Goal: Communication & Community: Connect with others

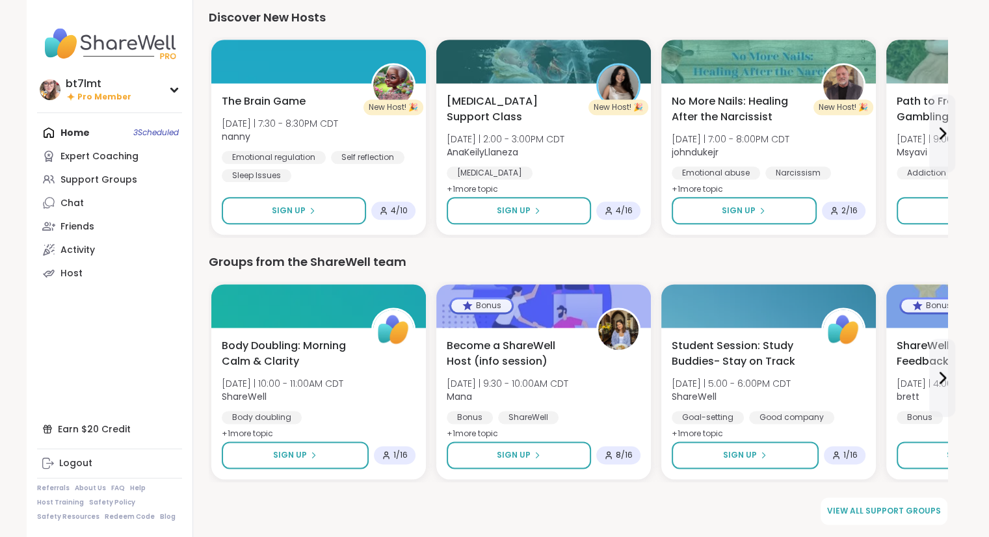
scroll to position [1582, 0]
click at [78, 129] on div "Home 3 Scheduled Expert Coaching Support Groups Chat Friends Activity Host" at bounding box center [109, 203] width 145 height 164
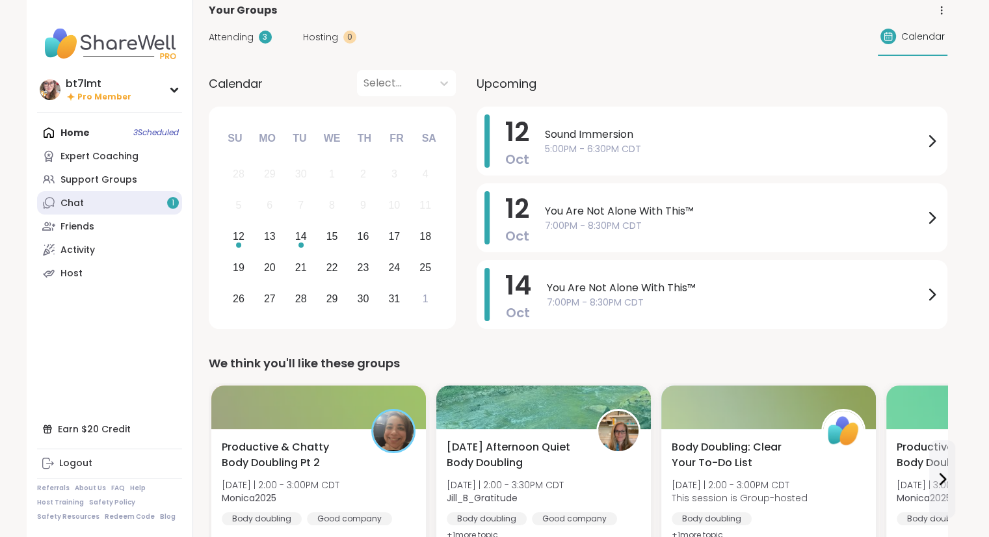
click at [96, 198] on link "Chat 1" at bounding box center [109, 202] width 145 height 23
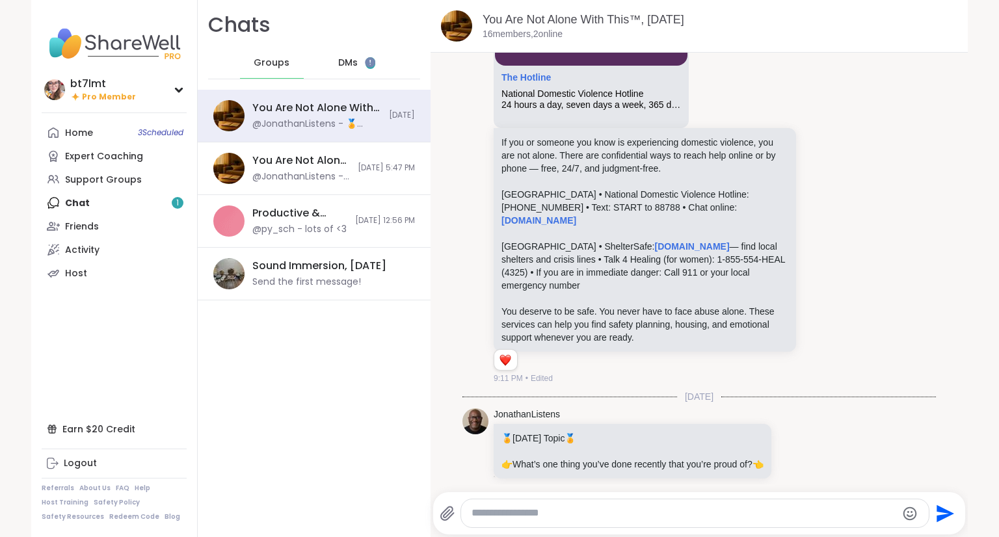
click at [338, 68] on span "DMs" at bounding box center [348, 63] width 20 height 13
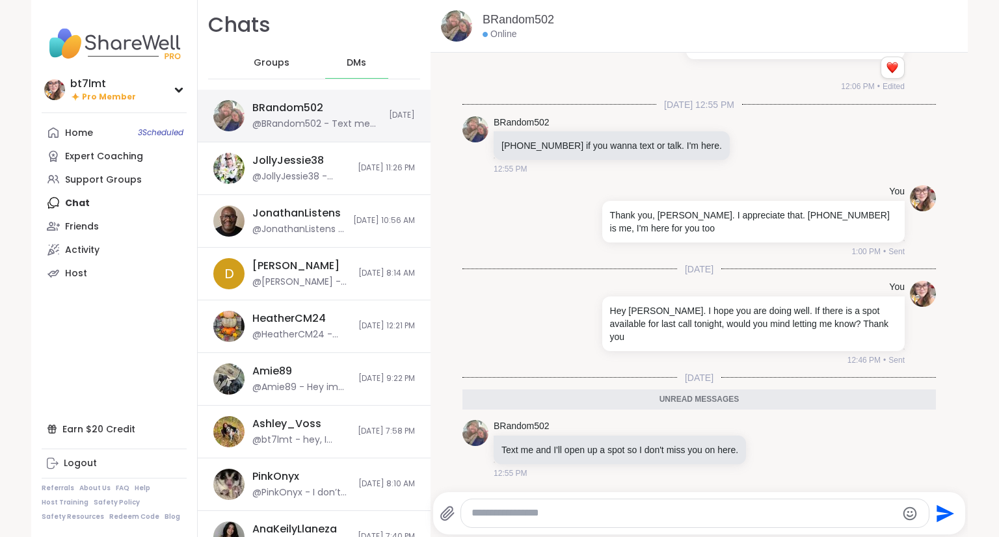
click at [319, 117] on div "BRandom502 @BRandom502 - Text me and I'll open up a spot so I don't miss you on…" at bounding box center [316, 116] width 129 height 30
click at [610, 515] on textarea "Type your message" at bounding box center [684, 514] width 425 height 14
click at [78, 183] on div "Support Groups" at bounding box center [103, 180] width 77 height 13
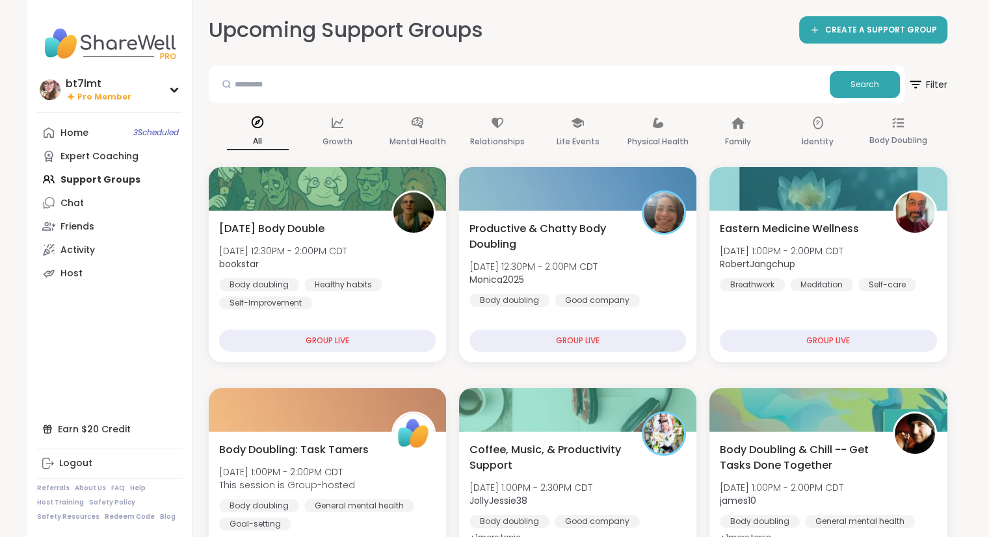
drag, startPoint x: 90, startPoint y: 427, endPoint x: 81, endPoint y: 371, distance: 56.8
click at [81, 365] on nav "bt7lmt Pro Member Profile Membership Settings Help Home 3 Scheduled Expert Coac…" at bounding box center [110, 268] width 167 height 537
click at [92, 430] on div "Earn $20 Credit" at bounding box center [109, 429] width 145 height 23
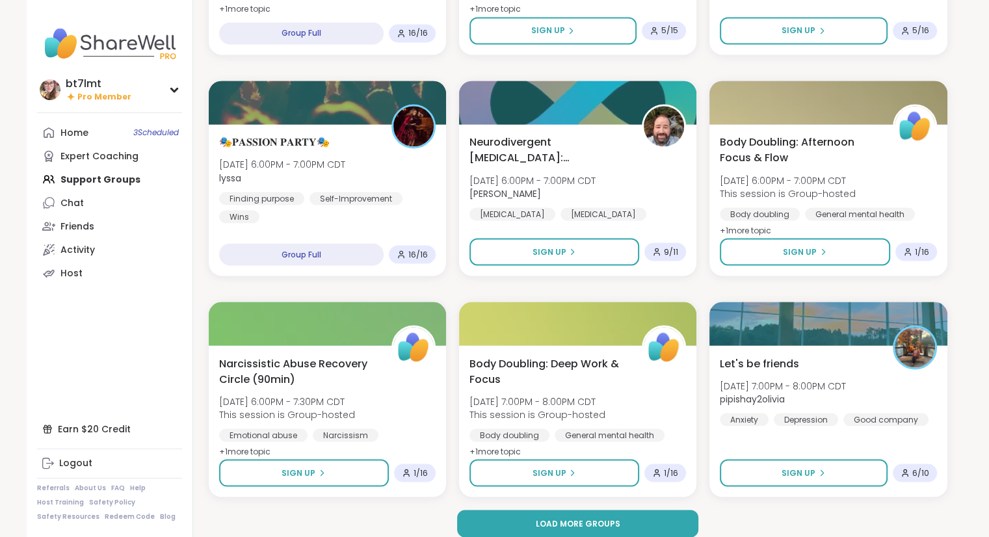
scroll to position [2311, 0]
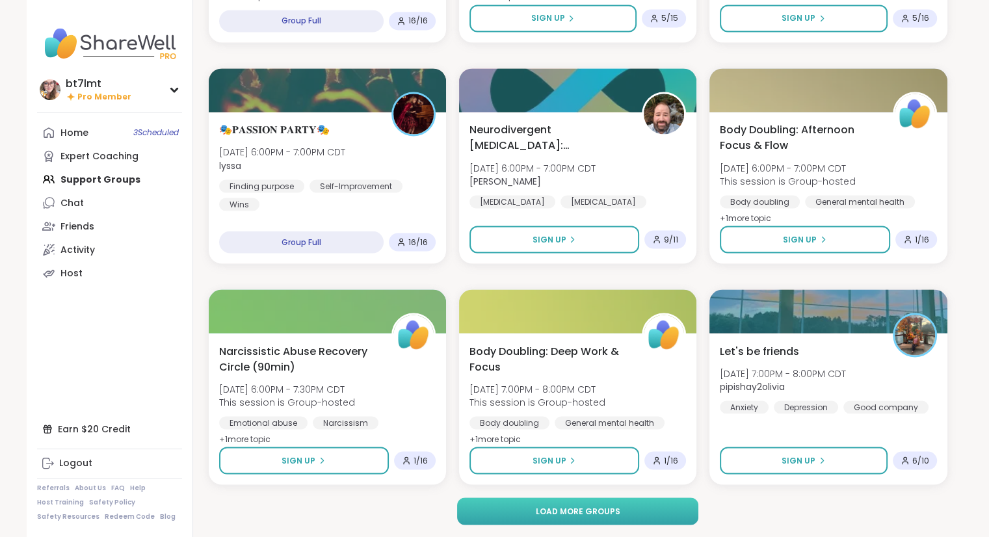
click at [654, 507] on button "Load more groups" at bounding box center [577, 511] width 241 height 27
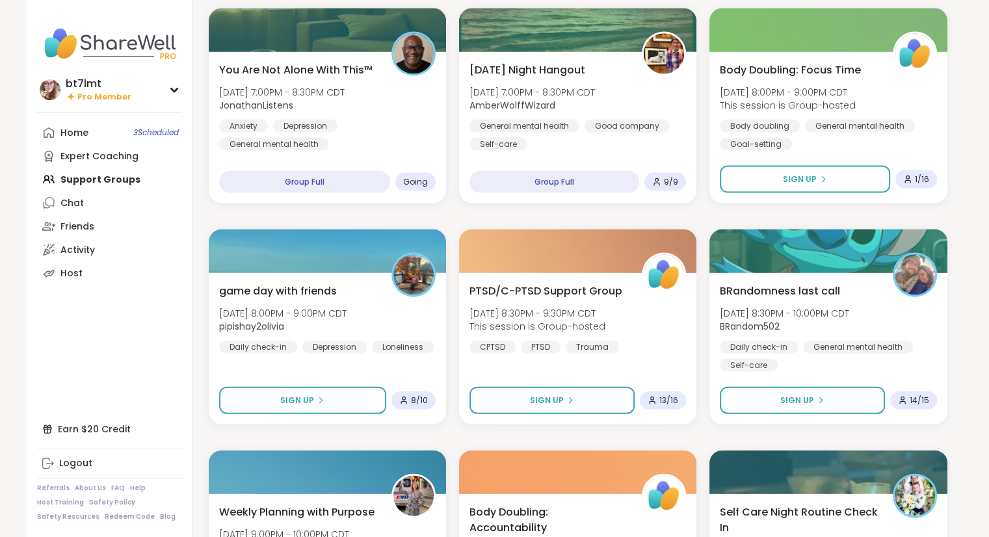
scroll to position [2831, 0]
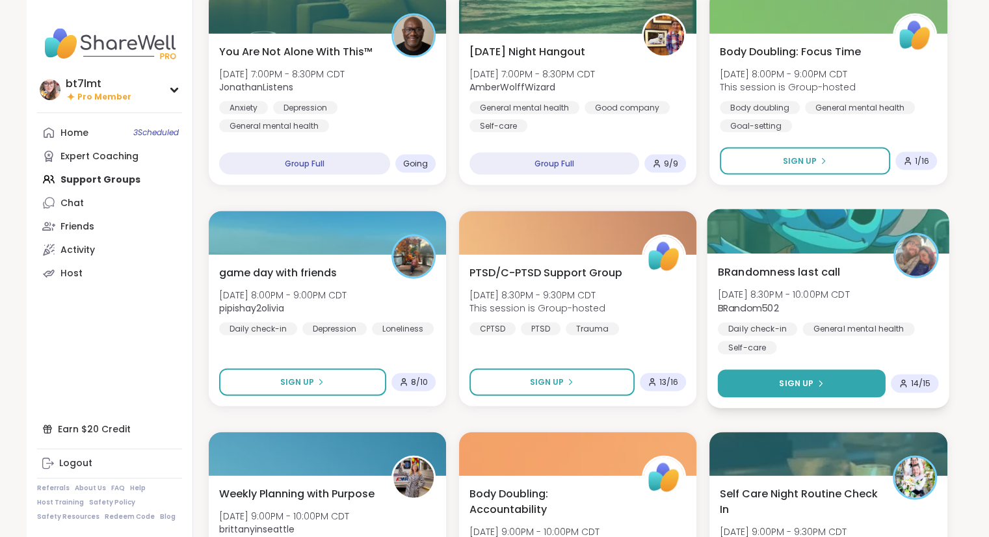
click at [824, 381] on button "Sign Up" at bounding box center [802, 384] width 168 height 28
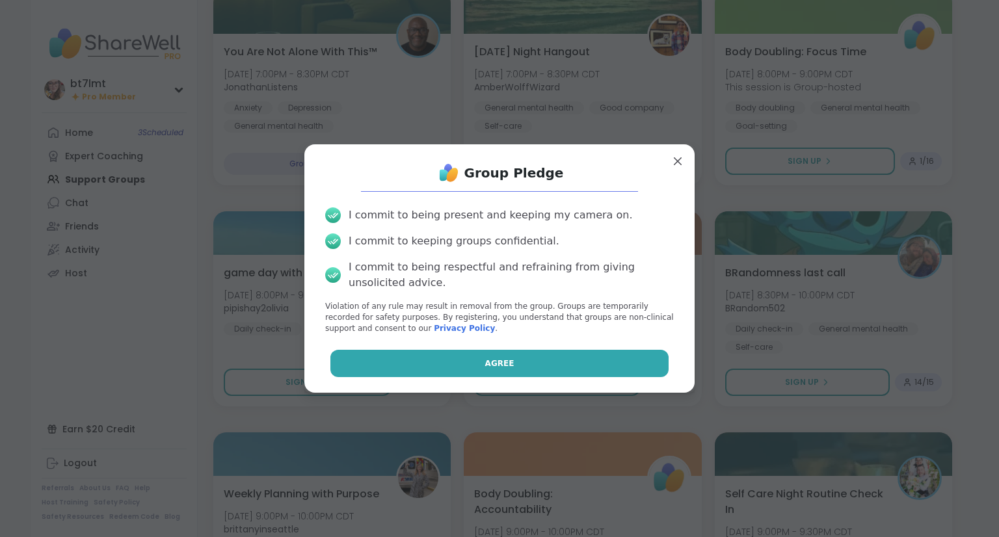
click at [589, 362] on button "Agree" at bounding box center [499, 363] width 339 height 27
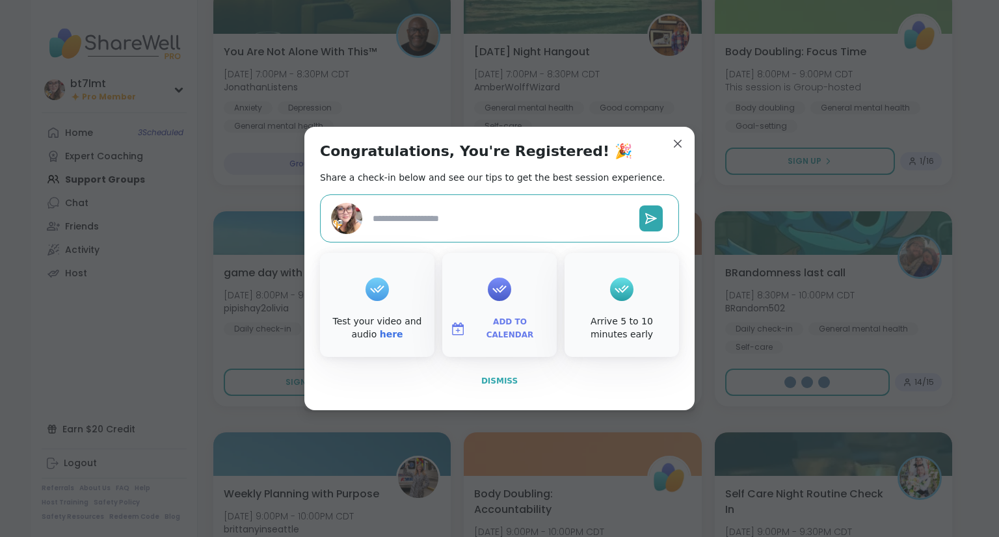
type textarea "*"
click at [498, 378] on span "Dismiss" at bounding box center [499, 381] width 36 height 9
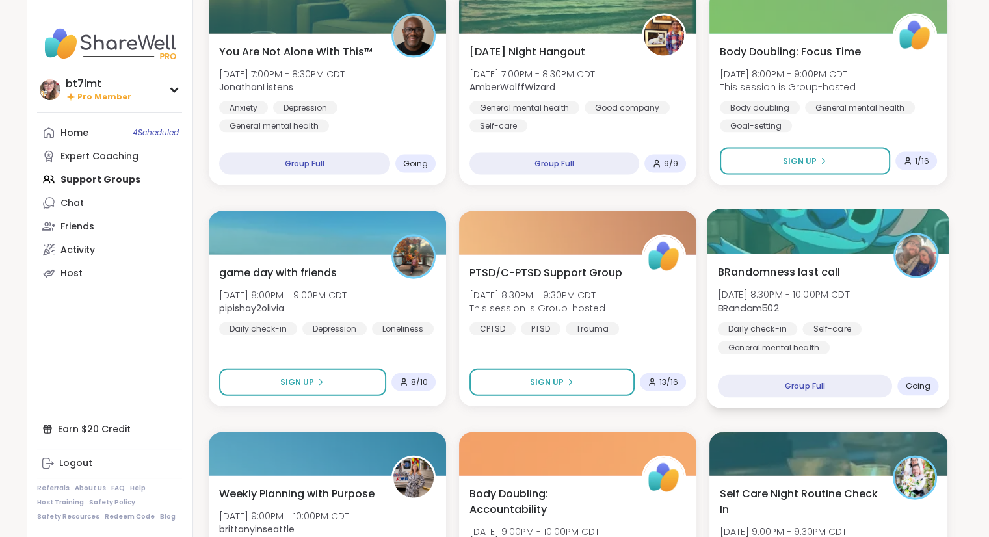
click at [908, 341] on div "Daily check-in Self-care General mental health" at bounding box center [828, 339] width 221 height 32
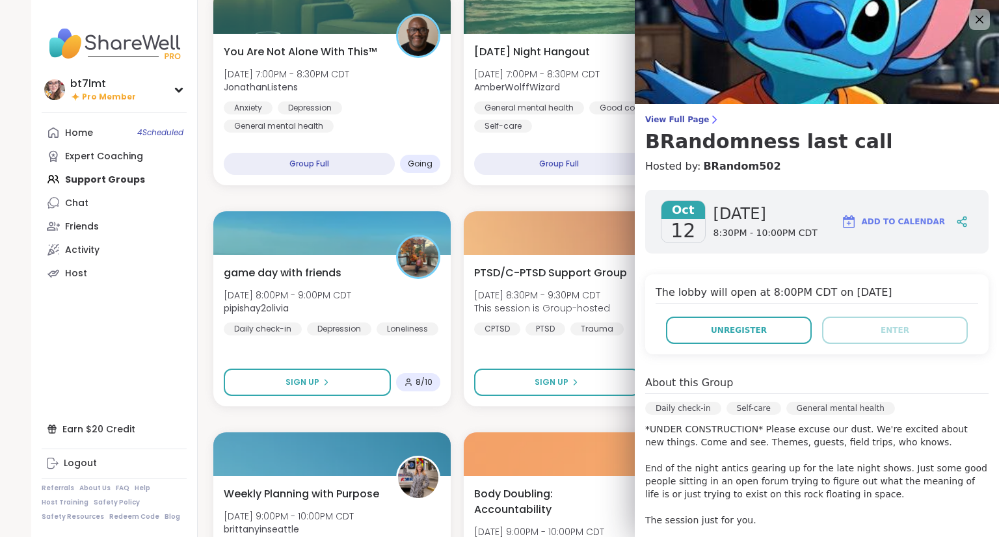
click at [167, 330] on nav "bt7lmt Pro Member Profile Membership Settings Help Home 4 Scheduled Expert Coac…" at bounding box center [114, 268] width 167 height 537
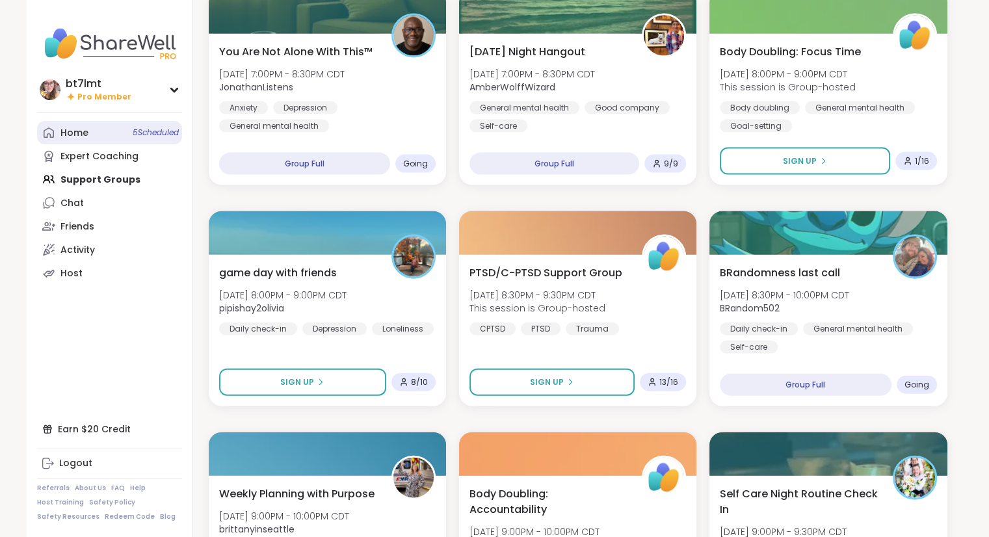
click at [81, 131] on div "Home 5 Scheduled" at bounding box center [74, 133] width 28 height 13
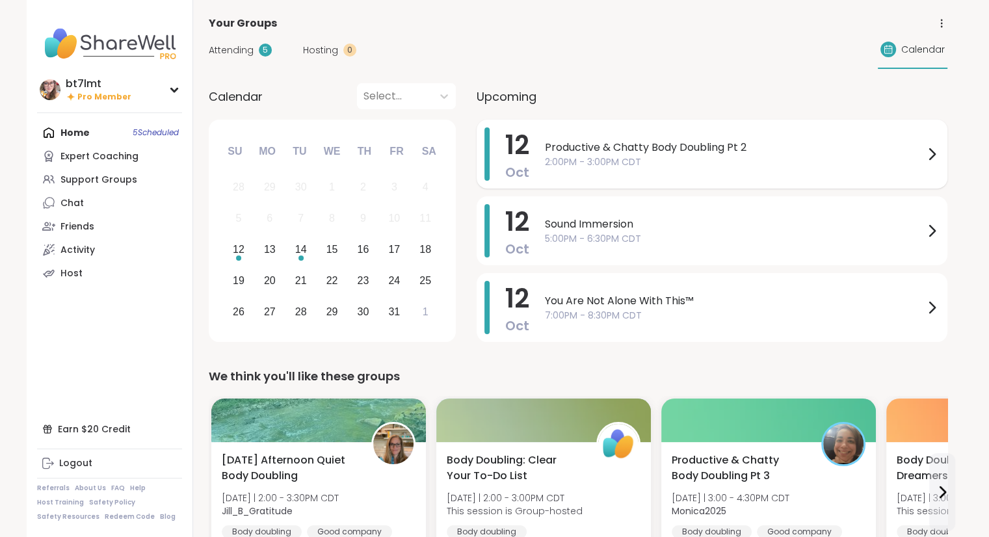
click at [716, 155] on span "2:00PM - 3:00PM CDT" at bounding box center [734, 162] width 379 height 14
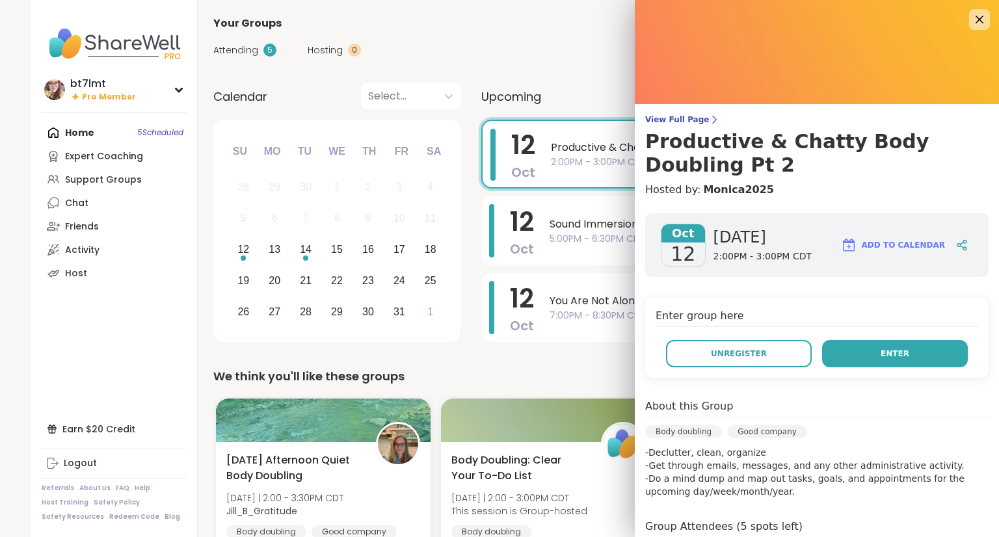
click at [854, 365] on button "Enter" at bounding box center [895, 353] width 146 height 27
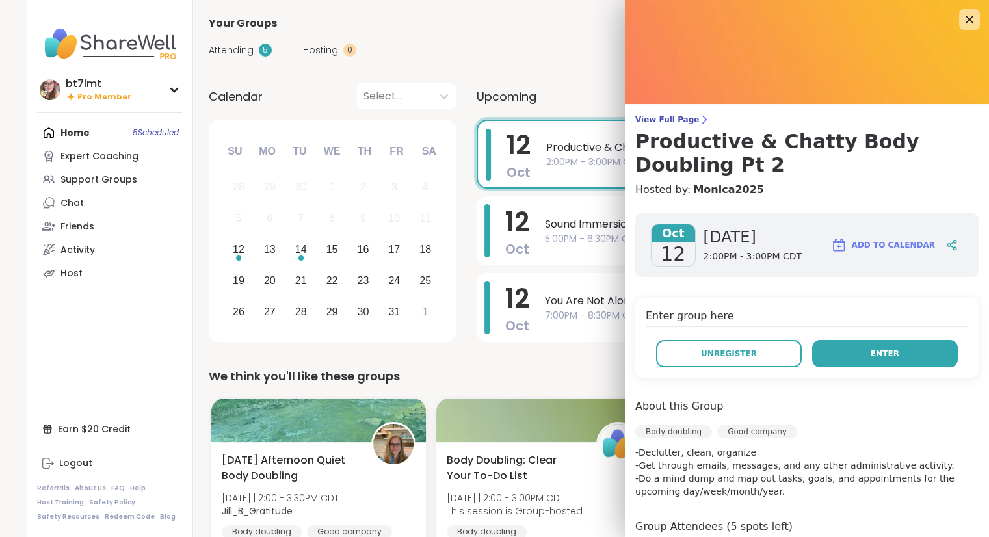
click at [838, 344] on button "Enter" at bounding box center [885, 353] width 146 height 27
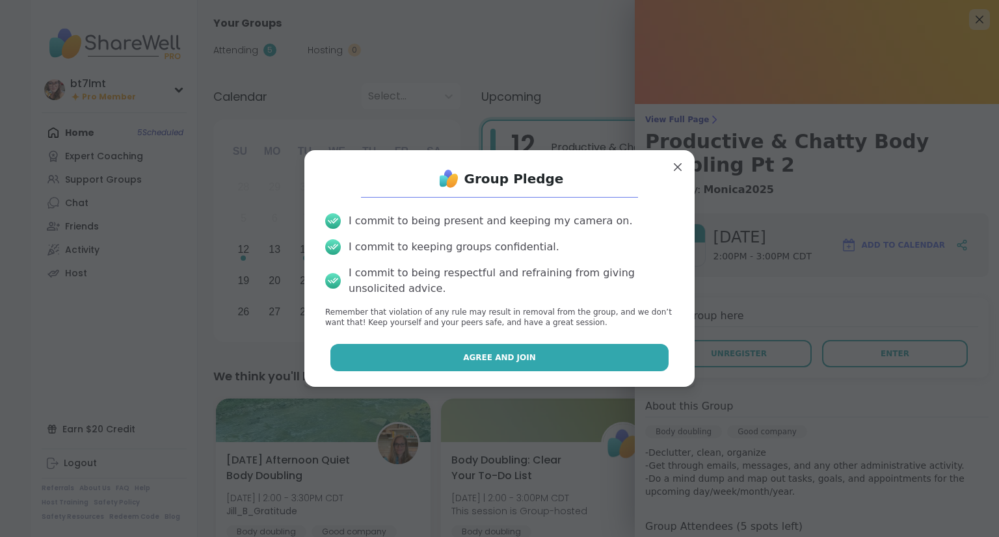
click at [507, 361] on span "Agree and Join" at bounding box center [499, 358] width 73 height 12
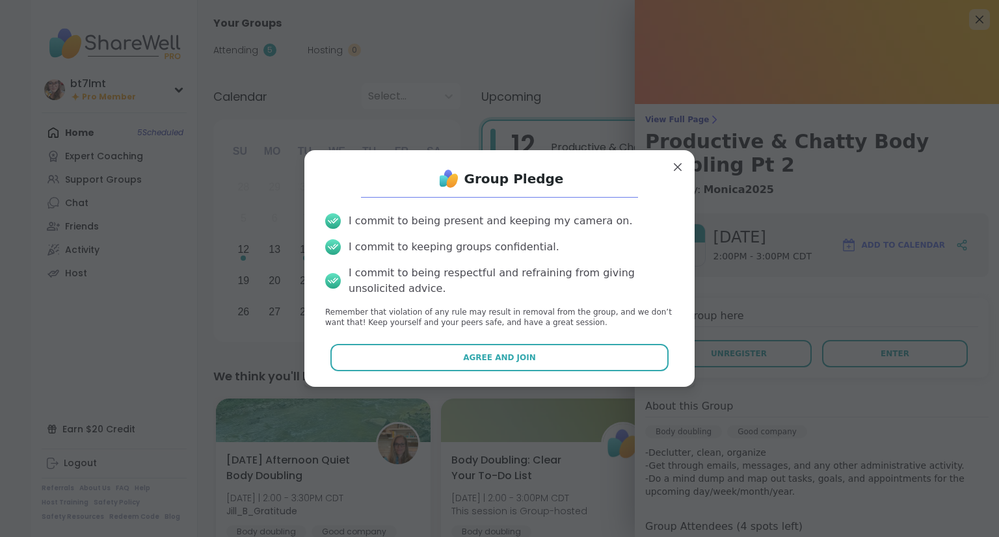
click at [631, 362] on button "Agree and Join" at bounding box center [499, 357] width 339 height 27
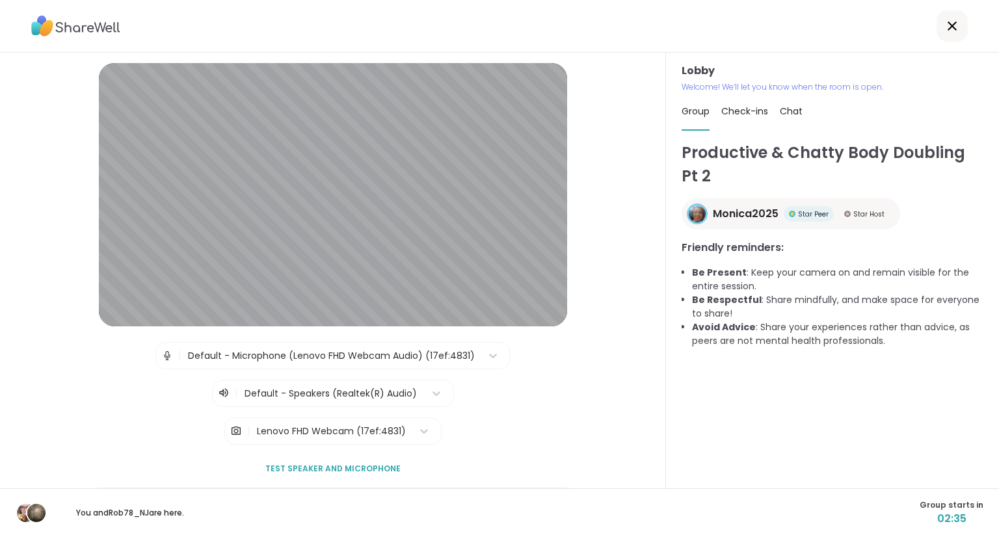
click at [394, 433] on div "Lenovo FHD Webcam (17ef:4831)" at bounding box center [331, 432] width 149 height 14
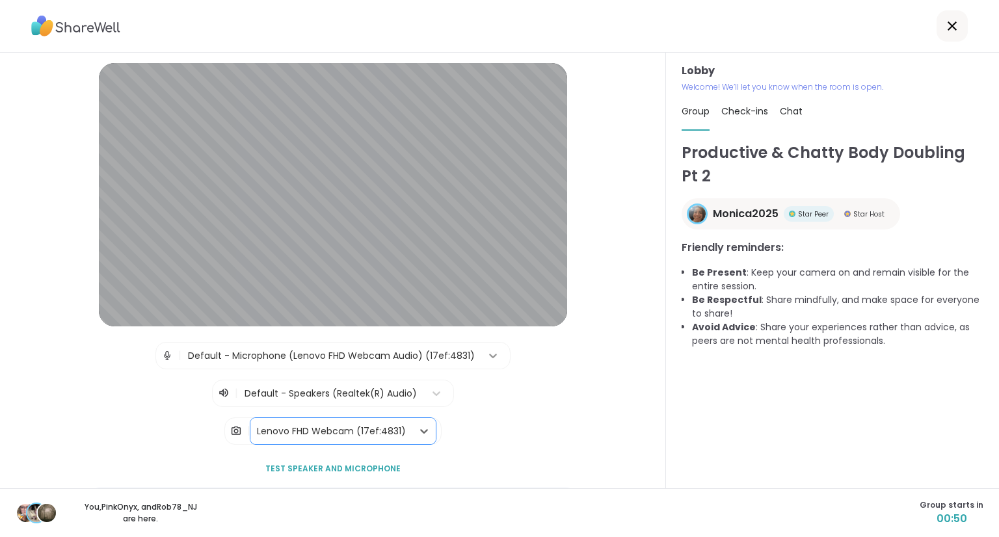
click at [487, 353] on icon at bounding box center [493, 355] width 13 height 13
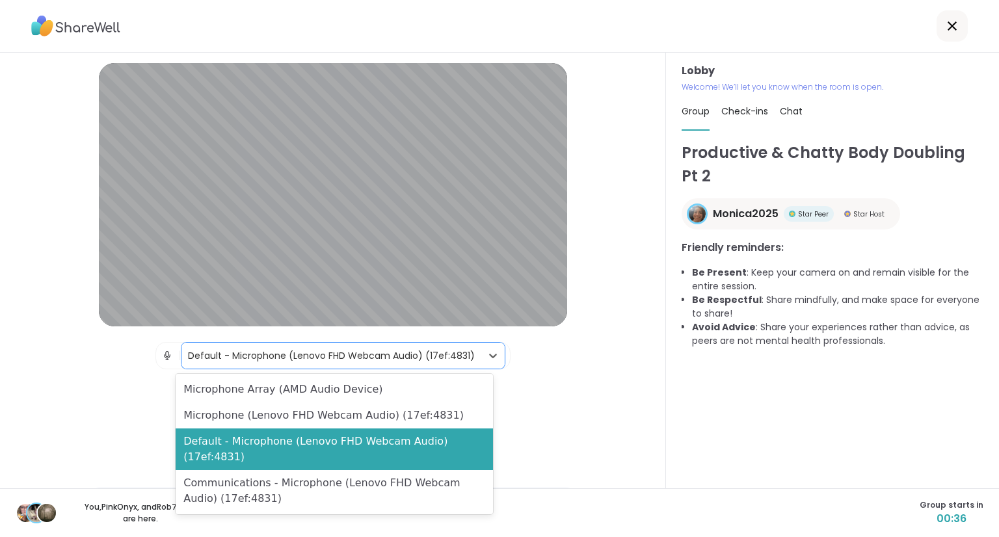
click at [624, 461] on div "Lobby | 4 results available. Use Up and Down to choose options, press Enter to …" at bounding box center [333, 271] width 666 height 436
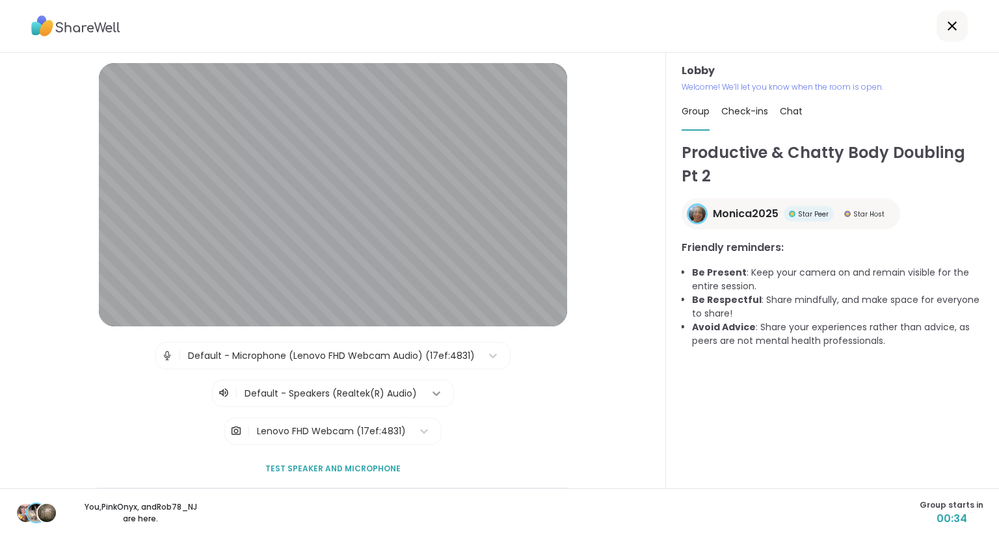
click at [431, 395] on icon at bounding box center [436, 393] width 13 height 13
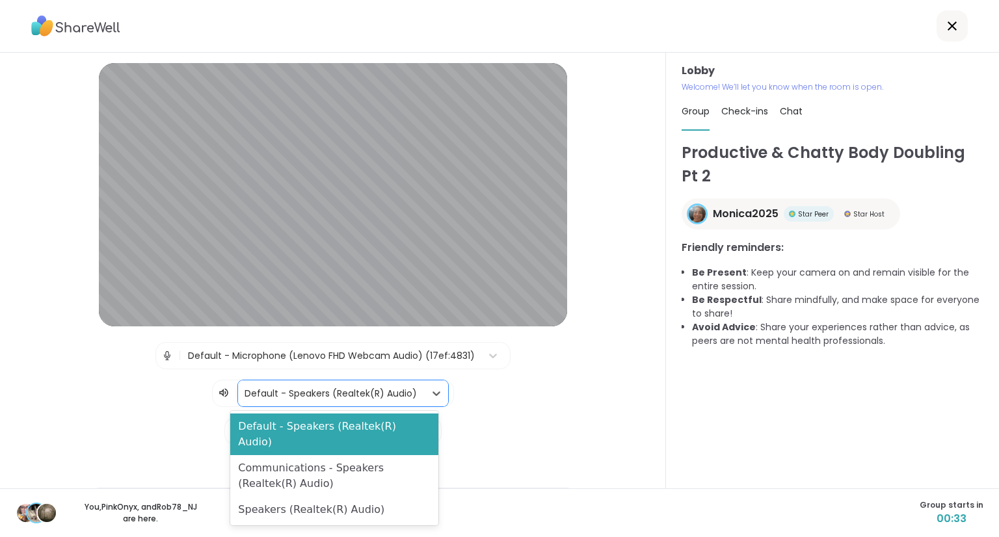
click at [503, 404] on div "| Default - Microphone (Lenovo FHD Webcam Audio) (17ef:4831) | 3 results availa…" at bounding box center [332, 374] width 599 height 65
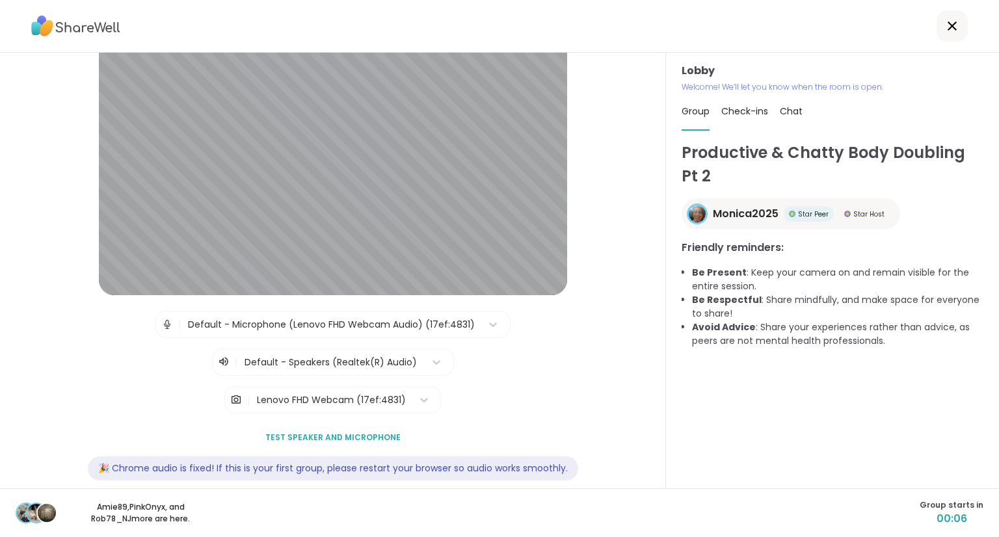
scroll to position [48, 0]
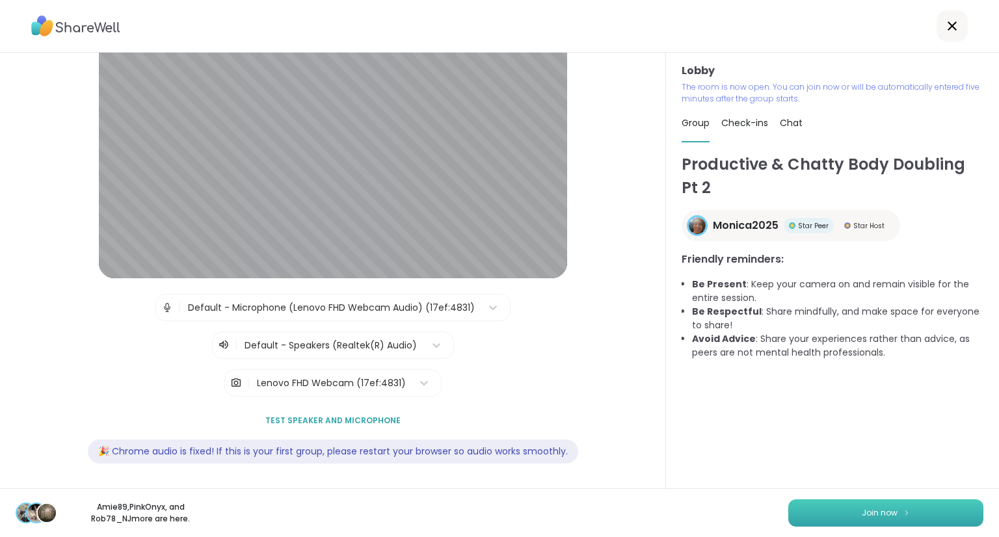
click at [817, 513] on button "Join now" at bounding box center [885, 513] width 195 height 27
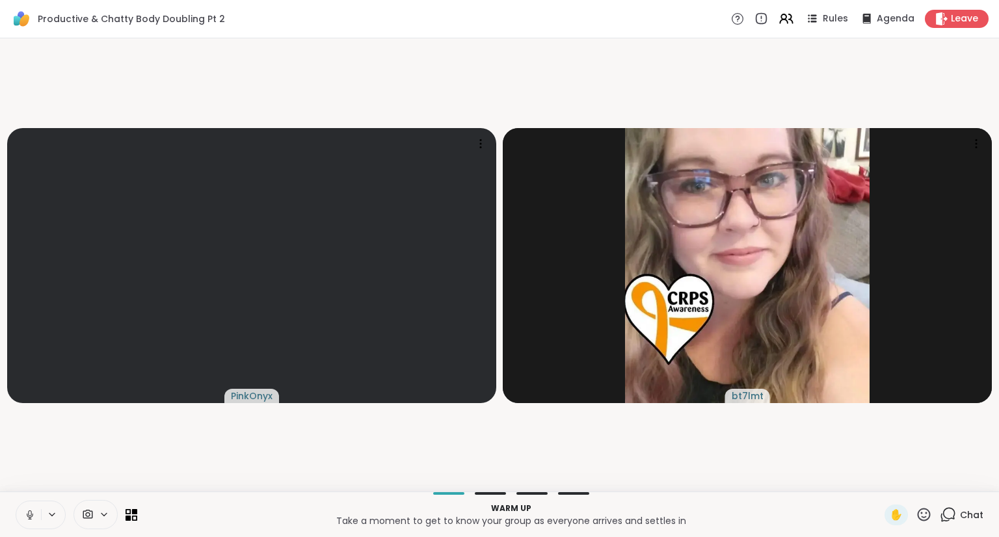
click at [29, 509] on icon at bounding box center [30, 515] width 12 height 12
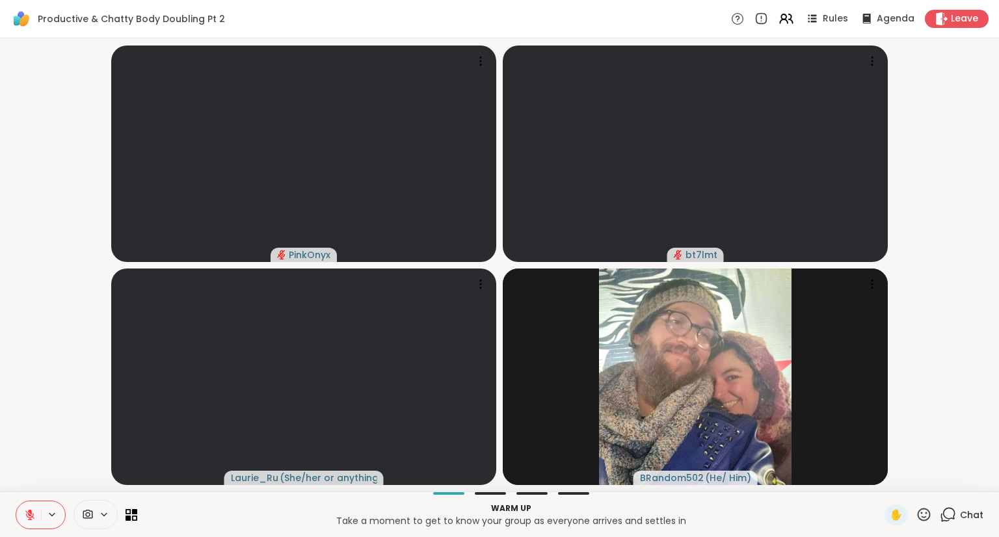
click at [960, 516] on span "Chat" at bounding box center [971, 515] width 23 height 13
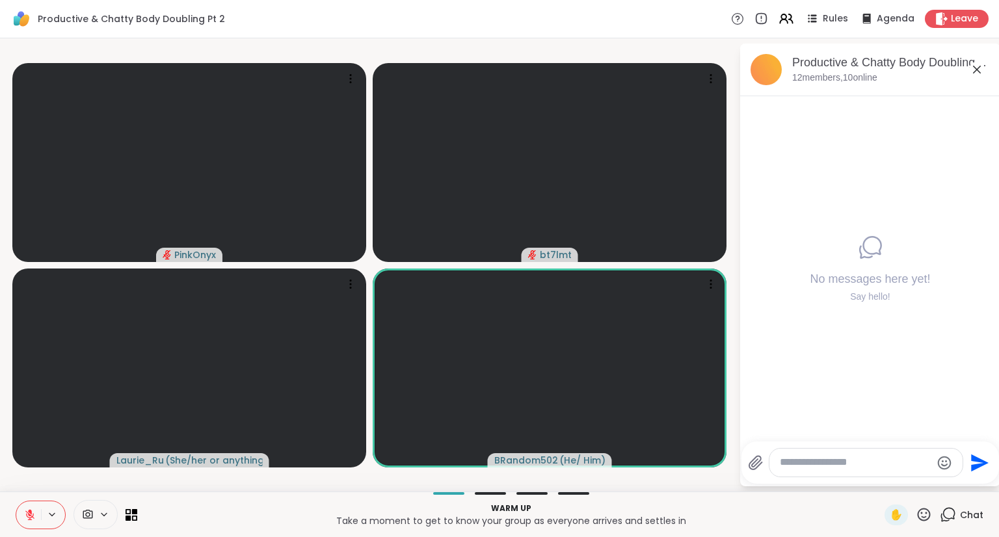
click at [27, 515] on icon at bounding box center [30, 515] width 12 height 12
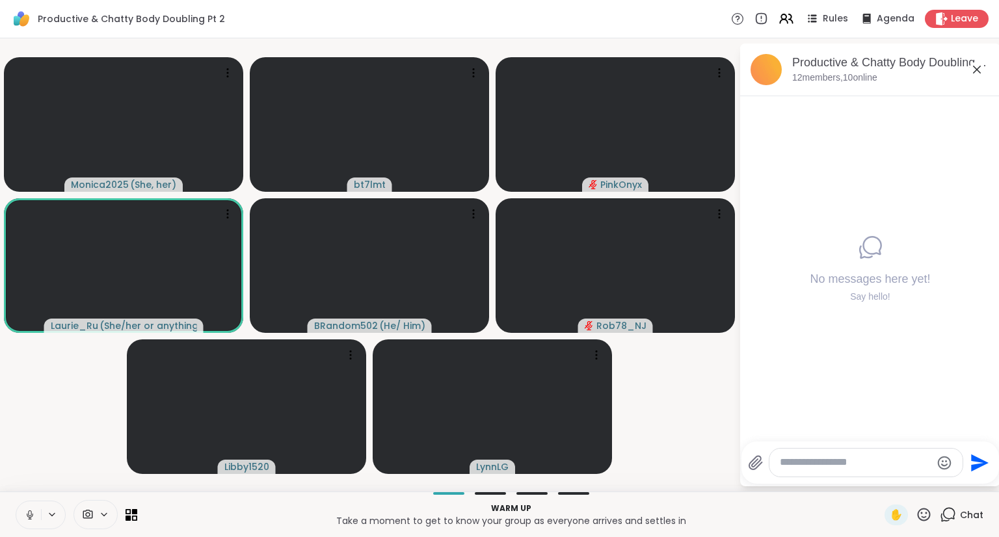
click at [29, 515] on icon at bounding box center [30, 515] width 12 height 12
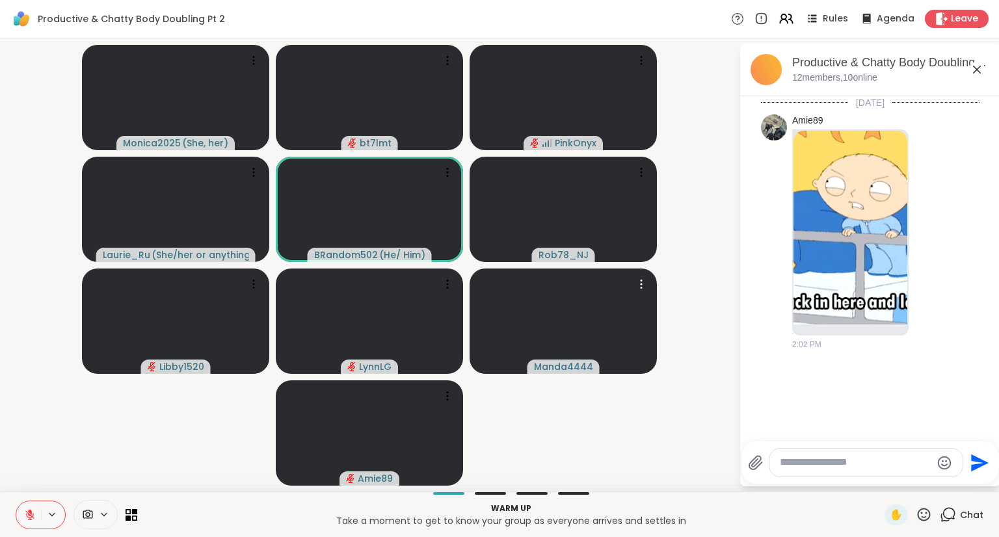
click at [29, 515] on icon at bounding box center [29, 515] width 9 height 9
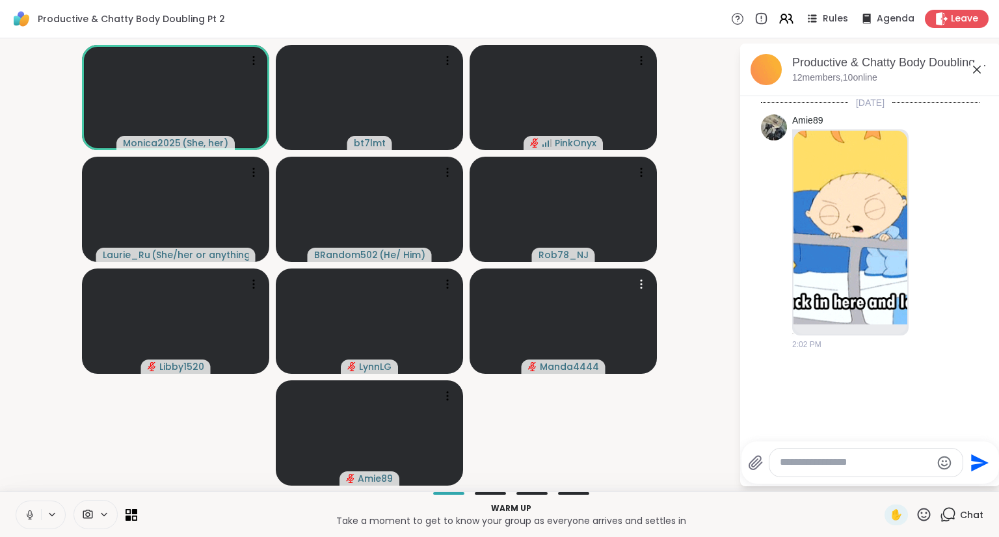
click at [29, 517] on icon at bounding box center [30, 515] width 7 height 4
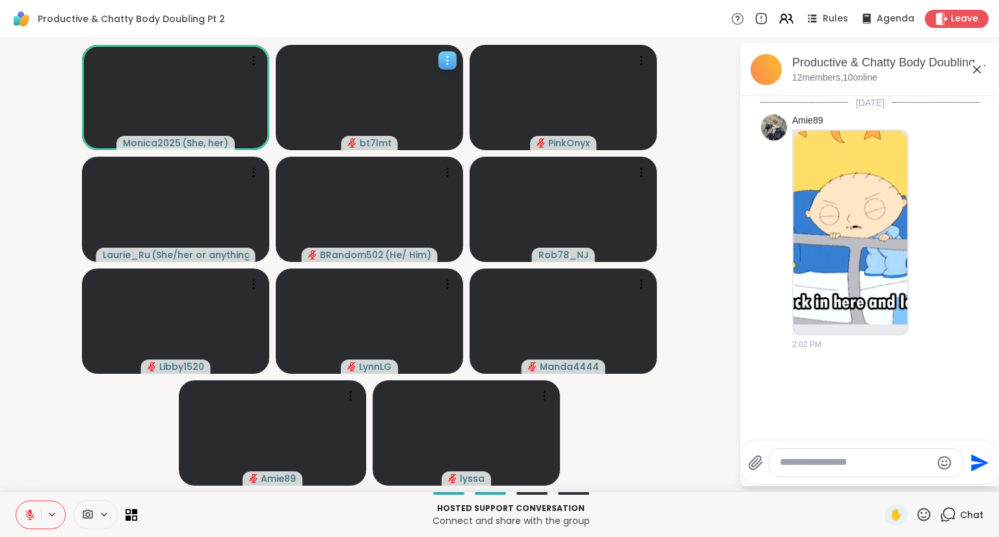
click at [444, 60] on icon at bounding box center [447, 60] width 13 height 13
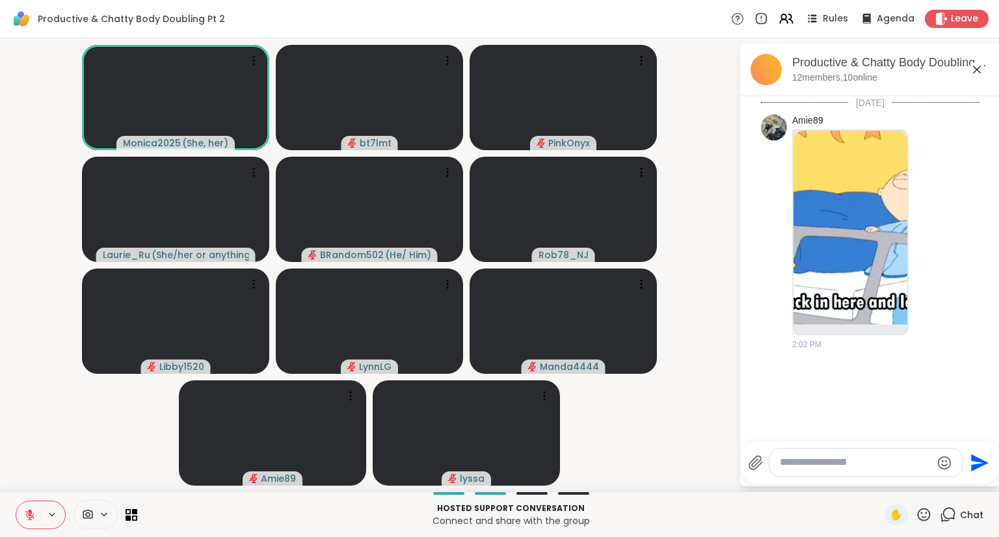
drag, startPoint x: 23, startPoint y: 422, endPoint x: 47, endPoint y: 401, distance: 31.4
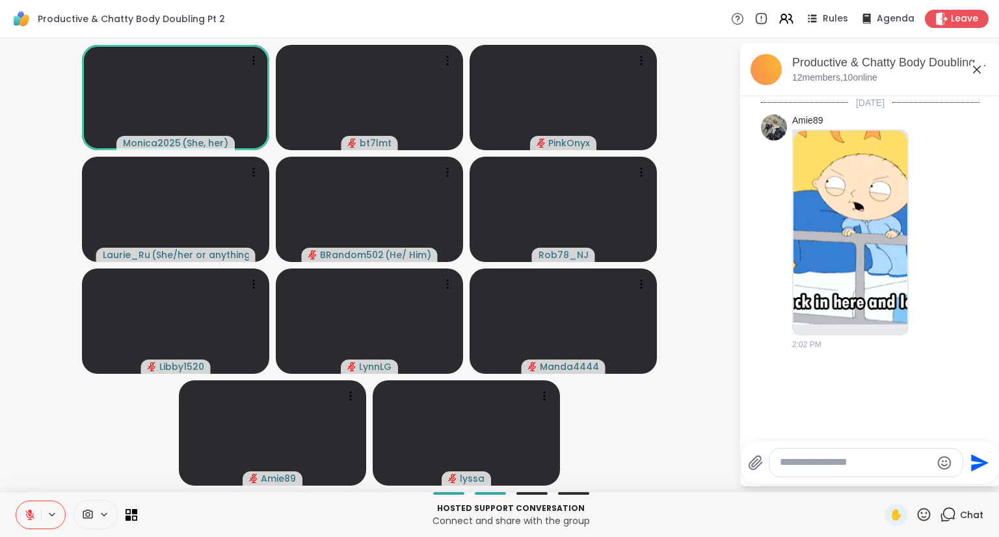
click at [24, 424] on video-player-container "Monica2025 ( She, her ) bt7lmt PinkOnyx Laurie_Ru ( She/her or anything else ) …" at bounding box center [369, 265] width 723 height 443
click at [104, 511] on icon at bounding box center [104, 514] width 10 height 11
click at [106, 472] on div "Lenovo FHD Webcam" at bounding box center [104, 469] width 110 height 16
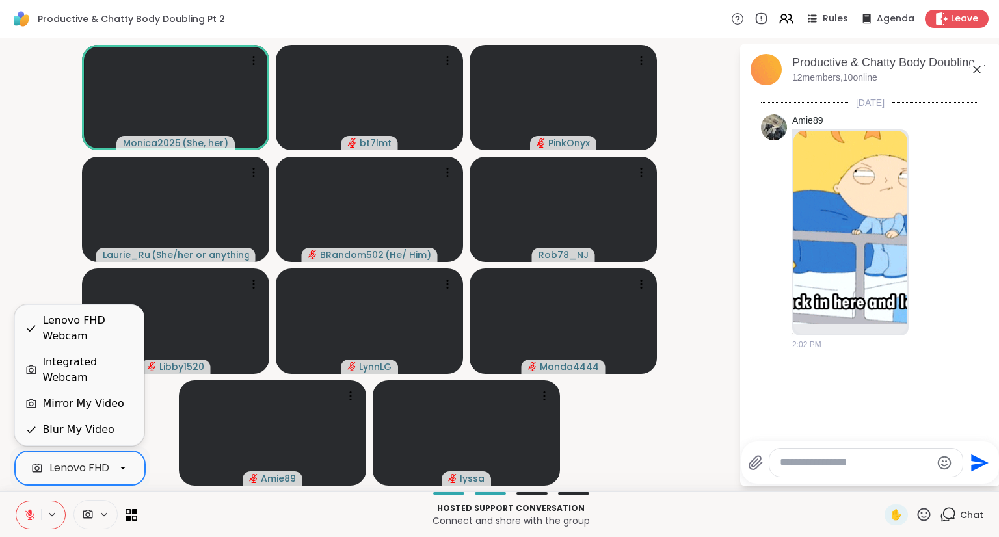
click at [36, 249] on video-player-container "Monica2025 ( She, her ) bt7lmt PinkOnyx Laurie_Ru ( She/her or anything else ) …" at bounding box center [369, 265] width 723 height 443
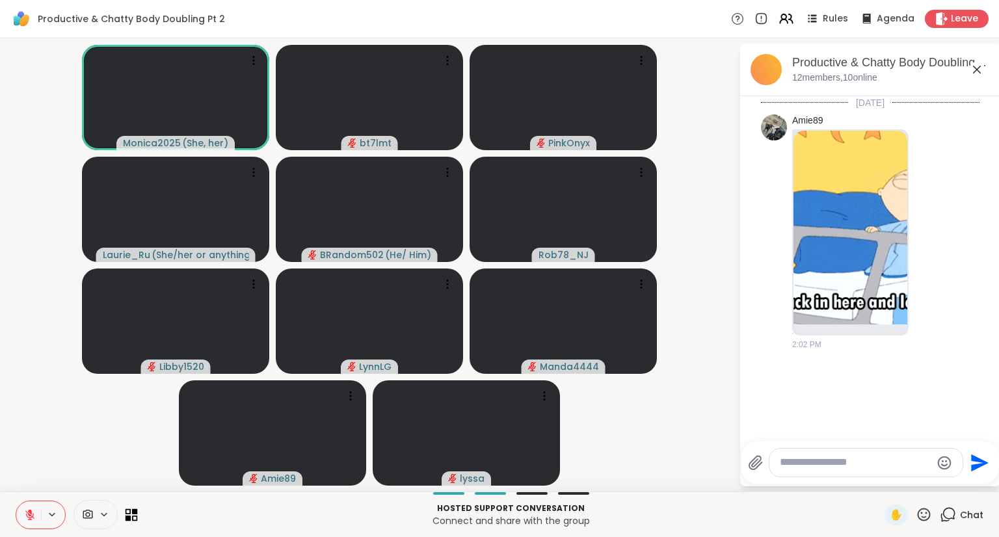
click at [130, 511] on icon at bounding box center [129, 512] width 6 height 6
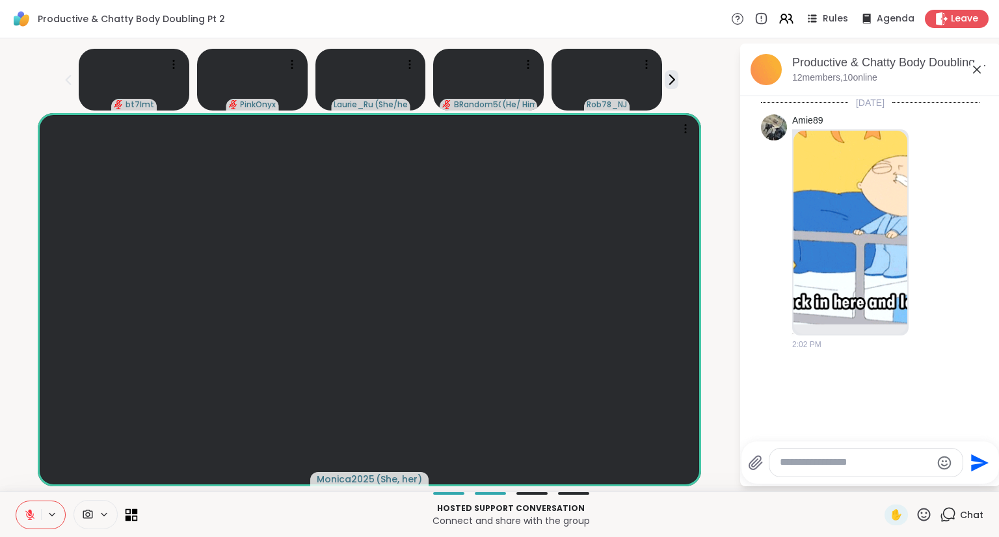
click at [132, 512] on icon at bounding box center [135, 512] width 6 height 6
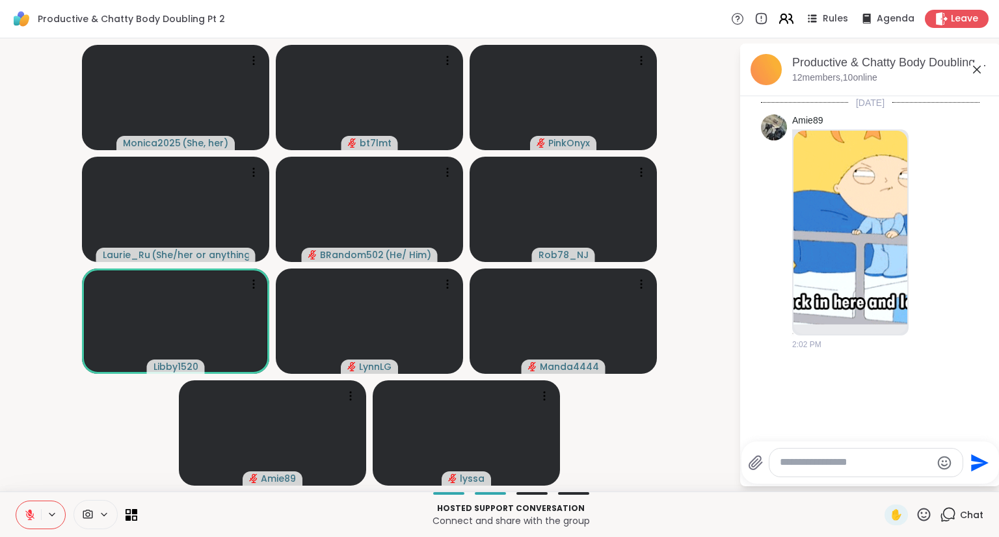
click at [778, 16] on icon at bounding box center [786, 18] width 16 height 16
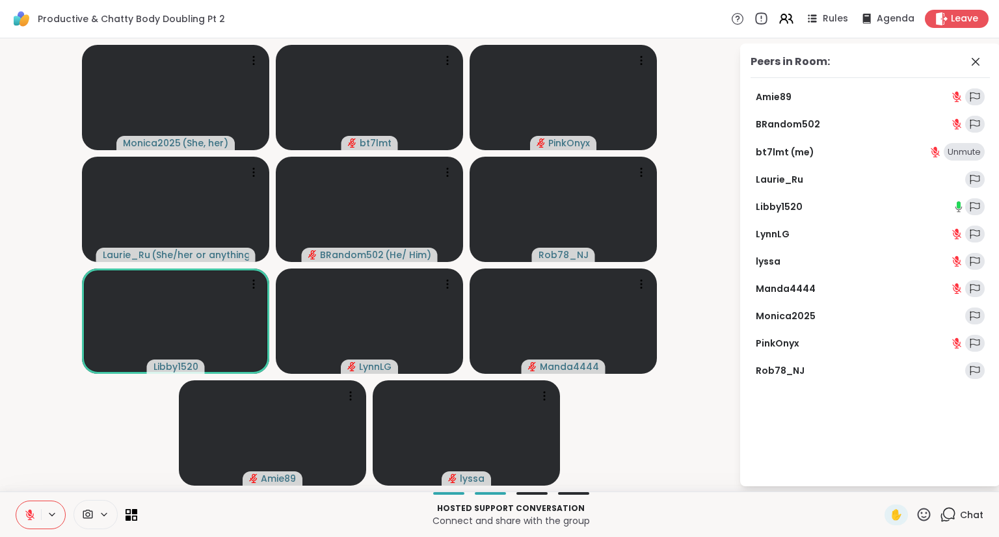
click at [754, 12] on icon at bounding box center [761, 19] width 14 height 14
click at [732, 20] on circle at bounding box center [738, 19] width 12 height 12
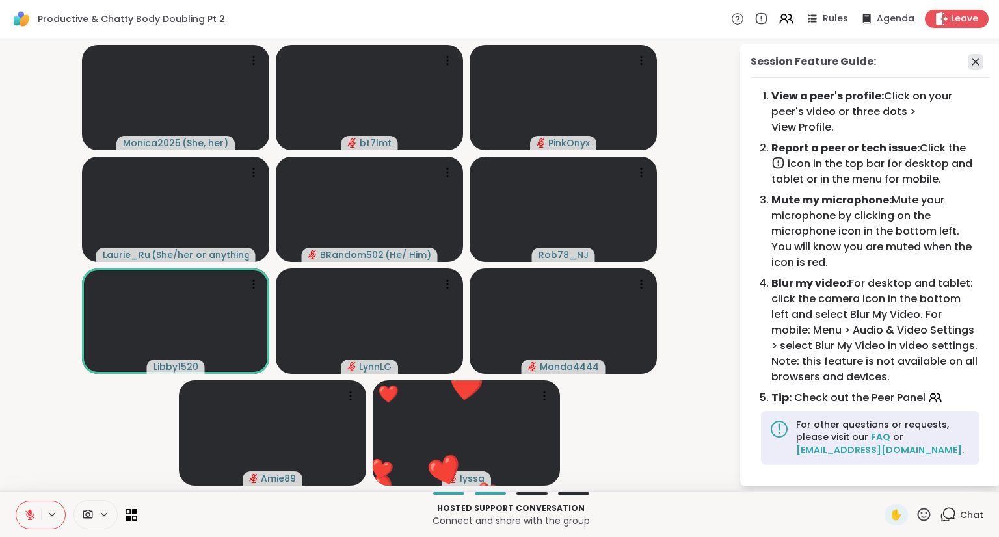
click at [979, 60] on icon at bounding box center [976, 62] width 16 height 16
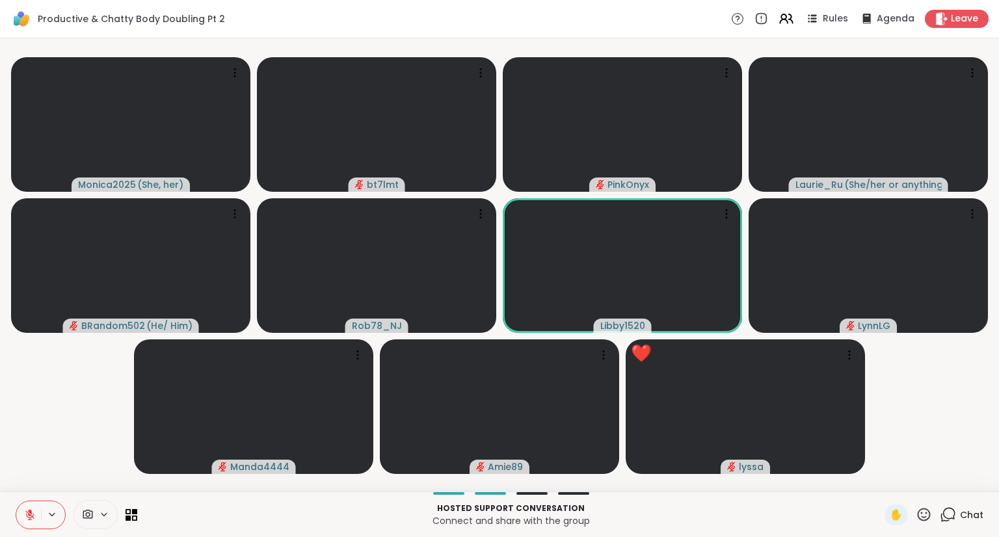
click at [965, 516] on span "Chat" at bounding box center [971, 515] width 23 height 13
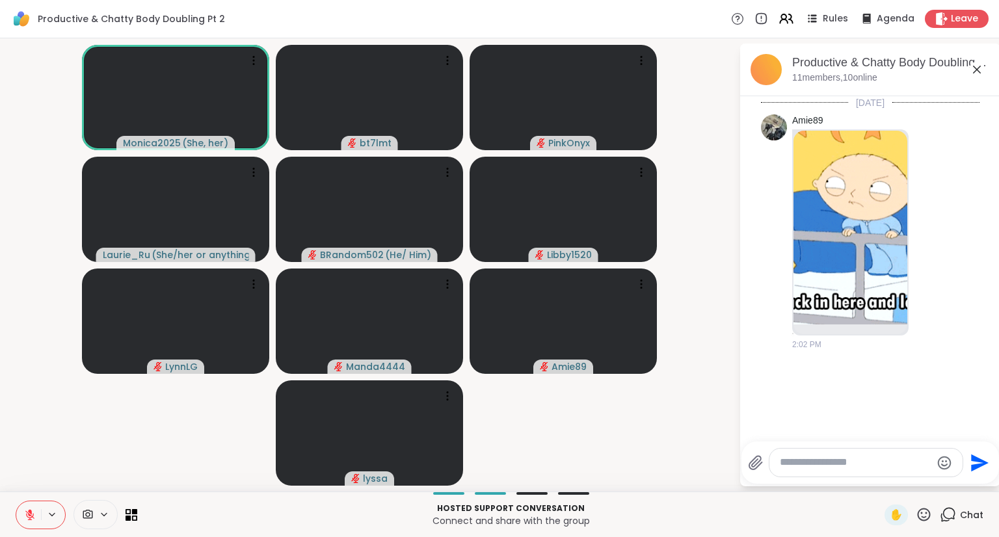
click at [31, 515] on icon at bounding box center [30, 515] width 12 height 12
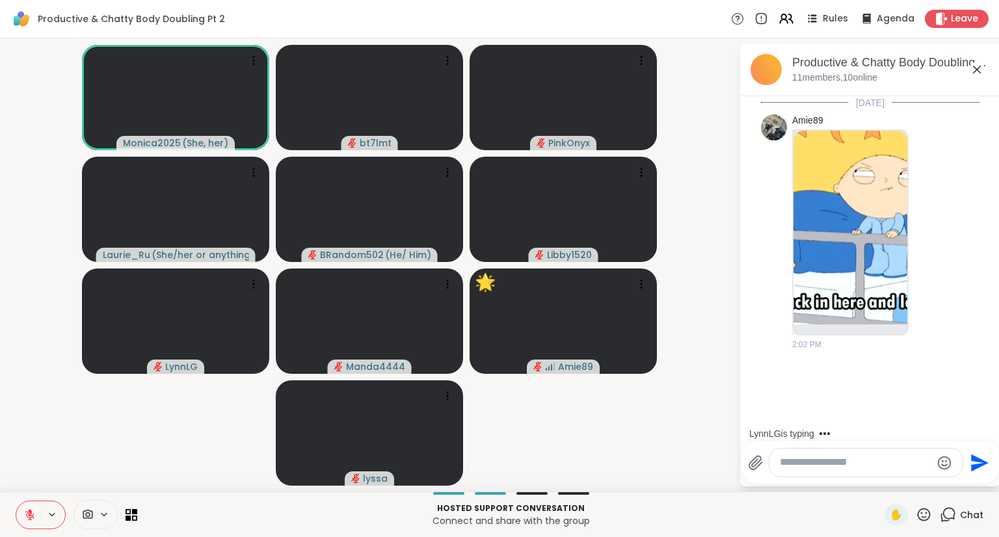
click at [26, 515] on icon at bounding box center [30, 515] width 12 height 12
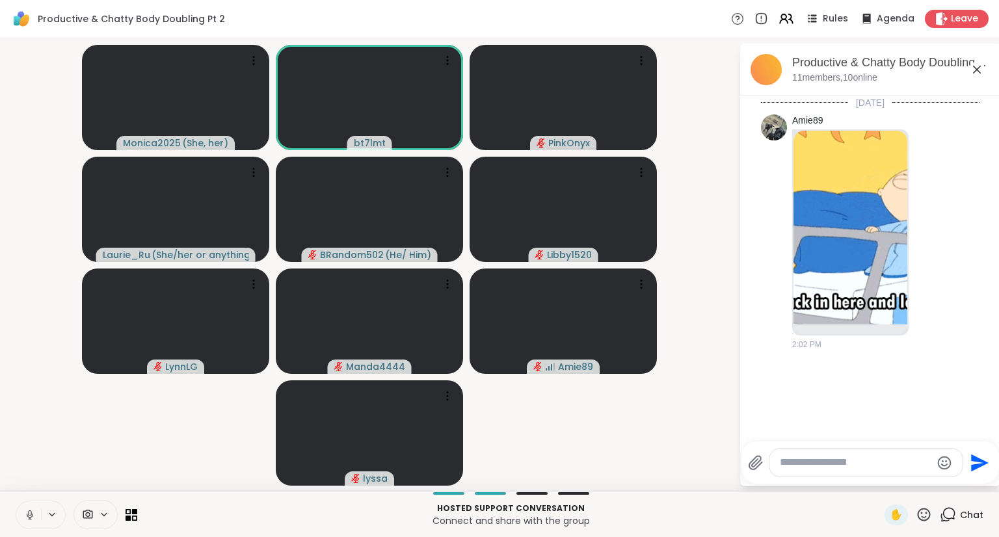
click at [29, 513] on icon at bounding box center [30, 515] width 12 height 12
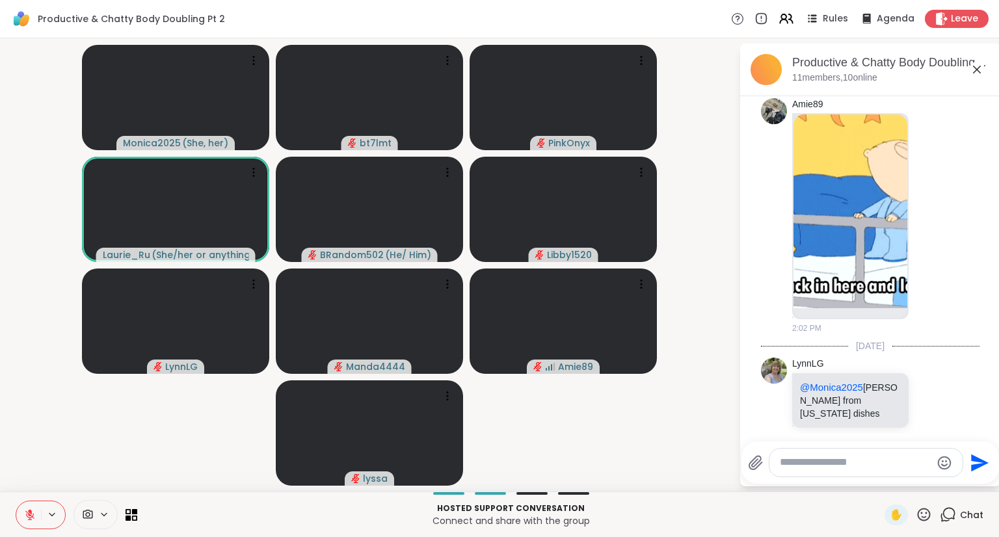
scroll to position [34, 0]
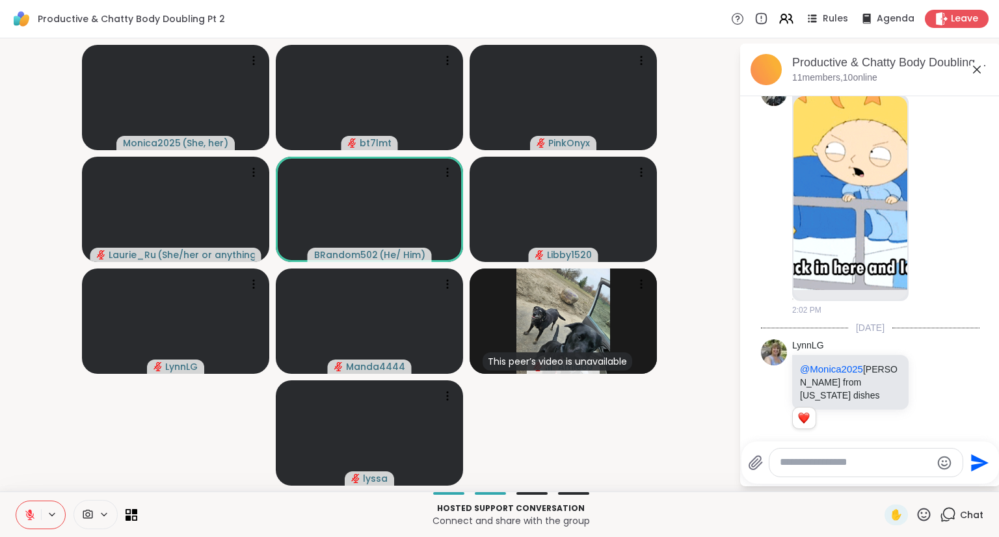
click at [917, 515] on icon at bounding box center [924, 515] width 16 height 16
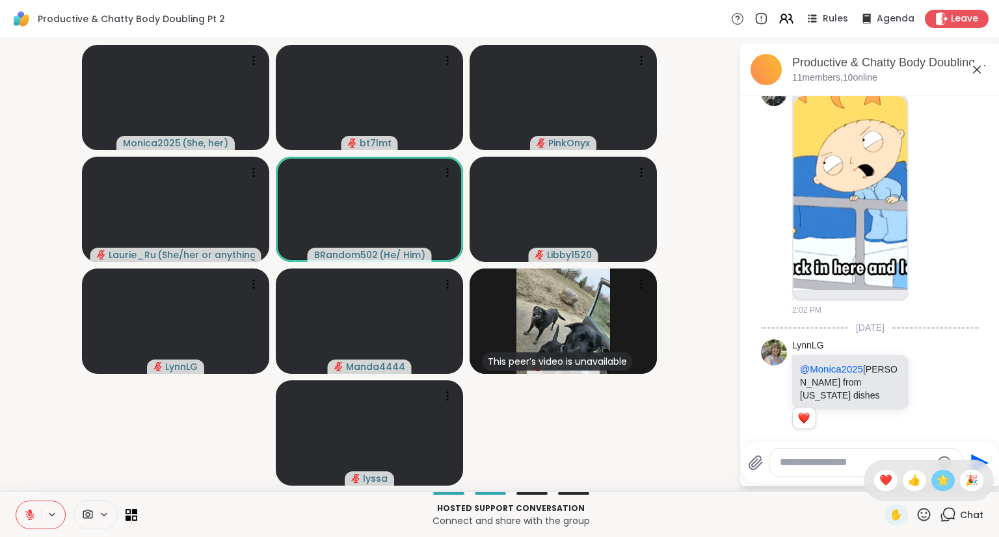
click at [937, 483] on span "🌟" at bounding box center [943, 481] width 13 height 16
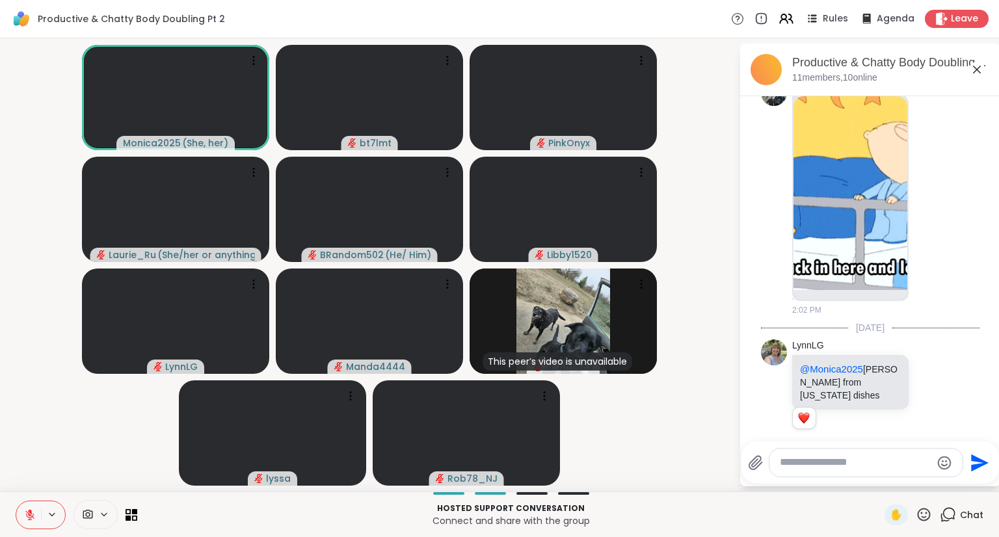
click at [831, 461] on textarea "Type your message" at bounding box center [856, 463] width 152 height 14
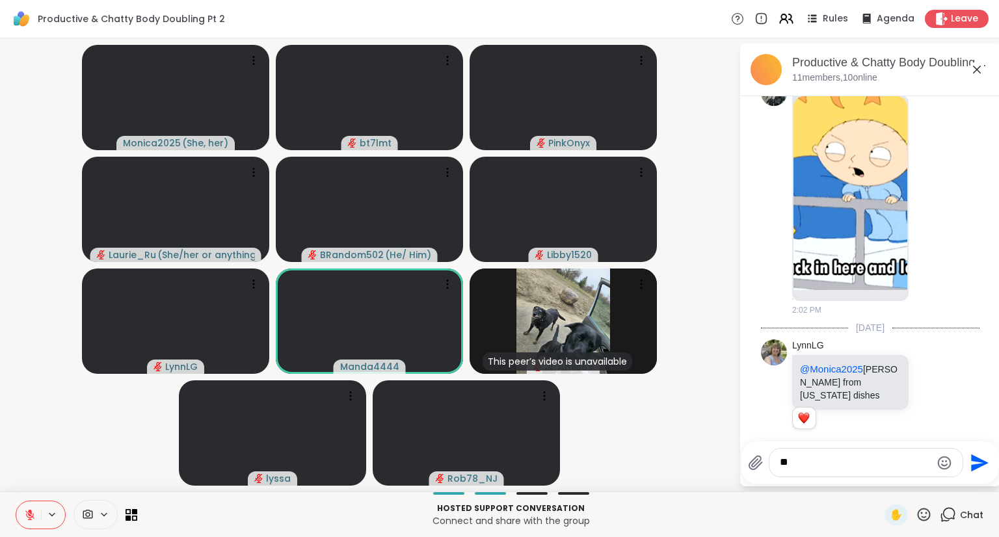
type textarea "***"
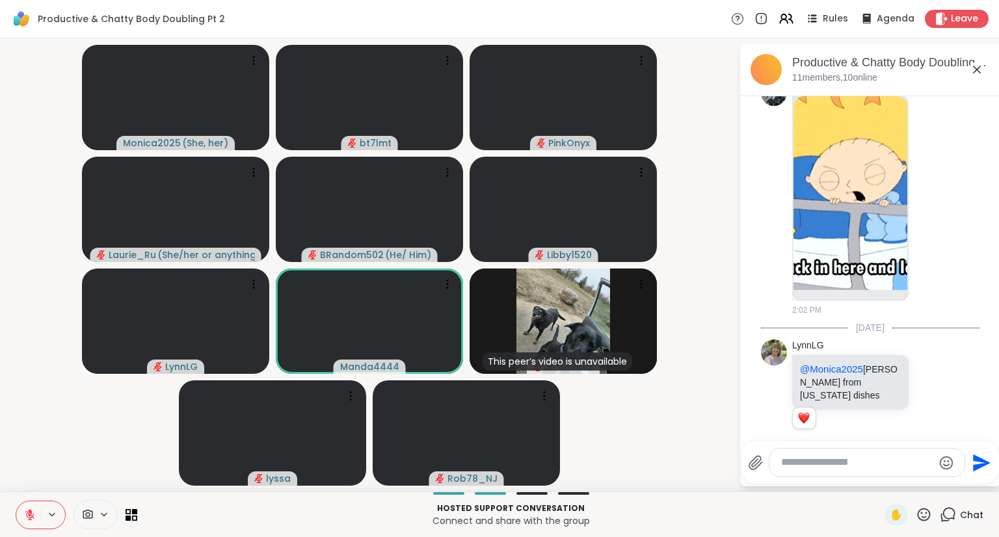
scroll to position [104, 0]
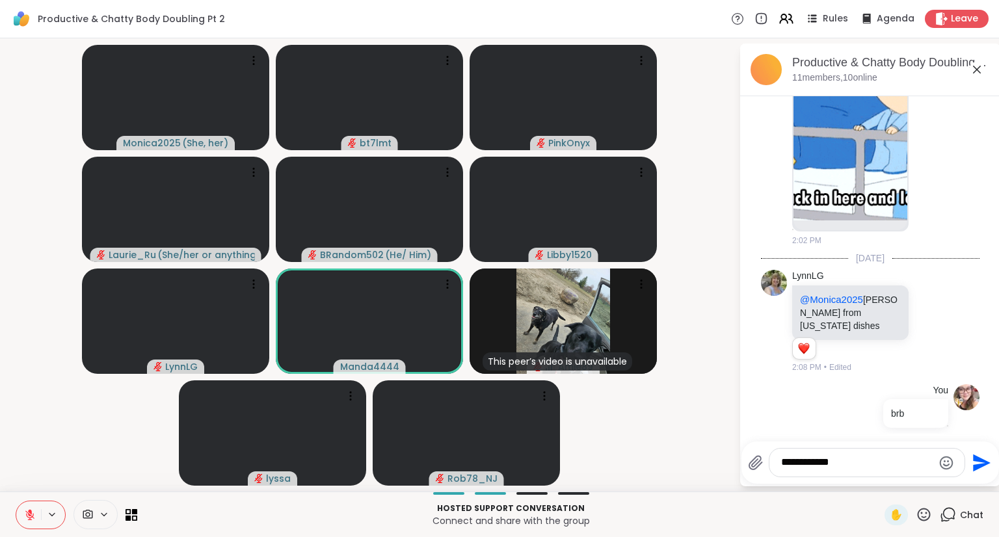
type textarea "**********"
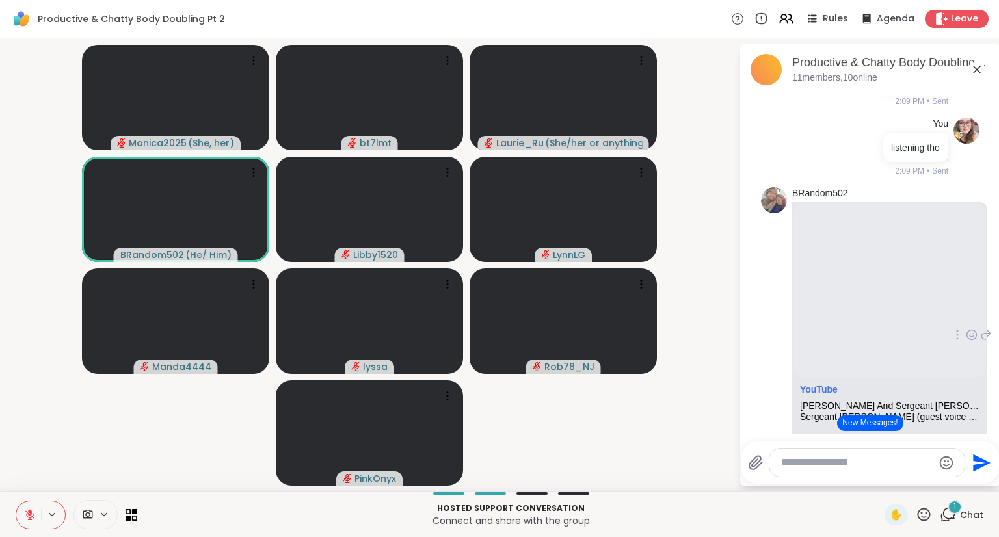
scroll to position [463, 0]
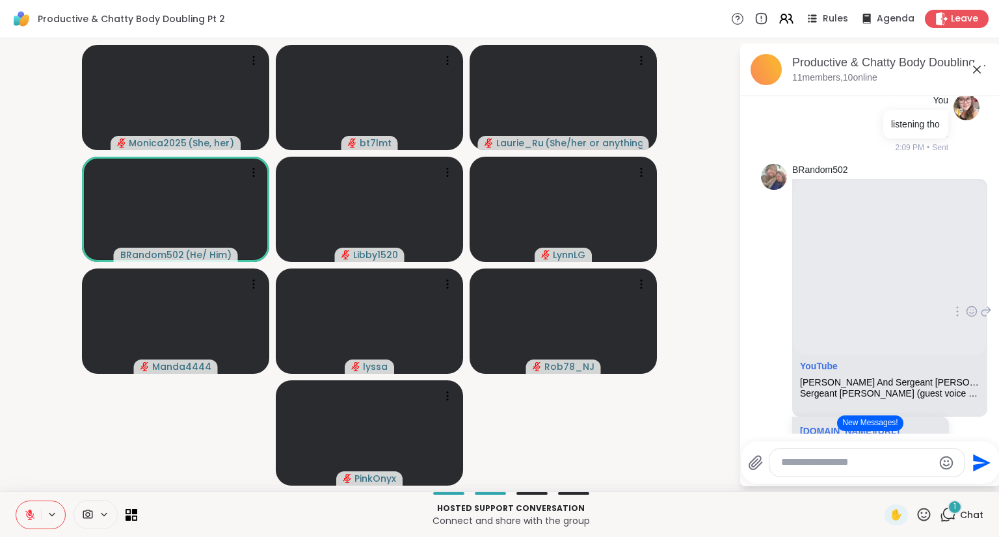
click at [970, 312] on icon at bounding box center [972, 312] width 4 height 1
click at [909, 285] on div "Select Reaction: Joy" at bounding box center [915, 291] width 12 height 12
click at [29, 520] on icon at bounding box center [30, 515] width 12 height 12
click at [34, 515] on icon at bounding box center [30, 515] width 12 height 12
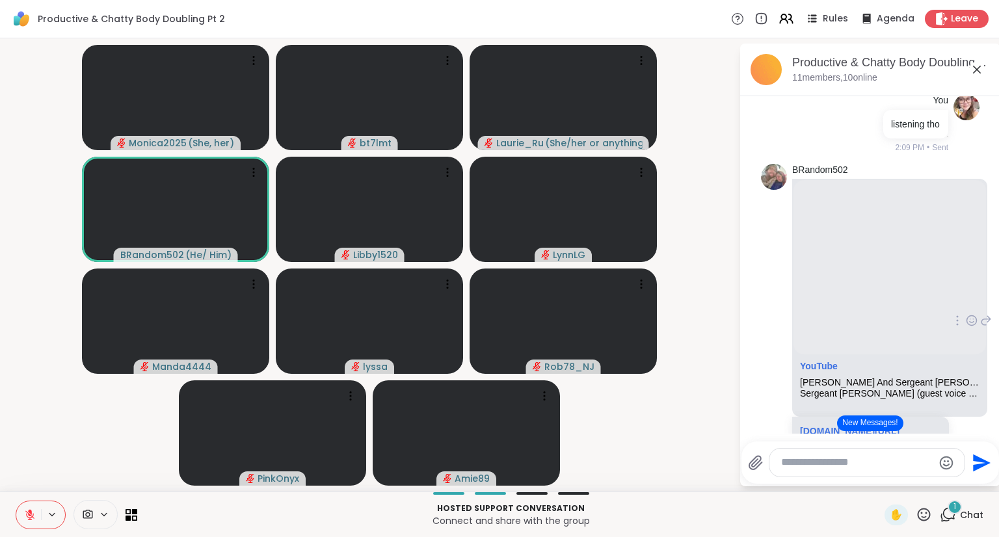
click at [684, 414] on video-player-container "Monica2025 ( She, her ) bt7lmt Laurie_Ru ( She/her or anything else ) BRandom50…" at bounding box center [369, 265] width 723 height 443
click at [737, 476] on div "Monica2025 ( She, her ) bt7lmt Laurie_Ru ( She/her or anything else ) BRandom50…" at bounding box center [499, 264] width 999 height 453
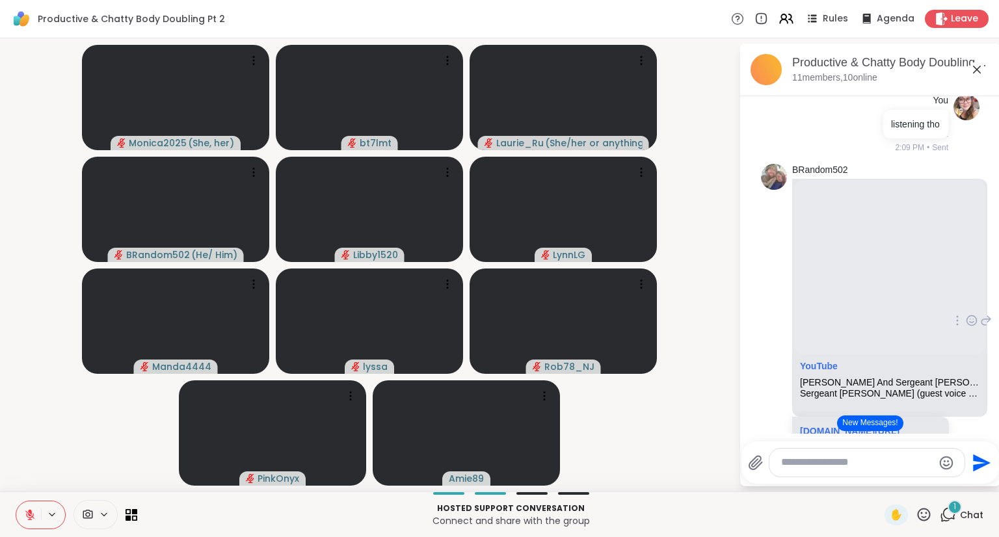
click at [802, 466] on textarea "Type your message" at bounding box center [857, 463] width 152 height 14
click at [845, 431] on link "youtu.be/VKfiDuF85RQ?si=RSyFsXxyMpdRCobZ" at bounding box center [850, 431] width 100 height 10
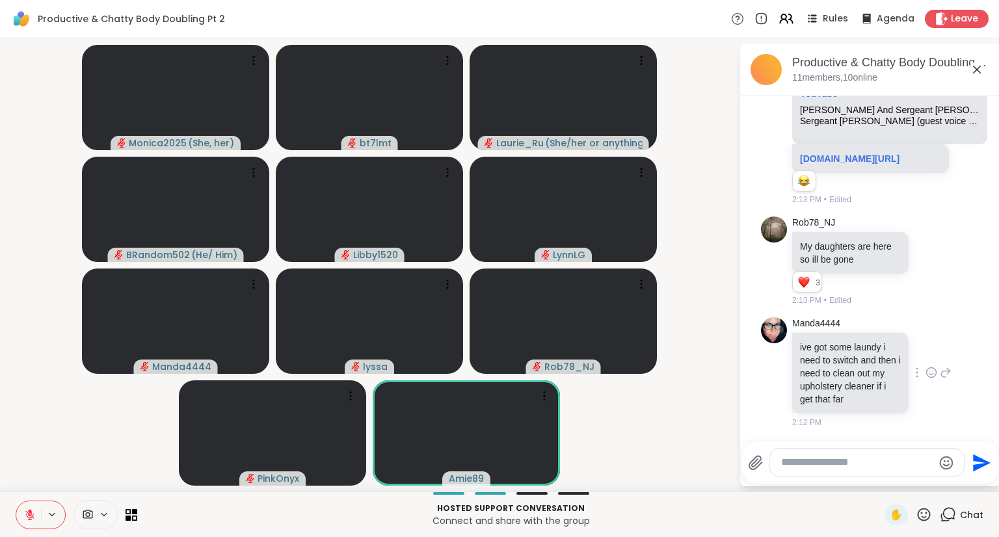
scroll to position [746, 0]
click at [25, 511] on icon at bounding box center [30, 515] width 12 height 12
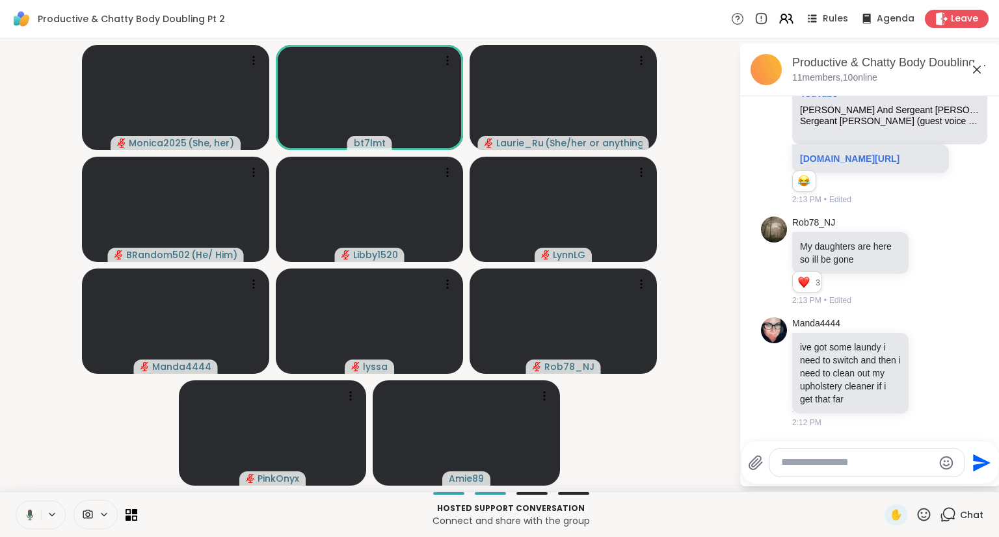
click at [861, 459] on textarea "Type your message" at bounding box center [857, 463] width 152 height 14
click at [871, 464] on textarea "Type your message" at bounding box center [857, 463] width 152 height 14
click at [33, 516] on icon at bounding box center [30, 515] width 12 height 12
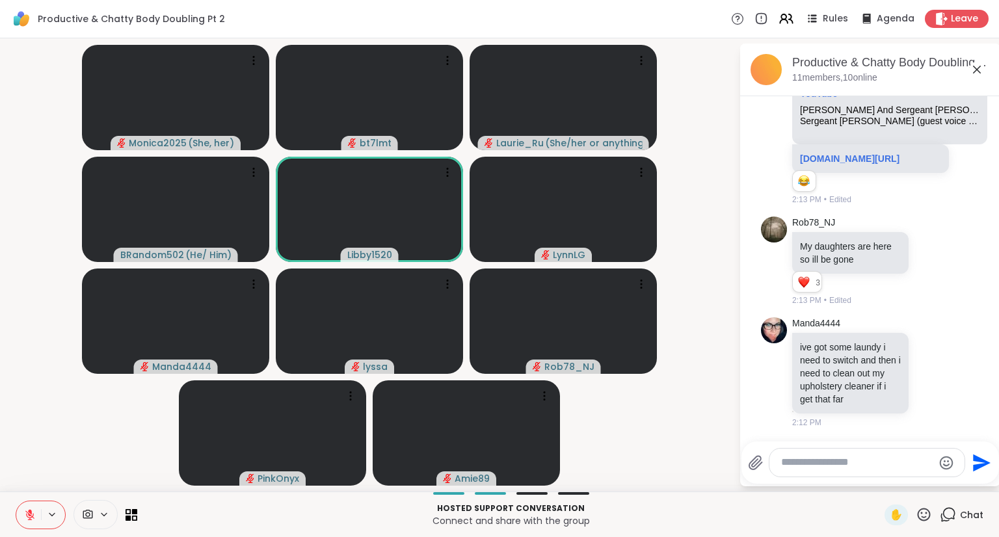
click at [28, 512] on icon at bounding box center [30, 515] width 12 height 12
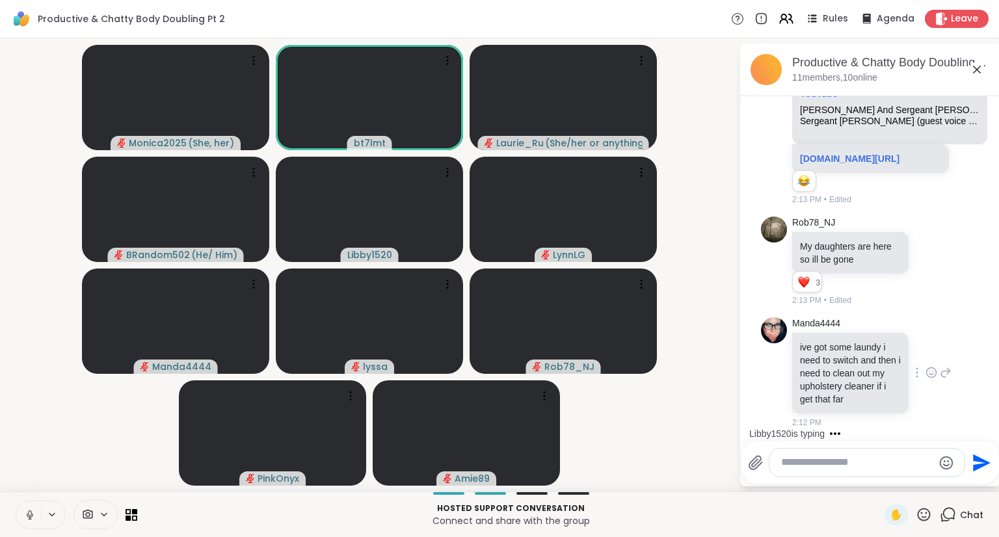
scroll to position [828, 0]
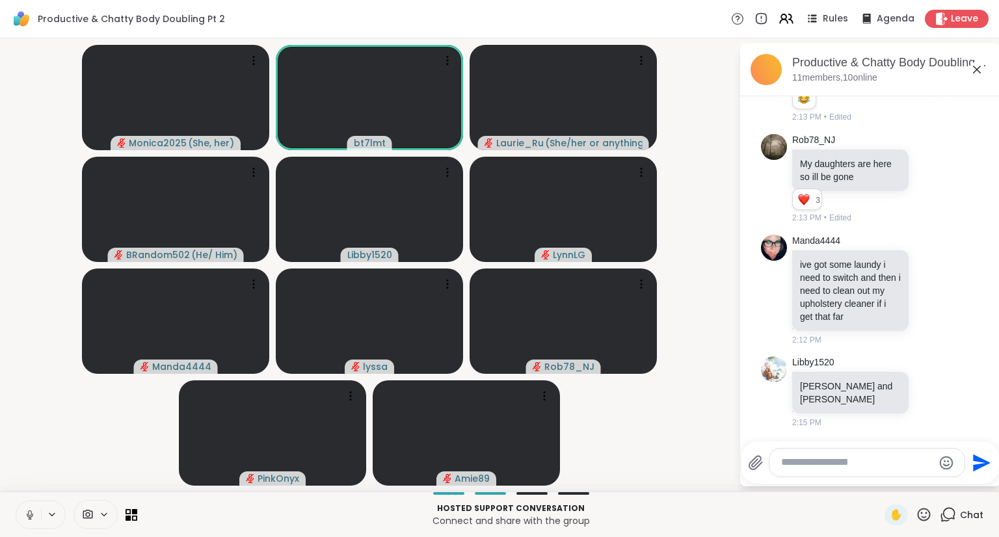
click at [25, 509] on icon at bounding box center [30, 515] width 12 height 12
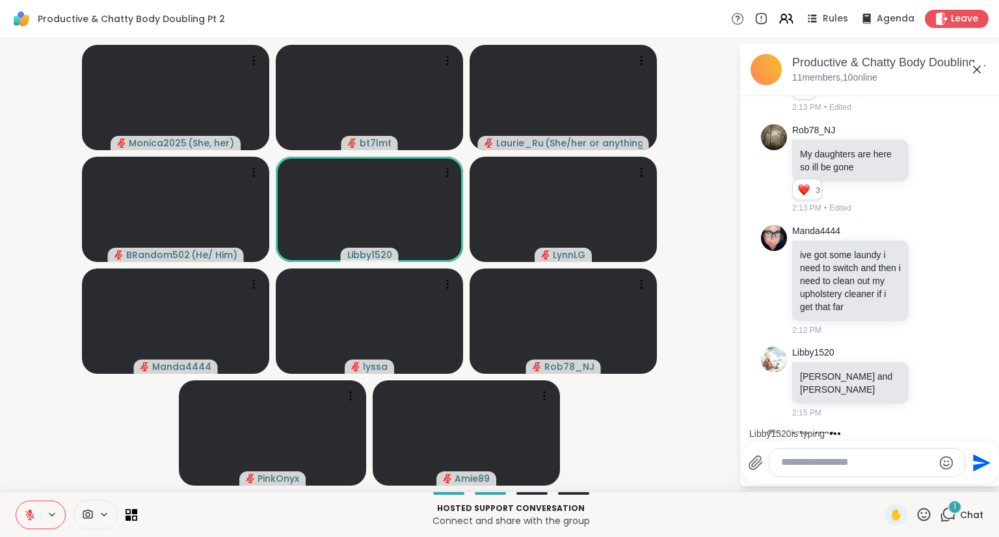
scroll to position [898, 0]
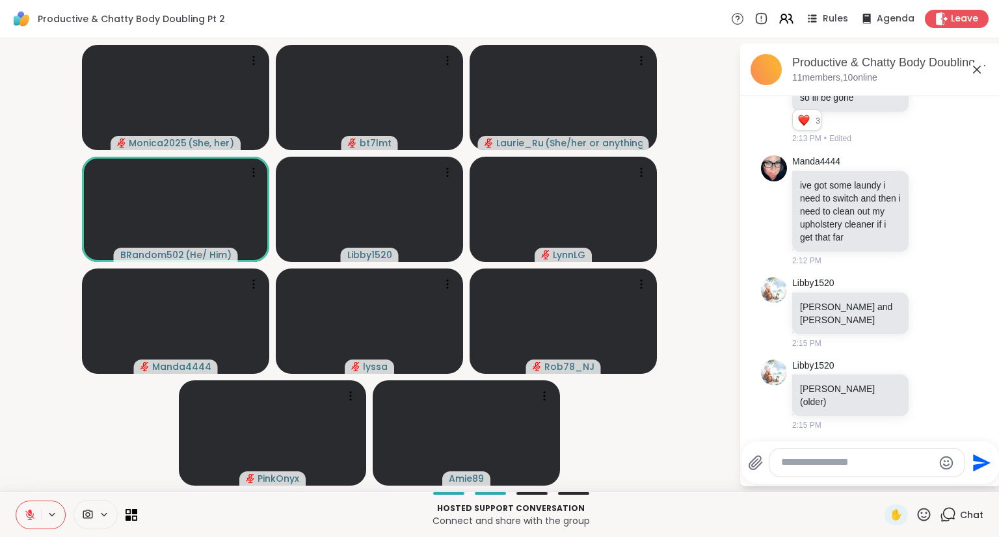
click at [30, 513] on icon at bounding box center [30, 515] width 12 height 12
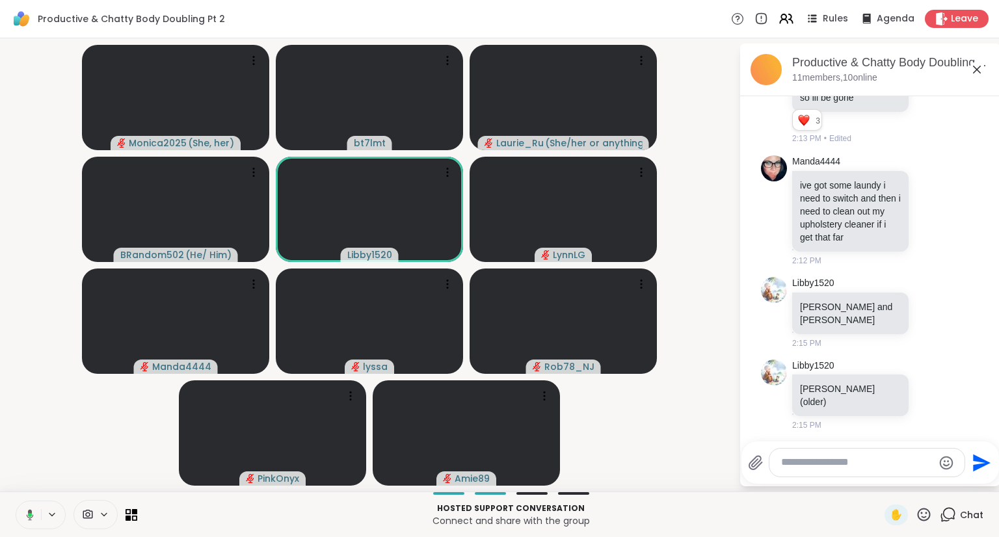
click at [800, 468] on textarea "Type your message" at bounding box center [857, 463] width 152 height 14
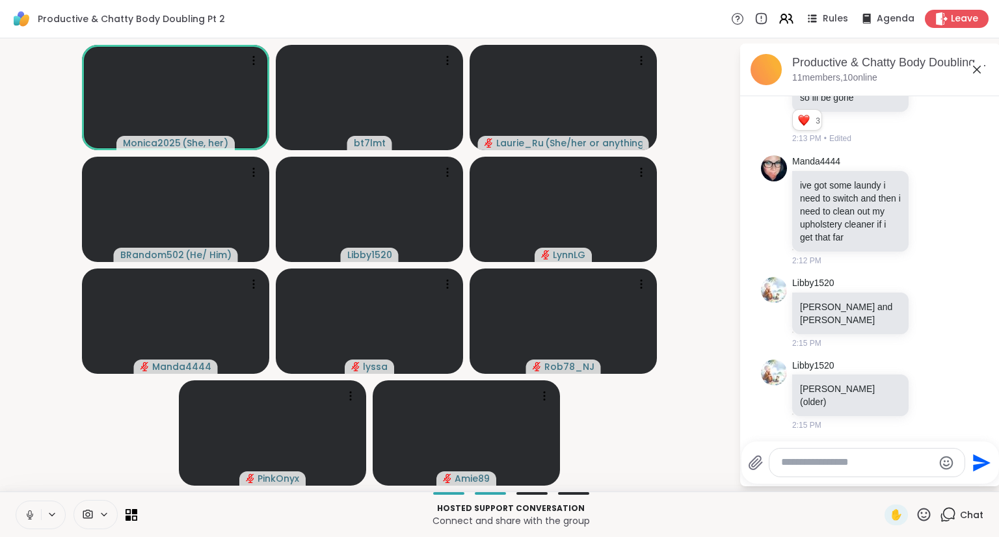
click at [23, 513] on button at bounding box center [28, 515] width 25 height 27
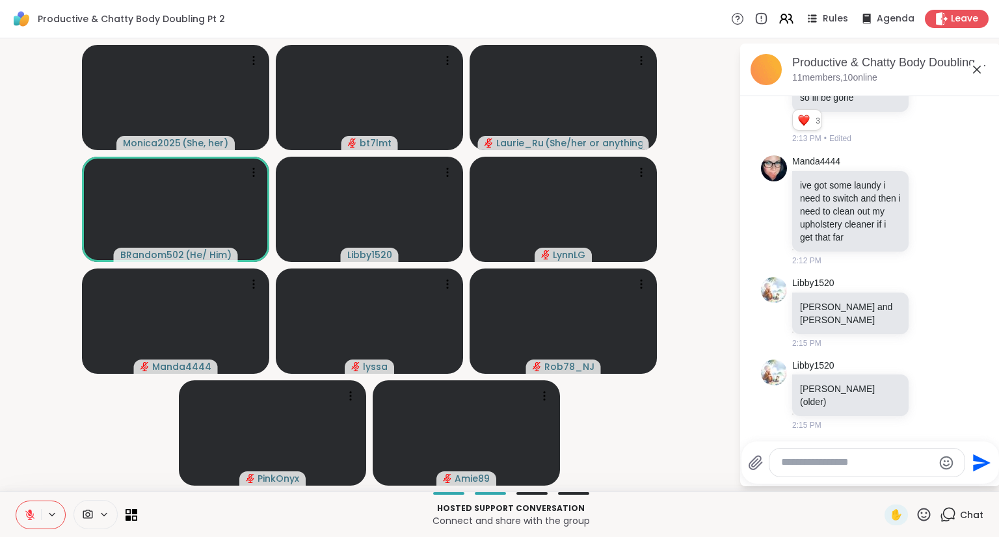
click at [835, 468] on textarea "Type your message" at bounding box center [857, 463] width 152 height 14
click at [916, 519] on icon at bounding box center [924, 515] width 16 height 16
click at [879, 482] on span "❤️" at bounding box center [885, 481] width 13 height 16
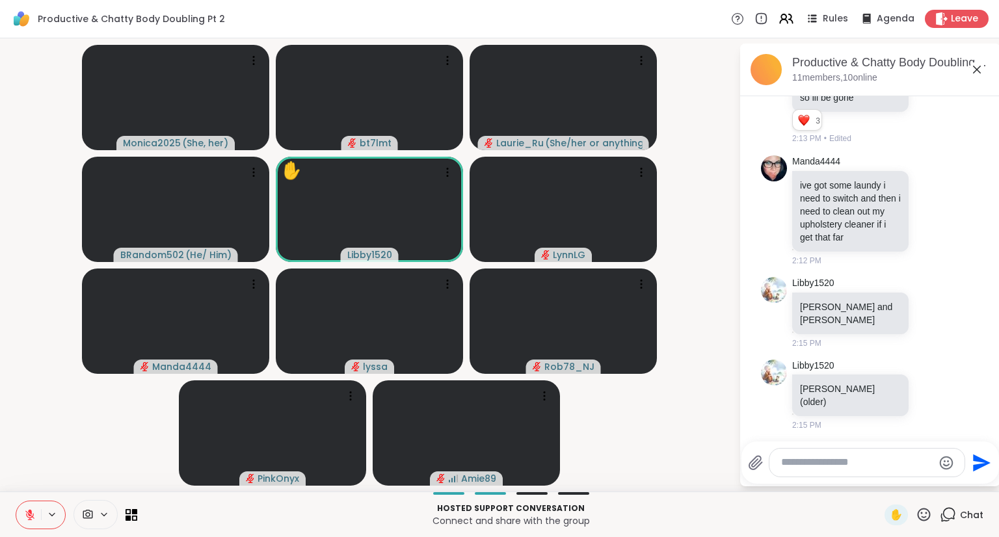
click at [29, 513] on icon at bounding box center [29, 515] width 9 height 9
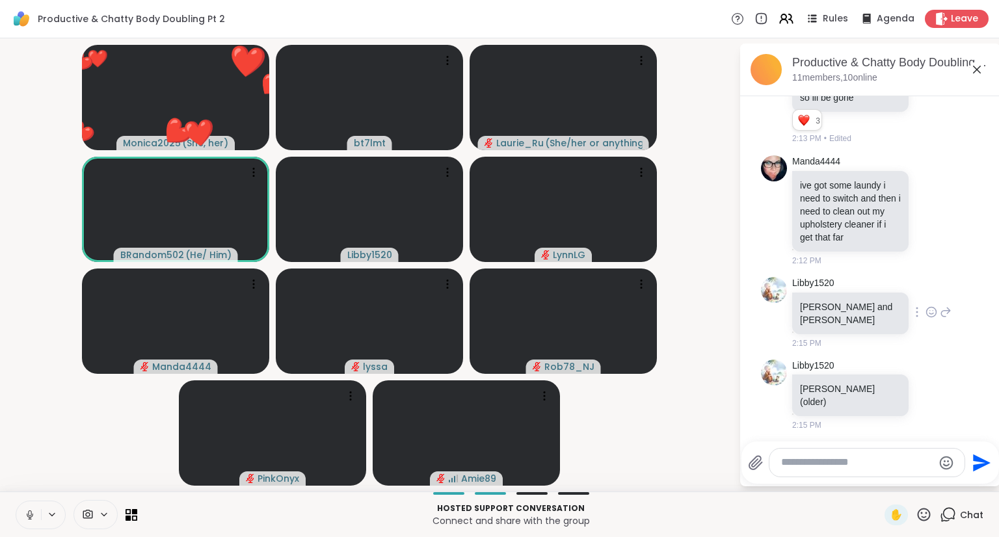
click at [927, 317] on icon at bounding box center [932, 313] width 10 height 10
drag, startPoint x: 917, startPoint y: 308, endPoint x: 913, endPoint y: 327, distance: 19.4
click at [926, 298] on span "Select Reaction: Heart" at bounding box center [932, 291] width 12 height 13
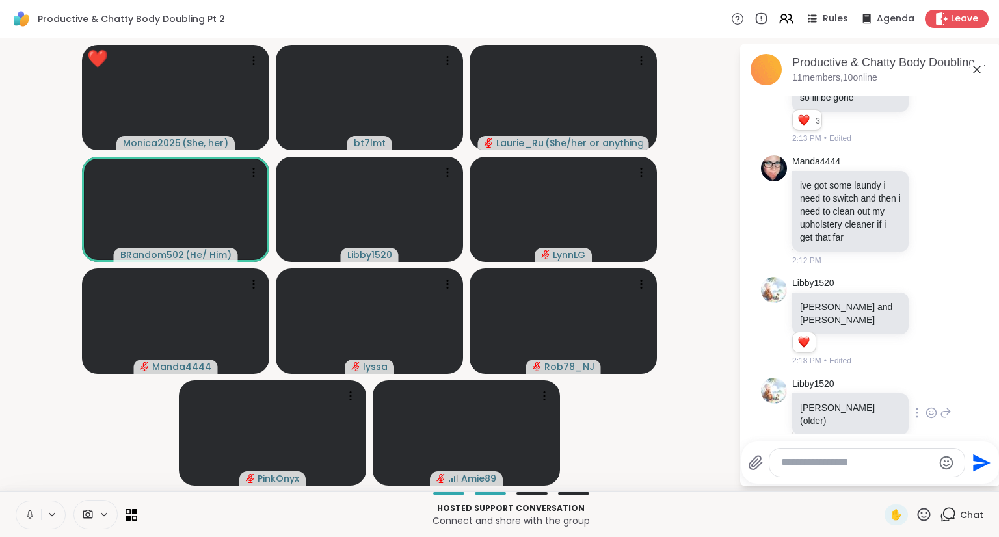
click at [927, 416] on icon at bounding box center [932, 414] width 10 height 10
click at [918, 396] on button "Select Reaction: Heart" at bounding box center [931, 392] width 26 height 26
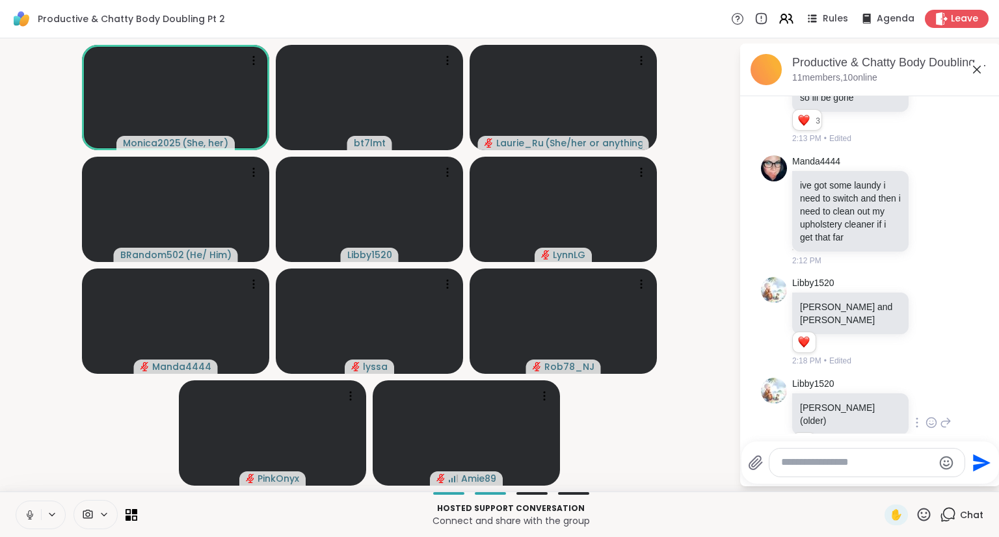
scroll to position [934, 0]
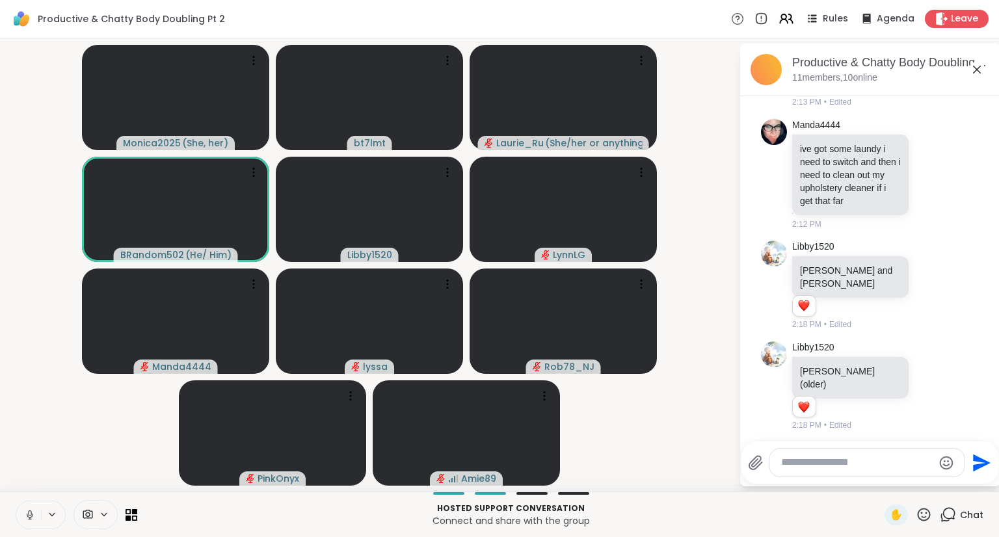
click at [29, 518] on icon at bounding box center [29, 518] width 1 height 3
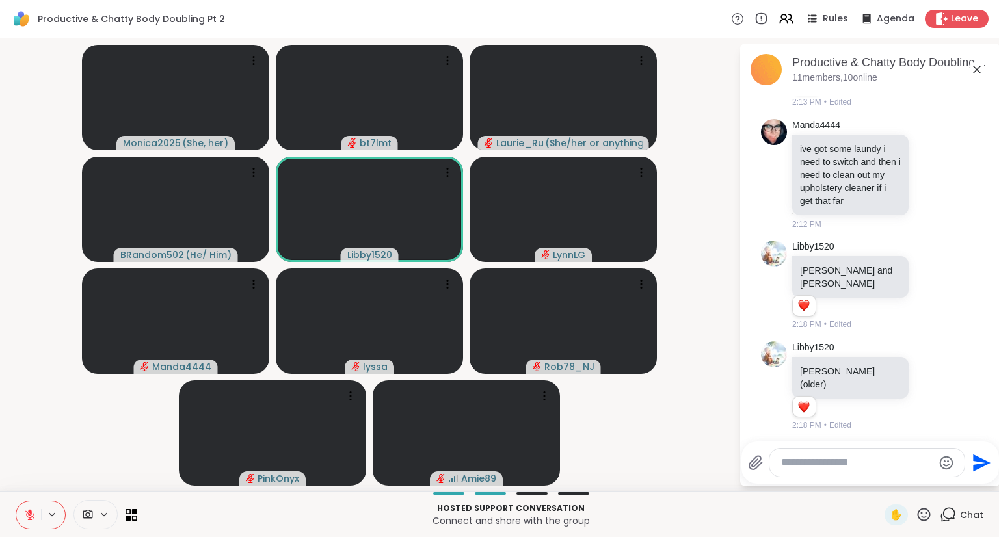
click at [831, 468] on textarea "Type your message" at bounding box center [857, 463] width 152 height 14
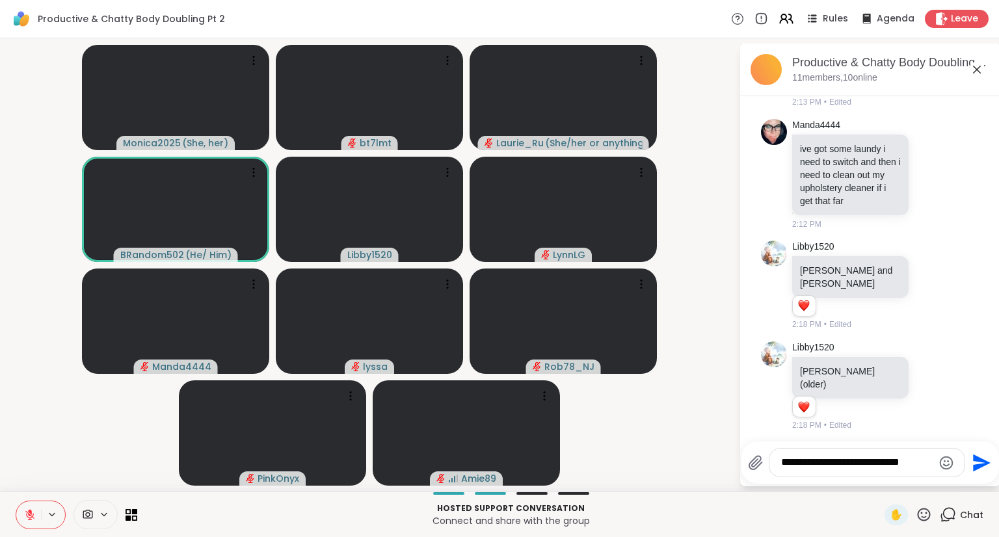
type textarea "**********"
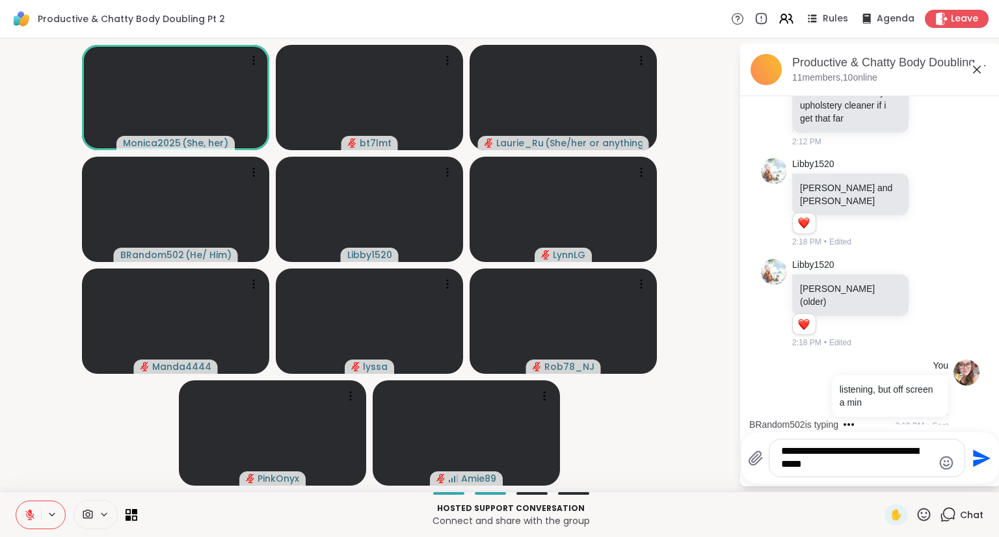
type textarea "**********"
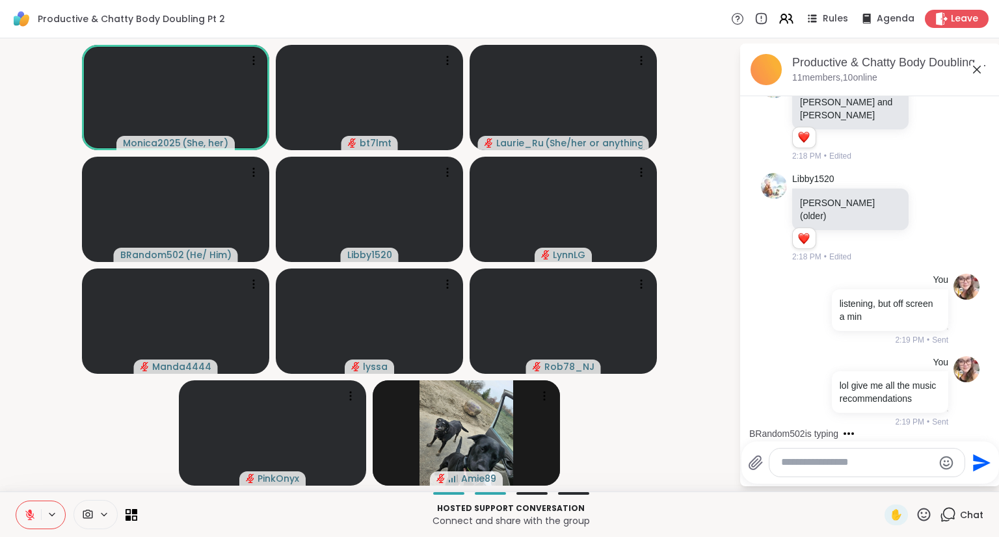
click at [29, 515] on icon at bounding box center [29, 515] width 9 height 9
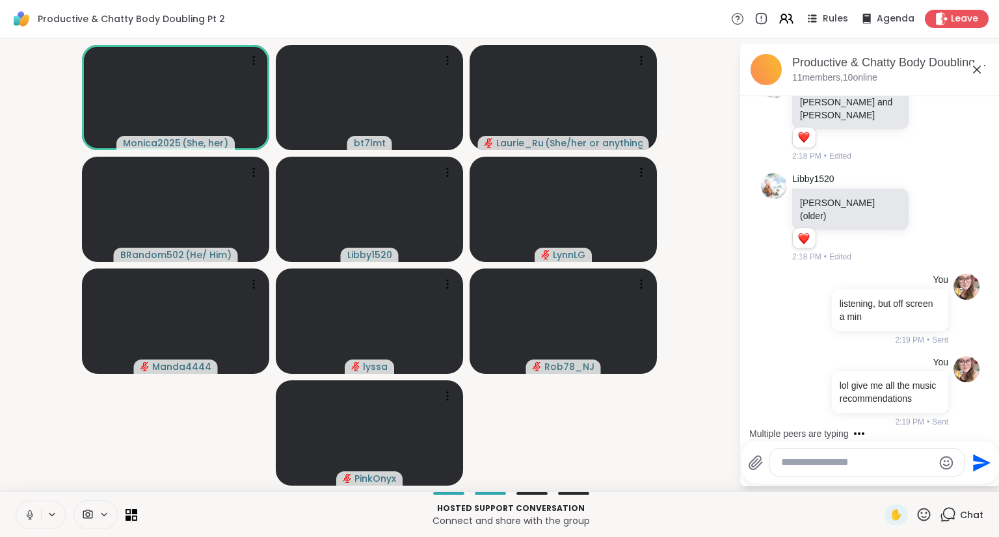
scroll to position [1181, 0]
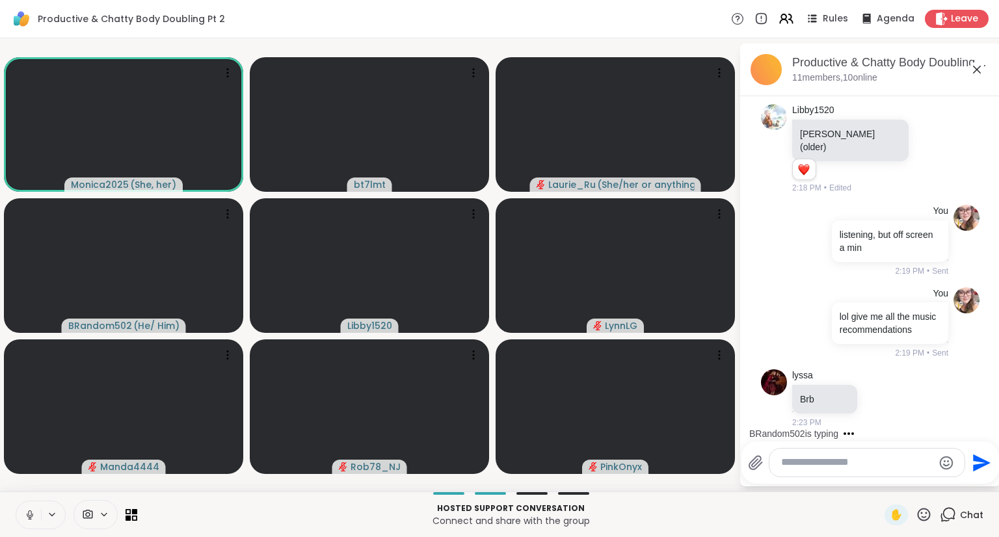
click at [29, 515] on icon at bounding box center [30, 515] width 12 height 12
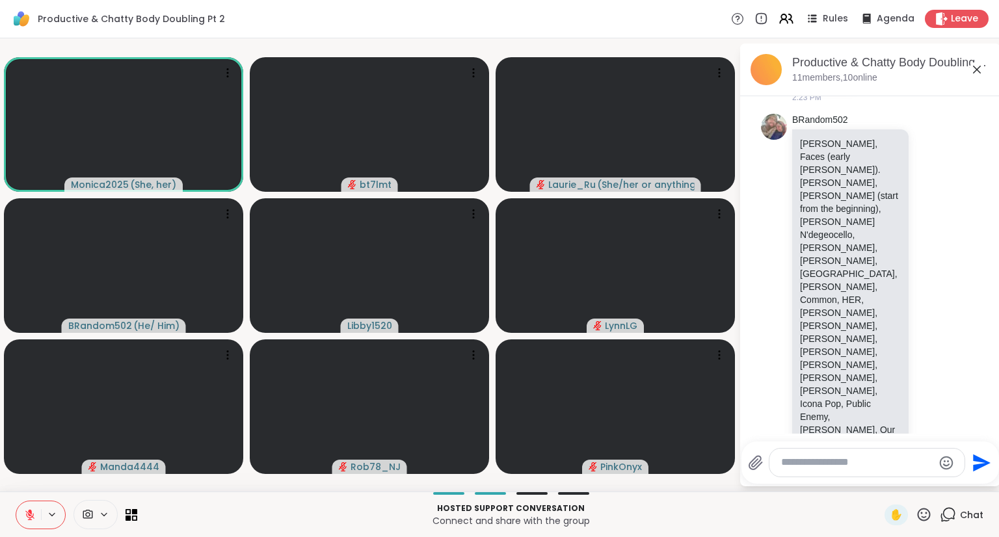
scroll to position [1516, 0]
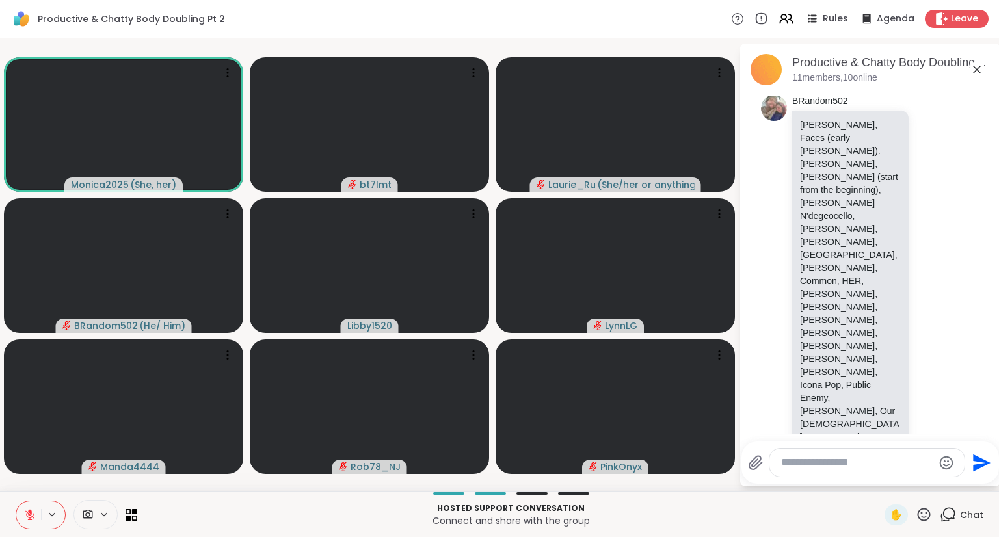
click at [27, 514] on icon at bounding box center [30, 515] width 12 height 12
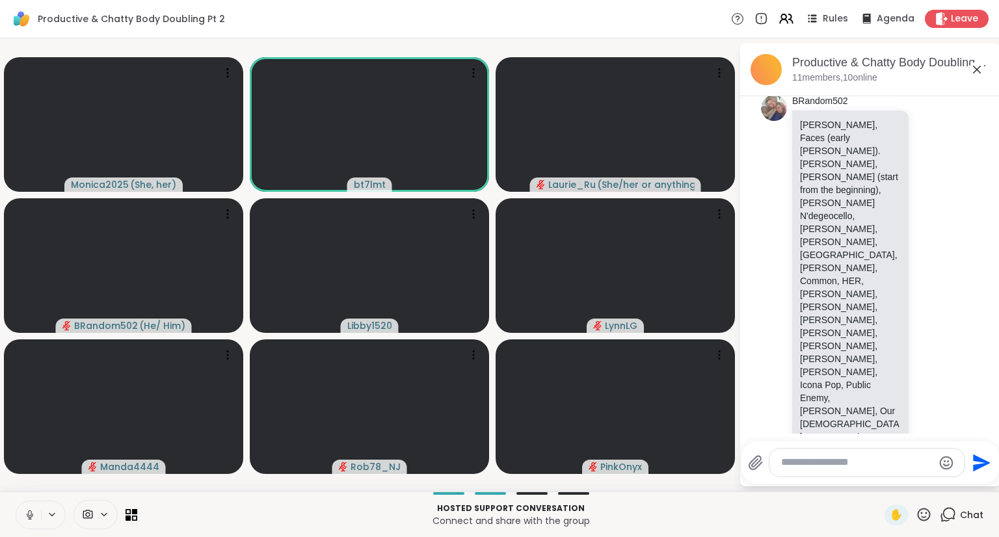
click at [29, 515] on icon at bounding box center [30, 515] width 12 height 12
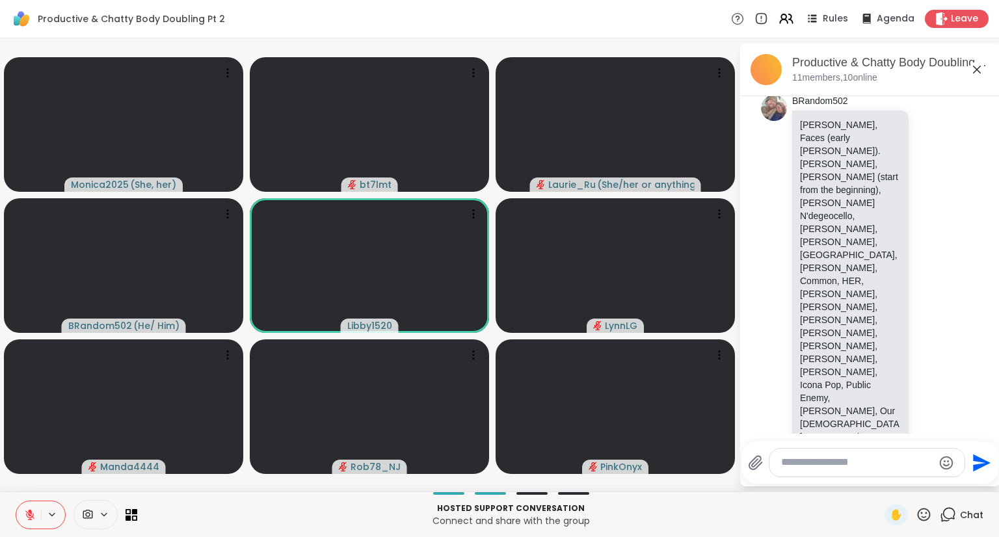
click at [30, 514] on icon at bounding box center [30, 515] width 12 height 12
click at [25, 518] on icon at bounding box center [30, 515] width 12 height 12
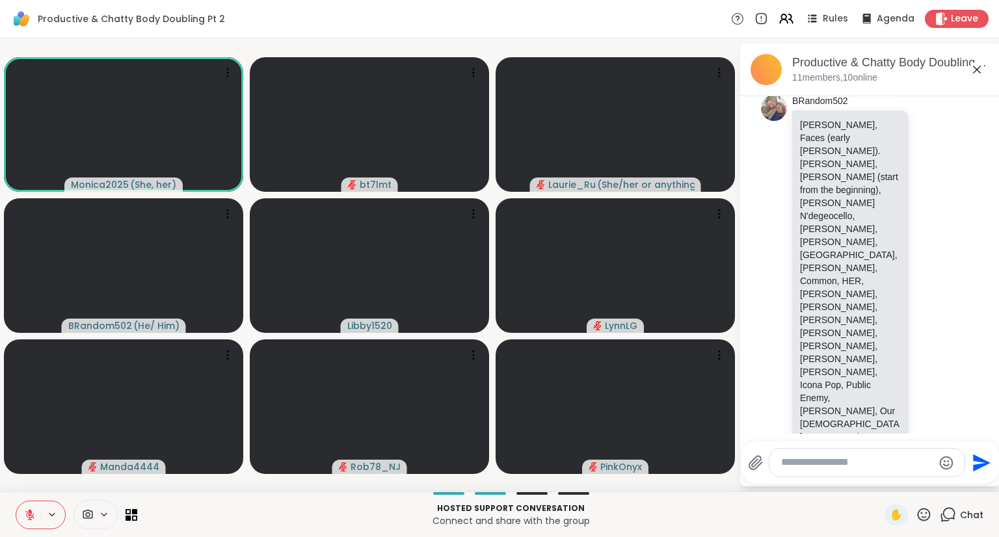
click at [32, 515] on icon at bounding box center [30, 515] width 12 height 12
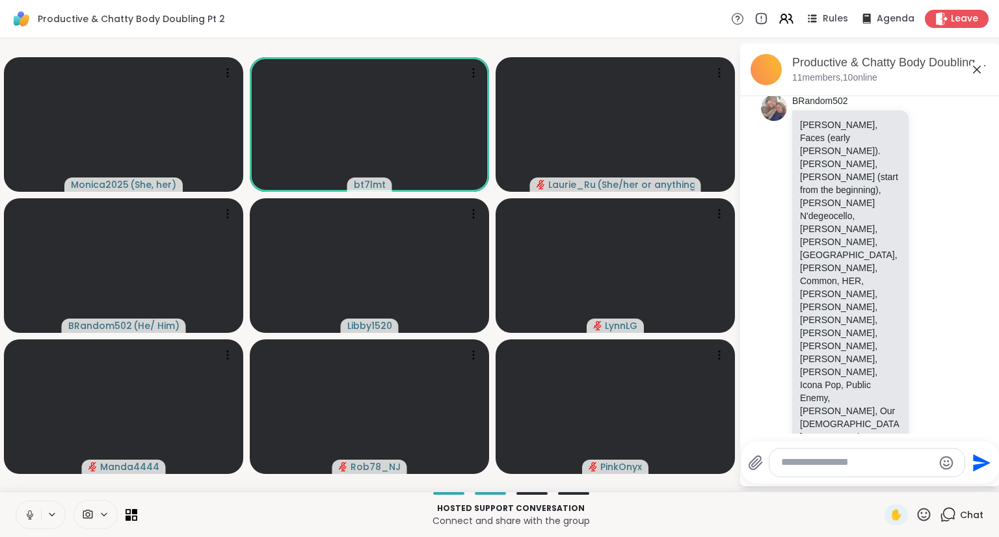
click at [29, 513] on icon at bounding box center [30, 515] width 12 height 12
click at [29, 516] on icon at bounding box center [30, 515] width 7 height 4
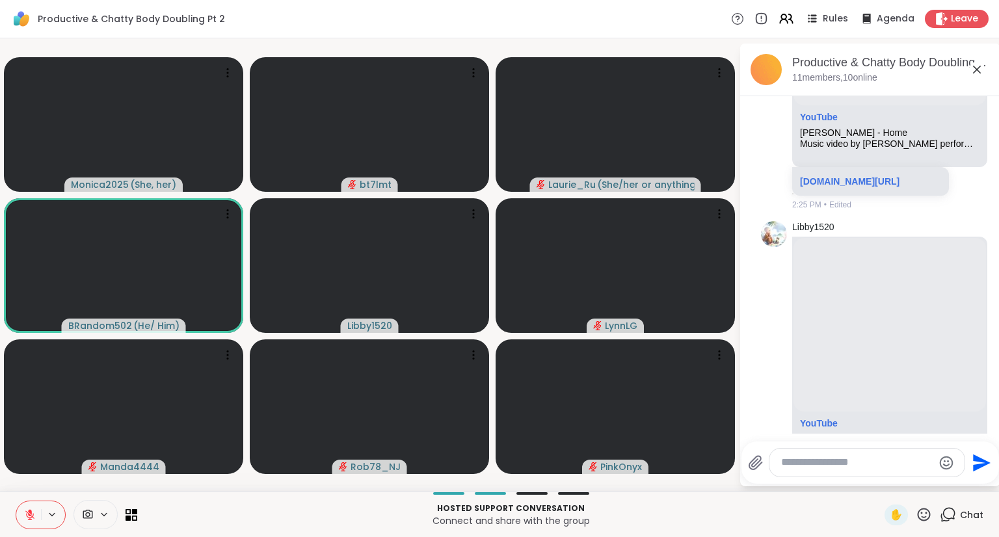
scroll to position [2154, 0]
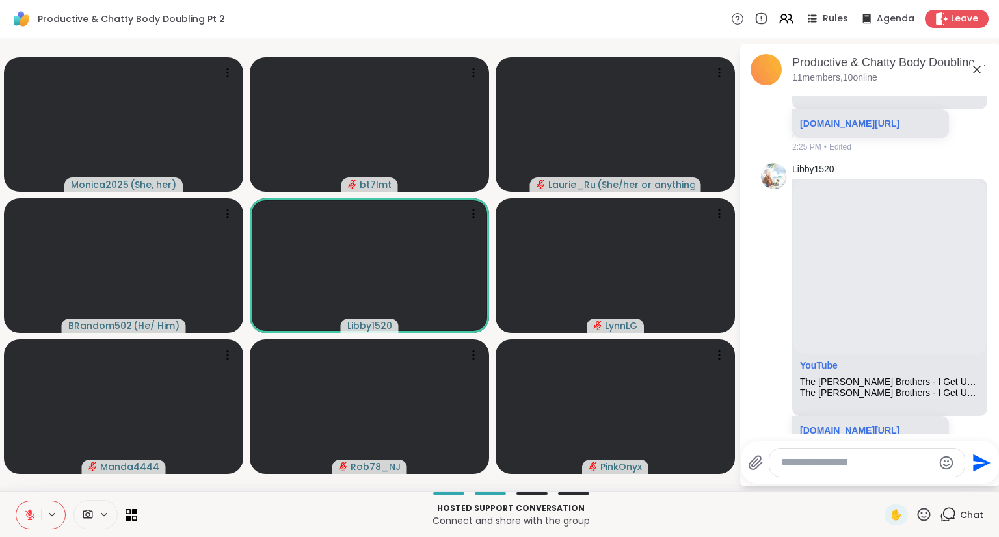
click at [18, 513] on button at bounding box center [28, 515] width 25 height 27
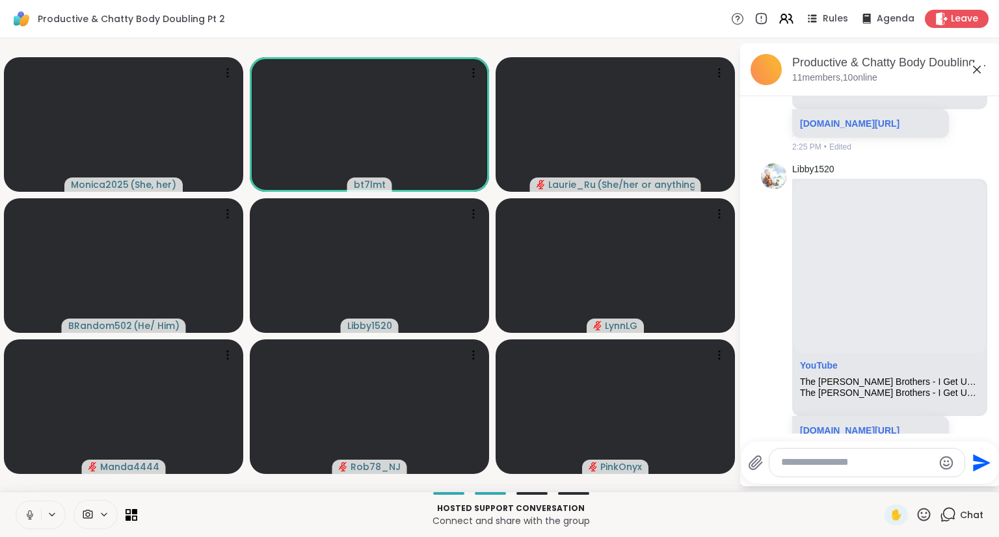
click at [18, 517] on button at bounding box center [28, 515] width 25 height 27
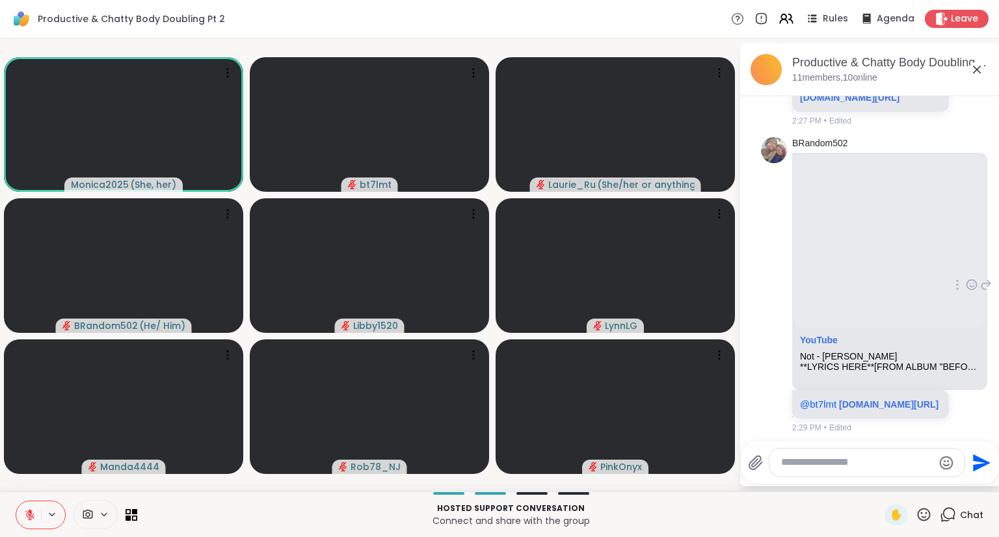
scroll to position [2847, 0]
click at [25, 515] on icon at bounding box center [30, 515] width 12 height 12
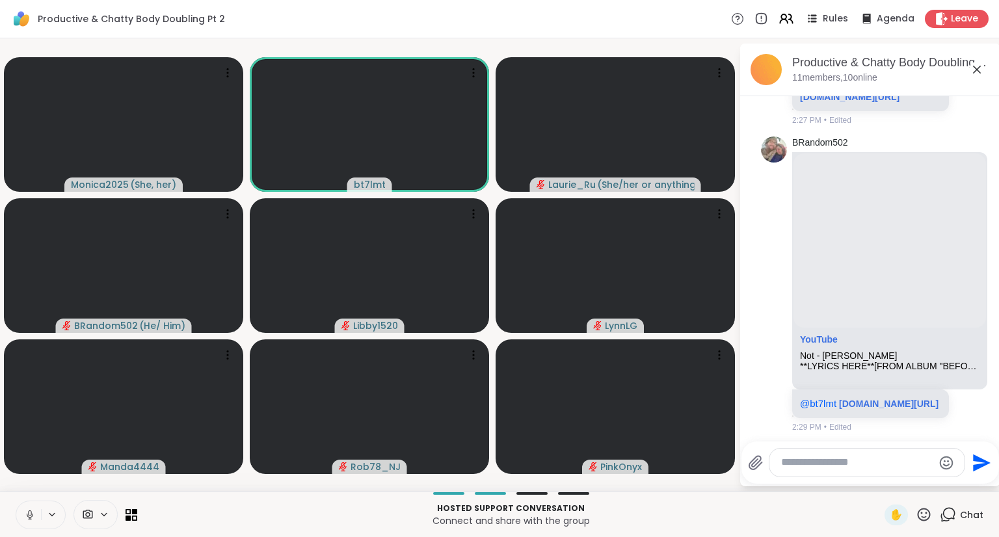
click at [818, 463] on textarea "Type your message" at bounding box center [857, 463] width 152 height 14
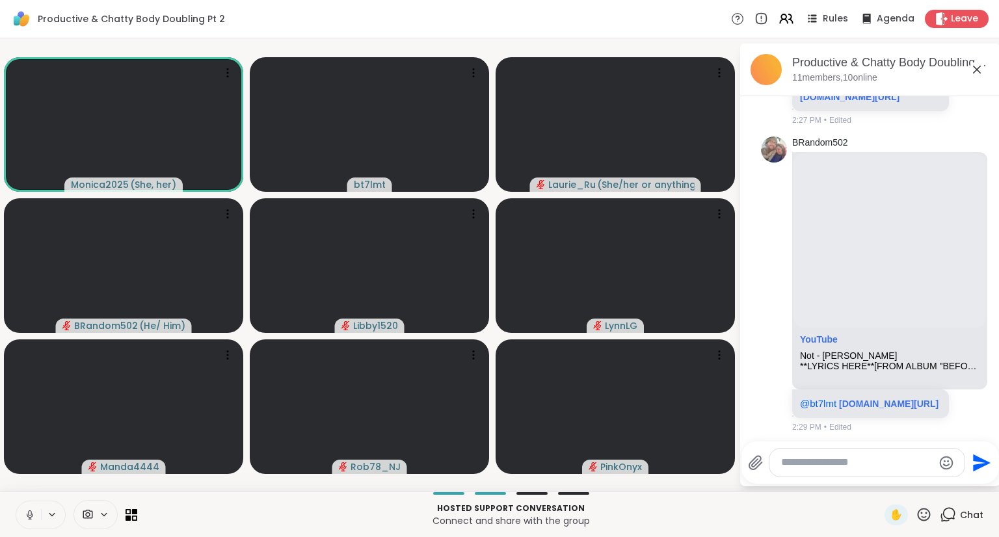
click at [816, 461] on textarea "Type your message" at bounding box center [857, 463] width 152 height 14
paste textarea "Type your message"
type textarea "**********"
drag, startPoint x: 890, startPoint y: 461, endPoint x: 755, endPoint y: 454, distance: 135.5
click at [760, 456] on div "**********" at bounding box center [856, 462] width 217 height 29
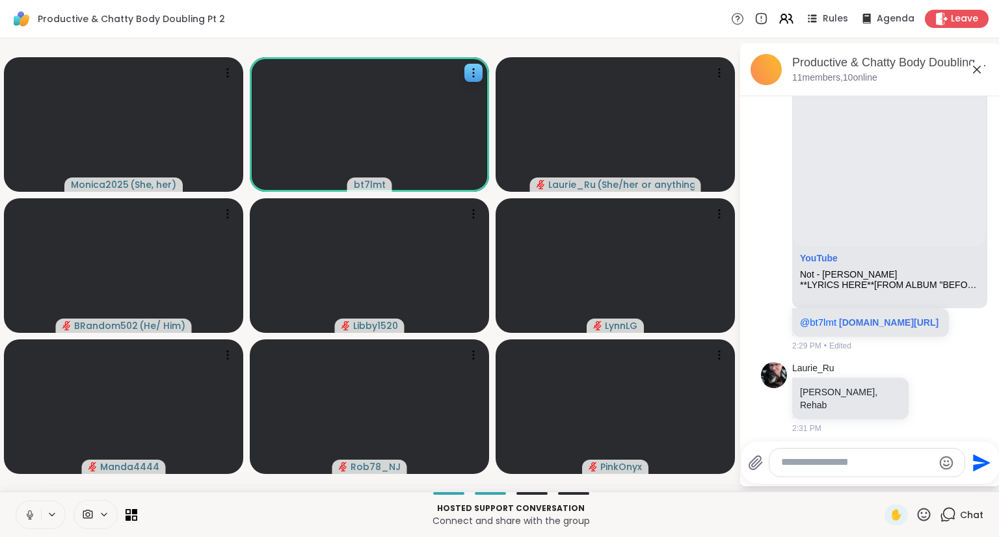
scroll to position [2928, 0]
click at [25, 512] on icon at bounding box center [30, 515] width 12 height 12
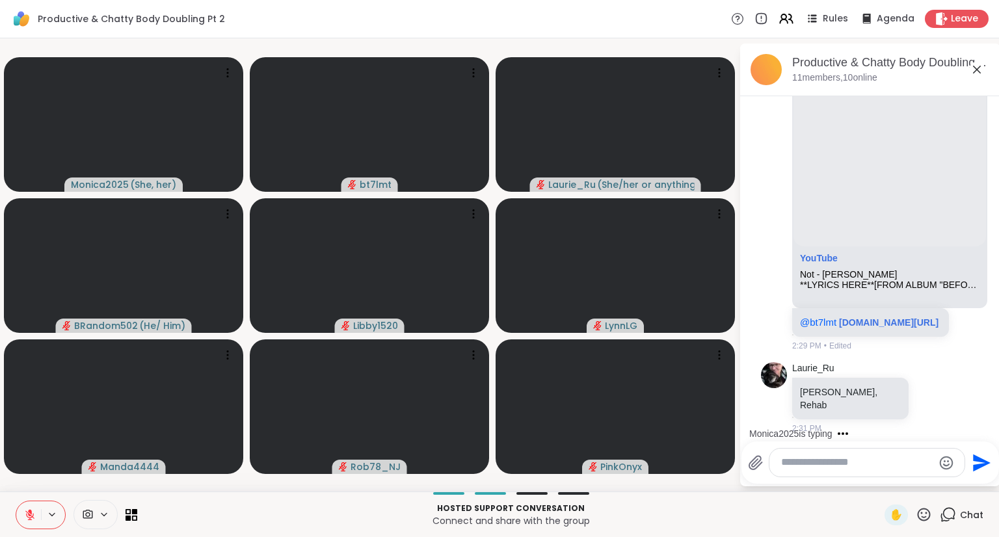
scroll to position [3036, 0]
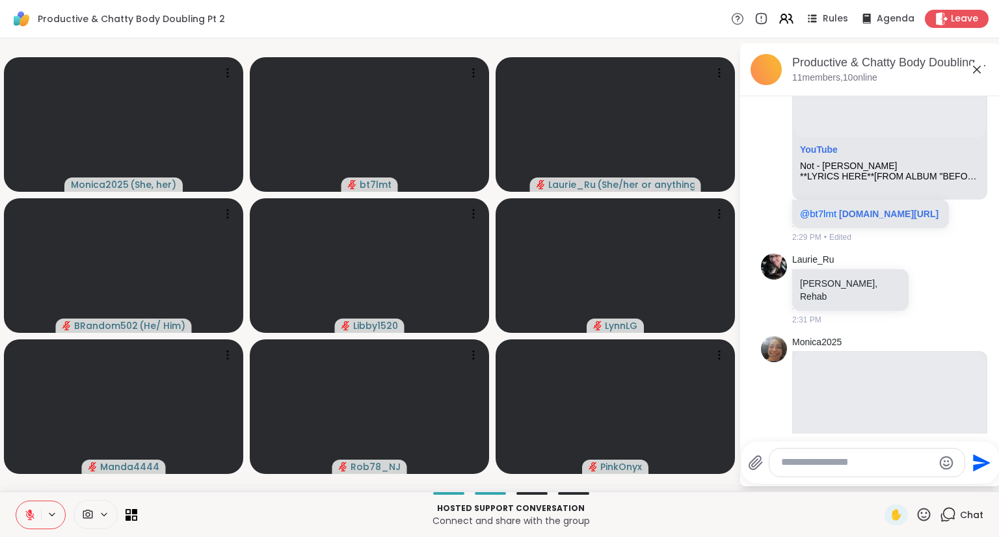
paste textarea "**********"
type textarea "**********"
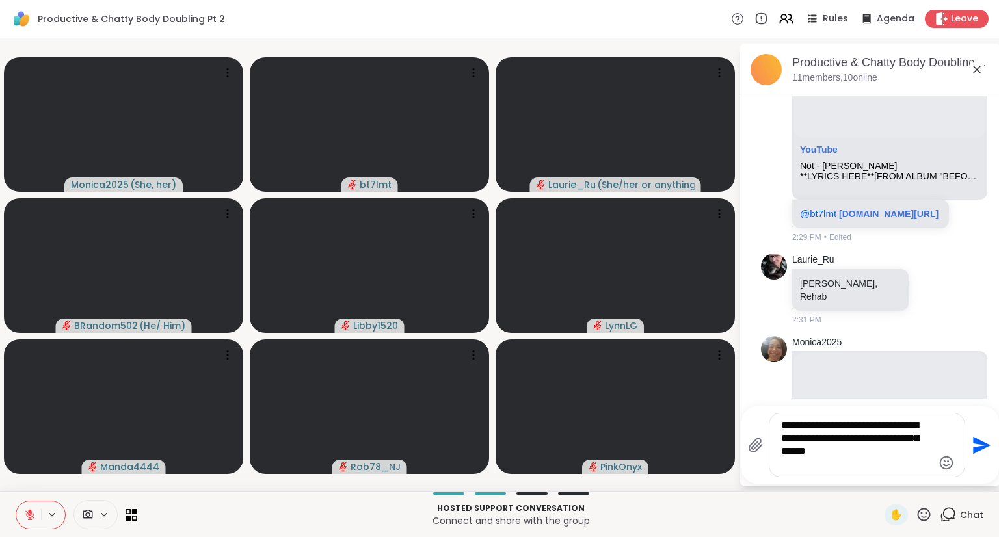
click at [980, 444] on icon "Send" at bounding box center [982, 445] width 18 height 18
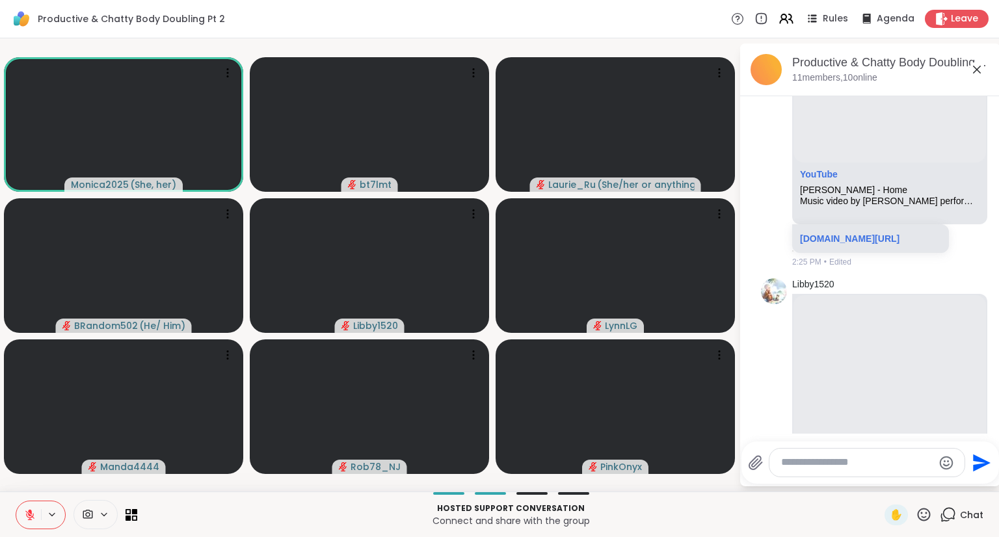
scroll to position [2060, 0]
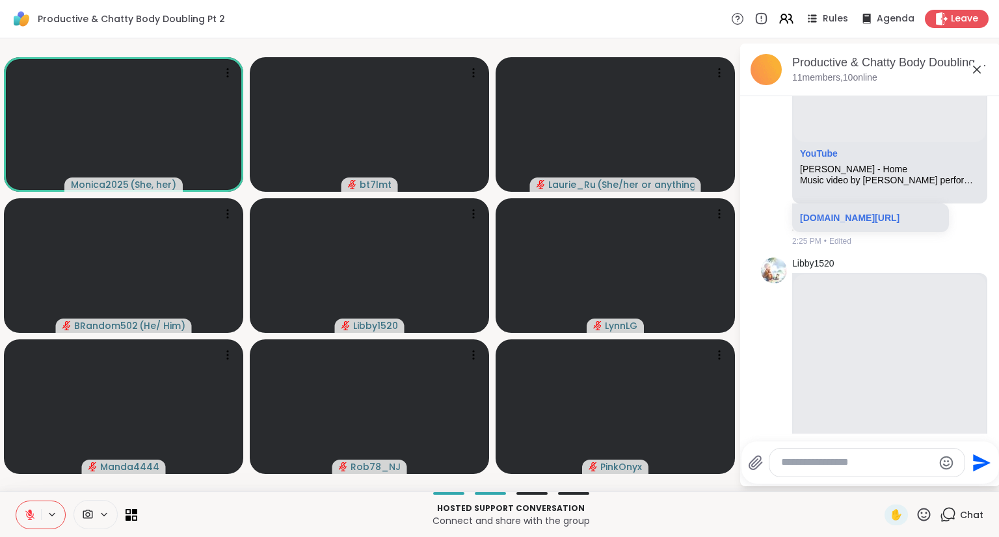
click at [859, 457] on textarea "Type your message" at bounding box center [857, 463] width 152 height 14
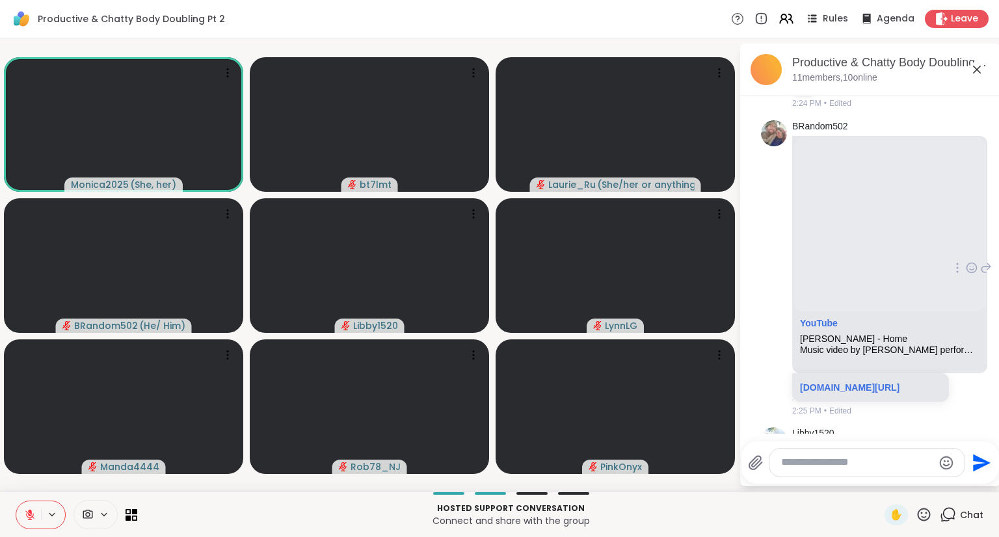
scroll to position [1865, 0]
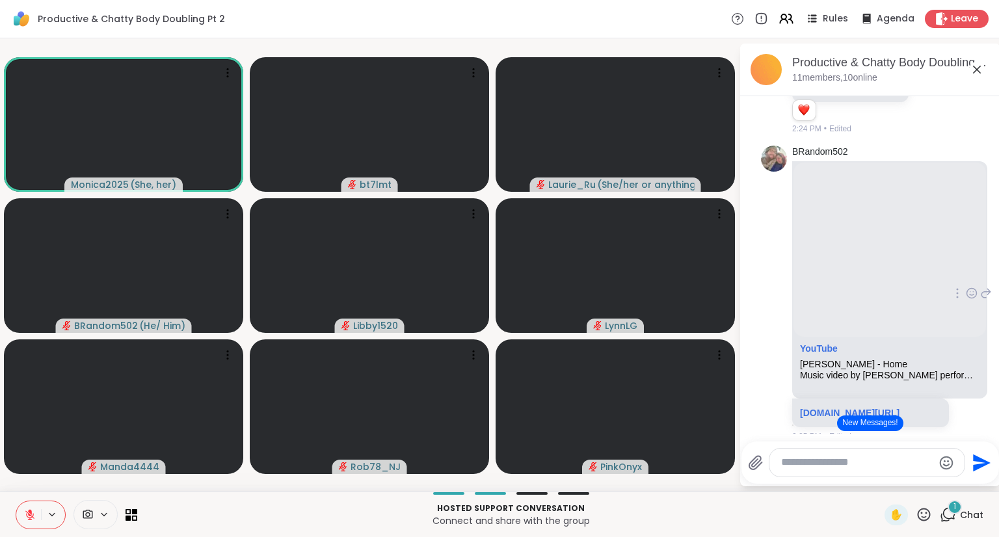
click at [967, 289] on icon at bounding box center [972, 294] width 10 height 10
click at [966, 267] on div "Select Reaction: Heart" at bounding box center [972, 273] width 12 height 12
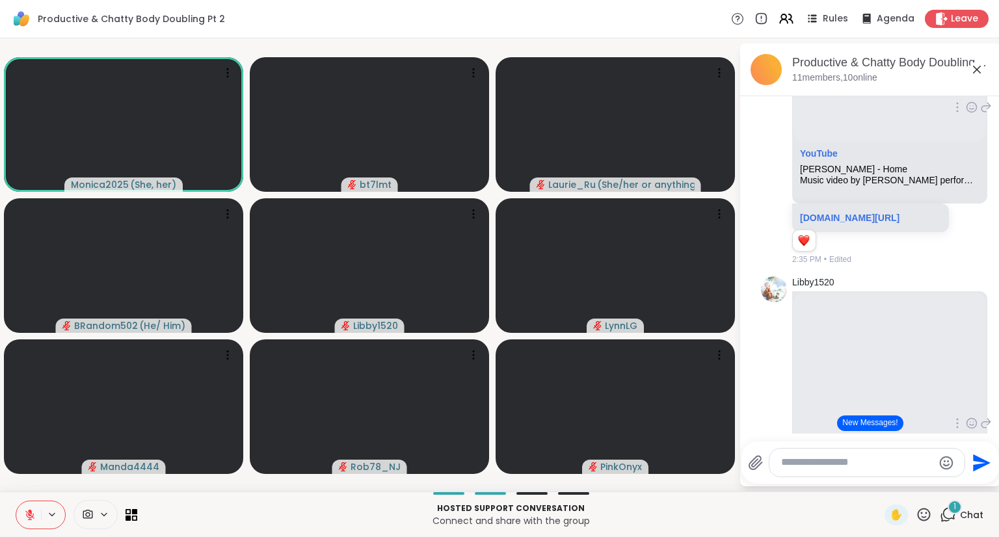
scroll to position [2125, 0]
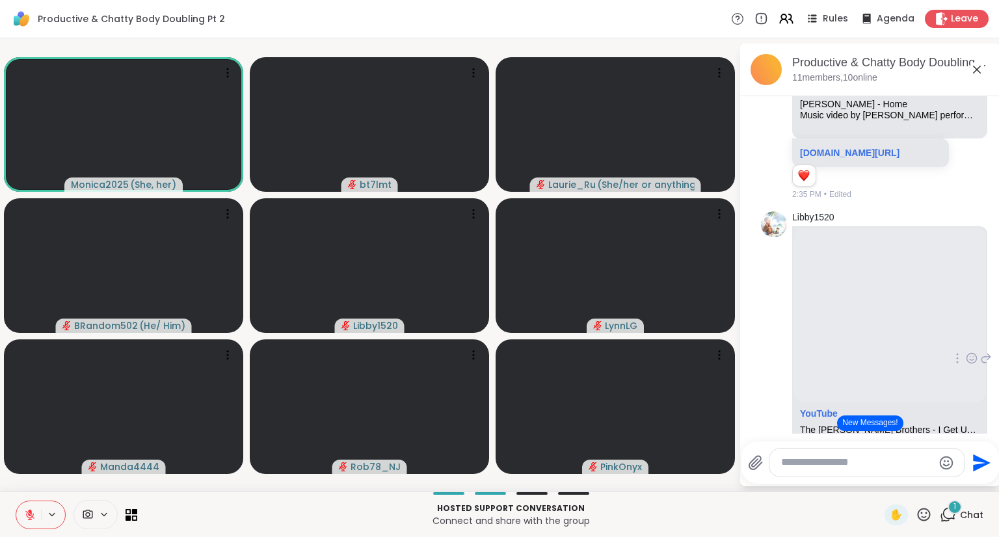
click at [966, 352] on icon at bounding box center [972, 358] width 12 height 13
click at [966, 332] on div "Select Reaction: Heart" at bounding box center [972, 338] width 12 height 12
click at [966, 362] on icon at bounding box center [972, 368] width 12 height 13
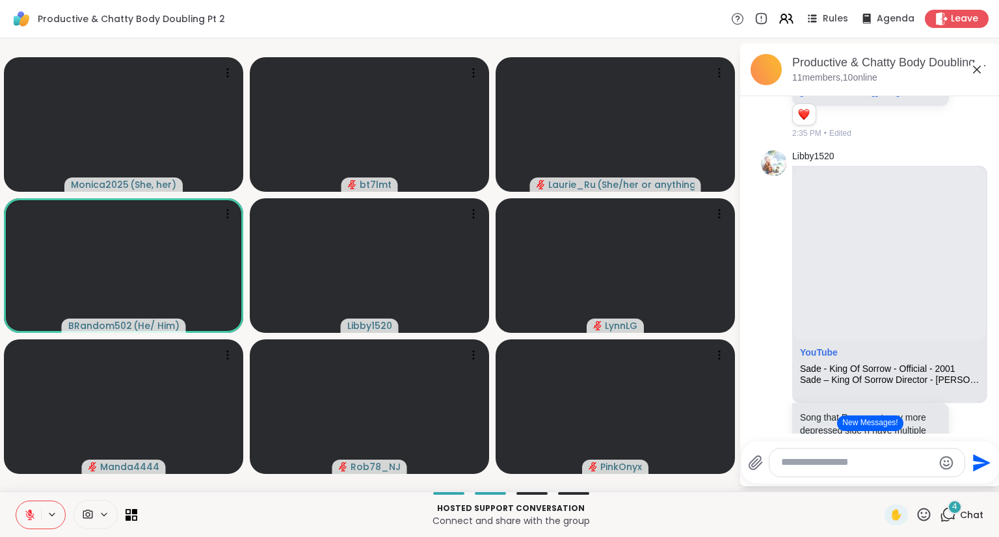
scroll to position [2532, 0]
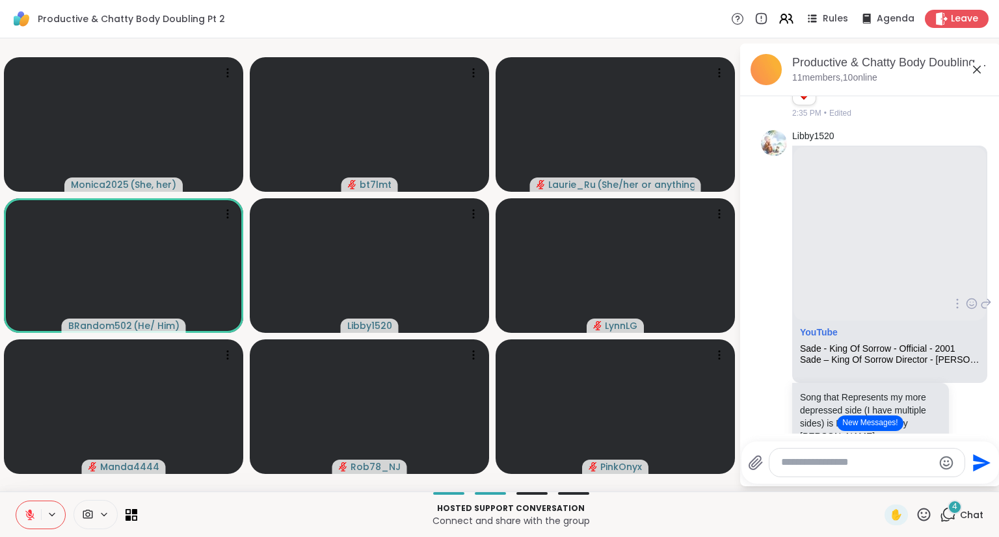
click at [948, 355] on div "Sade – King Of Sorrow Director - Sophie Muller – February 2001The official YouT…" at bounding box center [890, 360] width 180 height 11
click at [966, 297] on icon at bounding box center [972, 303] width 12 height 13
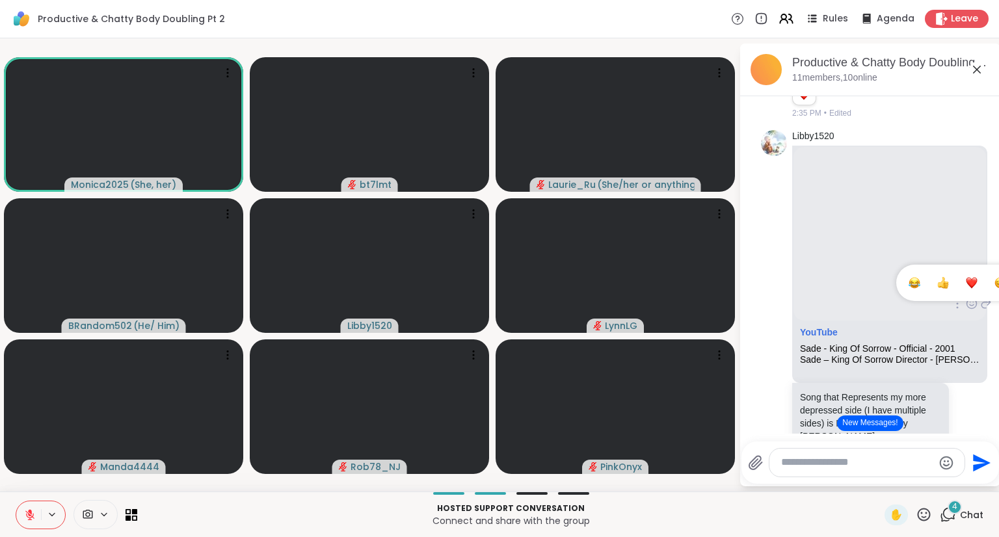
click at [966, 277] on div "Select Reaction: Heart" at bounding box center [972, 283] width 12 height 12
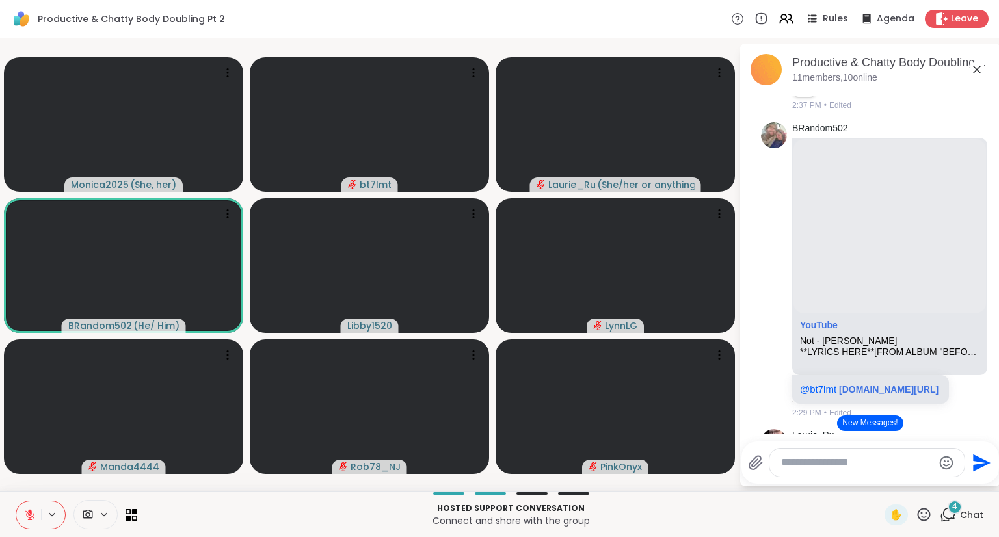
scroll to position [2926, 0]
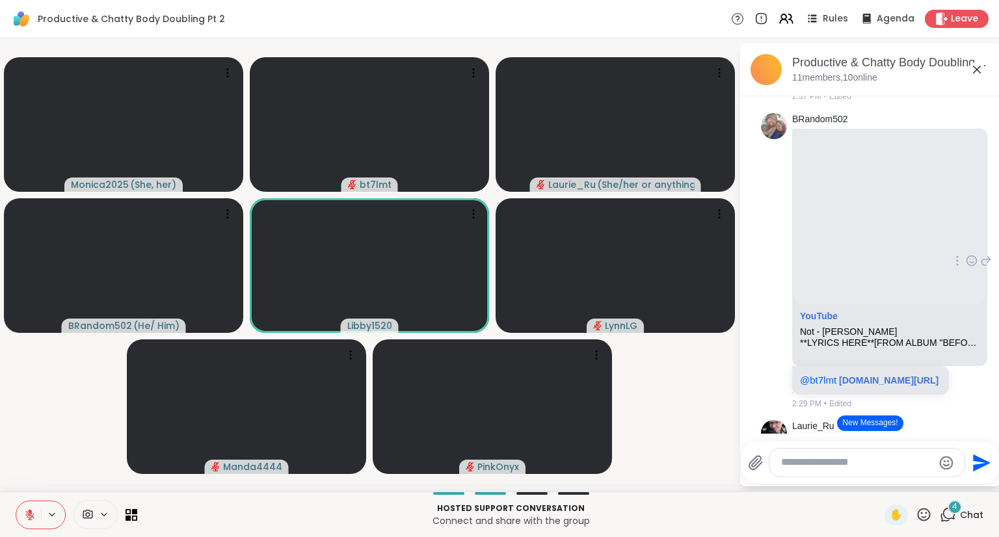
click at [948, 327] on div "YouTube Not - Cheyenne Marie Mize **LYRICS HERE**[FROM ALBUM "BEFORE LATELY" RE…" at bounding box center [889, 247] width 195 height 237
click at [967, 256] on icon at bounding box center [972, 261] width 10 height 10
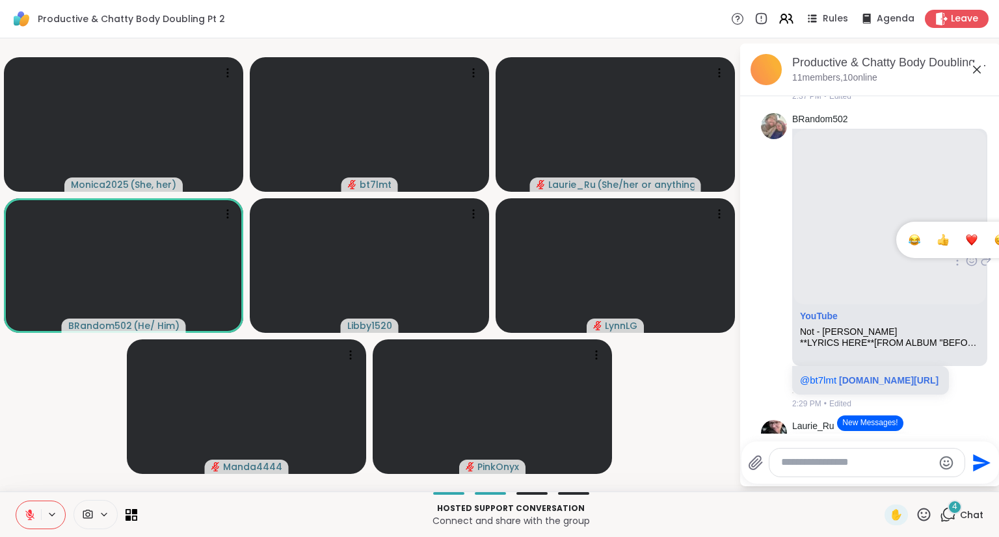
click at [966, 234] on div "Select Reaction: Heart" at bounding box center [972, 240] width 12 height 12
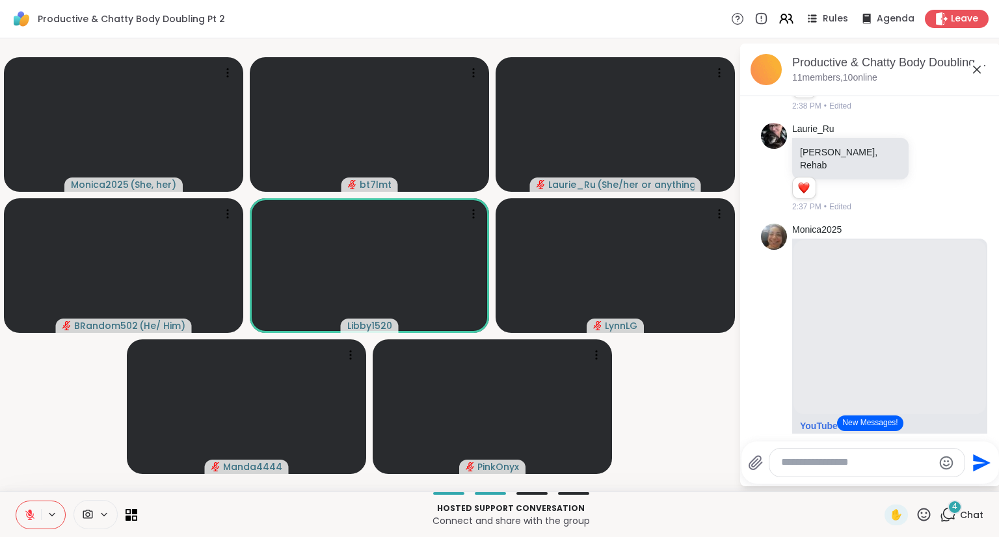
scroll to position [3241, 0]
click at [875, 155] on p "Amy Winehouse, Rehab" at bounding box center [850, 160] width 101 height 26
click at [926, 167] on icon at bounding box center [932, 168] width 12 height 13
click at [926, 142] on div "Select Reaction: Heart" at bounding box center [932, 148] width 12 height 12
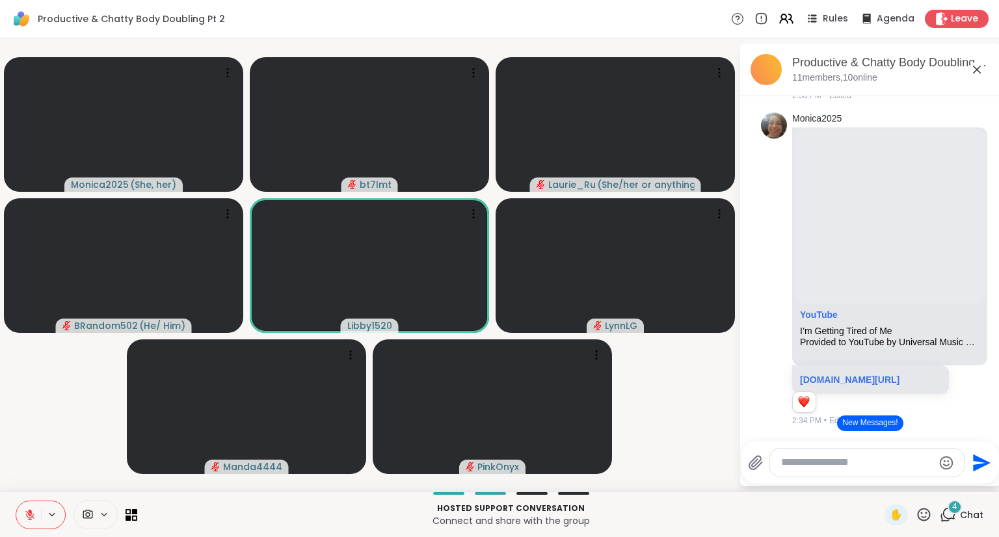
scroll to position [3360, 0]
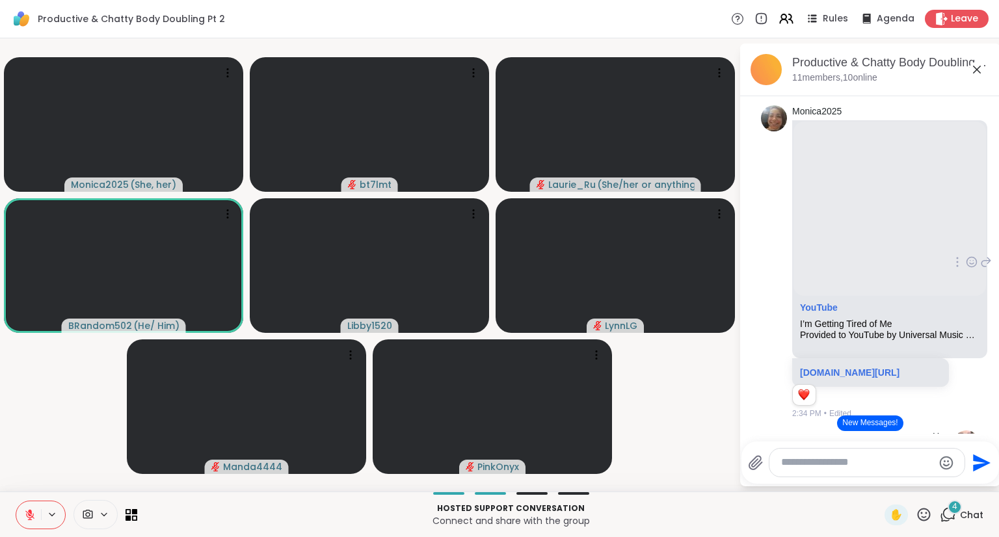
click at [931, 358] on div "youtu.be/S3Gc1ucwnJc?si=iG79Pfw1R5m9jFur" at bounding box center [870, 372] width 157 height 29
click at [966, 265] on icon at bounding box center [972, 262] width 12 height 13
click at [966, 247] on div "Select Reaction: Heart" at bounding box center [972, 241] width 12 height 12
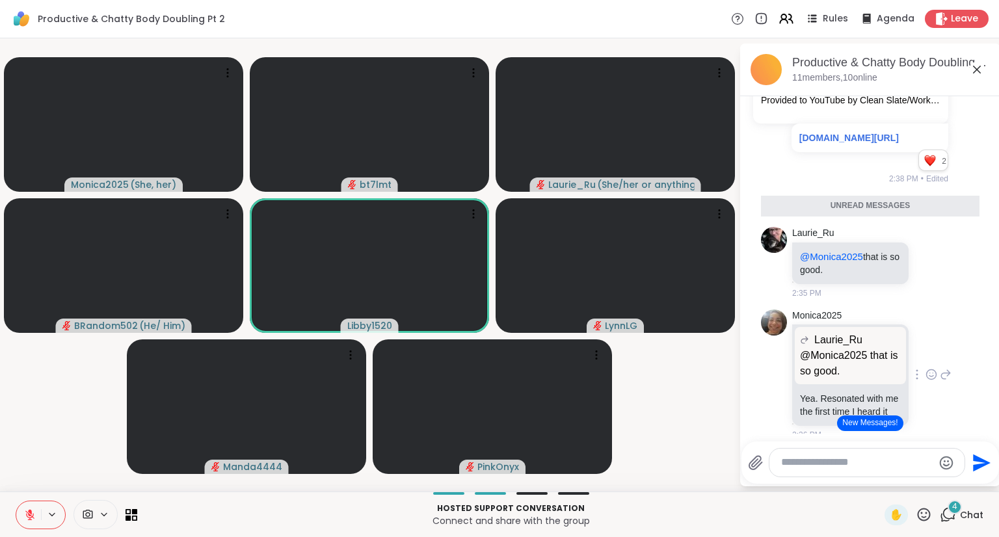
scroll to position [3957, 0]
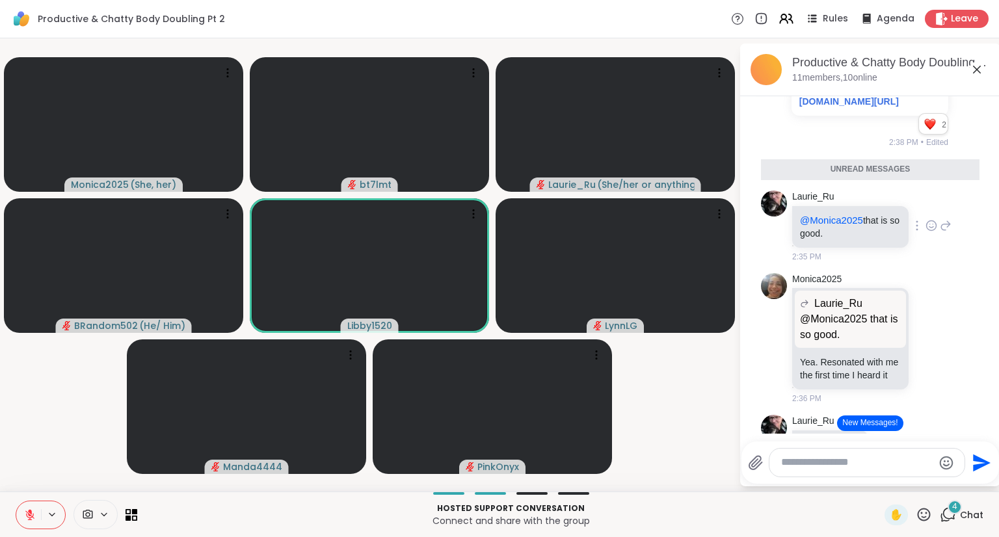
click at [926, 232] on icon at bounding box center [932, 225] width 12 height 13
click at [924, 218] on button "Select Reaction: Heart" at bounding box center [931, 205] width 26 height 26
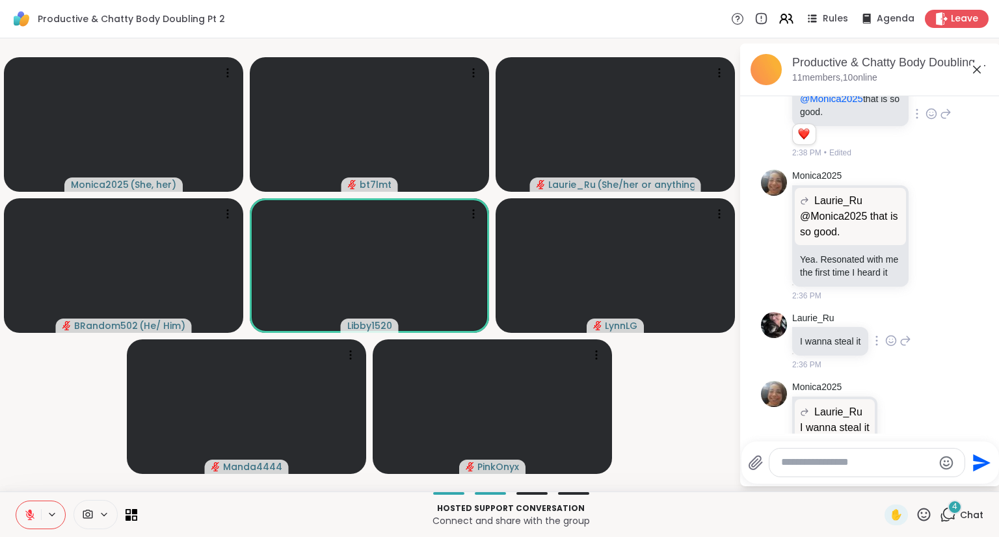
scroll to position [4121, 0]
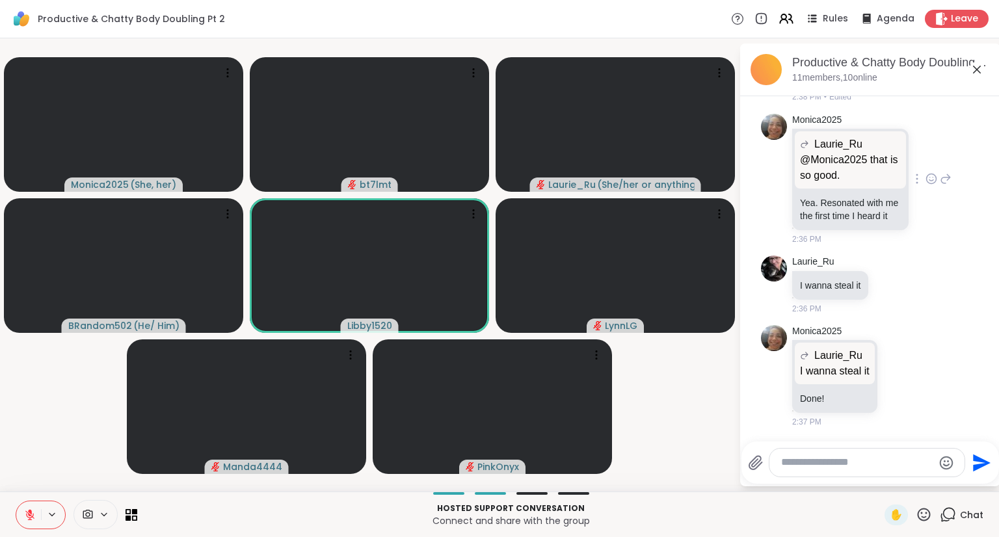
click at [926, 185] on icon at bounding box center [932, 178] width 12 height 13
click at [926, 164] on div "Select Reaction: Heart" at bounding box center [932, 158] width 12 height 12
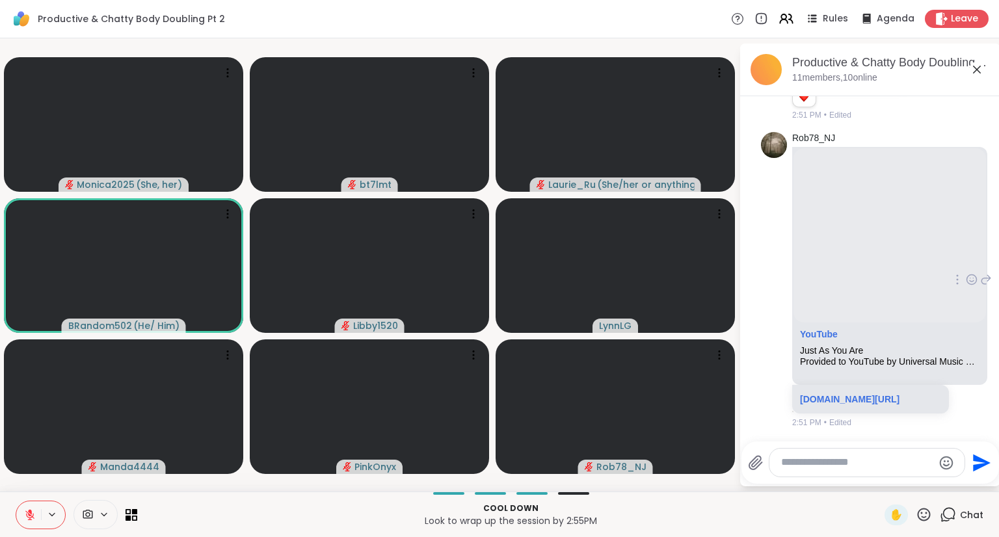
scroll to position [5380, 0]
click at [966, 273] on icon at bounding box center [972, 279] width 12 height 13
click at [966, 253] on div "Select Reaction: Heart" at bounding box center [972, 259] width 12 height 12
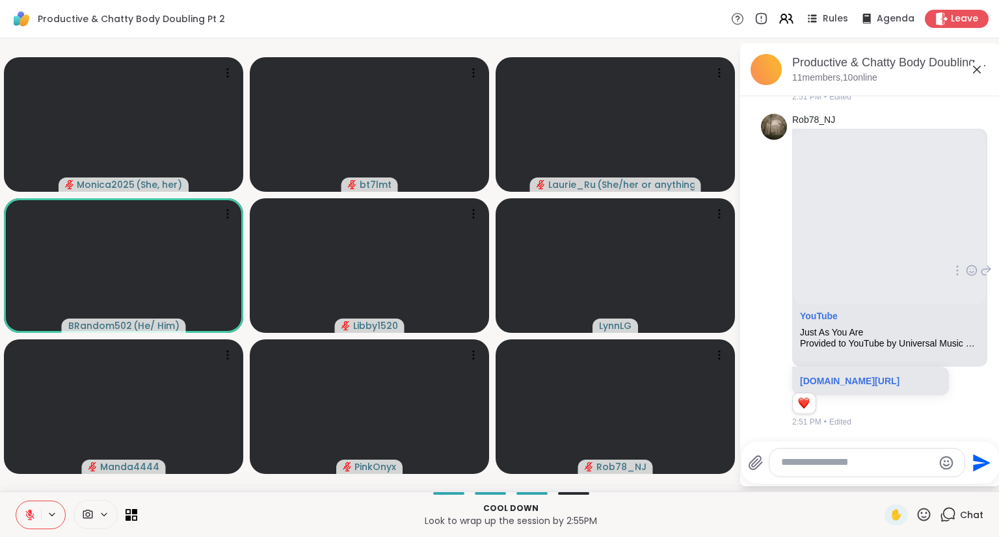
scroll to position [5398, 0]
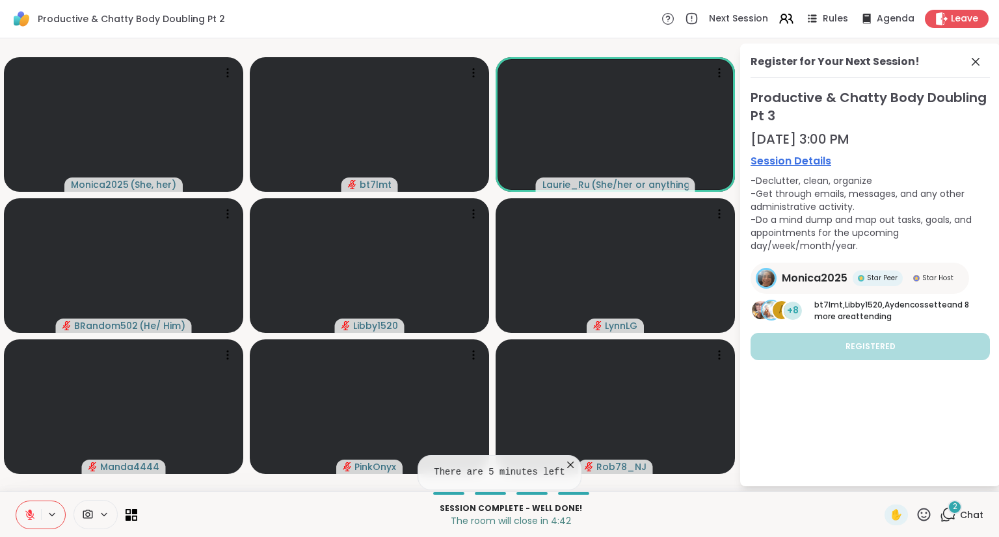
click at [960, 516] on span "Chat" at bounding box center [971, 515] width 23 height 13
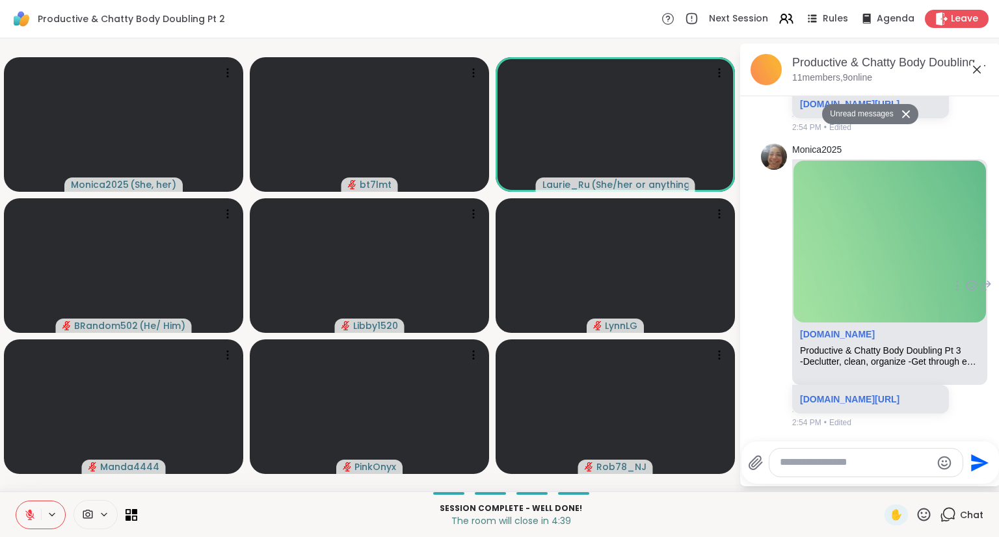
scroll to position [6070, 0]
click at [903, 113] on icon at bounding box center [906, 114] width 9 height 8
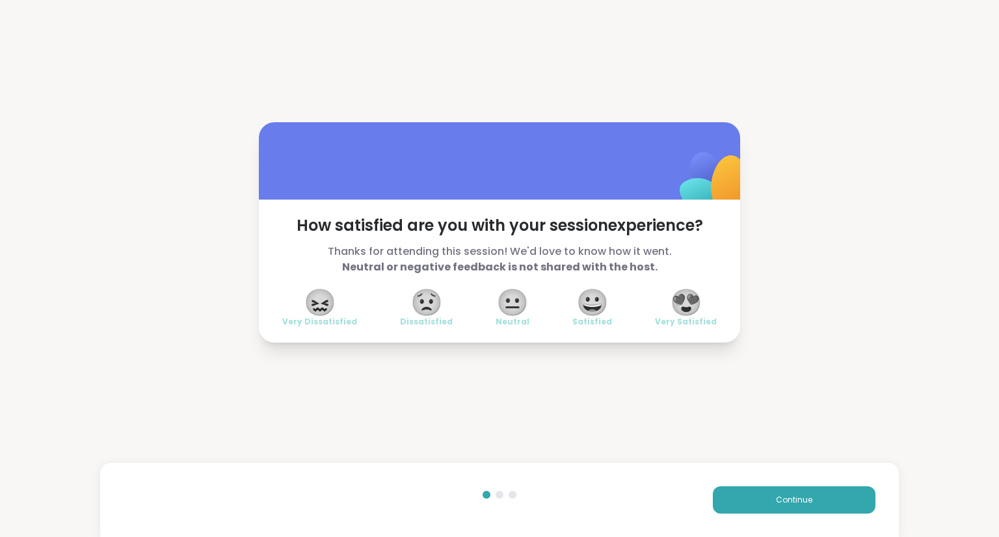
click at [691, 306] on span "😍" at bounding box center [686, 302] width 33 height 23
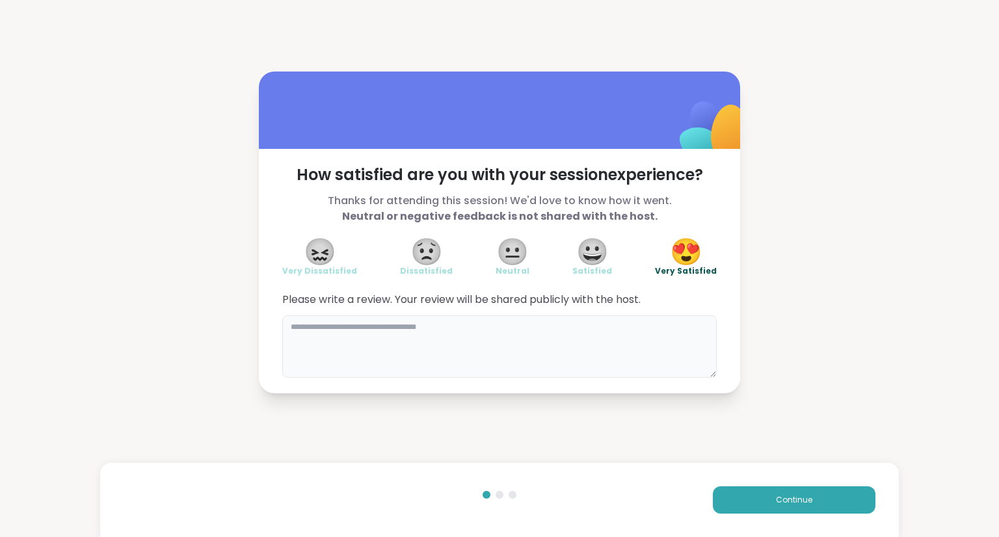
click at [654, 336] on textarea at bounding box center [499, 346] width 435 height 62
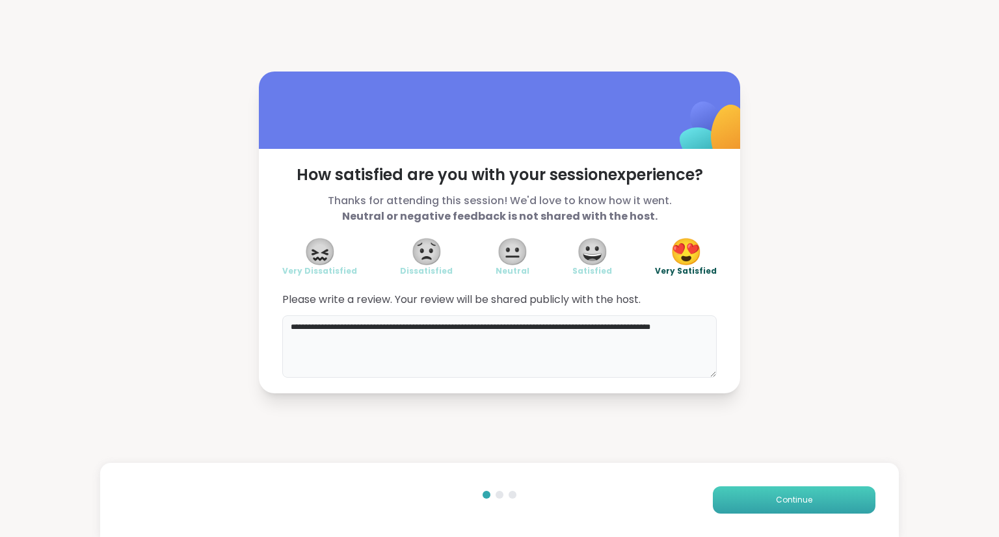
type textarea "**********"
click at [739, 498] on button "Continue" at bounding box center [794, 500] width 163 height 27
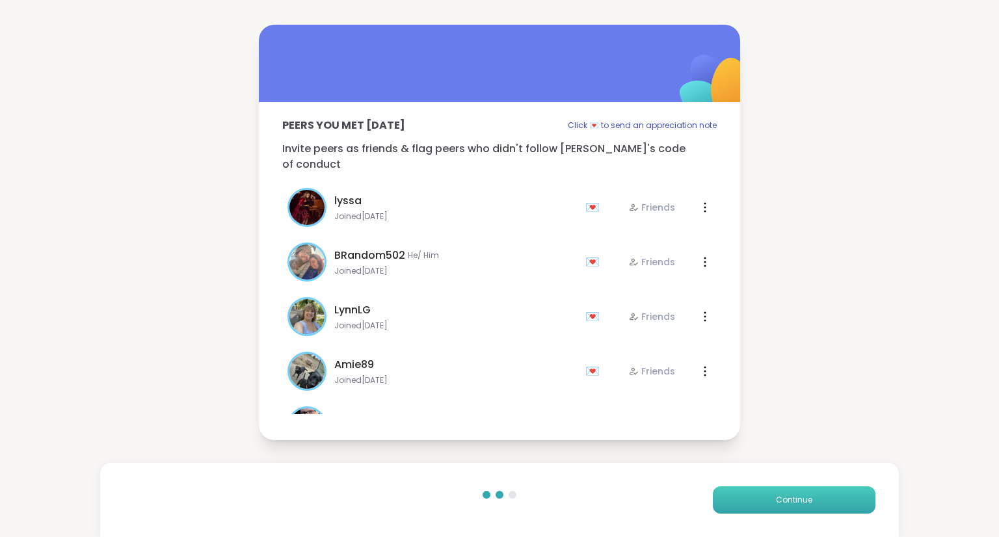
click at [754, 492] on button "Continue" at bounding box center [794, 500] width 163 height 27
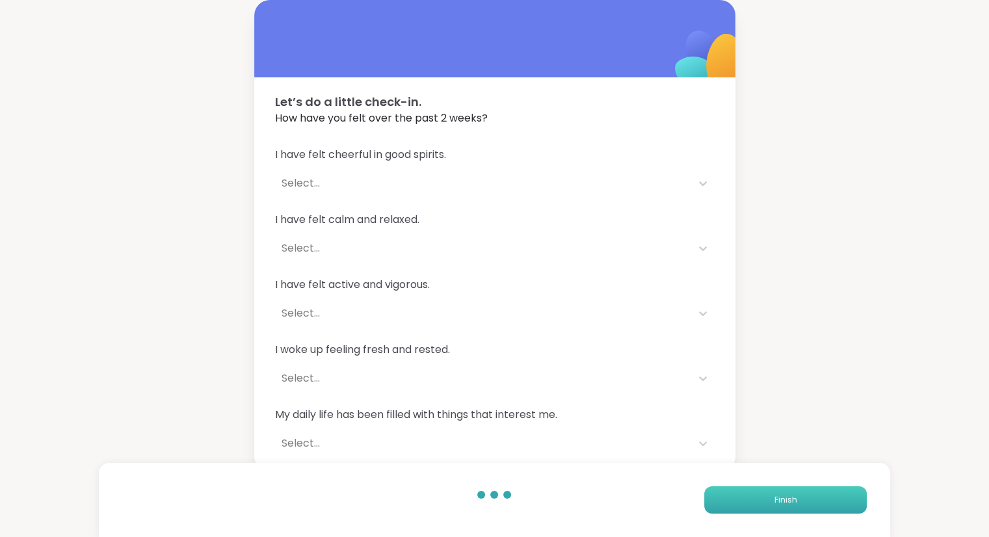
drag, startPoint x: 758, startPoint y: 494, endPoint x: 765, endPoint y: 490, distance: 8.5
click at [758, 494] on button "Finish" at bounding box center [785, 500] width 163 height 27
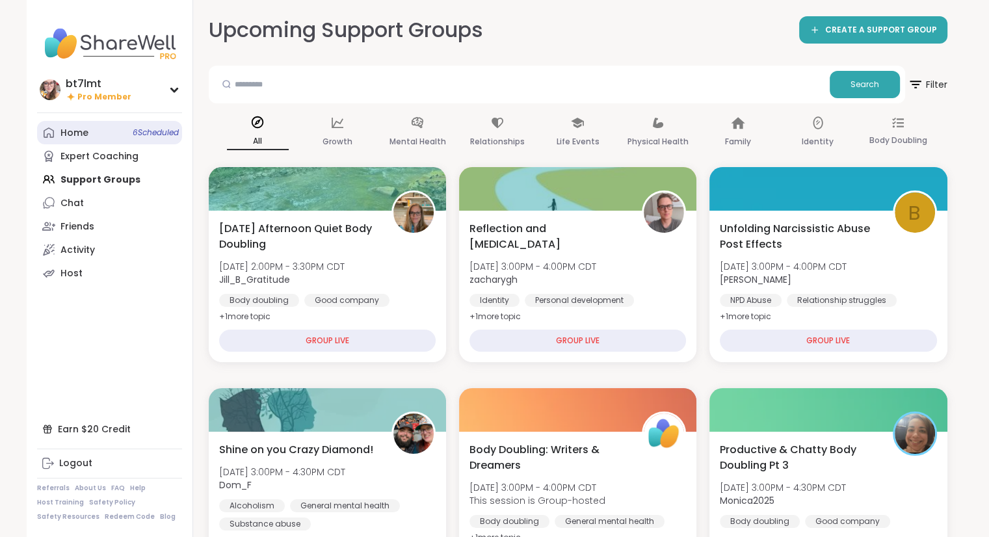
click at [86, 128] on div "Home 6 Scheduled" at bounding box center [74, 133] width 28 height 13
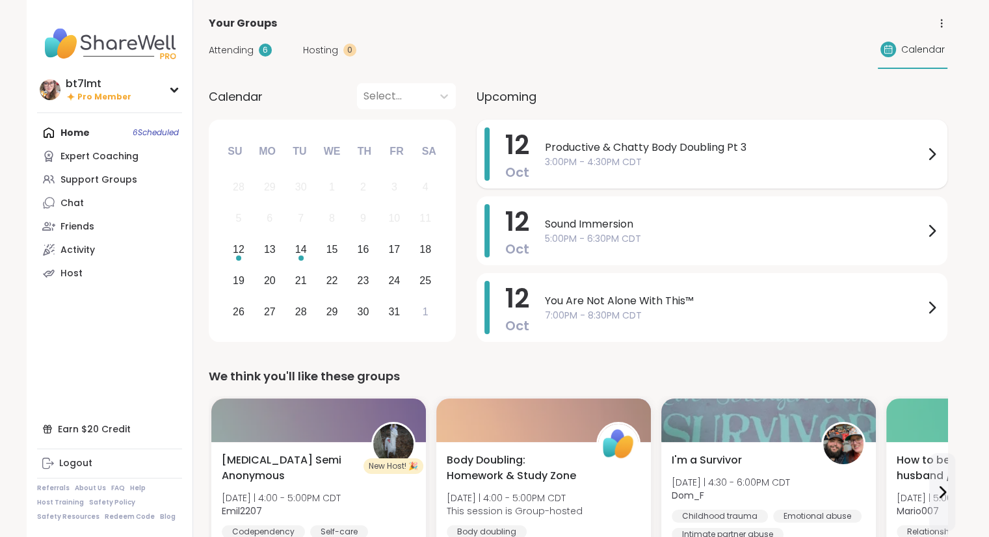
click at [762, 158] on span "3:00PM - 4:30PM CDT" at bounding box center [734, 162] width 379 height 14
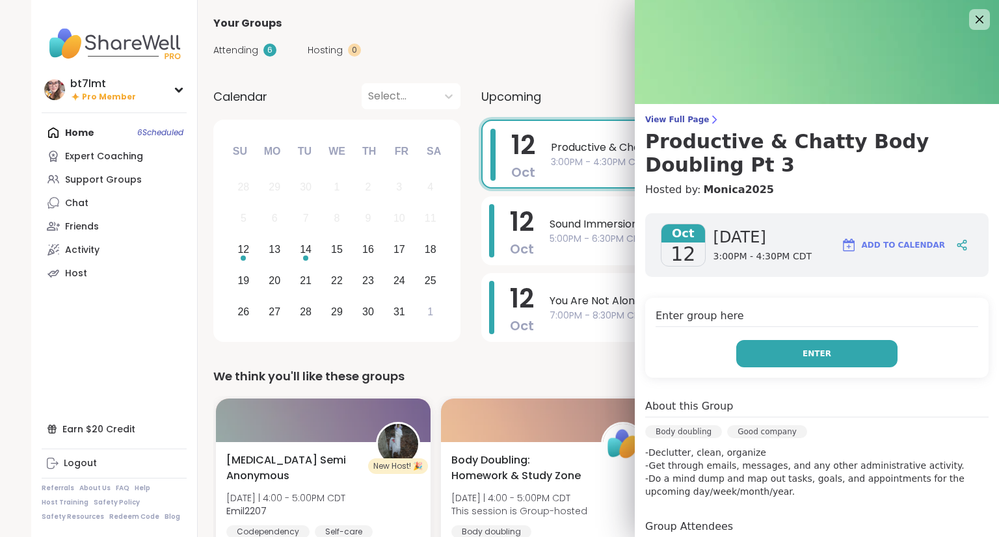
click at [803, 349] on span "Enter" at bounding box center [817, 354] width 29 height 12
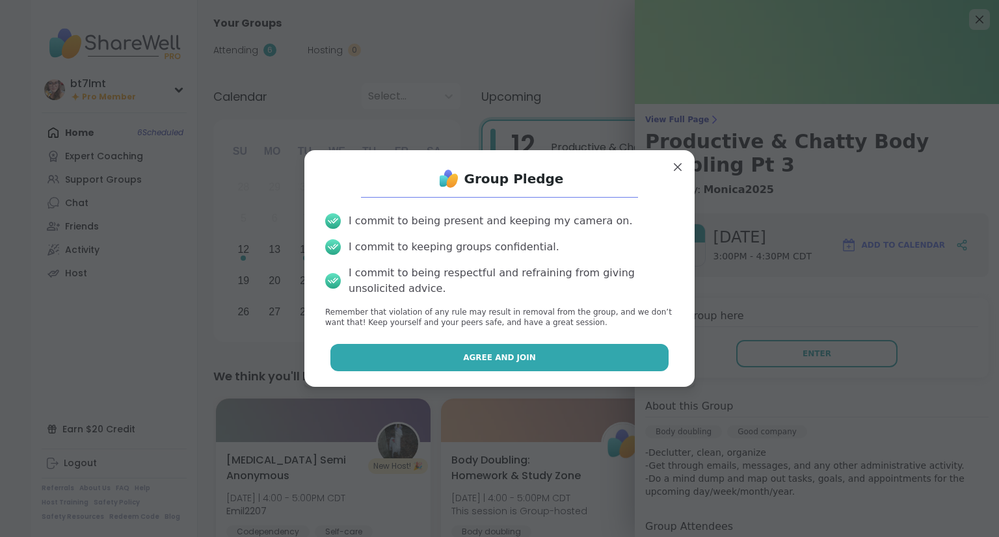
click at [621, 363] on button "Agree and Join" at bounding box center [499, 357] width 339 height 27
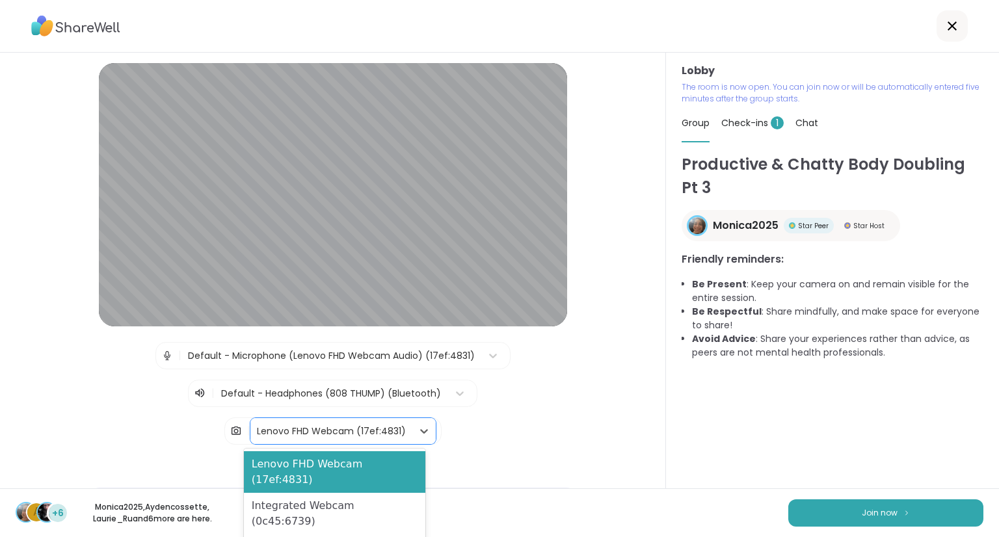
click at [380, 430] on div "Lenovo FHD Webcam (17ef:4831)" at bounding box center [331, 432] width 149 height 14
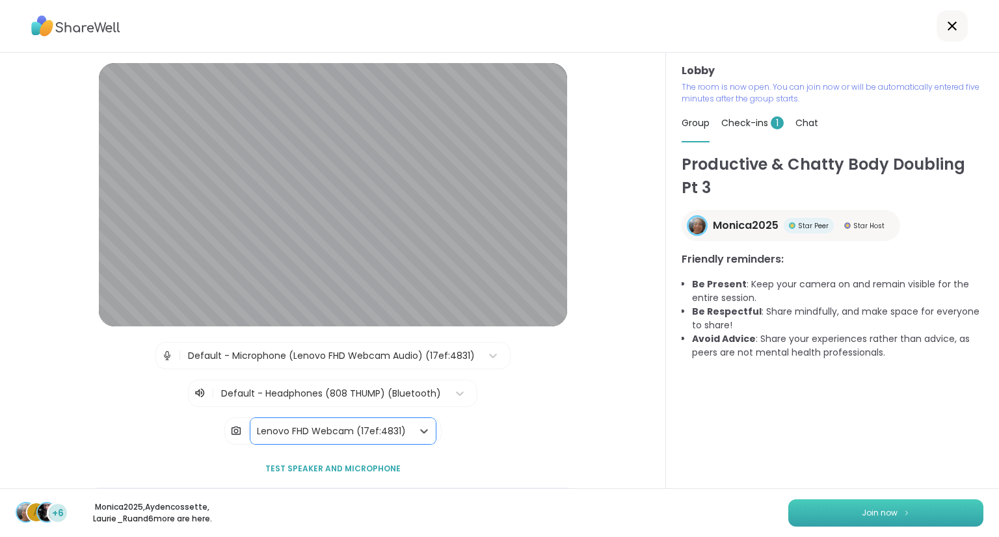
click at [801, 508] on button "Join now" at bounding box center [885, 513] width 195 height 27
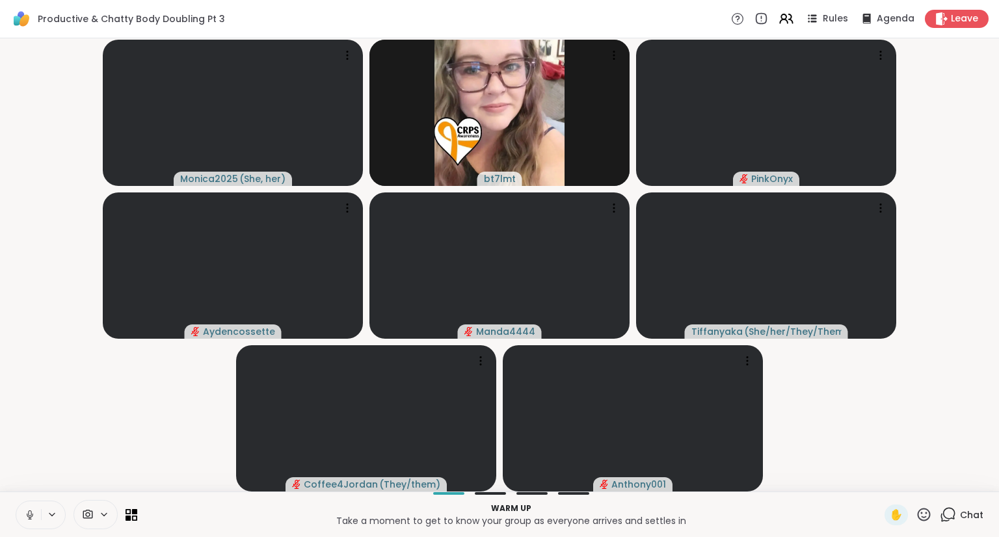
click at [29, 511] on icon at bounding box center [29, 514] width 3 height 6
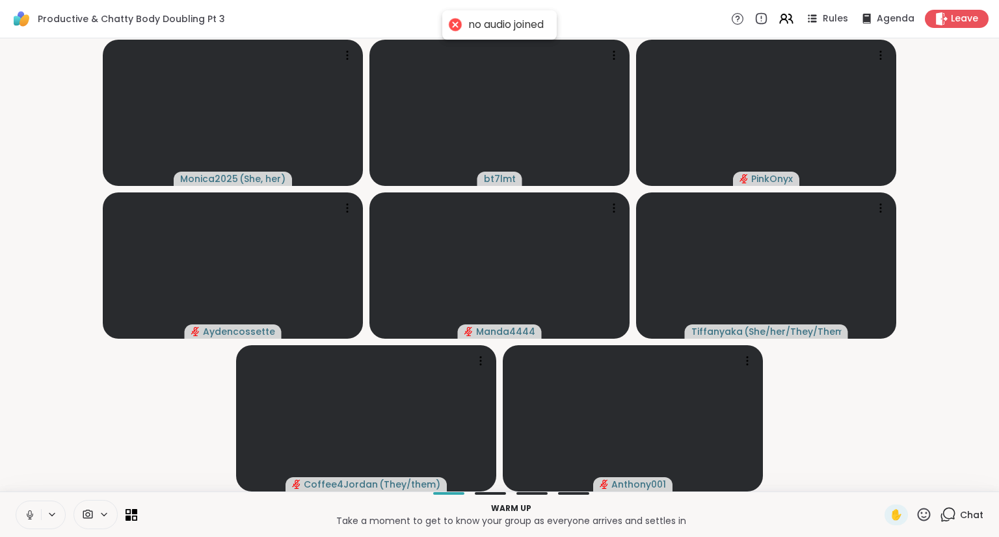
click at [26, 516] on icon at bounding box center [30, 515] width 12 height 12
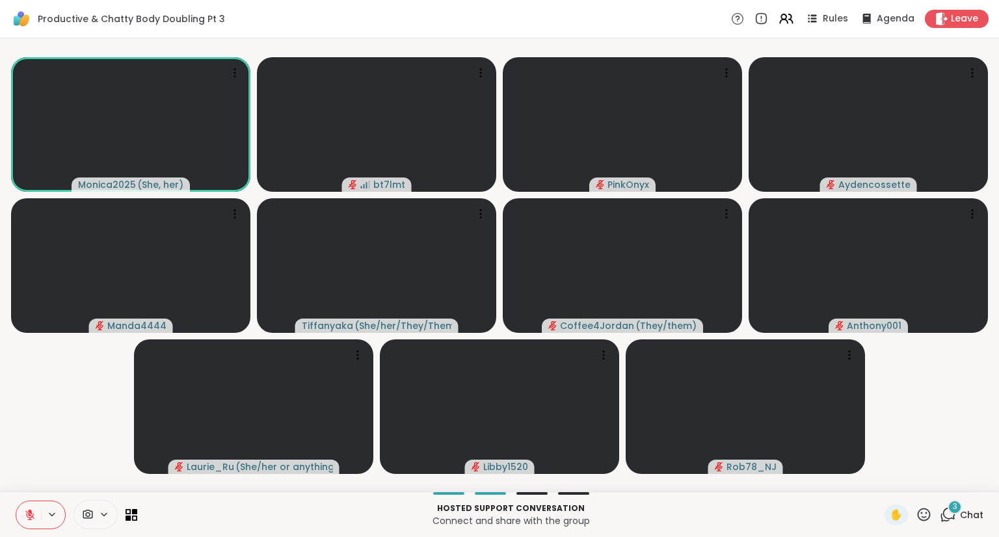
click at [949, 515] on div "3 Chat" at bounding box center [962, 515] width 44 height 21
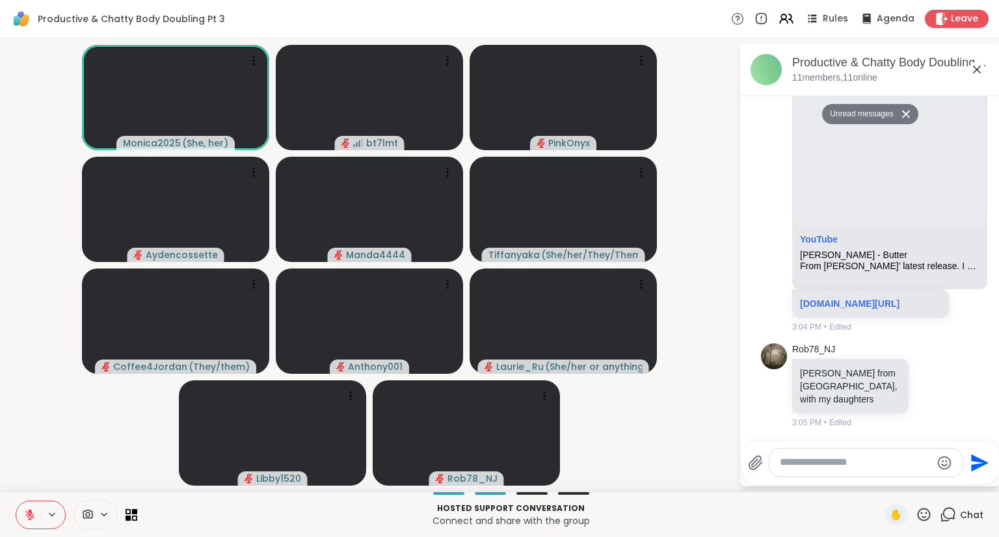
scroll to position [445, 0]
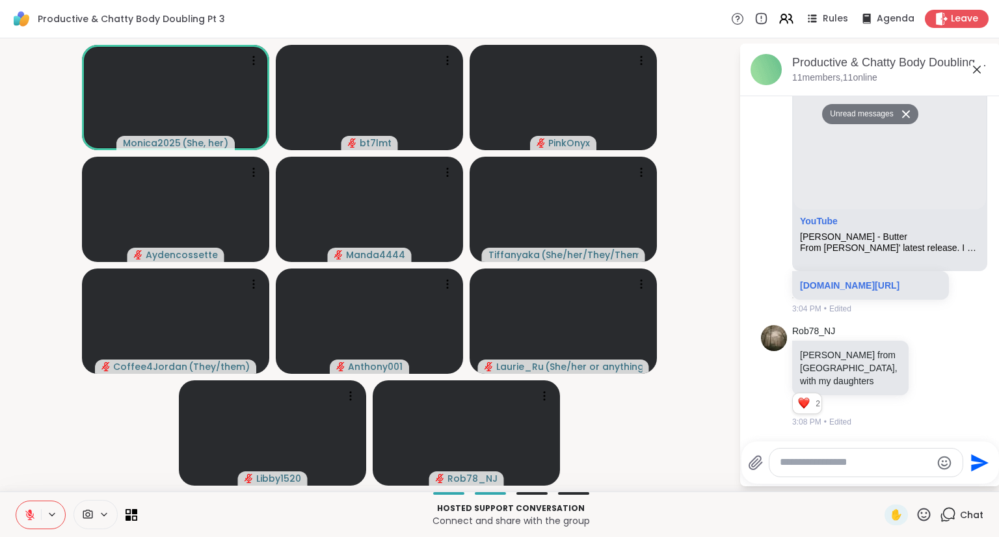
click at [30, 526] on button at bounding box center [28, 515] width 25 height 27
click at [29, 518] on icon at bounding box center [29, 518] width 1 height 3
click at [817, 457] on textarea "Type your message" at bounding box center [856, 463] width 152 height 14
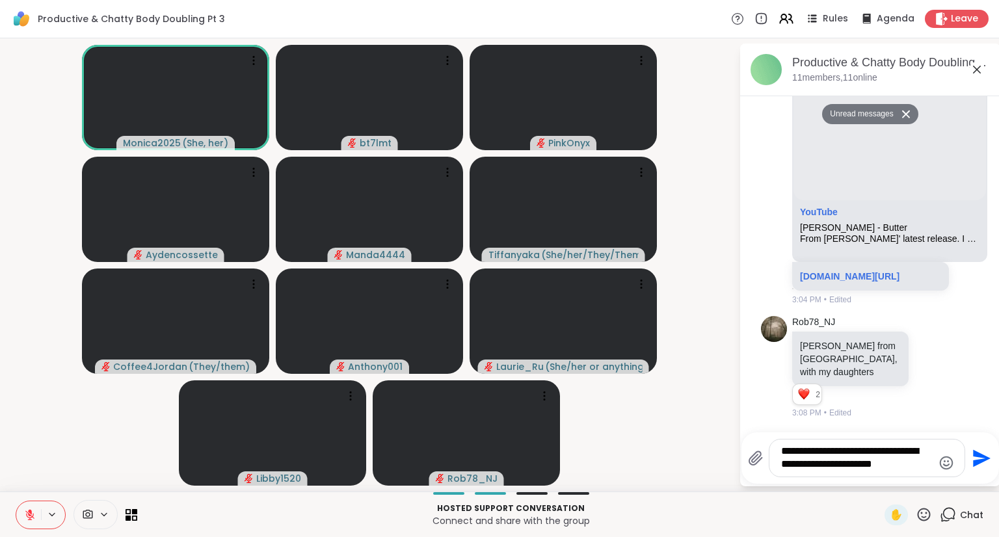
type textarea "**********"
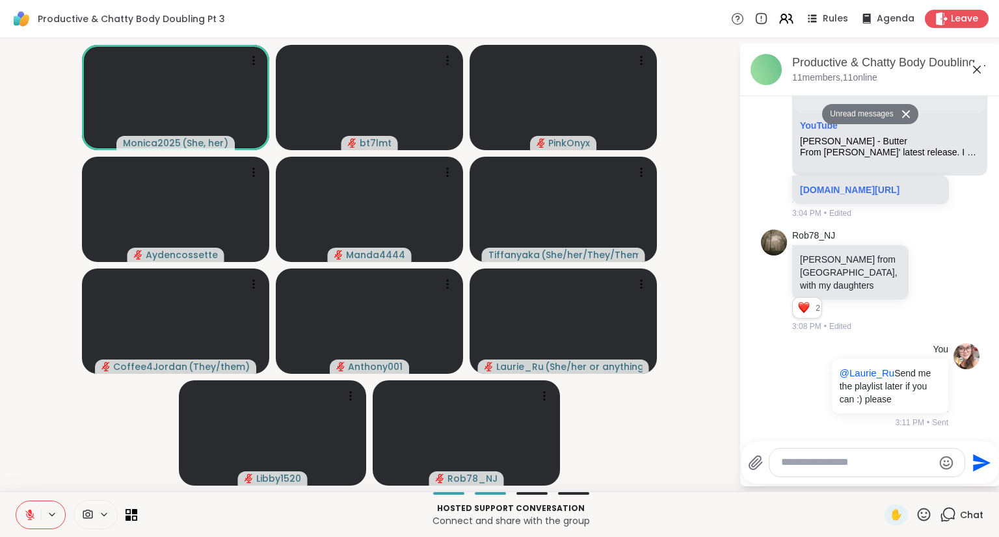
scroll to position [509, 0]
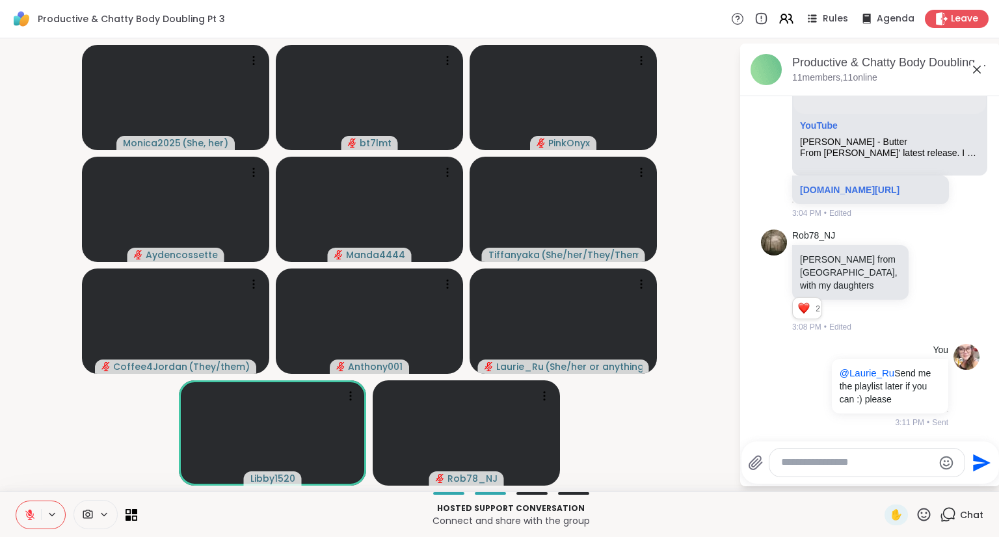
click at [918, 519] on icon at bounding box center [924, 514] width 13 height 13
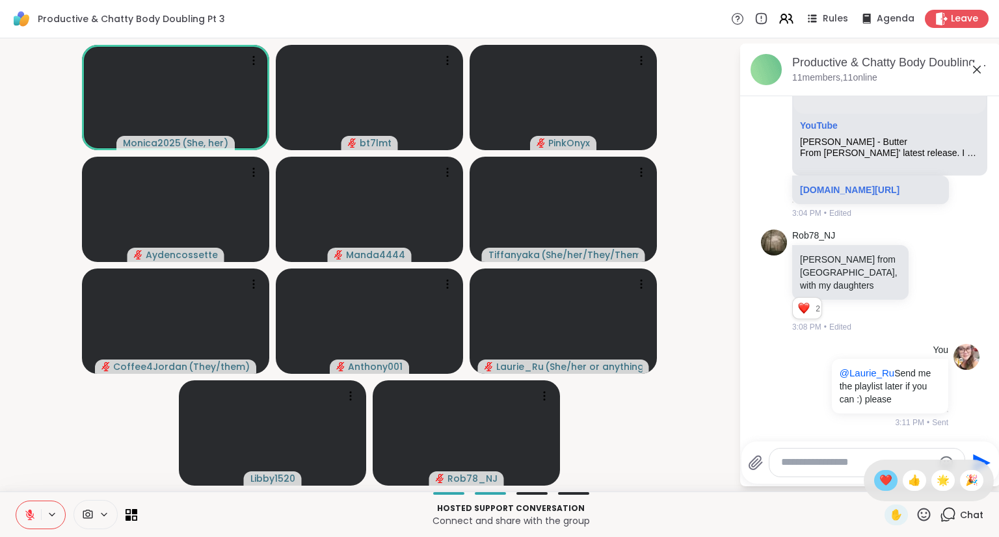
click at [879, 484] on span "❤️" at bounding box center [885, 481] width 13 height 16
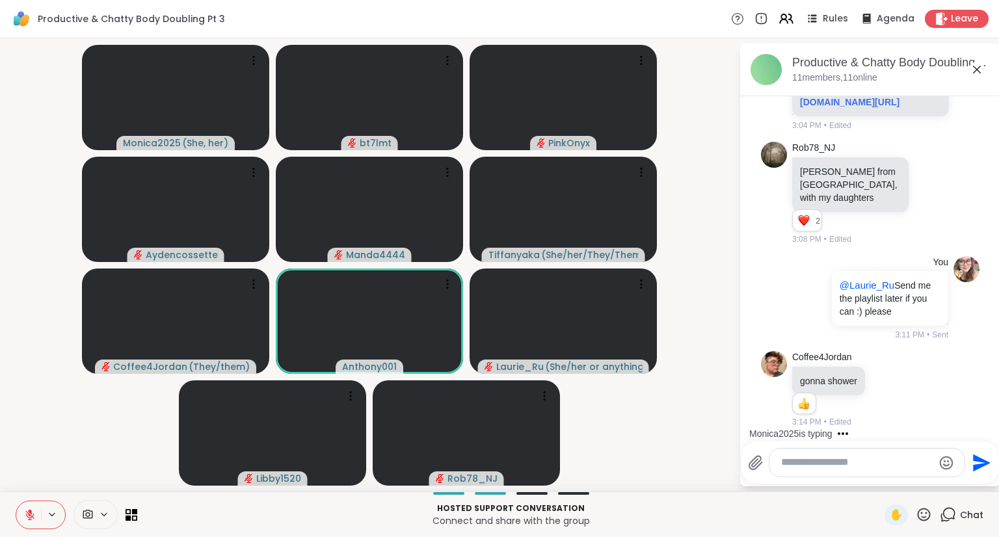
scroll to position [742, 0]
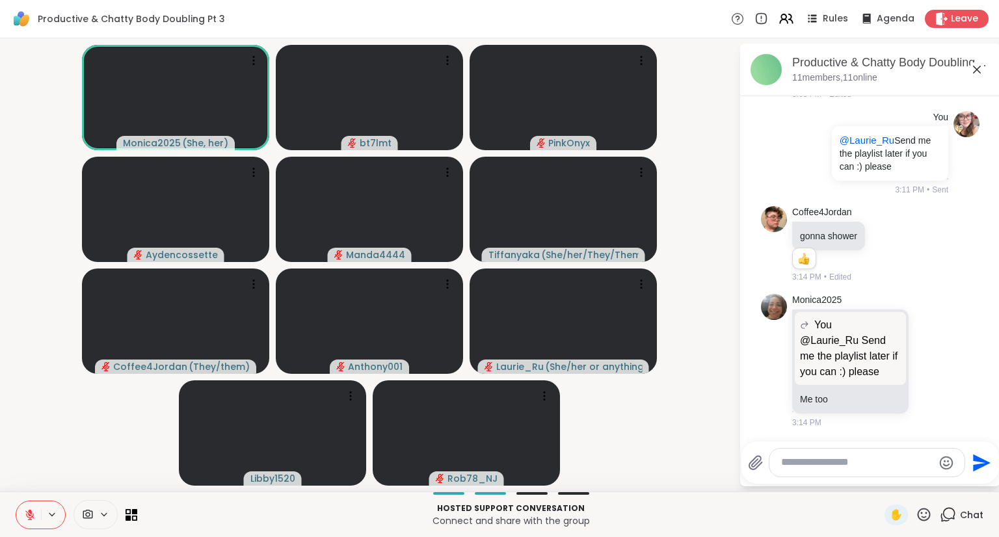
click at [27, 515] on icon at bounding box center [30, 515] width 12 height 12
click at [29, 518] on icon at bounding box center [29, 518] width 1 height 3
click at [51, 515] on icon at bounding box center [52, 514] width 10 height 11
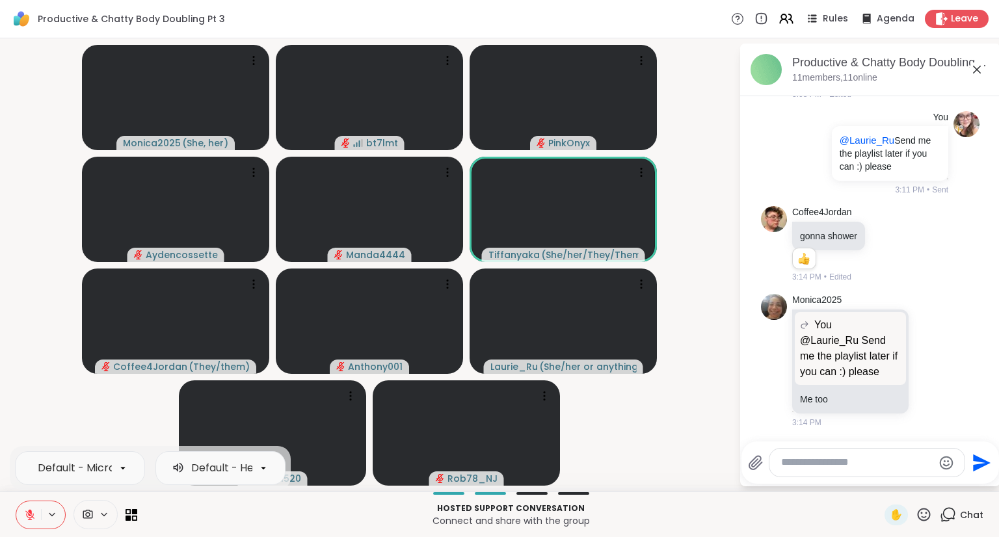
click at [25, 524] on button at bounding box center [28, 515] width 25 height 27
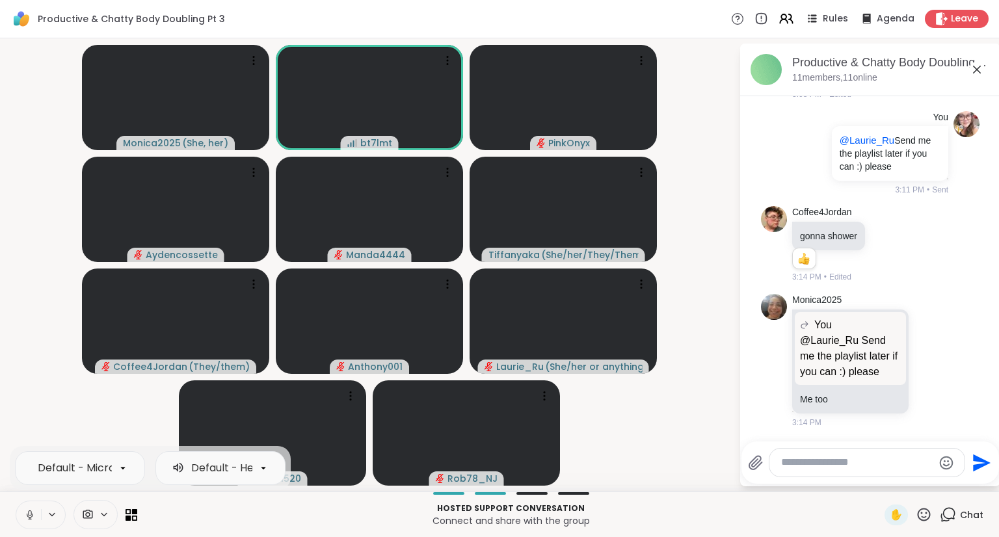
click at [27, 518] on icon at bounding box center [30, 515] width 12 height 12
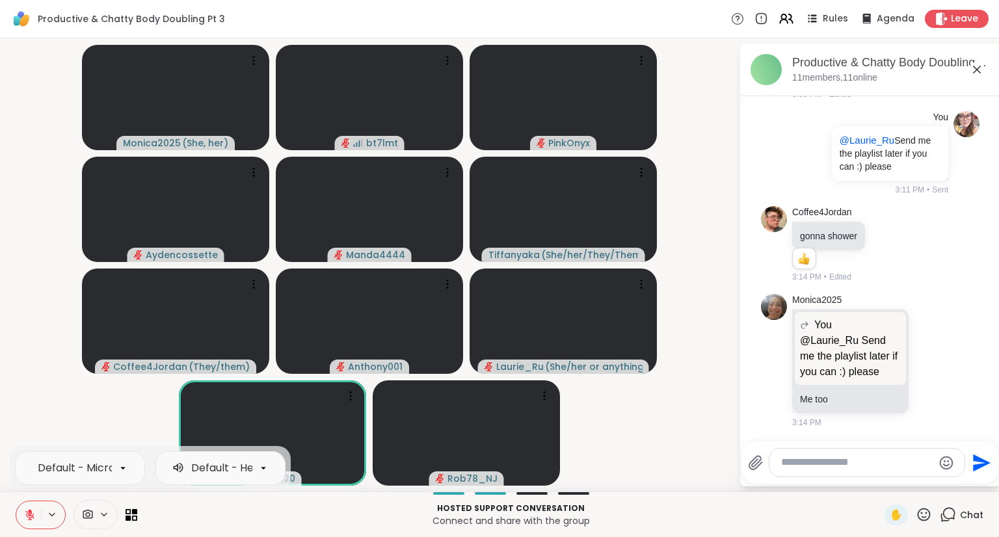
click at [29, 415] on video-player-container "Monica2025 ( She, her ) bt7lmt PinkOnyx Aydencossette Manda4444 Tiffanyaka ( Sh…" at bounding box center [369, 265] width 723 height 443
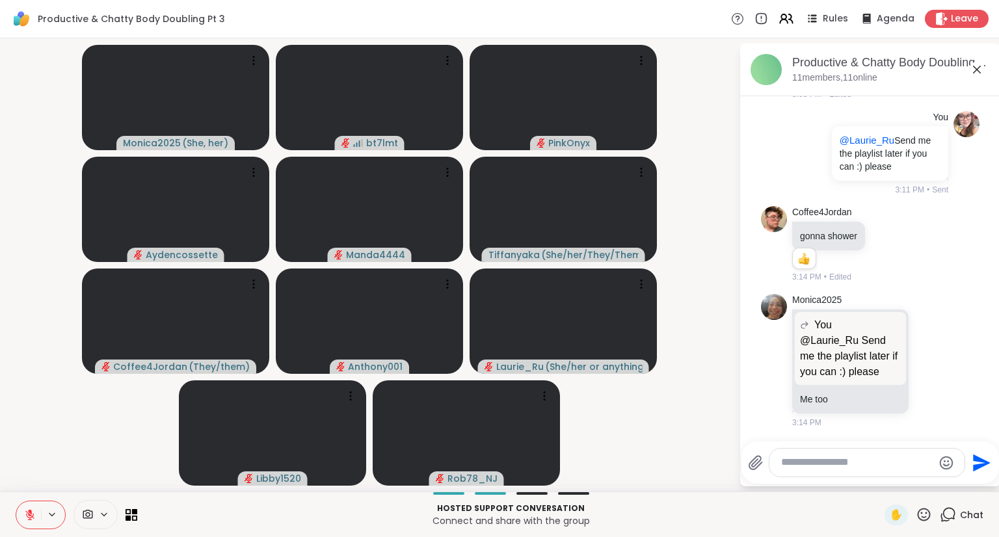
click at [31, 526] on button at bounding box center [28, 515] width 25 height 27
click at [16, 523] on button at bounding box center [27, 515] width 27 height 27
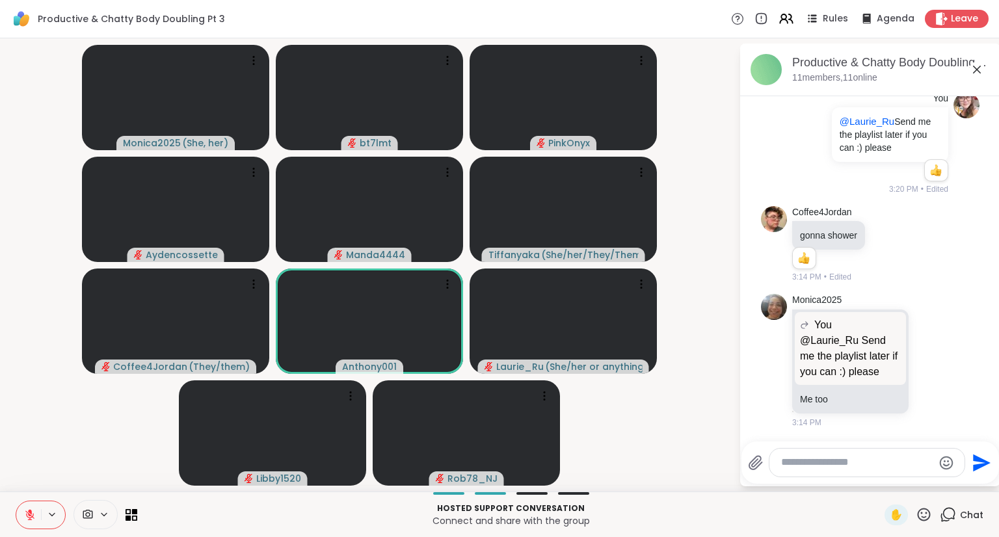
scroll to position [779, 0]
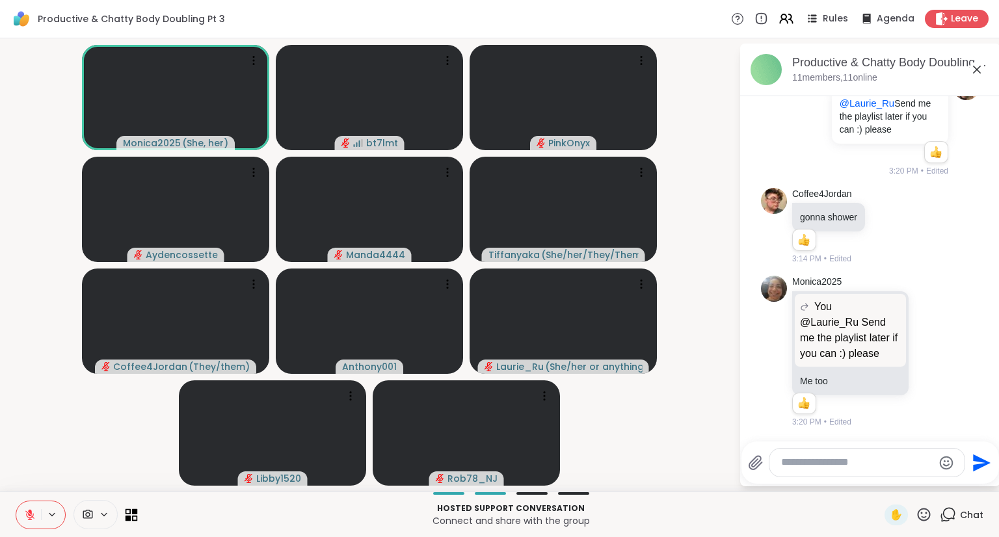
click at [135, 515] on icon at bounding box center [135, 518] width 6 height 6
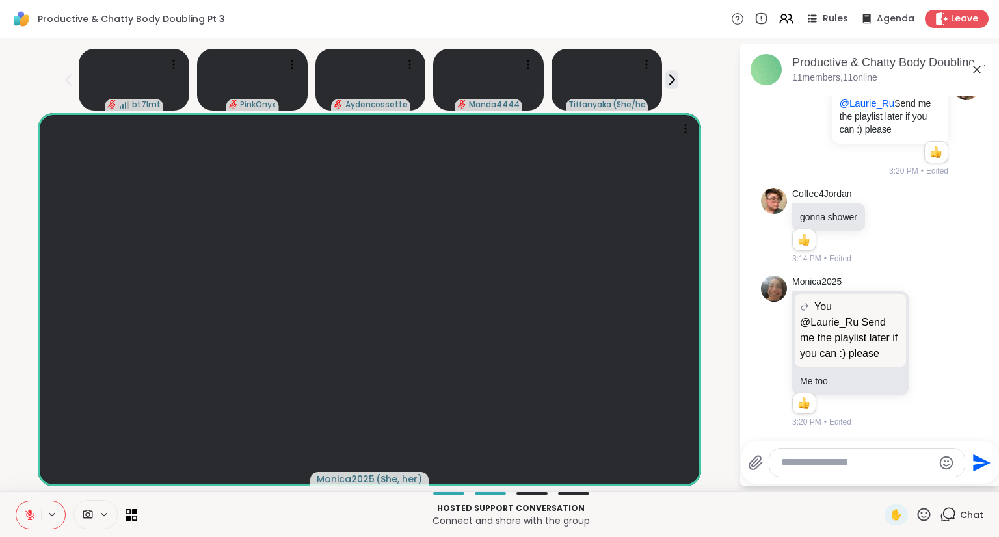
click at [16, 507] on button at bounding box center [28, 515] width 25 height 27
click at [133, 518] on icon at bounding box center [132, 515] width 12 height 12
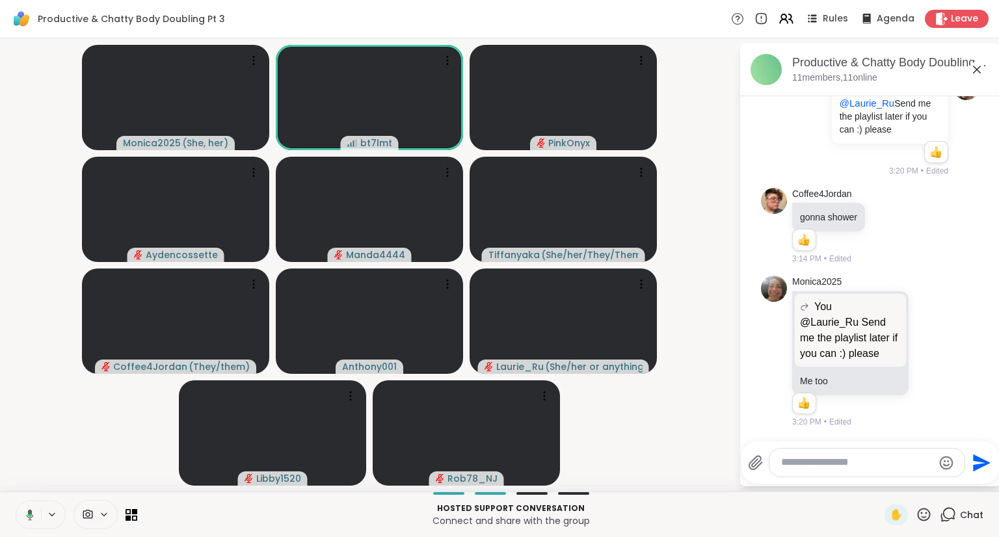
click at [29, 515] on icon at bounding box center [30, 515] width 4 height 3
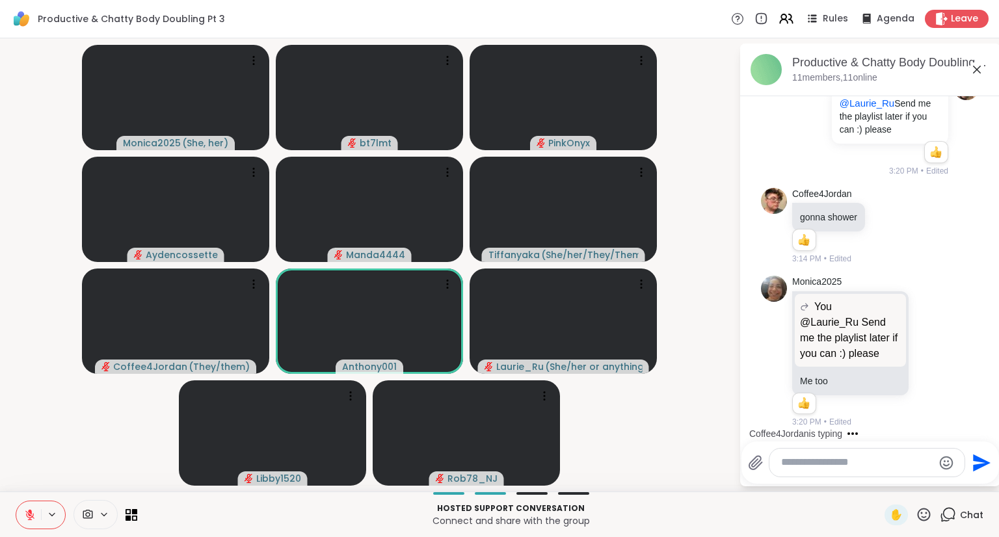
scroll to position [874, 0]
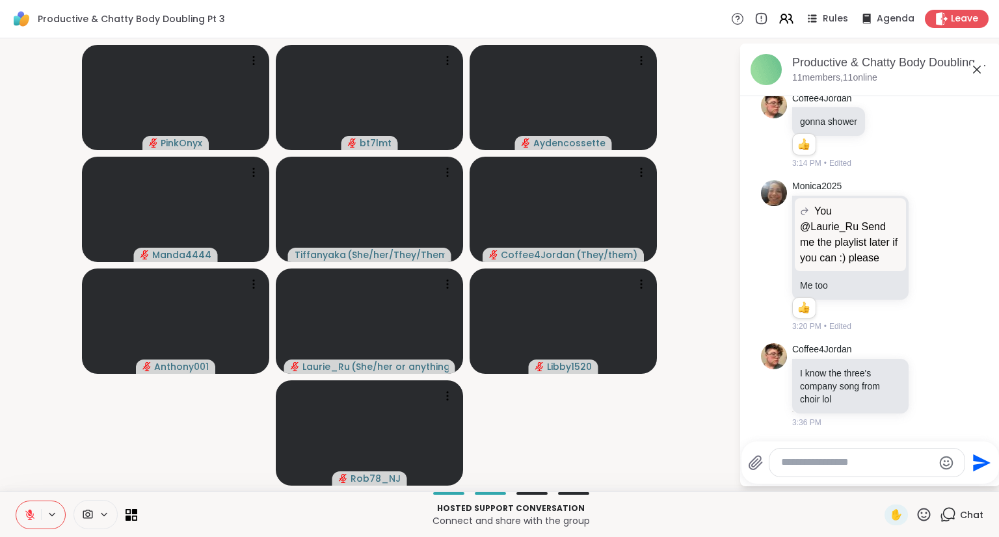
click at [28, 516] on icon at bounding box center [29, 515] width 9 height 9
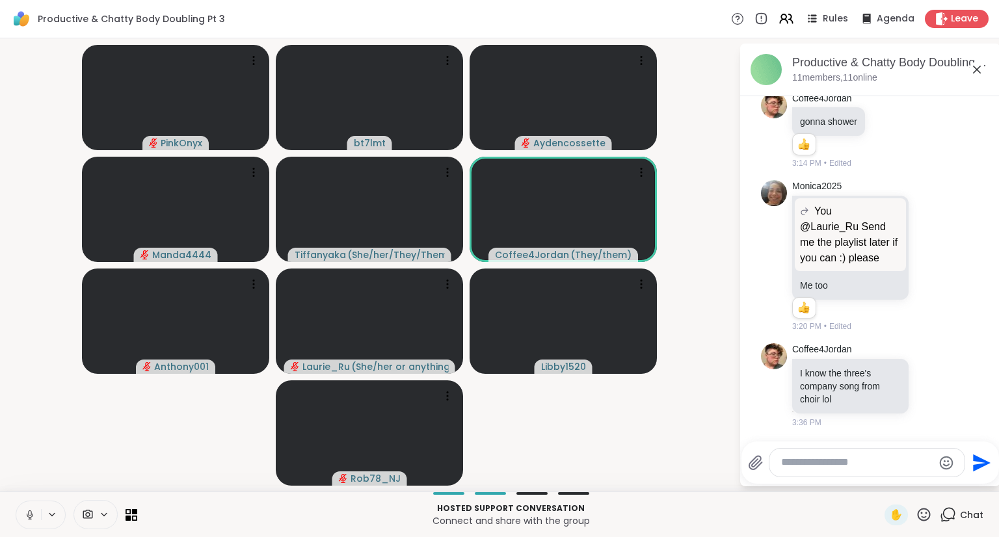
click at [29, 515] on icon at bounding box center [30, 515] width 12 height 12
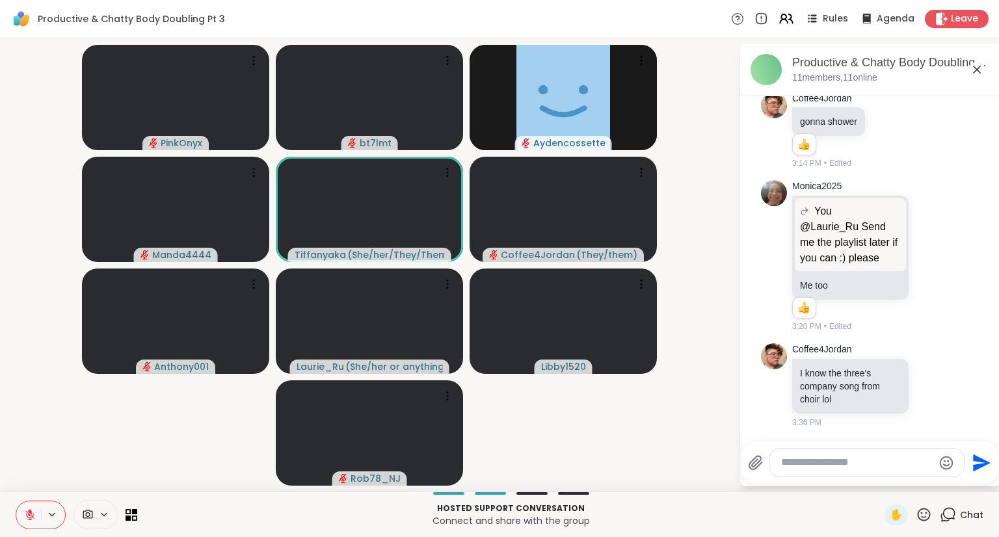
click at [29, 515] on icon at bounding box center [29, 515] width 9 height 9
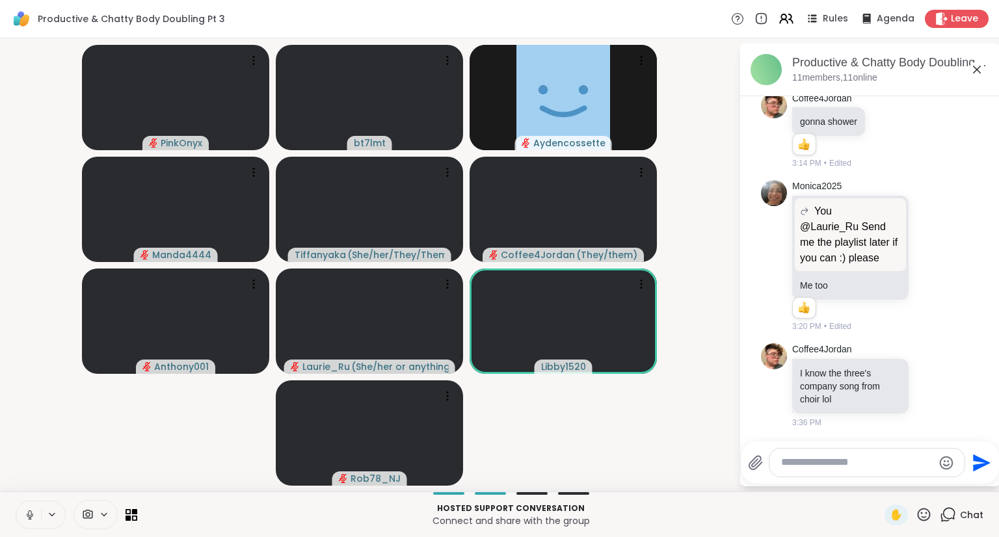
click at [29, 518] on icon at bounding box center [29, 518] width 1 height 3
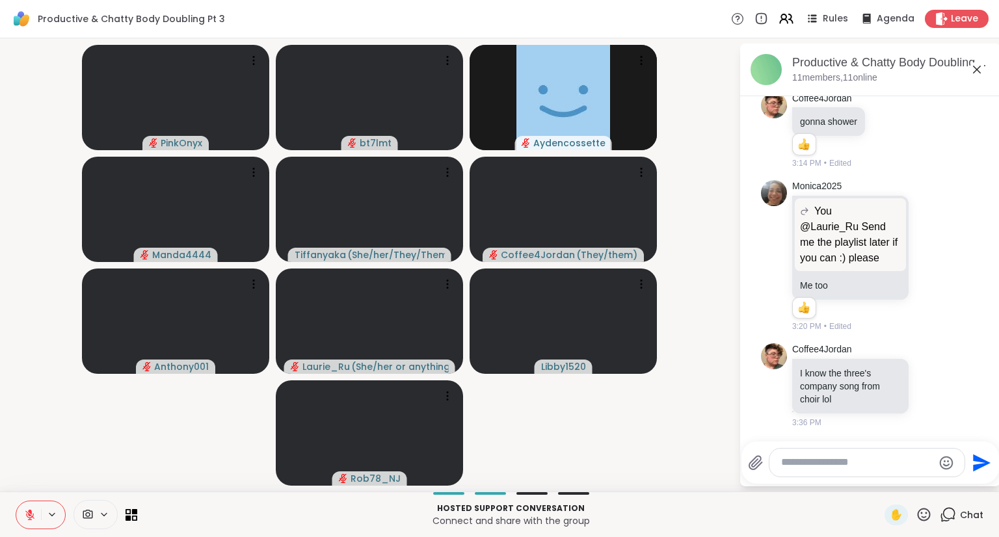
click at [801, 448] on div "Send" at bounding box center [871, 463] width 258 height 42
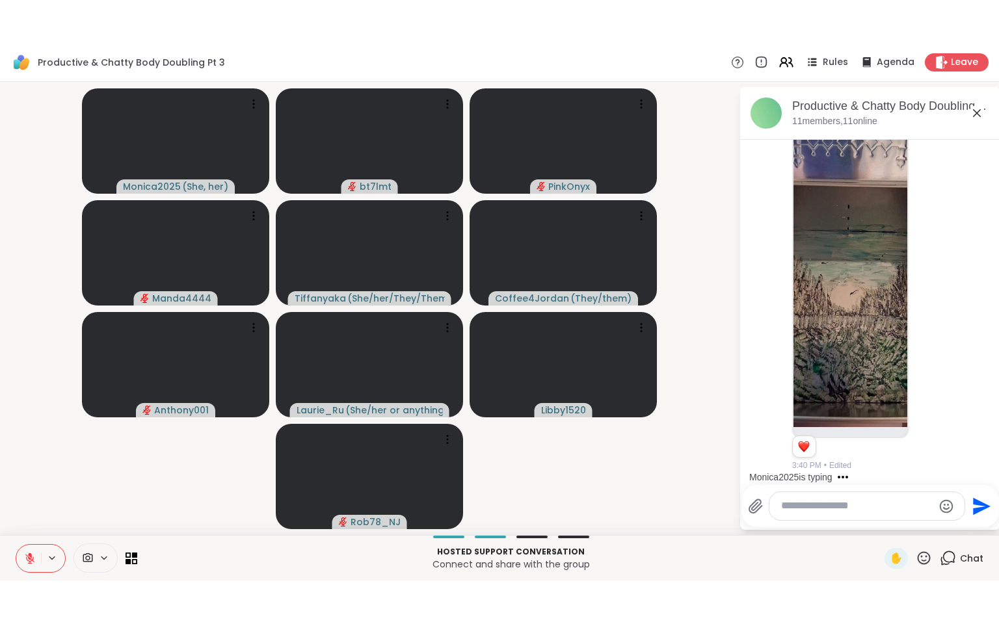
scroll to position [1366, 0]
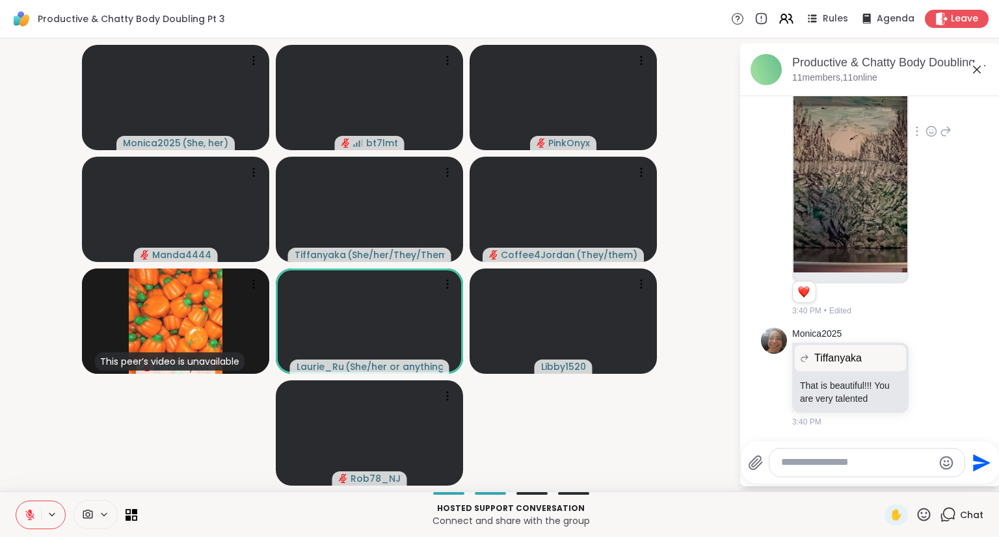
click at [858, 193] on img at bounding box center [851, 118] width 114 height 310
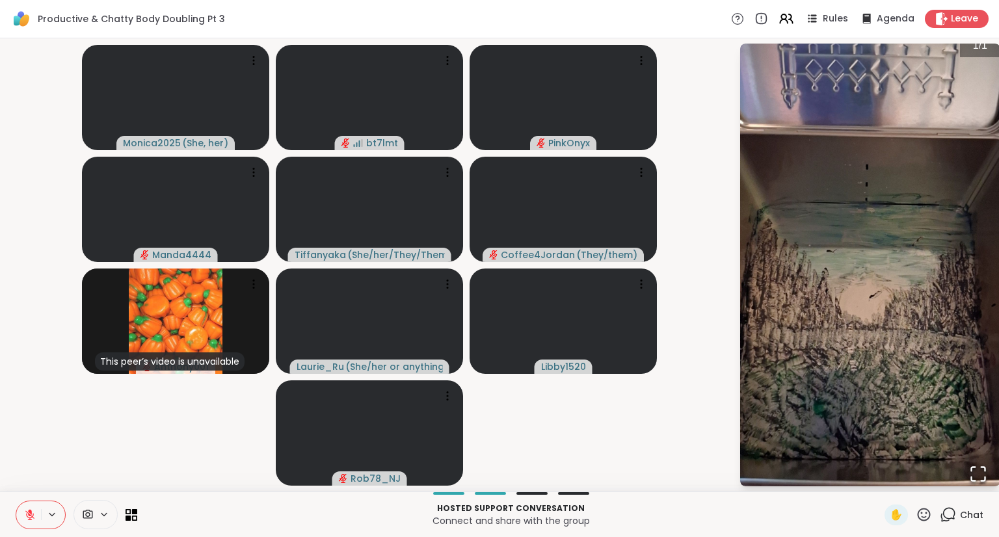
click at [706, 263] on video-player-container "Monica2025 ( She, her ) bt7lmt PinkOnyx Manda4444 Tiffanyaka ( She/her/They/The…" at bounding box center [369, 265] width 723 height 443
click at [836, 281] on img "Go to Slide 1" at bounding box center [870, 265] width 260 height 462
click at [928, 135] on img "Go to Slide 1" at bounding box center [870, 265] width 260 height 462
click at [928, 133] on img "Go to Slide 1" at bounding box center [870, 265] width 260 height 462
click at [975, 468] on icon "Open Fullscreen" at bounding box center [978, 474] width 18 height 18
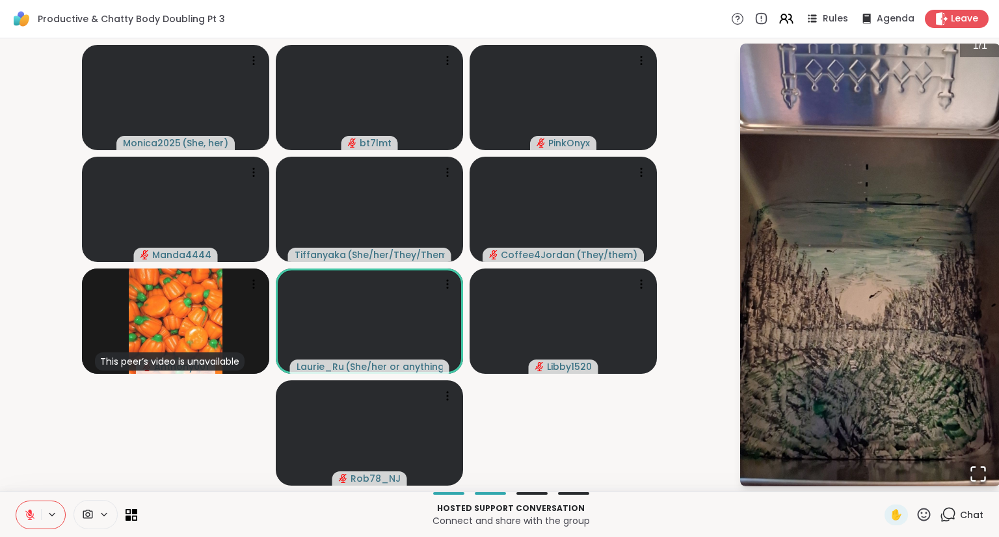
click at [944, 518] on icon at bounding box center [948, 515] width 16 height 16
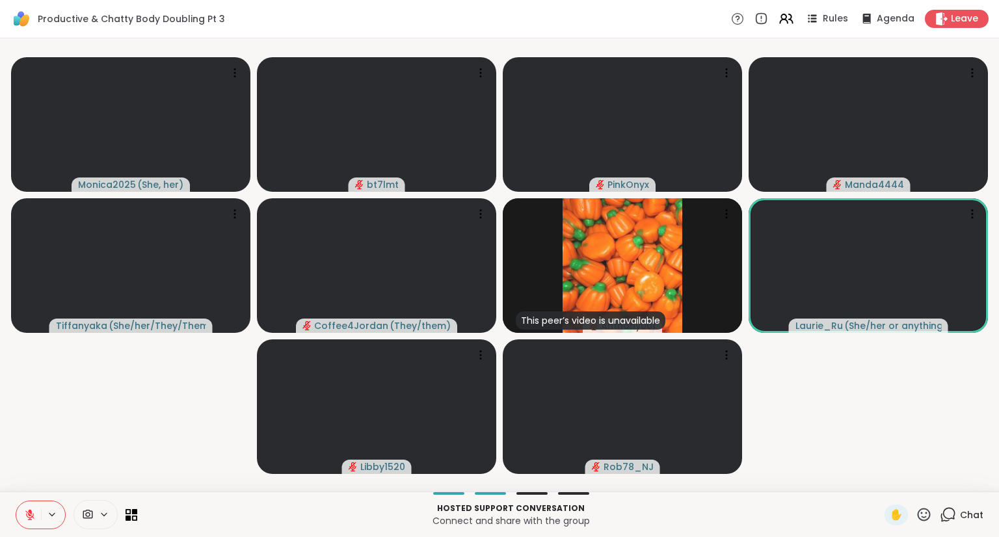
click at [944, 512] on icon at bounding box center [948, 515] width 16 height 16
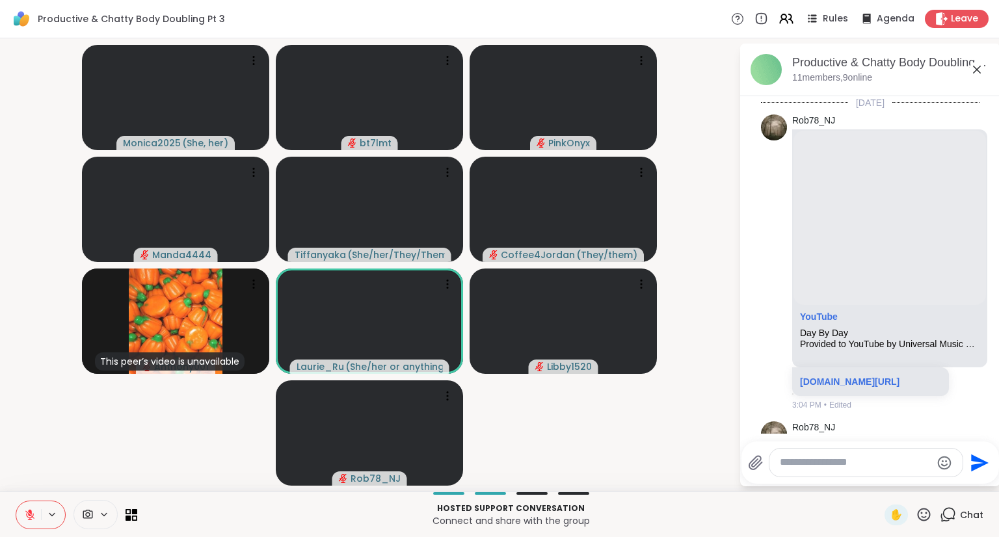
scroll to position [1366, 0]
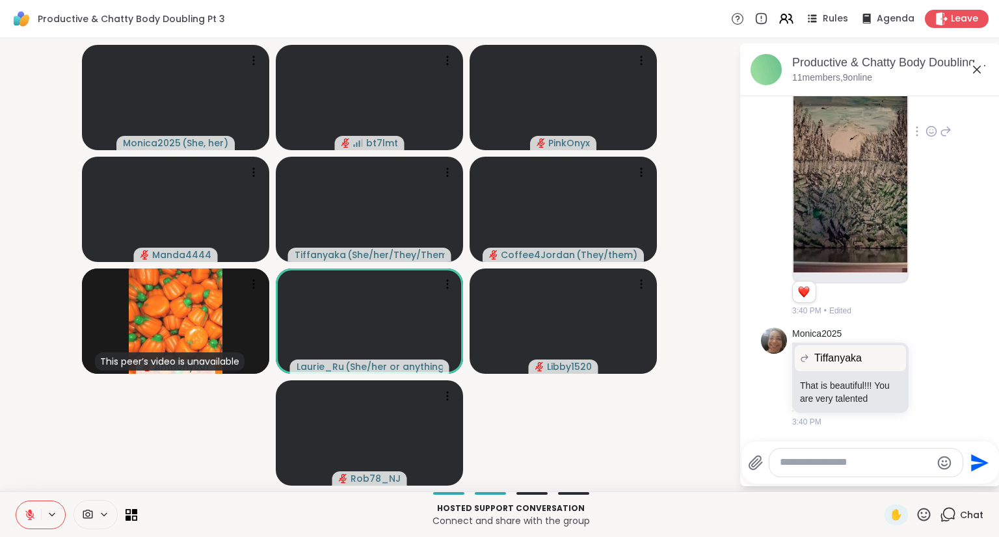
click at [926, 131] on icon at bounding box center [932, 131] width 12 height 13
click at [926, 116] on div "Select Reaction: Heart" at bounding box center [932, 111] width 12 height 12
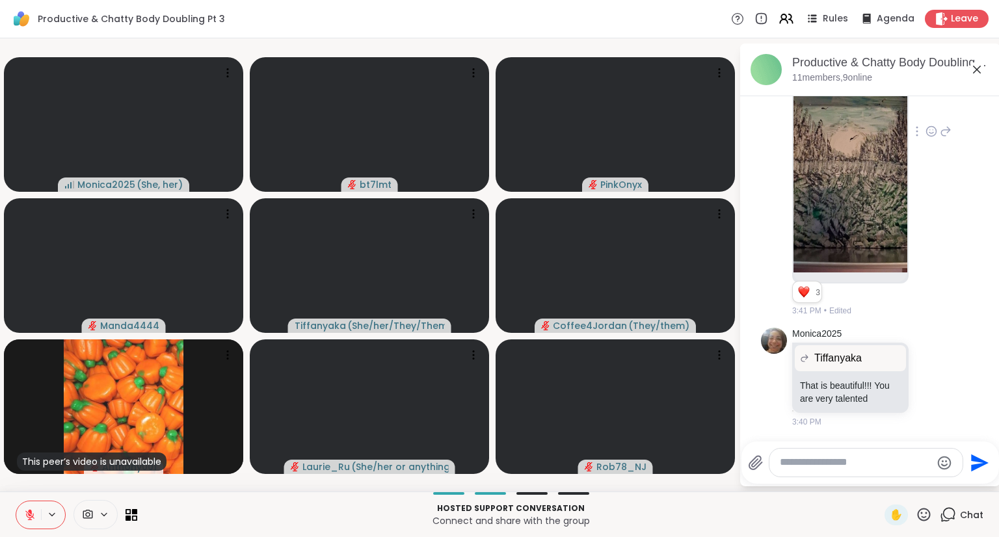
click at [867, 461] on textarea "Type your message" at bounding box center [856, 463] width 152 height 14
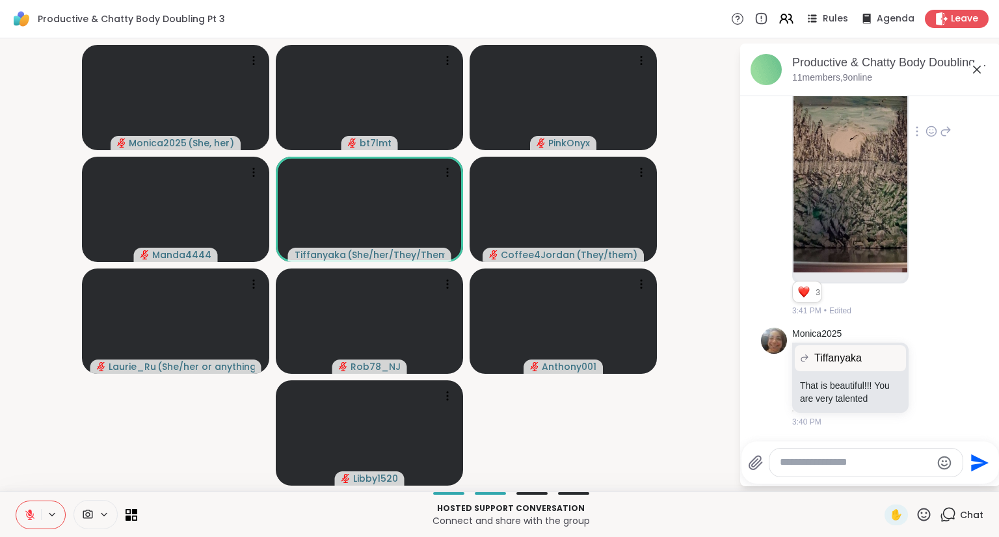
click at [817, 453] on div at bounding box center [866, 463] width 193 height 28
click at [825, 462] on textarea "Type your message" at bounding box center [856, 463] width 152 height 14
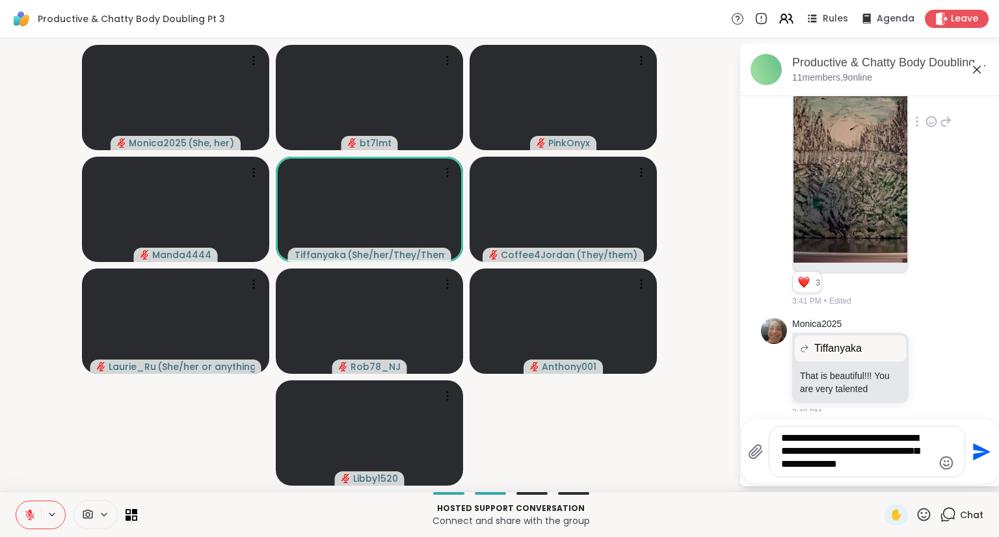
type textarea "**********"
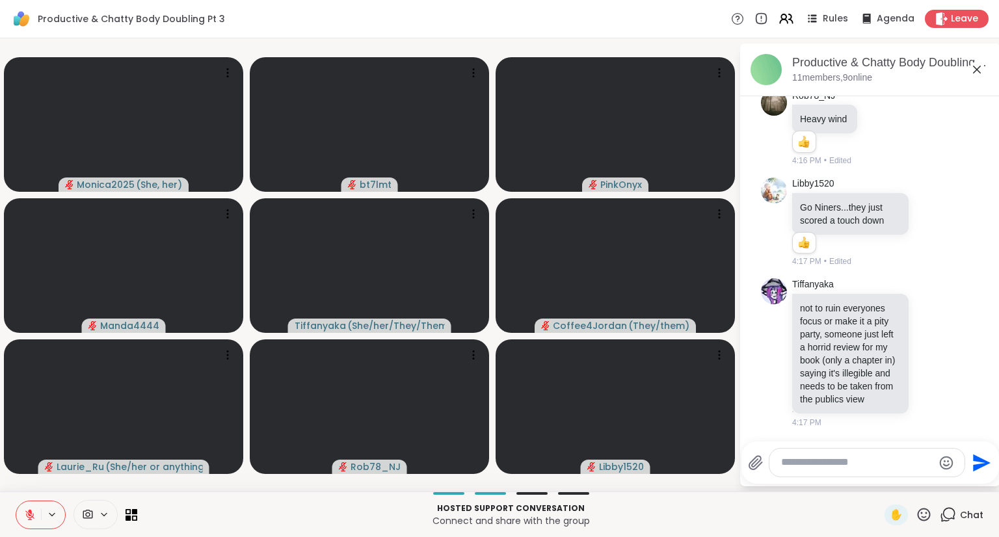
scroll to position [2315, 0]
click at [926, 346] on icon at bounding box center [932, 352] width 12 height 13
click at [983, 326] on div "Select Reaction: Astonished" at bounding box center [989, 332] width 12 height 12
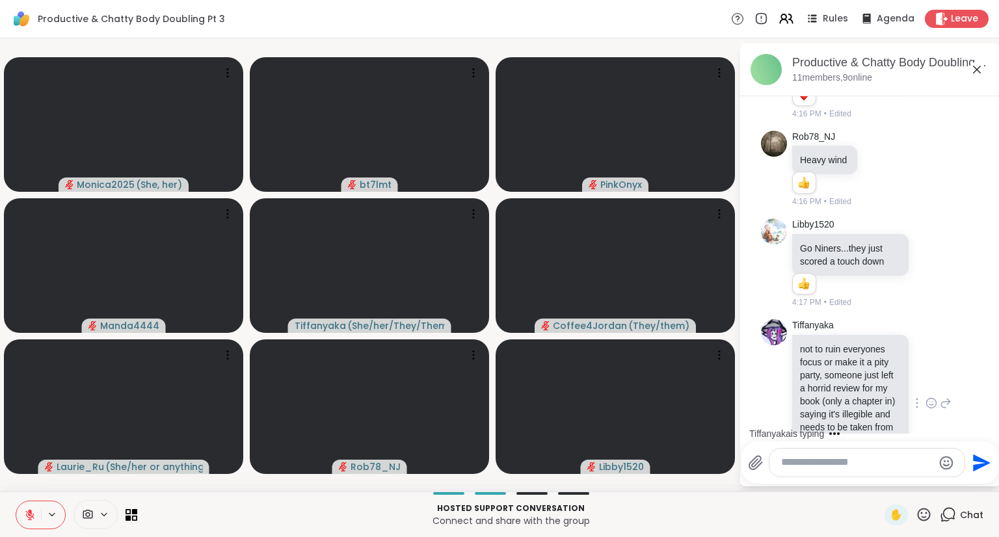
scroll to position [2333, 0]
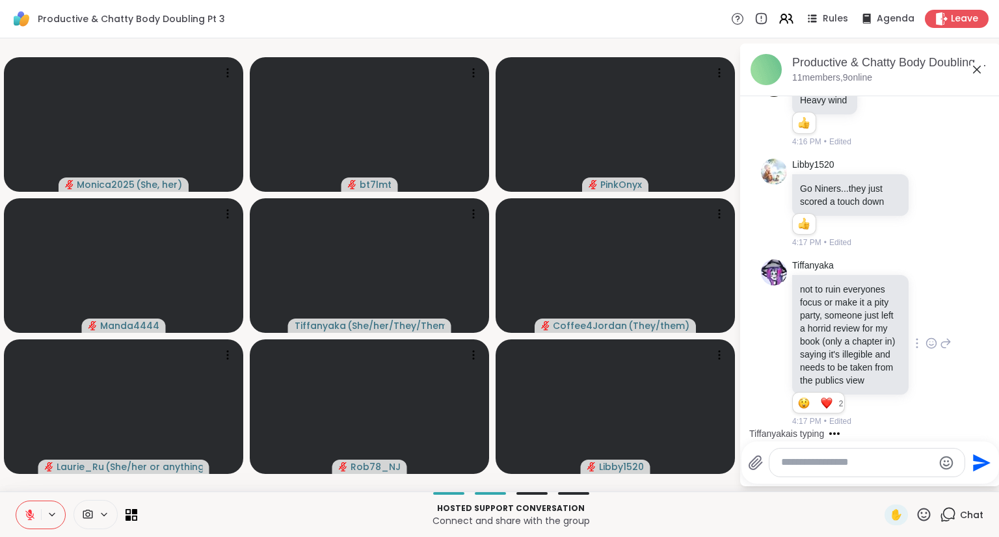
click at [27, 508] on button at bounding box center [28, 515] width 25 height 27
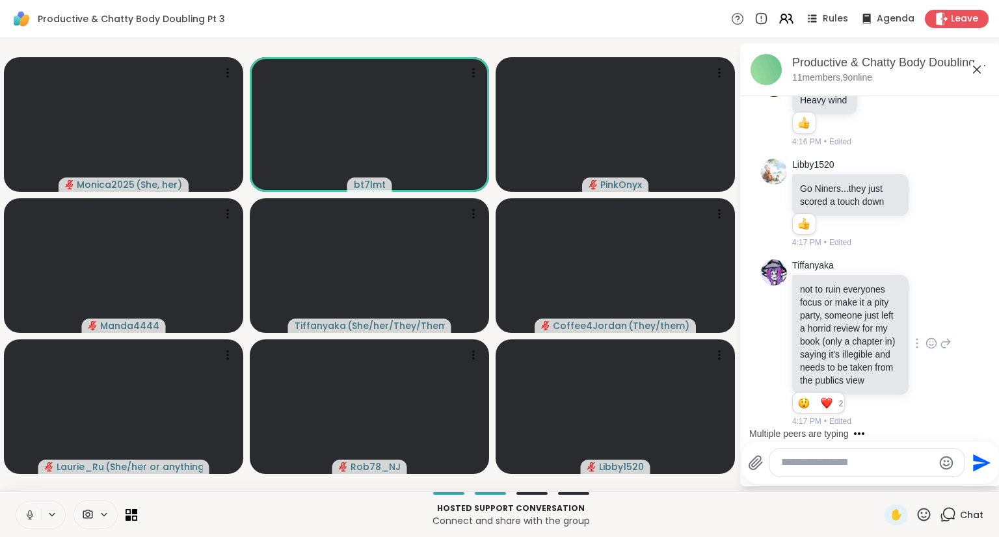
click at [21, 511] on button at bounding box center [28, 515] width 25 height 27
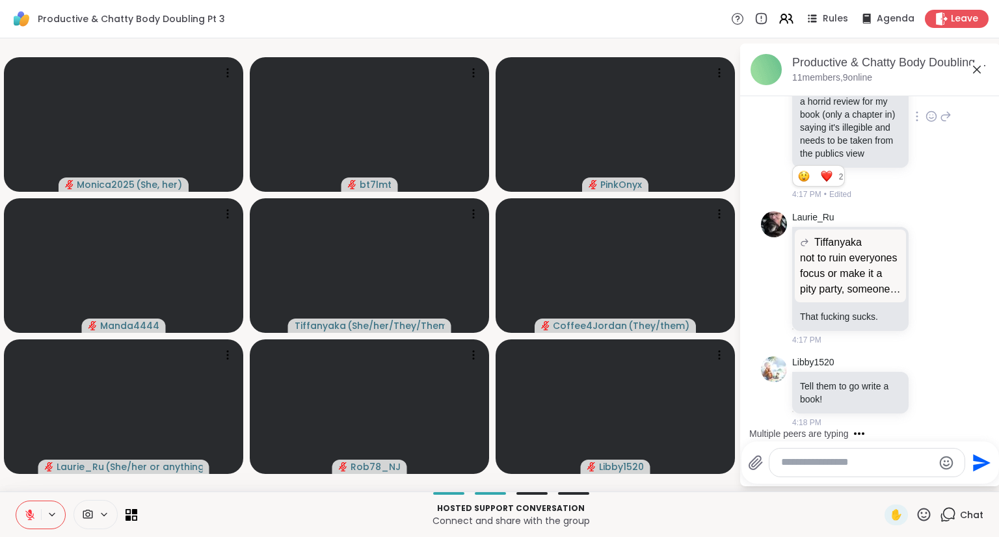
scroll to position [2655, 0]
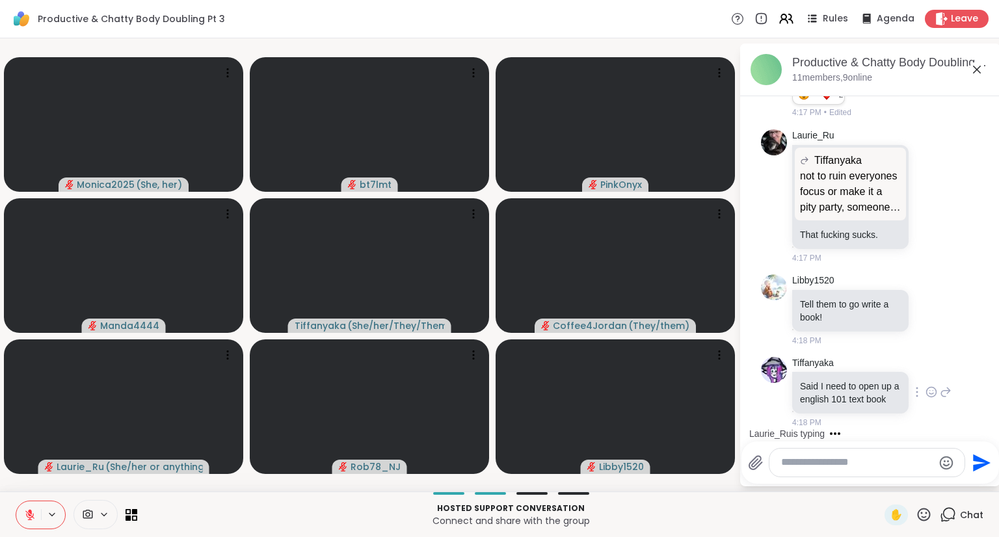
click at [926, 386] on icon at bounding box center [932, 392] width 12 height 13
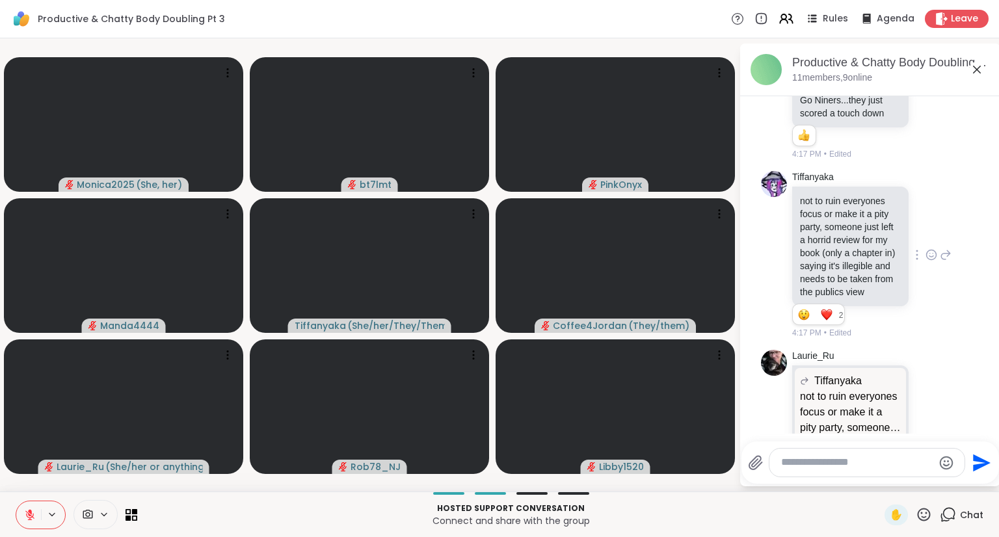
scroll to position [2387, 0]
click at [940, 264] on icon at bounding box center [946, 256] width 12 height 16
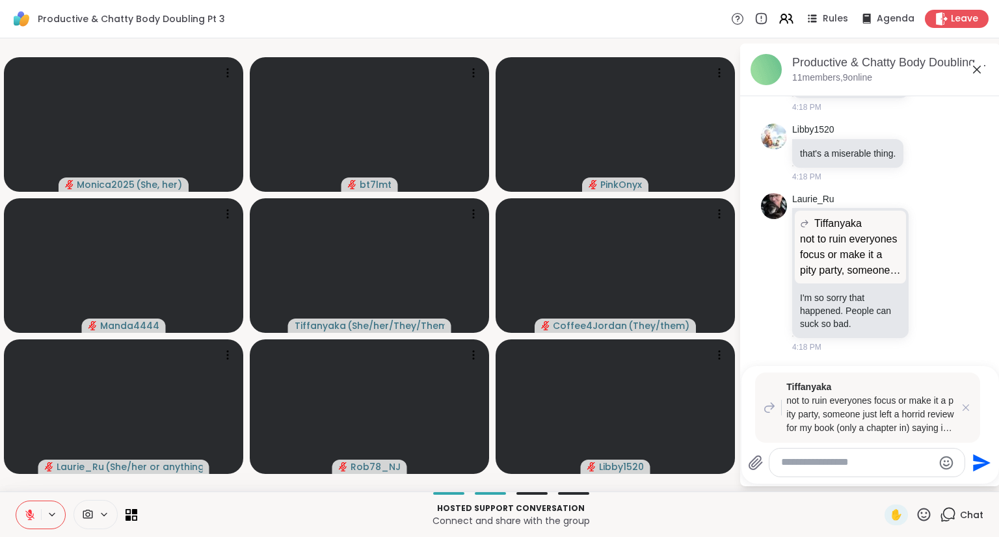
scroll to position [2983, 0]
drag, startPoint x: 900, startPoint y: 489, endPoint x: 902, endPoint y: 477, distance: 12.5
click at [901, 483] on div "Monica2025 ( She, her ) bt7lmt PinkOnyx Manda4444 Tiffanyaka ( She/her/They/The…" at bounding box center [499, 264] width 999 height 453
click at [913, 466] on textarea "Type your message" at bounding box center [857, 463] width 152 height 14
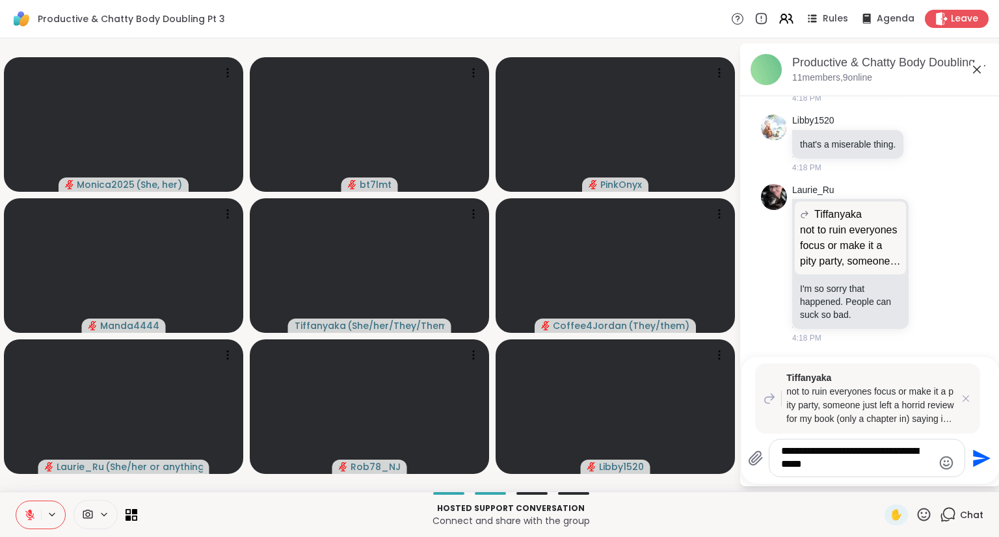
scroll to position [3002, 0]
type textarea "**********"
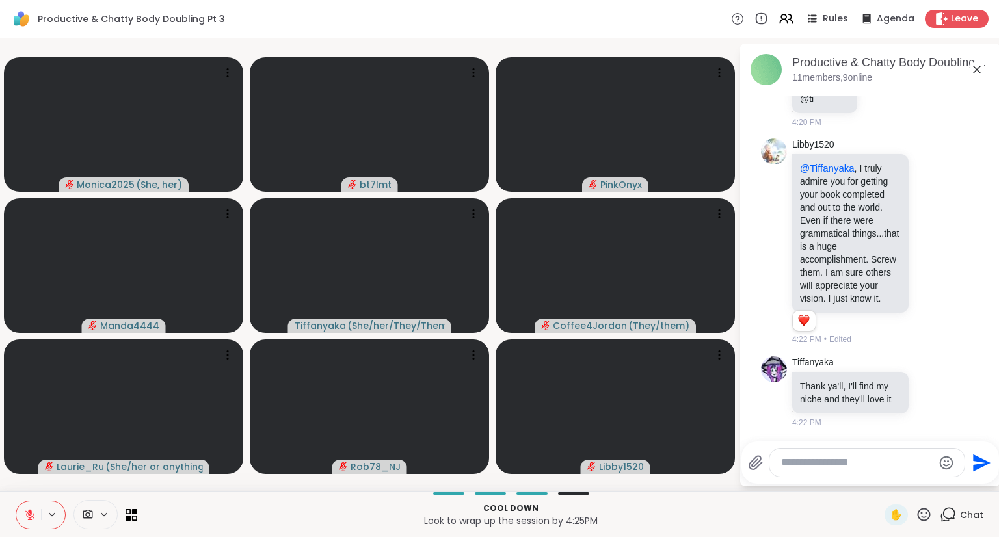
scroll to position [4021, 0]
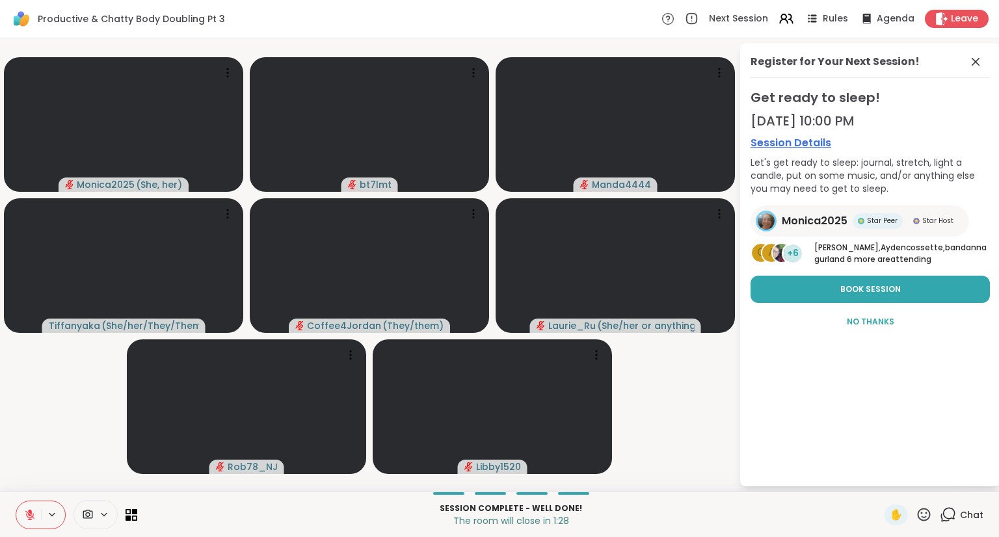
click at [967, 512] on span "Chat" at bounding box center [971, 515] width 23 height 13
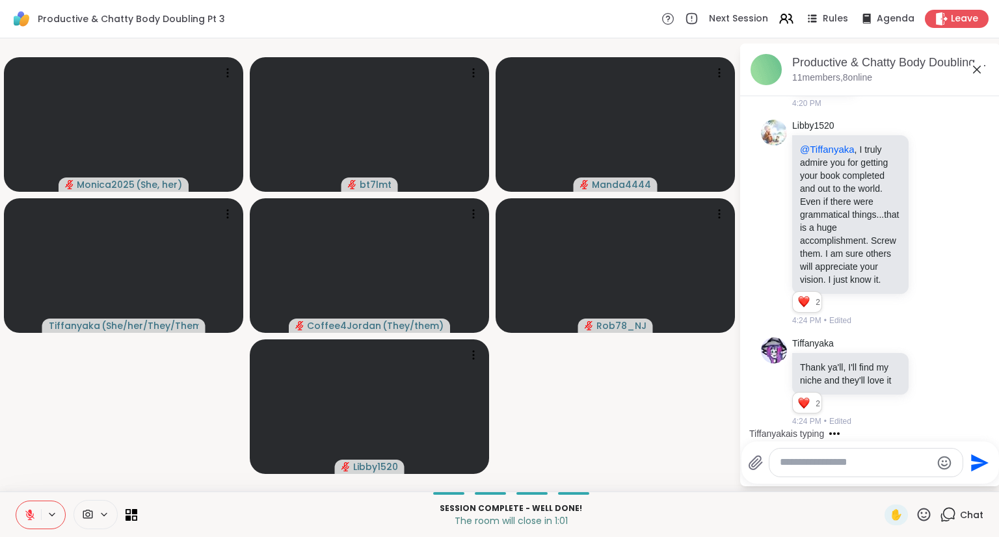
scroll to position [3891, 0]
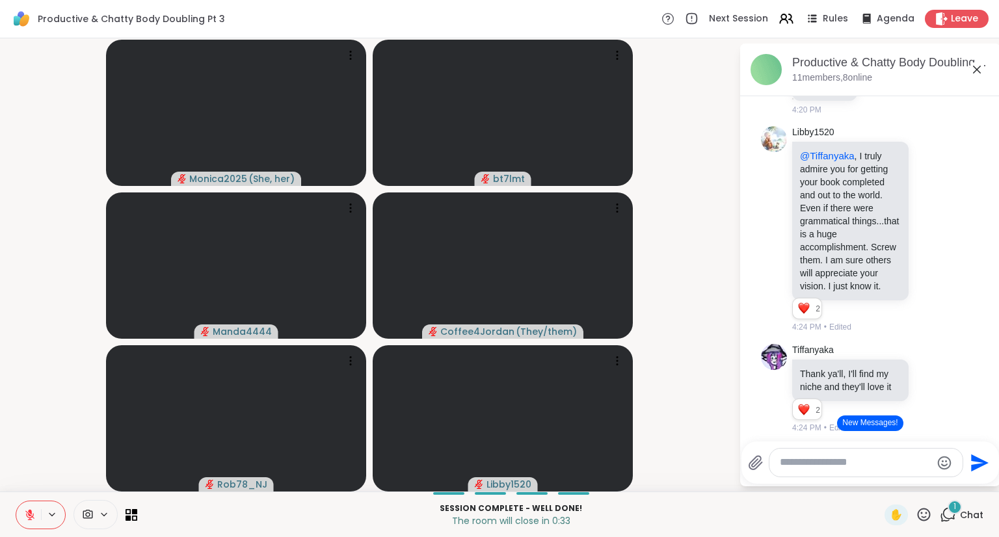
click at [855, 423] on button "New Messages!" at bounding box center [870, 424] width 66 height 16
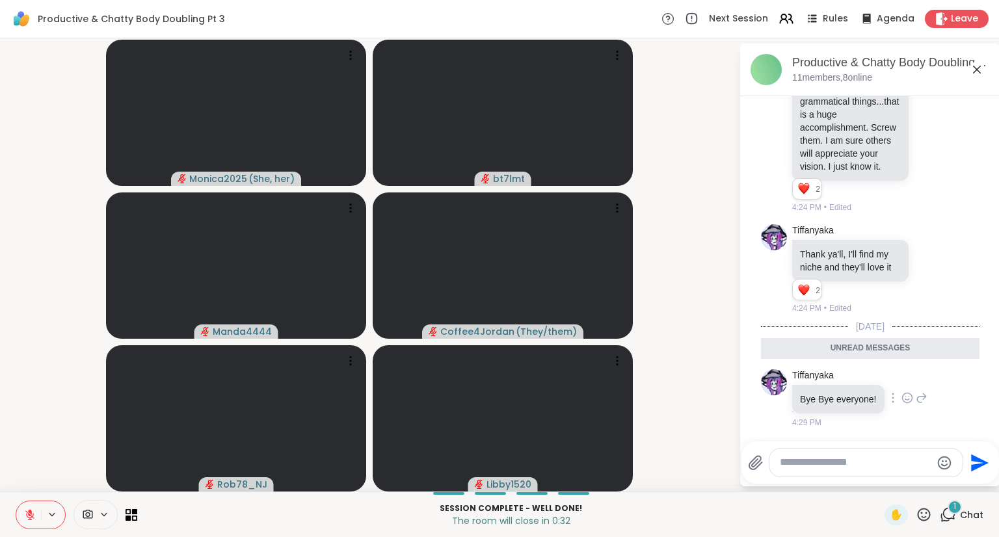
scroll to position [4103, 0]
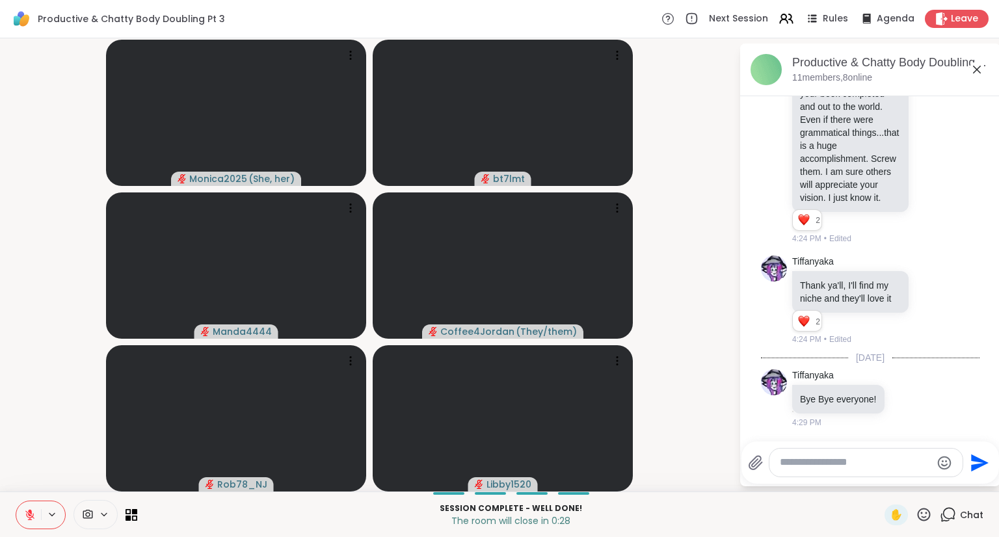
click at [27, 521] on button at bounding box center [28, 515] width 25 height 27
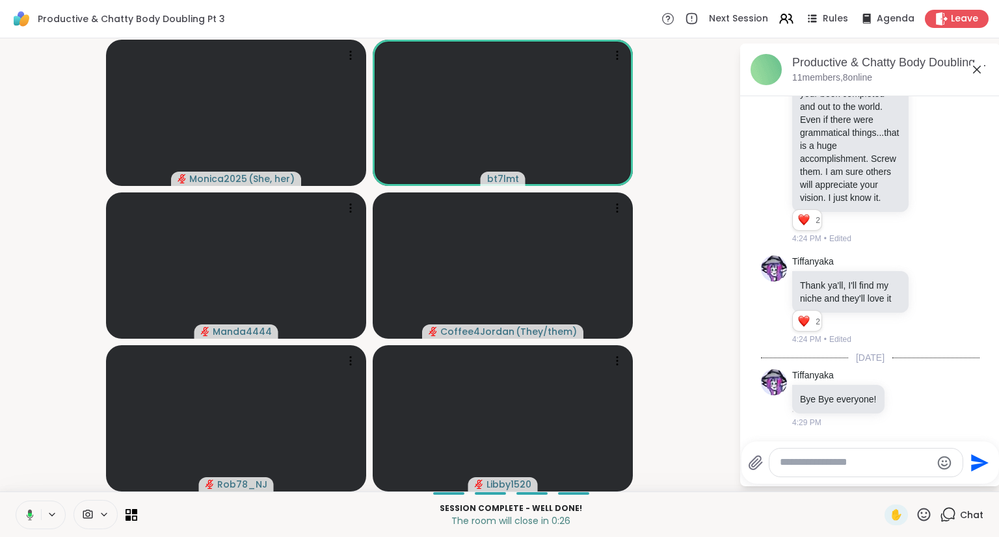
click at [851, 469] on textarea "Type your message" at bounding box center [856, 463] width 152 height 14
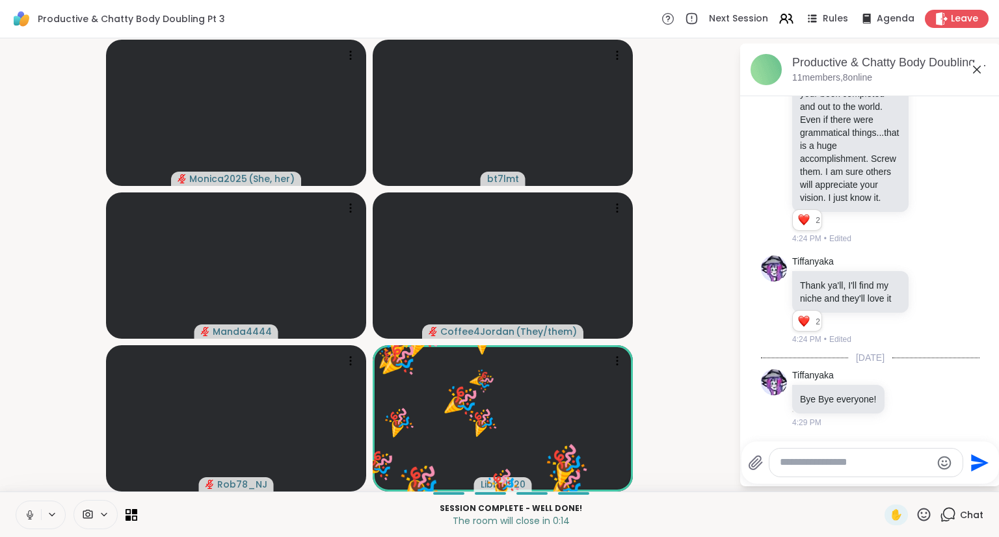
click at [814, 467] on textarea "Type your message" at bounding box center [856, 463] width 152 height 14
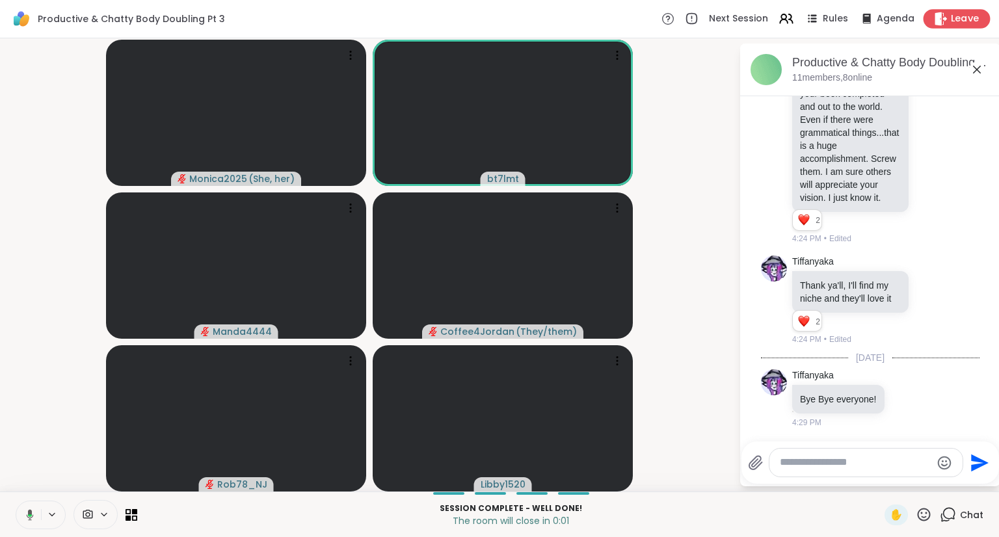
click at [941, 16] on div "Leave" at bounding box center [957, 18] width 67 height 19
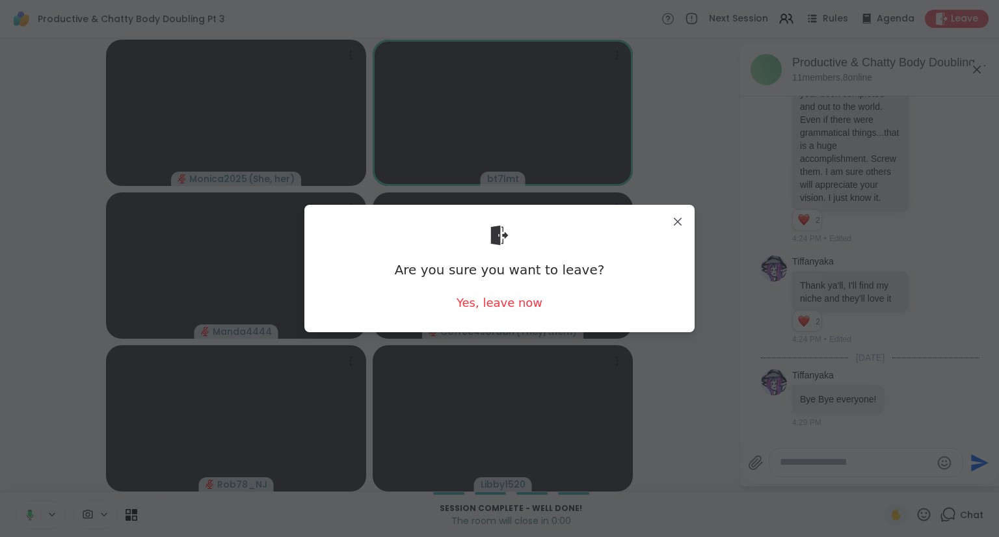
click at [998, 328] on html "Productive & Chatty Body Doubling Pt 3 Next Session Rules Agenda Leave Monica20…" at bounding box center [499, 268] width 999 height 537
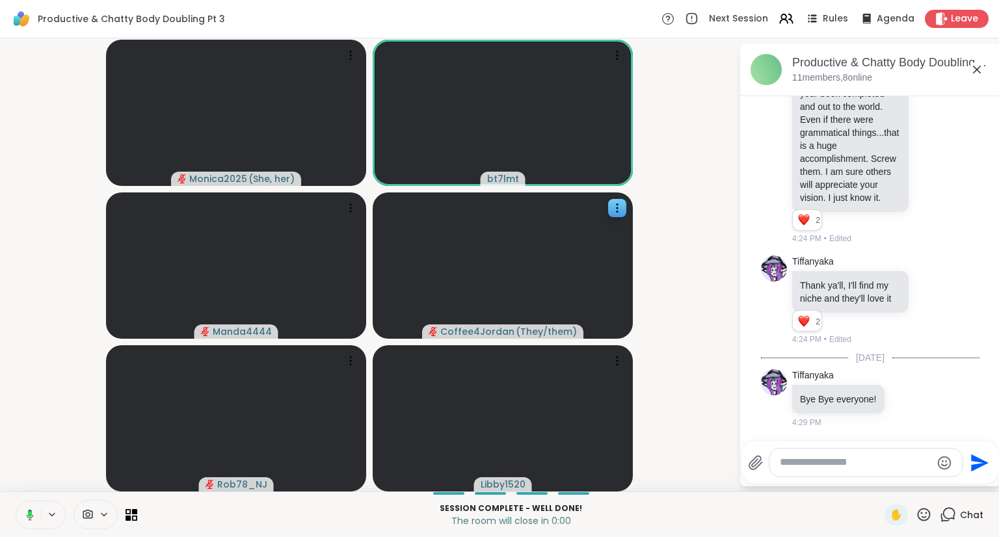
click at [503, 311] on video at bounding box center [503, 266] width 260 height 146
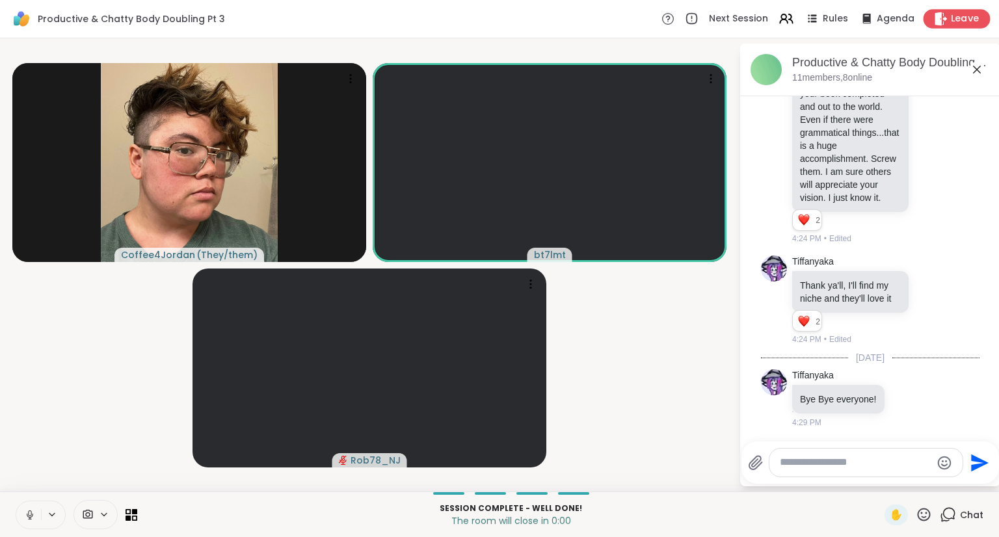
click at [937, 24] on icon at bounding box center [941, 19] width 14 height 14
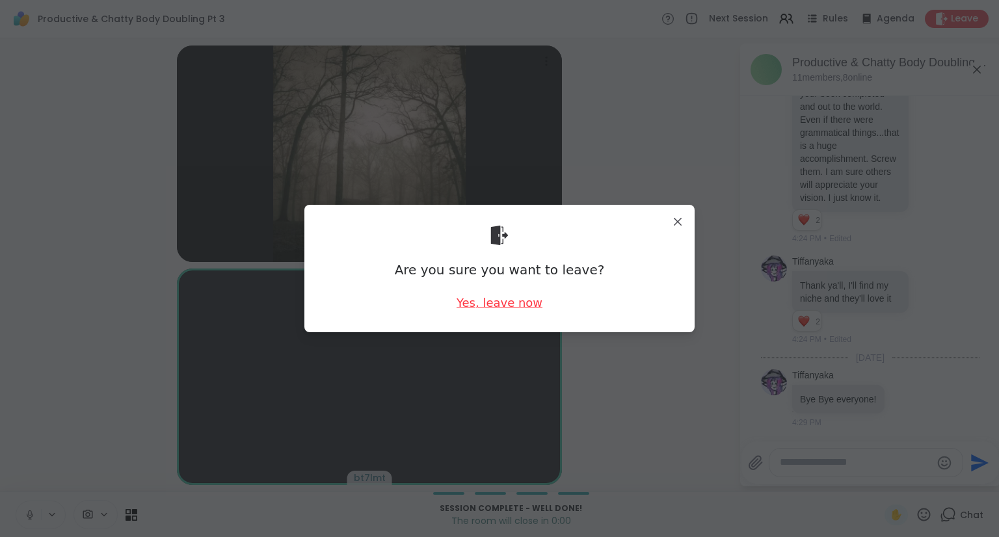
click at [520, 304] on div "Yes, leave now" at bounding box center [500, 303] width 86 height 16
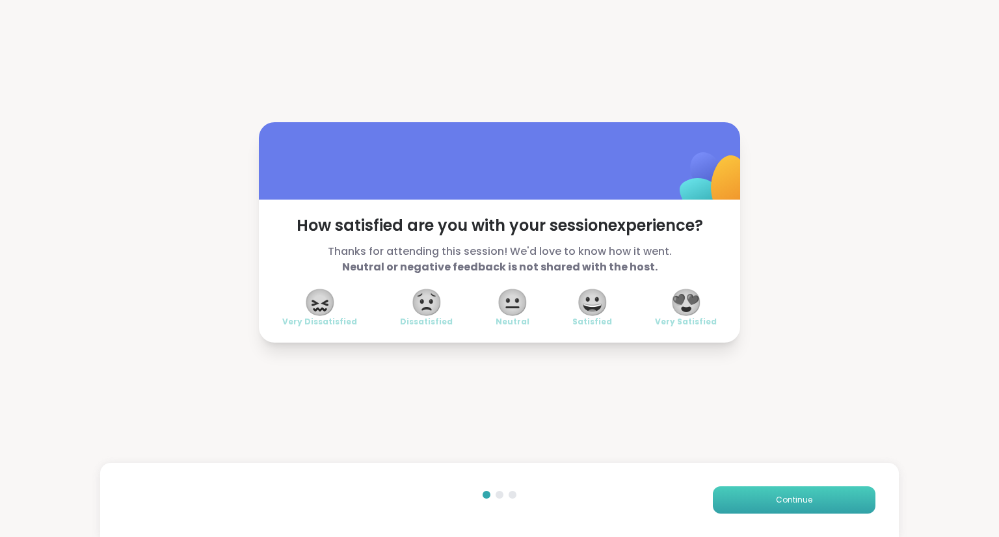
click at [794, 500] on span "Continue" at bounding box center [794, 500] width 36 height 12
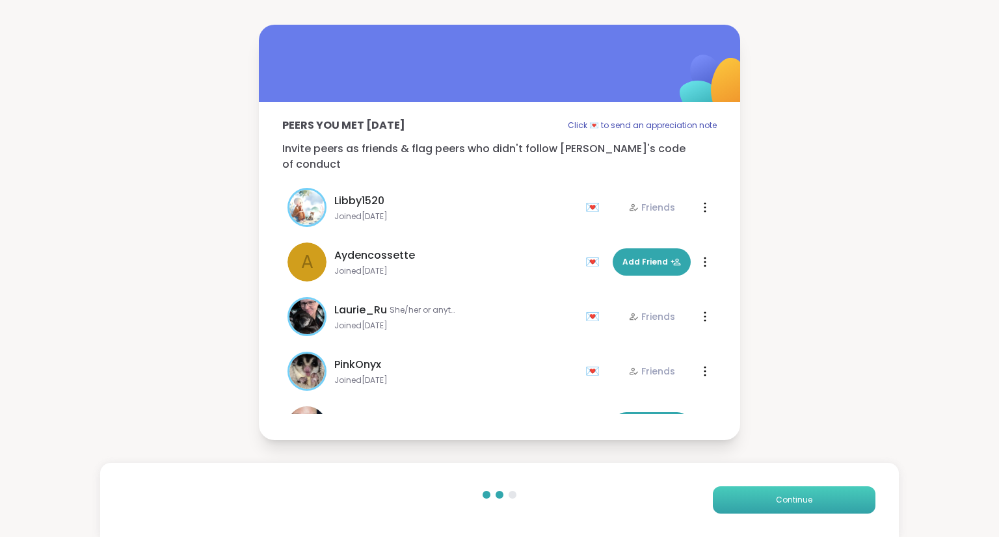
click at [802, 505] on button "Continue" at bounding box center [794, 500] width 163 height 27
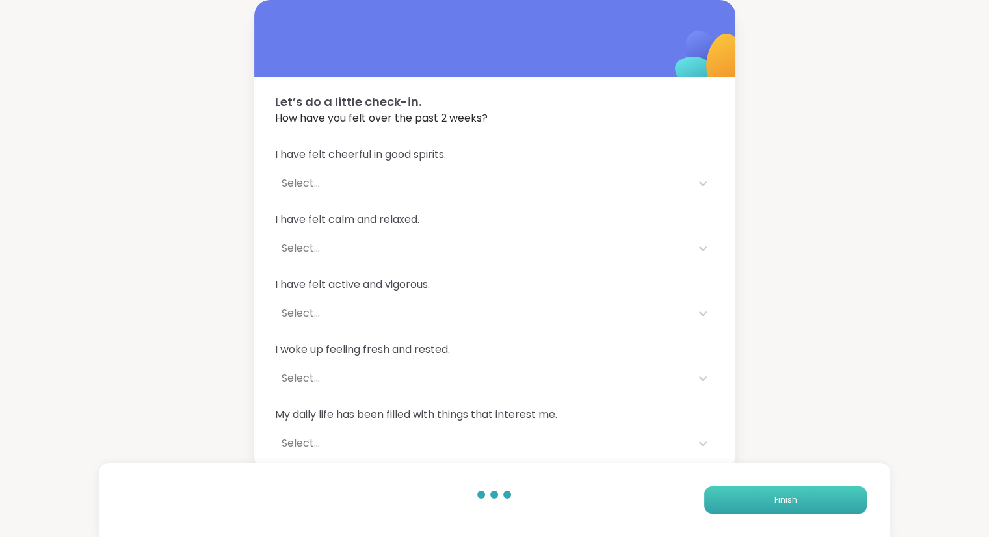
click at [804, 503] on button "Finish" at bounding box center [785, 500] width 163 height 27
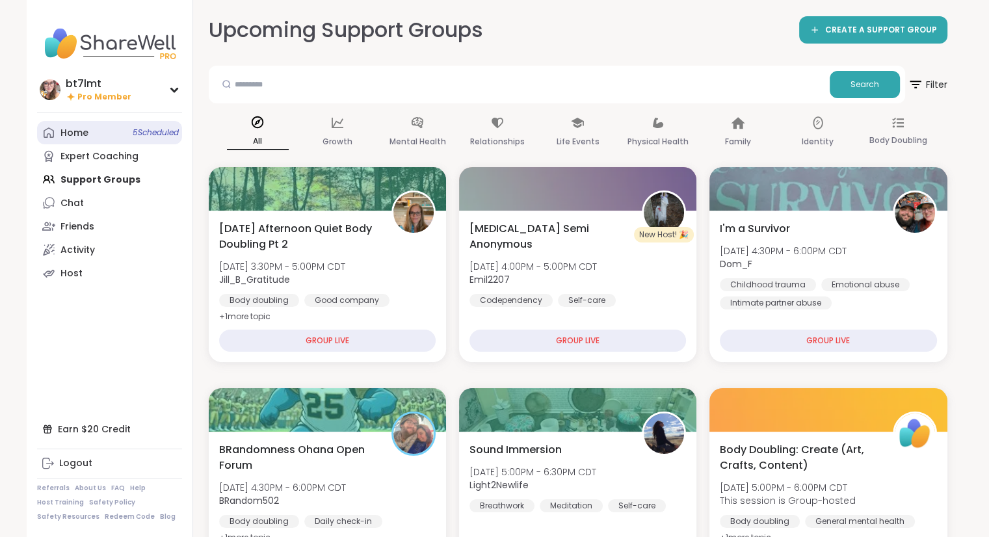
click at [69, 133] on div "Home 5 Scheduled" at bounding box center [74, 133] width 28 height 13
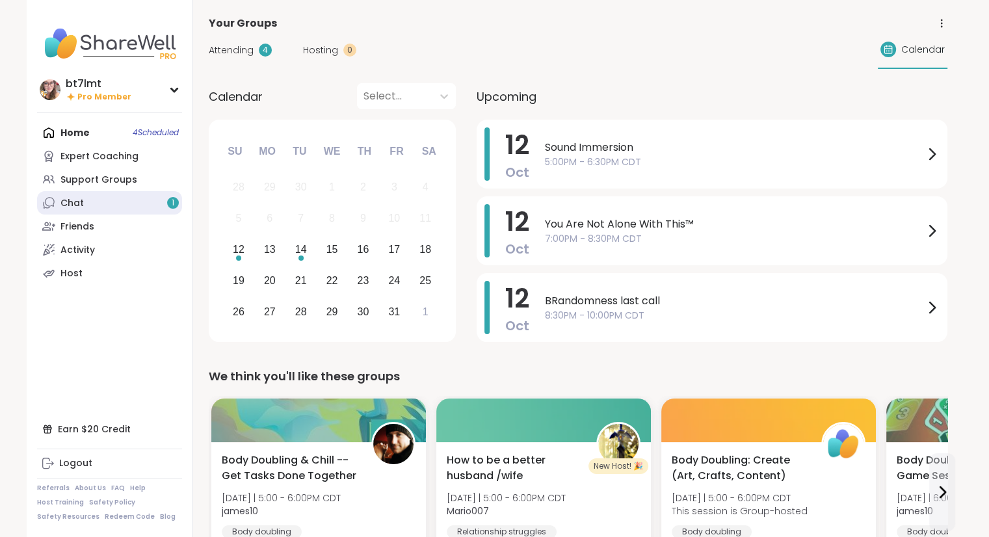
click at [79, 208] on div "Chat 1" at bounding box center [71, 203] width 23 height 13
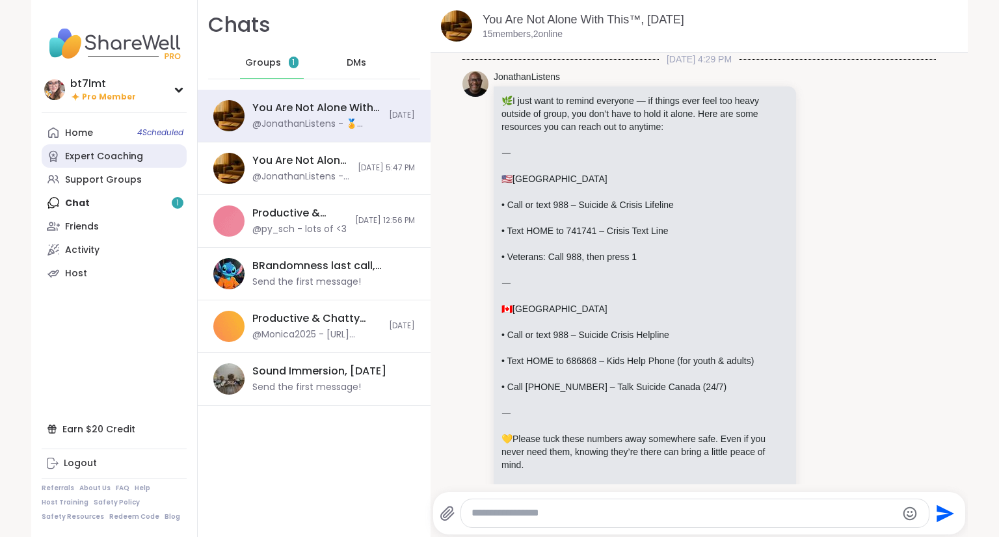
scroll to position [1524, 0]
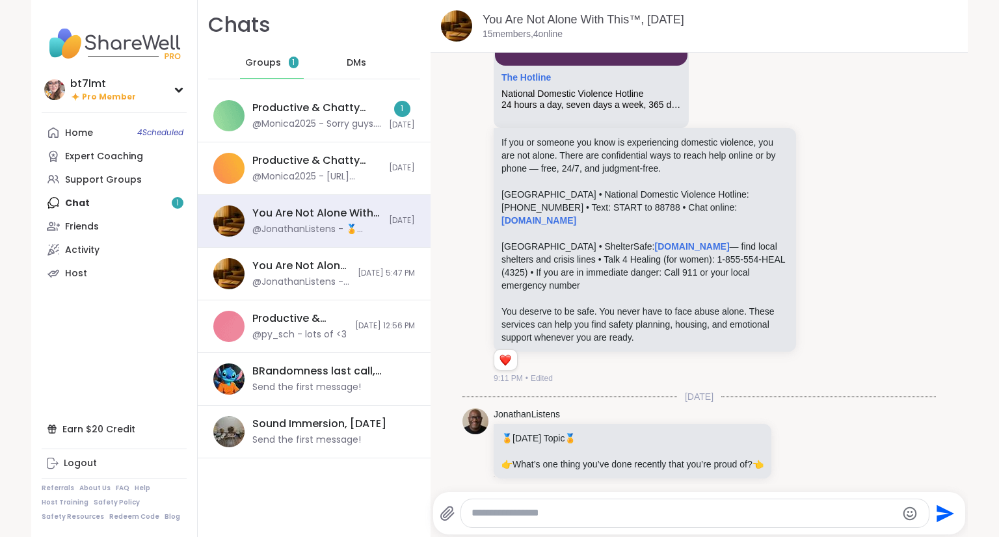
click at [492, 510] on textarea "Type your message" at bounding box center [684, 514] width 425 height 14
click at [82, 138] on div "Home 4 Scheduled" at bounding box center [79, 133] width 28 height 13
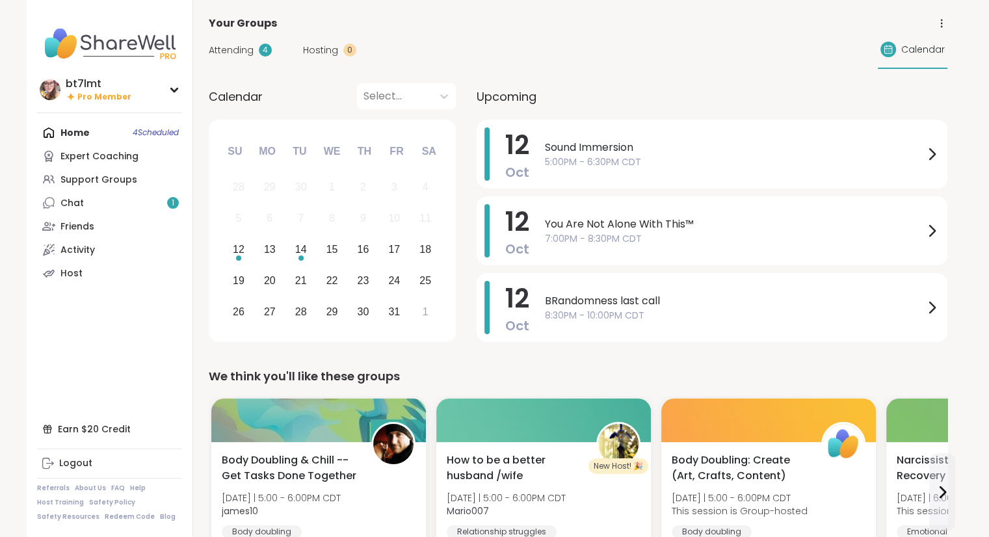
click at [123, 327] on nav "bt7lmt Pro Member Profile Membership Settings Help Home 4 Scheduled Expert Coac…" at bounding box center [110, 268] width 167 height 537
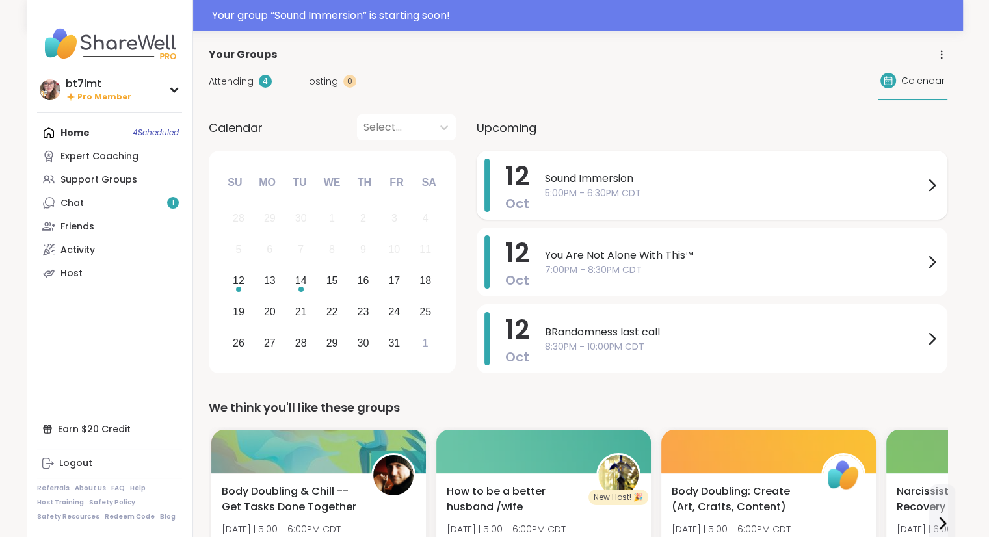
click at [587, 187] on span "5:00PM - 6:30PM CDT" at bounding box center [734, 194] width 379 height 14
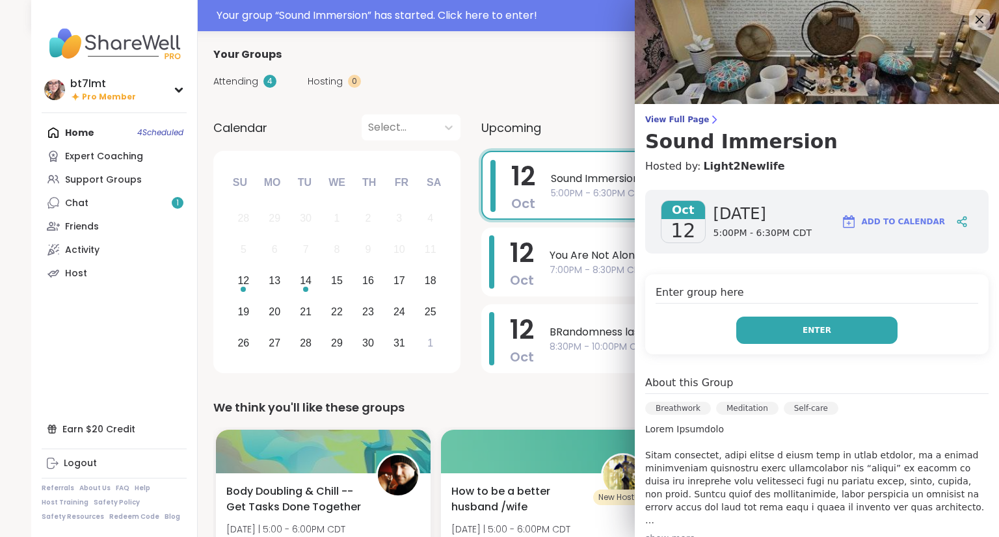
click at [753, 333] on button "Enter" at bounding box center [816, 330] width 161 height 27
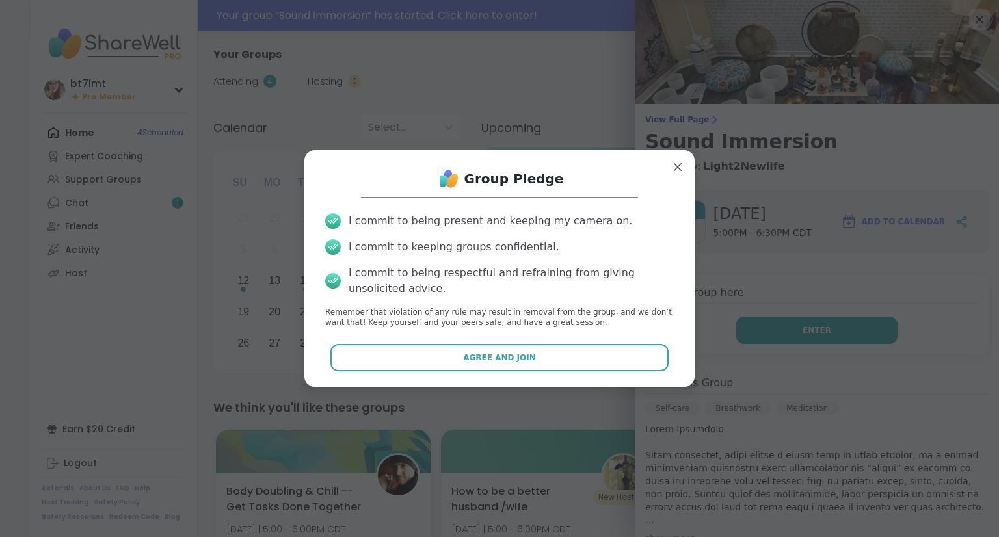
click at [433, 356] on button "Agree and Join" at bounding box center [499, 357] width 339 height 27
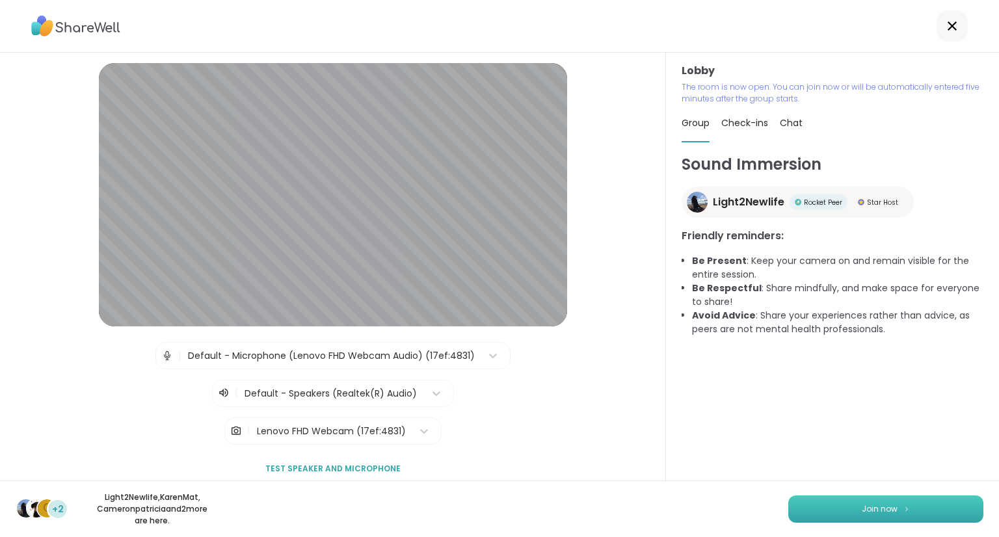
click at [799, 514] on button "Join now" at bounding box center [885, 509] width 195 height 27
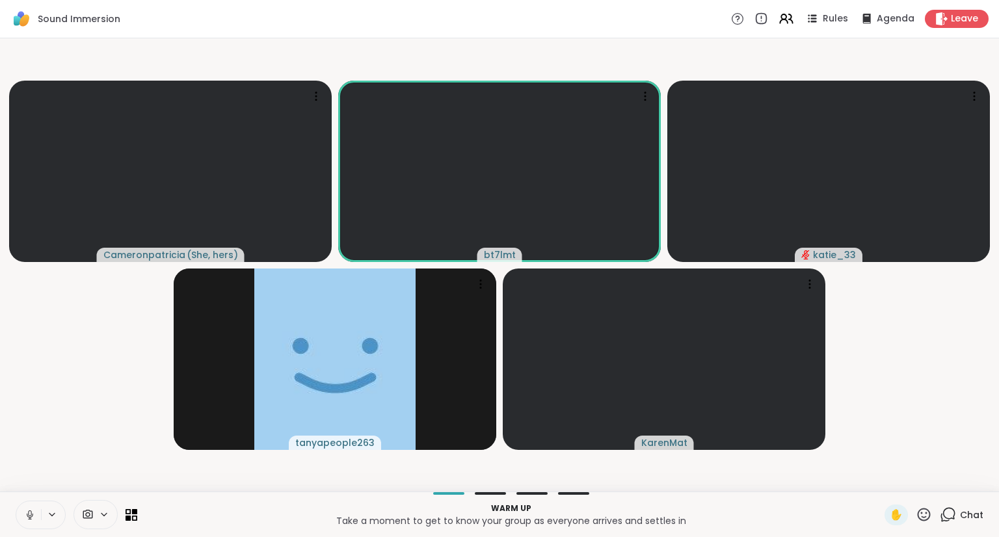
click at [29, 518] on icon at bounding box center [29, 518] width 1 height 3
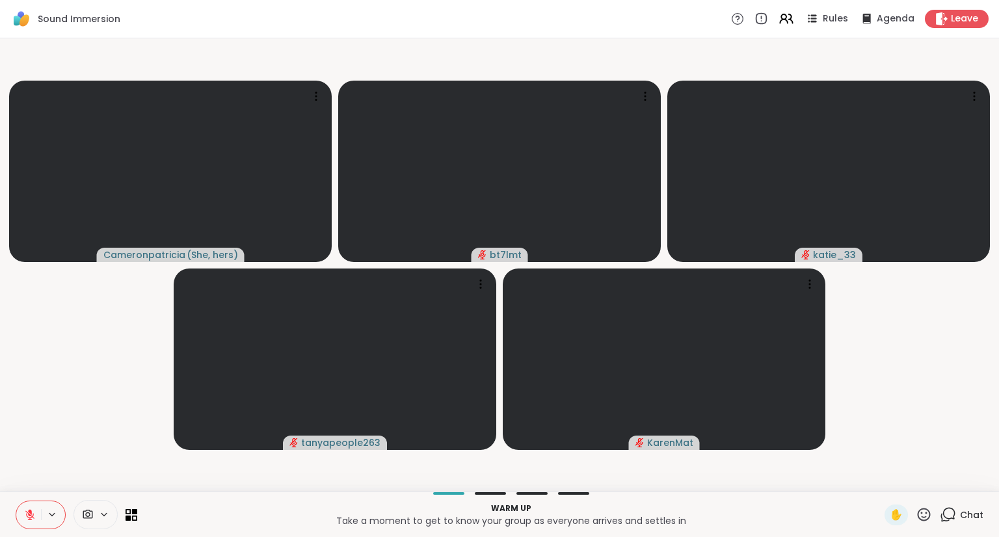
click at [52, 395] on video-player-container "Cameronpatricia ( She, hers ) bt7lmt katie_33 tanyapeople263 KarenMat" at bounding box center [500, 265] width 984 height 443
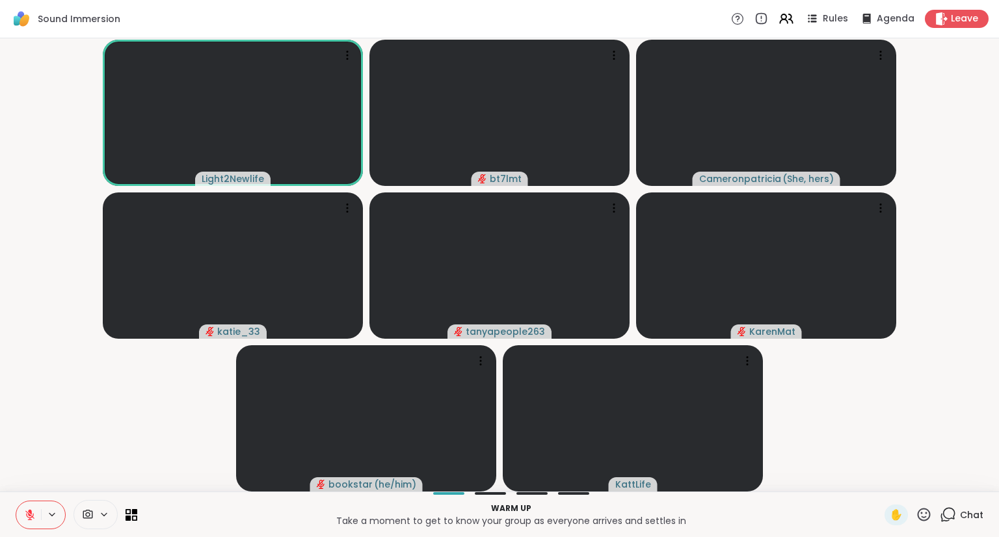
click at [68, 379] on video-player-container "Light2Newlife bt7lmt Cameronpatricia ( She, hers ) katie_33 tanyapeople263 Kare…" at bounding box center [500, 265] width 984 height 443
click at [949, 519] on div "Chat" at bounding box center [962, 515] width 44 height 21
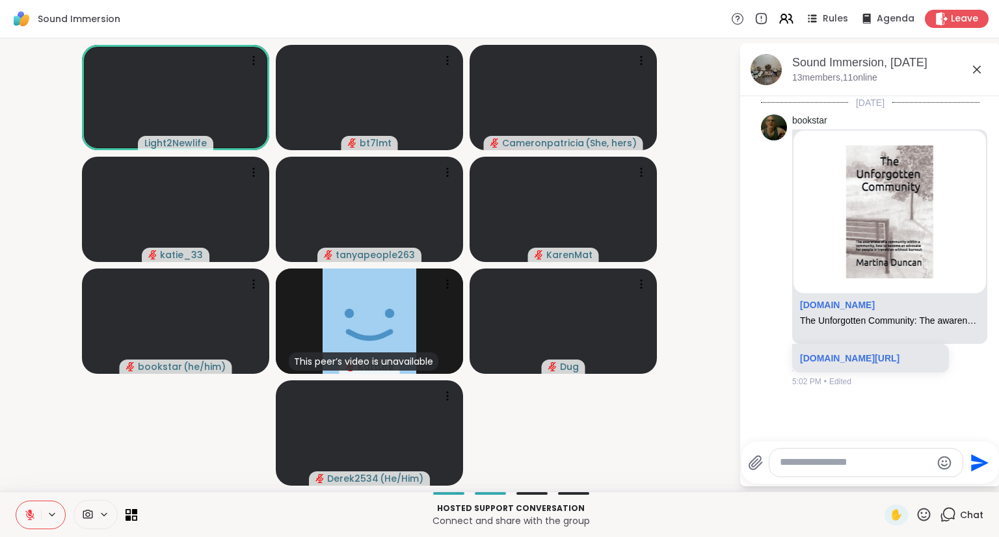
click at [868, 466] on textarea "Type your message" at bounding box center [856, 463] width 152 height 14
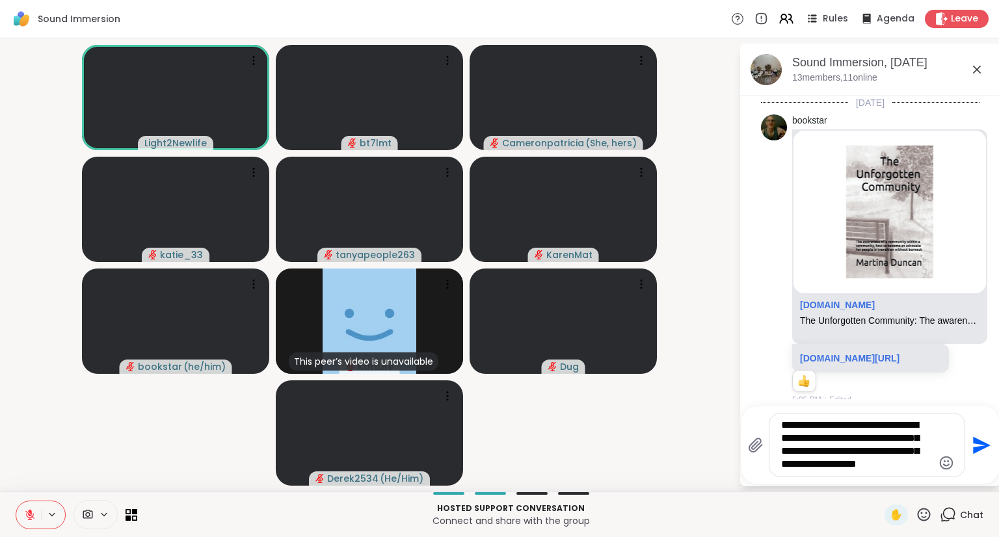
scroll to position [38, 0]
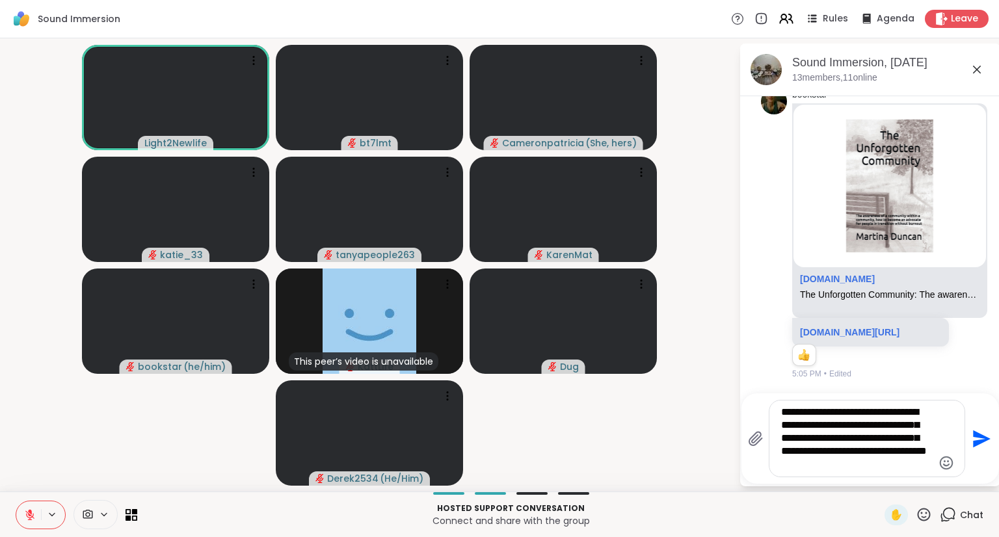
type textarea "**********"
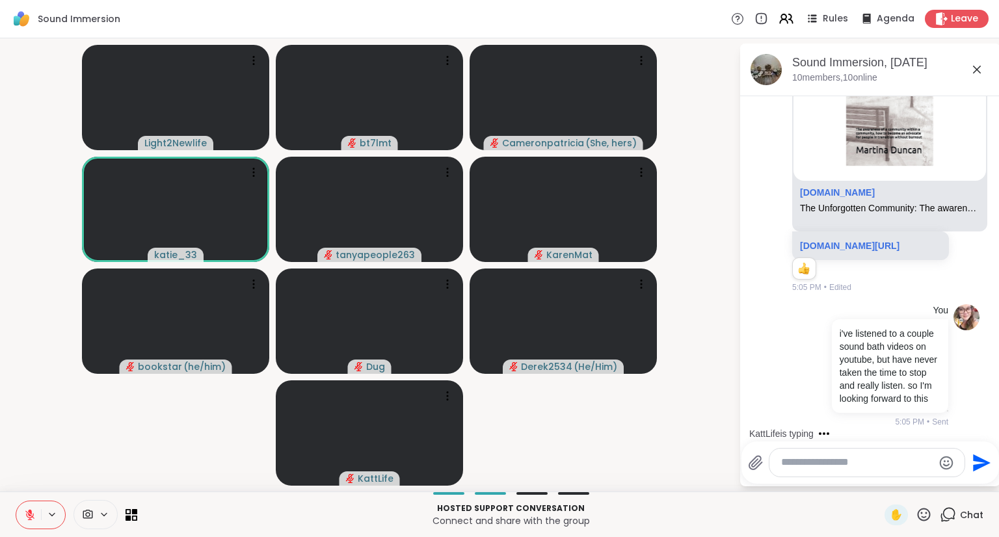
scroll to position [297, 0]
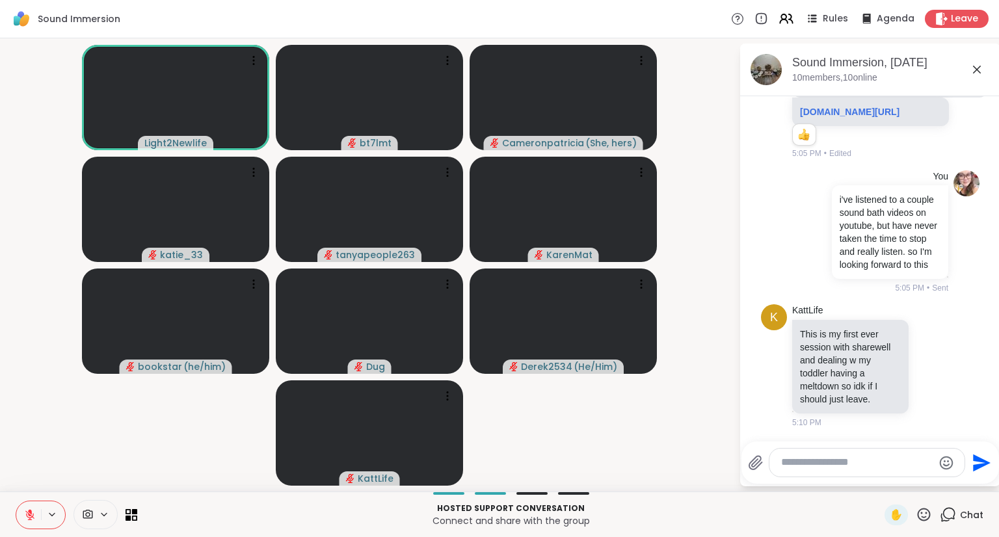
click at [25, 515] on icon at bounding box center [30, 515] width 12 height 12
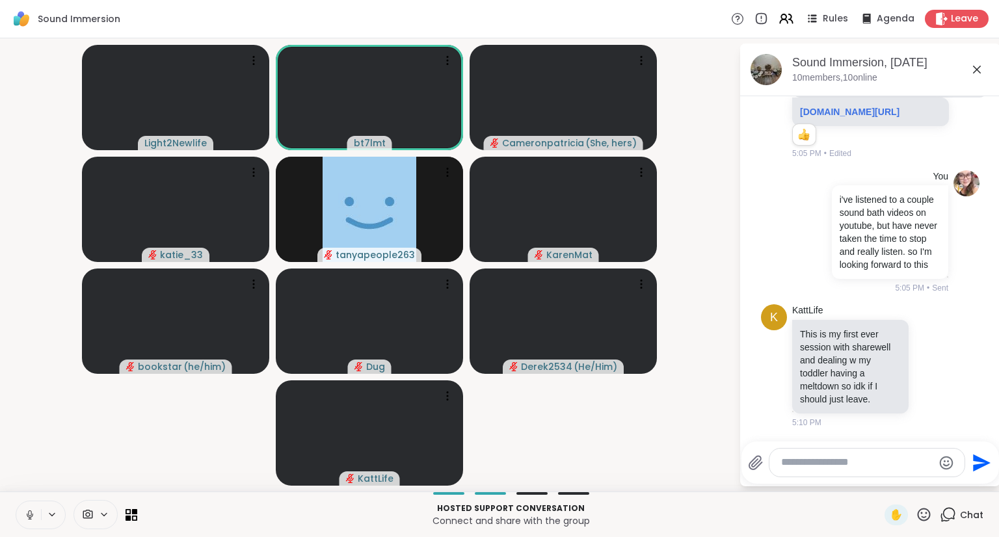
click at [29, 518] on icon at bounding box center [29, 518] width 1 height 3
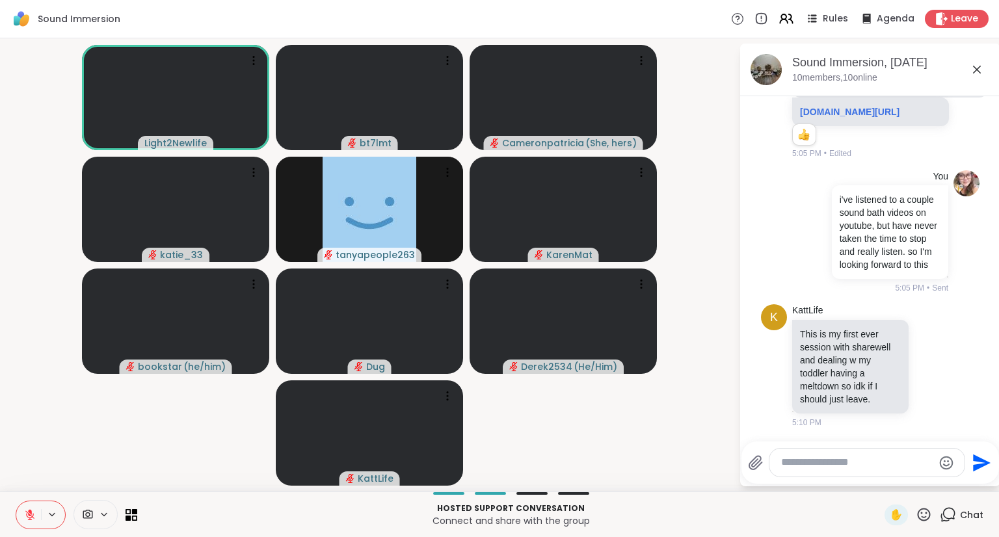
click at [29, 512] on icon at bounding box center [30, 511] width 4 height 5
click at [14, 516] on button at bounding box center [27, 515] width 27 height 27
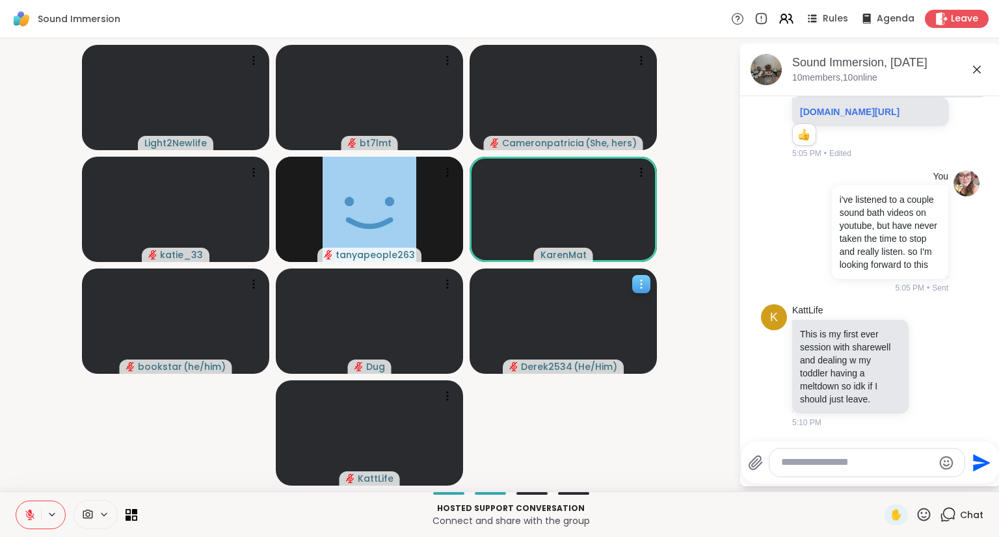
click at [645, 280] on icon at bounding box center [641, 284] width 13 height 13
click at [621, 287] on h4 "View Profile" at bounding box center [600, 290] width 55 height 13
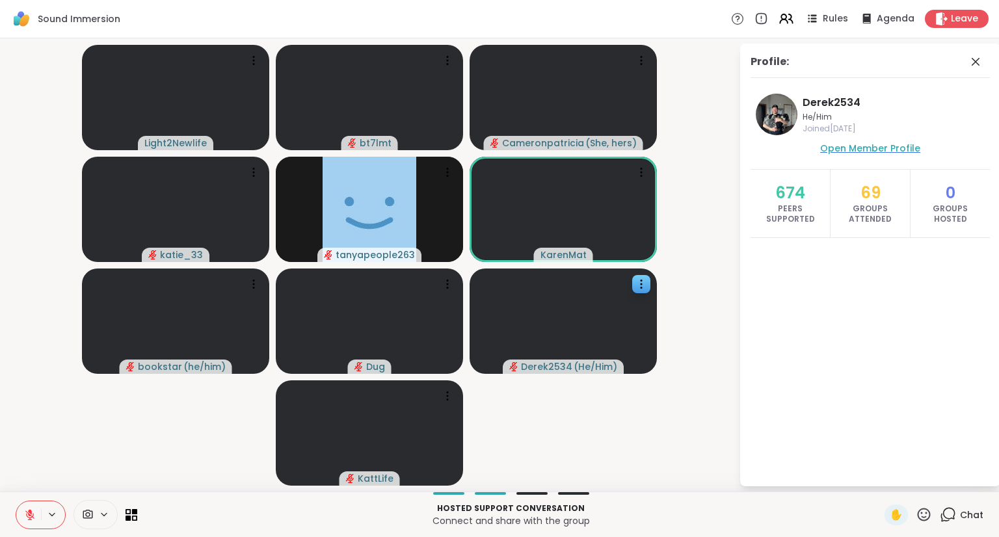
click at [868, 146] on span "Open Member Profile" at bounding box center [870, 148] width 100 height 13
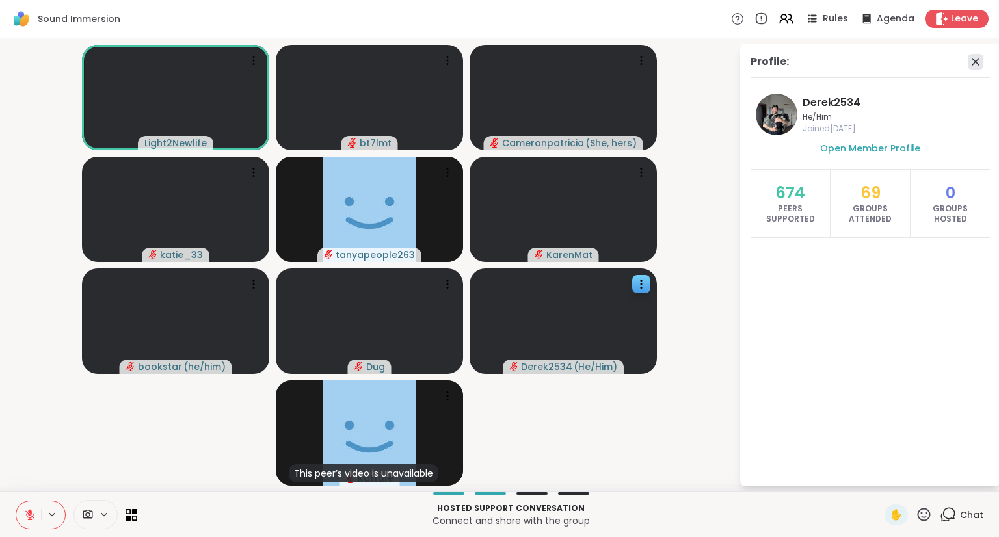
click at [978, 67] on icon at bounding box center [976, 62] width 16 height 16
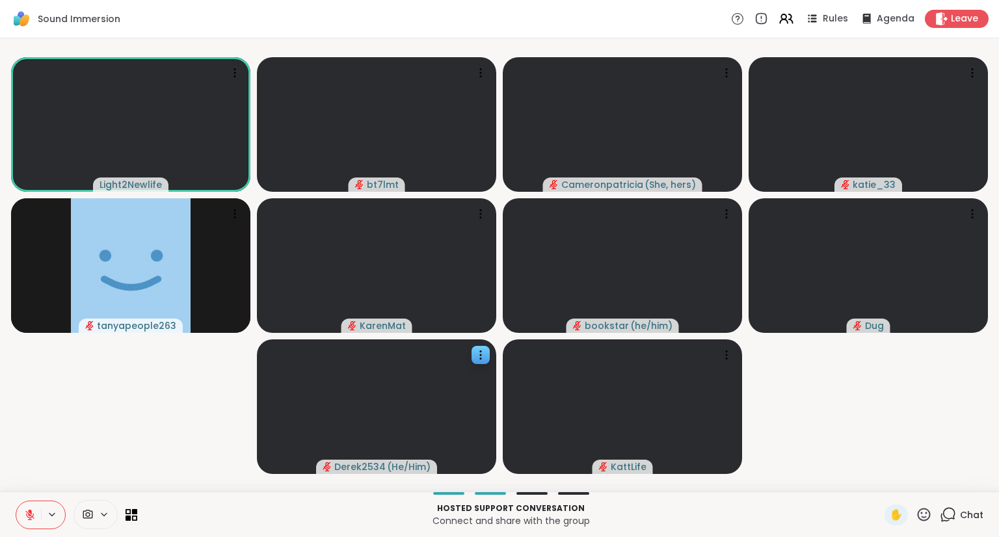
click at [961, 505] on div "Chat" at bounding box center [962, 515] width 44 height 21
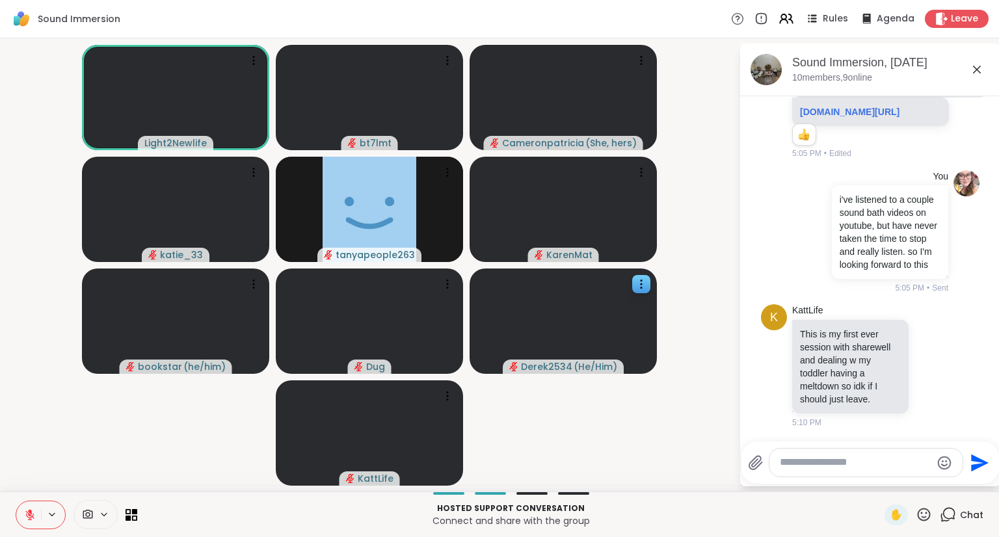
click at [828, 464] on textarea "Type your message" at bounding box center [856, 463] width 152 height 14
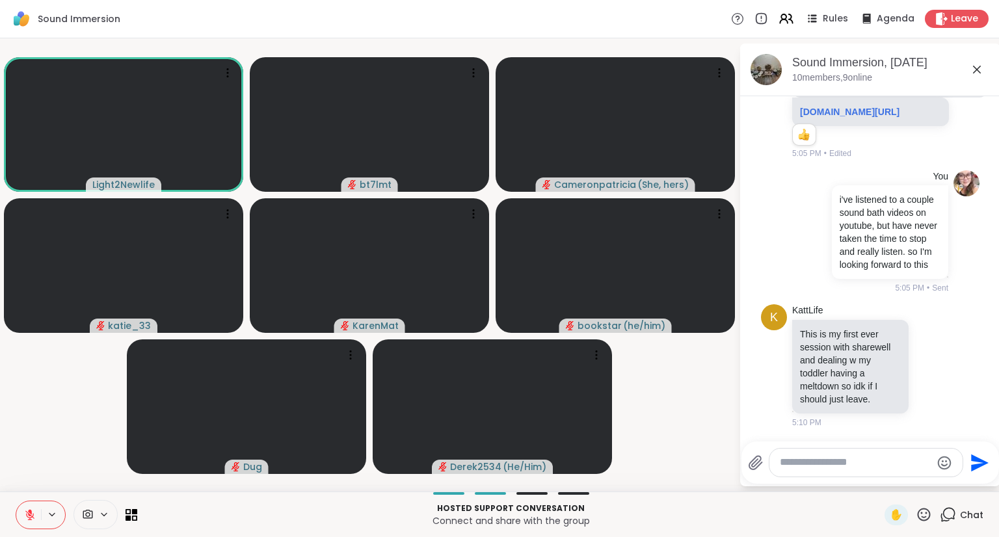
click at [827, 464] on textarea "Type your message" at bounding box center [856, 463] width 152 height 14
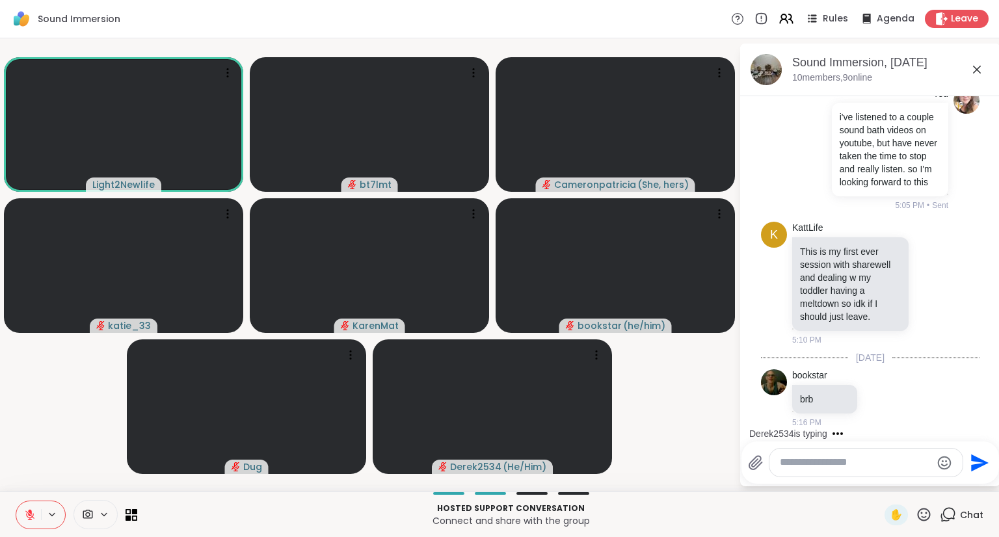
scroll to position [448, 0]
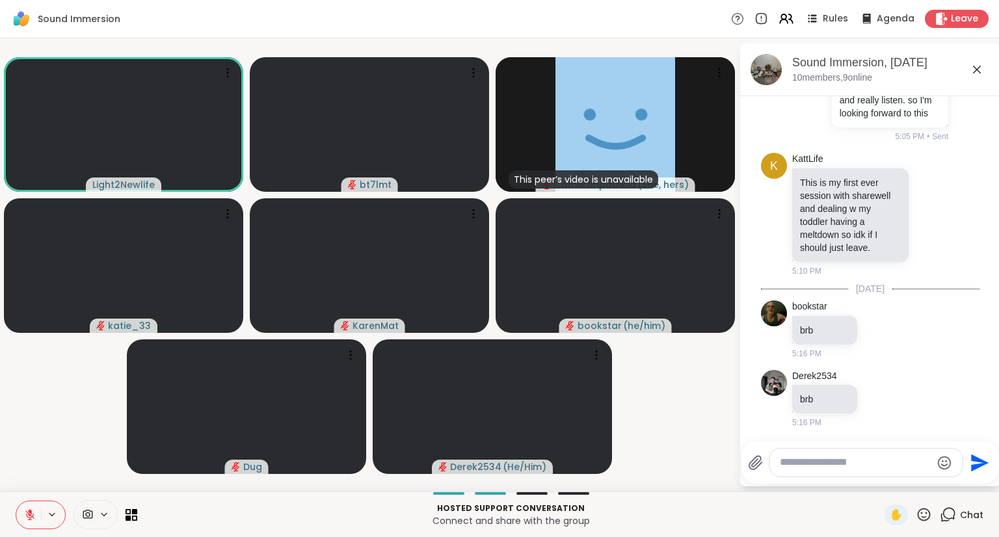
type textarea "*"
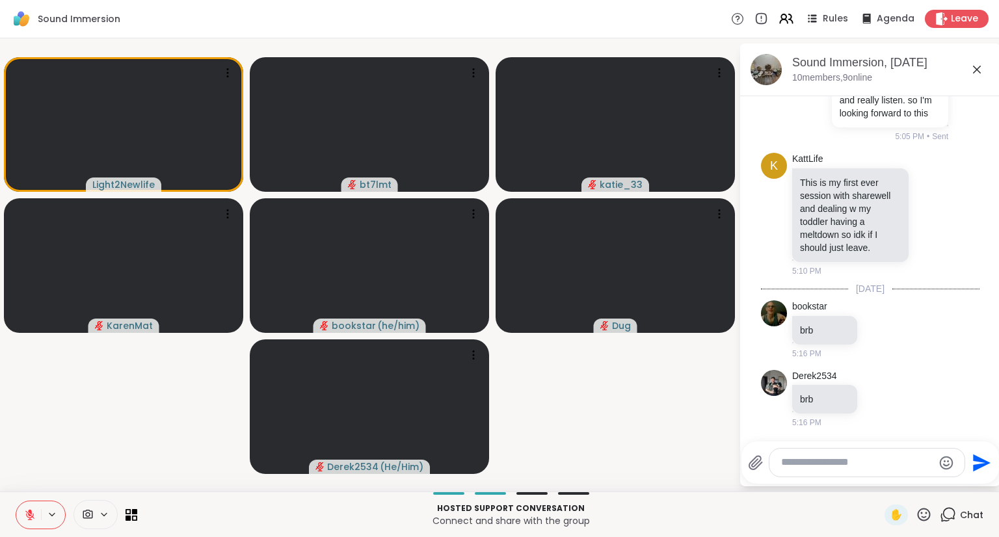
click at [809, 468] on textarea "Type your message" at bounding box center [857, 463] width 152 height 14
type textarea "***"
click at [974, 462] on icon "Send" at bounding box center [980, 463] width 21 height 21
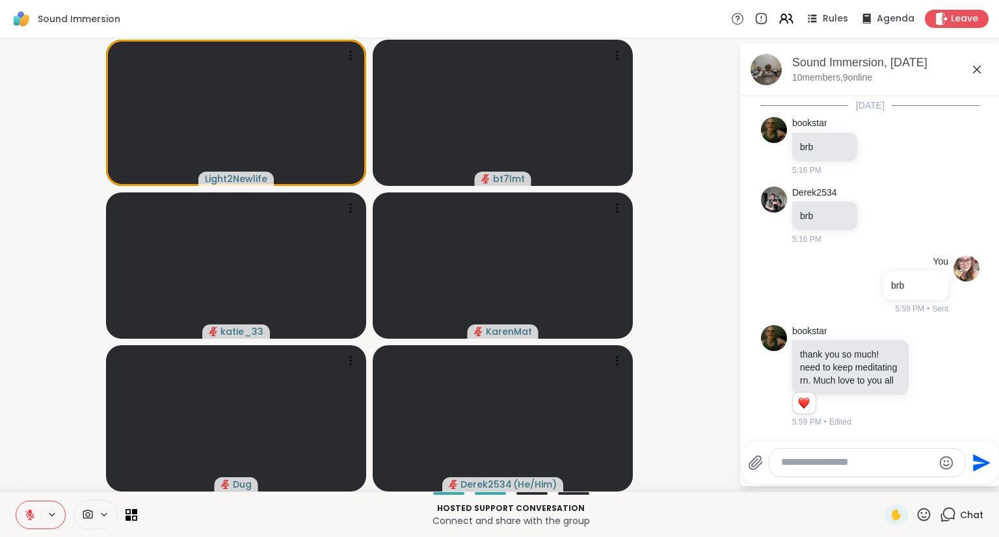
scroll to position [644, 0]
click at [890, 509] on span "✋" at bounding box center [896, 515] width 13 height 16
click at [926, 371] on icon at bounding box center [932, 375] width 12 height 13
click at [926, 349] on div "Select Reaction: Heart" at bounding box center [932, 355] width 12 height 12
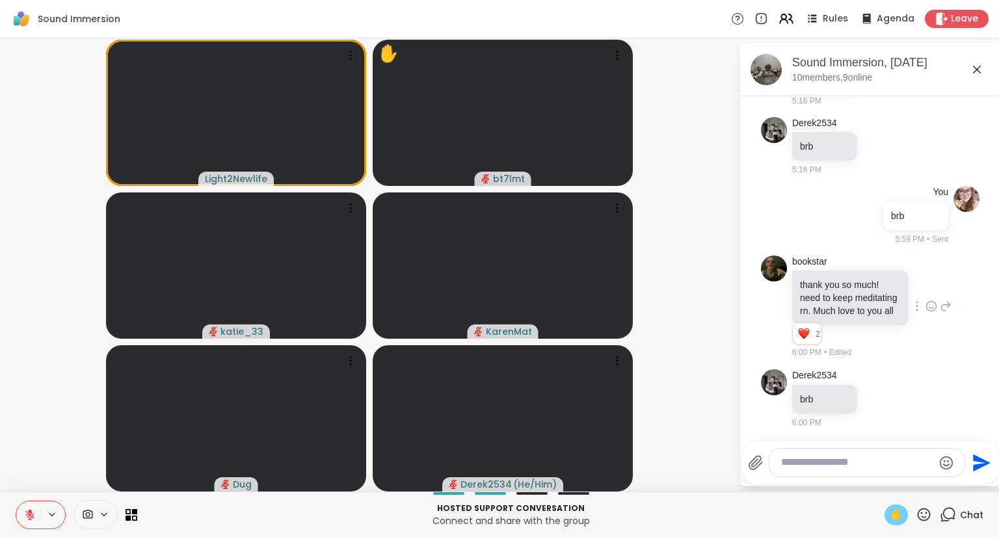
click at [890, 513] on span "✋" at bounding box center [896, 515] width 13 height 16
click at [31, 513] on icon at bounding box center [30, 511] width 4 height 5
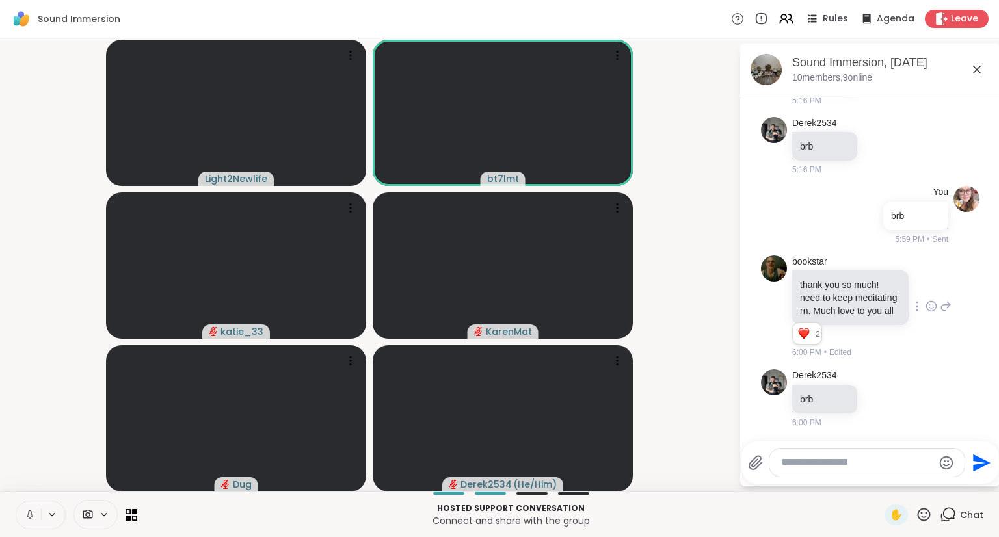
scroll to position [822, 0]
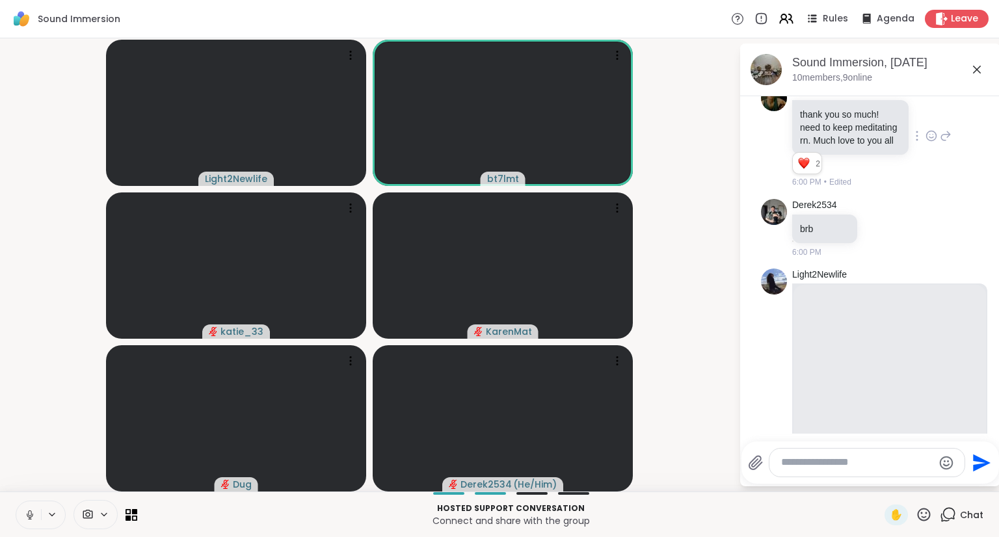
click at [29, 518] on icon at bounding box center [29, 518] width 1 height 3
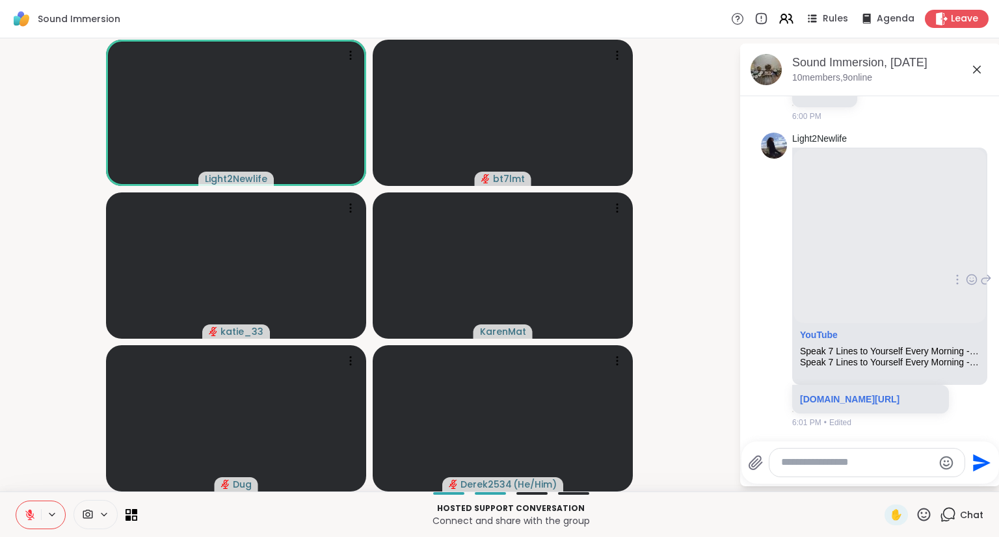
scroll to position [1033, 0]
drag, startPoint x: 29, startPoint y: 517, endPoint x: 30, endPoint y: 510, distance: 7.3
click at [29, 517] on icon at bounding box center [29, 515] width 9 height 9
click at [26, 505] on button at bounding box center [28, 515] width 25 height 27
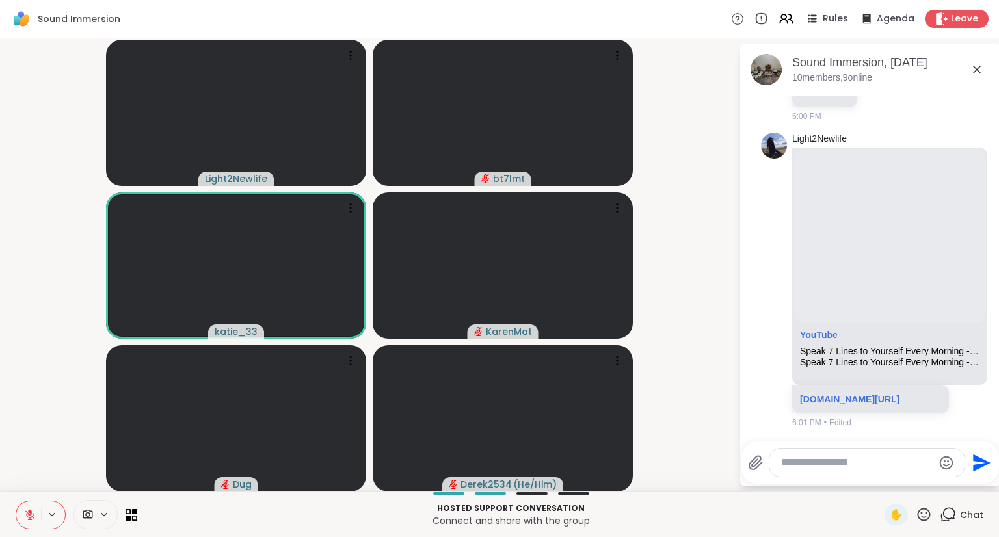
click at [844, 468] on textarea "Type your message" at bounding box center [857, 463] width 152 height 14
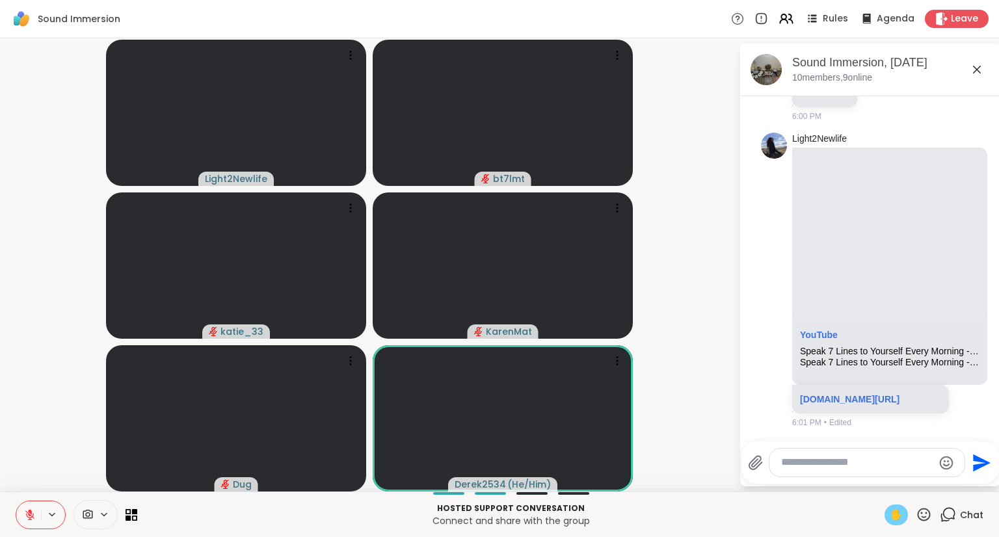
click at [890, 508] on span "✋" at bounding box center [896, 515] width 13 height 16
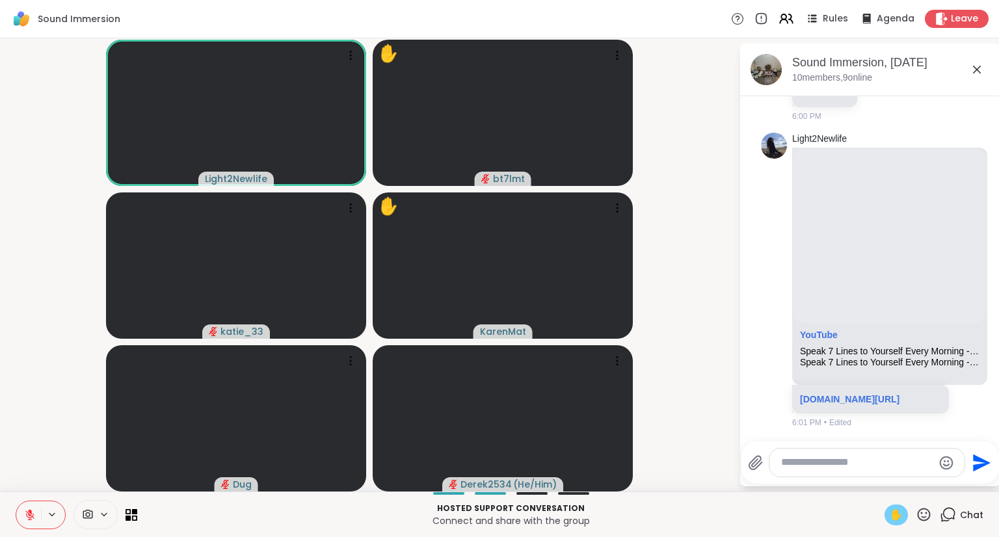
click at [29, 515] on icon at bounding box center [29, 515] width 9 height 9
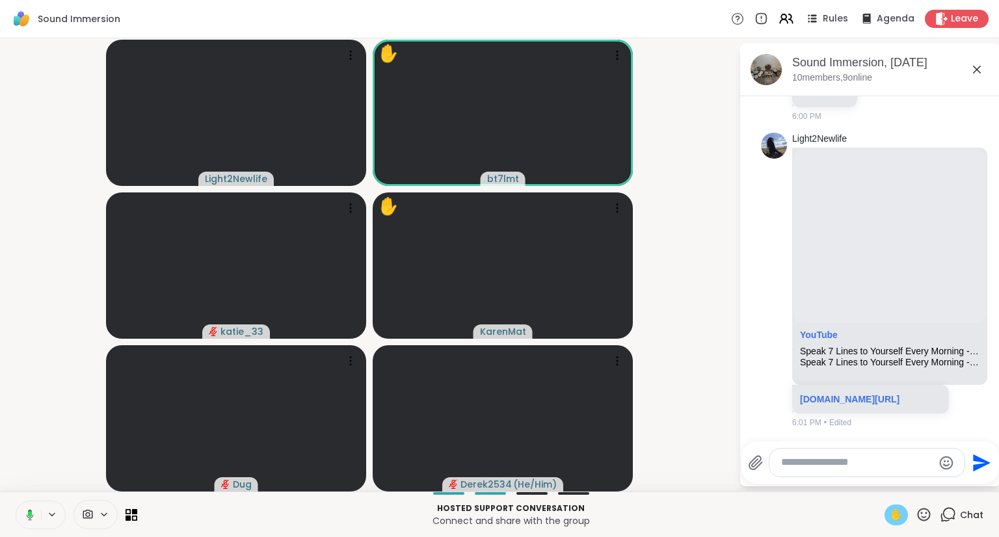
click at [885, 507] on div "✋" at bounding box center [896, 515] width 23 height 21
click at [27, 517] on icon at bounding box center [28, 515] width 12 height 12
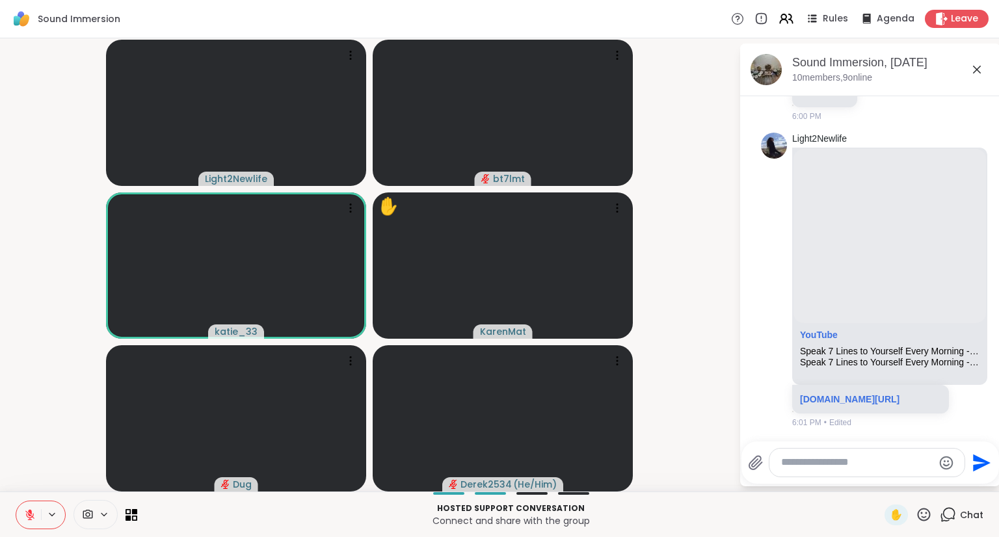
click at [27, 514] on icon at bounding box center [30, 515] width 12 height 12
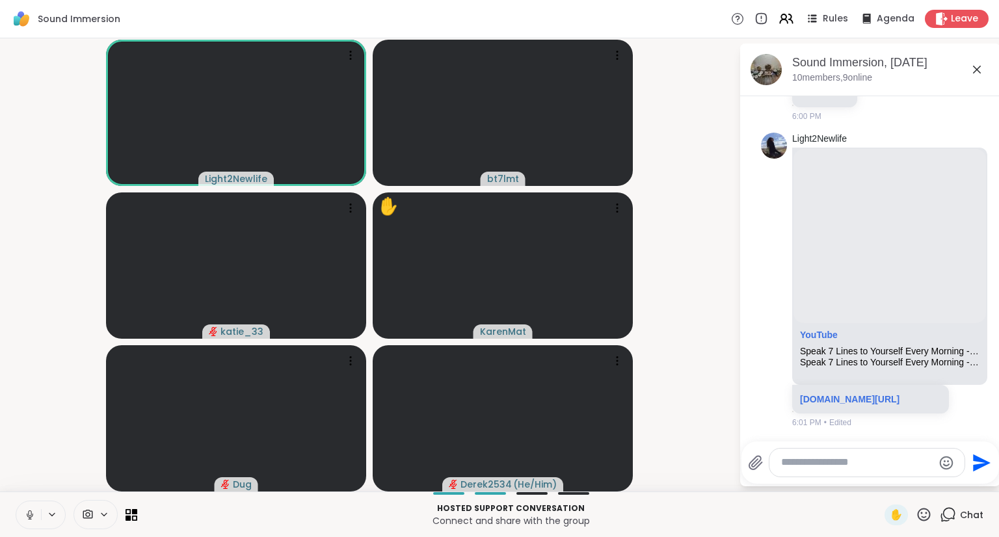
click at [29, 515] on icon at bounding box center [30, 515] width 12 height 12
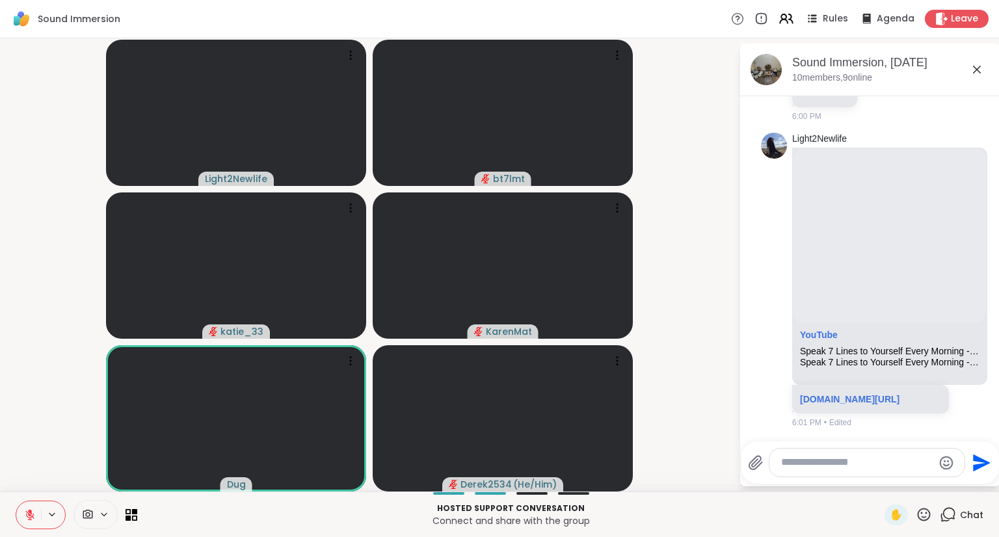
click at [882, 456] on textarea "Type your message" at bounding box center [857, 463] width 152 height 14
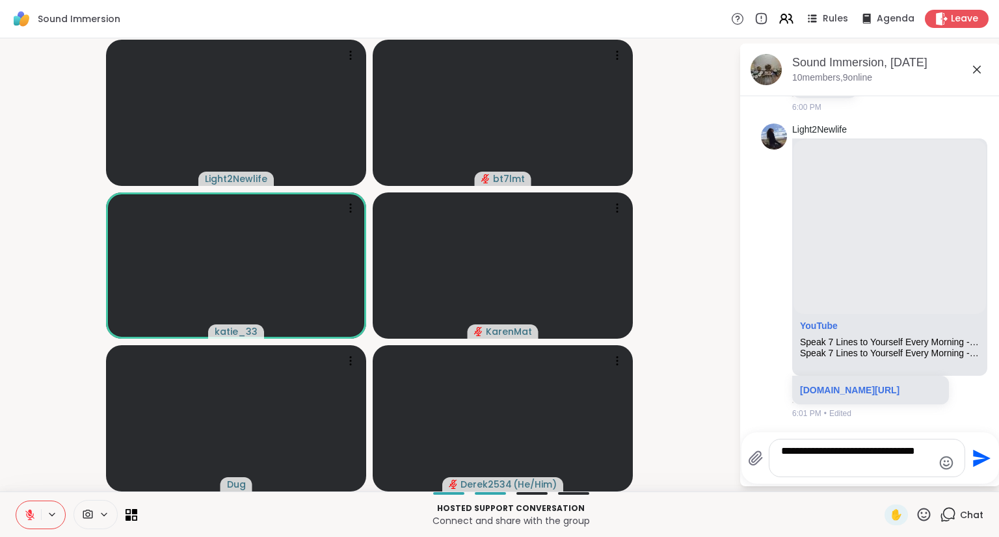
type textarea "**********"
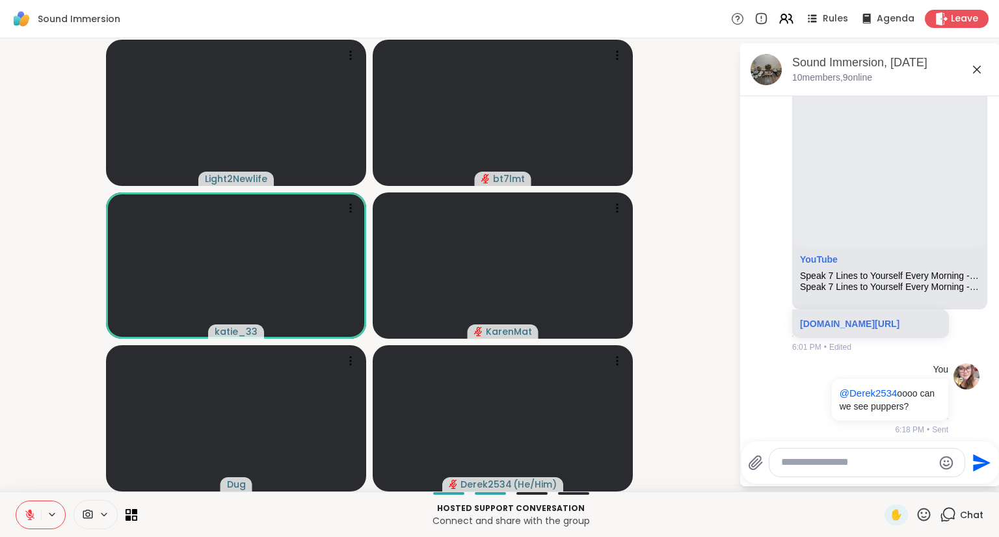
scroll to position [1115, 0]
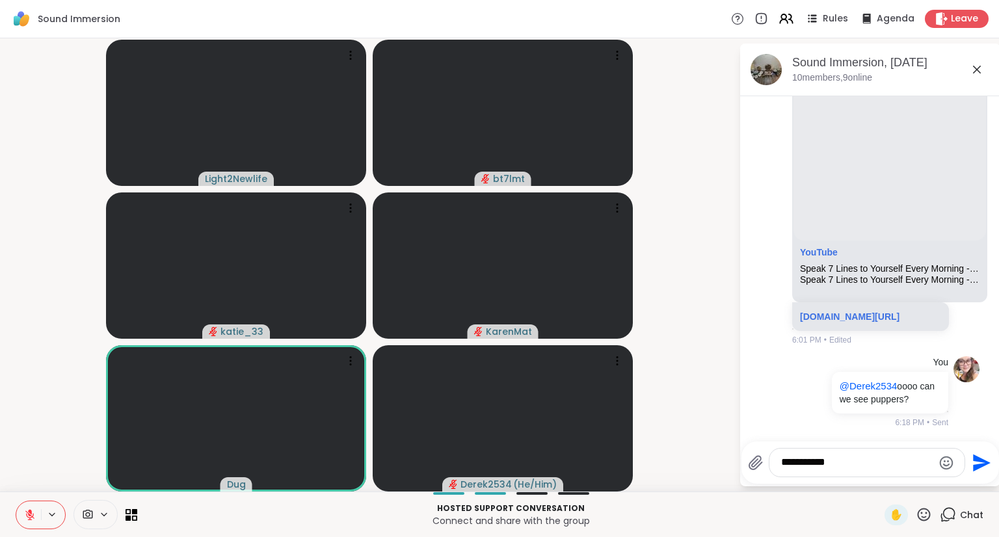
type textarea "**********"
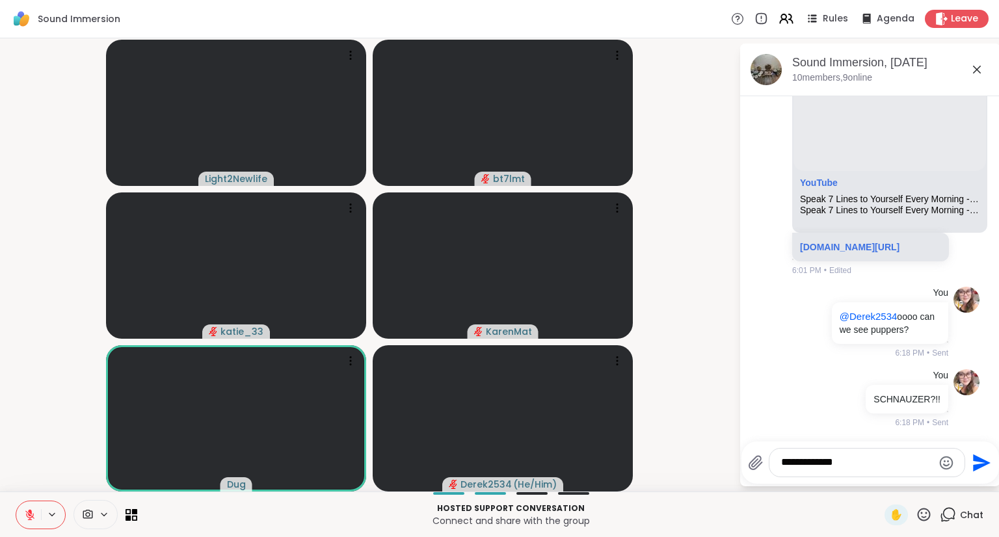
type textarea "**********"
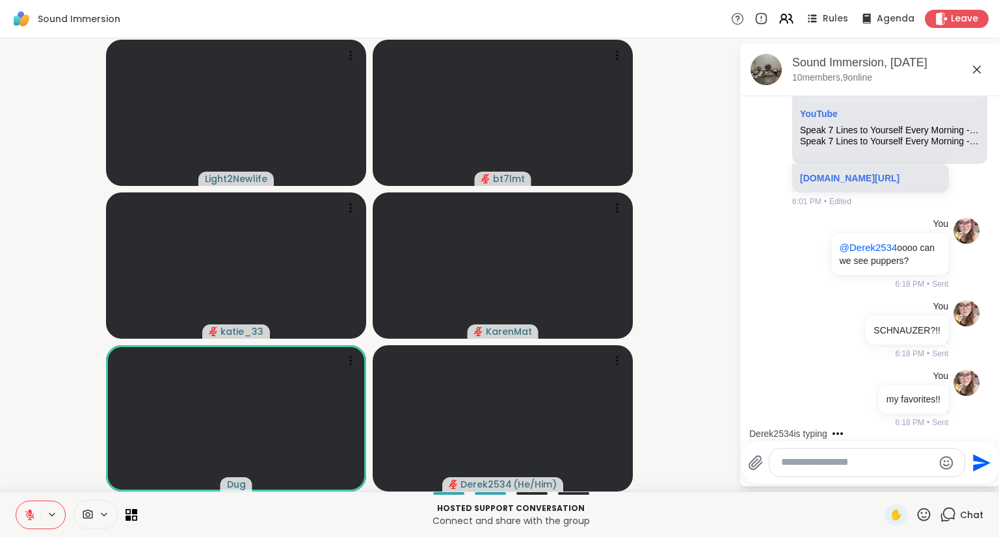
scroll to position [1366, 0]
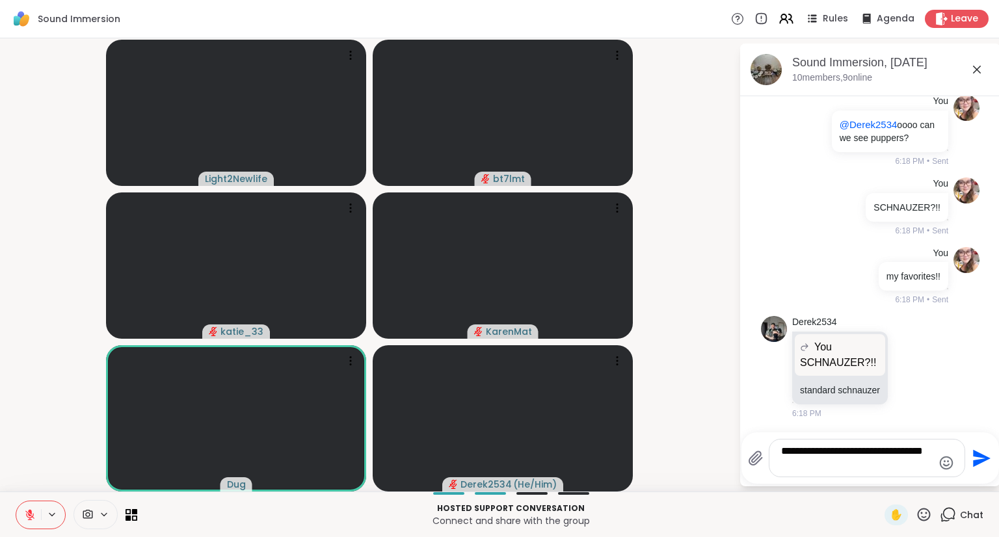
type textarea "**********"
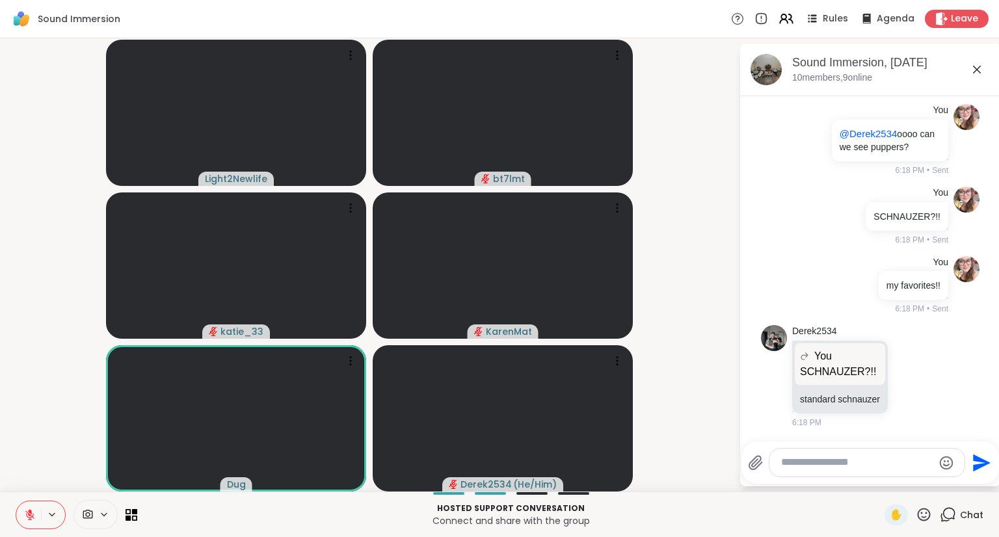
scroll to position [1449, 0]
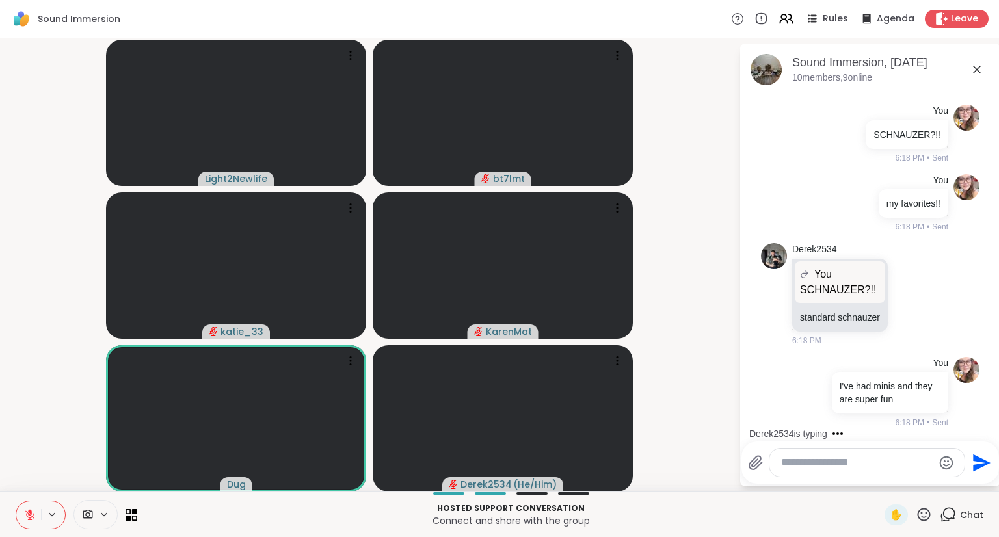
click at [916, 516] on icon at bounding box center [924, 515] width 16 height 16
click at [874, 489] on div "❤️" at bounding box center [885, 480] width 23 height 21
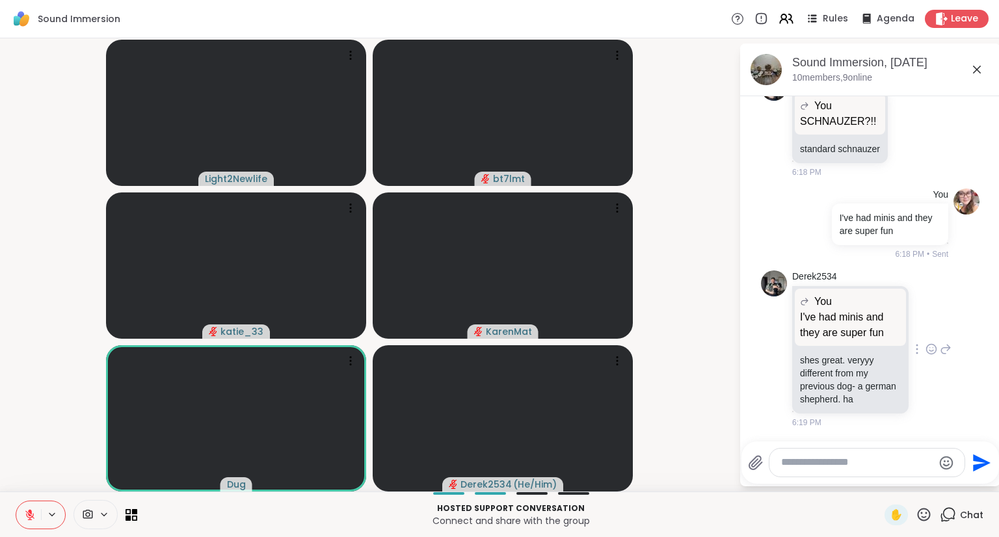
click at [940, 346] on icon at bounding box center [946, 350] width 12 height 16
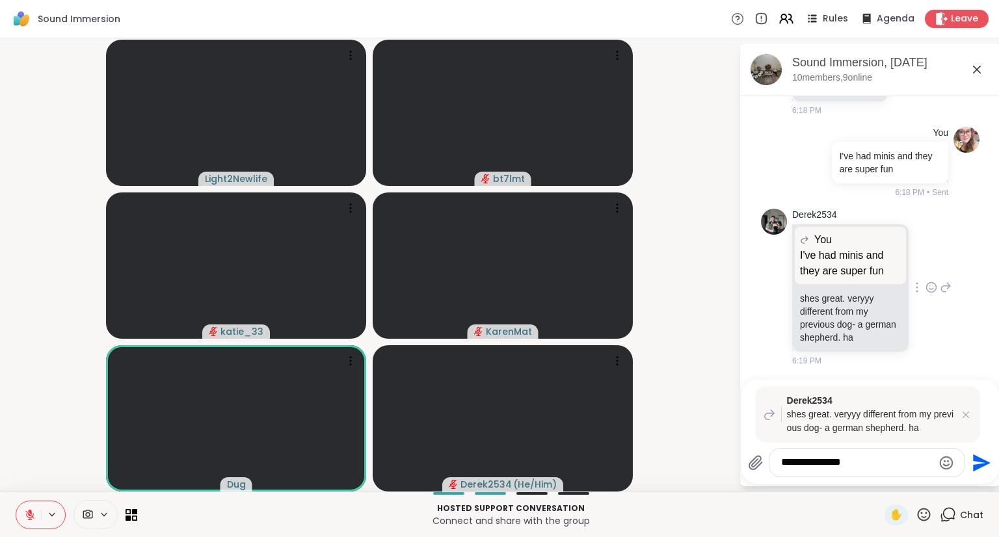
type textarea "**********"
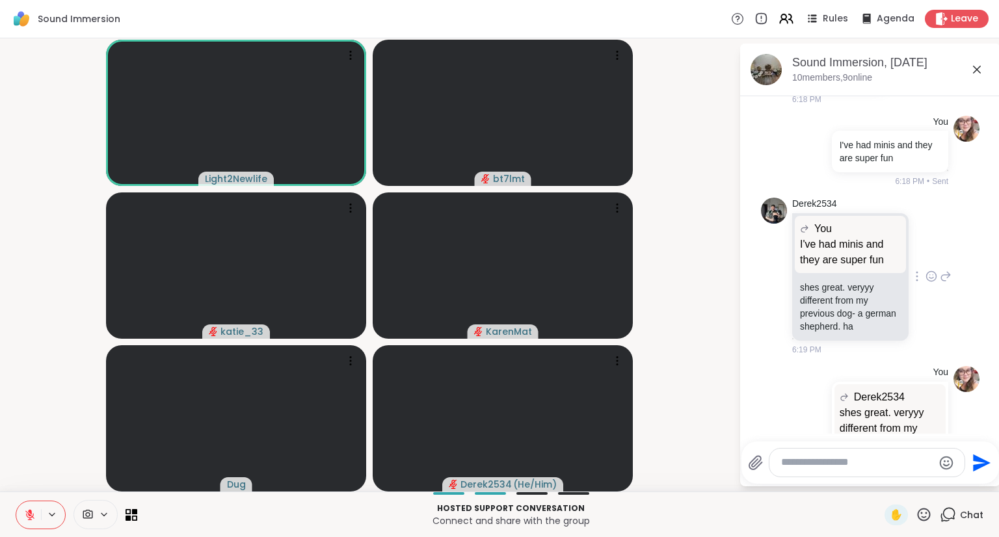
scroll to position [1761, 0]
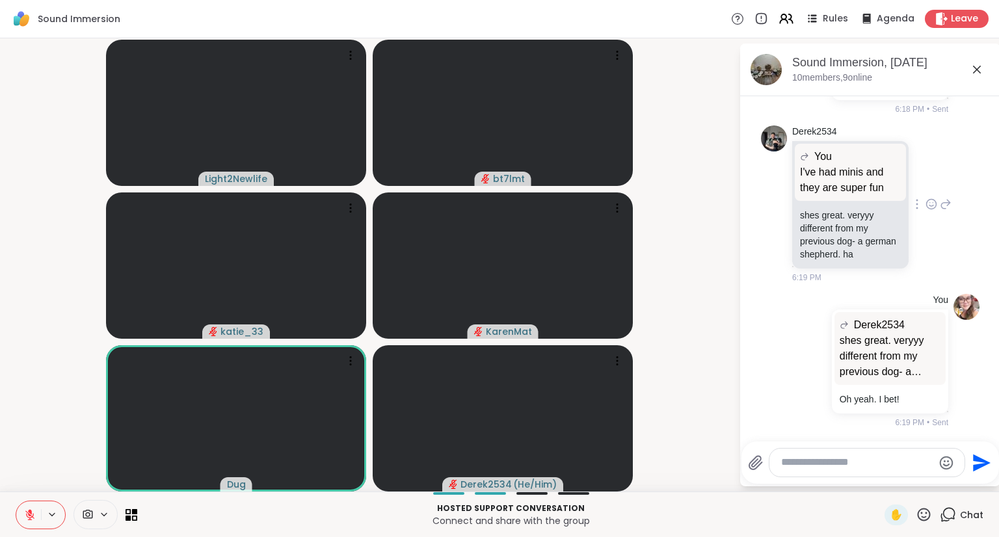
type textarea "*"
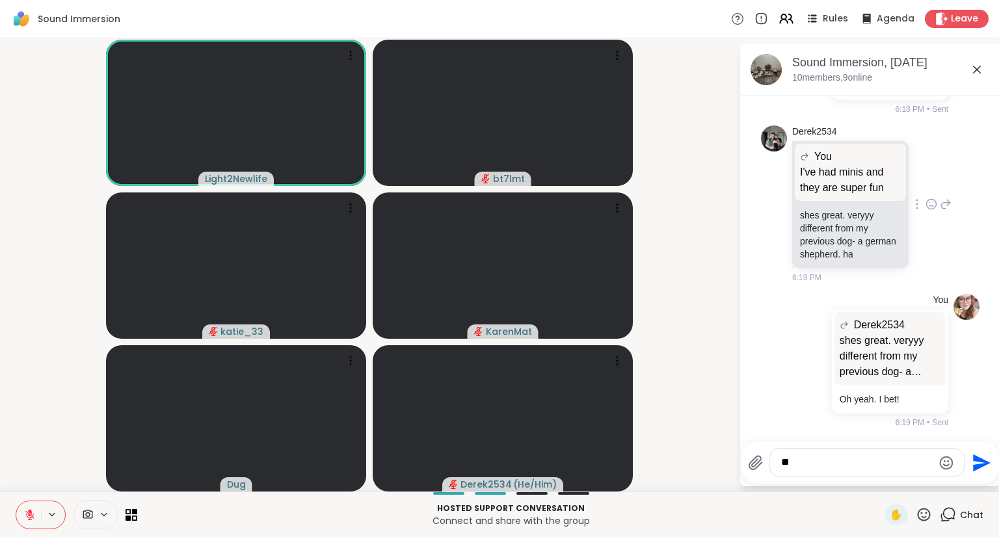
type textarea "*"
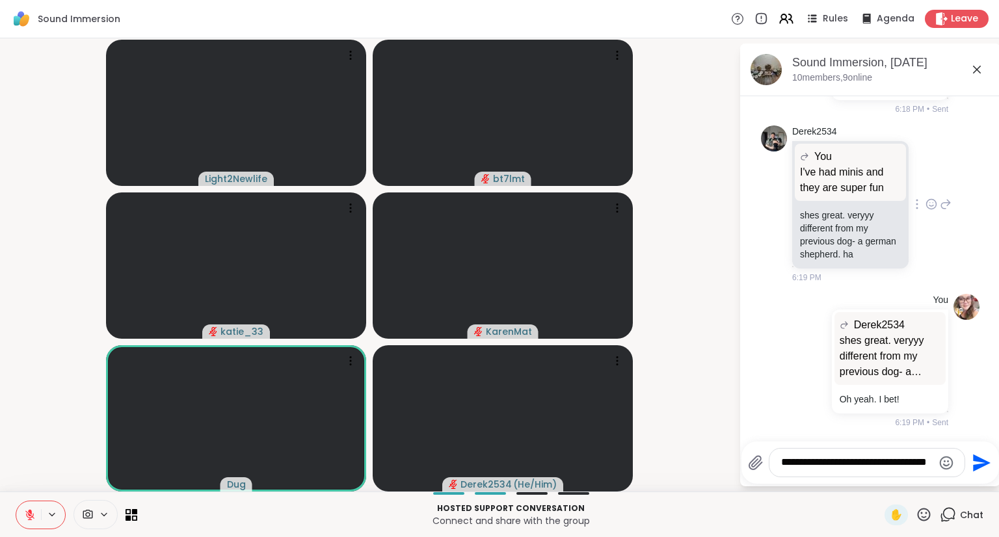
scroll to position [1769, 0]
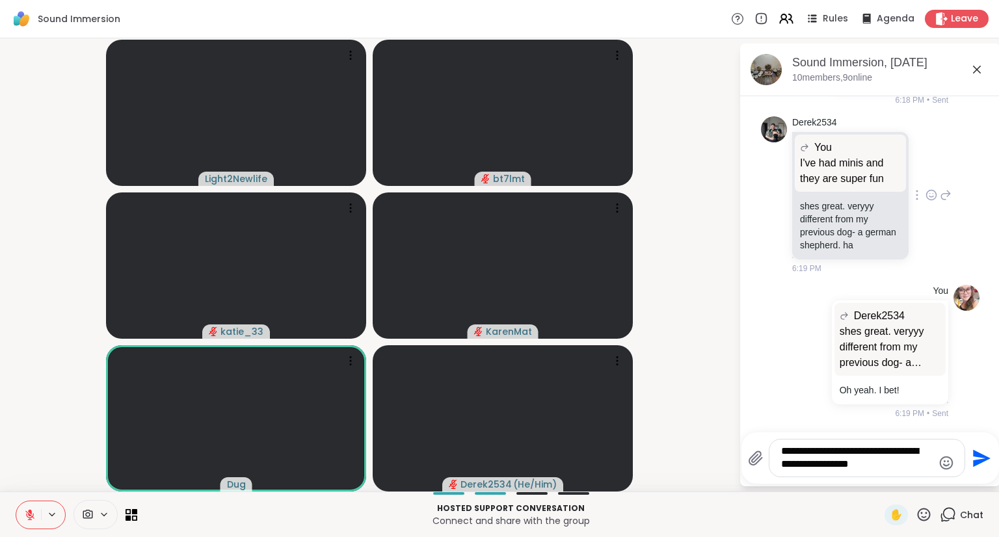
type textarea "**********"
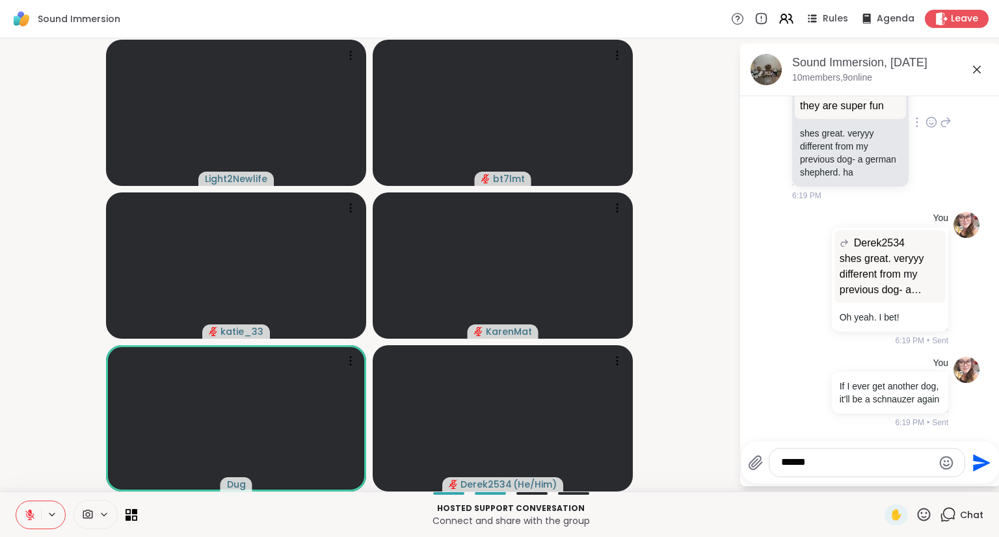
scroll to position [1875, 0]
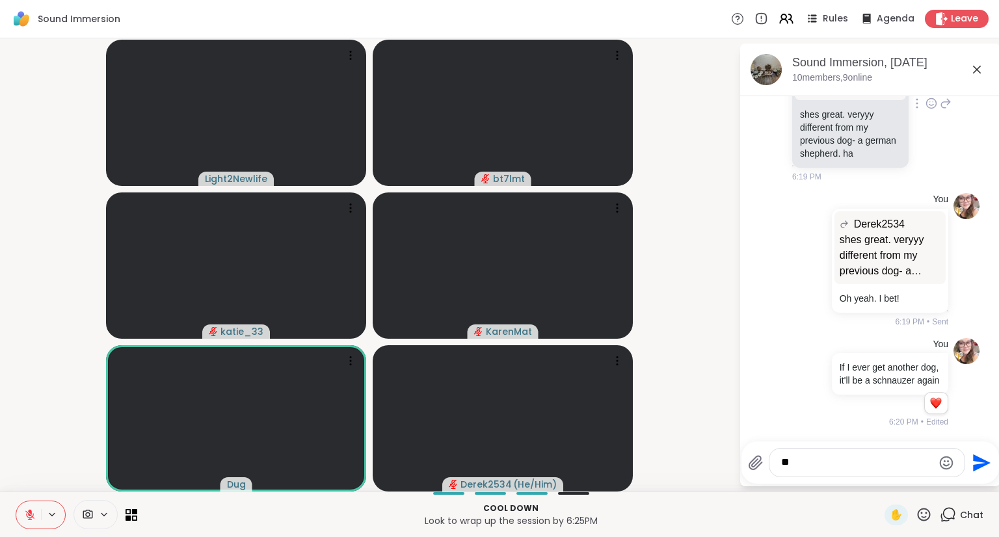
type textarea "*"
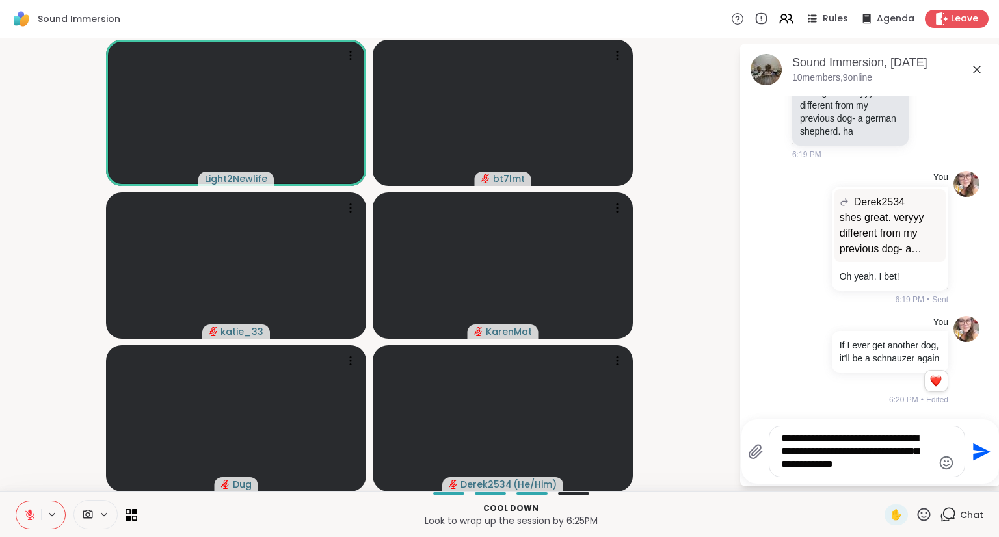
type textarea "**********"
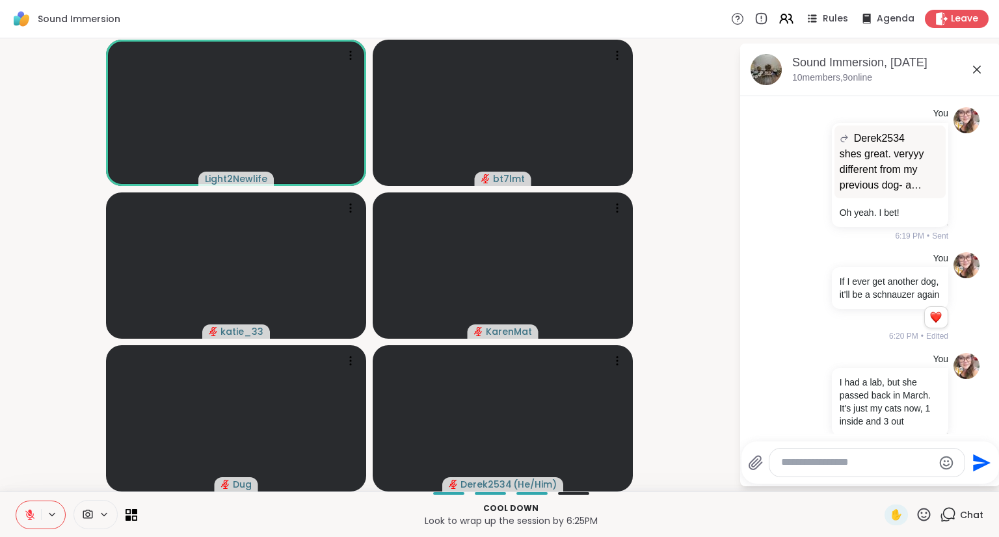
scroll to position [1996, 0]
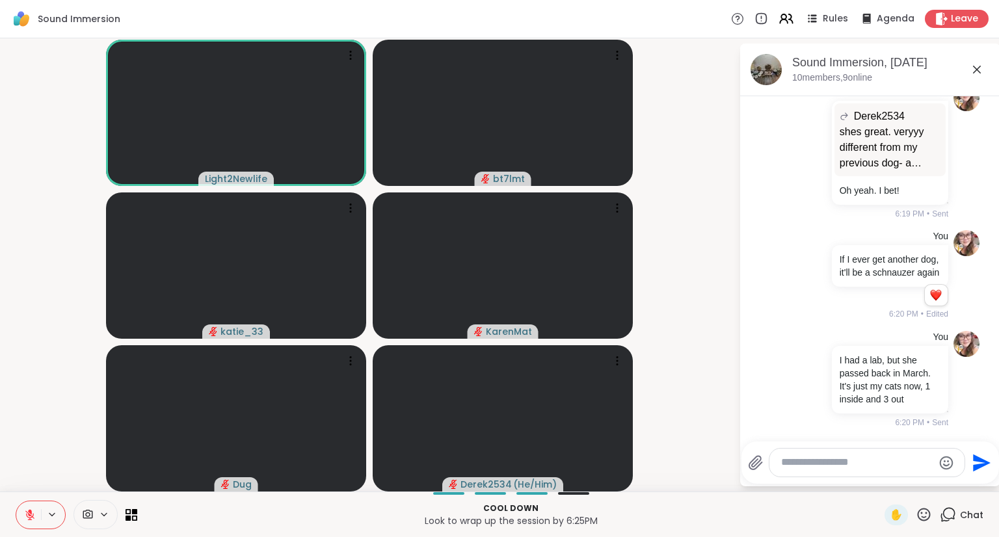
click at [20, 515] on button at bounding box center [28, 515] width 25 height 27
click at [32, 510] on icon at bounding box center [30, 515] width 12 height 12
click at [851, 466] on textarea "Type your message" at bounding box center [857, 463] width 152 height 14
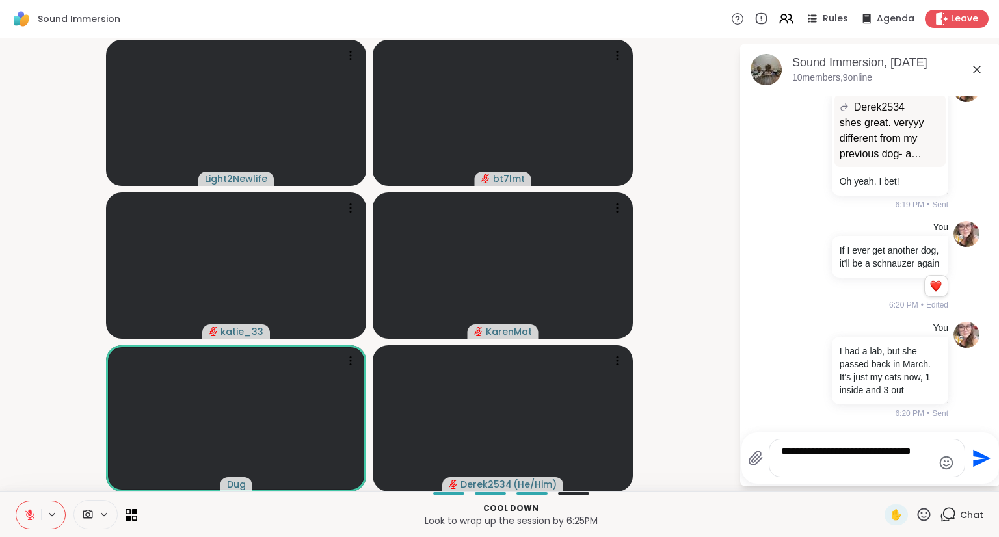
type textarea "**********"
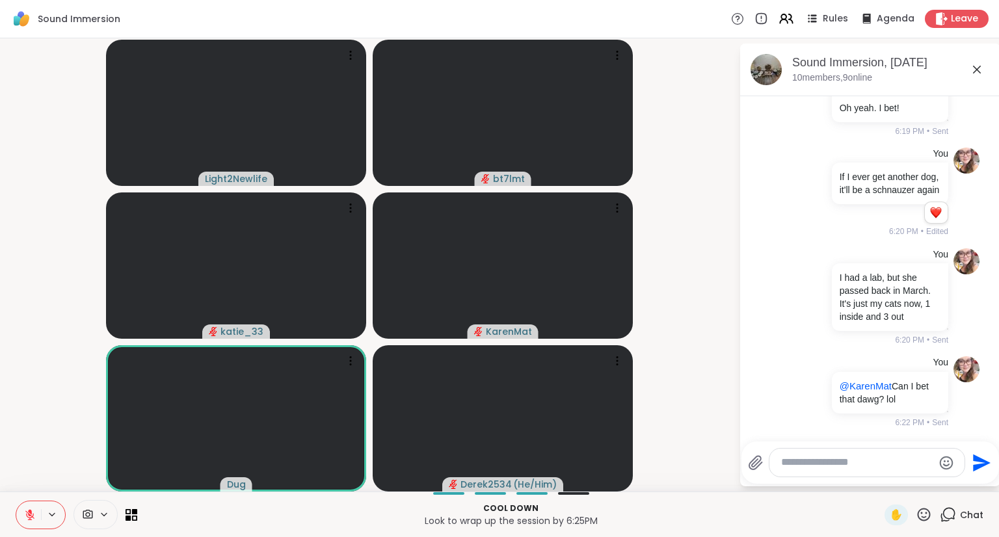
scroll to position [2078, 0]
click at [820, 394] on div at bounding box center [824, 392] width 12 height 16
click at [835, 412] on icon at bounding box center [839, 409] width 8 height 9
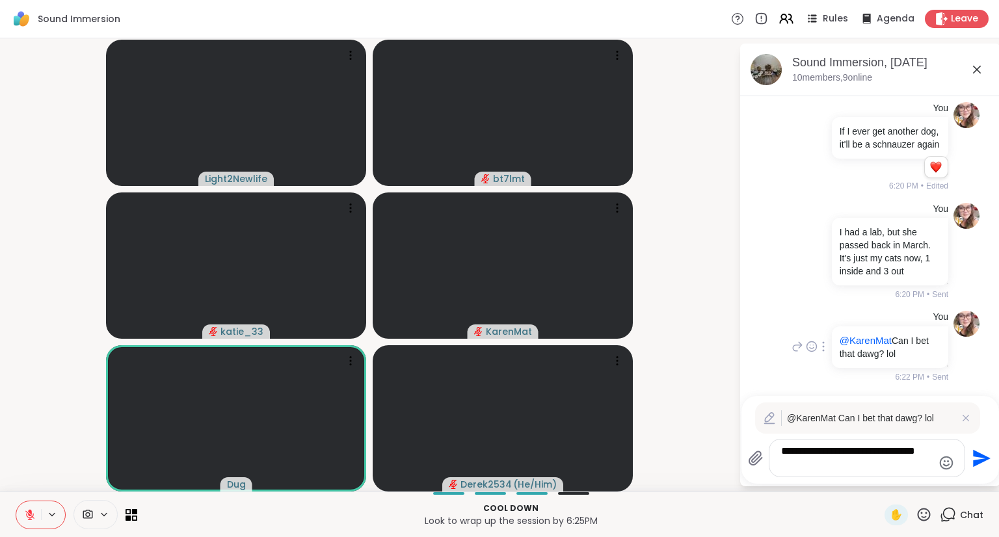
click at [866, 459] on textarea "**********" at bounding box center [857, 458] width 152 height 27
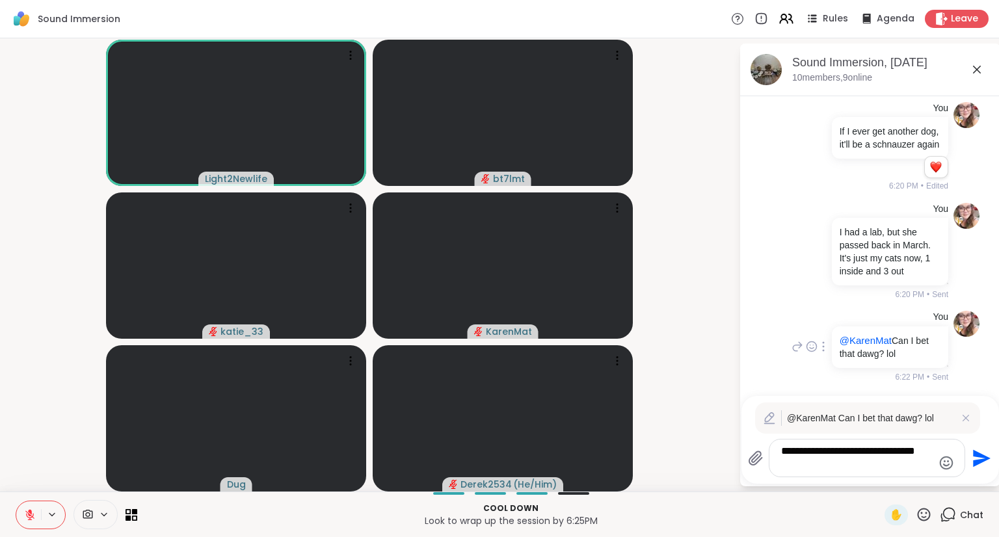
click at [870, 461] on textarea "**********" at bounding box center [857, 458] width 152 height 27
click at [869, 453] on textarea "**********" at bounding box center [857, 458] width 152 height 27
type textarea "**********"
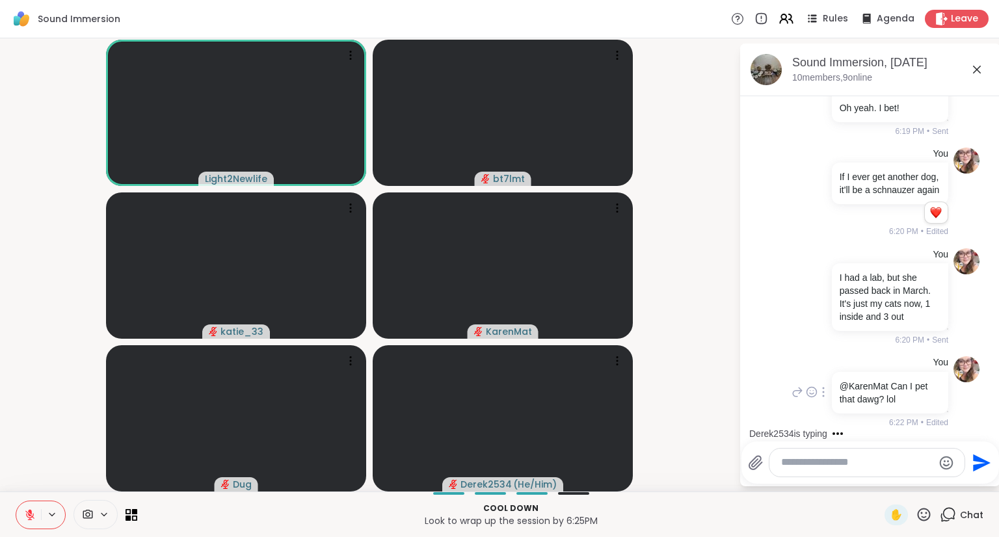
click at [838, 464] on textarea "Type your message" at bounding box center [857, 463] width 152 height 14
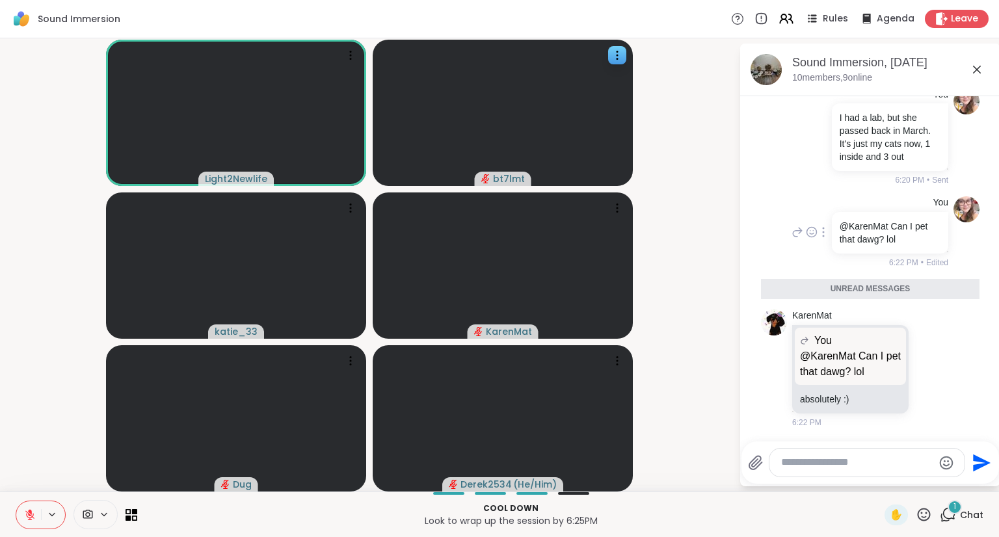
scroll to position [2206, 0]
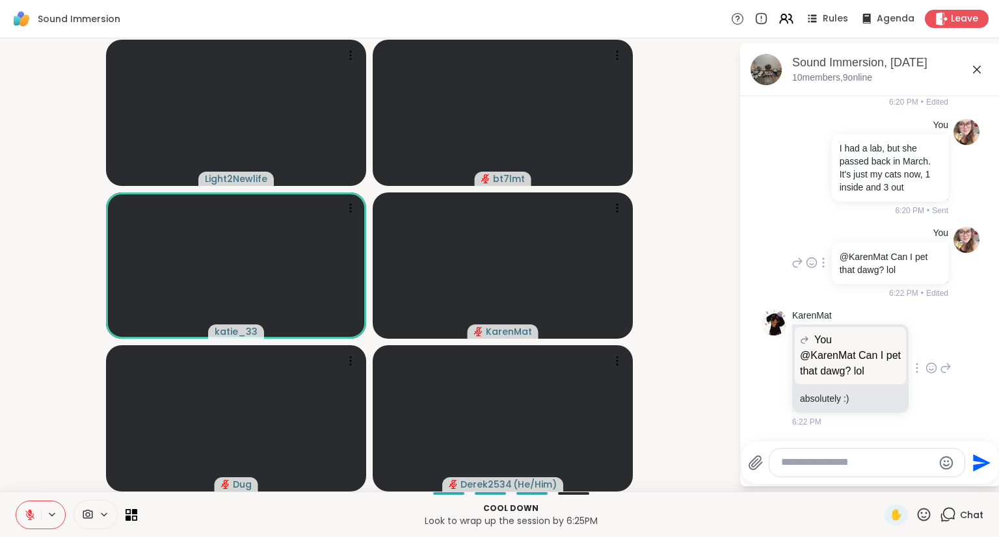
click at [926, 364] on icon at bounding box center [932, 368] width 12 height 13
click at [925, 348] on button "Select Reaction: Heart" at bounding box center [931, 347] width 26 height 26
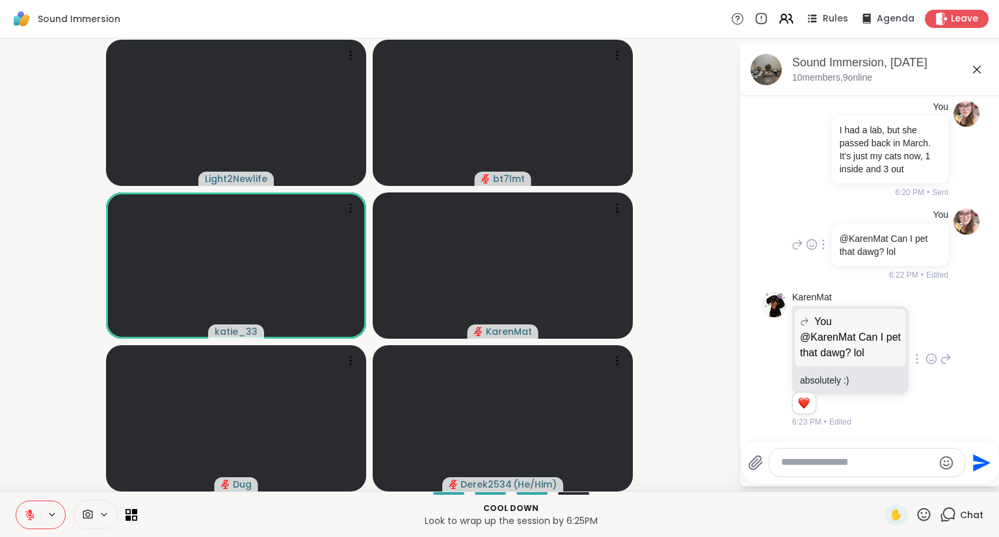
click at [883, 461] on textarea "Type your message" at bounding box center [857, 463] width 152 height 14
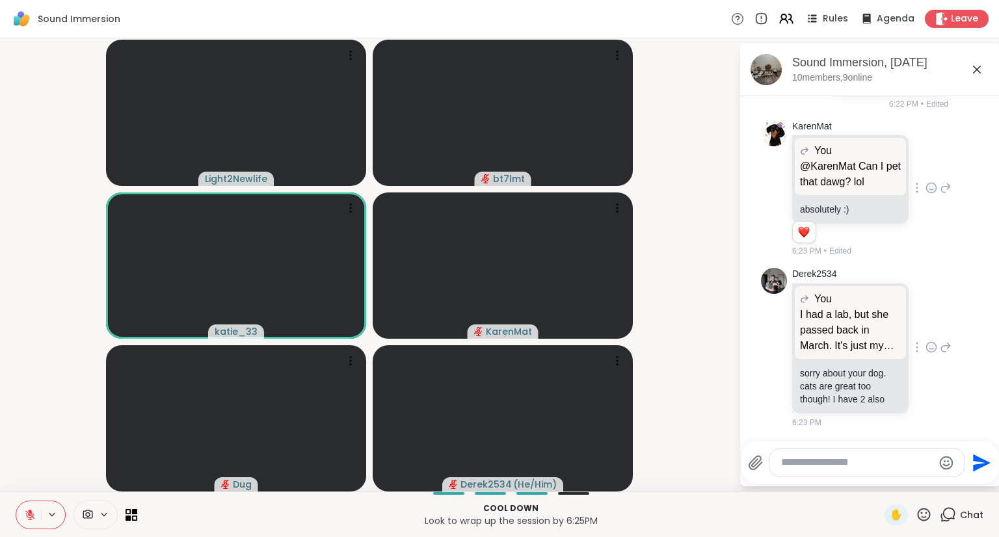
click at [924, 349] on div at bounding box center [931, 348] width 40 height 16
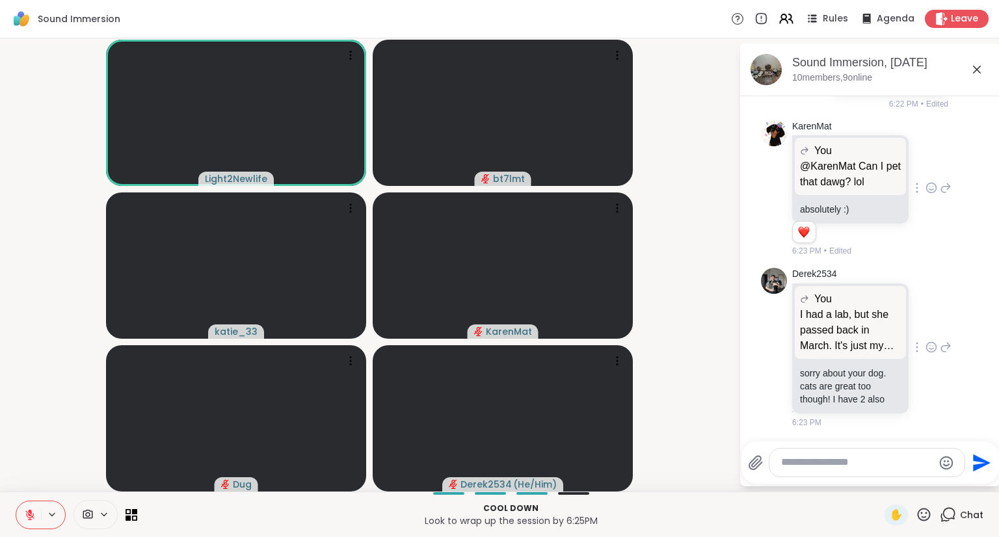
click at [926, 353] on icon at bounding box center [932, 347] width 12 height 13
click at [926, 332] on div "Select Reaction: Heart" at bounding box center [932, 327] width 12 height 12
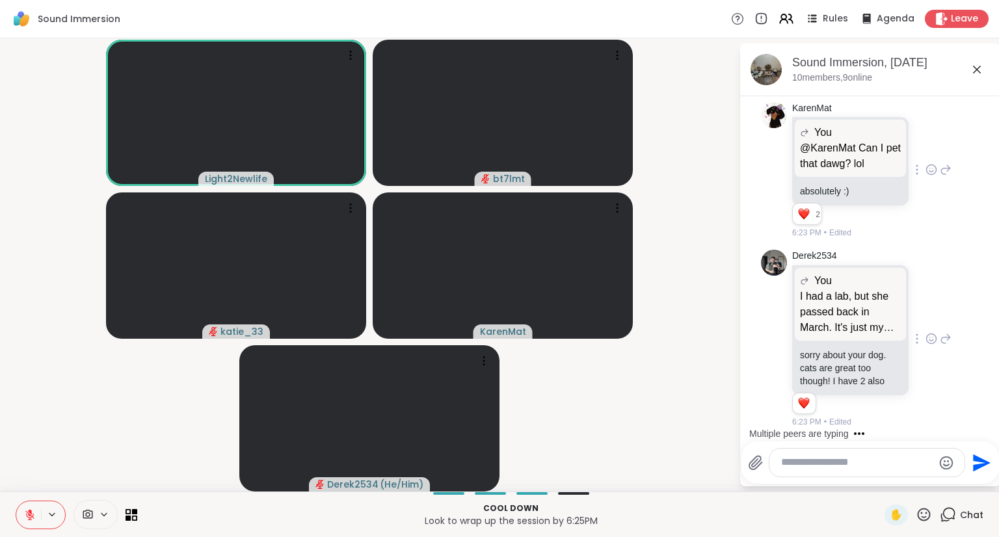
scroll to position [2497, 0]
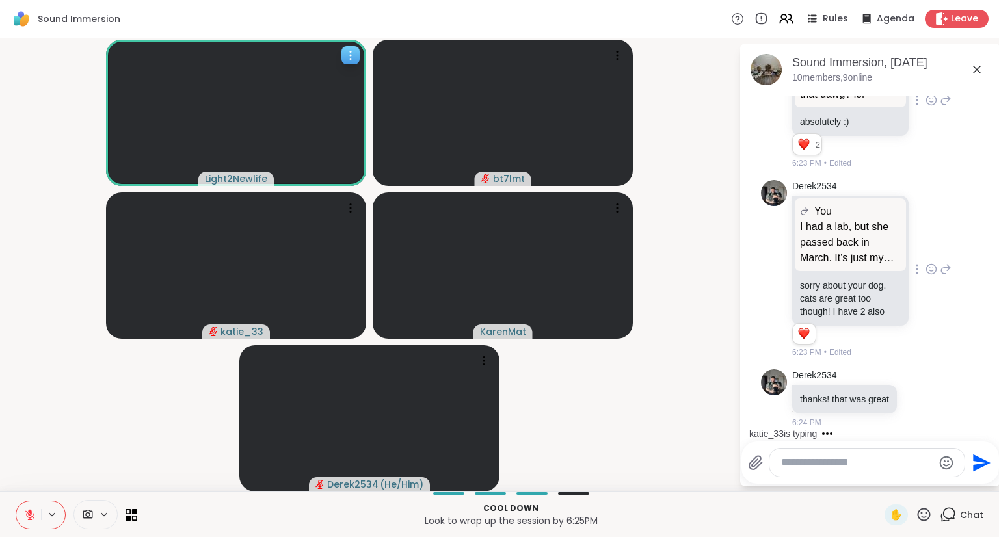
click at [347, 52] on icon at bounding box center [350, 55] width 13 height 13
click at [327, 62] on h4 "View Profile" at bounding box center [302, 62] width 55 height 13
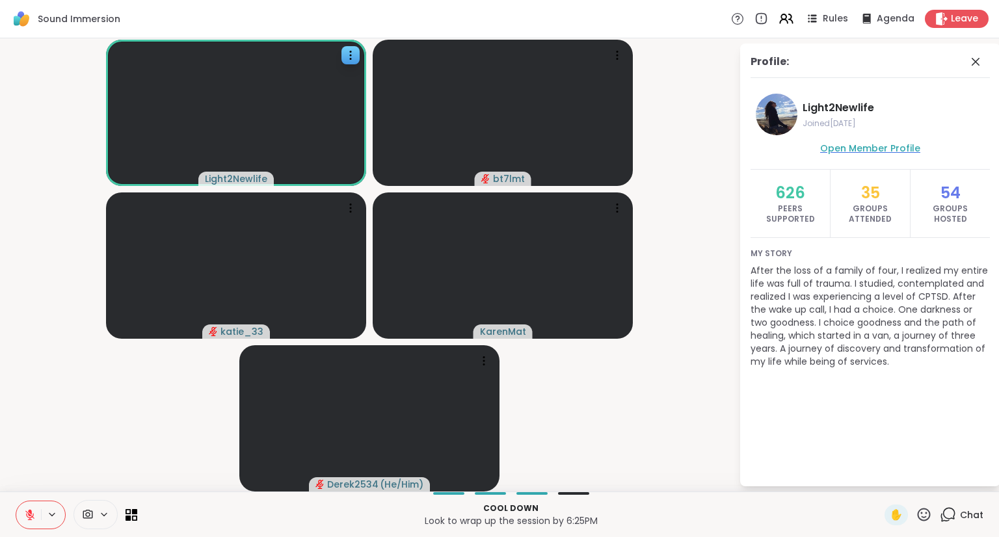
click at [846, 148] on span "Open Member Profile" at bounding box center [870, 148] width 100 height 13
click at [976, 66] on icon at bounding box center [976, 62] width 16 height 16
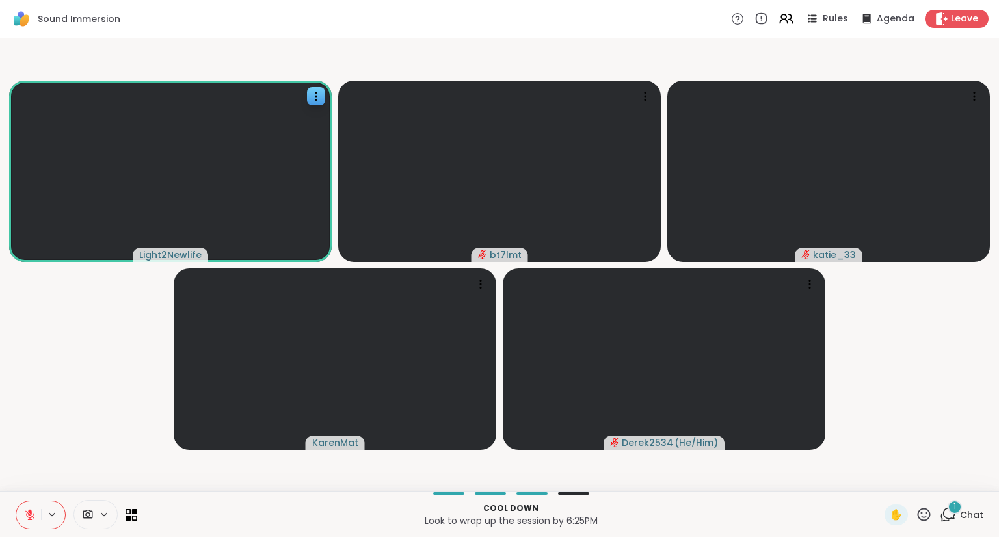
click at [960, 518] on span "Chat" at bounding box center [971, 515] width 23 height 13
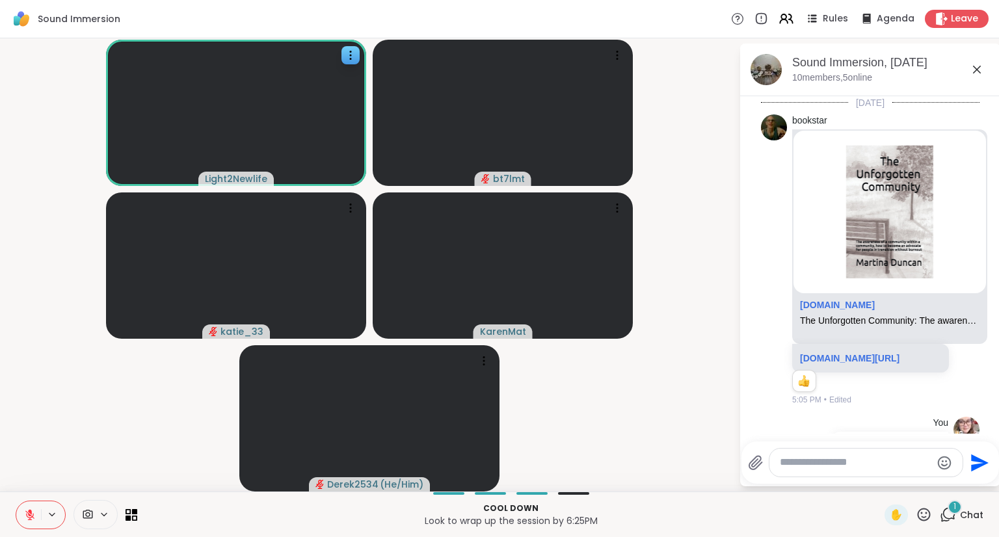
scroll to position [2610, 0]
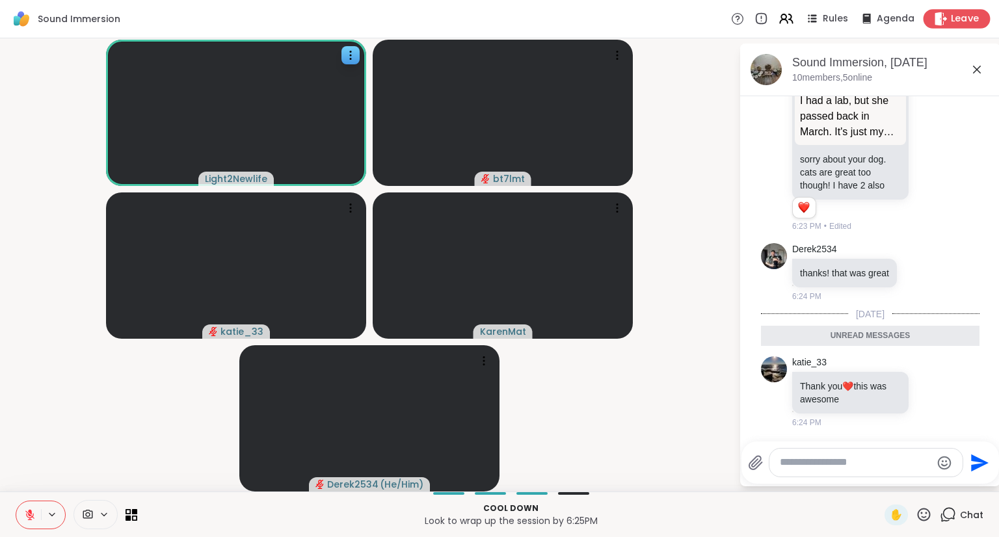
click at [951, 21] on span "Leave" at bounding box center [965, 19] width 29 height 14
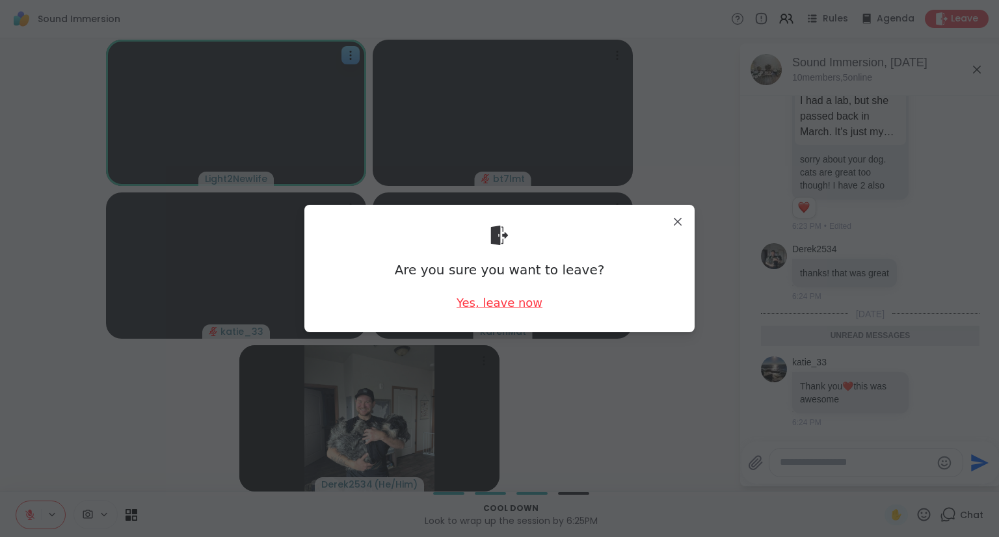
click at [494, 310] on div "Yes, leave now" at bounding box center [500, 303] width 86 height 16
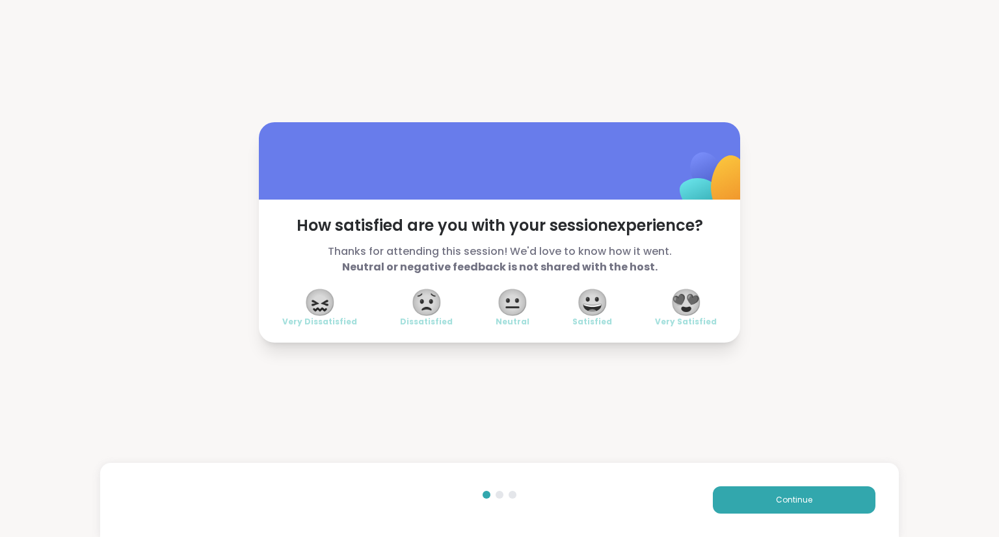
click at [695, 299] on span "😍" at bounding box center [686, 302] width 33 height 23
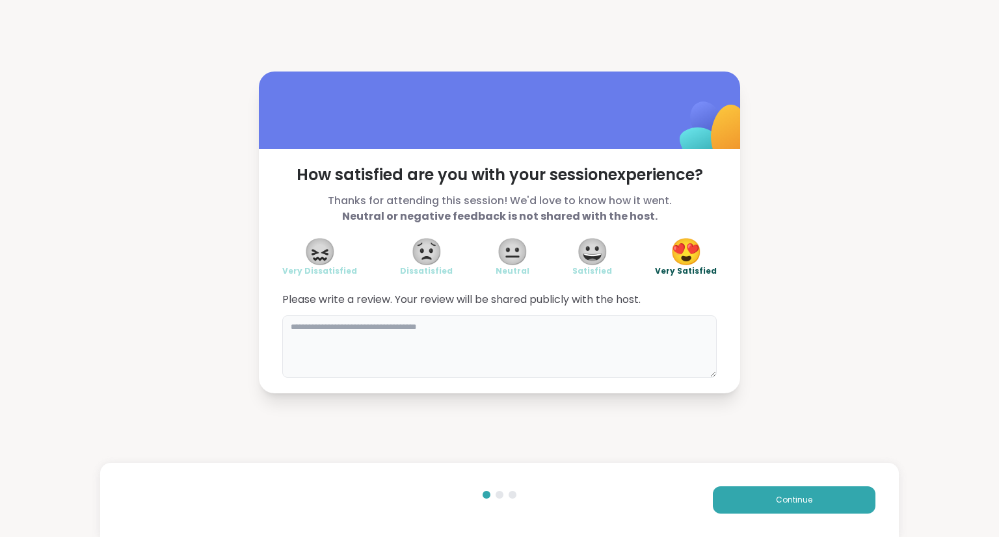
click at [502, 350] on textarea at bounding box center [499, 346] width 435 height 62
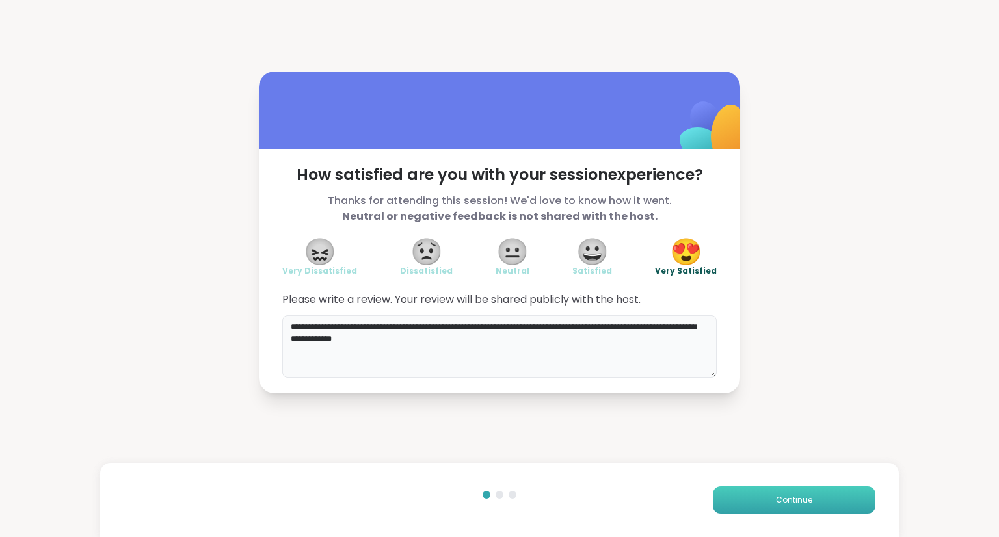
type textarea "**********"
click at [837, 509] on button "Continue" at bounding box center [794, 500] width 163 height 27
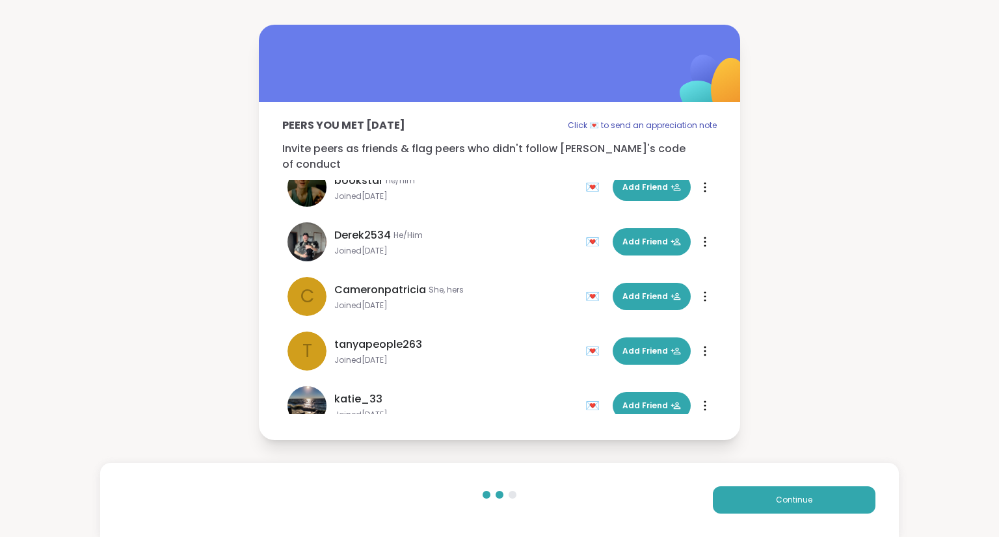
scroll to position [130, 0]
click at [632, 235] on span "Add Friend" at bounding box center [652, 241] width 59 height 12
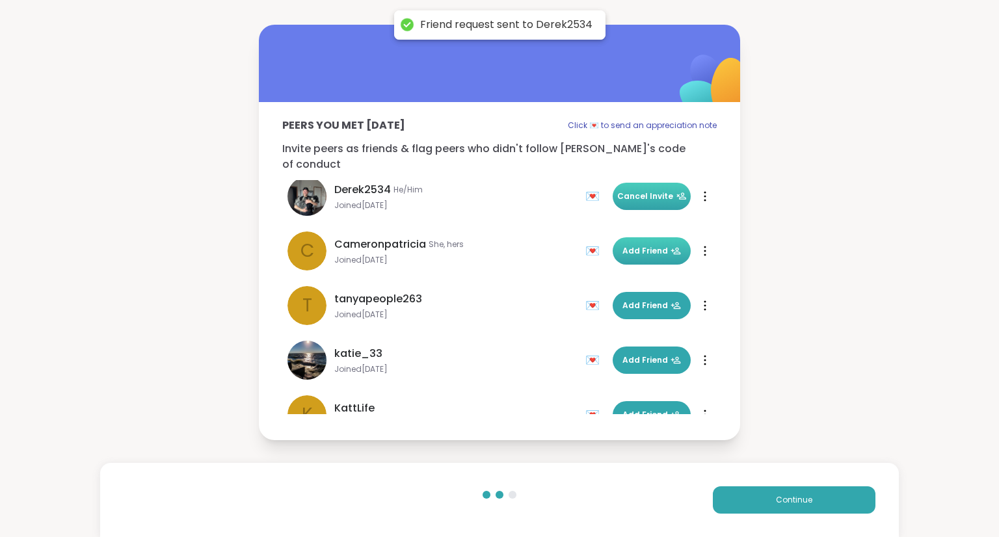
scroll to position [258, 0]
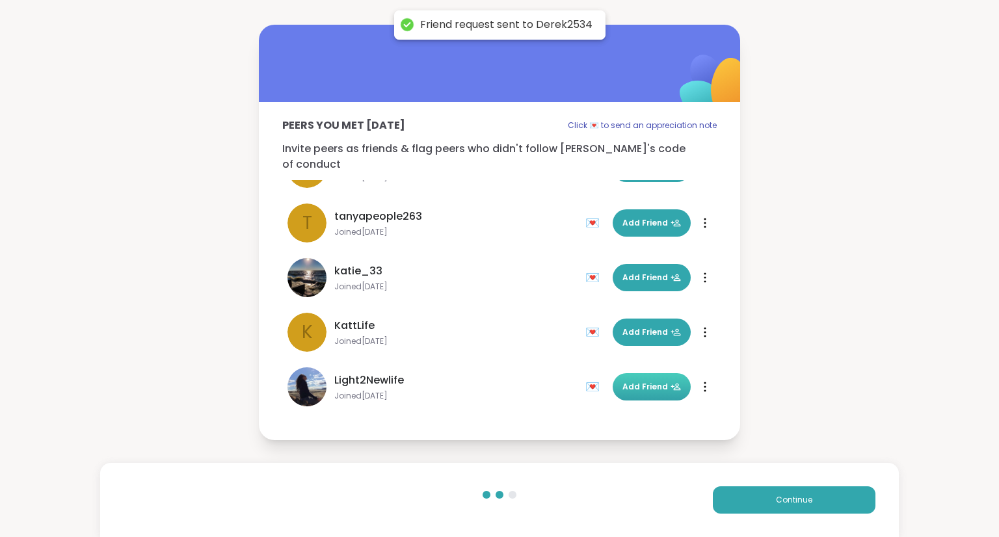
click at [632, 381] on span "Add Friend" at bounding box center [652, 387] width 59 height 12
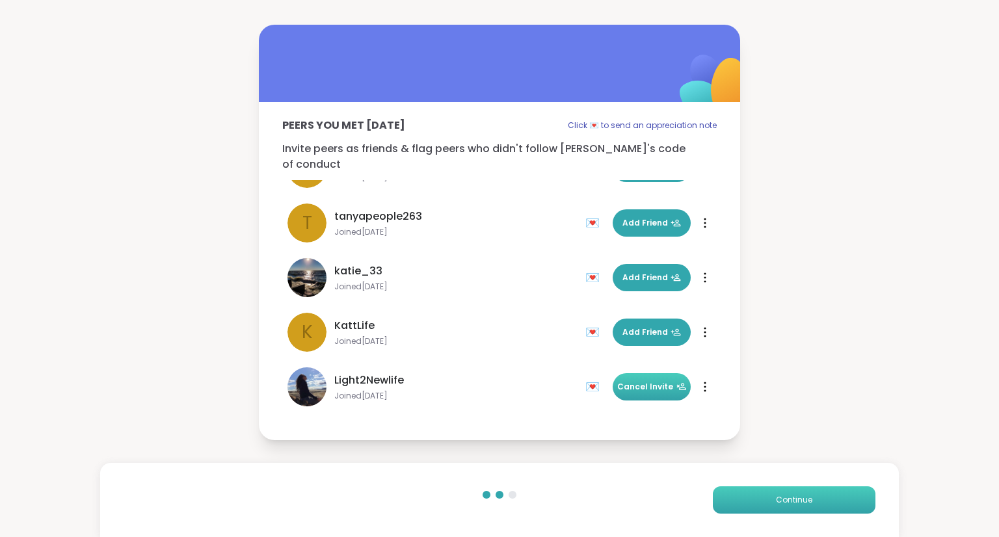
click at [776, 498] on span "Continue" at bounding box center [794, 500] width 36 height 12
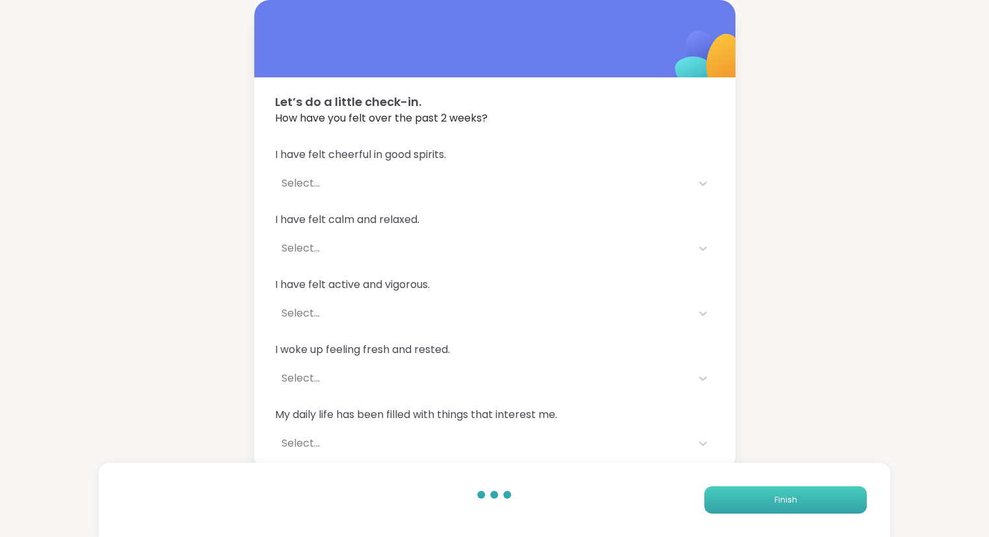
click at [769, 498] on button "Finish" at bounding box center [785, 500] width 163 height 27
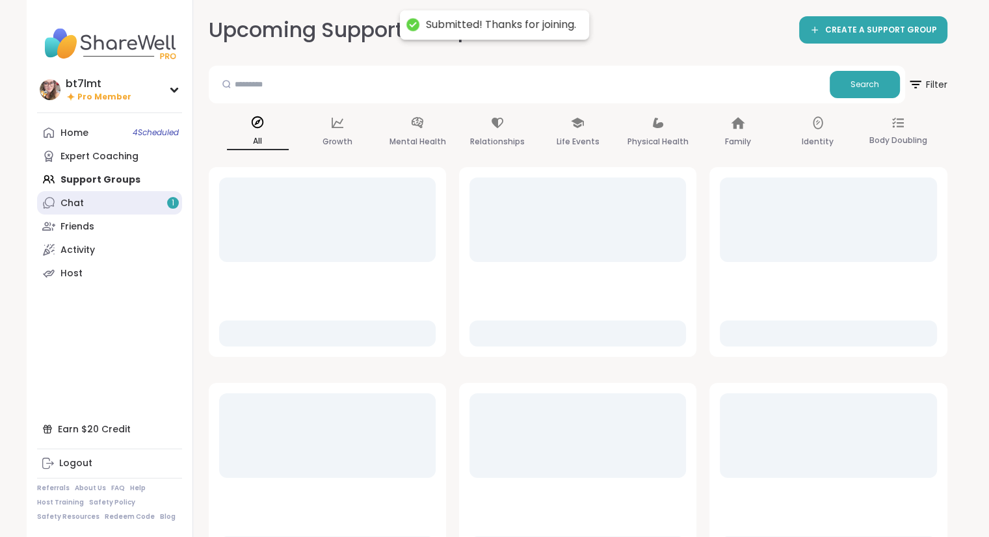
click at [98, 195] on link "Chat 1" at bounding box center [109, 202] width 145 height 23
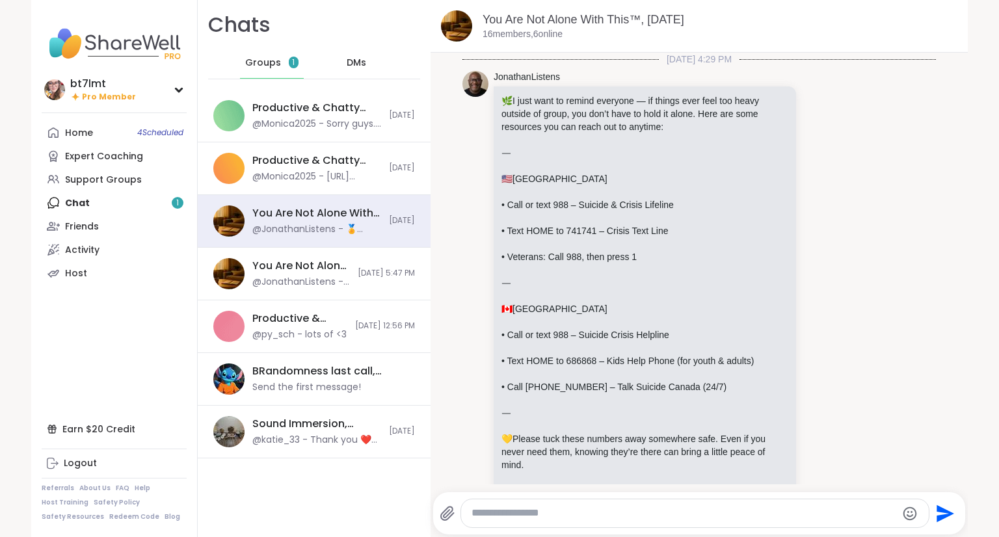
scroll to position [1524, 0]
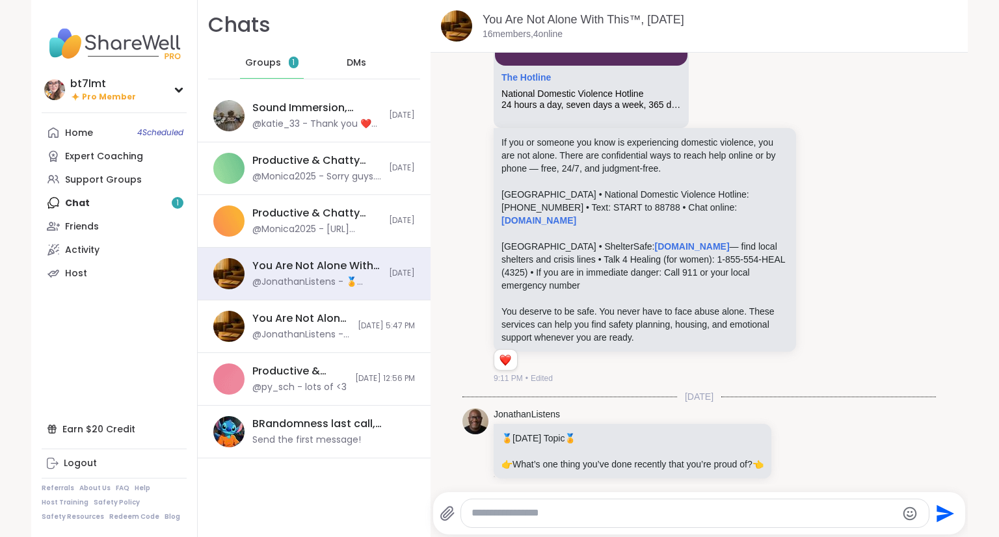
click at [263, 65] on span "Groups" at bounding box center [263, 63] width 36 height 13
click at [351, 63] on span "DMs" at bounding box center [357, 63] width 20 height 13
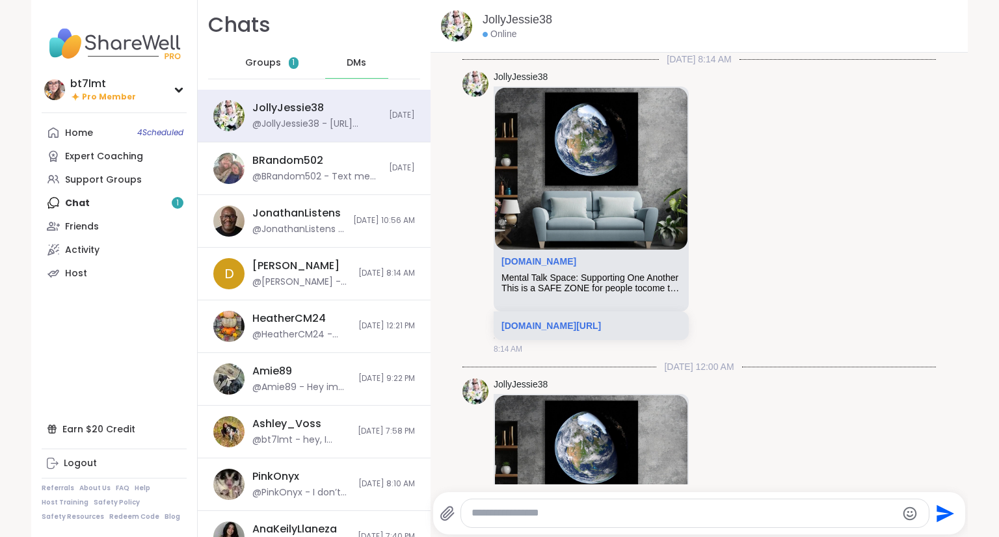
scroll to position [3224, 0]
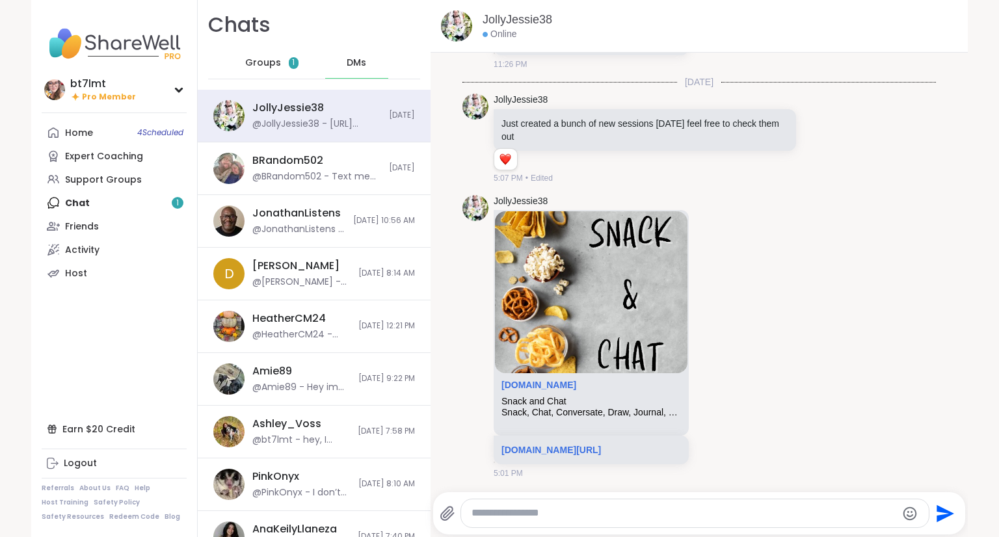
click at [256, 64] on span "Groups" at bounding box center [263, 63] width 36 height 13
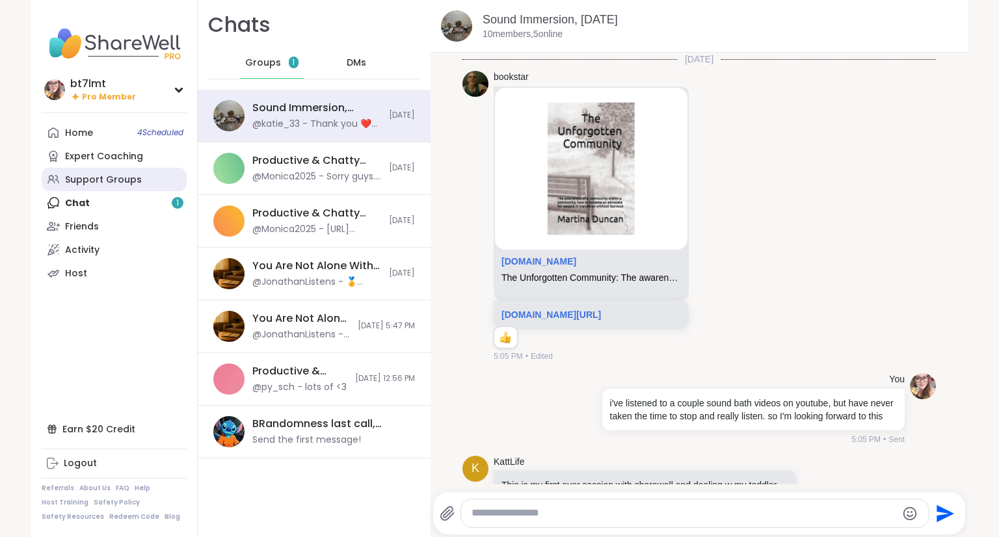
scroll to position [2058, 0]
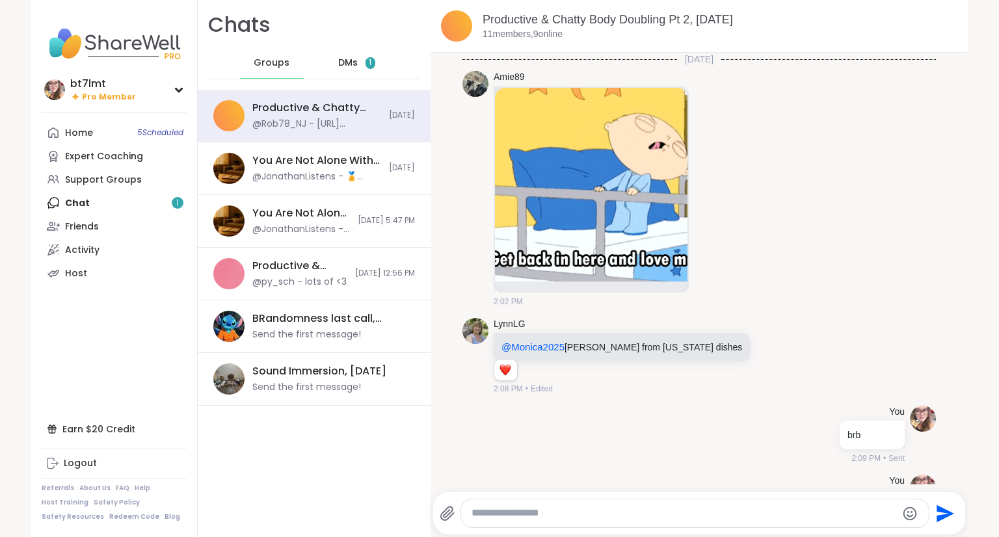
scroll to position [4691, 0]
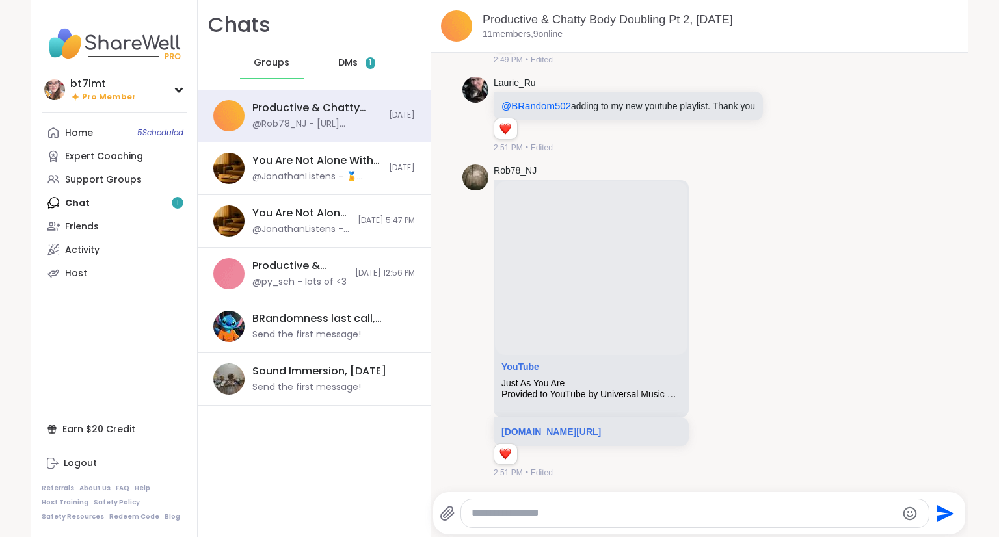
click at [338, 59] on span "DMs" at bounding box center [348, 63] width 20 height 13
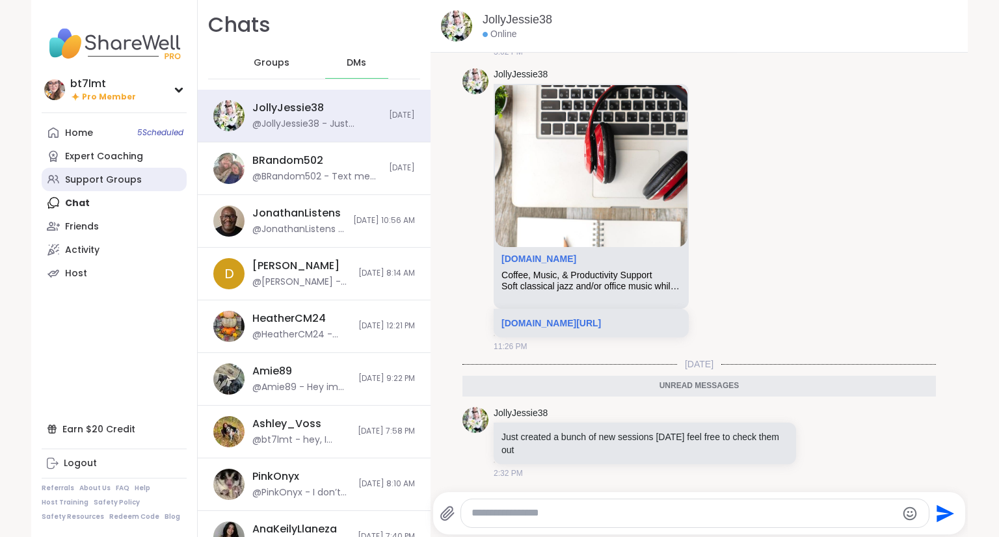
click at [81, 178] on div "Support Groups" at bounding box center [103, 180] width 77 height 13
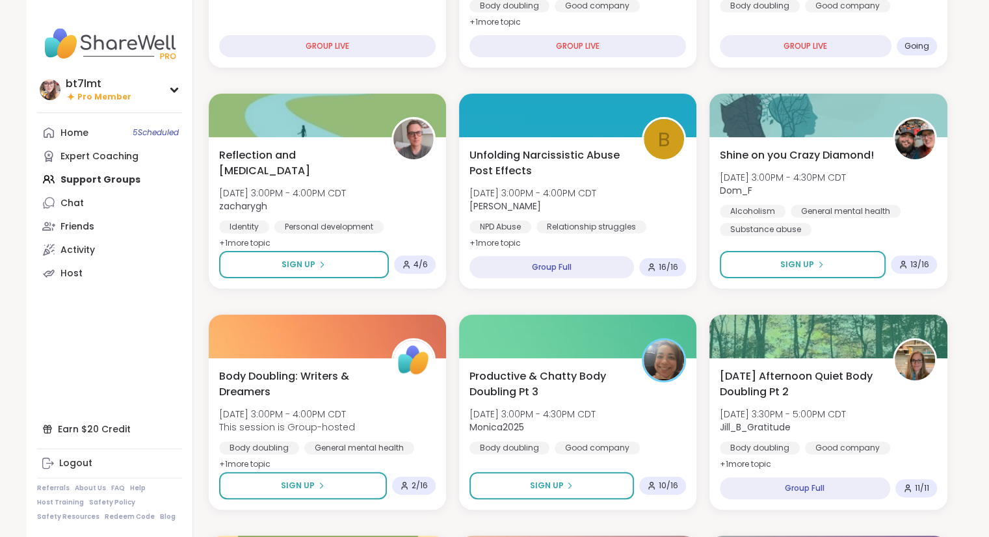
scroll to position [325, 0]
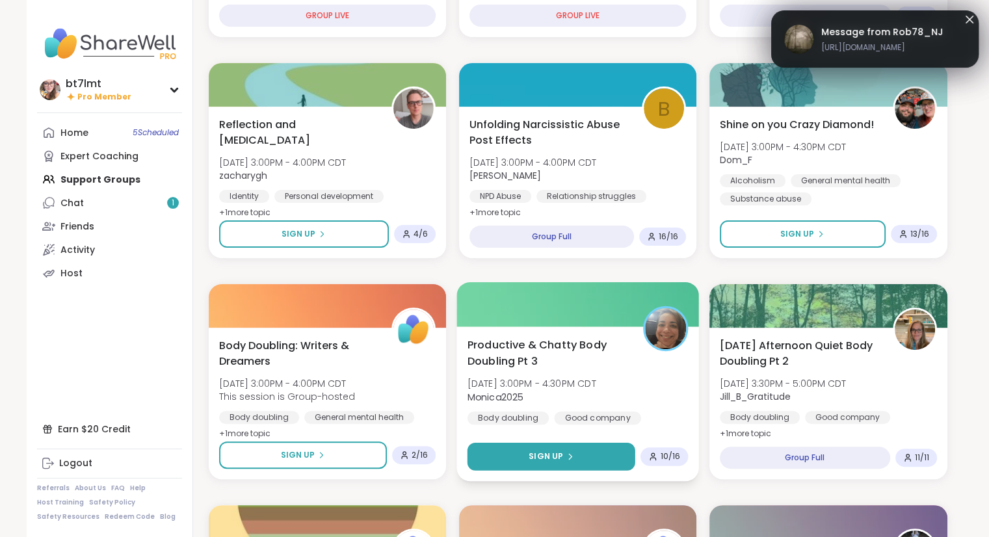
click at [580, 453] on button "Sign Up" at bounding box center [551, 457] width 168 height 28
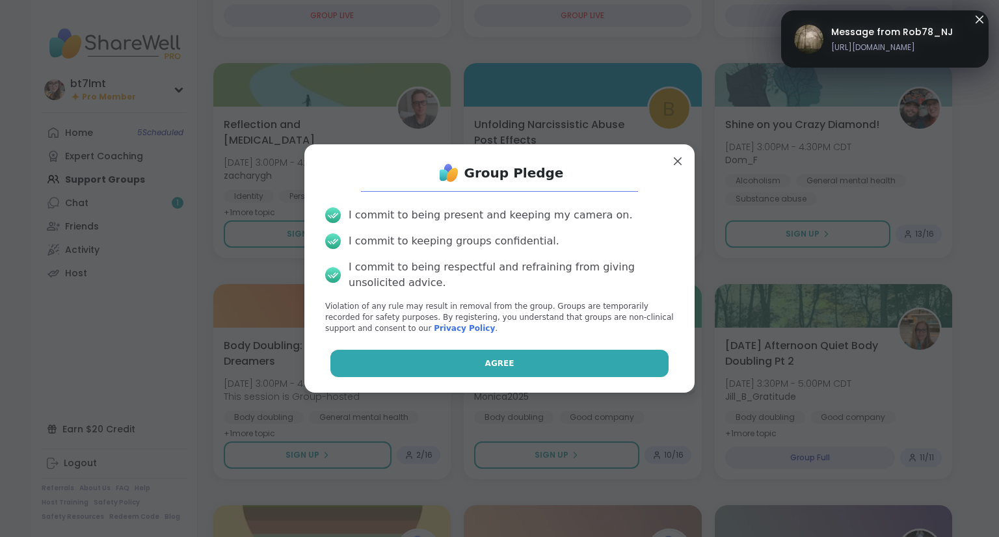
click at [595, 360] on button "Agree" at bounding box center [499, 363] width 339 height 27
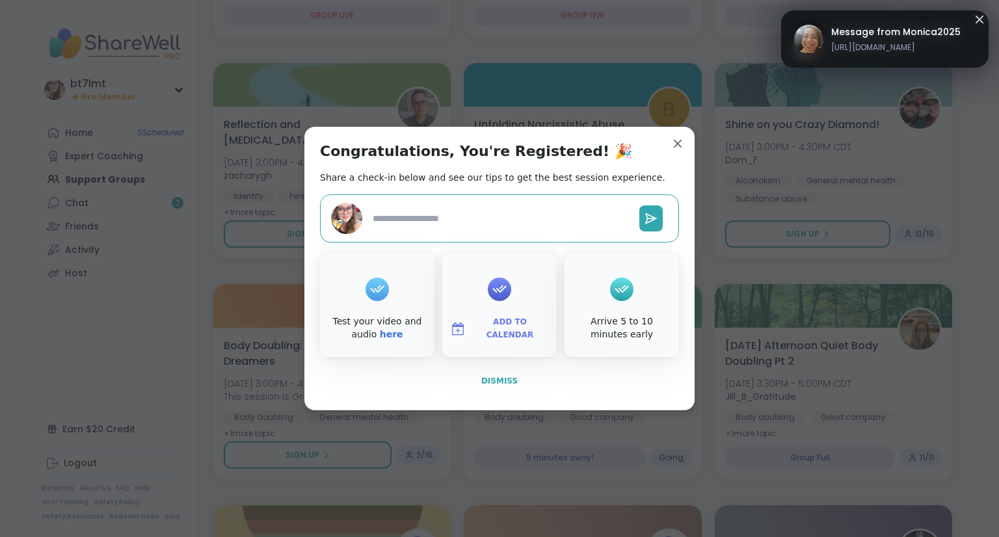
type textarea "*"
click at [498, 384] on span "Dismiss" at bounding box center [499, 381] width 36 height 9
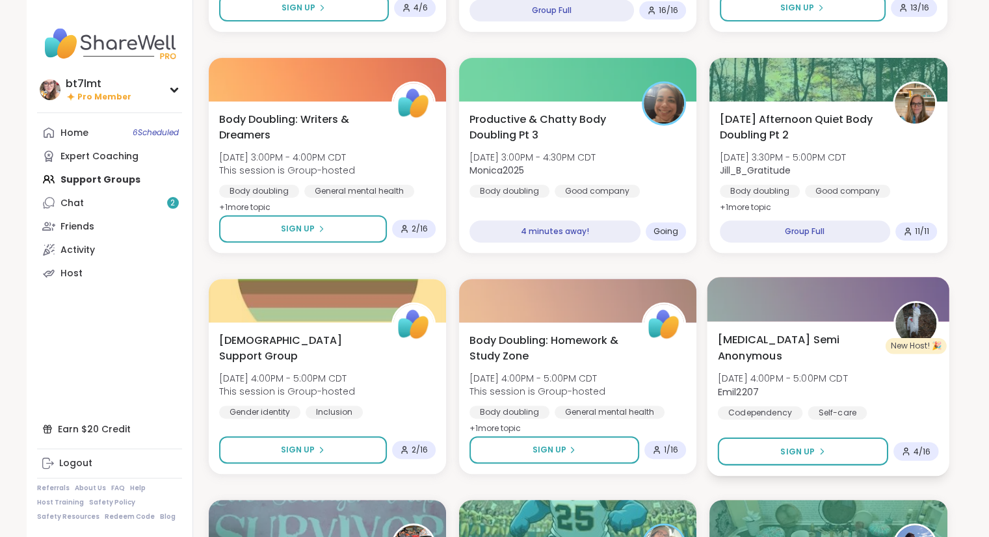
scroll to position [585, 0]
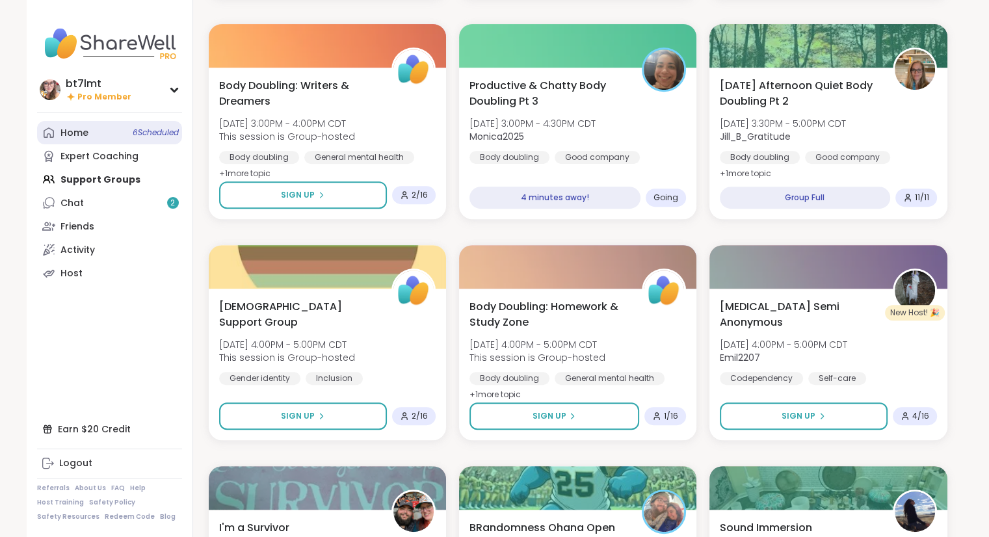
click at [77, 139] on link "Home 6 Scheduled" at bounding box center [109, 132] width 145 height 23
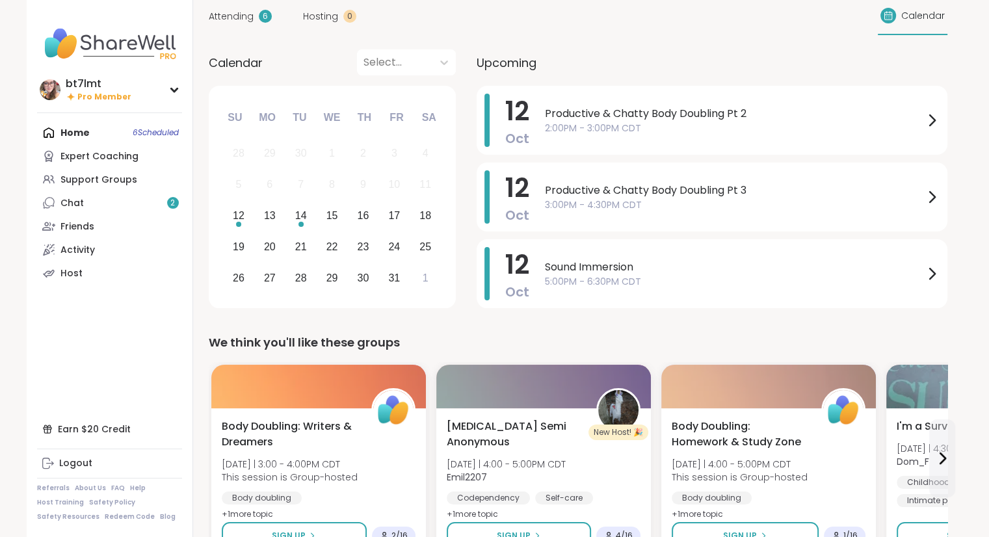
scroll to position [65, 0]
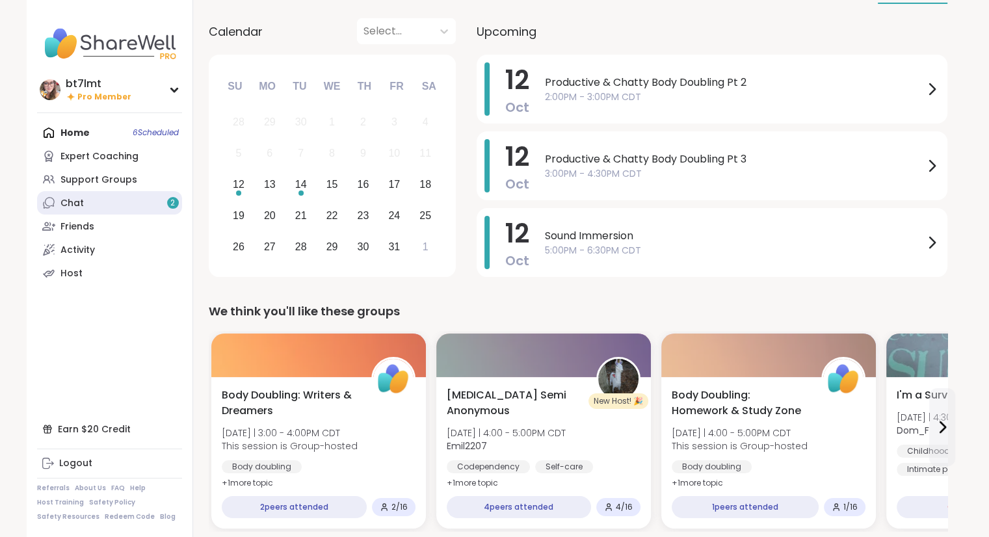
click at [117, 196] on link "Chat 2" at bounding box center [109, 202] width 145 height 23
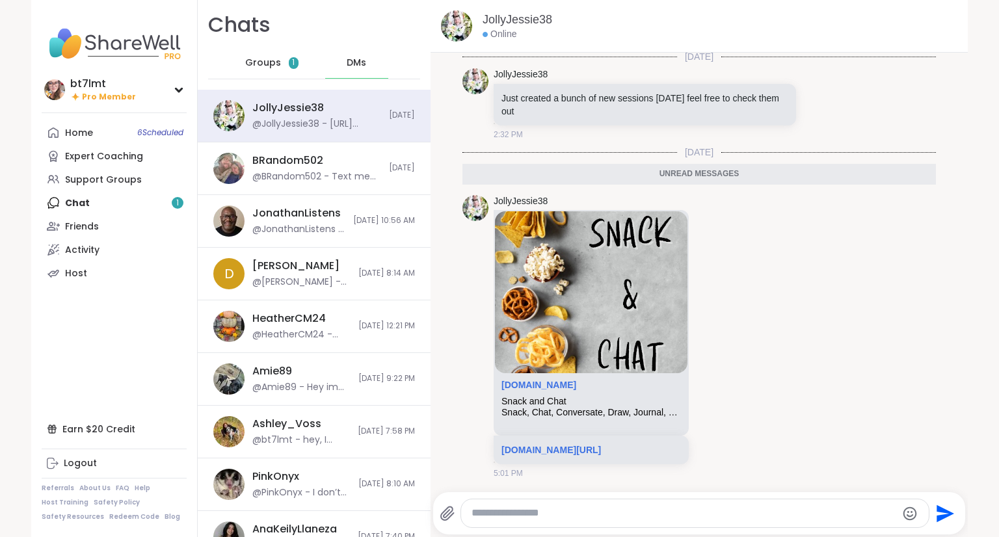
scroll to position [3120, 0]
click at [813, 111] on icon at bounding box center [819, 104] width 12 height 13
click at [710, 89] on div "Select Reaction: Heart" at bounding box center [716, 83] width 12 height 12
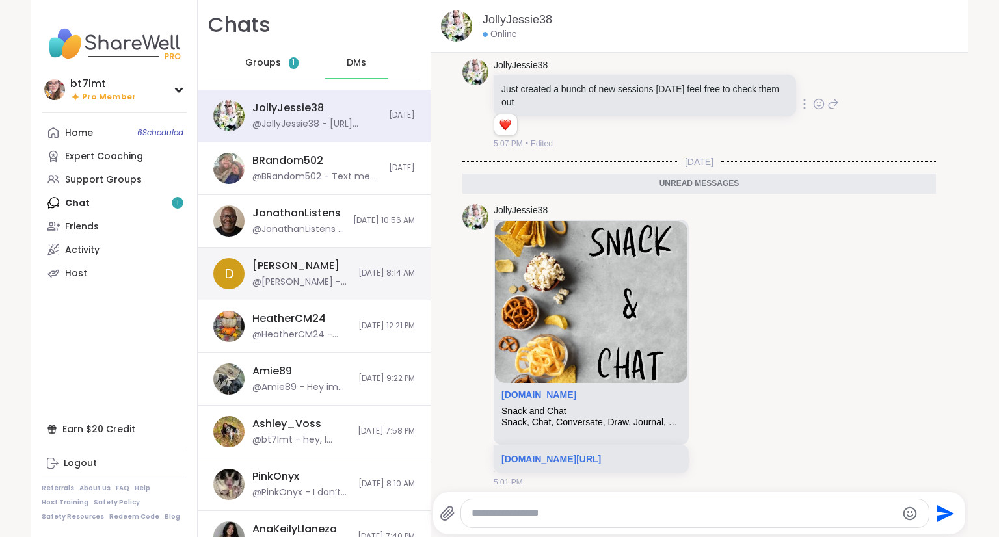
click at [310, 259] on div "Donald @Donald - miss your face as well!" at bounding box center [301, 274] width 98 height 30
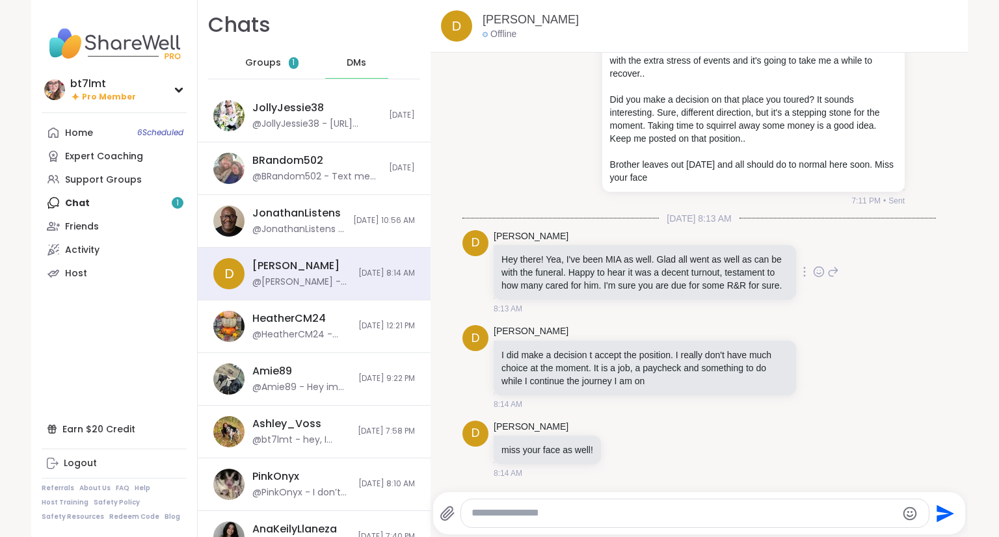
scroll to position [11157, 0]
click at [278, 72] on div "Groups 1" at bounding box center [272, 62] width 64 height 31
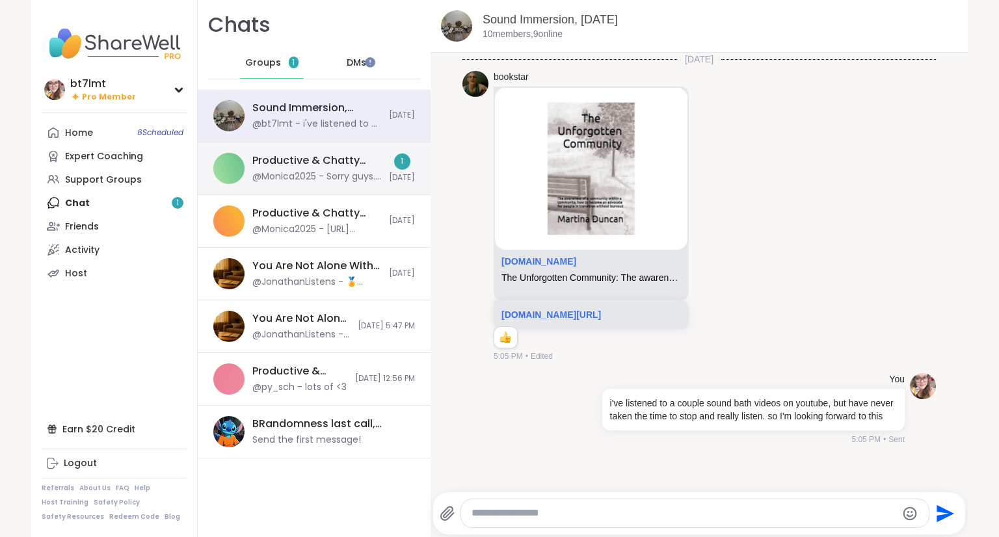
click at [304, 166] on div "Productive & Chatty Body Doubling Pt 3, Oct 12" at bounding box center [316, 161] width 129 height 14
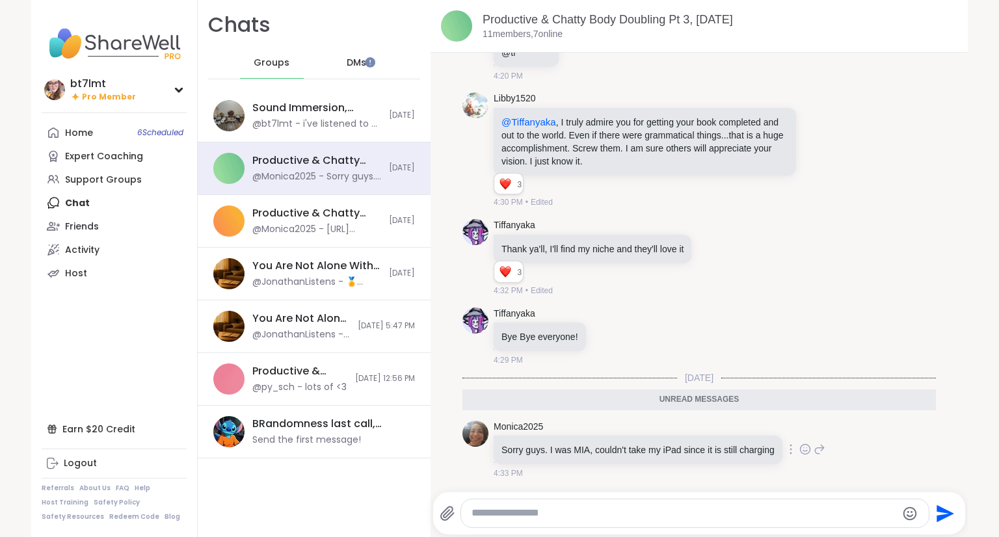
click at [799, 454] on icon at bounding box center [805, 449] width 12 height 13
click at [667, 424] on div "Select Reaction: Thumbs up" at bounding box center [673, 429] width 12 height 12
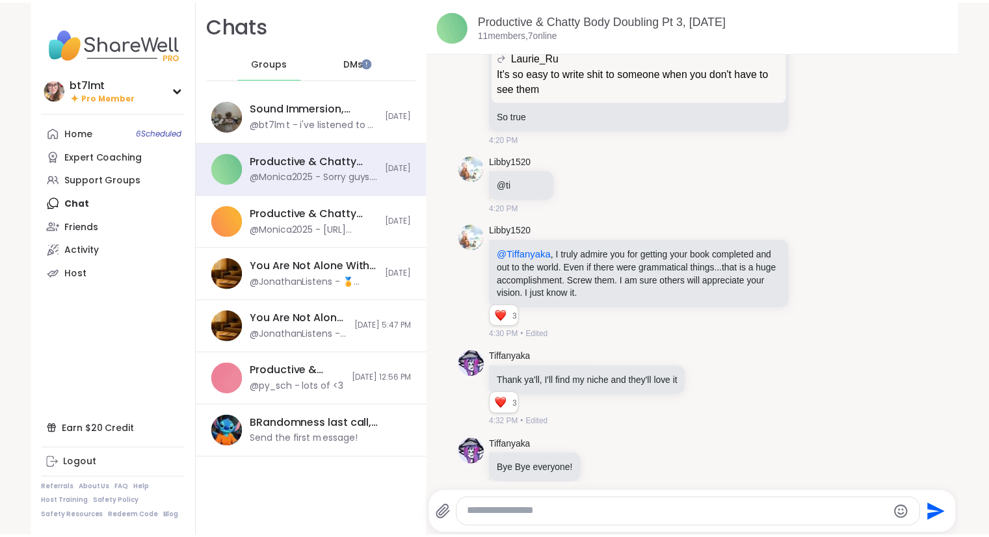
scroll to position [3465, 0]
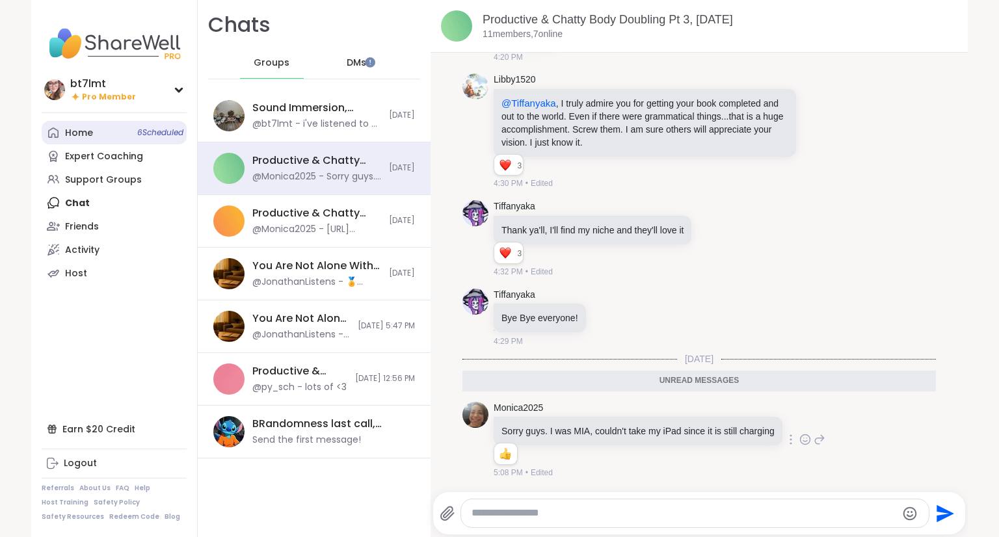
click at [77, 128] on div "Home 6 Scheduled" at bounding box center [79, 133] width 28 height 13
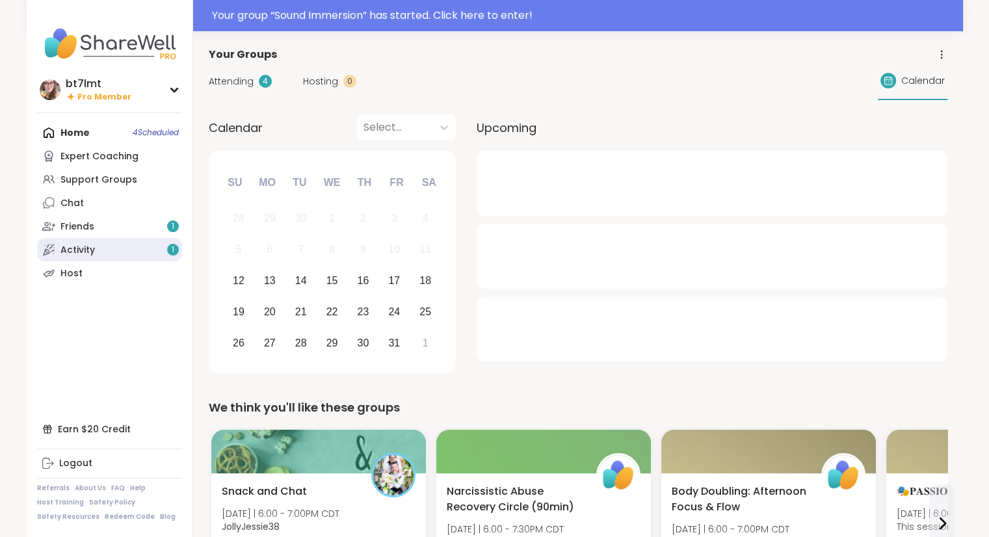
click at [117, 247] on link "Activity 1" at bounding box center [109, 249] width 145 height 23
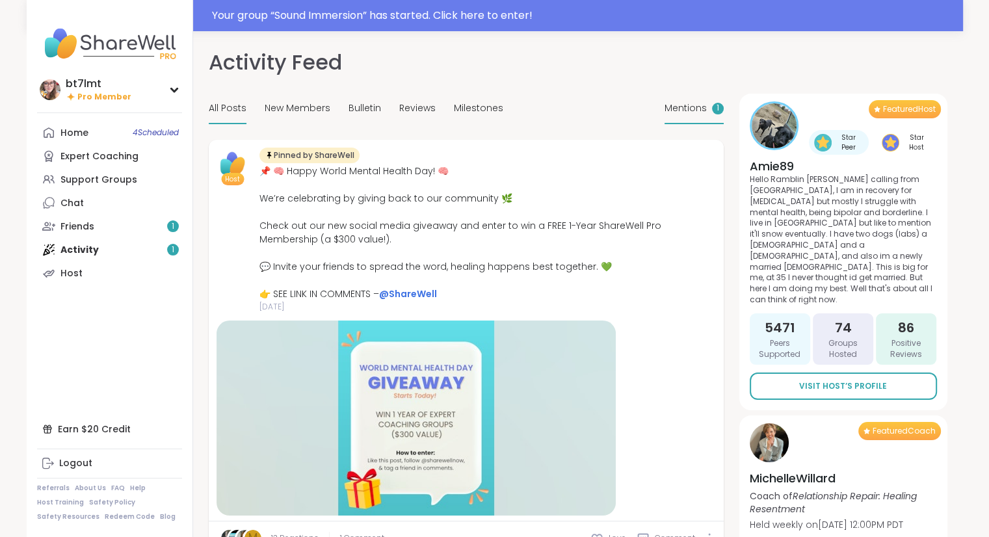
click at [690, 107] on span "Mentions" at bounding box center [686, 108] width 42 height 14
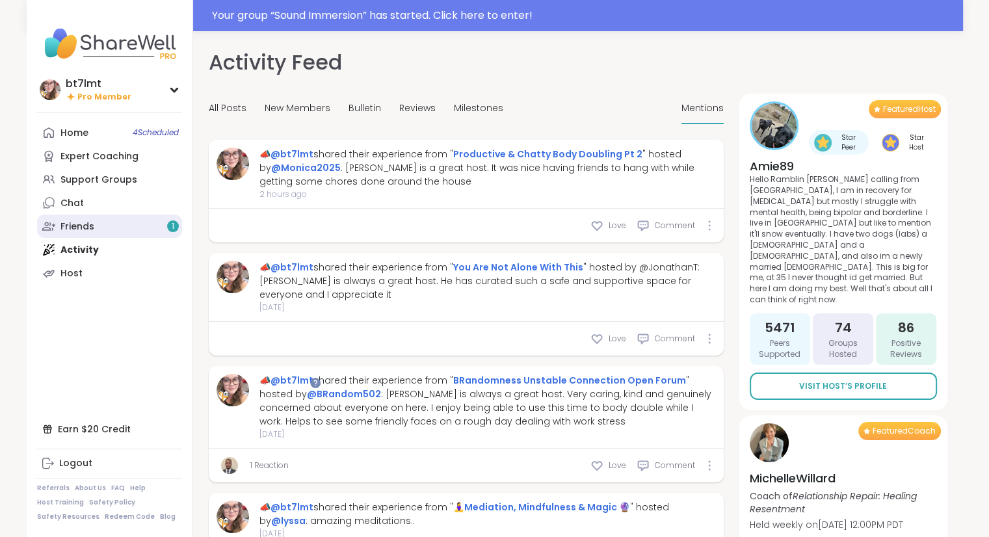
click at [65, 222] on div "Friends 1" at bounding box center [77, 227] width 34 height 13
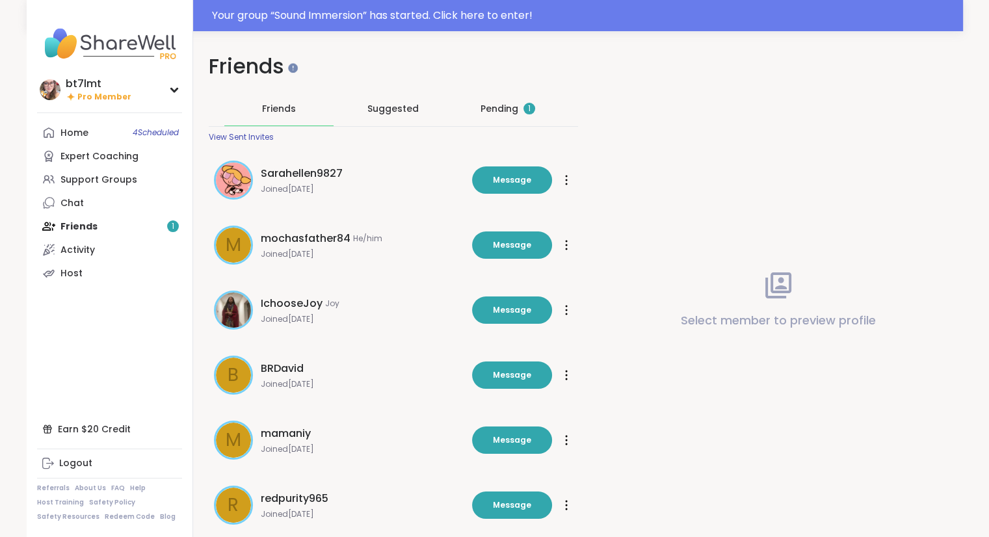
click at [495, 108] on div "Pending 1" at bounding box center [508, 108] width 55 height 13
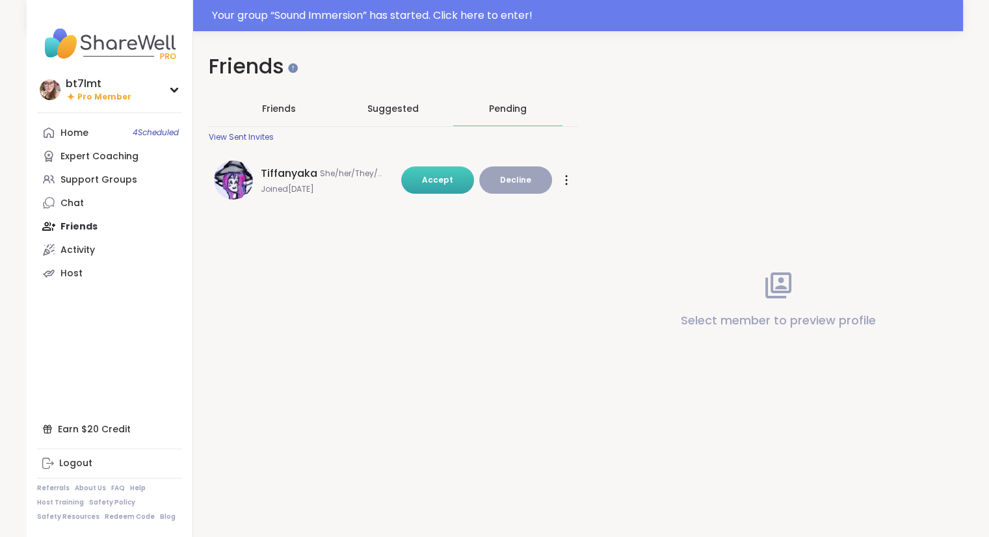
click at [451, 172] on button "Accept" at bounding box center [437, 180] width 73 height 27
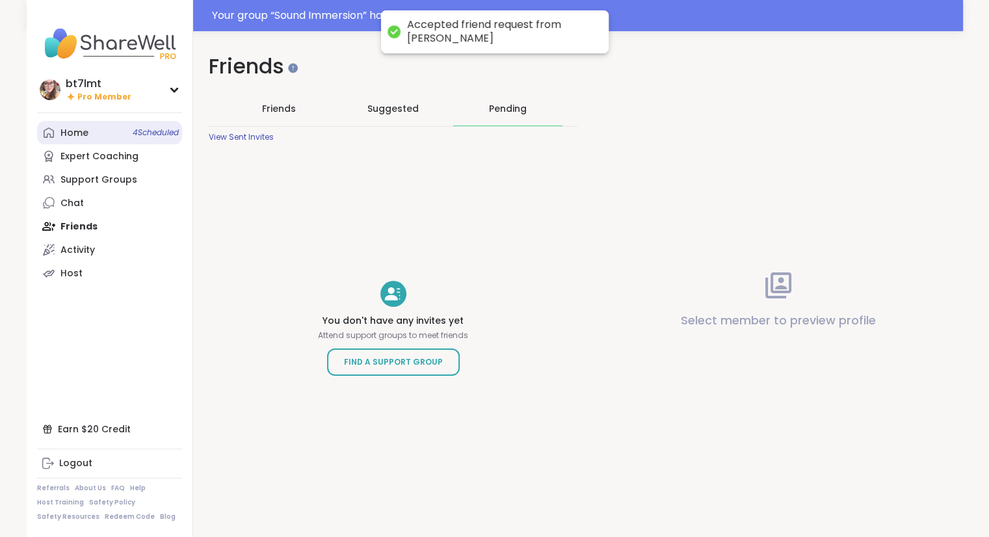
click at [62, 139] on div "Home 4 Scheduled" at bounding box center [74, 133] width 28 height 13
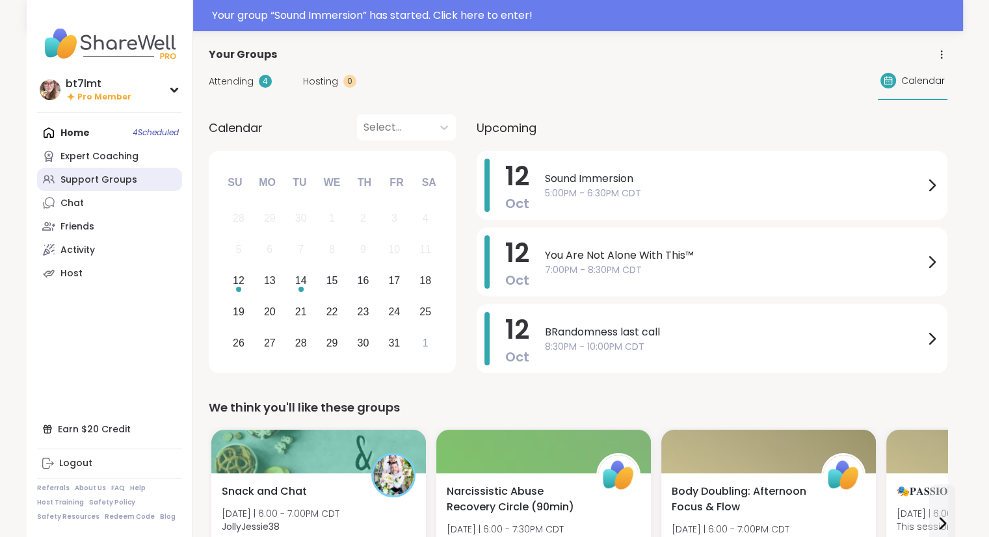
click at [81, 181] on div "Support Groups" at bounding box center [98, 180] width 77 height 13
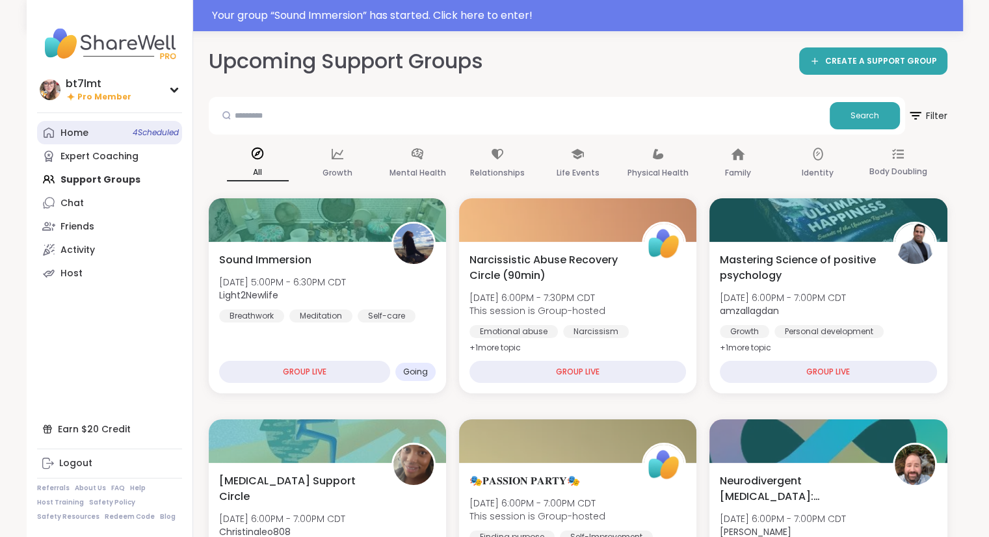
click at [94, 138] on link "Home 4 Scheduled" at bounding box center [109, 132] width 145 height 23
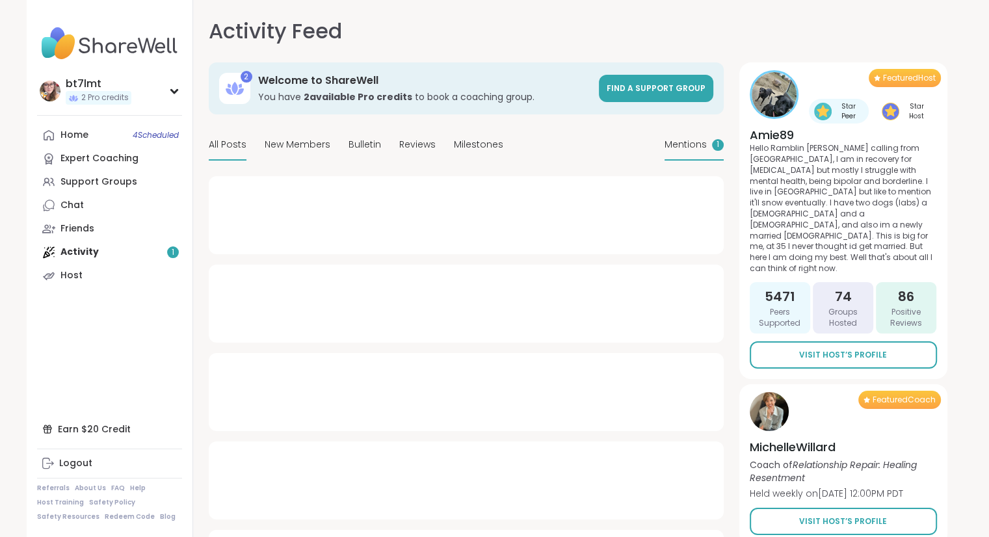
click at [680, 144] on span "Mentions" at bounding box center [686, 145] width 42 height 14
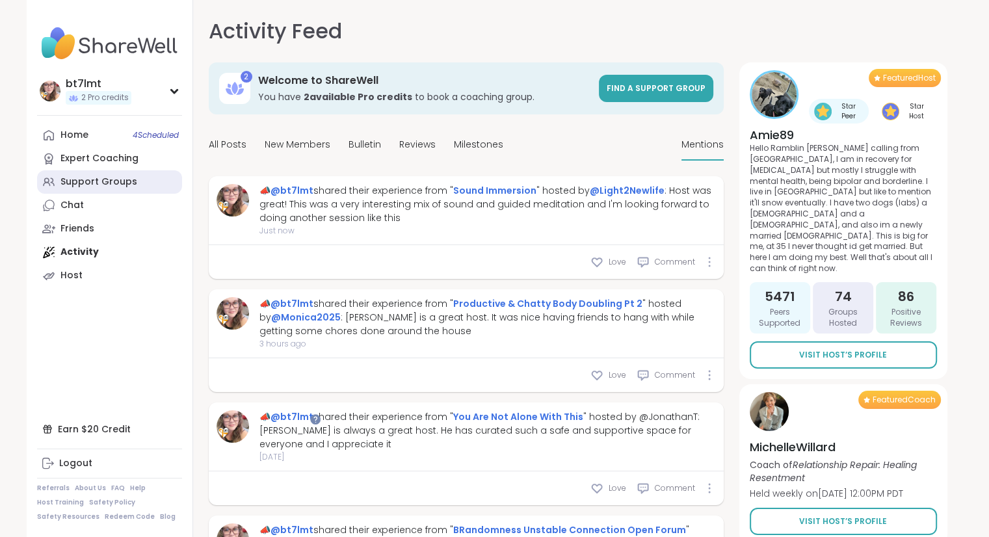
click at [66, 175] on link "Support Groups" at bounding box center [109, 181] width 145 height 23
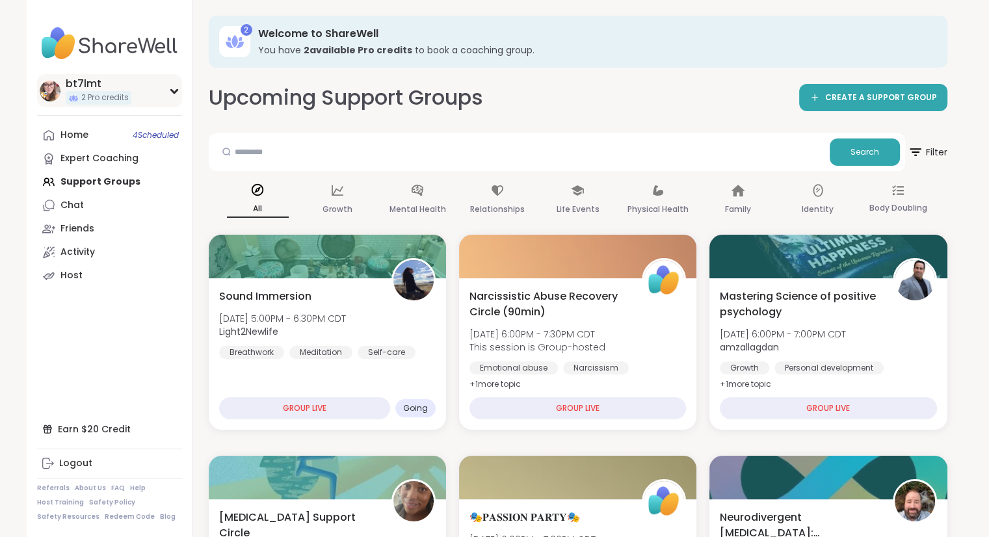
click at [174, 94] on div "bt7lmt 2 Pro credits" at bounding box center [109, 90] width 145 height 33
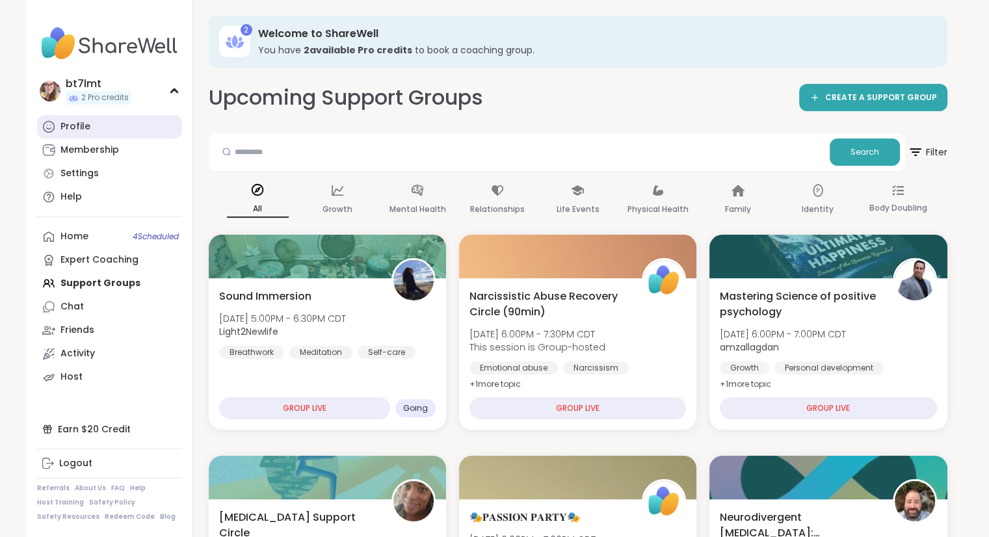
click at [79, 128] on div "Profile" at bounding box center [75, 126] width 30 height 13
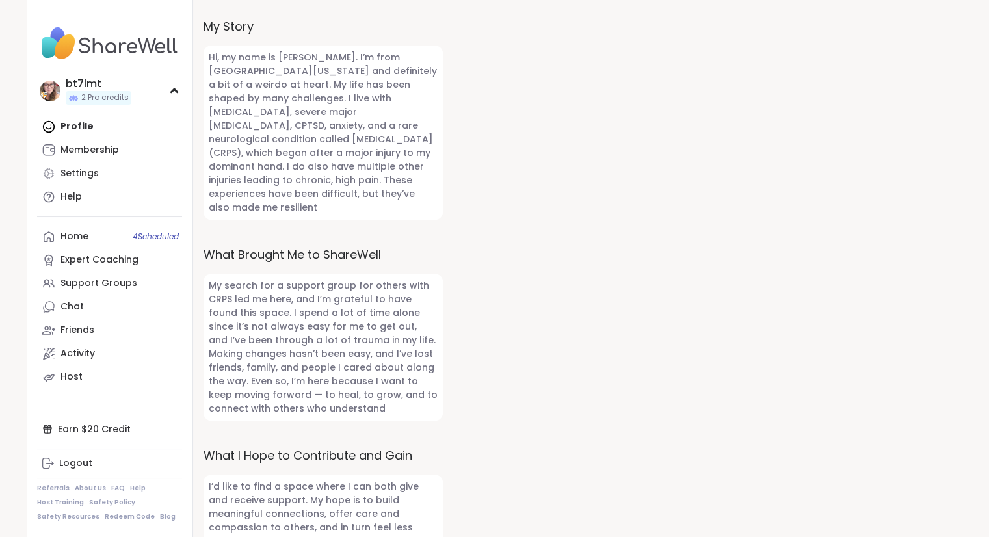
scroll to position [497, 0]
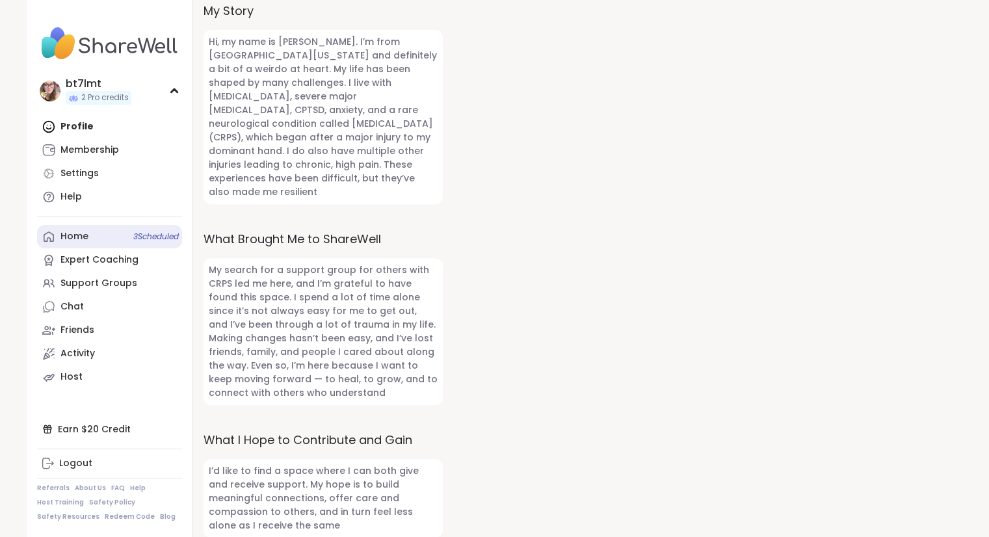
click at [79, 232] on div "Home 3 Scheduled" at bounding box center [74, 236] width 28 height 13
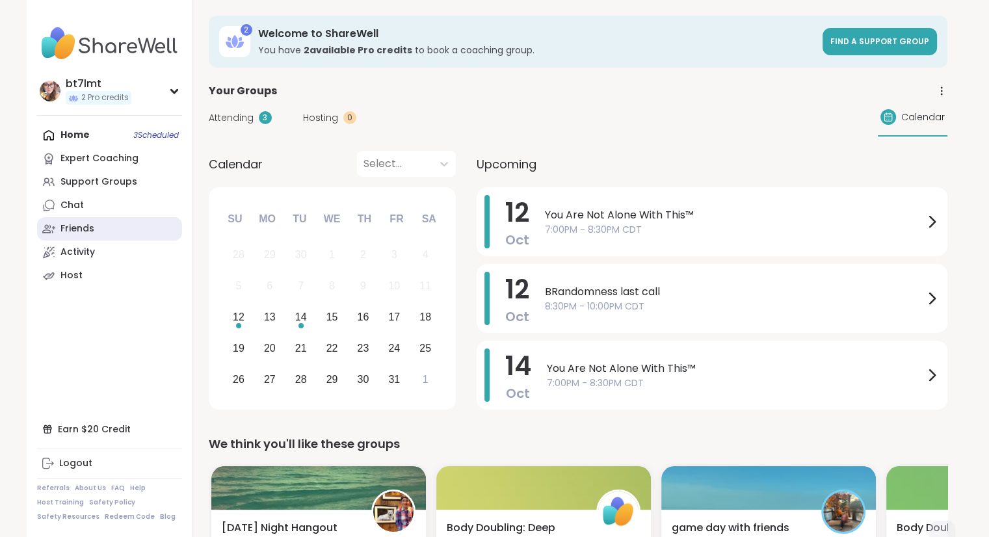
click at [83, 233] on div "Friends" at bounding box center [77, 228] width 34 height 13
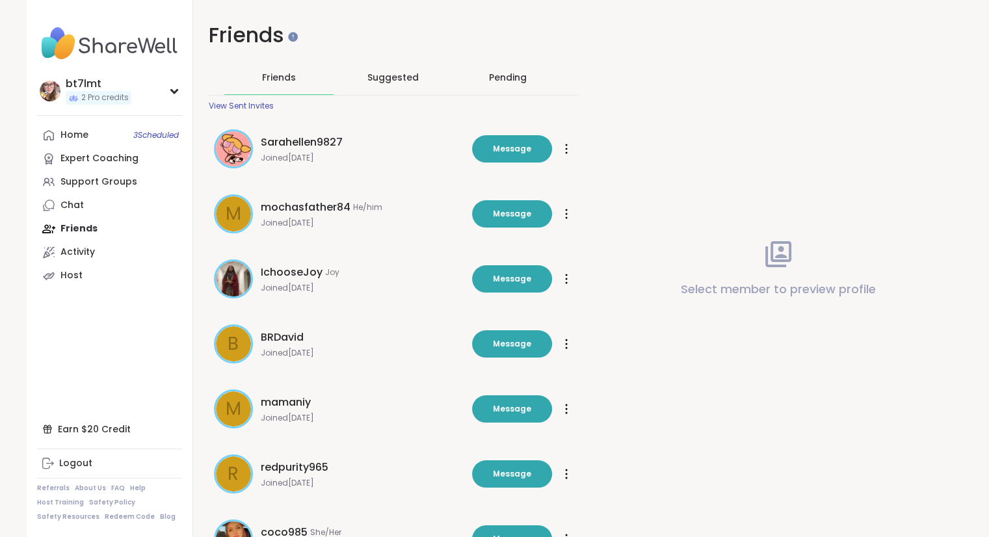
click at [517, 81] on div "Pending" at bounding box center [508, 77] width 38 height 13
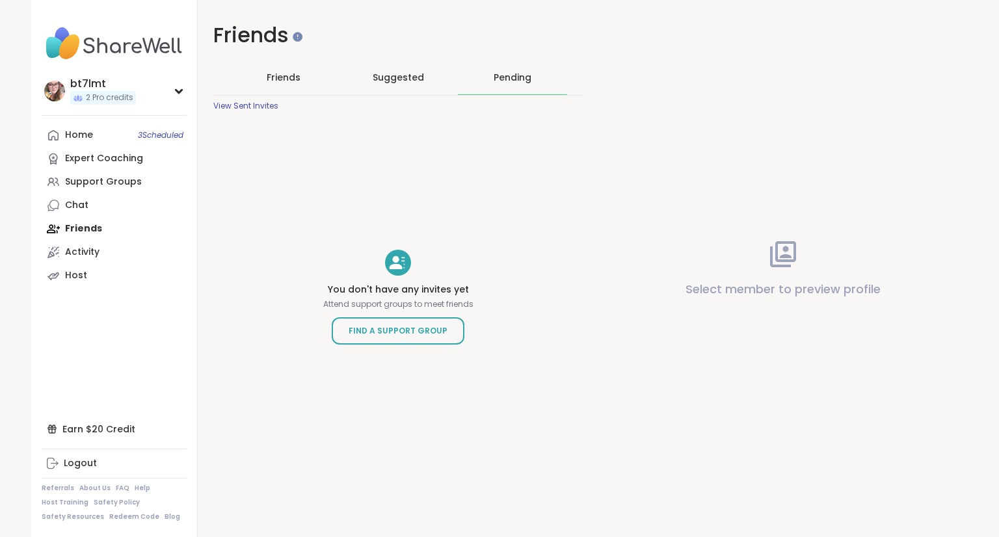
click at [267, 107] on div "View Sent Invites" at bounding box center [245, 106] width 65 height 10
click at [278, 79] on span "Friends" at bounding box center [284, 77] width 34 height 13
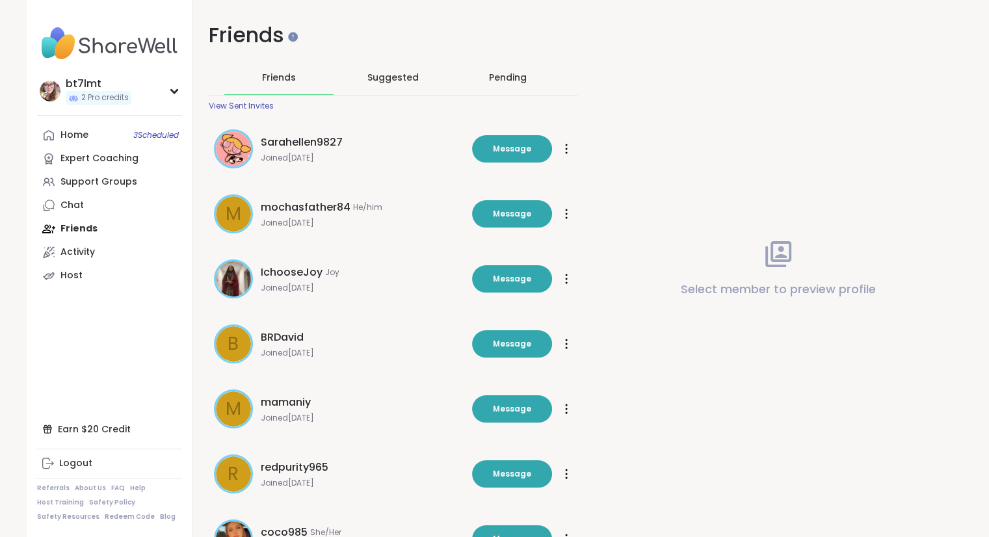
click at [403, 81] on span "Suggested" at bounding box center [393, 77] width 51 height 13
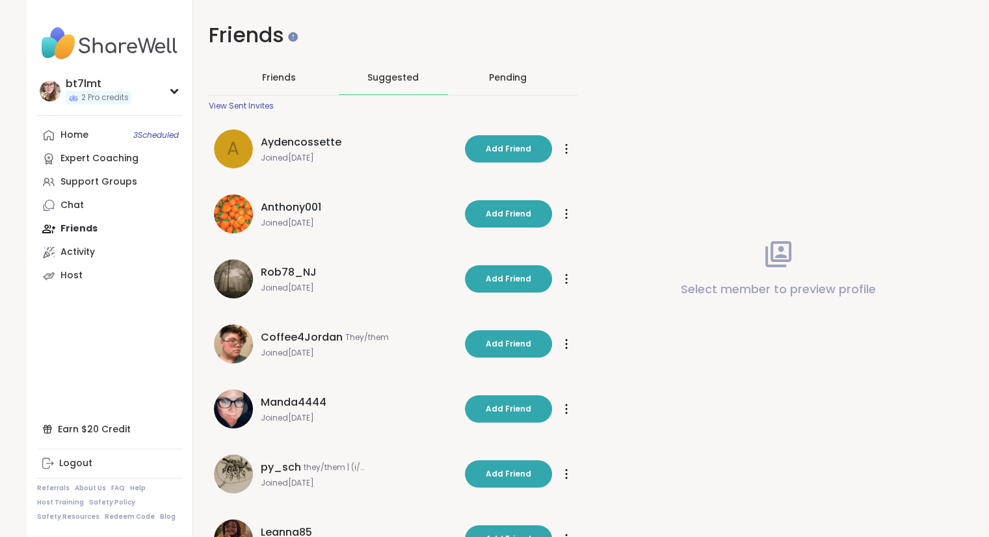
click at [268, 81] on span "Friends" at bounding box center [279, 77] width 34 height 13
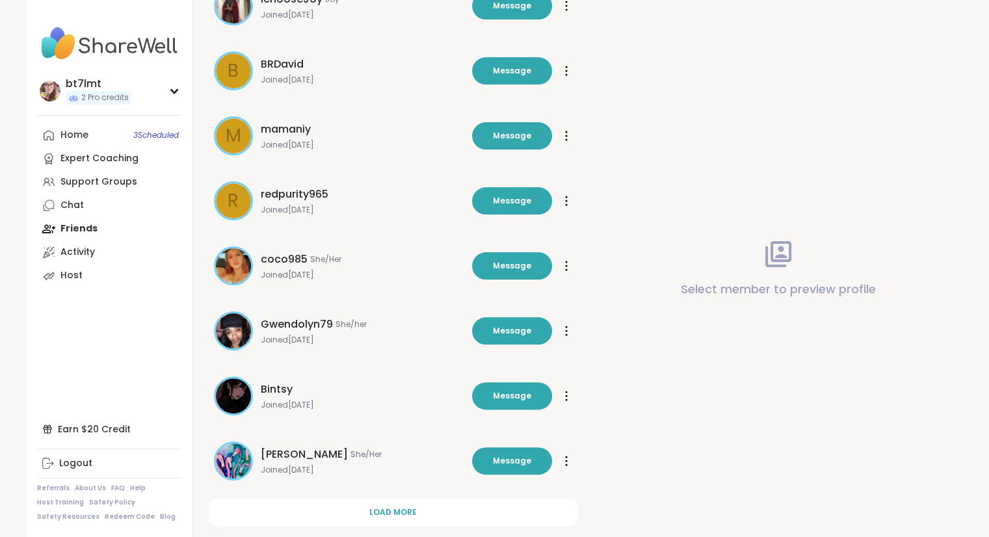
scroll to position [299, 0]
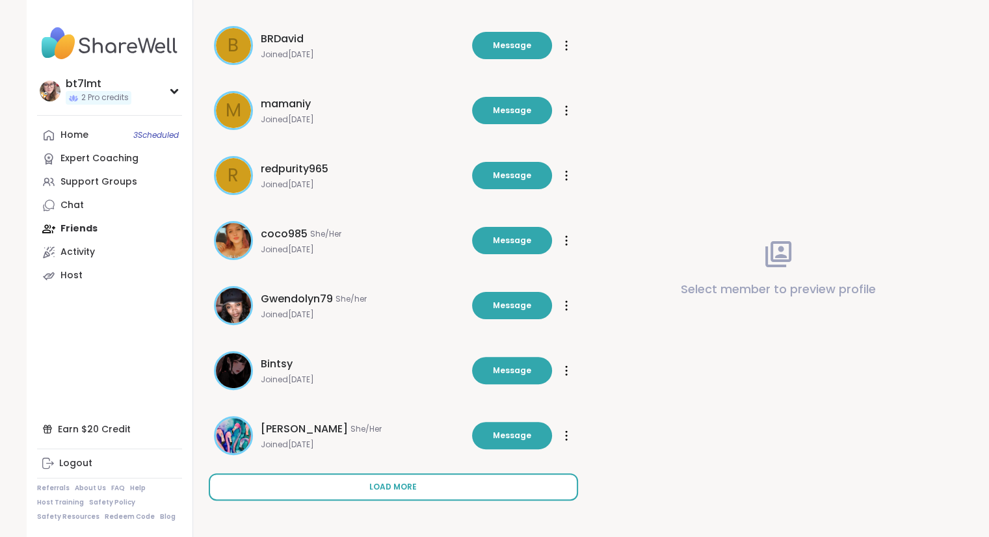
click at [413, 487] on span "Load more" at bounding box center [392, 487] width 47 height 12
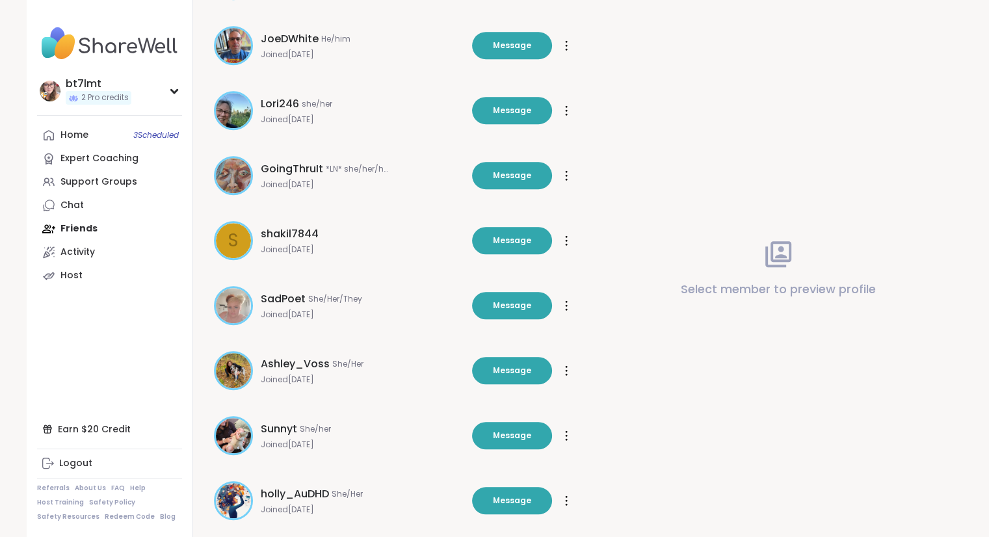
scroll to position [949, 0]
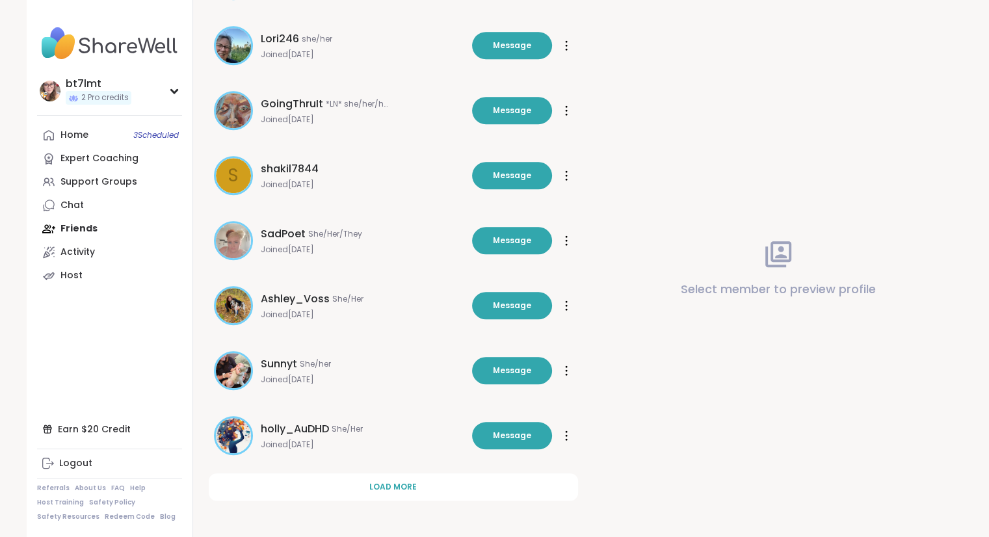
click at [413, 482] on span "Load more" at bounding box center [392, 487] width 47 height 12
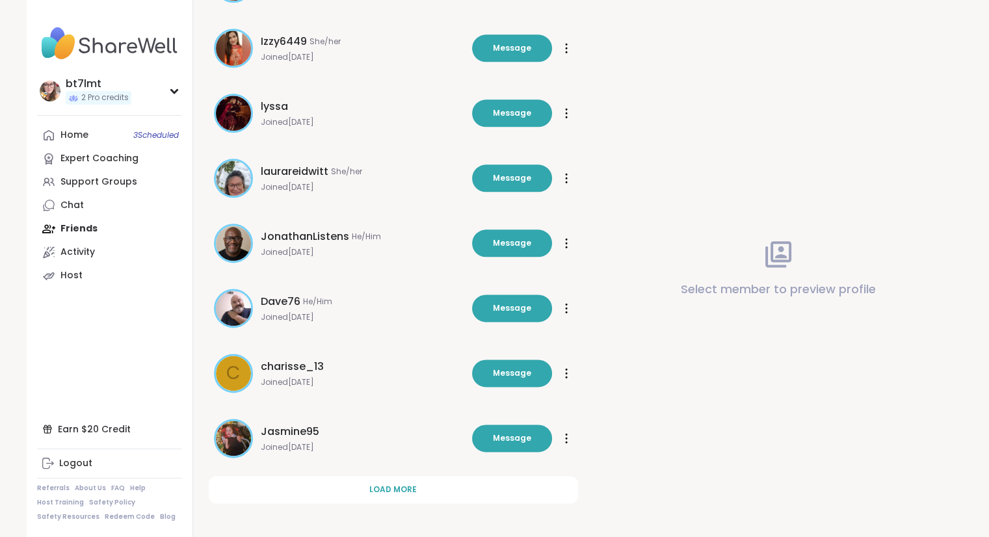
scroll to position [1600, 0]
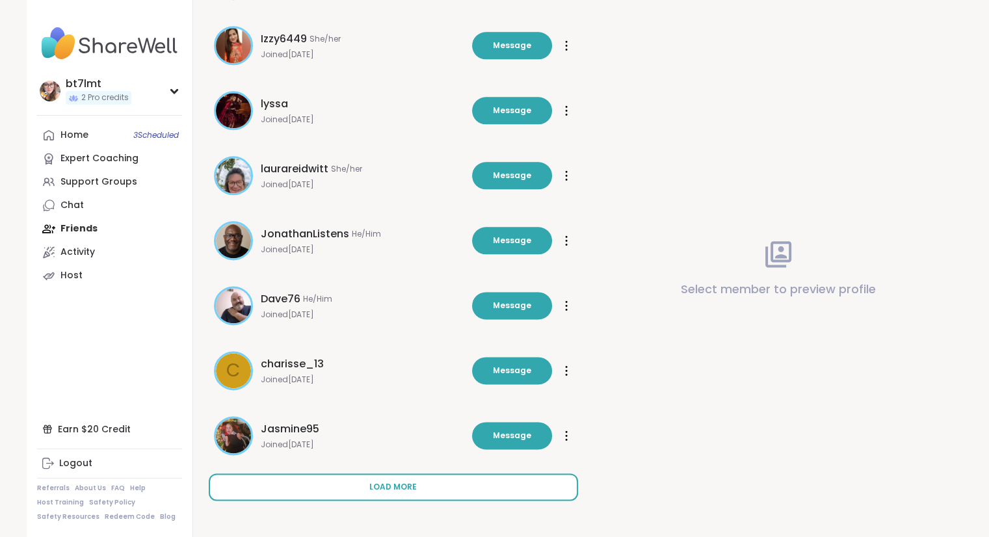
click at [415, 485] on span "Load more" at bounding box center [392, 487] width 47 height 12
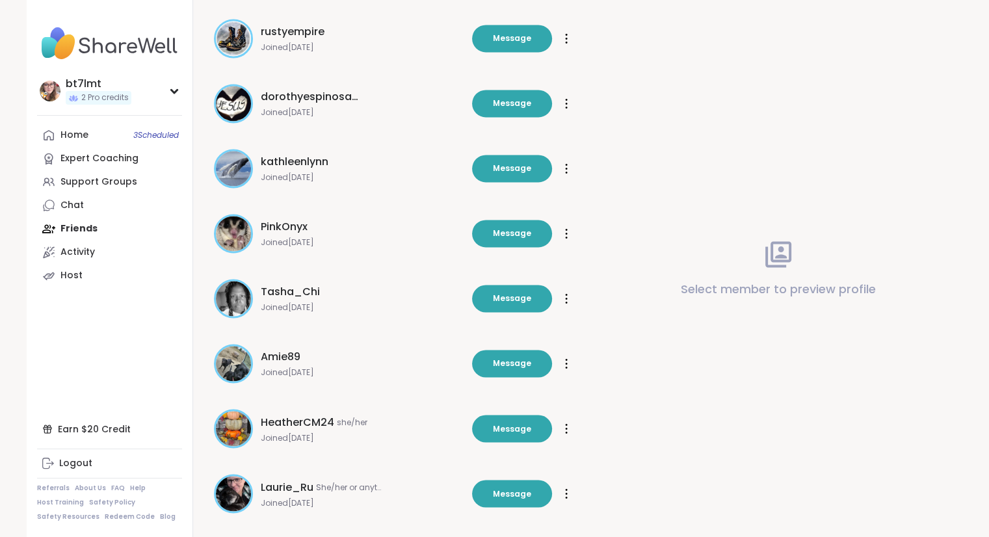
scroll to position [1925, 0]
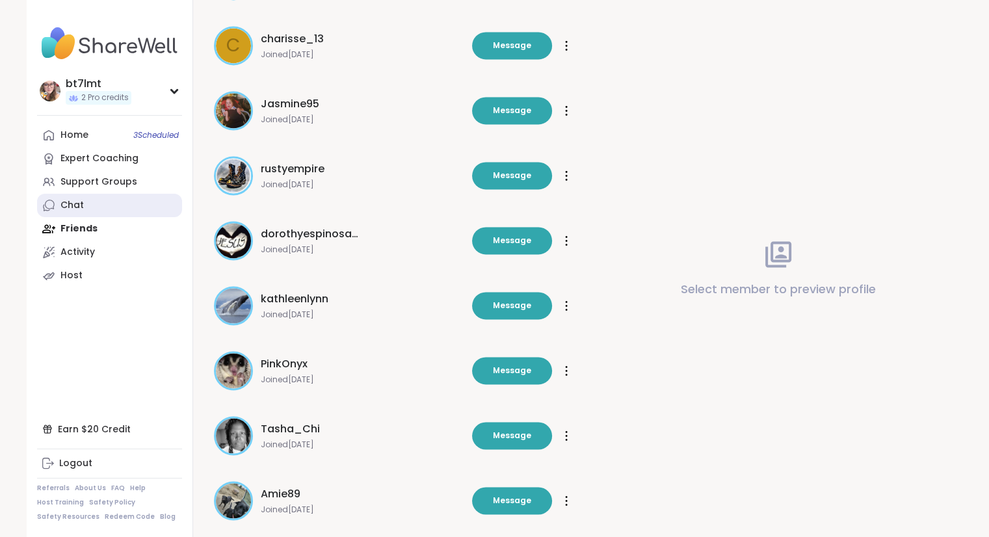
click at [104, 209] on link "Chat" at bounding box center [109, 205] width 145 height 23
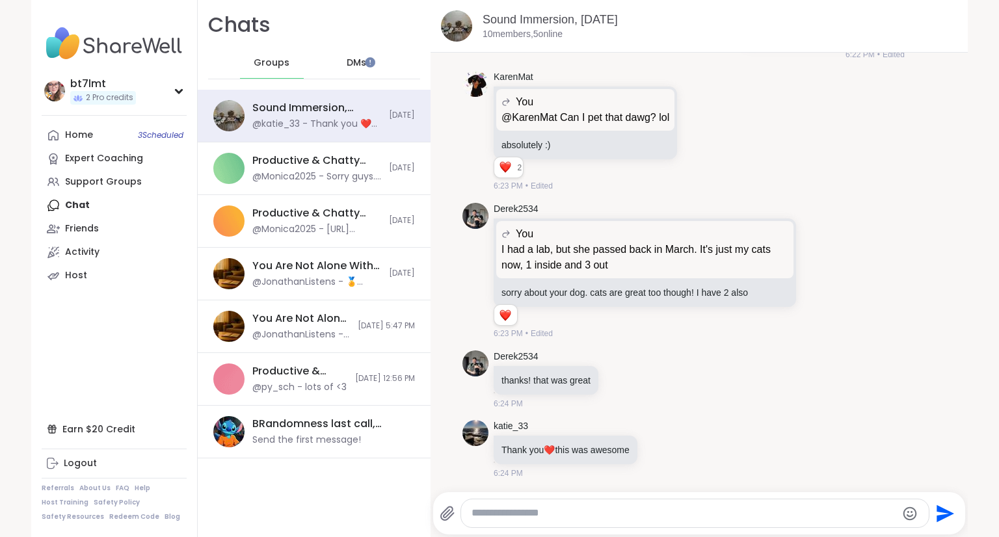
click at [350, 63] on span "DMs" at bounding box center [357, 63] width 20 height 13
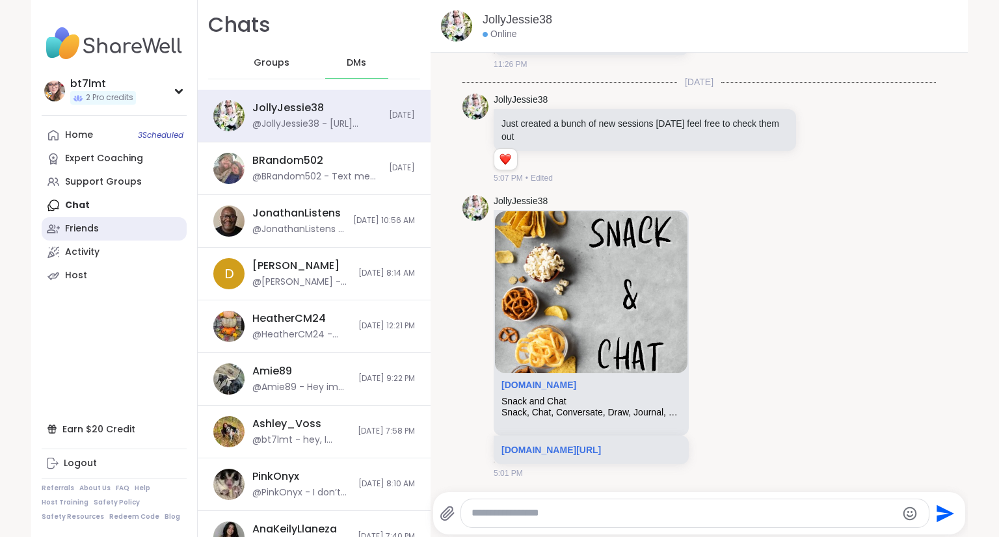
click at [86, 235] on div "Friends" at bounding box center [82, 228] width 34 height 13
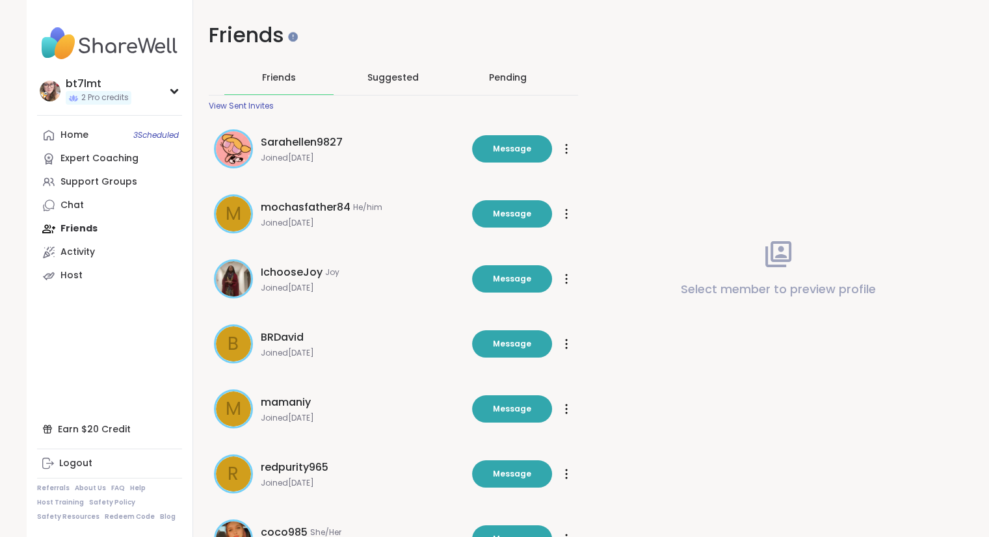
click at [786, 263] on icon at bounding box center [778, 254] width 31 height 31
click at [260, 106] on div "View Sent Invites" at bounding box center [241, 106] width 65 height 10
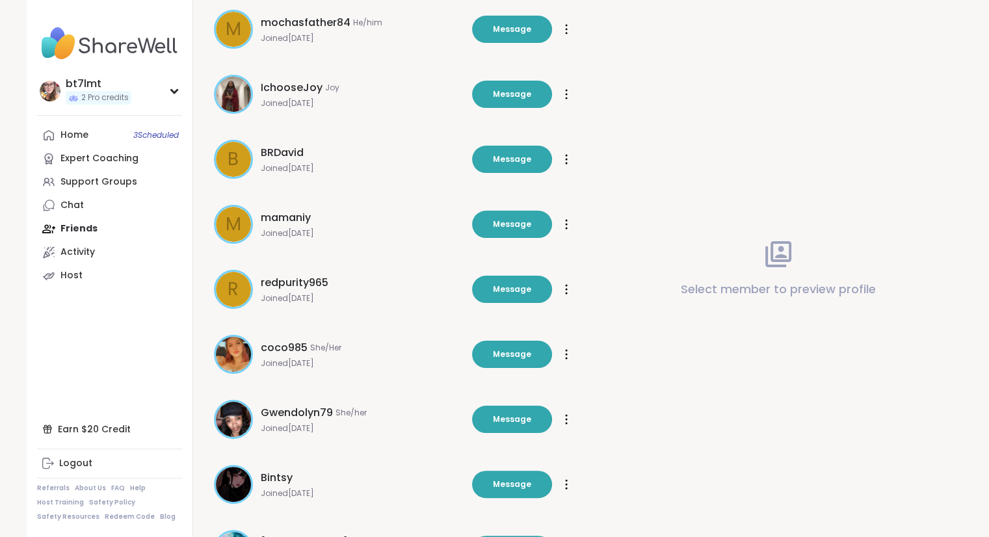
scroll to position [299, 0]
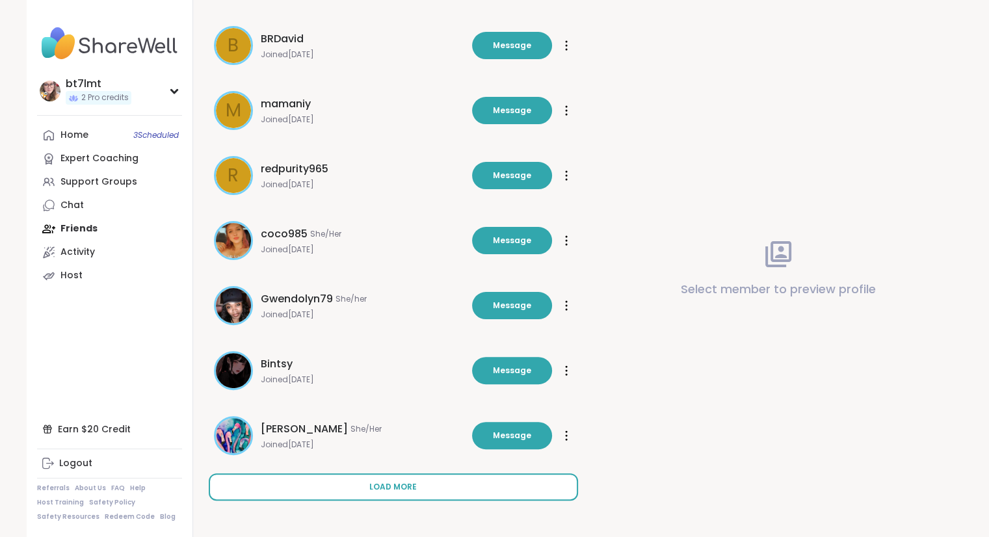
click at [406, 498] on button "Load more" at bounding box center [393, 487] width 369 height 27
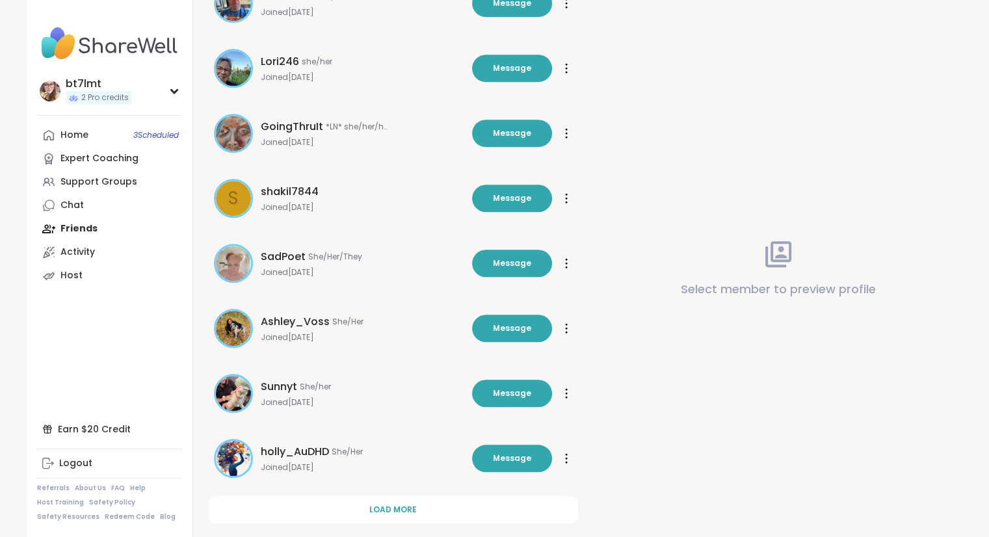
scroll to position [949, 0]
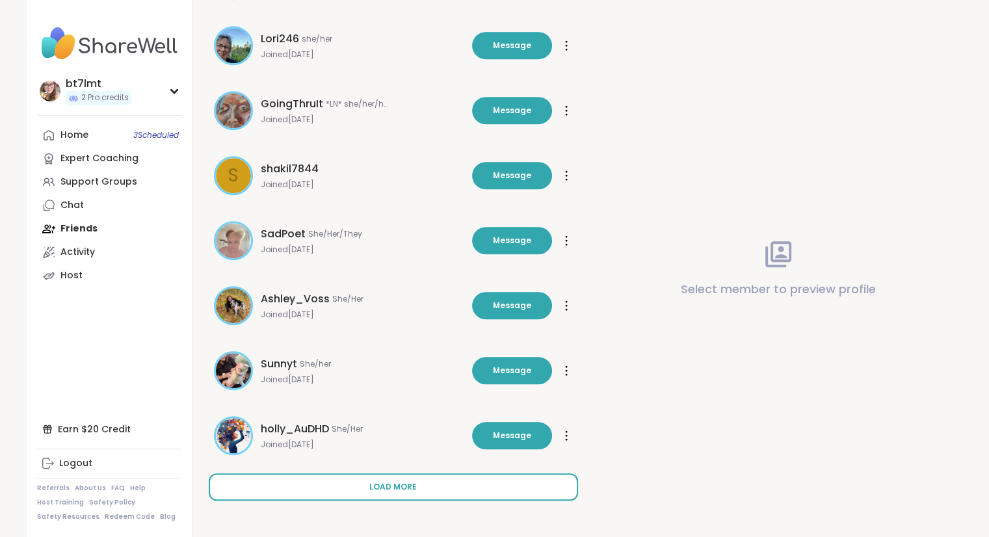
click at [393, 485] on span "Load more" at bounding box center [392, 487] width 47 height 12
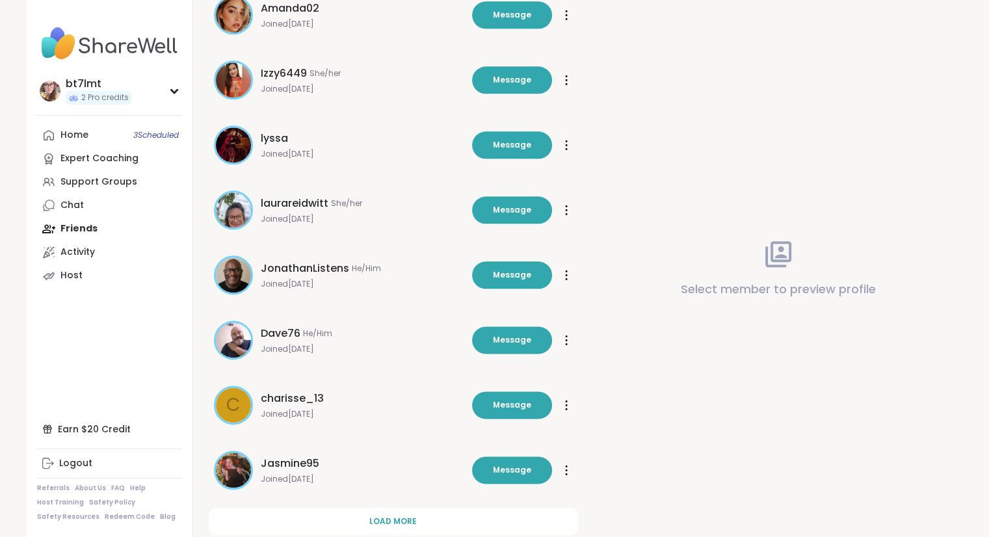
scroll to position [1600, 0]
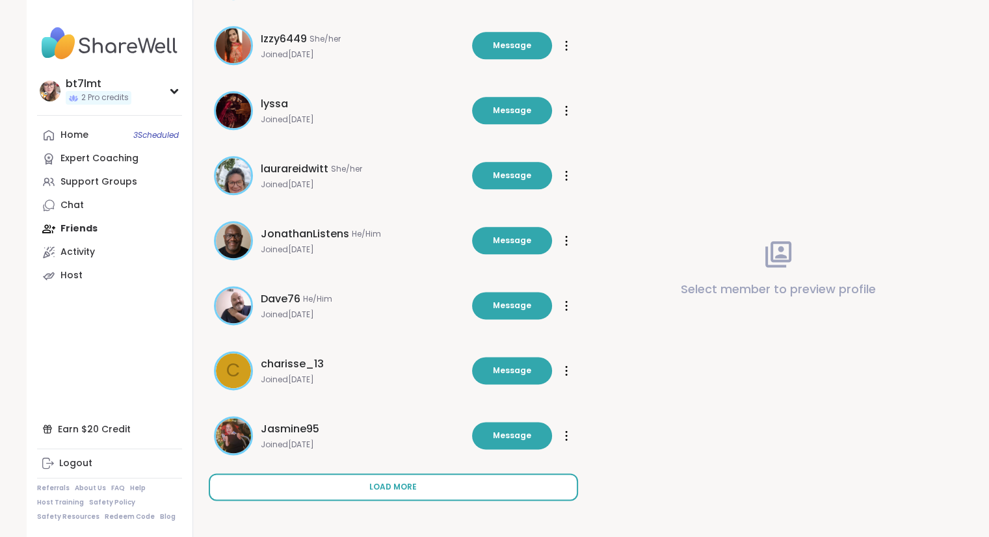
click at [403, 487] on span "Load more" at bounding box center [392, 487] width 47 height 12
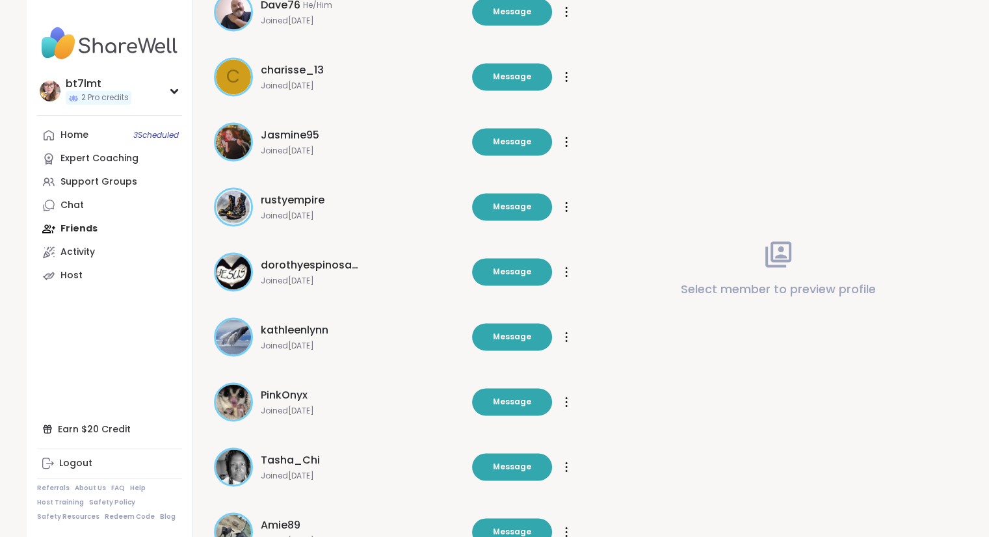
scroll to position [1925, 0]
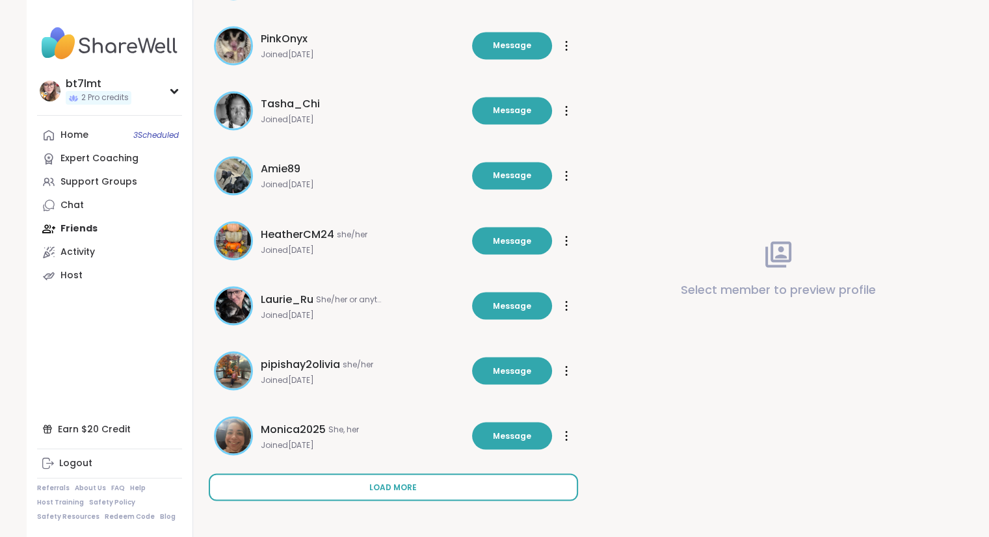
click at [432, 476] on button "Load more" at bounding box center [393, 487] width 369 height 27
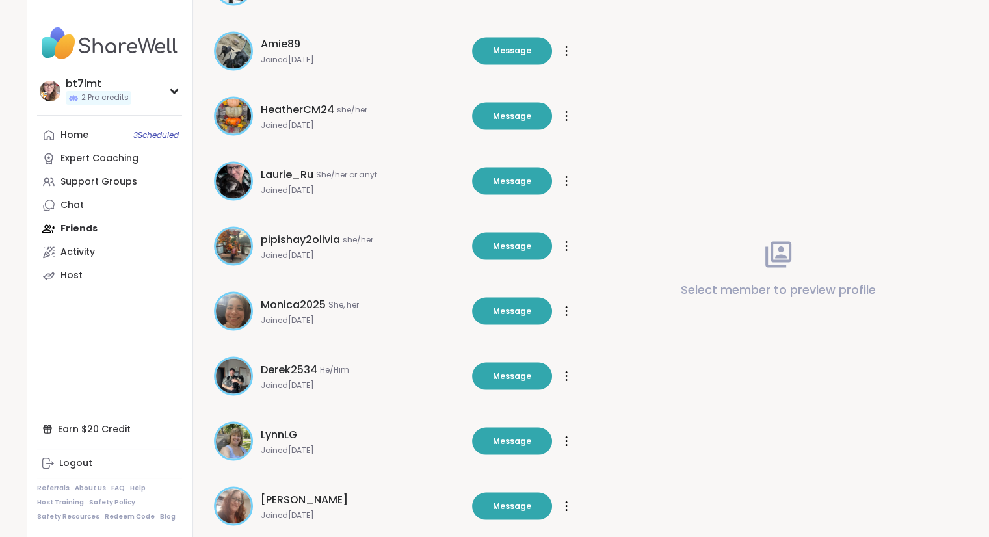
scroll to position [2380, 0]
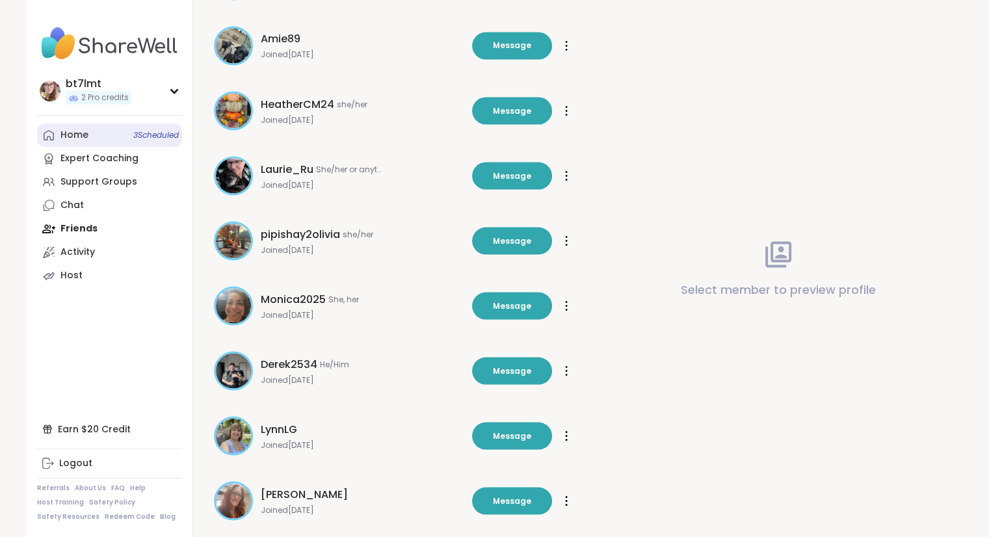
click at [58, 134] on link "Home 3 Scheduled" at bounding box center [109, 135] width 145 height 23
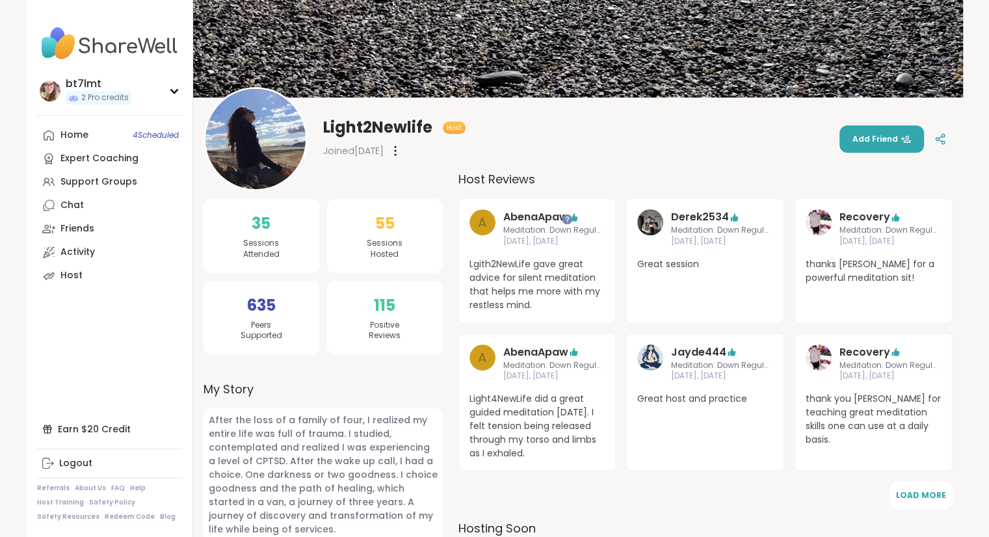
scroll to position [130, 0]
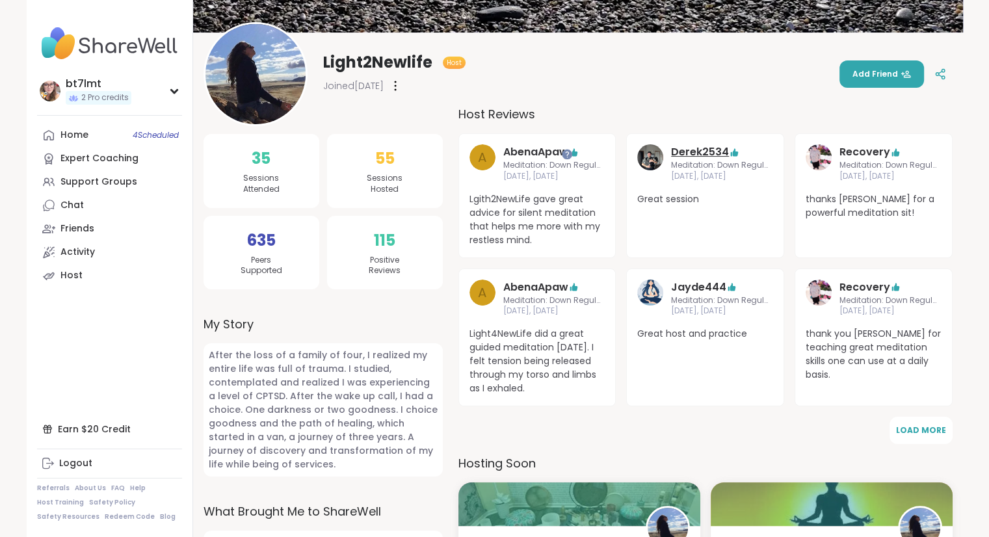
click at [684, 149] on link "Derek2534" at bounding box center [700, 152] width 58 height 16
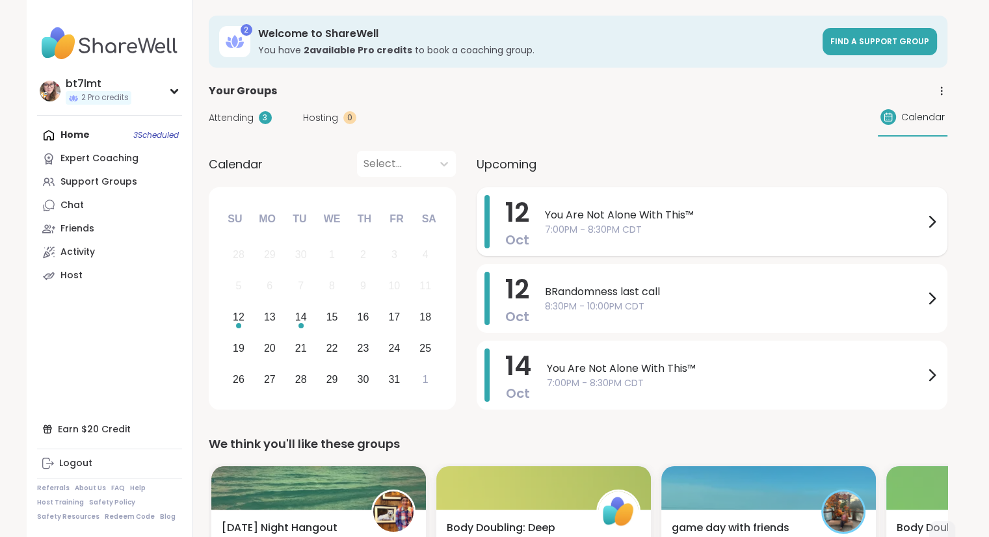
click at [600, 234] on span "7:00PM - 8:30PM CDT" at bounding box center [734, 230] width 379 height 14
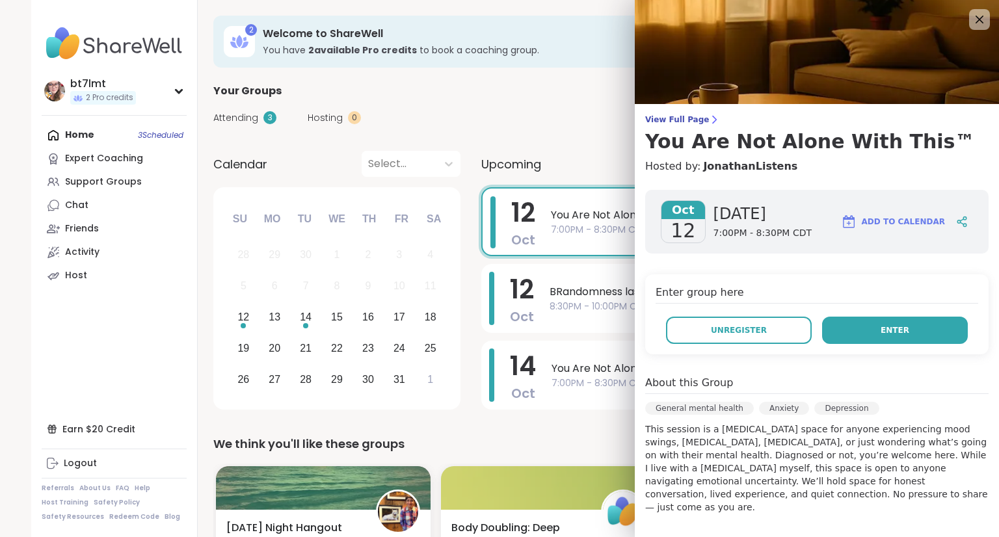
click at [853, 336] on button "Enter" at bounding box center [895, 330] width 146 height 27
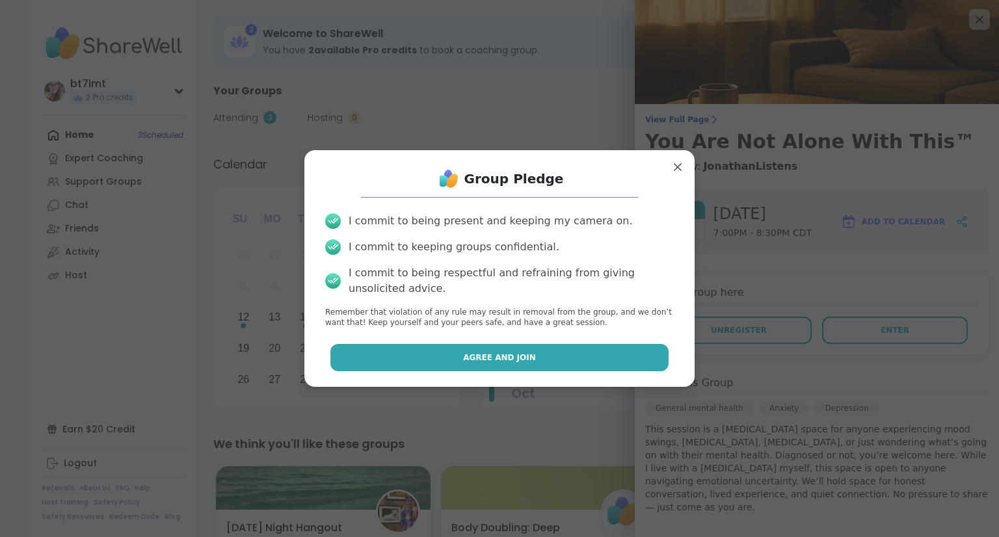
click at [609, 356] on button "Agree and Join" at bounding box center [499, 357] width 339 height 27
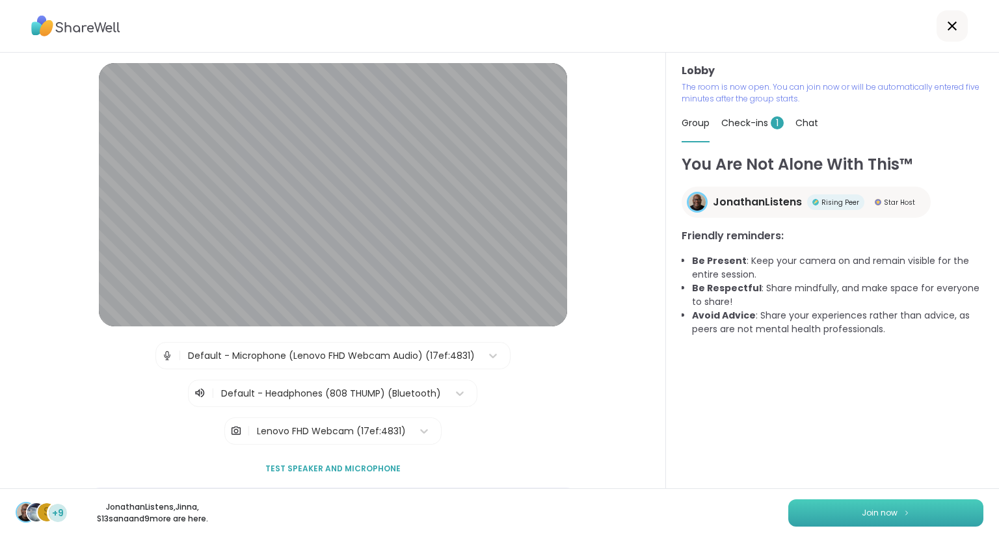
click at [903, 513] on img at bounding box center [907, 512] width 8 height 7
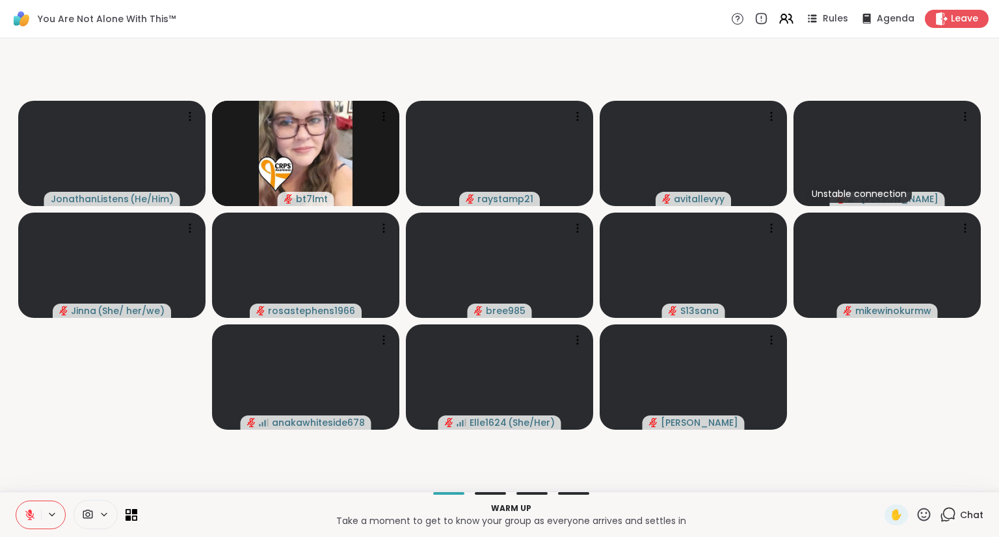
click at [103, 515] on icon at bounding box center [104, 514] width 10 height 11
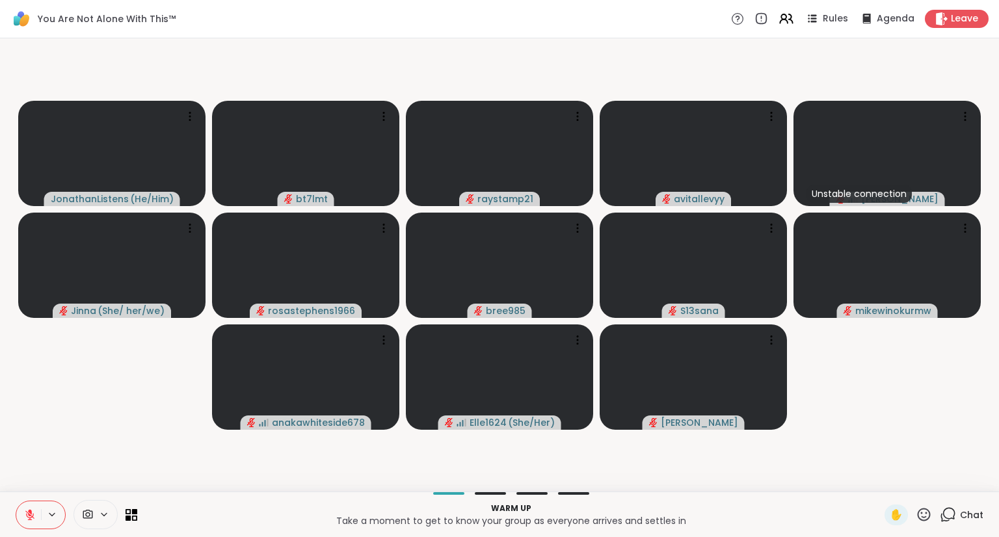
click at [964, 511] on span "Chat" at bounding box center [971, 515] width 23 height 13
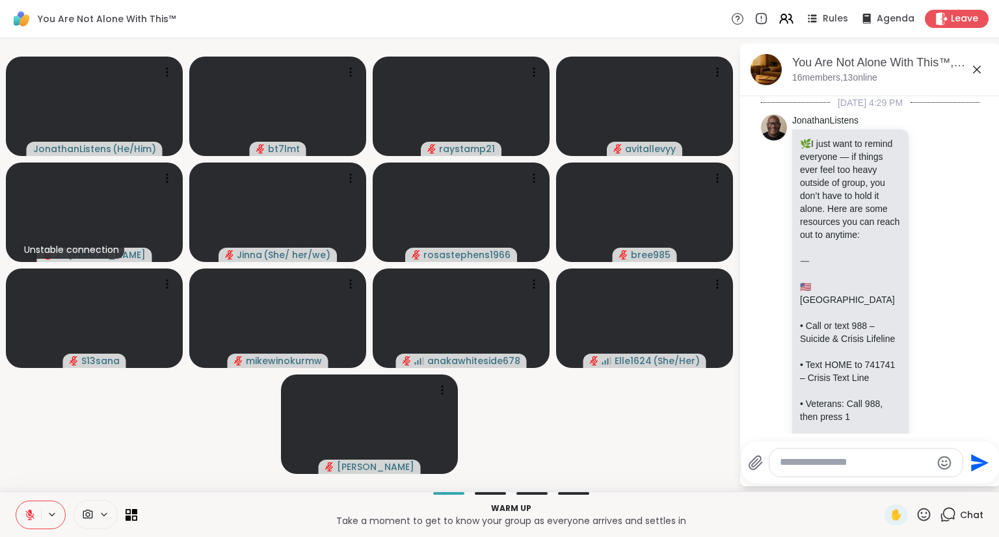
scroll to position [2450, 0]
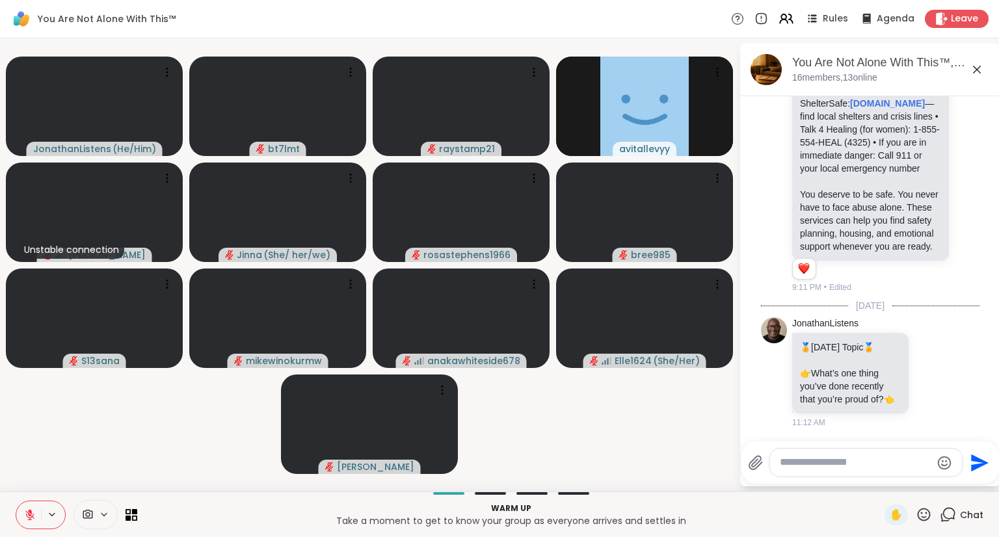
click at [831, 438] on div at bounding box center [872, 440] width 255 height 8
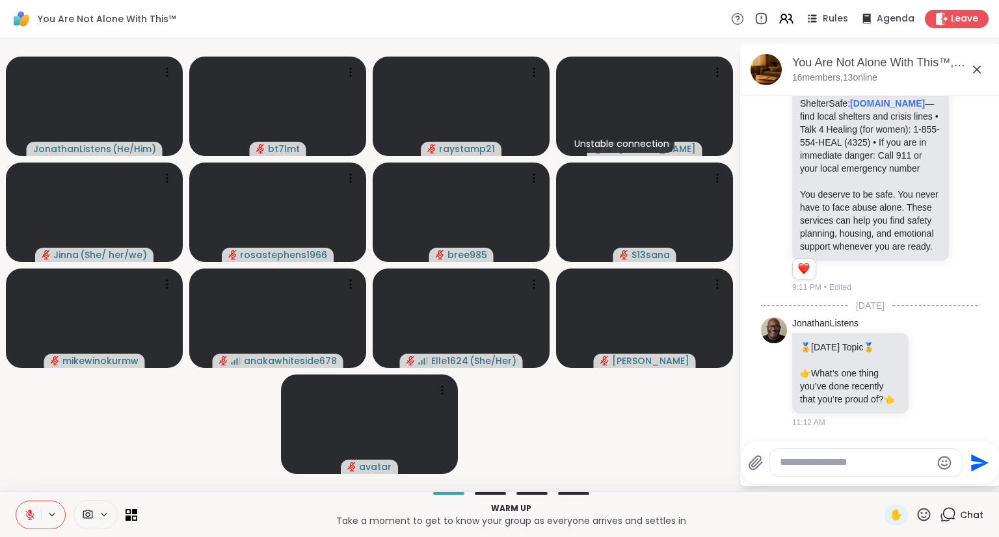
click at [863, 464] on textarea "Type your message" at bounding box center [856, 463] width 152 height 14
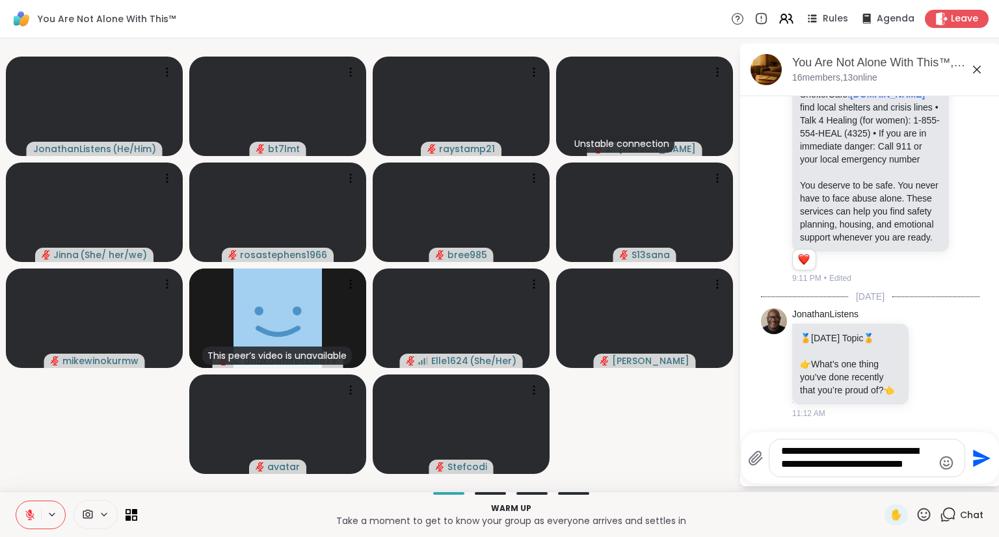
type textarea "**********"
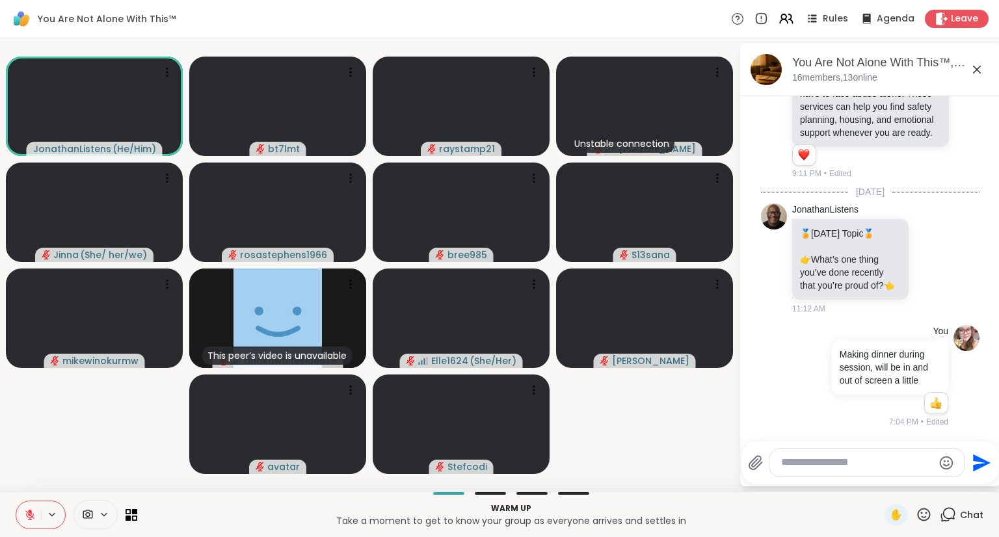
scroll to position [2564, 0]
click at [847, 469] on textarea "Type your message" at bounding box center [857, 463] width 152 height 14
click at [667, 466] on video-player-container "JonathanListens ( He/Him ) bt7lmt raystamp21 tracyanna Jinna ( She/ her/we ) ro…" at bounding box center [369, 265] width 723 height 443
click at [797, 464] on textarea "Type your message" at bounding box center [857, 463] width 152 height 14
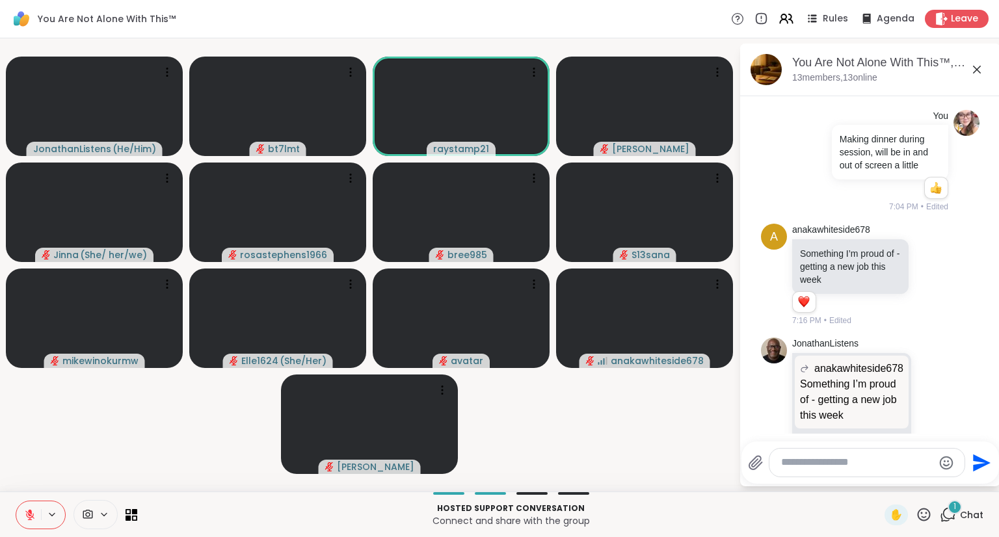
scroll to position [2822, 0]
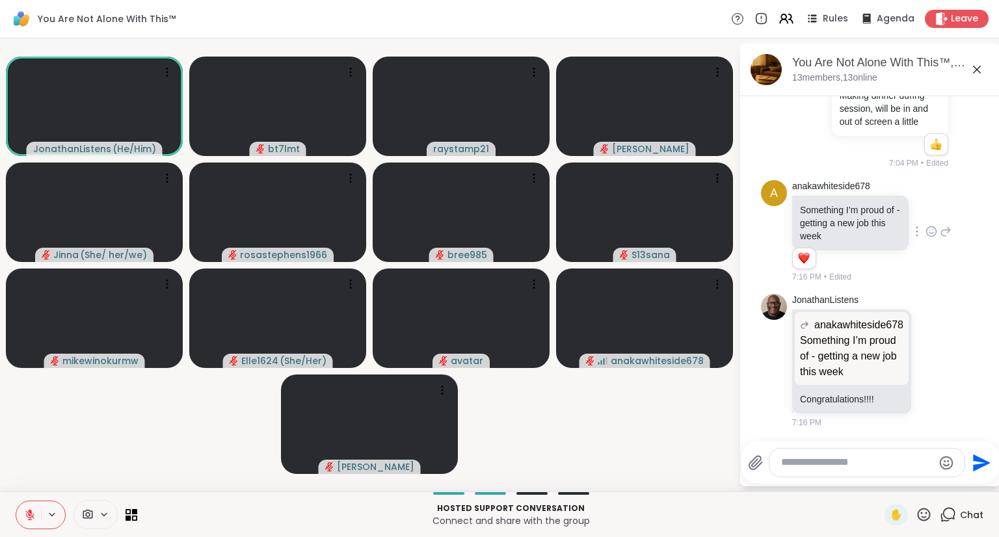
click at [926, 232] on icon at bounding box center [932, 231] width 12 height 13
click at [926, 213] on div "Select Reaction: Heart" at bounding box center [932, 211] width 12 height 12
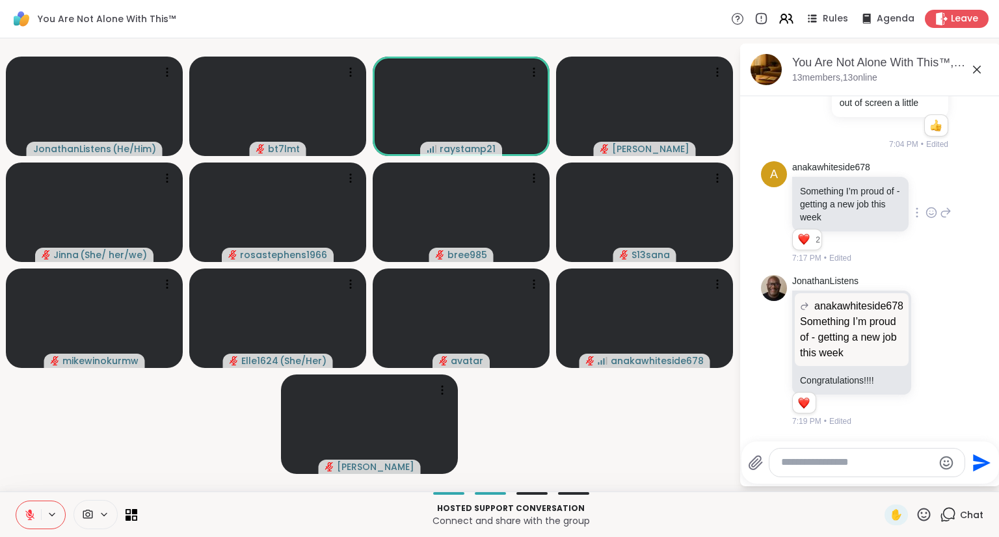
scroll to position [2841, 0]
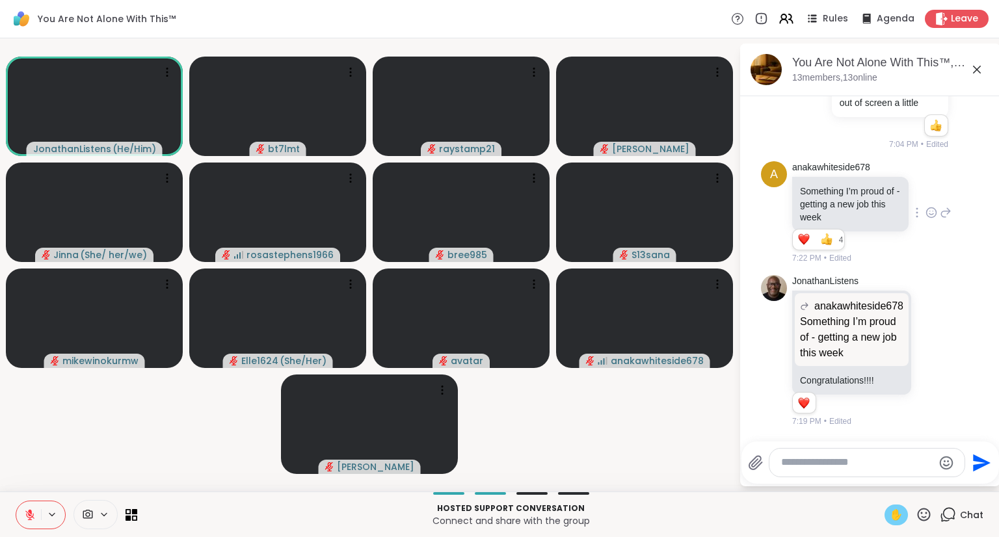
click at [890, 521] on span "✋" at bounding box center [896, 515] width 13 height 16
click at [29, 510] on icon at bounding box center [30, 511] width 4 height 5
click at [890, 522] on span "✋" at bounding box center [896, 515] width 13 height 16
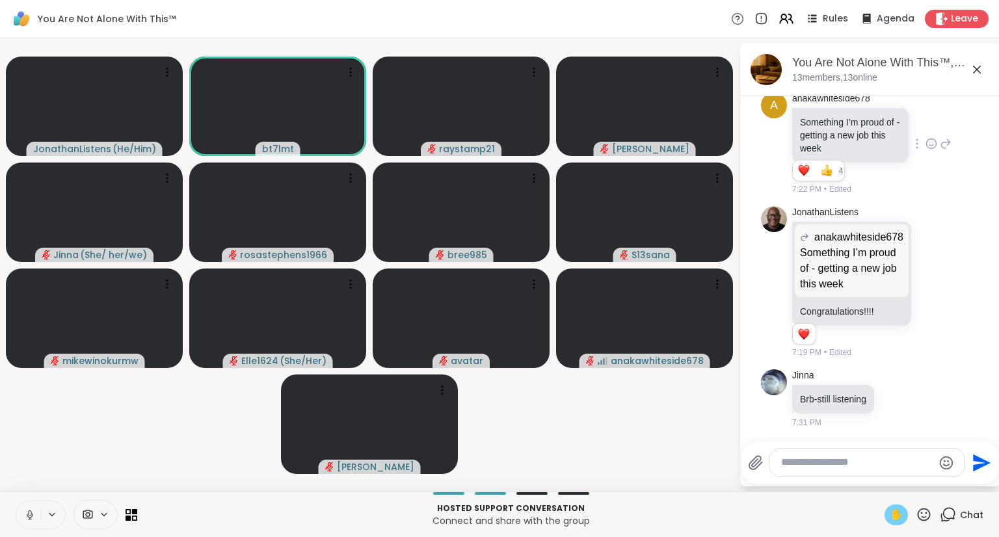
scroll to position [2928, 0]
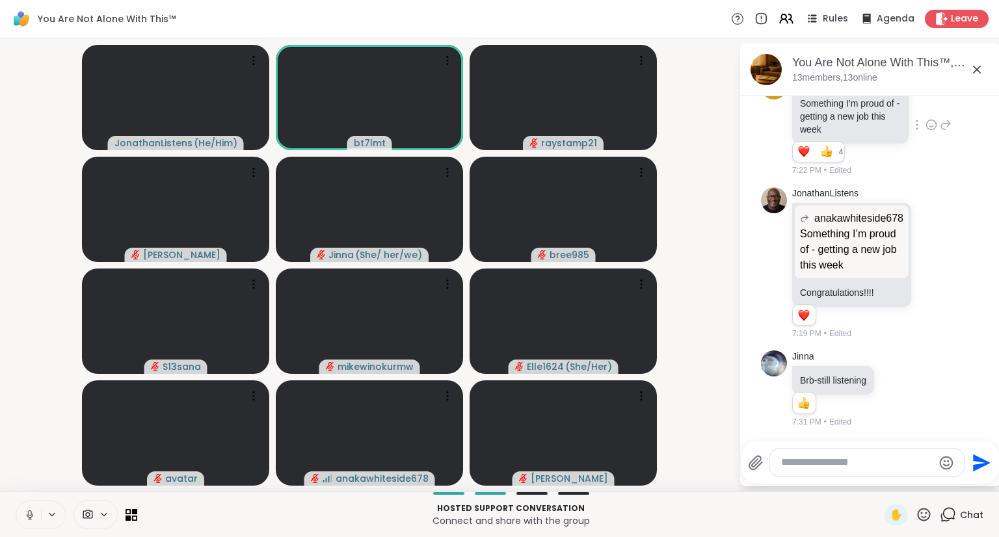
click at [29, 524] on button at bounding box center [28, 515] width 25 height 27
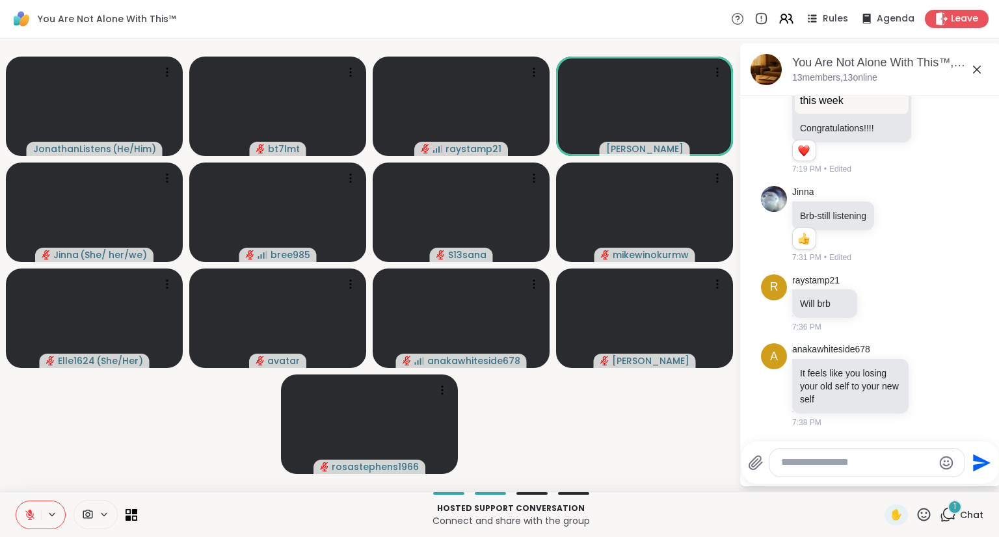
scroll to position [3092, 0]
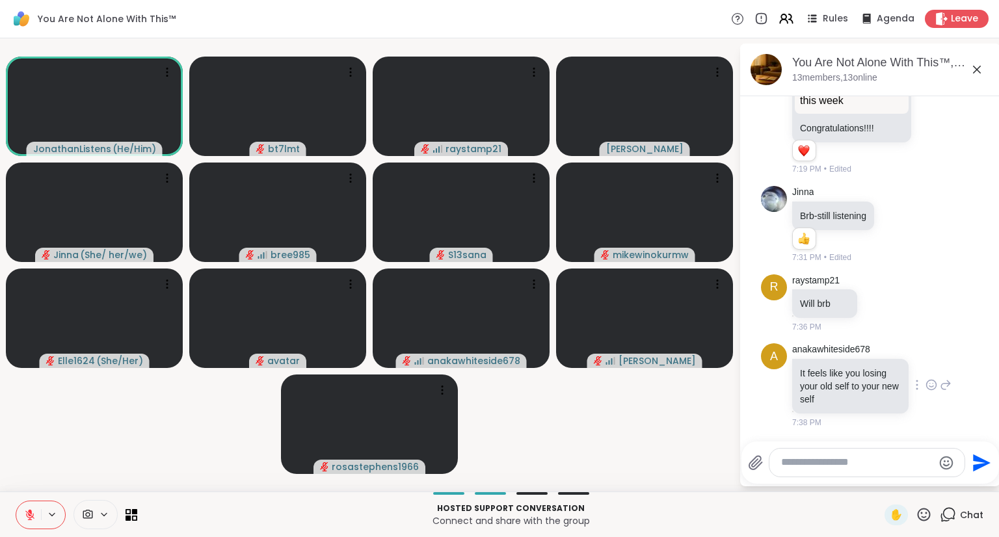
click at [926, 386] on icon at bounding box center [932, 385] width 12 height 13
click at [926, 360] on div "Select Reaction: Heart" at bounding box center [932, 364] width 12 height 12
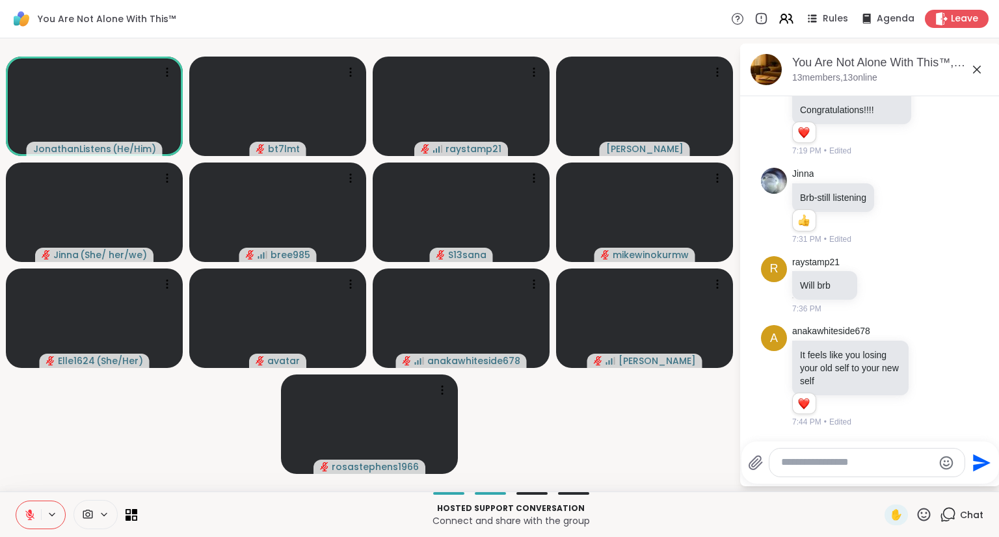
scroll to position [3111, 0]
click at [843, 468] on textarea "Type your message" at bounding box center [857, 463] width 152 height 14
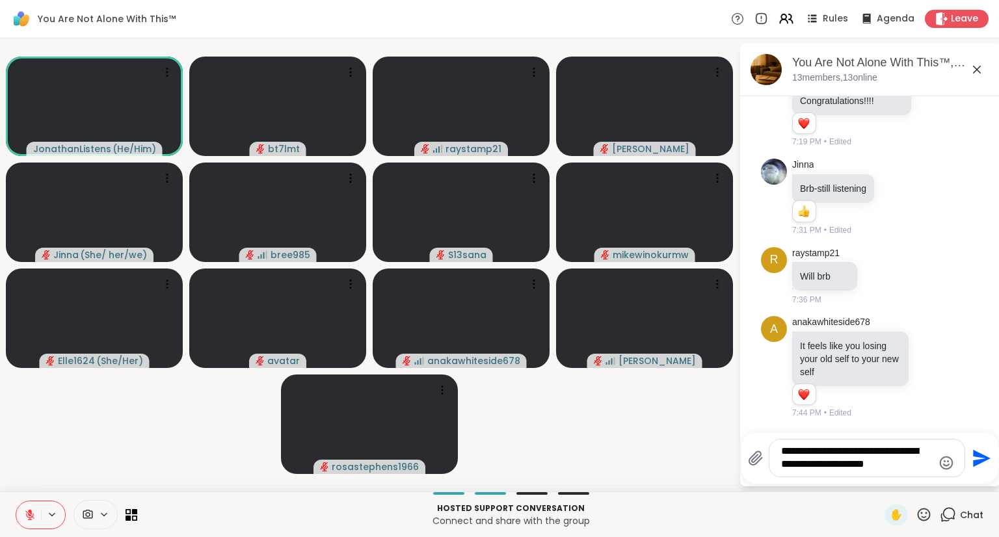
type textarea "**********"
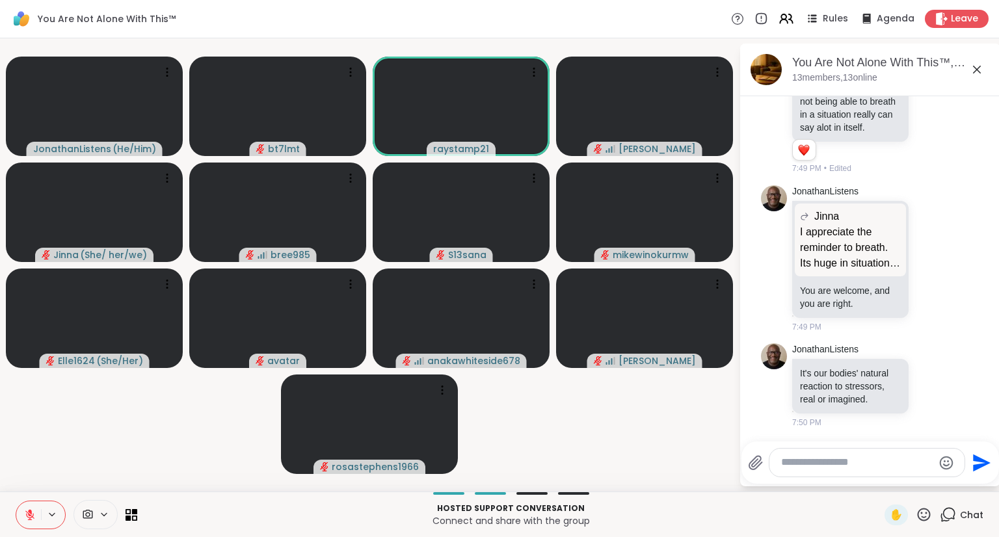
scroll to position [3870, 0]
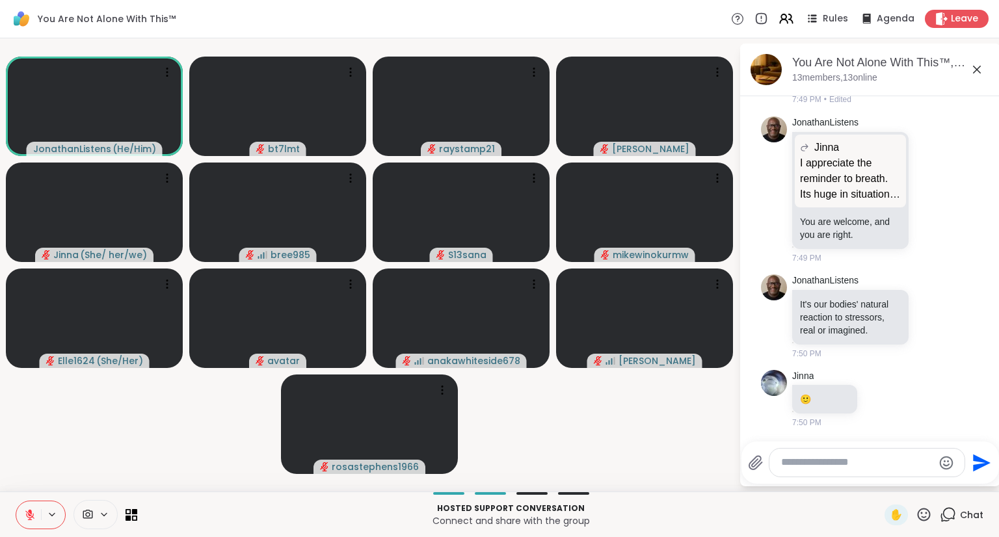
click at [28, 515] on icon at bounding box center [29, 515] width 9 height 9
click at [28, 517] on icon at bounding box center [29, 515] width 9 height 9
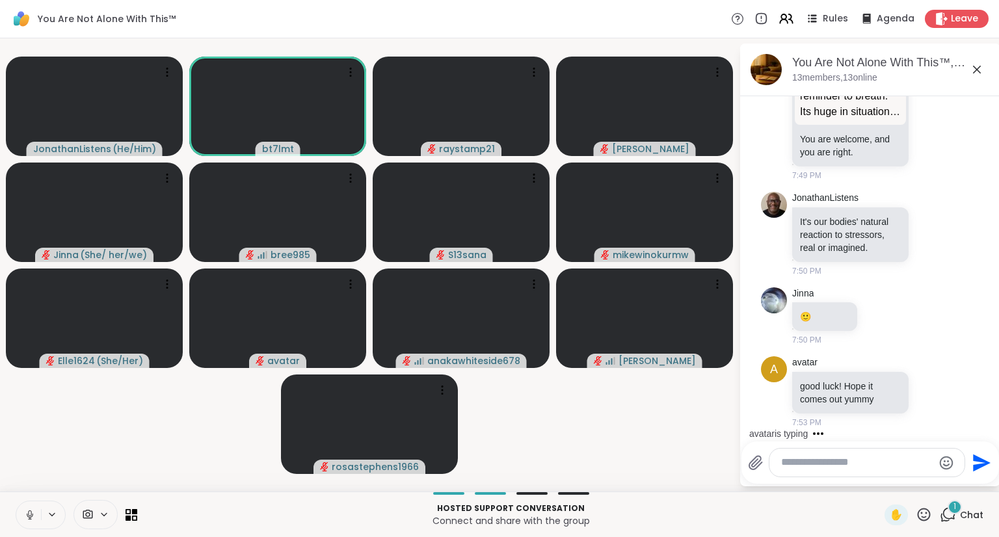
scroll to position [3952, 0]
click at [26, 513] on icon at bounding box center [30, 515] width 12 height 12
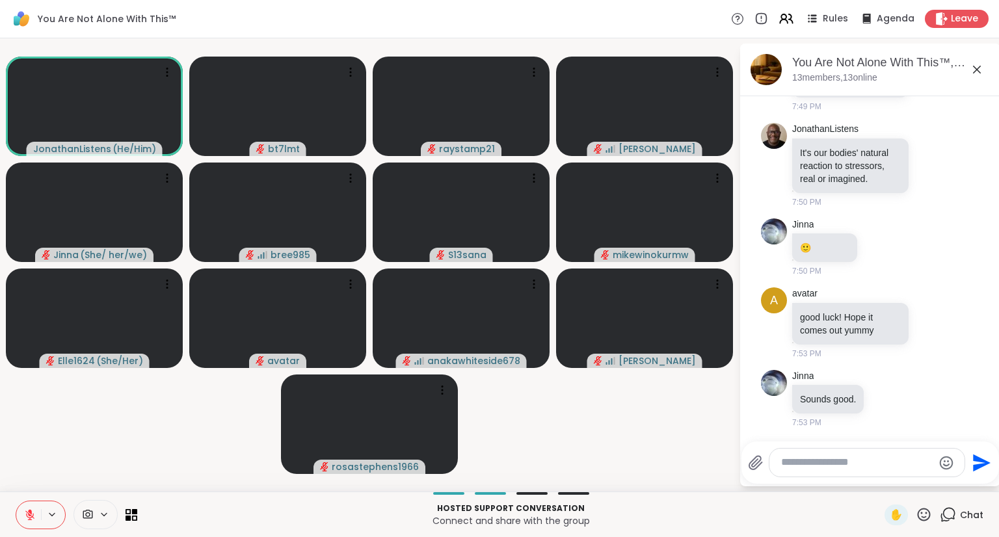
scroll to position [4090, 0]
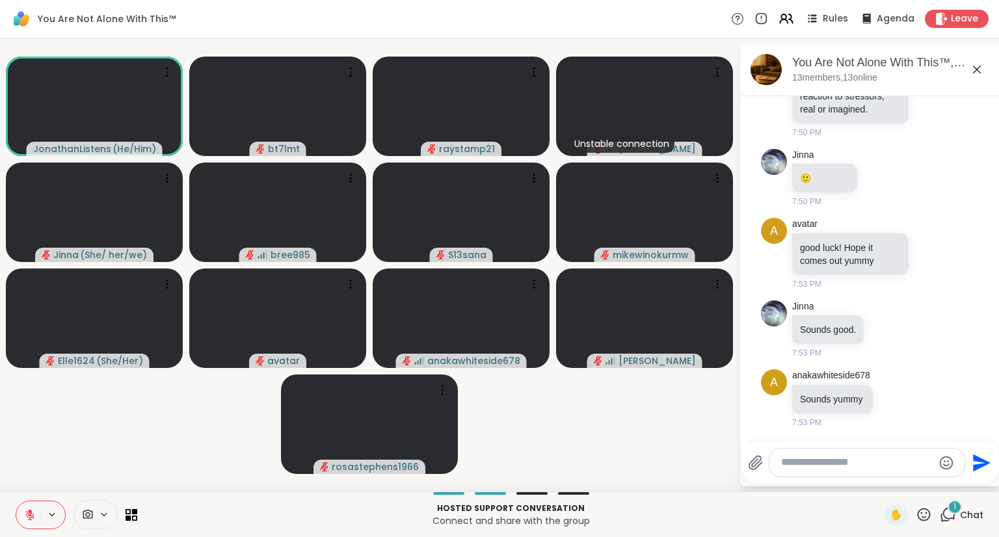
click at [29, 512] on icon at bounding box center [30, 511] width 4 height 5
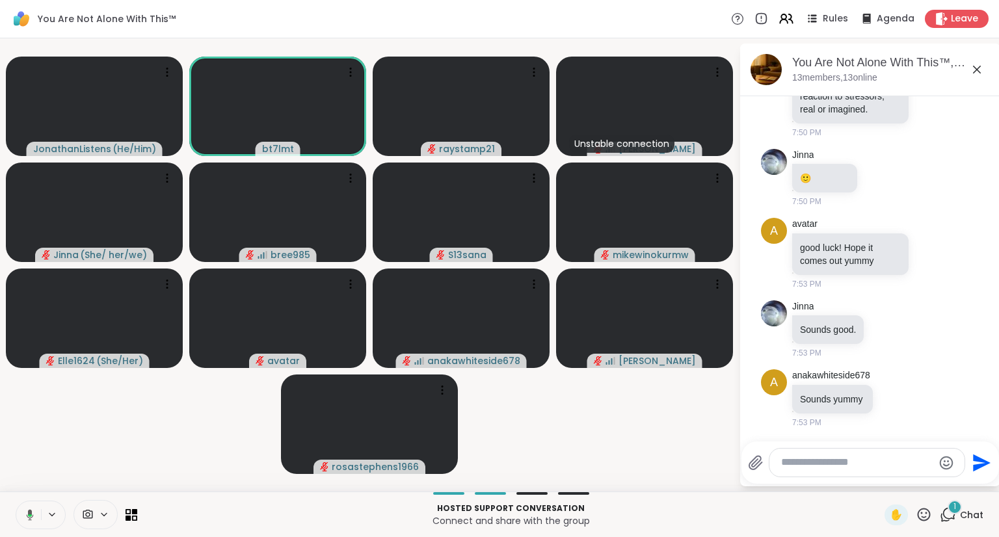
click at [29, 515] on icon at bounding box center [30, 516] width 4 height 3
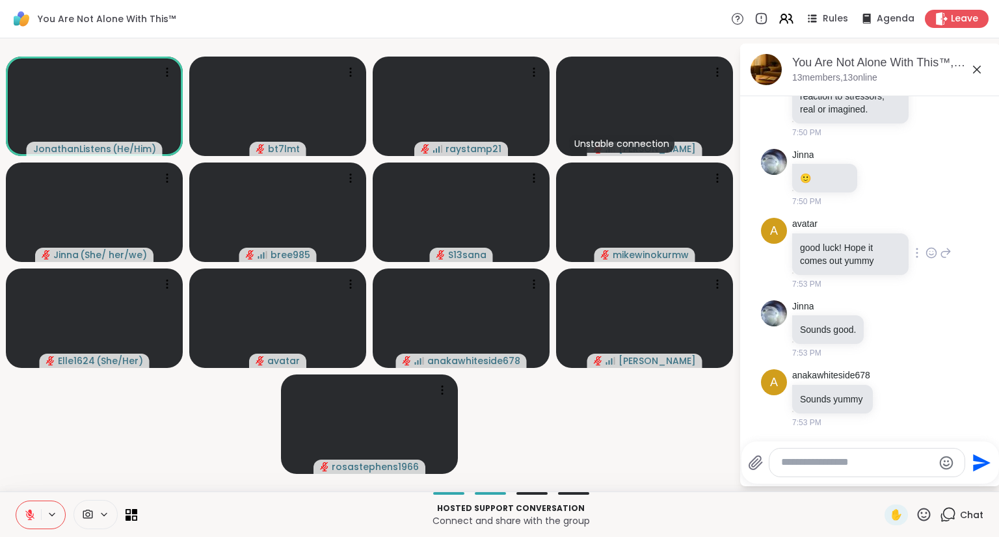
click at [926, 252] on icon at bounding box center [932, 253] width 12 height 13
click at [926, 236] on div "Select Reaction: Heart" at bounding box center [932, 232] width 12 height 12
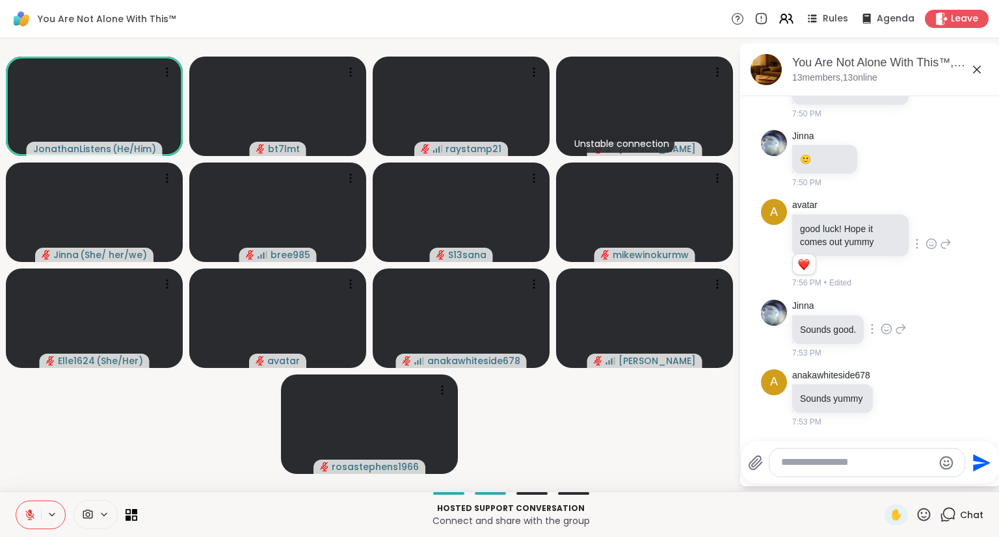
click at [889, 327] on icon at bounding box center [889, 327] width 0 height 0
click at [890, 314] on div "Select Reaction: Heart" at bounding box center [887, 308] width 12 height 12
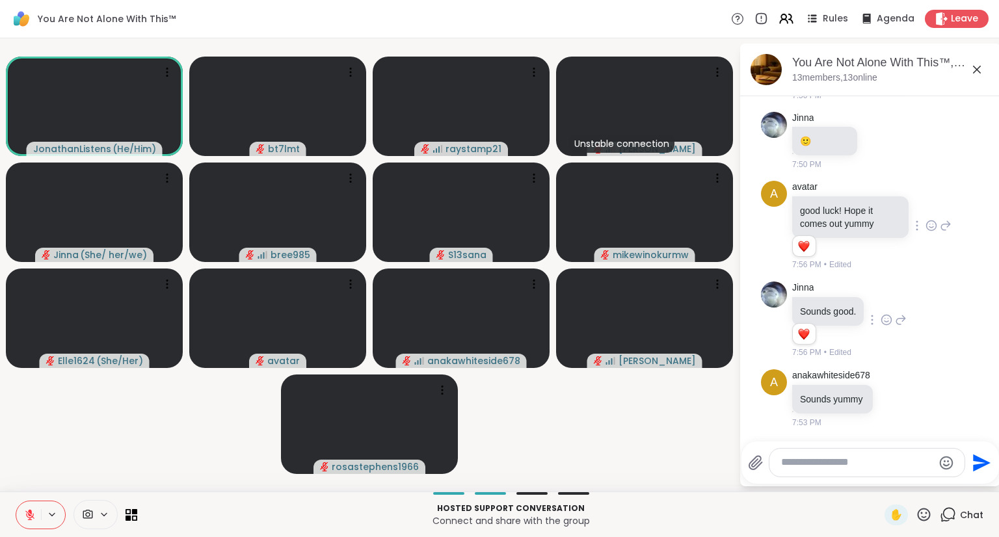
scroll to position [4127, 0]
click at [891, 399] on icon at bounding box center [896, 398] width 12 height 13
click at [892, 377] on div "Select Reaction: Heart" at bounding box center [896, 378] width 12 height 12
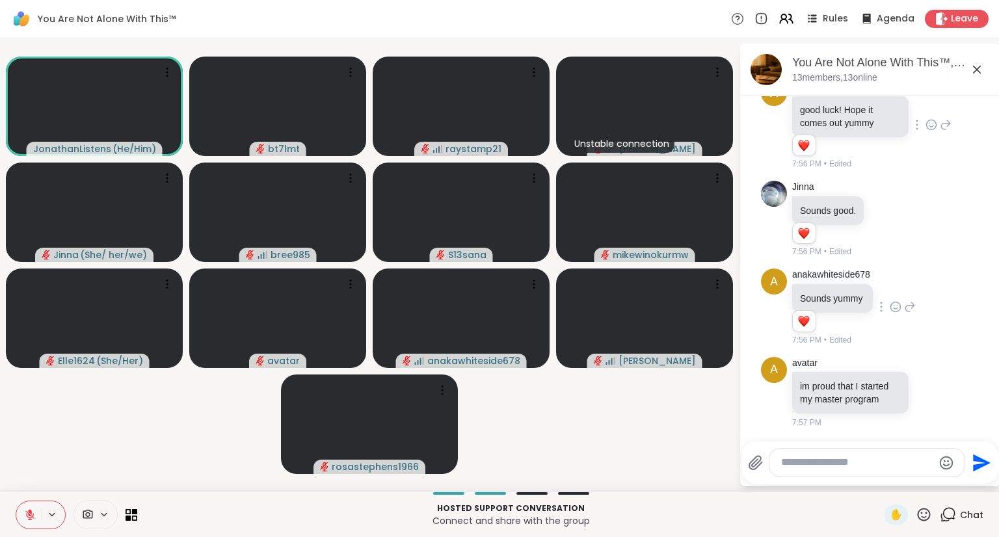
scroll to position [4241, 0]
click at [890, 466] on textarea "Type your message" at bounding box center [857, 463] width 152 height 14
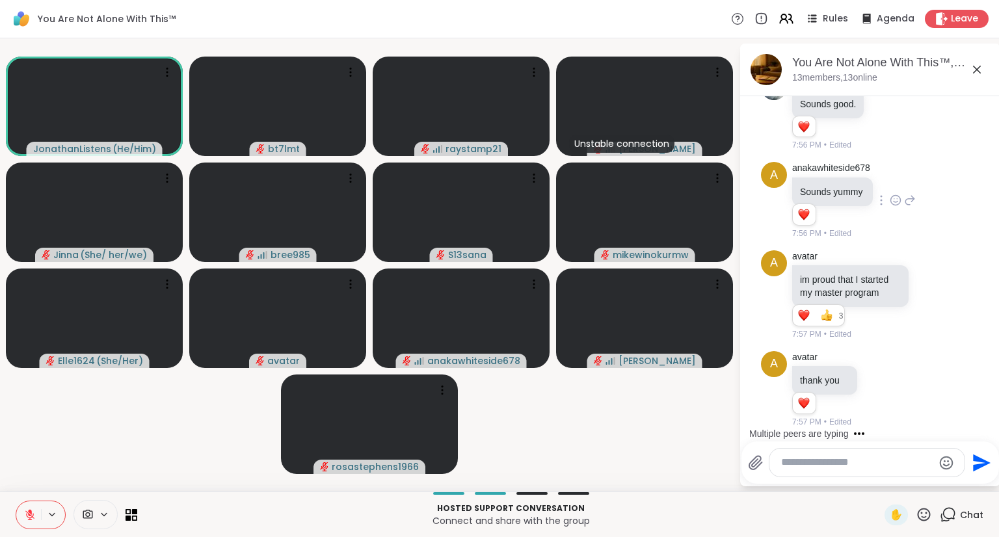
scroll to position [4416, 0]
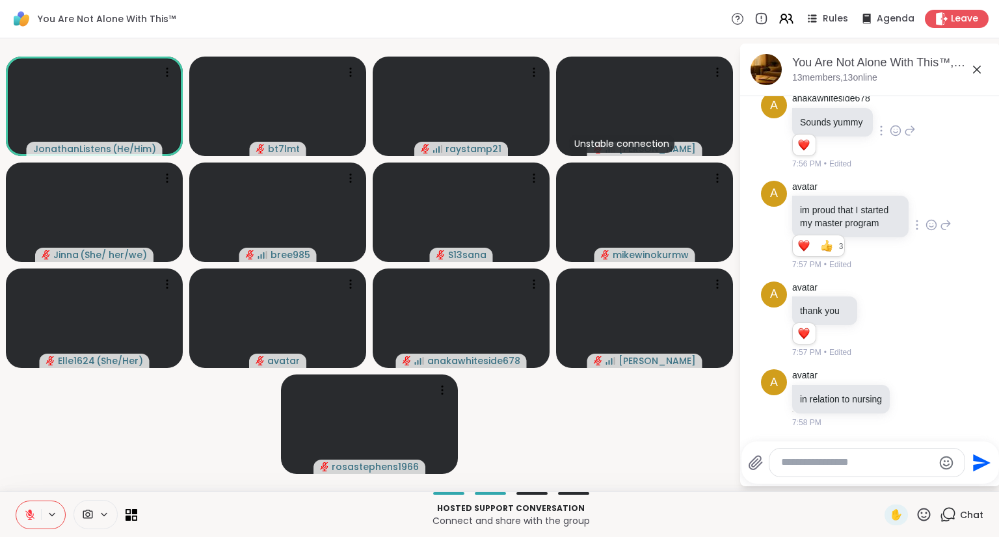
click at [926, 220] on icon at bounding box center [932, 225] width 12 height 13
click at [926, 198] on div "Select Reaction: Heart" at bounding box center [932, 204] width 12 height 12
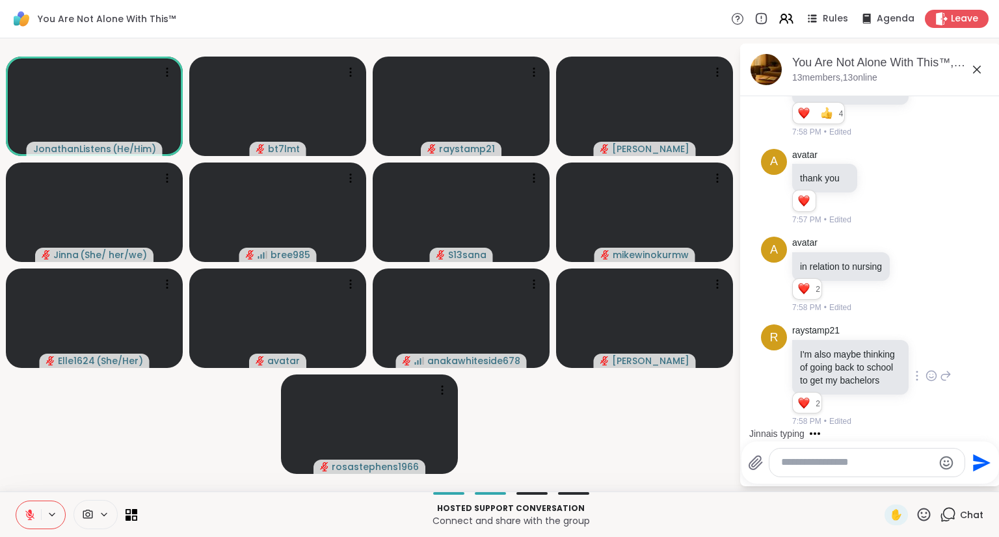
scroll to position [4497, 0]
click at [929, 283] on icon at bounding box center [927, 275] width 12 height 16
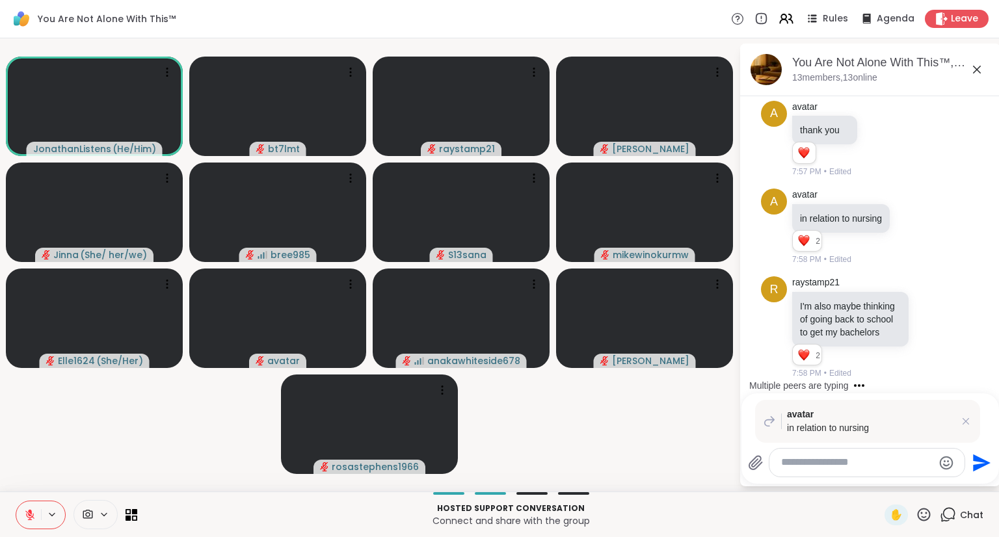
click at [976, 422] on div "avatar in relation to nursing" at bounding box center [867, 421] width 225 height 43
click at [964, 419] on icon at bounding box center [965, 421] width 13 height 13
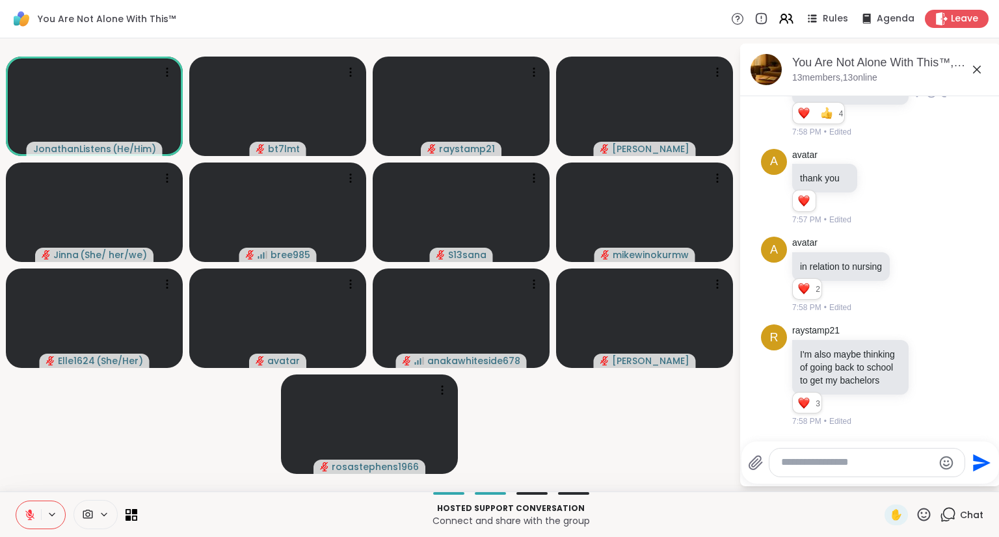
scroll to position [4432, 0]
click at [940, 100] on icon at bounding box center [946, 93] width 12 height 16
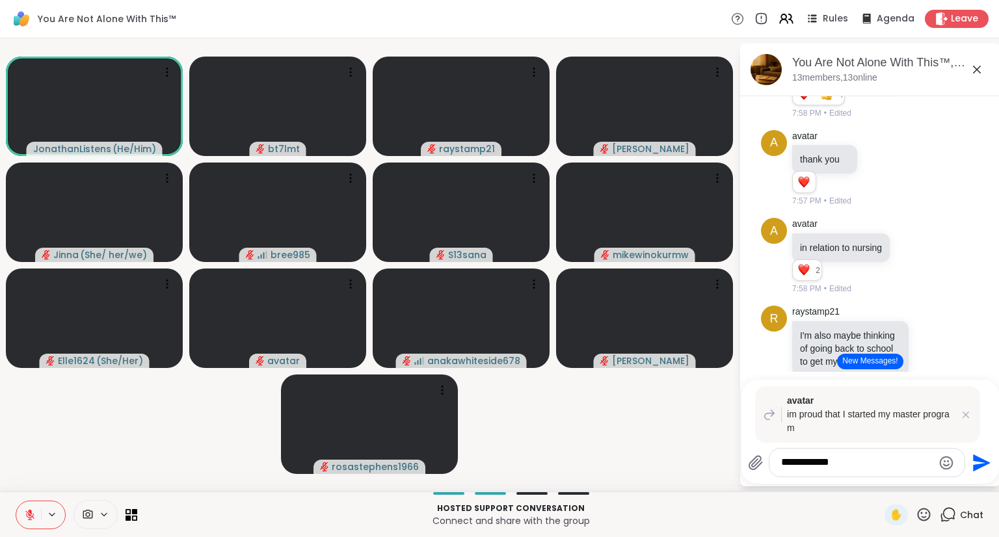
type textarea "**********"
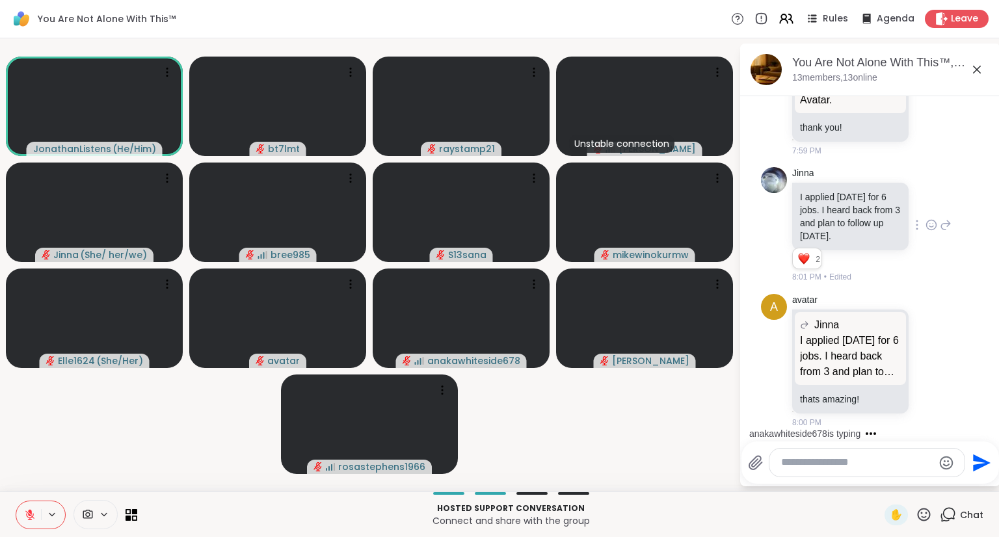
scroll to position [5201, 0]
click at [926, 222] on icon at bounding box center [932, 225] width 12 height 13
click at [926, 202] on div "Select Reaction: Heart" at bounding box center [932, 204] width 12 height 12
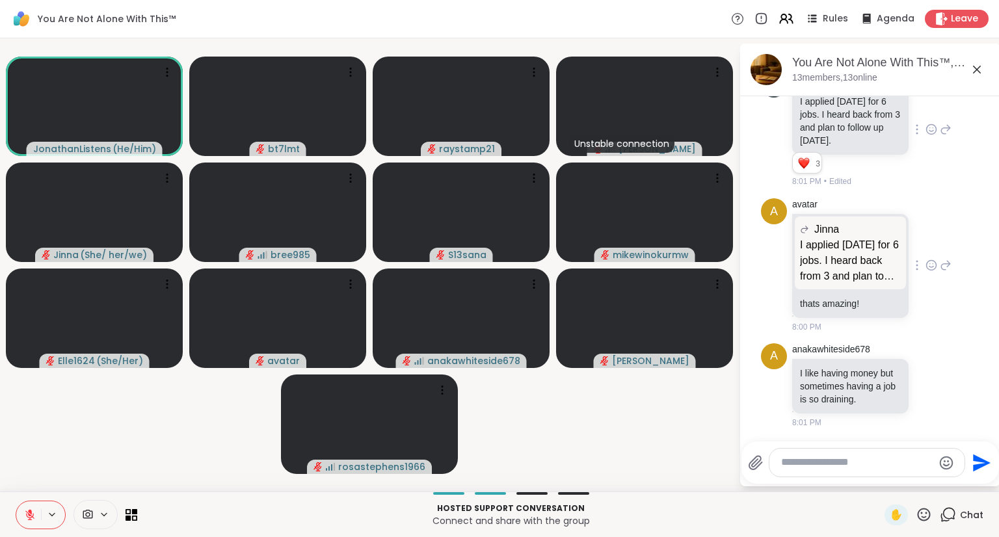
scroll to position [5310, 0]
click at [872, 466] on textarea "Type your message" at bounding box center [857, 463] width 152 height 14
type textarea "***"
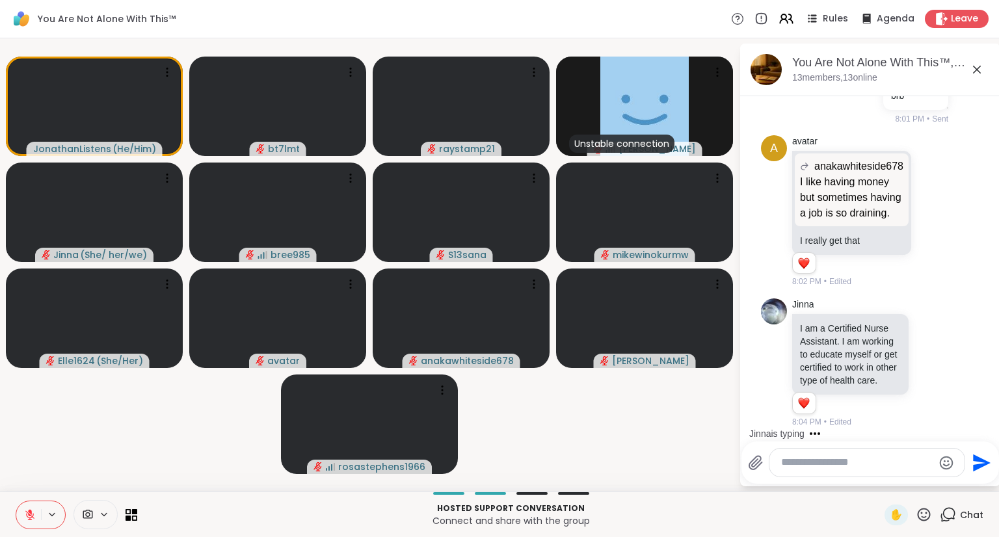
scroll to position [5695, 0]
click at [926, 356] on icon at bounding box center [932, 362] width 12 height 13
click at [924, 332] on button "Select Reaction: Heart" at bounding box center [931, 342] width 26 height 26
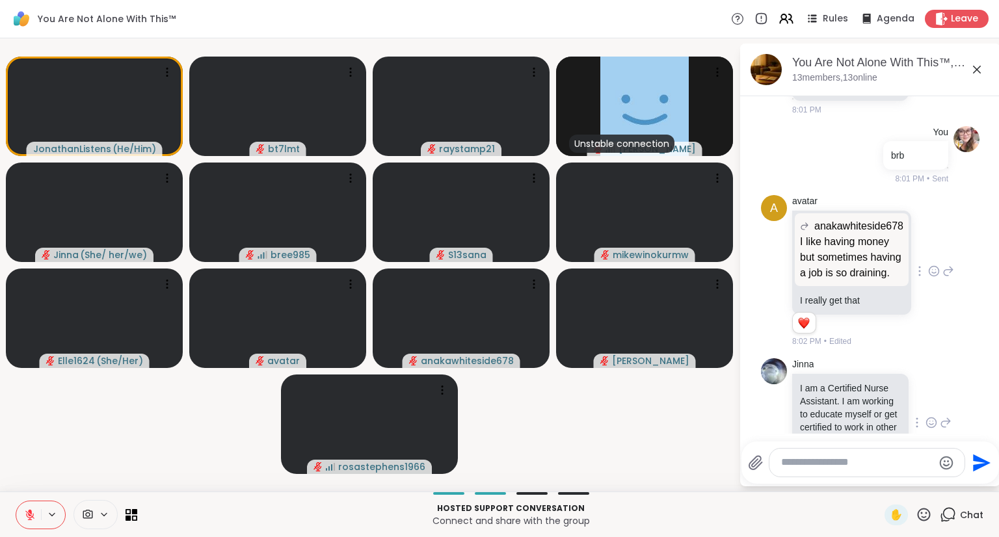
scroll to position [5435, 0]
click at [926, 80] on icon at bounding box center [932, 73] width 12 height 13
click at [897, 59] on div "Select Reaction: Thumbs up" at bounding box center [903, 53] width 12 height 12
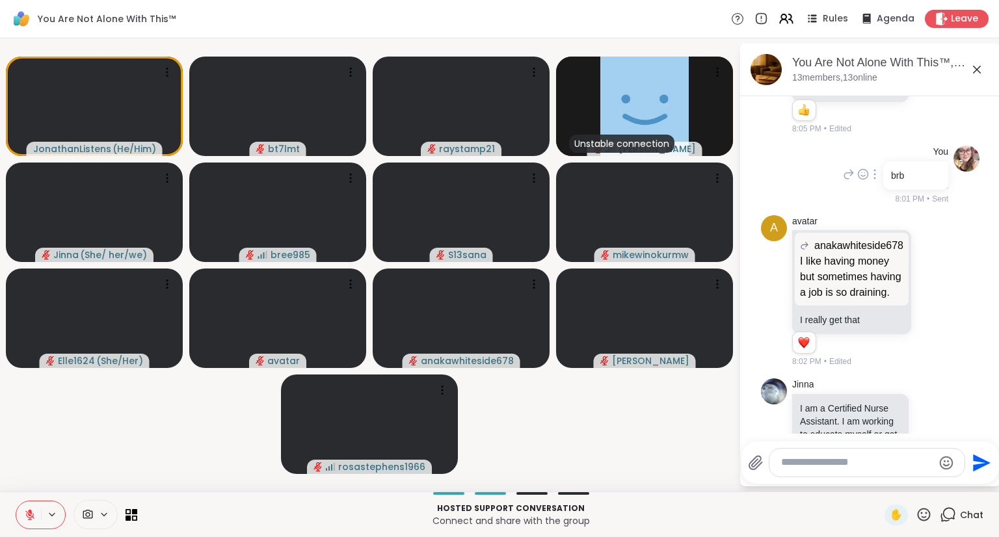
scroll to position [5713, 0]
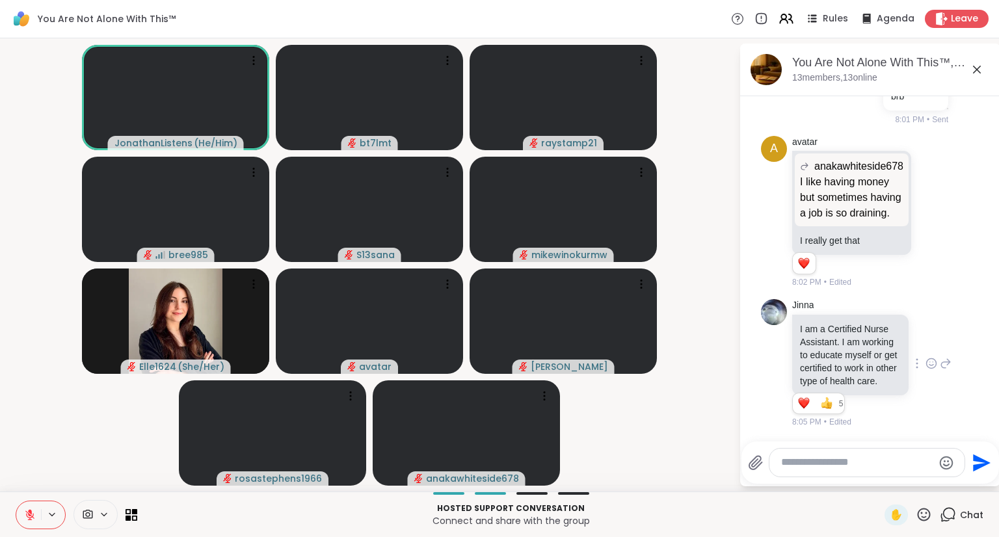
click at [663, 516] on p "Connect and share with the group" at bounding box center [511, 521] width 732 height 13
click at [827, 461] on textarea "Type your message" at bounding box center [857, 463] width 152 height 14
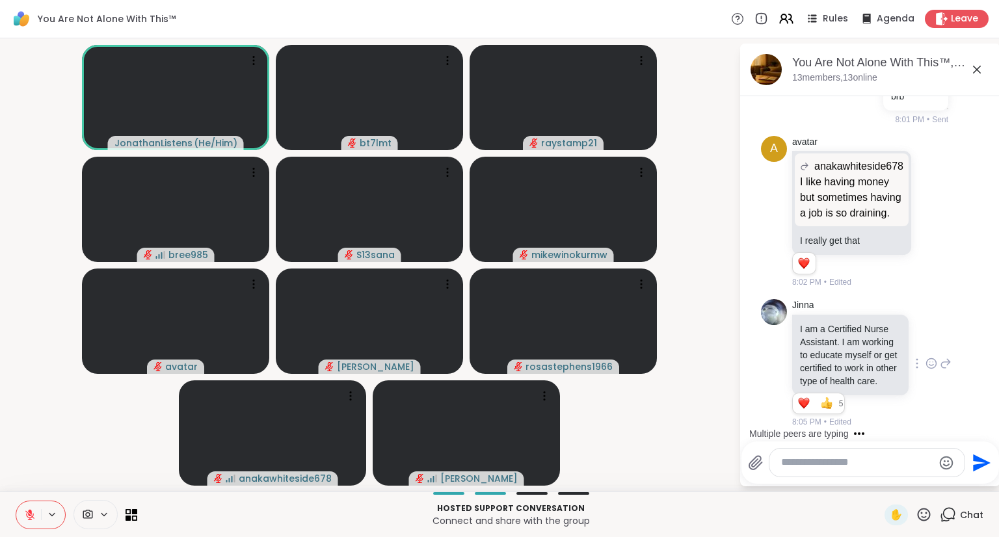
scroll to position [5910, 0]
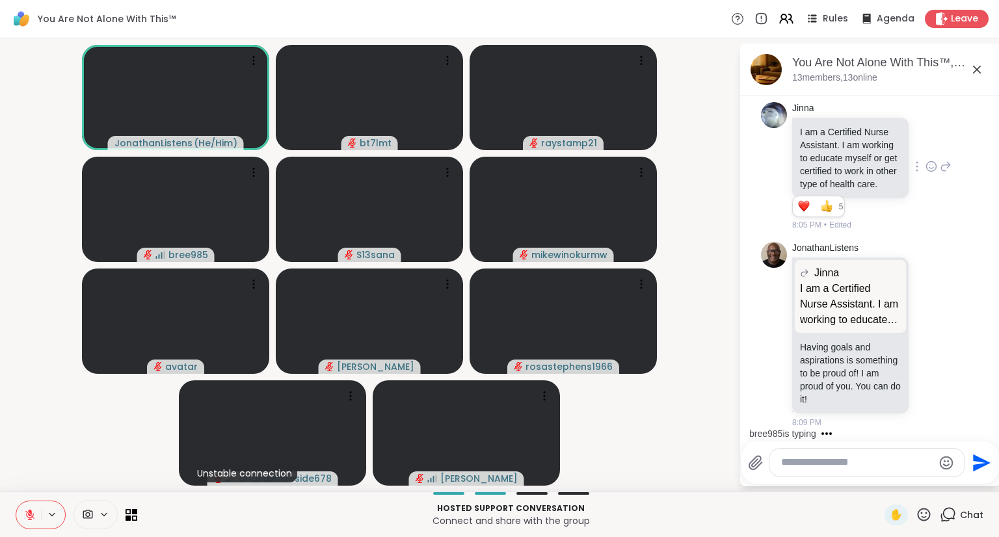
click at [27, 511] on icon at bounding box center [30, 515] width 12 height 12
click at [848, 466] on textarea "Type your message" at bounding box center [857, 463] width 152 height 14
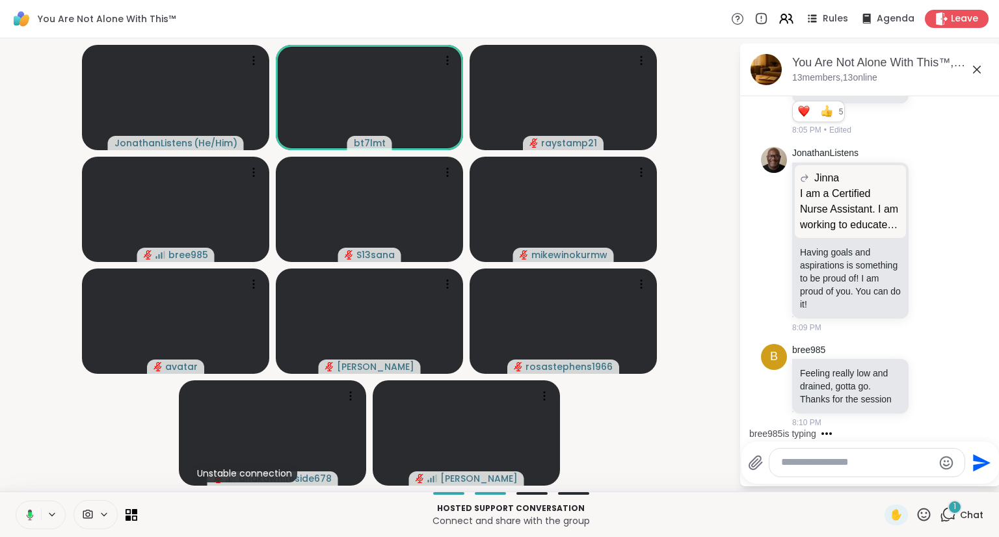
scroll to position [6018, 0]
click at [872, 464] on textarea "Type your message" at bounding box center [857, 463] width 152 height 14
click at [837, 470] on div at bounding box center [867, 463] width 195 height 28
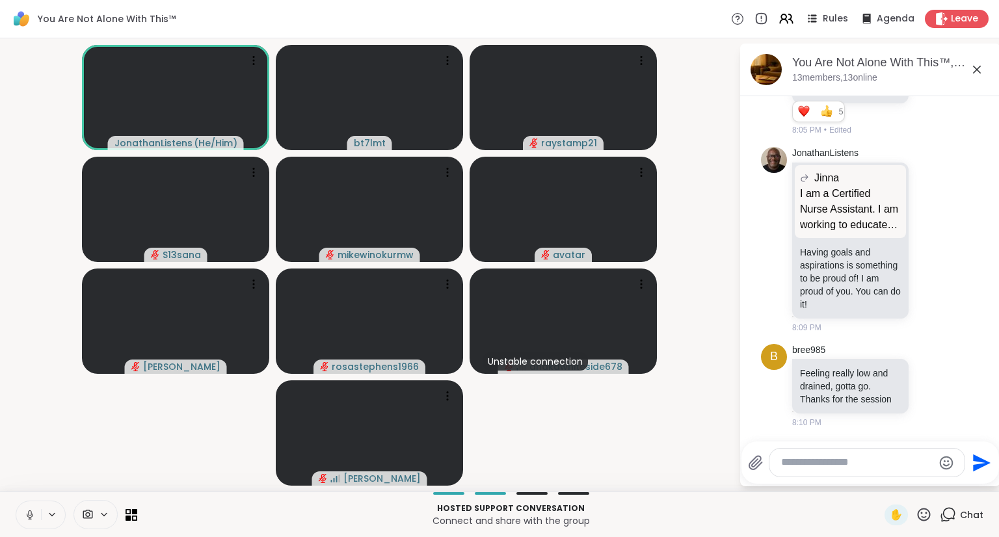
scroll to position [6037, 0]
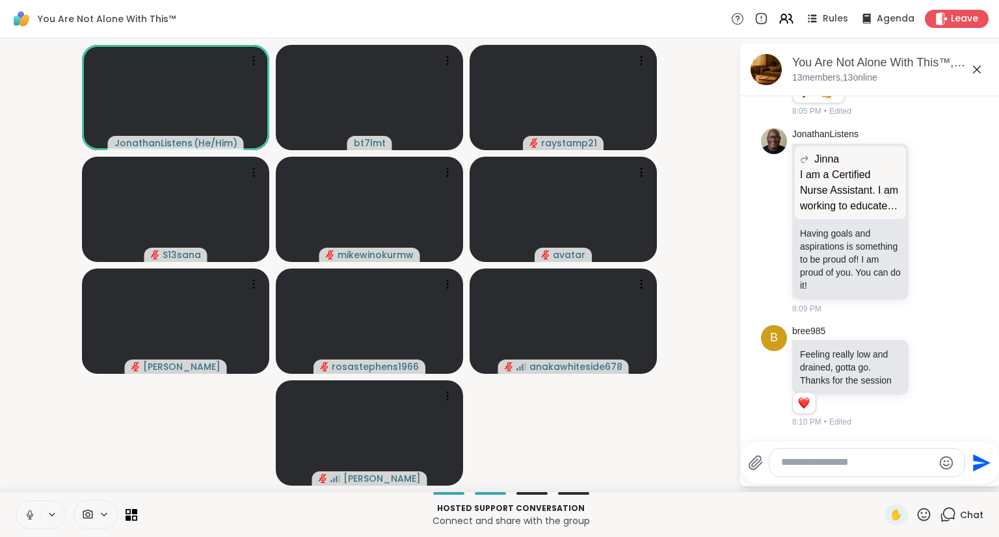
click at [18, 514] on button at bounding box center [28, 515] width 25 height 27
click at [25, 512] on icon at bounding box center [30, 515] width 12 height 12
click at [864, 461] on textarea "Type your message" at bounding box center [857, 463] width 152 height 14
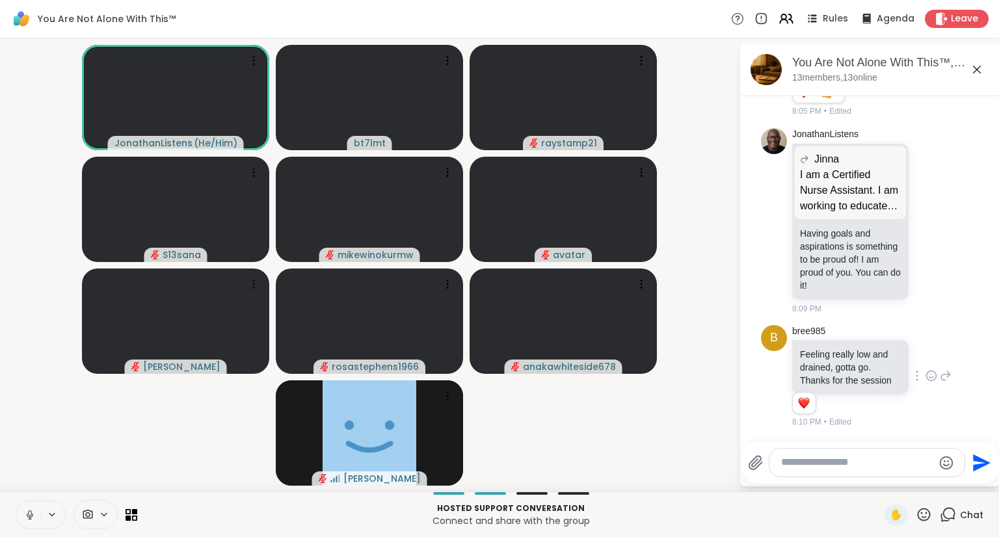
click at [926, 371] on icon at bounding box center [932, 375] width 12 height 13
click at [926, 349] on div "Select Reaction: Heart" at bounding box center [932, 355] width 12 height 12
click at [26, 505] on button at bounding box center [28, 515] width 25 height 27
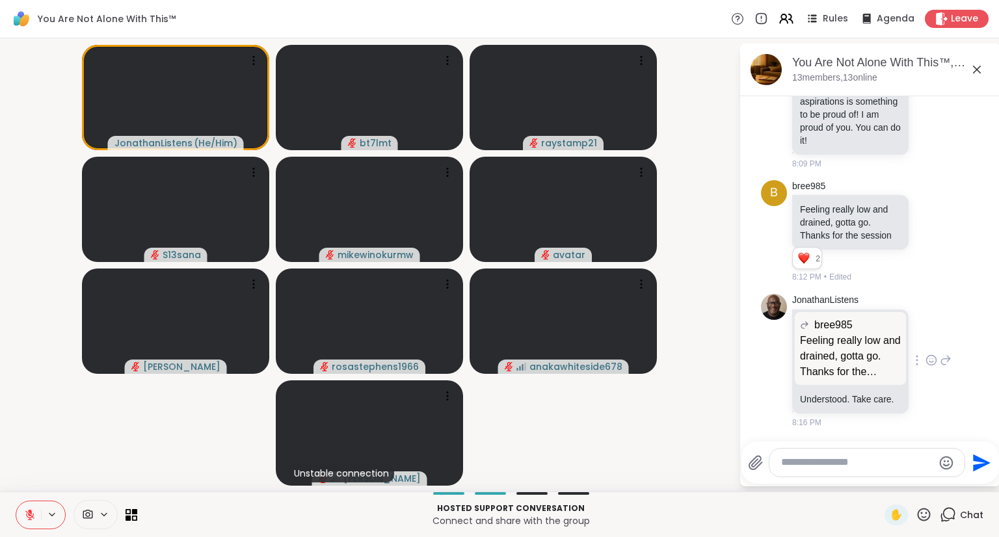
scroll to position [6194, 0]
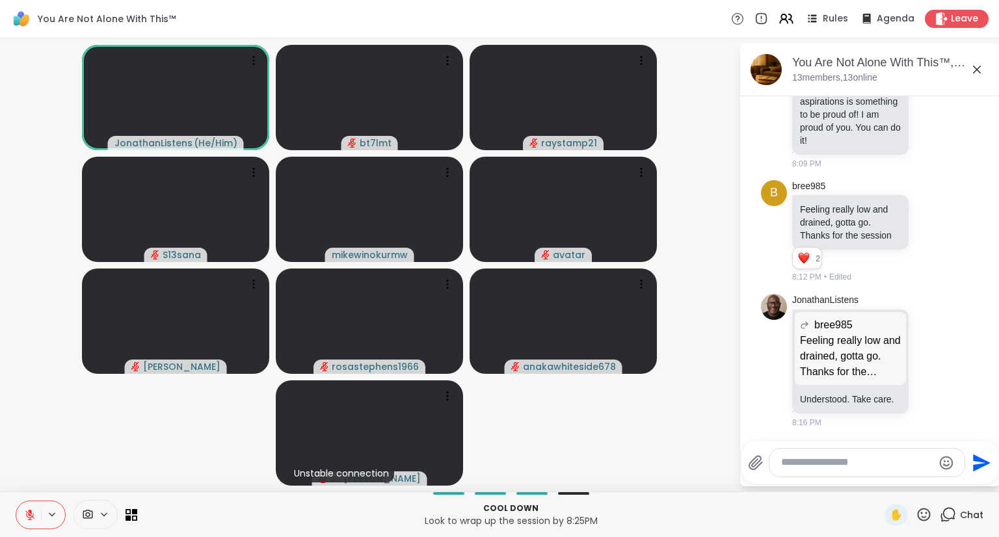
click at [896, 469] on textarea "Type your message" at bounding box center [857, 463] width 152 height 14
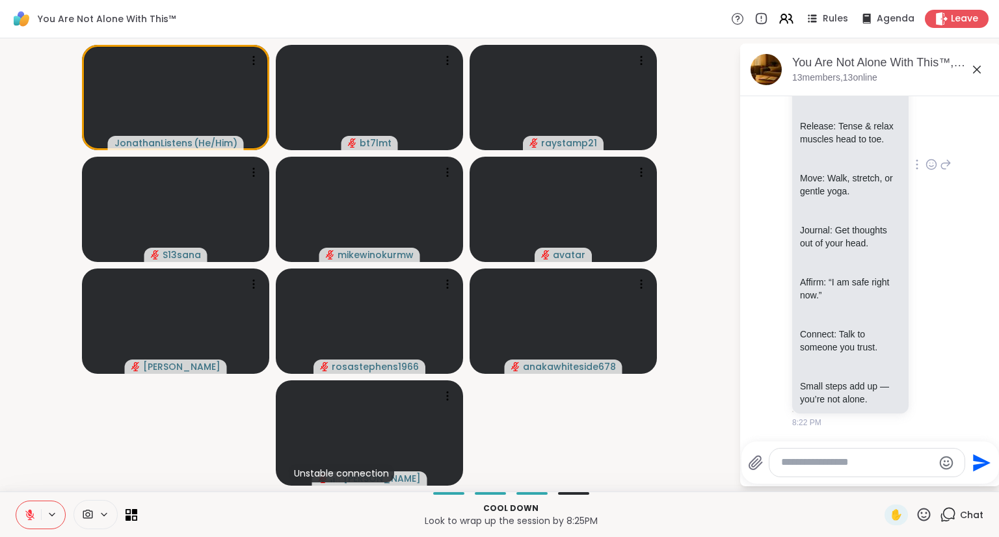
scroll to position [6614, 0]
click at [926, 171] on icon at bounding box center [932, 164] width 12 height 13
click at [926, 150] on div "Select Reaction: Heart" at bounding box center [932, 144] width 12 height 12
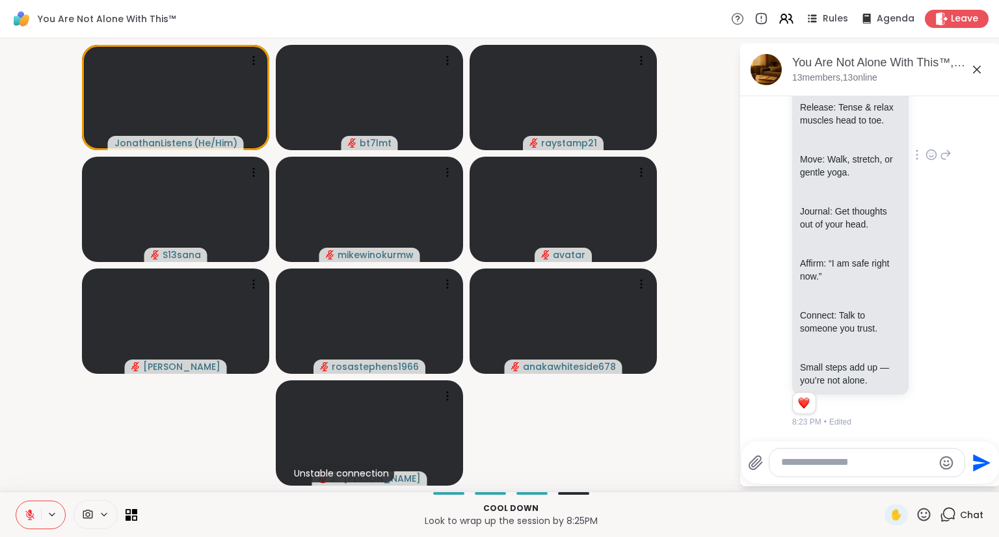
scroll to position [6763, 0]
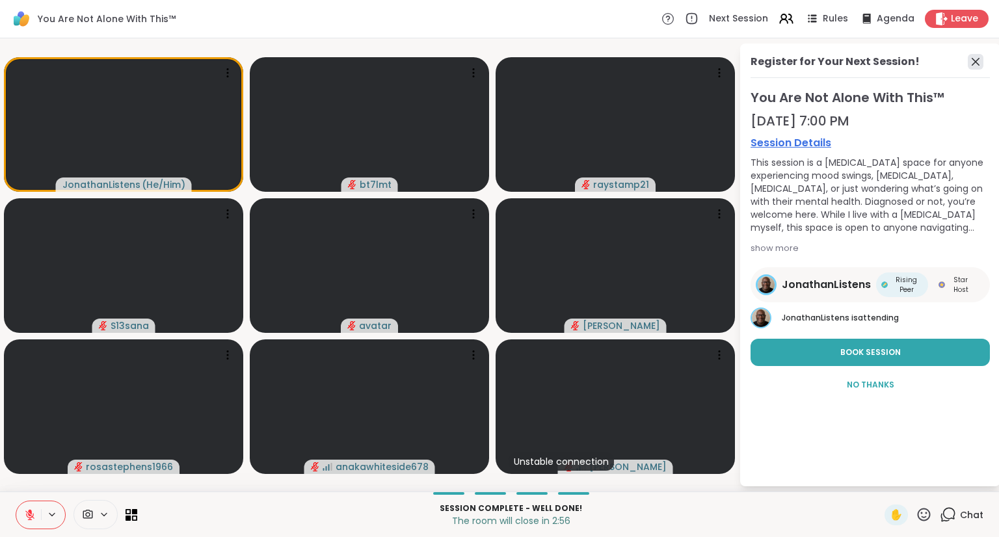
click at [976, 60] on icon at bounding box center [976, 62] width 16 height 16
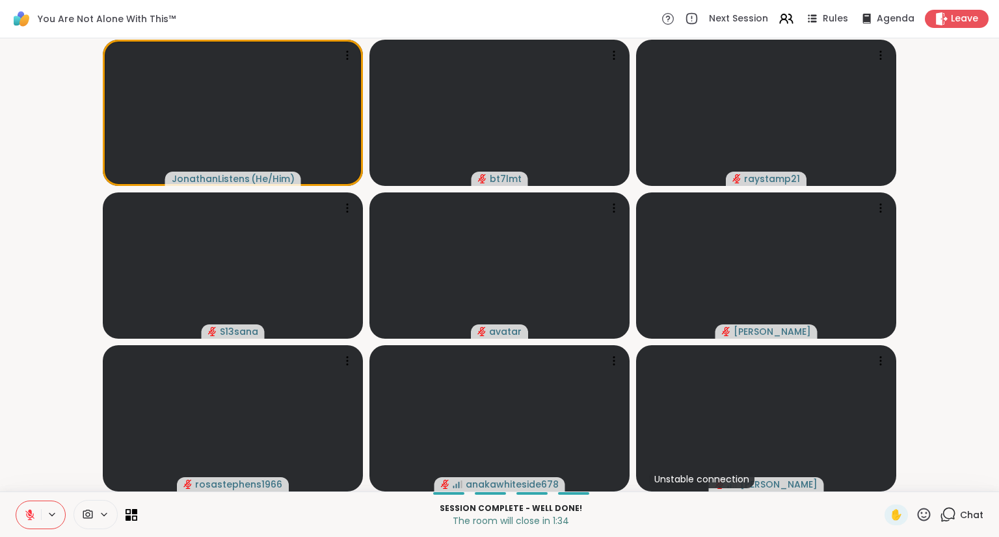
click at [960, 516] on span "Chat" at bounding box center [971, 515] width 23 height 13
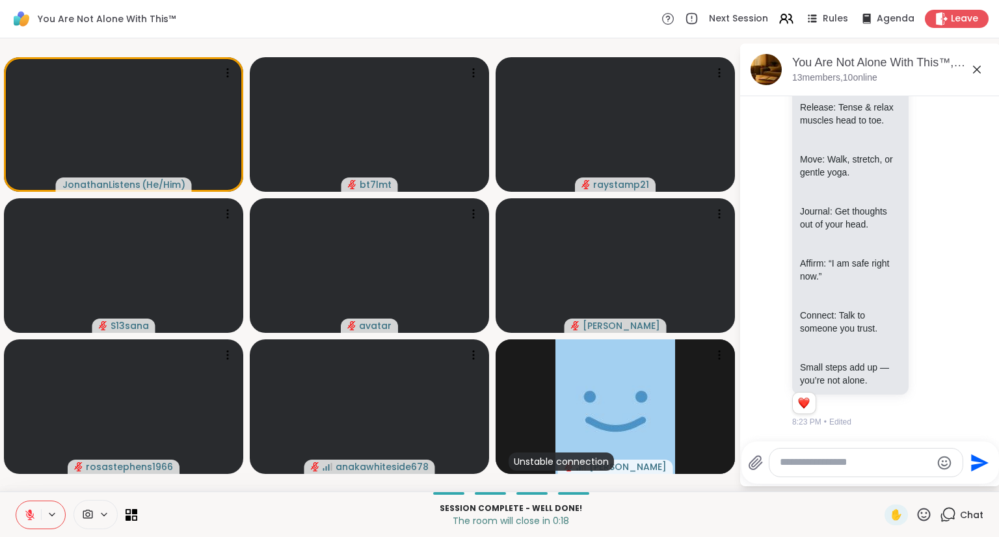
click at [26, 511] on icon at bounding box center [29, 515] width 9 height 9
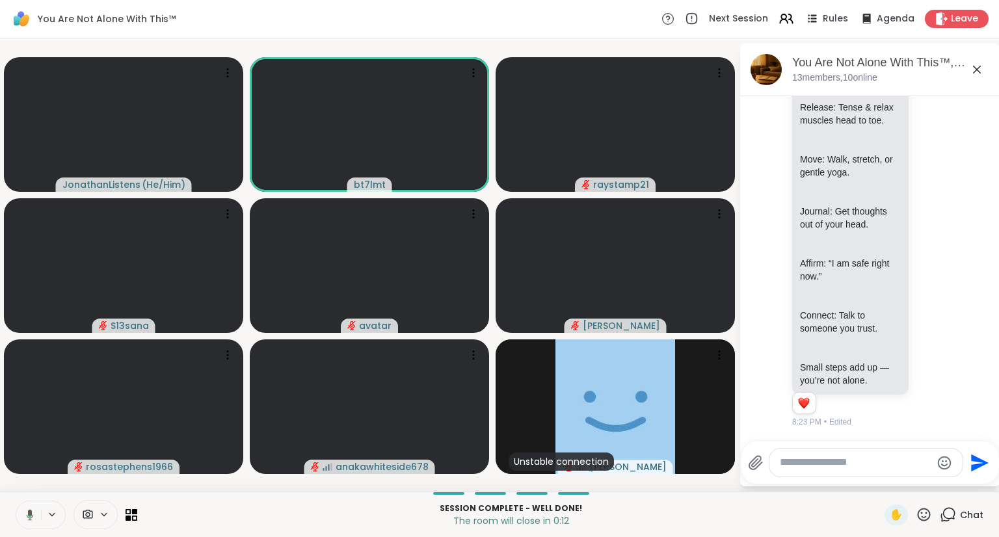
click at [27, 511] on icon at bounding box center [28, 515] width 12 height 12
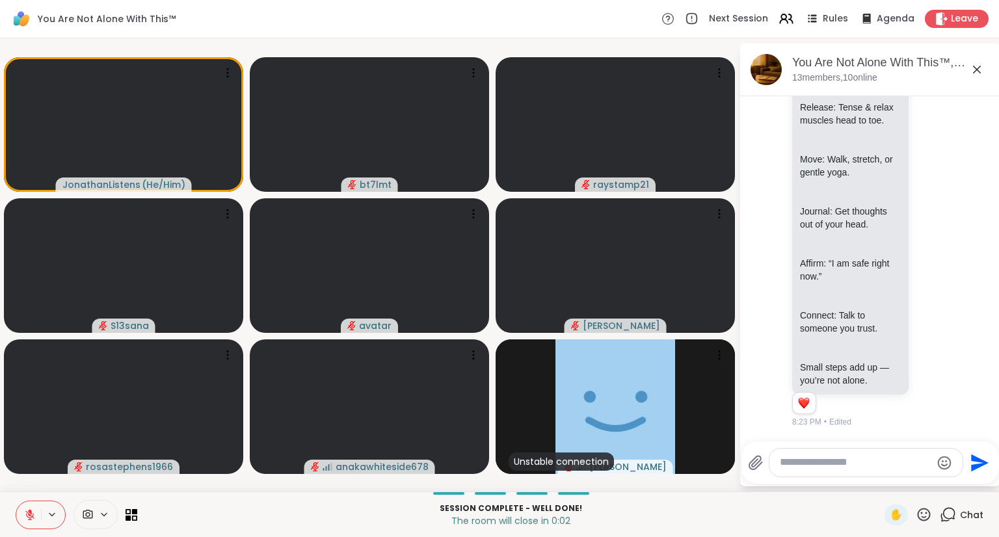
click at [920, 515] on icon at bounding box center [924, 515] width 16 height 16
click at [879, 478] on span "❤️" at bounding box center [885, 481] width 13 height 16
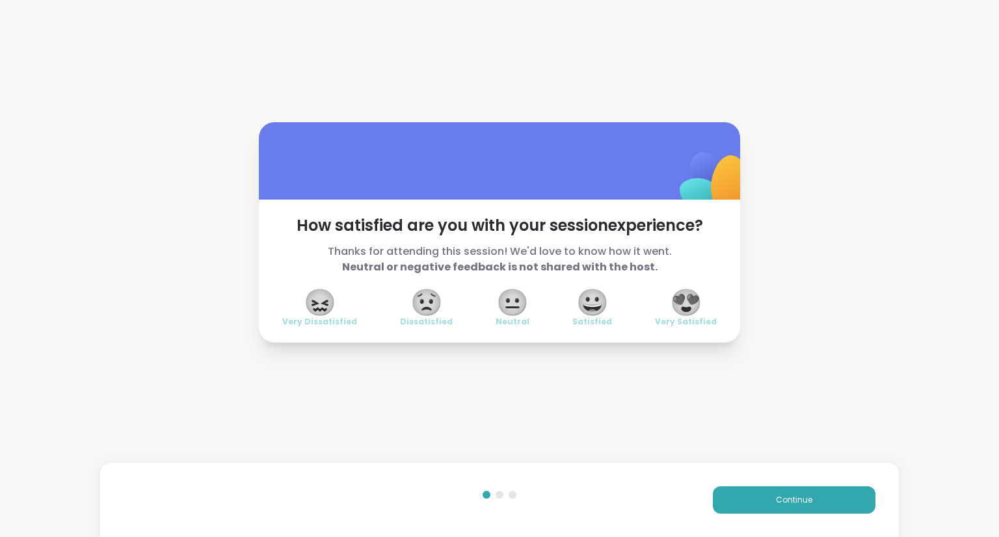
click at [680, 304] on span "😍" at bounding box center [686, 302] width 33 height 23
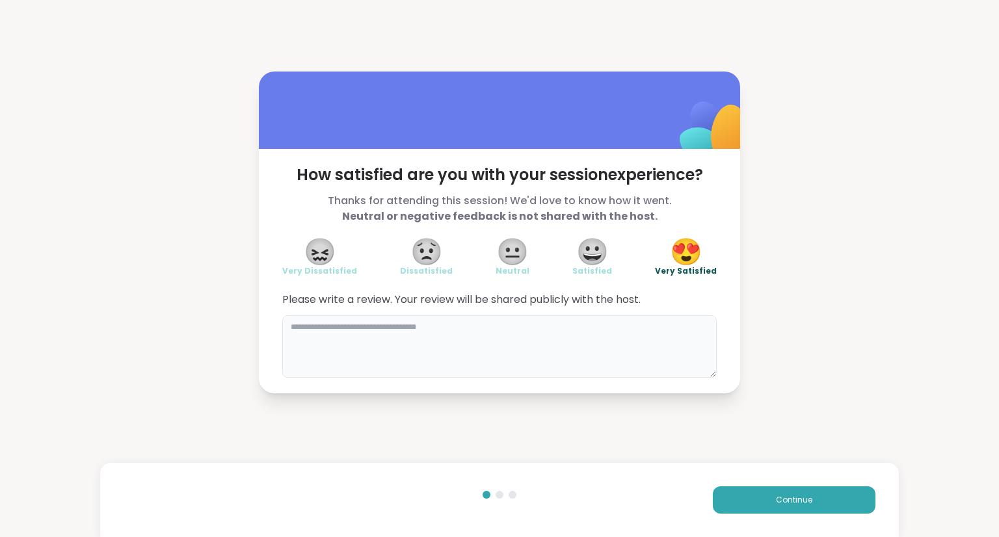
click at [625, 355] on textarea at bounding box center [499, 346] width 435 height 62
drag, startPoint x: 567, startPoint y: 330, endPoint x: 409, endPoint y: 328, distance: 158.1
click at [409, 328] on textarea "**********" at bounding box center [499, 346] width 435 height 62
type textarea "*******"
drag, startPoint x: 325, startPoint y: 342, endPoint x: 271, endPoint y: 328, distance: 55.5
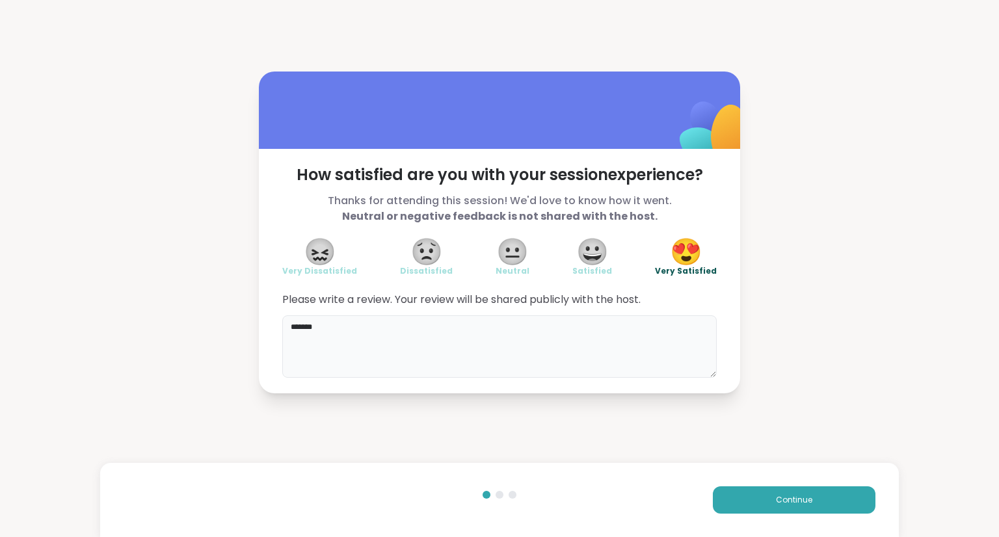
click at [271, 328] on div "How satisfied are you with your session experience? Thanks for attending this s…" at bounding box center [499, 271] width 481 height 245
click at [744, 500] on button "Continue" at bounding box center [794, 500] width 163 height 27
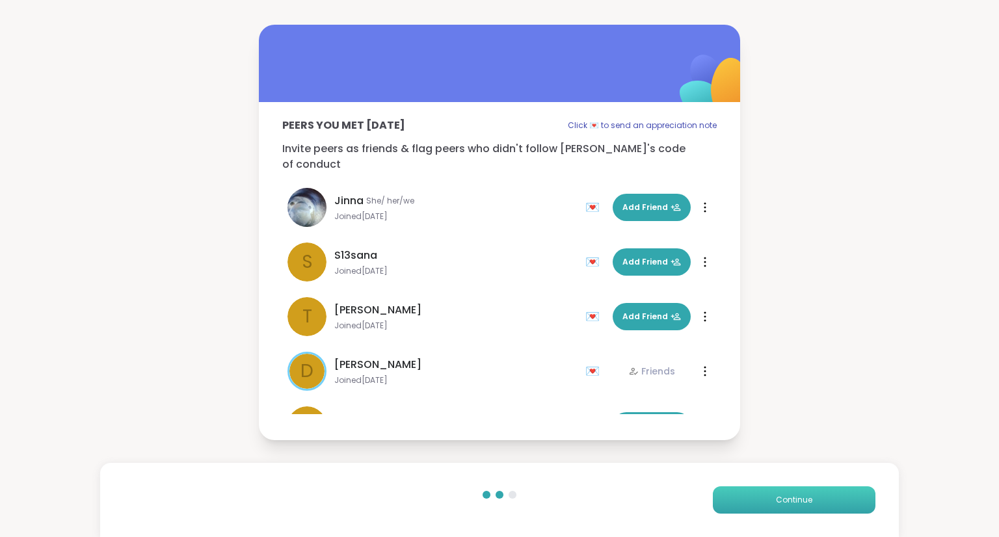
click at [744, 500] on button "Continue" at bounding box center [794, 500] width 163 height 27
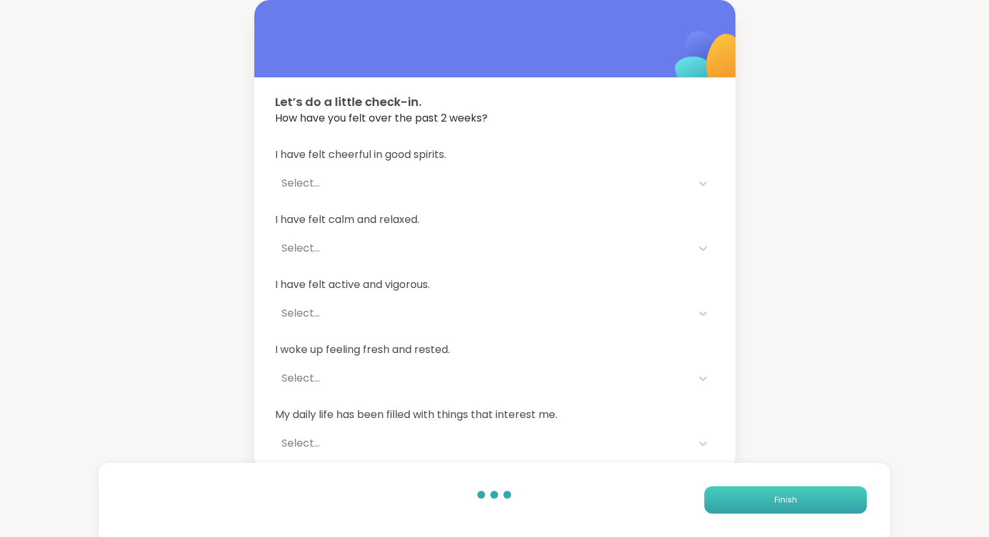
click at [744, 500] on button "Finish" at bounding box center [785, 500] width 163 height 27
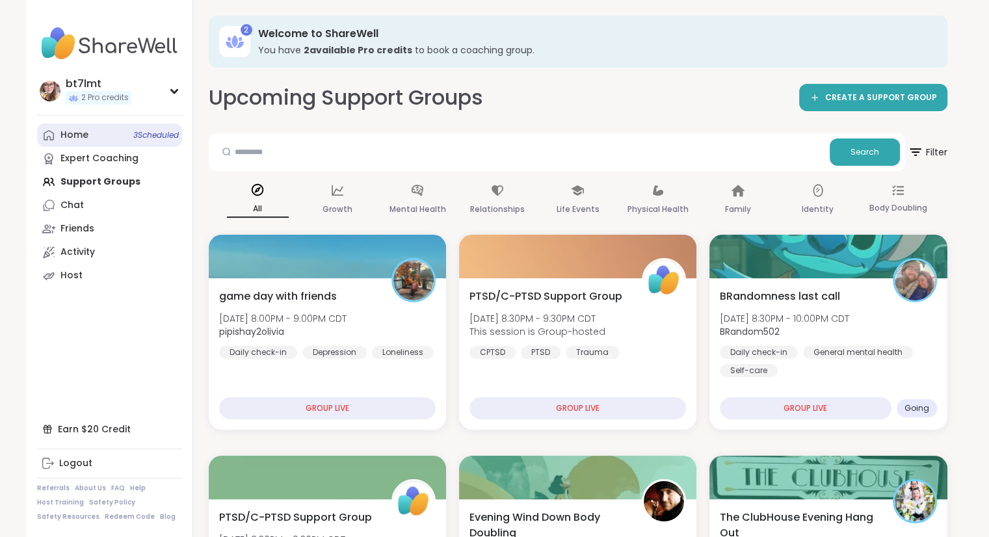
click at [67, 137] on div "Home 3 Scheduled" at bounding box center [74, 135] width 28 height 13
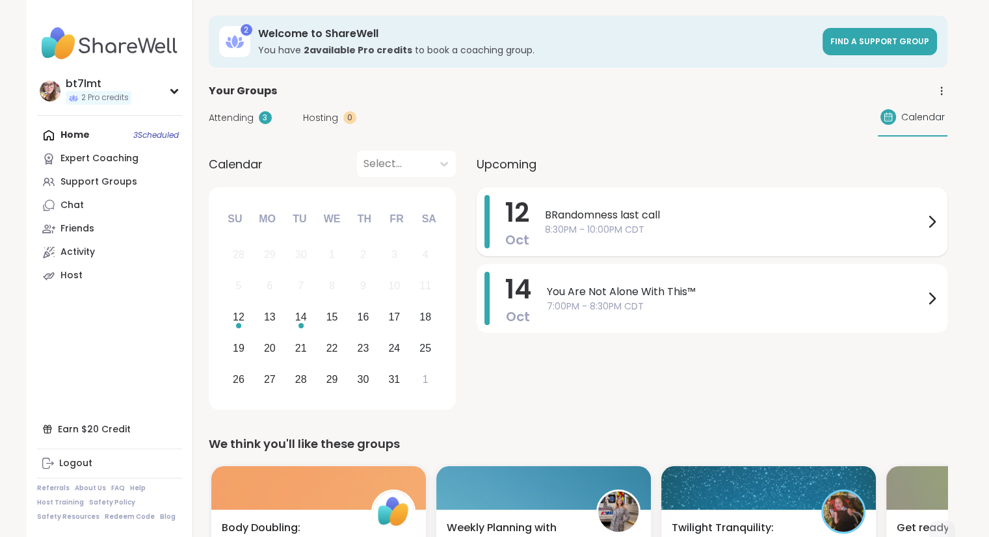
click at [723, 239] on div "BRandomness last call 8:30PM - 10:00PM CDT" at bounding box center [742, 221] width 395 height 53
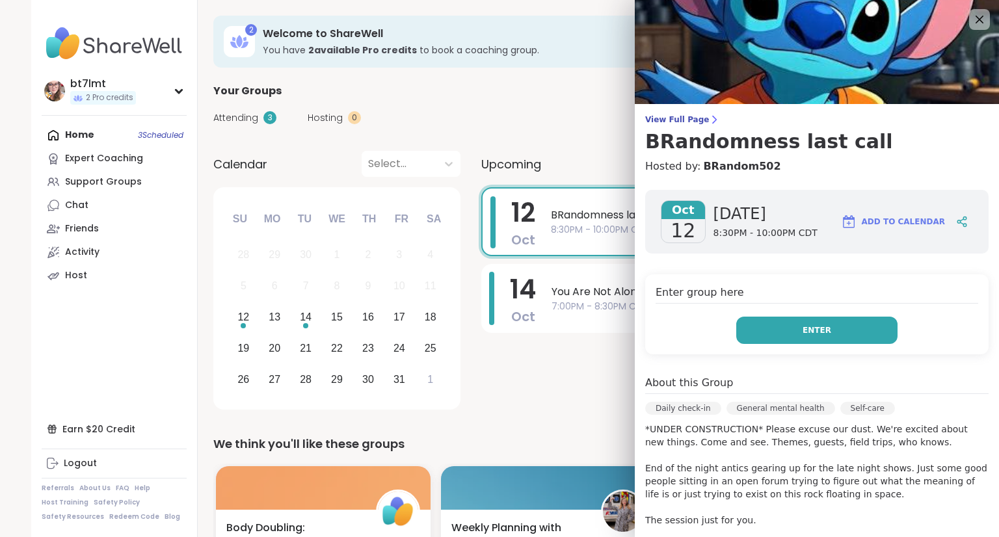
click at [816, 334] on button "Enter" at bounding box center [816, 330] width 161 height 27
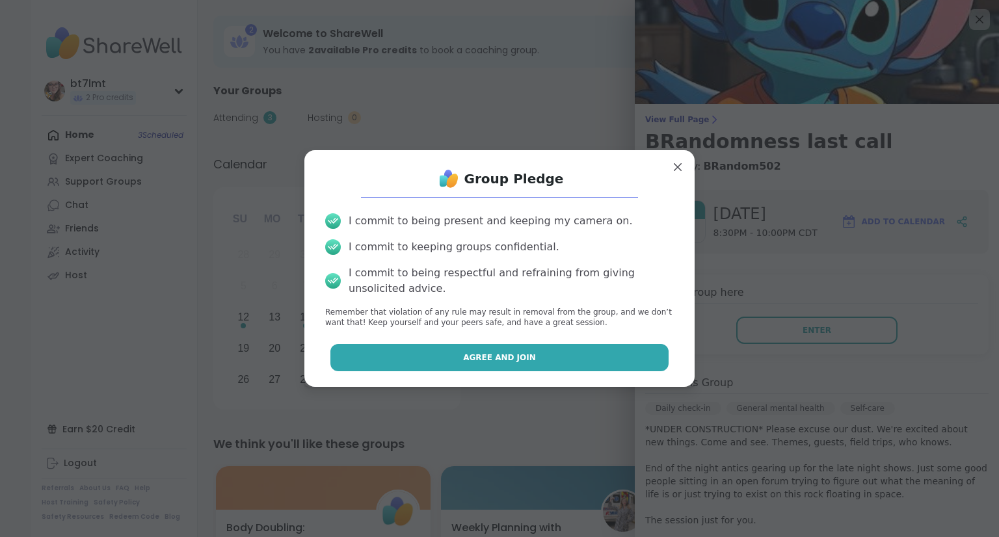
click at [618, 349] on button "Agree and Join" at bounding box center [499, 357] width 339 height 27
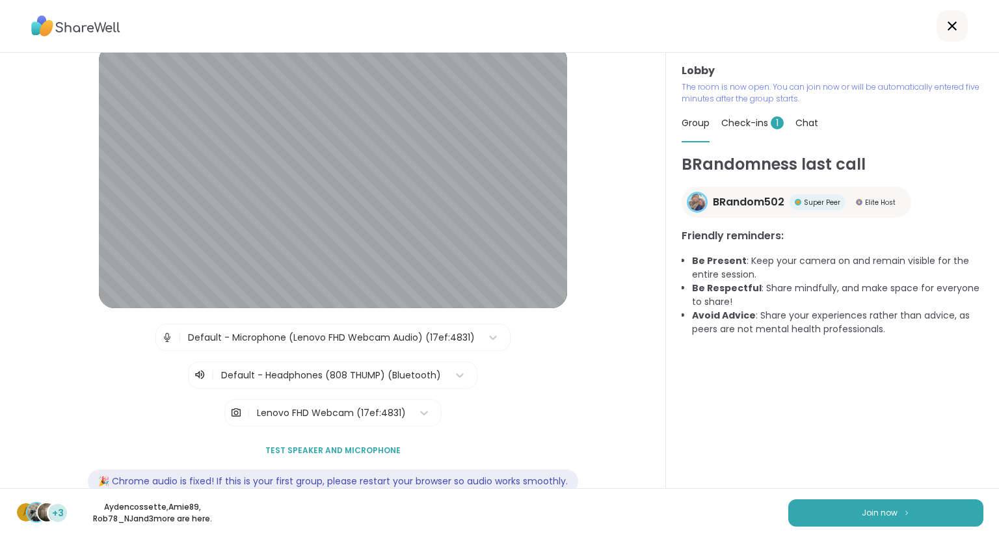
scroll to position [48, 0]
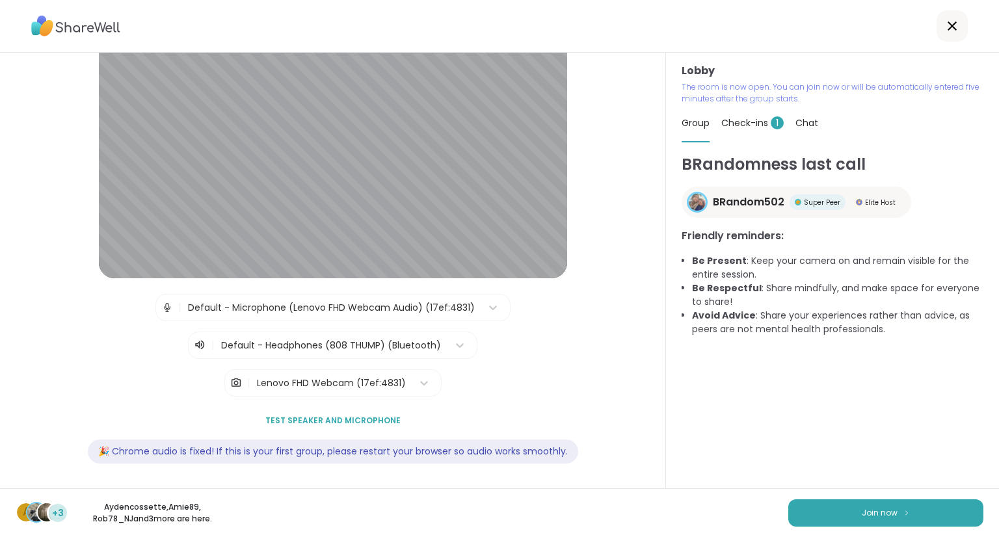
click at [326, 381] on div "Lenovo FHD Webcam (17ef:4831)" at bounding box center [331, 384] width 149 height 14
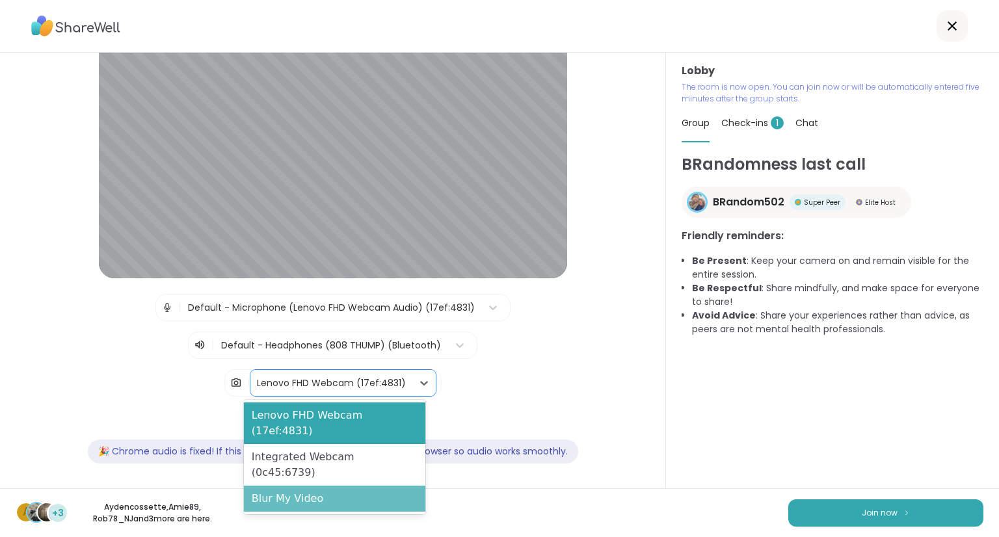
click at [320, 486] on div "Blur My Video" at bounding box center [334, 499] width 181 height 26
click at [358, 380] on div "Lenovo FHD Webcam (17ef:4831)" at bounding box center [331, 384] width 149 height 14
click at [317, 486] on div "Blur My Video" at bounding box center [334, 499] width 181 height 26
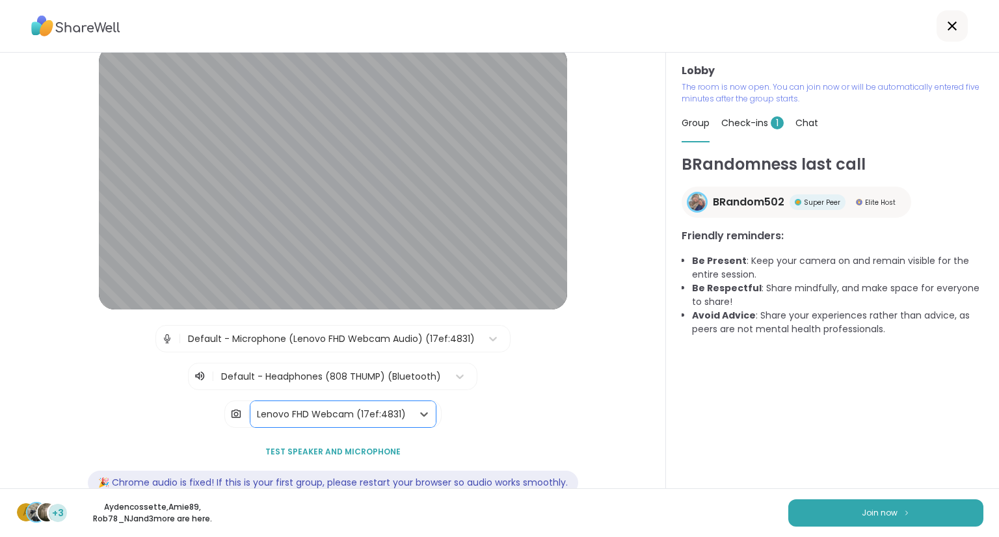
scroll to position [0, 0]
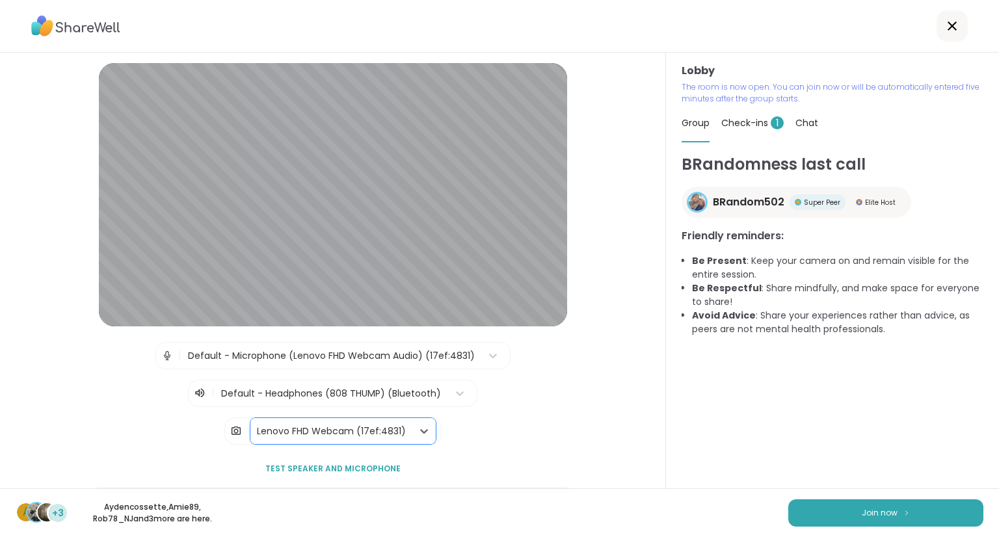
click at [338, 427] on div "Lenovo FHD Webcam (17ef:4831)" at bounding box center [331, 432] width 149 height 14
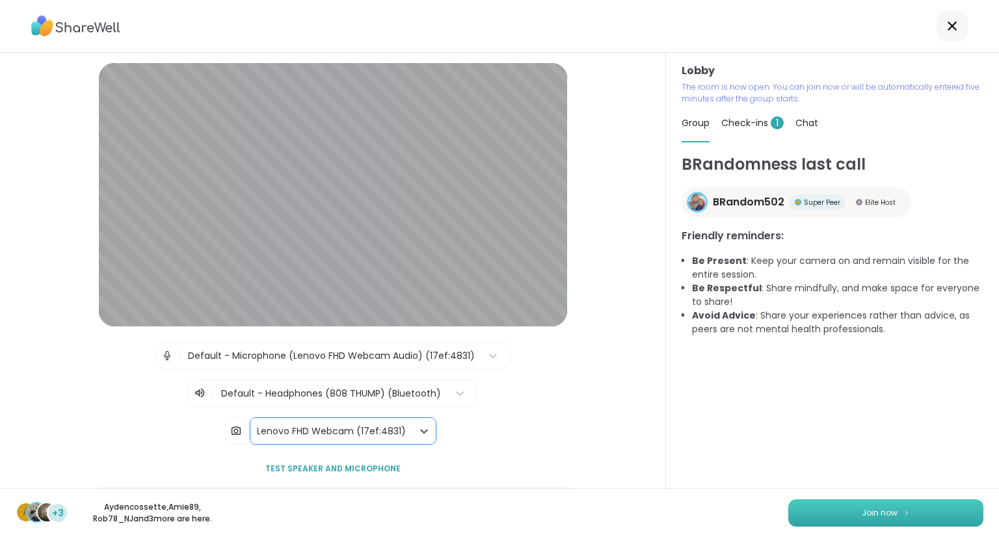
click at [914, 505] on button "Join now" at bounding box center [885, 513] width 195 height 27
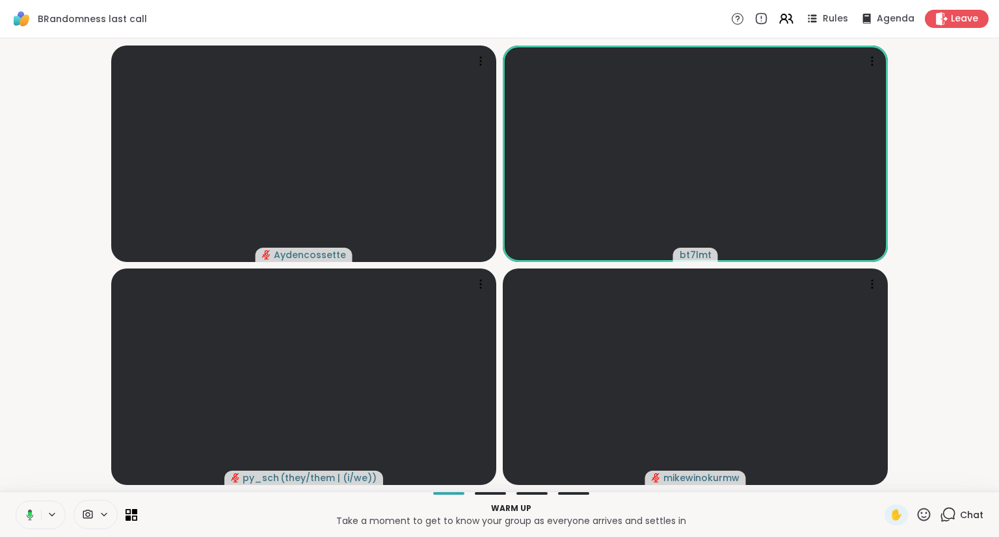
click at [960, 513] on span "Chat" at bounding box center [971, 515] width 23 height 13
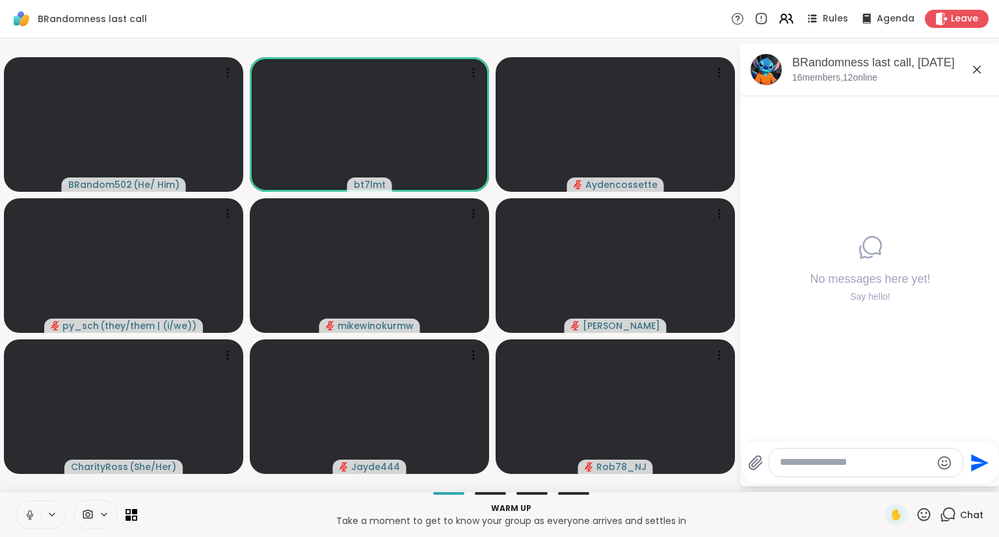
click at [26, 511] on icon at bounding box center [30, 515] width 12 height 12
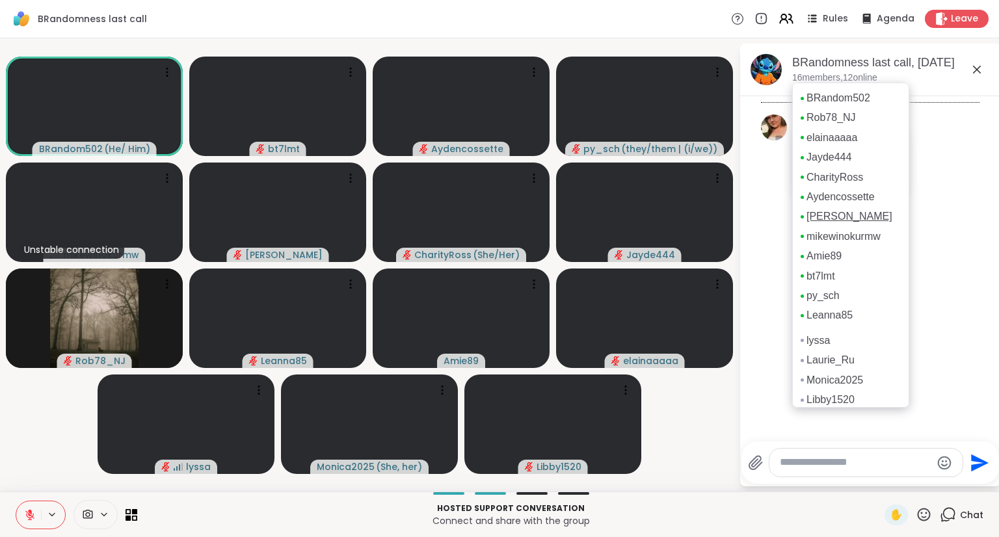
scroll to position [8, 0]
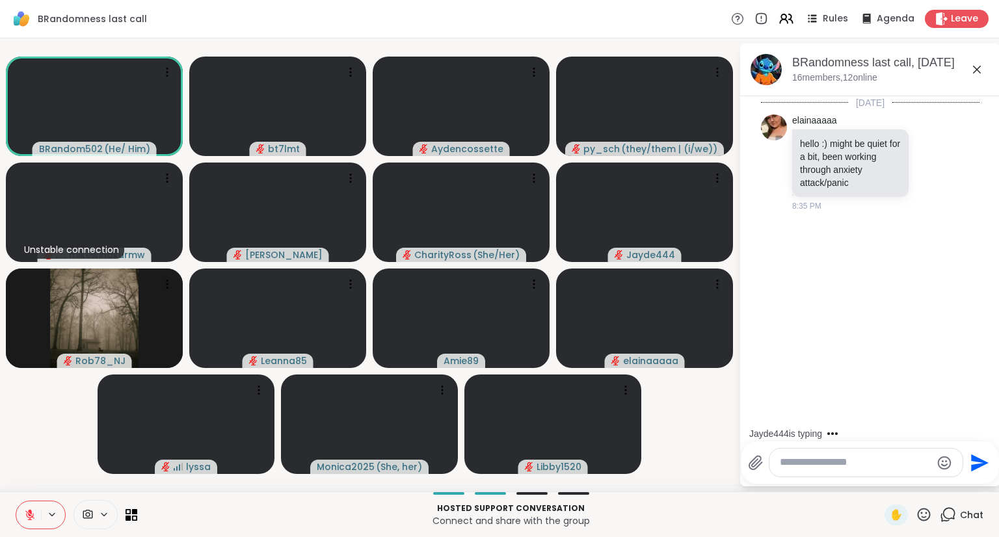
click at [865, 466] on textarea "Type your message" at bounding box center [856, 463] width 152 height 14
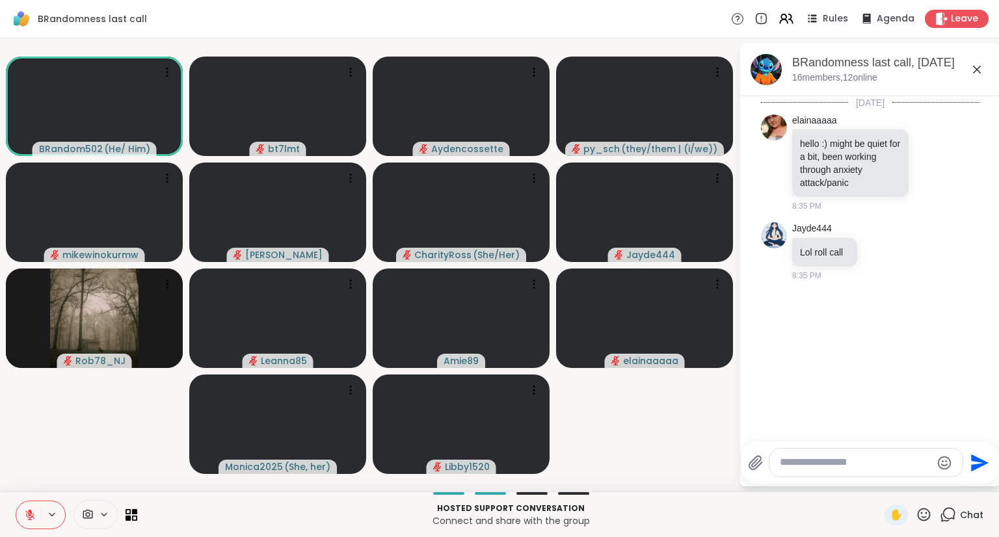
click at [869, 466] on textarea "Type your message" at bounding box center [856, 463] width 152 height 14
click at [883, 464] on textarea "Type your message" at bounding box center [856, 463] width 152 height 14
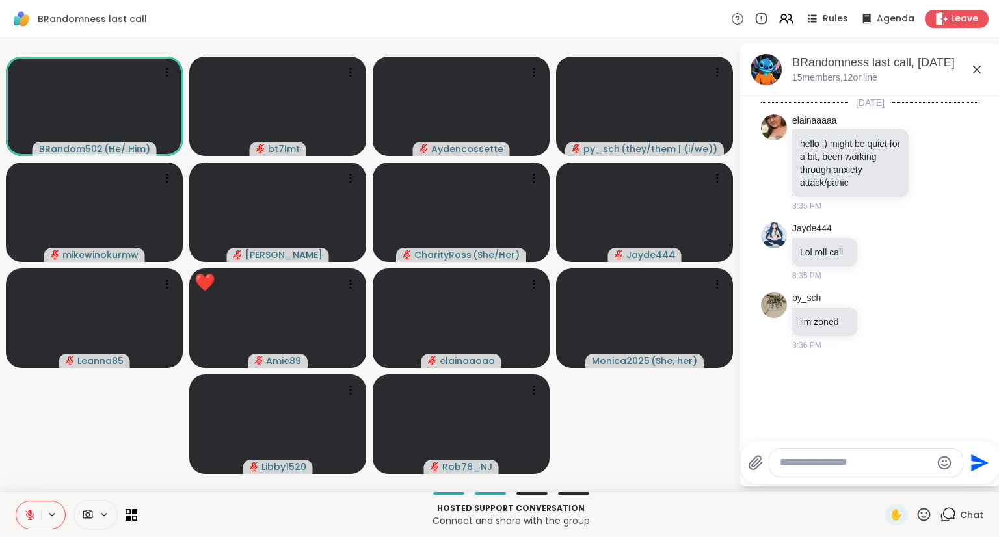
click at [919, 514] on icon at bounding box center [924, 515] width 16 height 16
click at [879, 477] on span "❤️" at bounding box center [885, 481] width 13 height 16
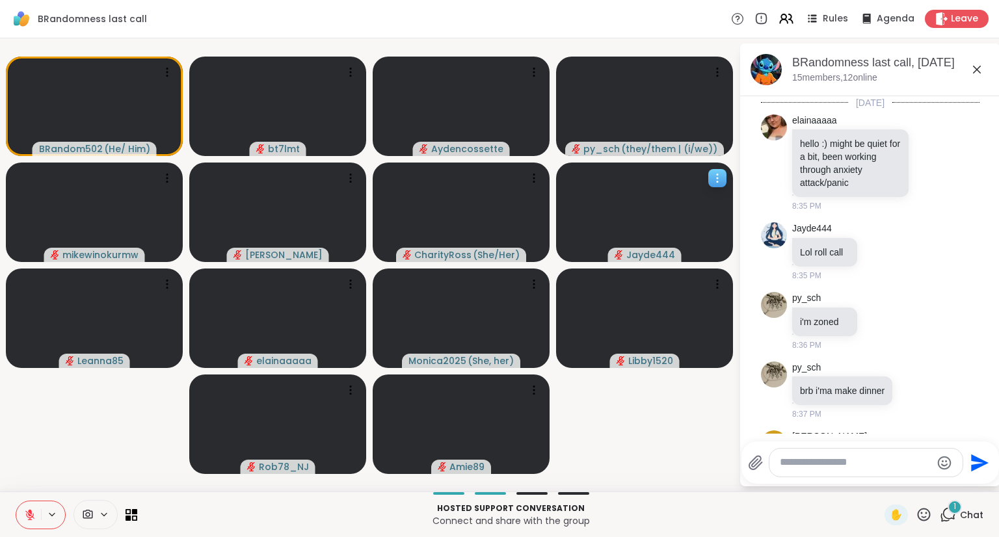
scroll to position [59, 0]
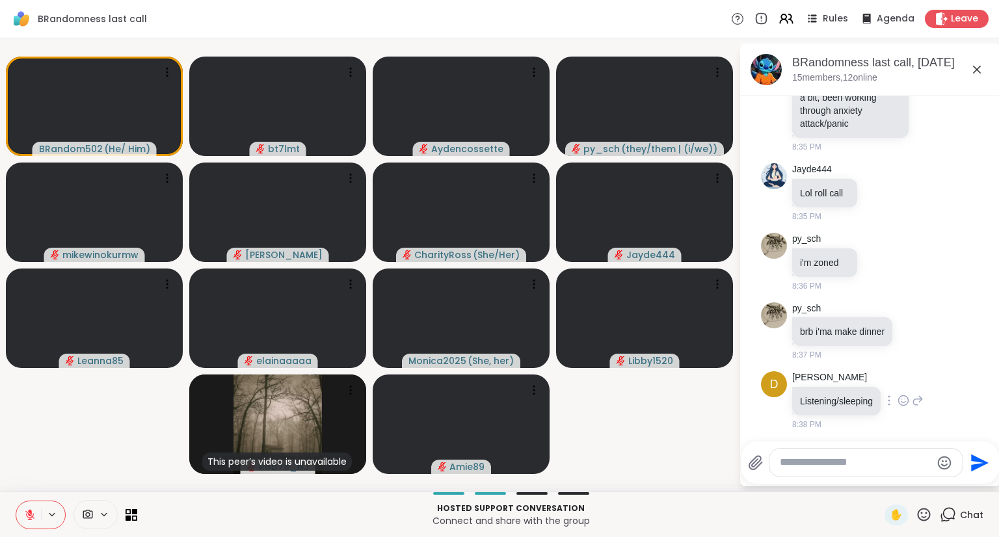
click at [900, 399] on icon at bounding box center [904, 400] width 12 height 13
click at [903, 382] on div "Select Reaction: Heart" at bounding box center [904, 380] width 12 height 12
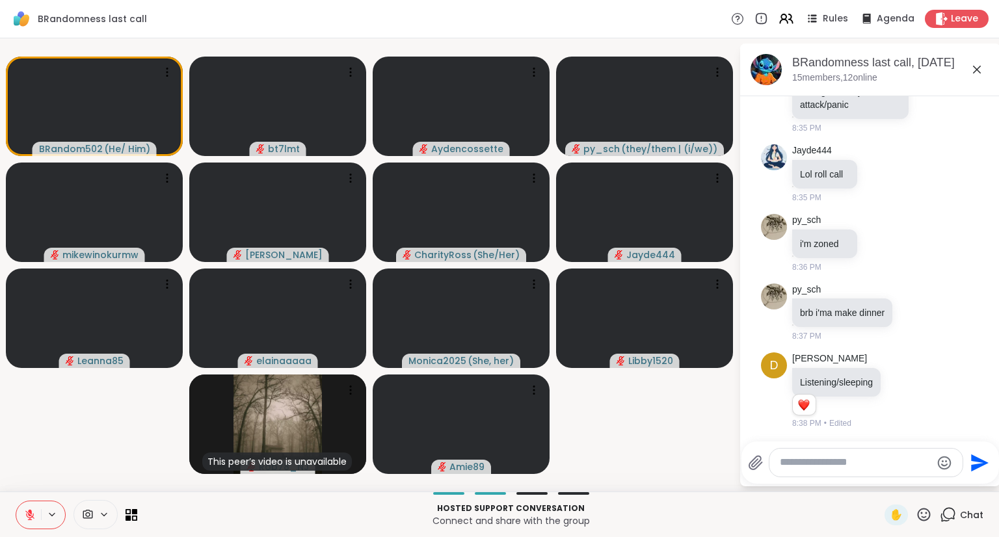
click at [858, 466] on textarea "Type your message" at bounding box center [856, 463] width 152 height 14
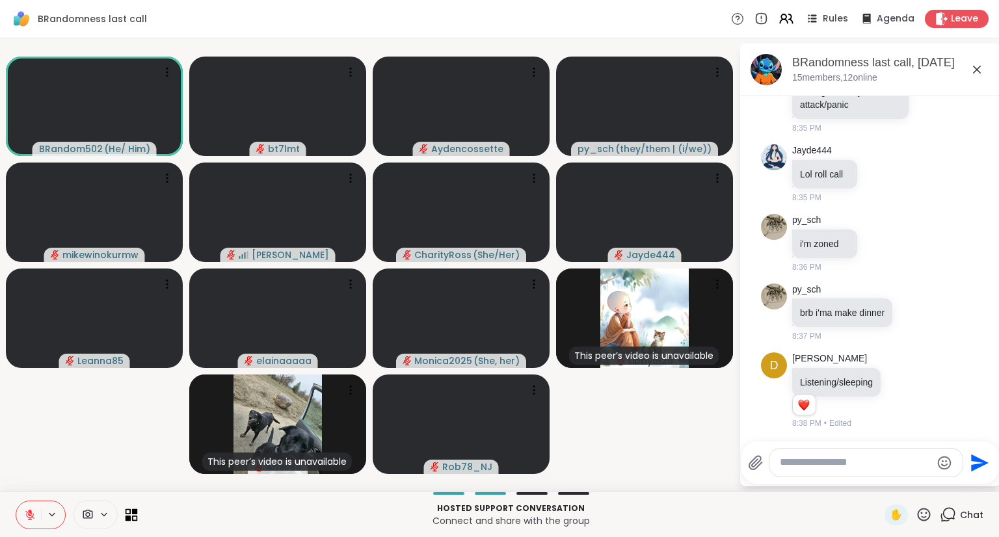
click at [136, 511] on icon at bounding box center [135, 512] width 6 height 6
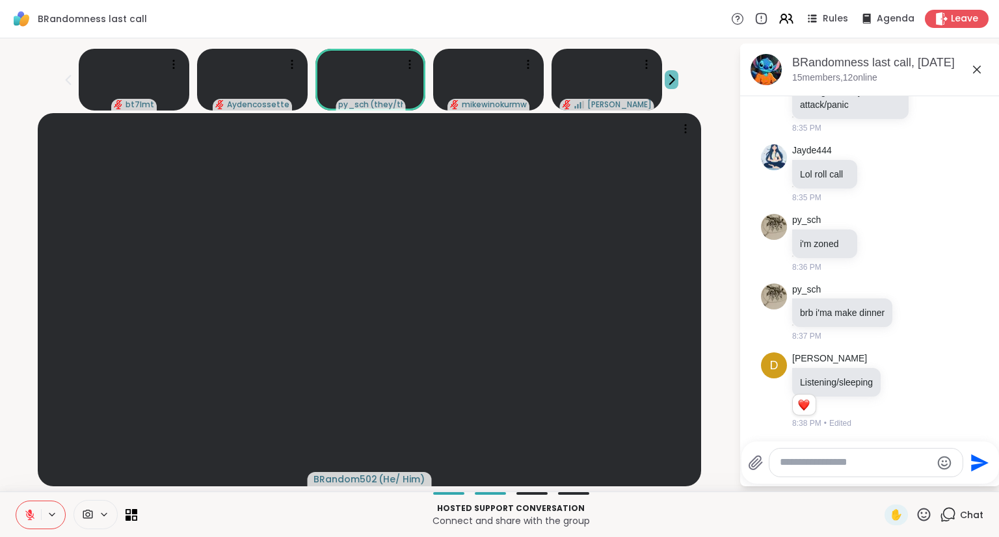
click at [665, 83] on icon at bounding box center [672, 80] width 14 height 14
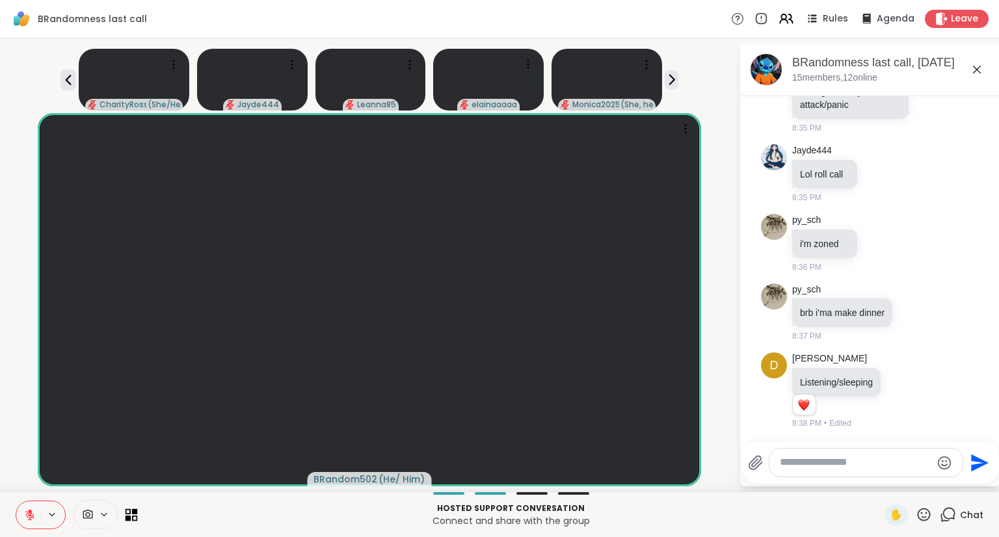
click at [130, 518] on icon at bounding box center [129, 518] width 6 height 6
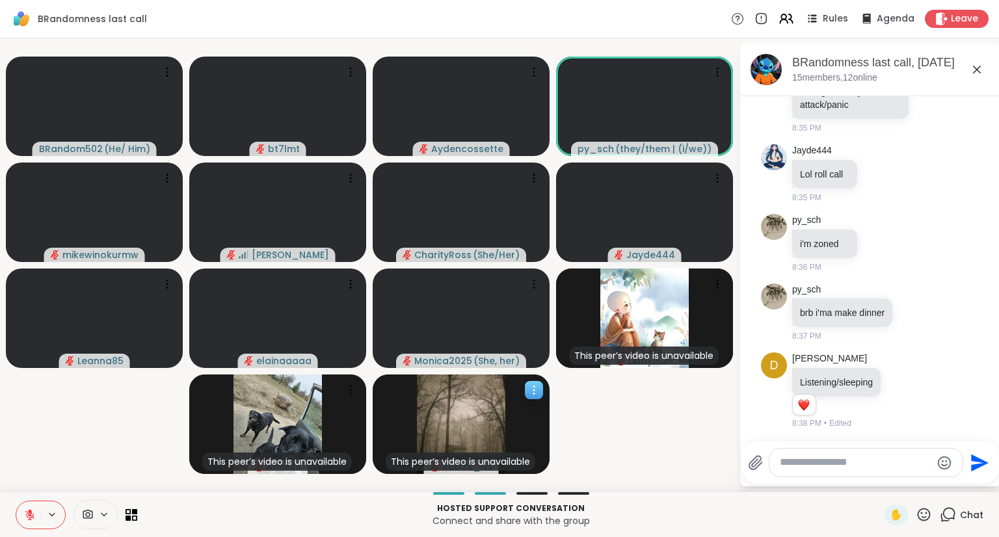
click at [537, 397] on div at bounding box center [534, 390] width 18 height 18
click at [522, 403] on div "View Profile" at bounding box center [489, 407] width 98 height 21
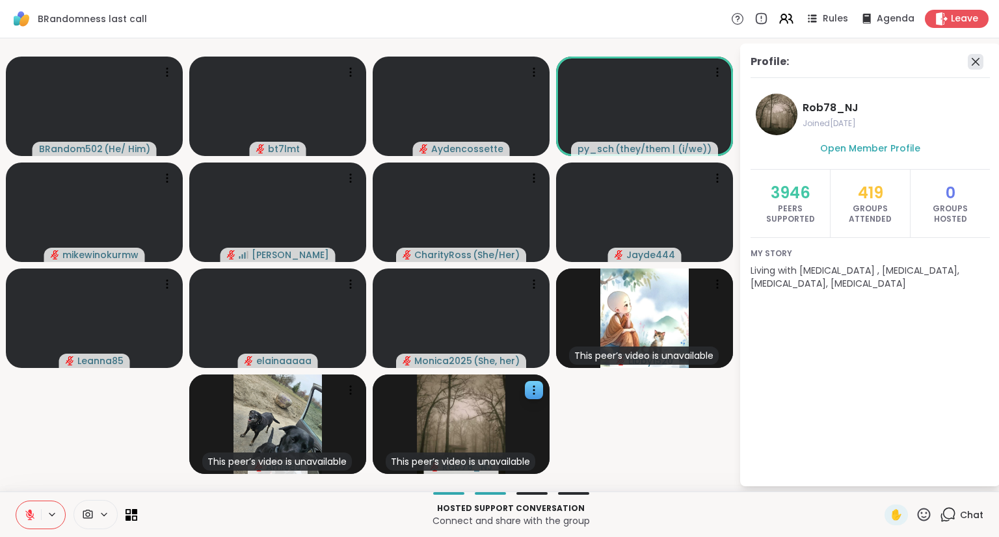
click at [980, 58] on icon at bounding box center [976, 62] width 16 height 16
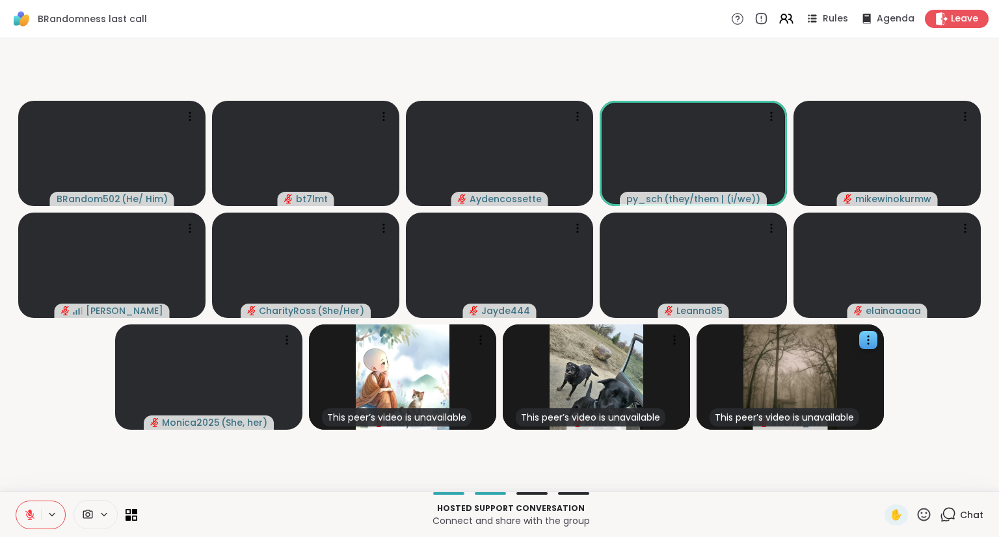
click at [965, 514] on span "Chat" at bounding box center [971, 515] width 23 height 13
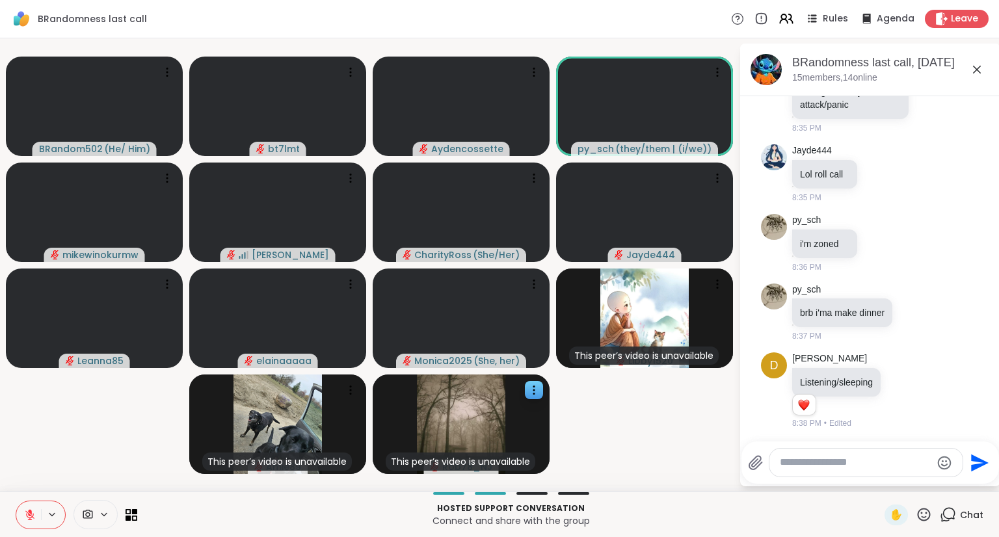
click at [900, 466] on textarea "Type your message" at bounding box center [856, 463] width 152 height 14
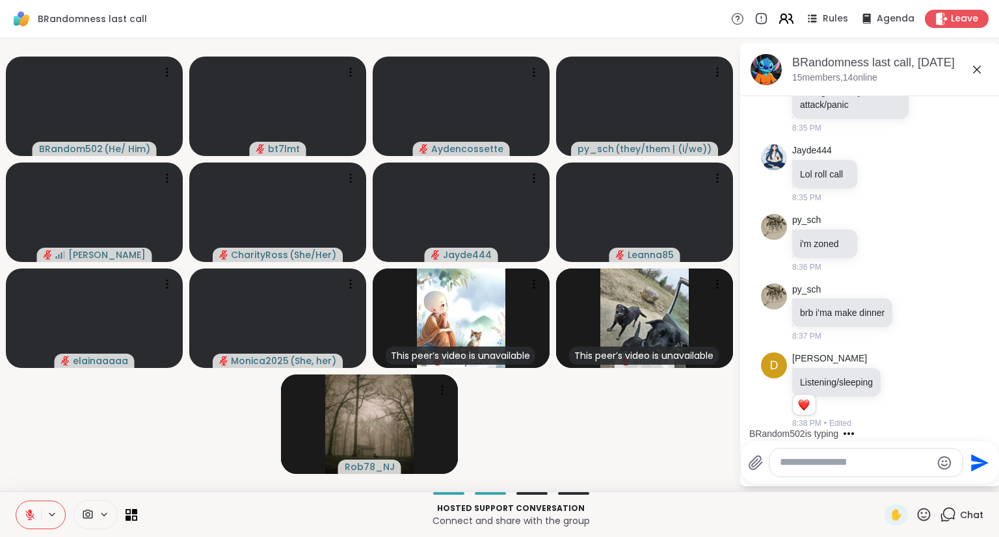
click at [778, 21] on icon at bounding box center [786, 18] width 16 height 16
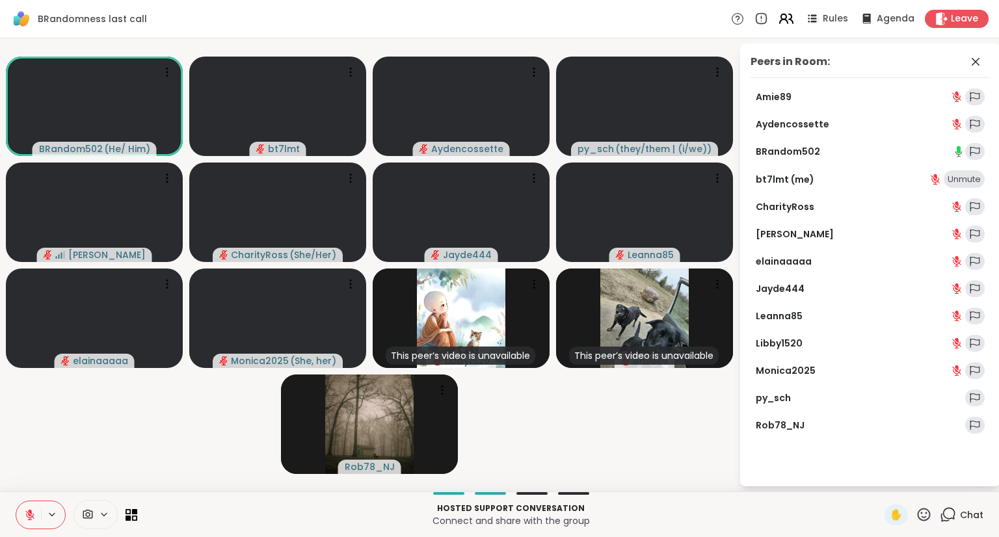
click at [789, 20] on icon at bounding box center [791, 18] width 4 height 9
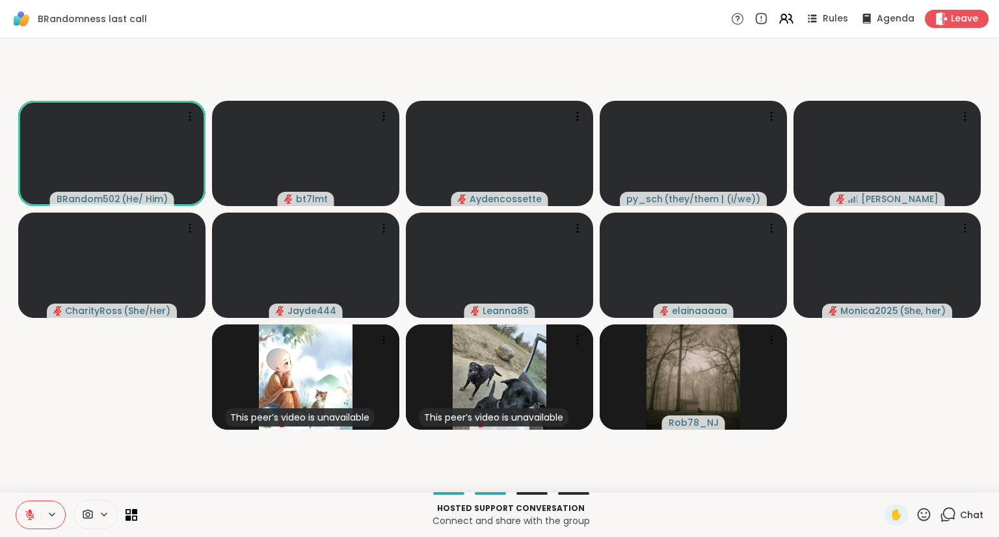
click at [960, 516] on span "Chat" at bounding box center [971, 515] width 23 height 13
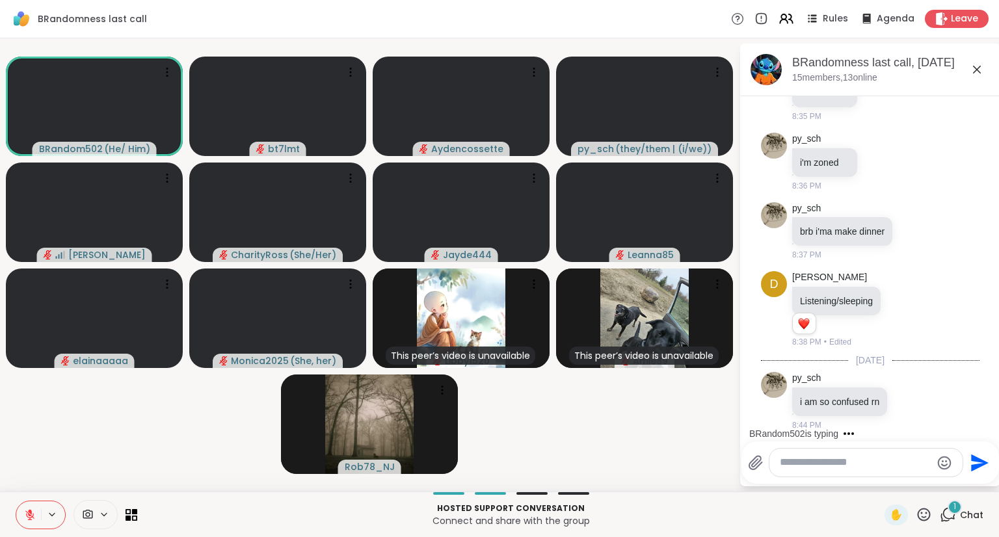
scroll to position [242, 0]
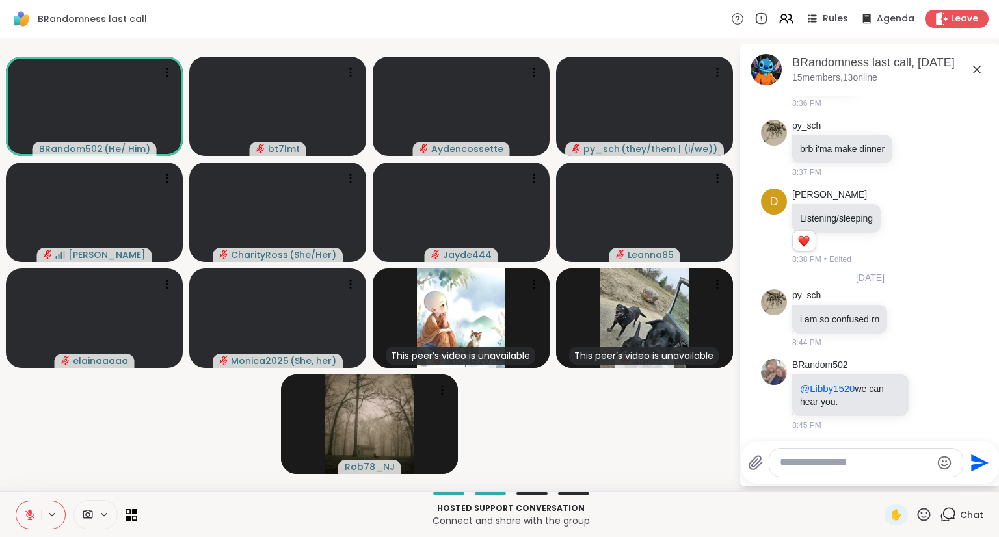
click at [28, 515] on icon at bounding box center [30, 515] width 12 height 12
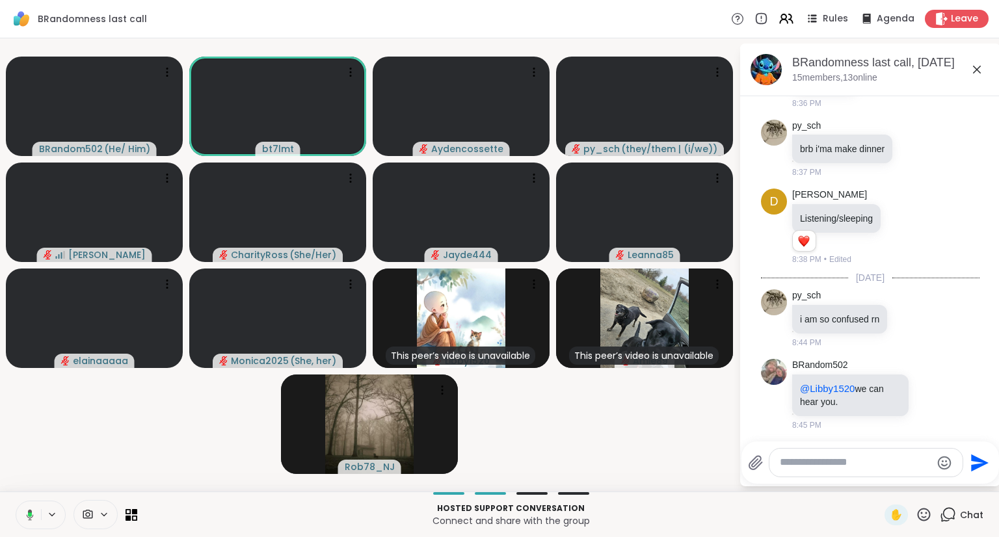
click at [31, 523] on button at bounding box center [27, 515] width 27 height 27
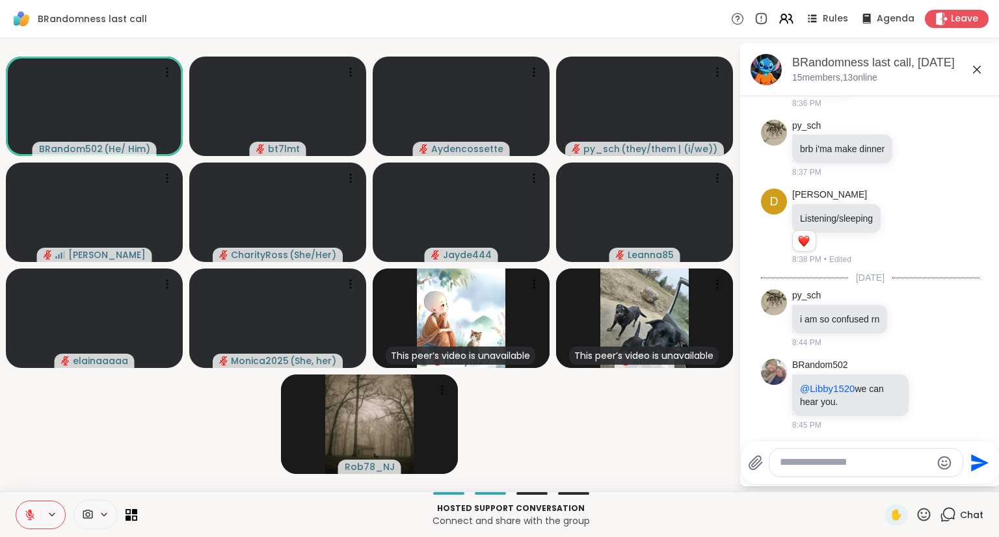
click at [31, 524] on button at bounding box center [28, 515] width 25 height 27
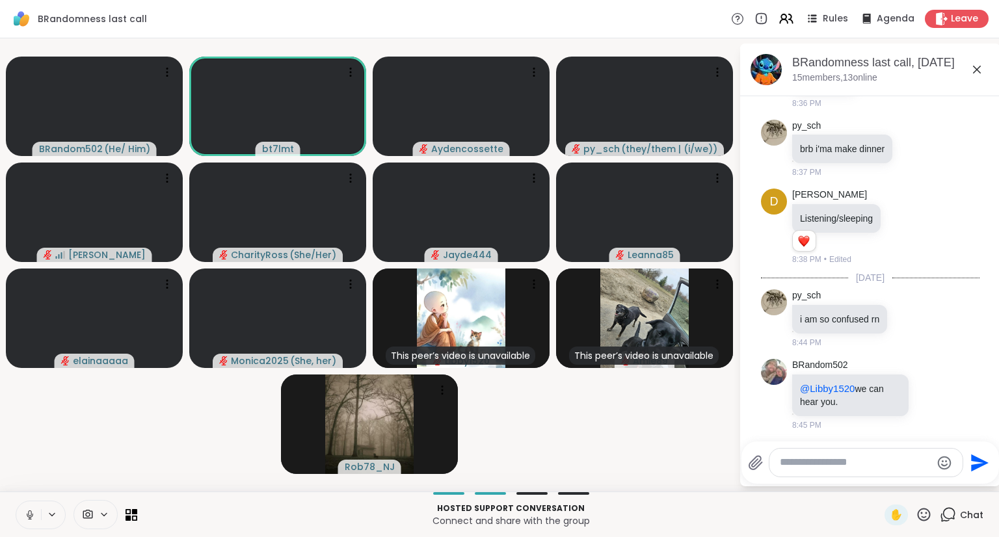
click at [29, 518] on icon at bounding box center [29, 518] width 1 height 3
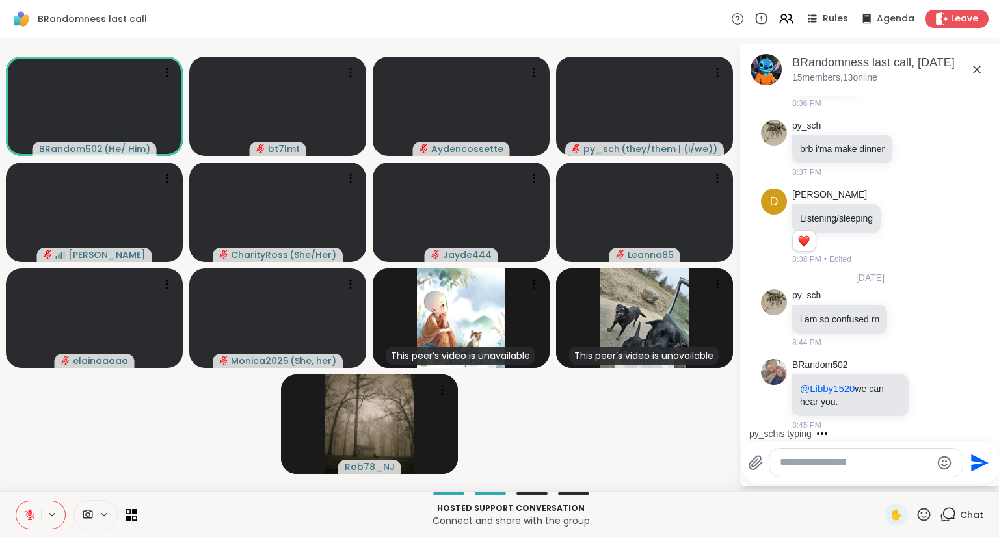
click at [916, 516] on icon at bounding box center [924, 515] width 16 height 16
click at [879, 481] on span "❤️" at bounding box center [885, 481] width 13 height 16
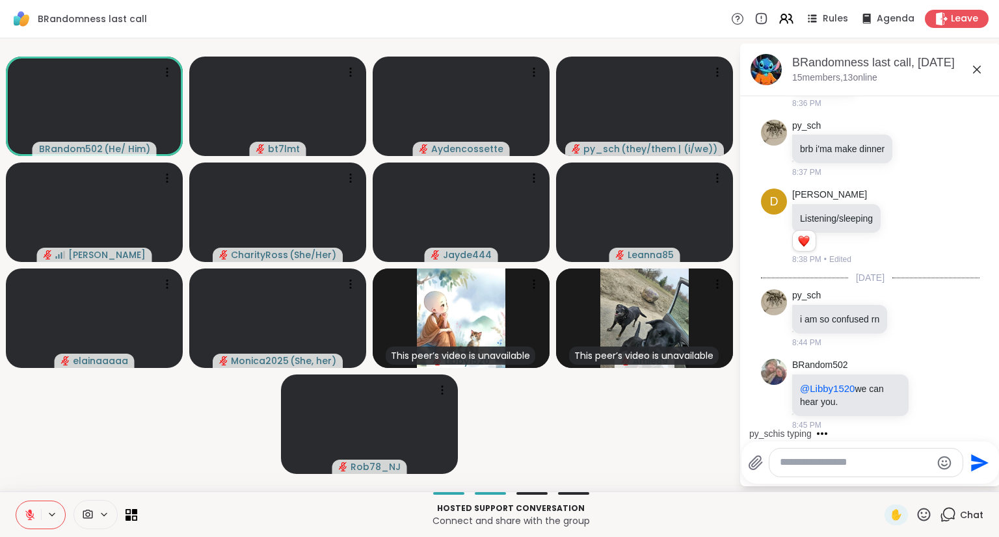
click at [825, 463] on textarea "Type your message" at bounding box center [856, 463] width 152 height 14
type textarea "**********"
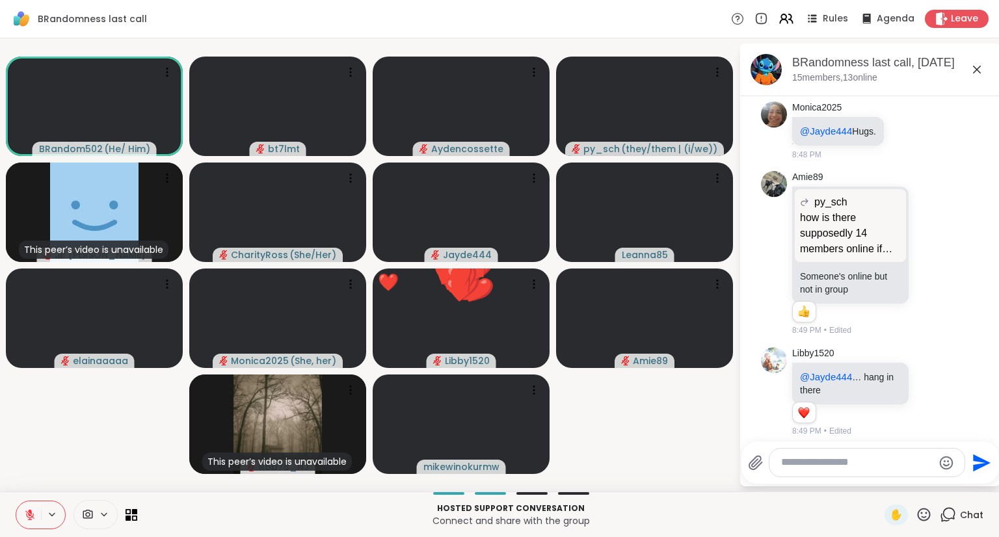
scroll to position [796, 0]
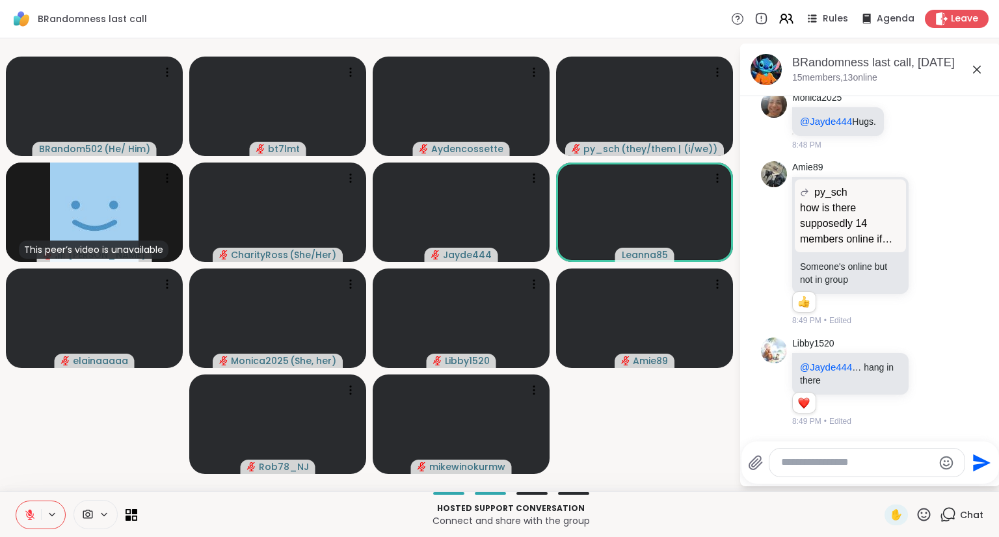
click at [921, 510] on icon at bounding box center [924, 515] width 16 height 16
click at [937, 479] on span "🌟" at bounding box center [943, 481] width 13 height 16
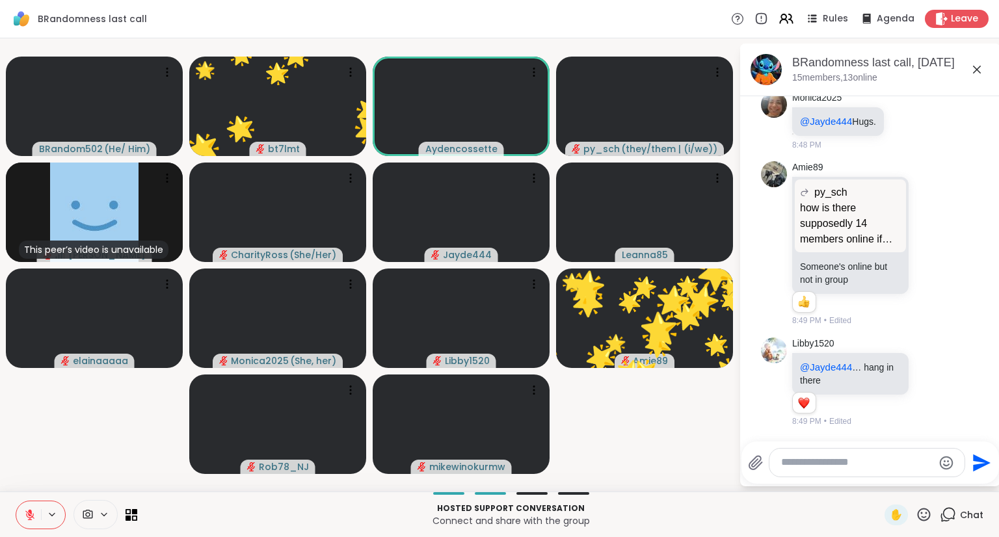
click at [868, 456] on textarea "Type your message" at bounding box center [857, 463] width 152 height 14
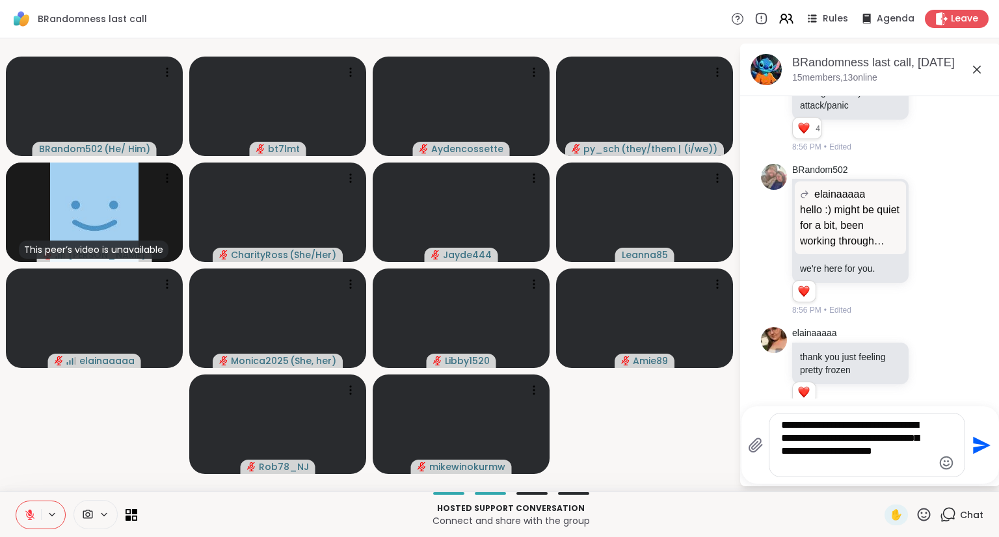
scroll to position [1459, 0]
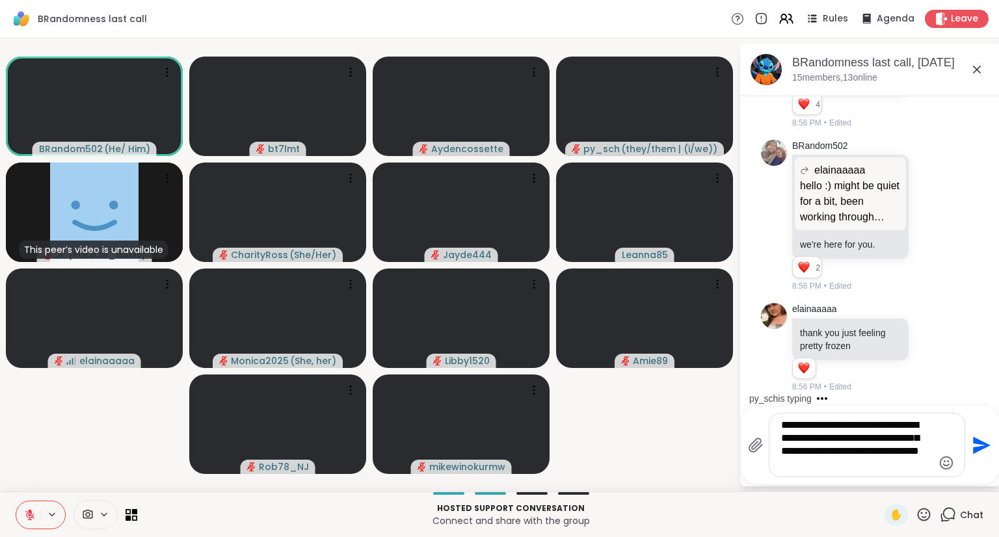
type textarea "**********"
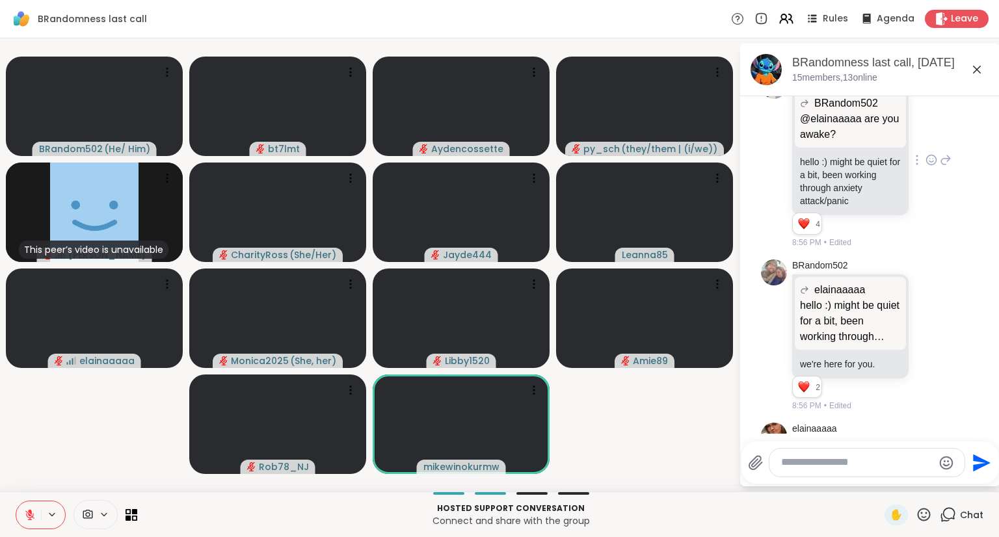
scroll to position [1322, 0]
click at [926, 163] on icon at bounding box center [932, 156] width 12 height 13
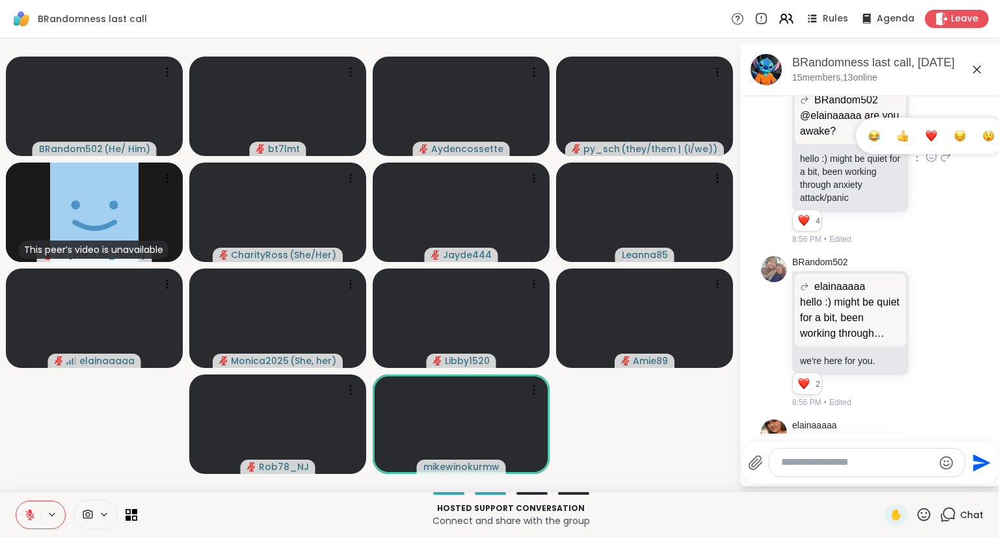
click at [926, 142] on div "Select Reaction: Heart" at bounding box center [932, 136] width 12 height 12
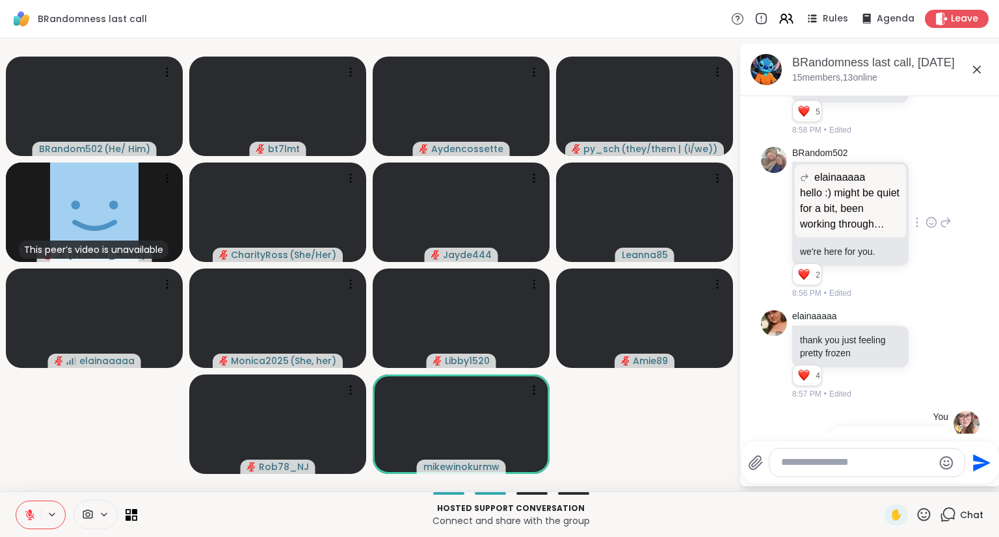
scroll to position [1452, 0]
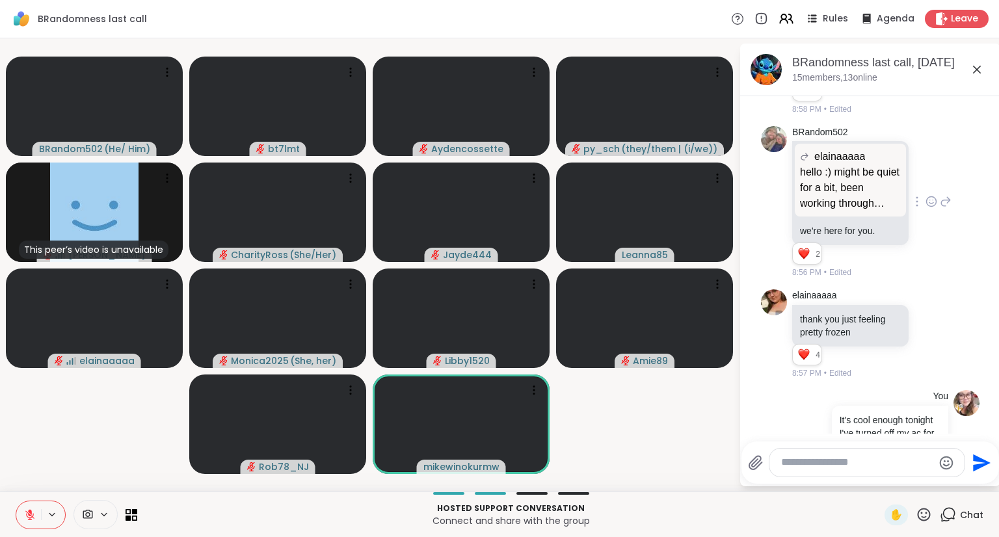
click at [926, 208] on icon at bounding box center [932, 201] width 12 height 13
click at [918, 194] on button "Select Reaction: Heart" at bounding box center [931, 181] width 26 height 26
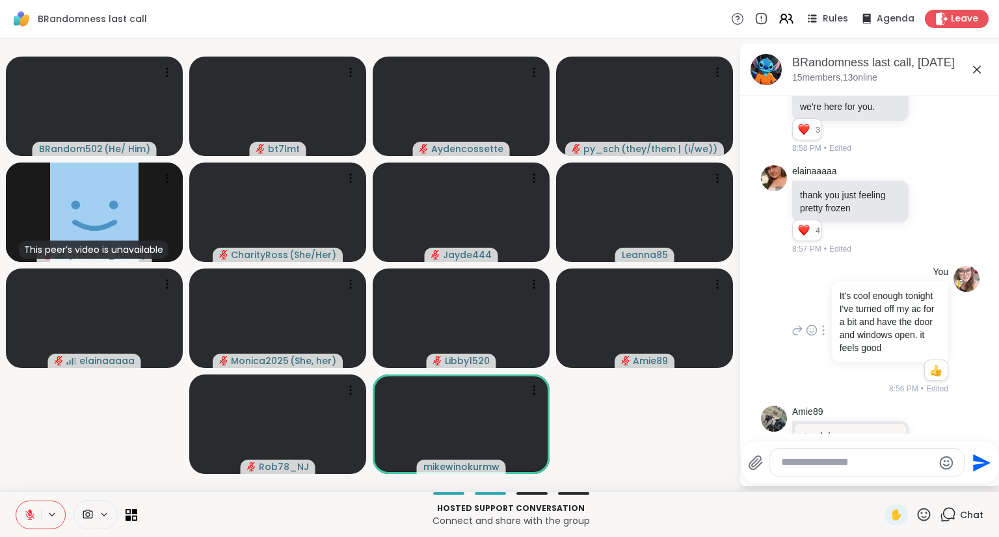
scroll to position [1582, 0]
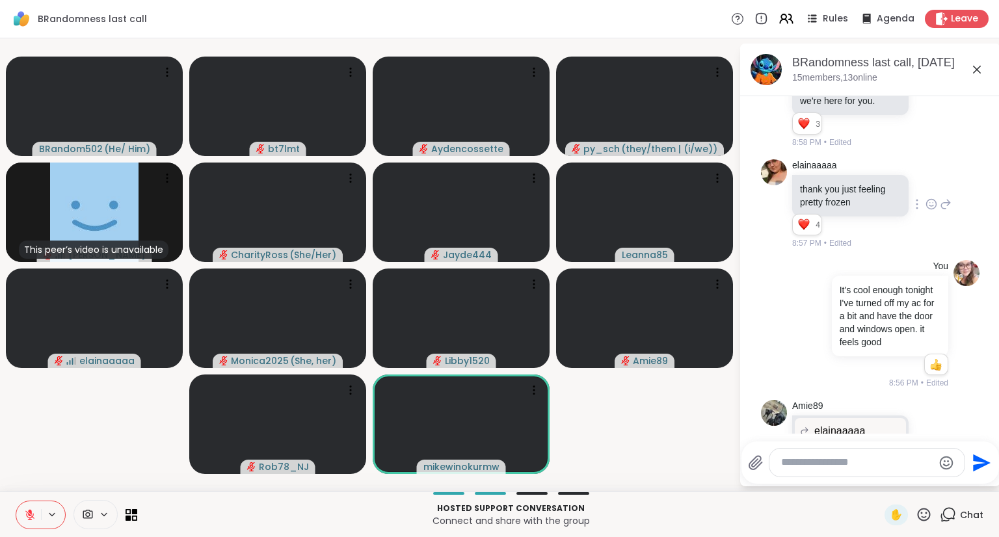
click at [930, 206] on icon at bounding box center [932, 205] width 4 height 1
click at [926, 189] on div "Select Reaction: Heart" at bounding box center [932, 184] width 12 height 12
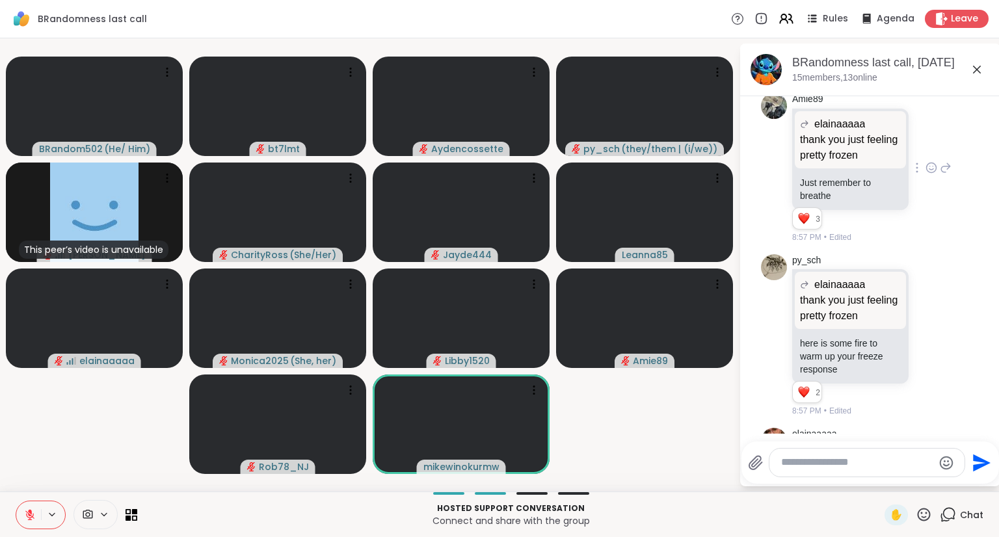
scroll to position [1907, 0]
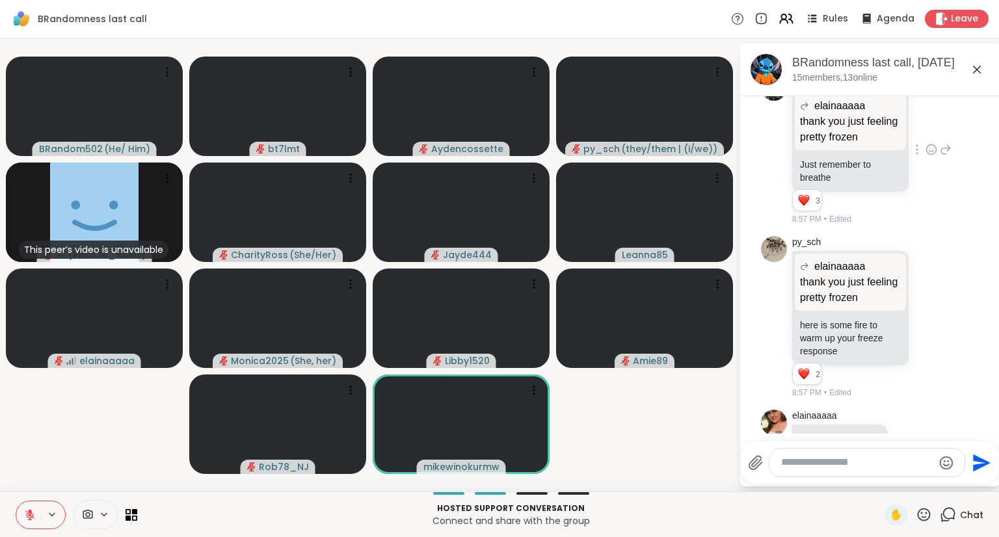
click at [926, 156] on icon at bounding box center [932, 149] width 12 height 13
click at [918, 142] on button "Select Reaction: Heart" at bounding box center [931, 129] width 26 height 26
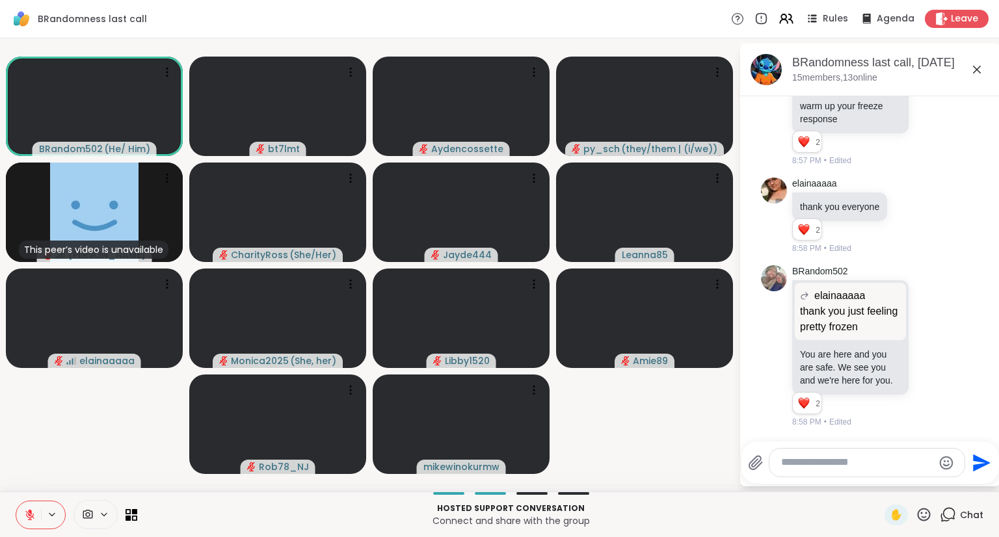
scroll to position [2232, 0]
click at [905, 211] on icon at bounding box center [910, 216] width 10 height 10
click at [911, 189] on div "Select Reaction: Heart" at bounding box center [910, 195] width 12 height 12
click at [930, 347] on icon at bounding box center [932, 347] width 4 height 1
click at [919, 312] on button "Select Reaction: Heart" at bounding box center [931, 325] width 26 height 26
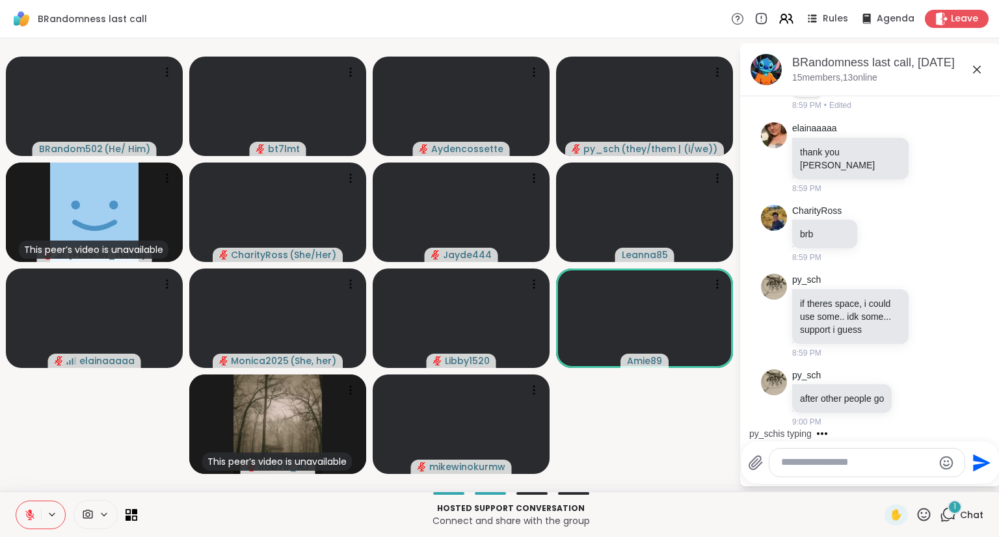
scroll to position [2547, 0]
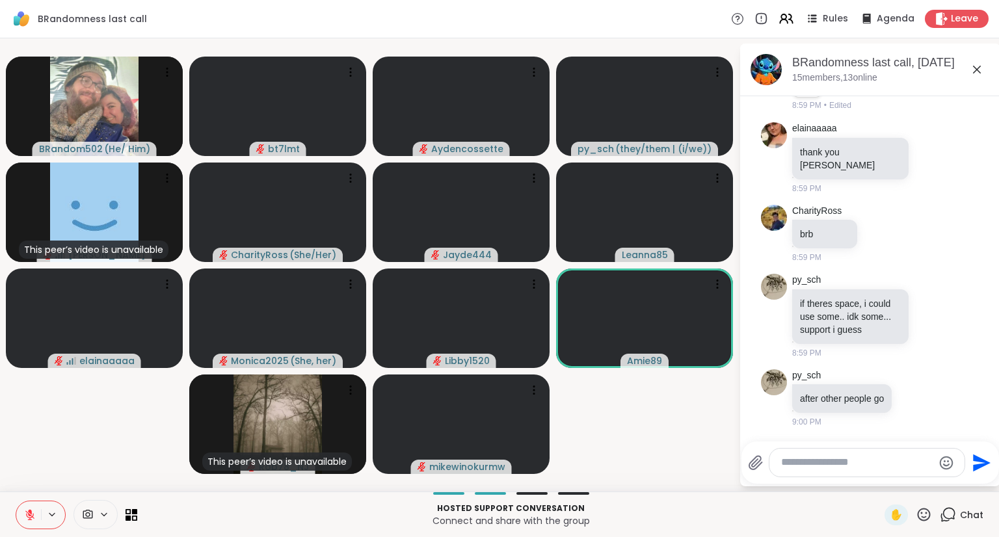
click at [872, 457] on textarea "Type your message" at bounding box center [857, 463] width 152 height 14
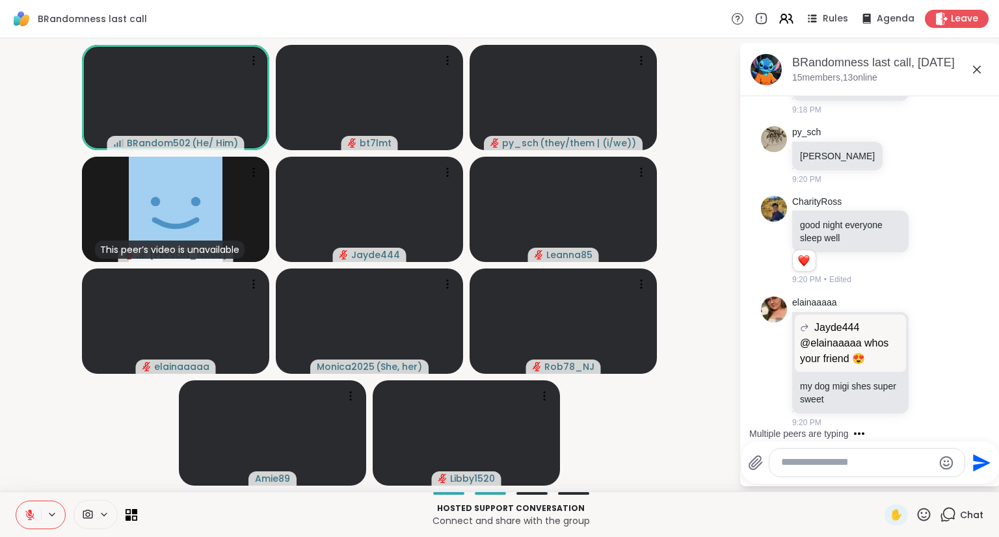
scroll to position [4767, 0]
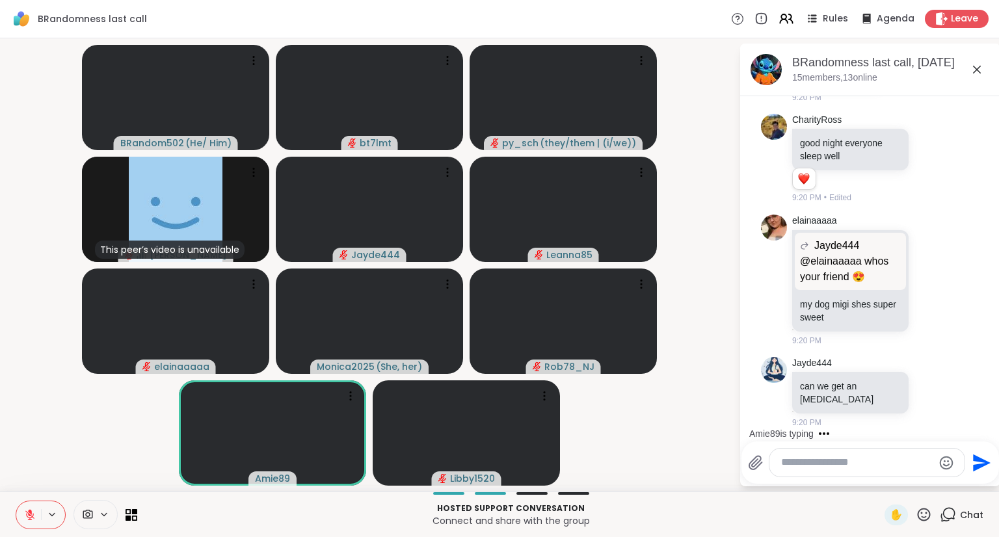
click at [28, 520] on icon at bounding box center [29, 515] width 9 height 9
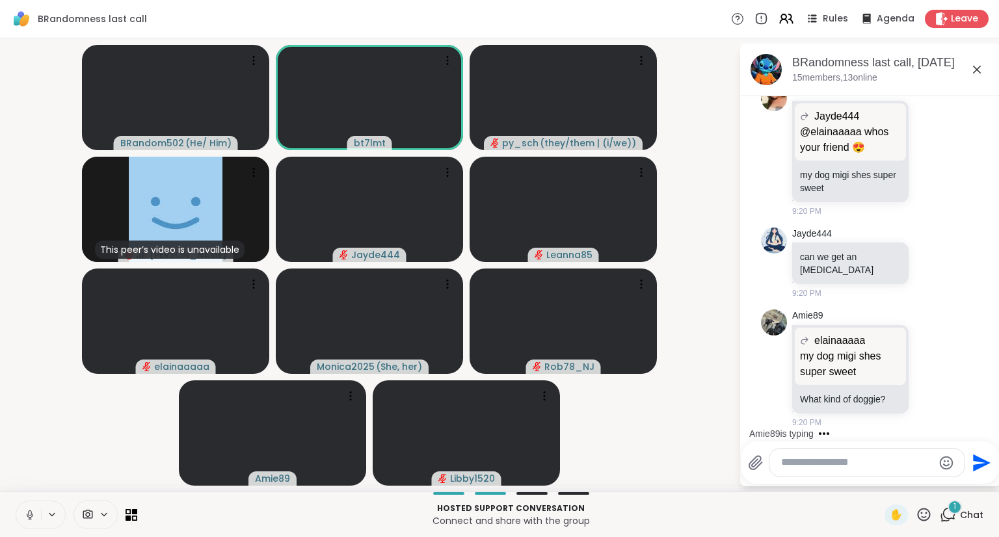
scroll to position [4896, 0]
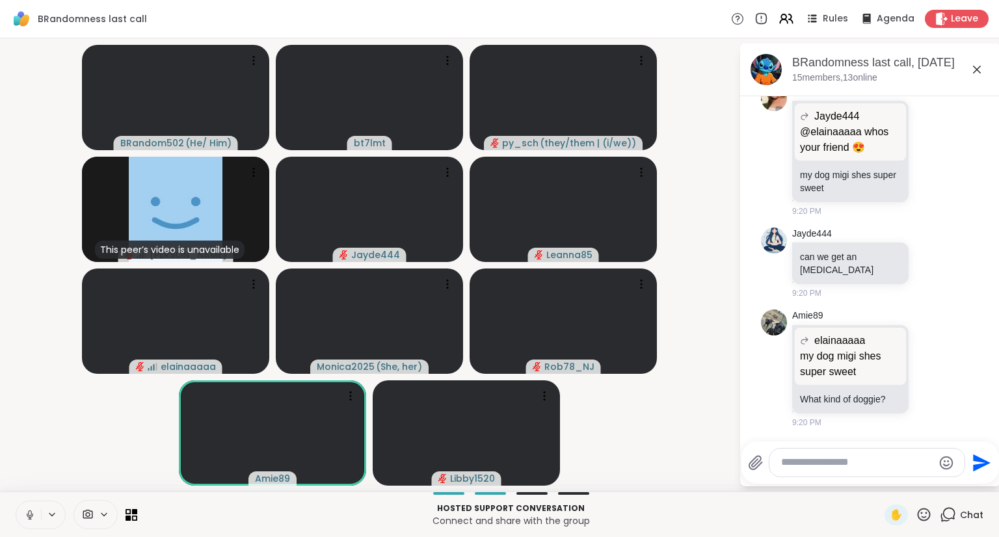
click at [29, 518] on icon at bounding box center [29, 518] width 1 height 3
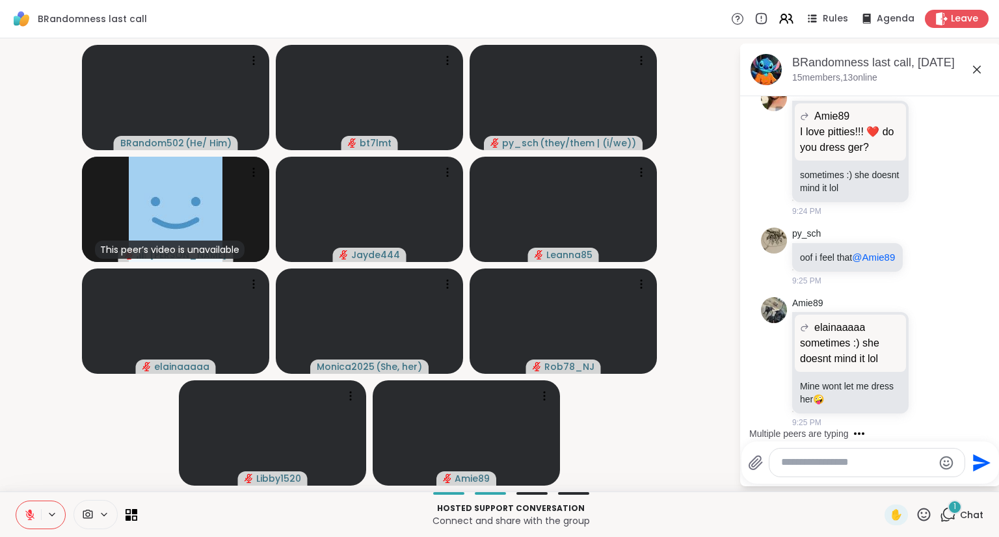
scroll to position [5910, 0]
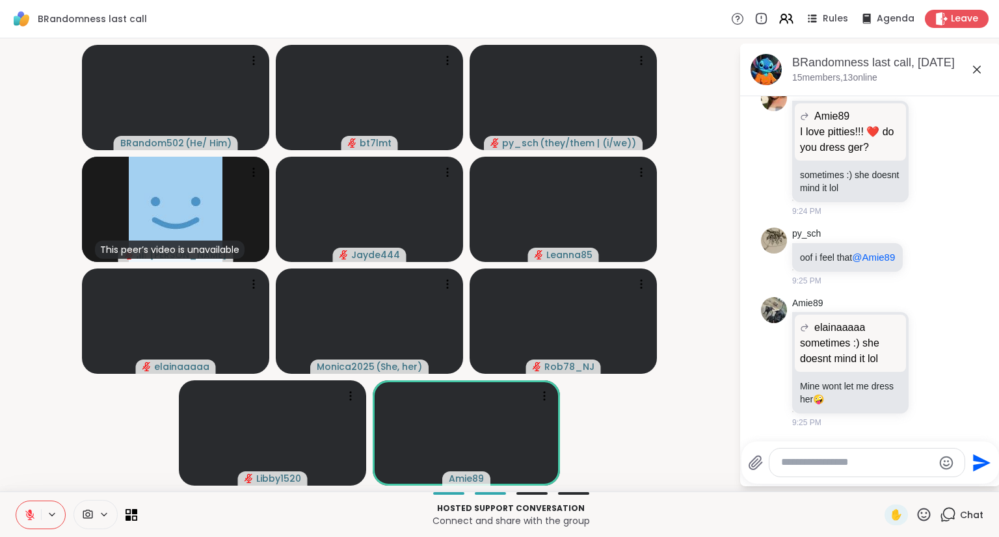
click at [20, 528] on button at bounding box center [28, 515] width 25 height 27
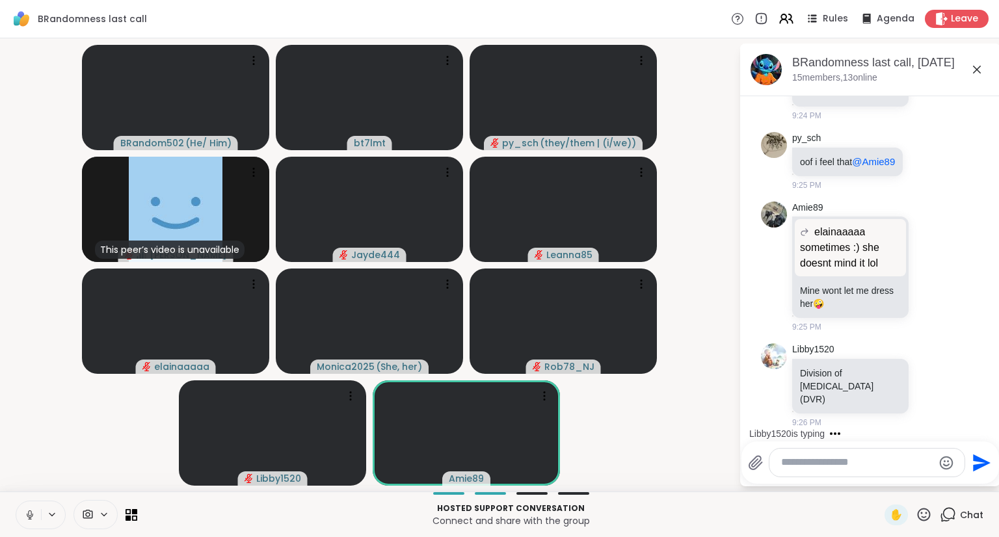
scroll to position [5992, 0]
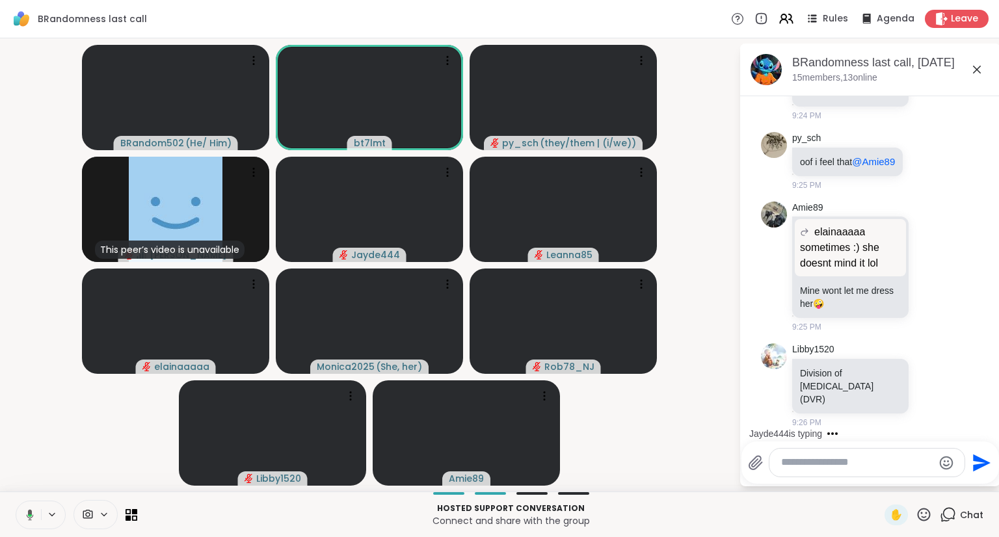
click at [23, 513] on icon at bounding box center [28, 515] width 12 height 12
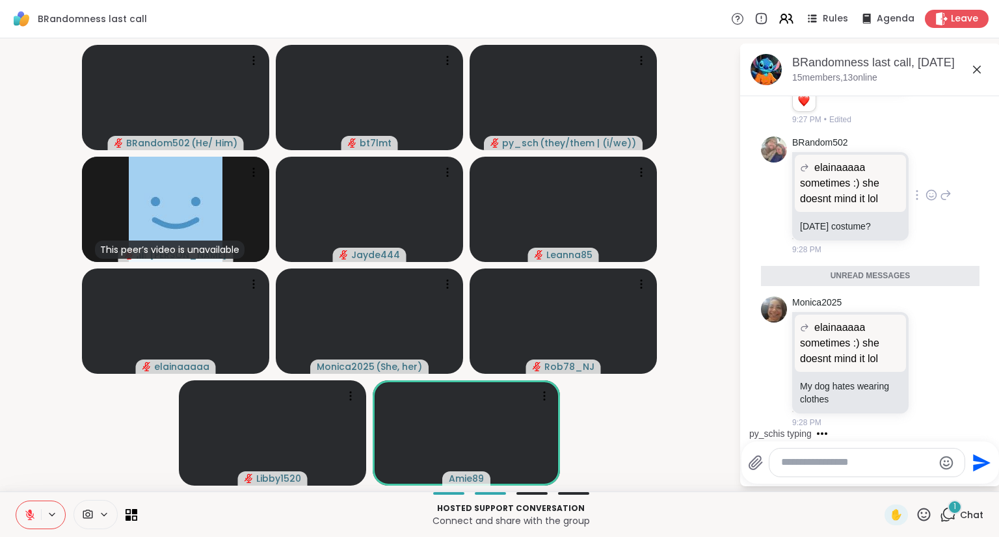
scroll to position [6364, 0]
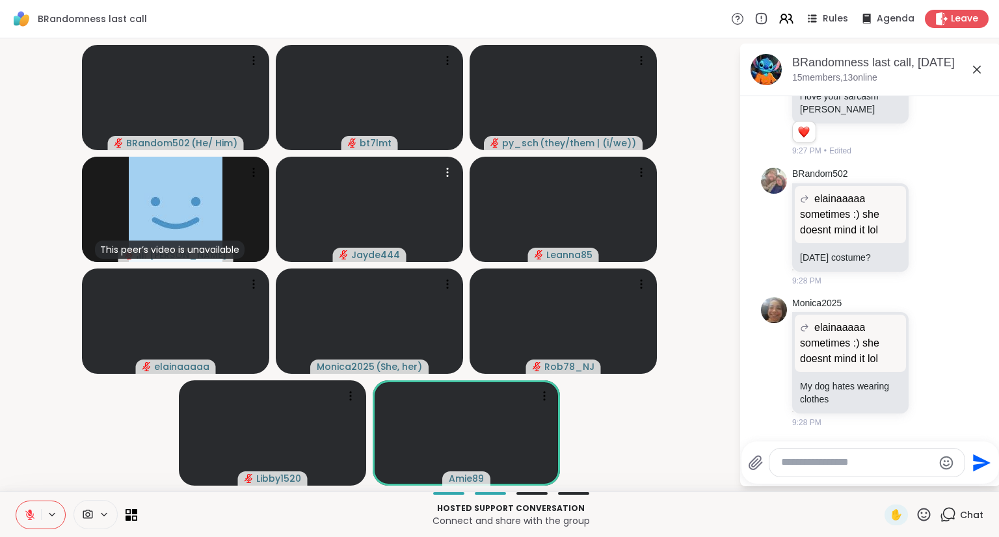
click at [29, 515] on icon at bounding box center [29, 515] width 9 height 9
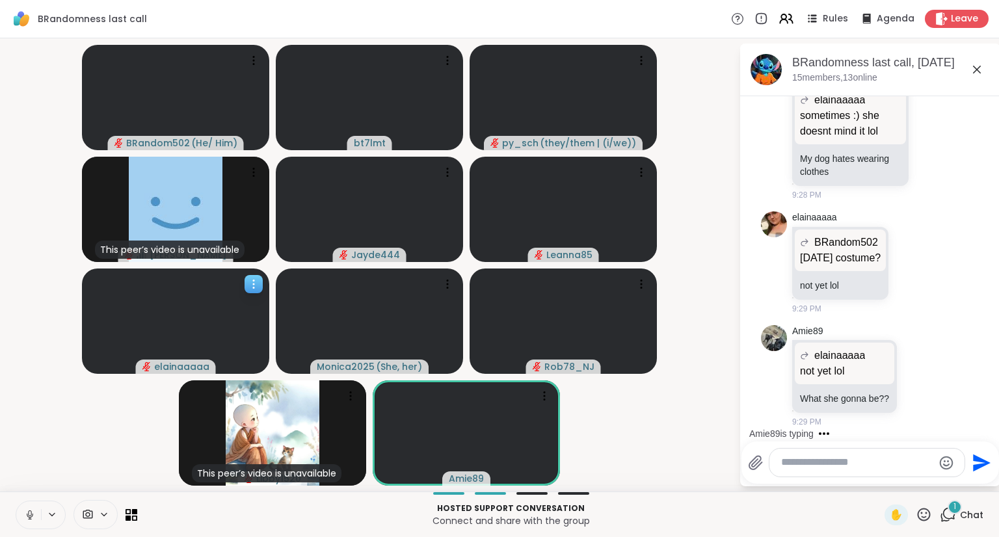
scroll to position [6606, 0]
click at [27, 514] on icon at bounding box center [30, 515] width 12 height 12
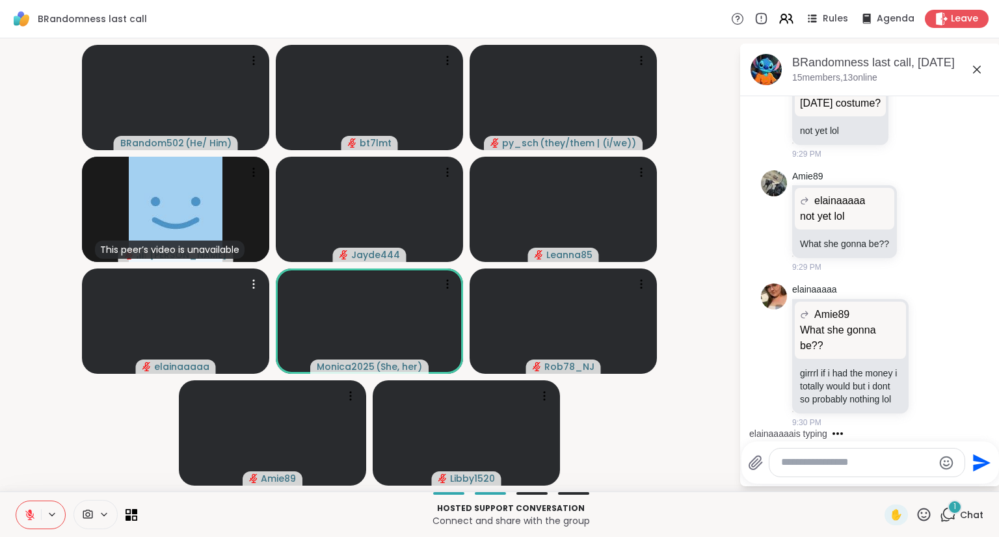
scroll to position [6774, 0]
click at [26, 513] on icon at bounding box center [30, 515] width 12 height 12
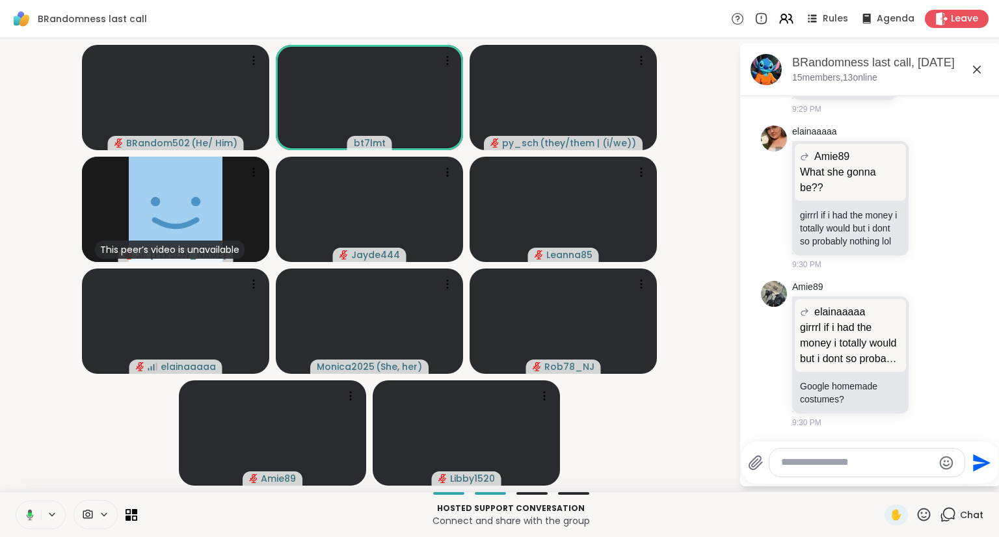
scroll to position [6932, 0]
click at [891, 464] on textarea "Type your message" at bounding box center [857, 463] width 152 height 14
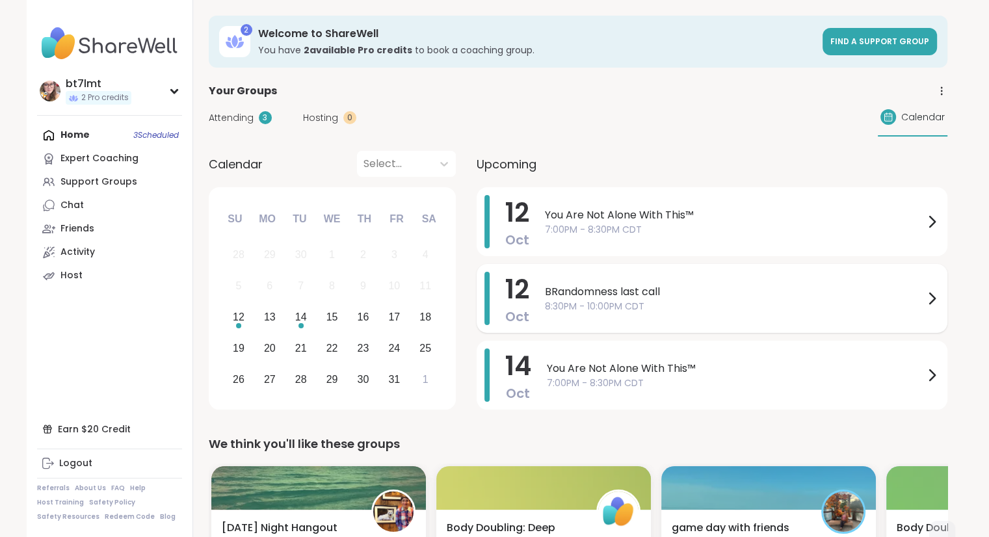
click at [835, 277] on div "BRandomness last call 8:30PM - 10:00PM CDT" at bounding box center [742, 298] width 395 height 53
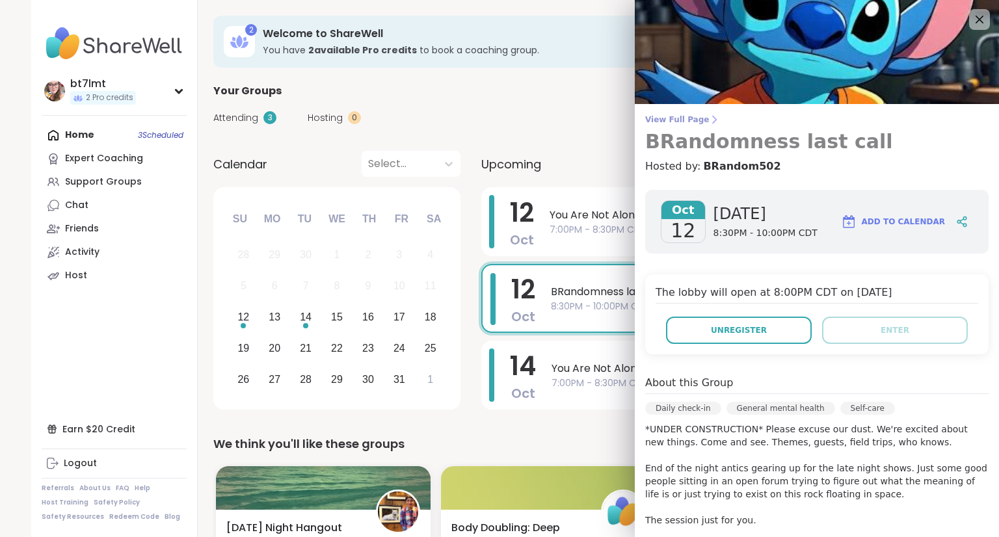
click at [668, 120] on span "View Full Page" at bounding box center [816, 119] width 343 height 10
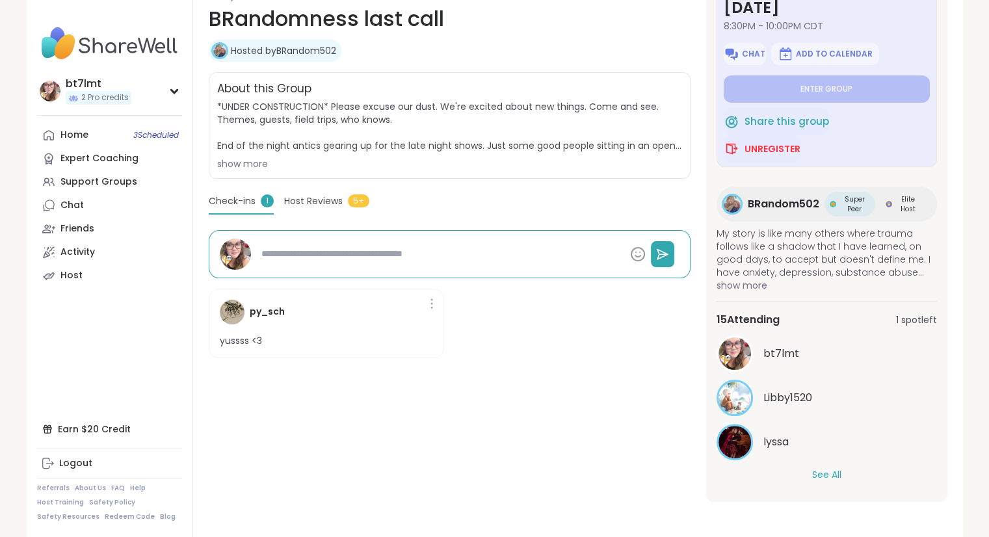
scroll to position [203, 0]
click at [830, 469] on button "See All" at bounding box center [826, 474] width 29 height 14
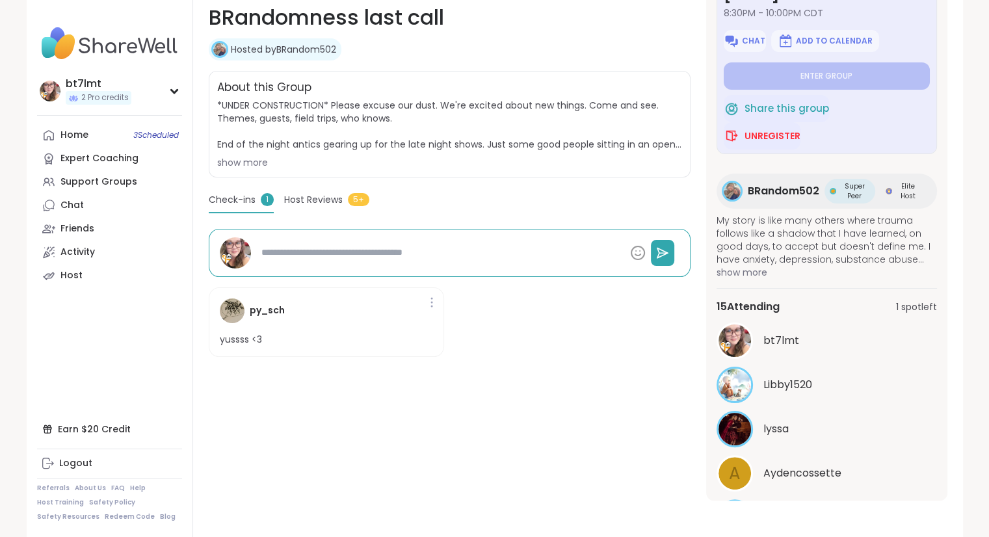
scroll to position [0, 0]
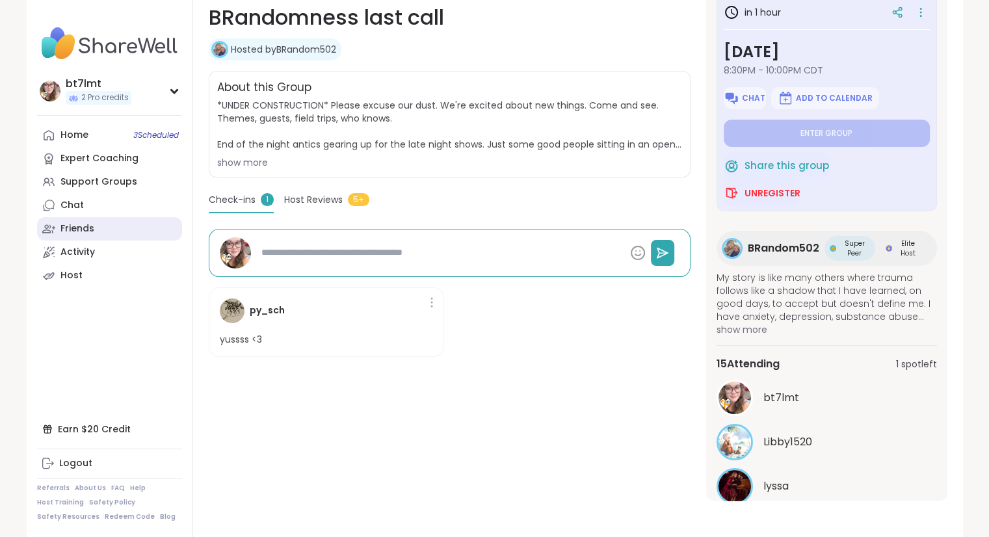
type textarea "*"
click at [87, 210] on link "Chat" at bounding box center [109, 205] width 145 height 23
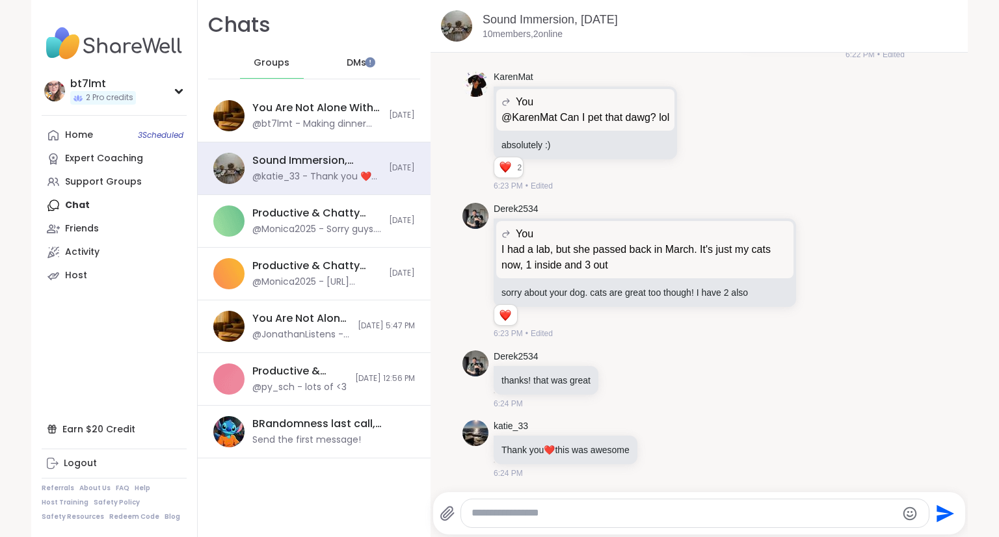
click at [347, 64] on span "DMs" at bounding box center [357, 63] width 20 height 13
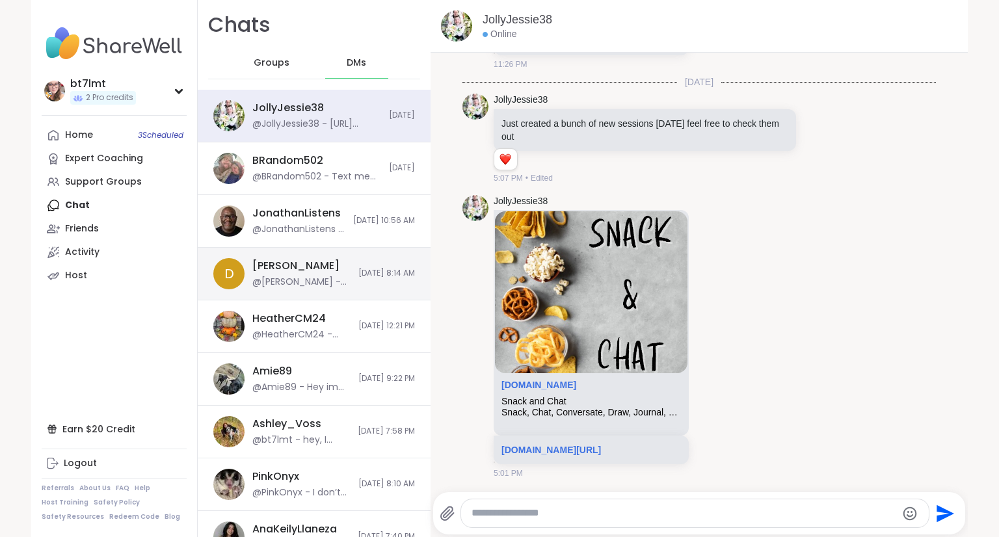
click at [306, 260] on div "Donald @Donald - miss your face as well!" at bounding box center [301, 274] width 98 height 30
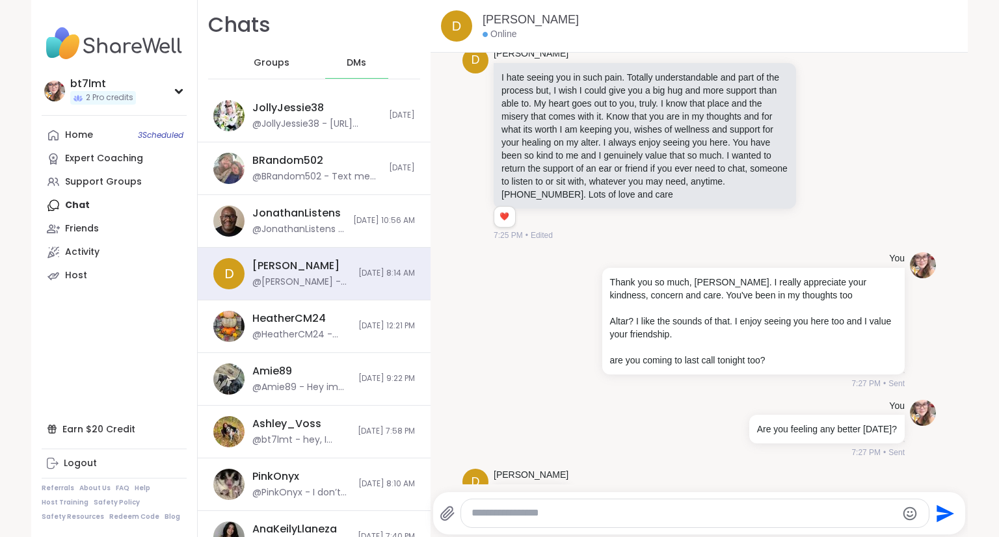
scroll to position [11157, 0]
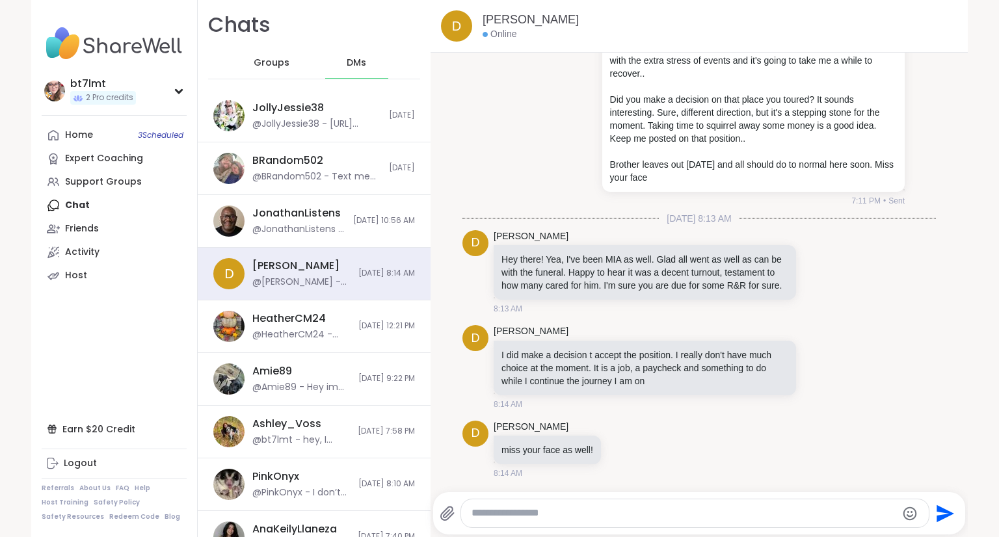
click at [704, 510] on textarea "Type your message" at bounding box center [684, 514] width 425 height 14
type textarea "**********"
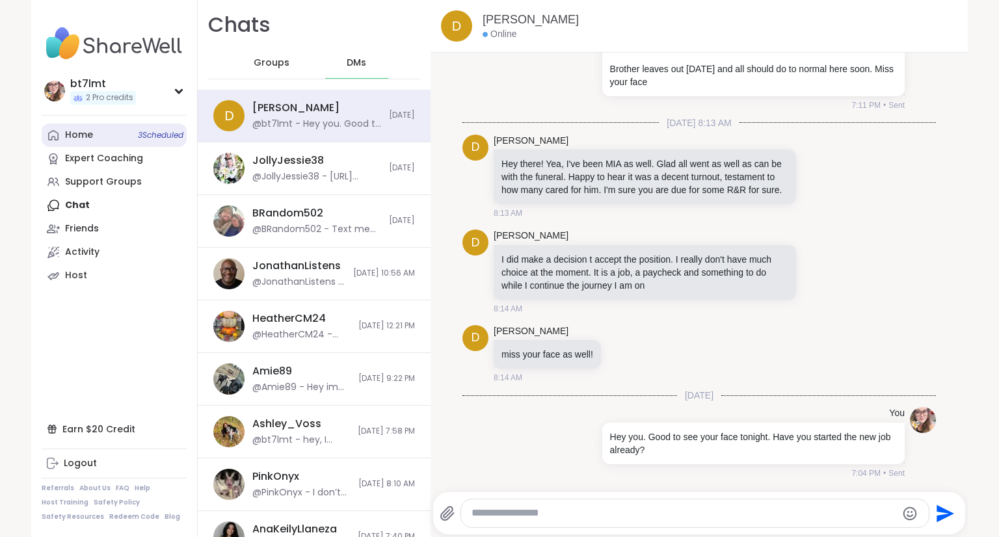
click at [94, 130] on link "Home 3 Scheduled" at bounding box center [114, 135] width 145 height 23
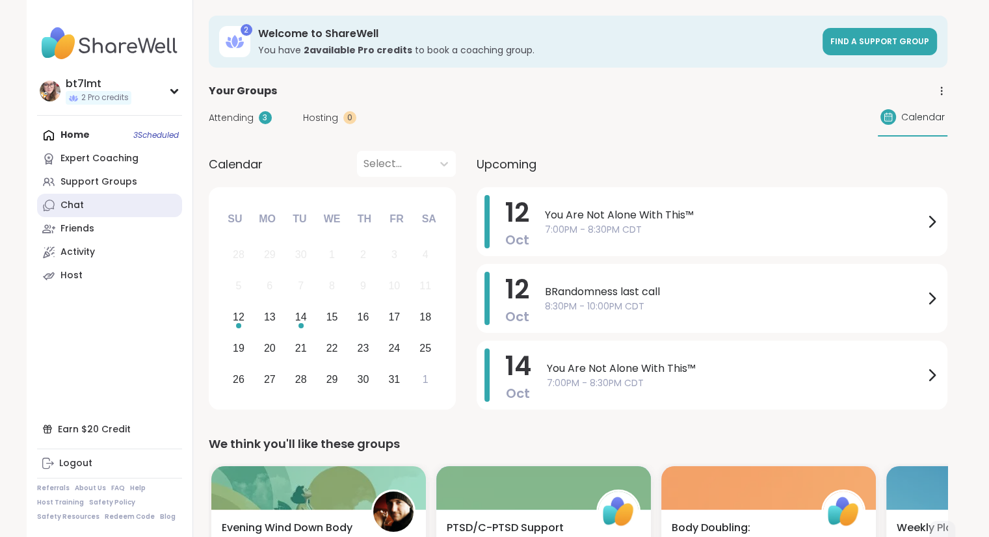
click at [89, 204] on link "Chat" at bounding box center [109, 205] width 145 height 23
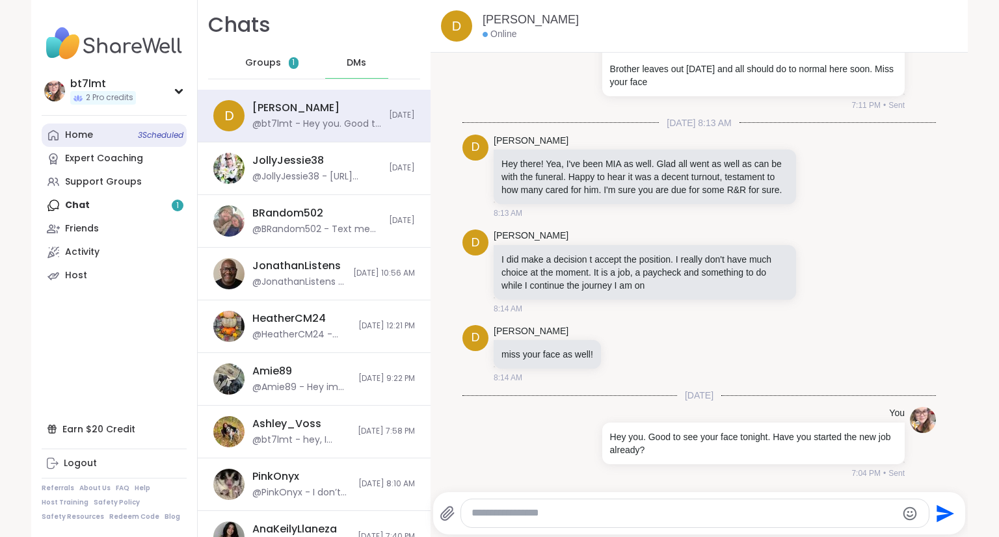
click at [101, 131] on link "Home 3 Scheduled" at bounding box center [114, 135] width 145 height 23
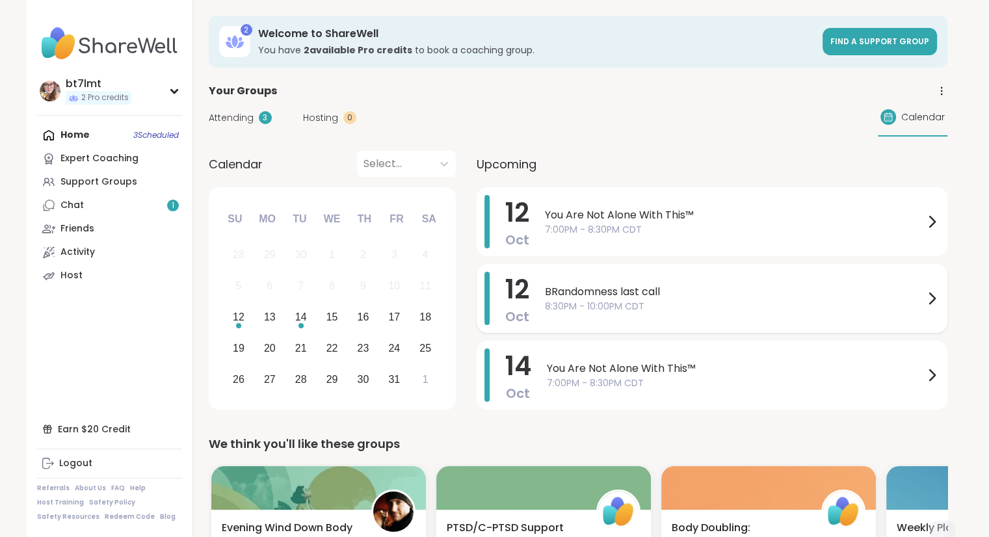
click at [731, 304] on span "8:30PM - 10:00PM CDT" at bounding box center [734, 307] width 379 height 14
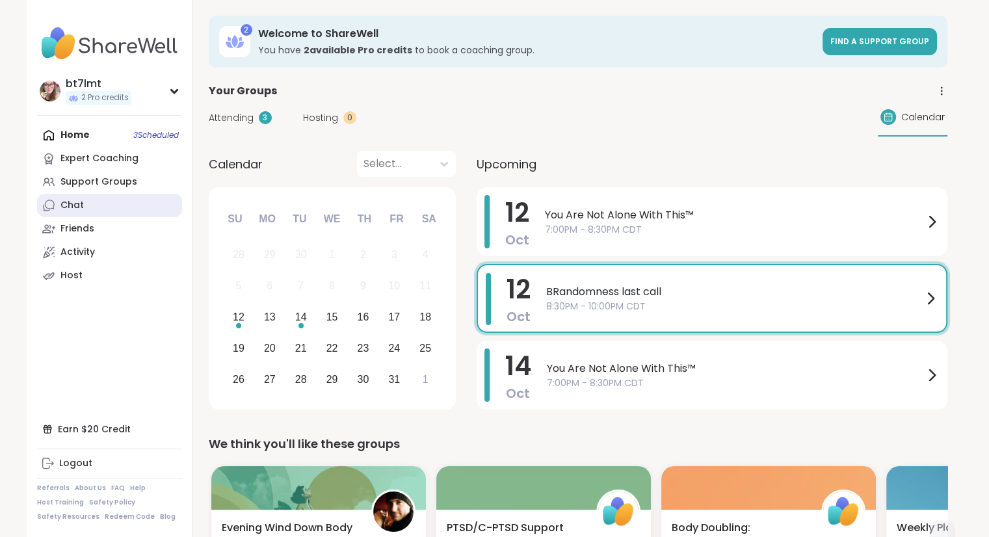
click at [73, 201] on div "Chat" at bounding box center [71, 205] width 23 height 13
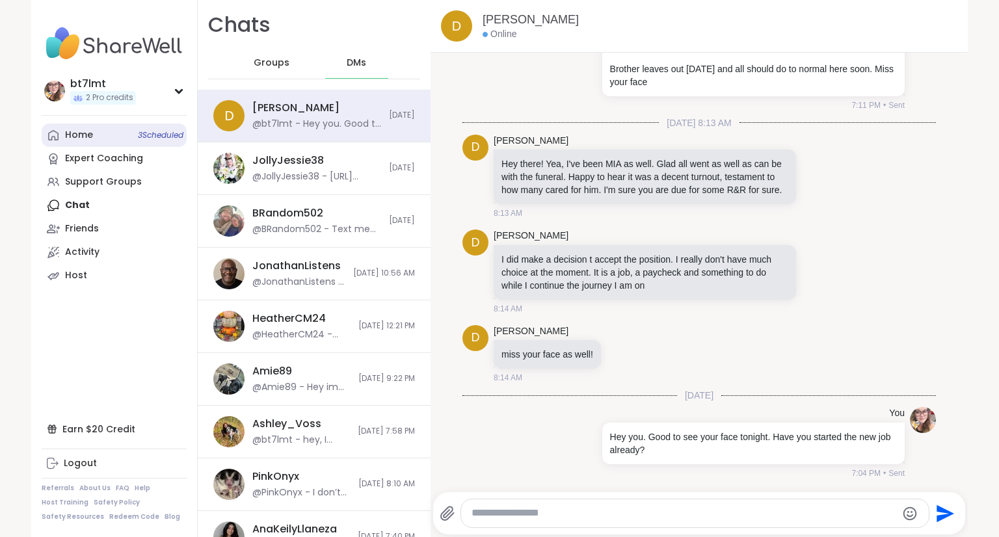
click at [90, 140] on link "Home 3 Scheduled" at bounding box center [114, 135] width 145 height 23
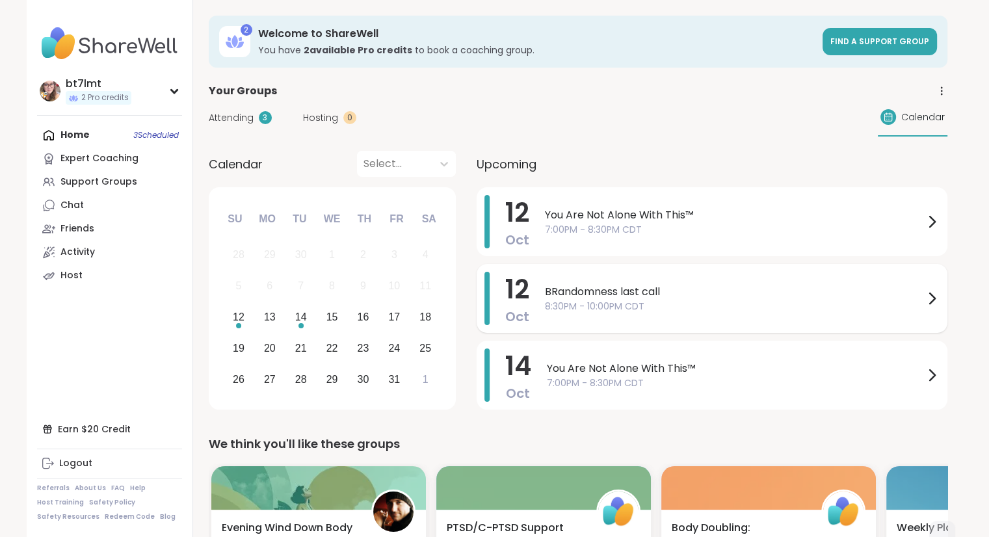
click at [729, 300] on span "8:30PM - 10:00PM CDT" at bounding box center [734, 307] width 379 height 14
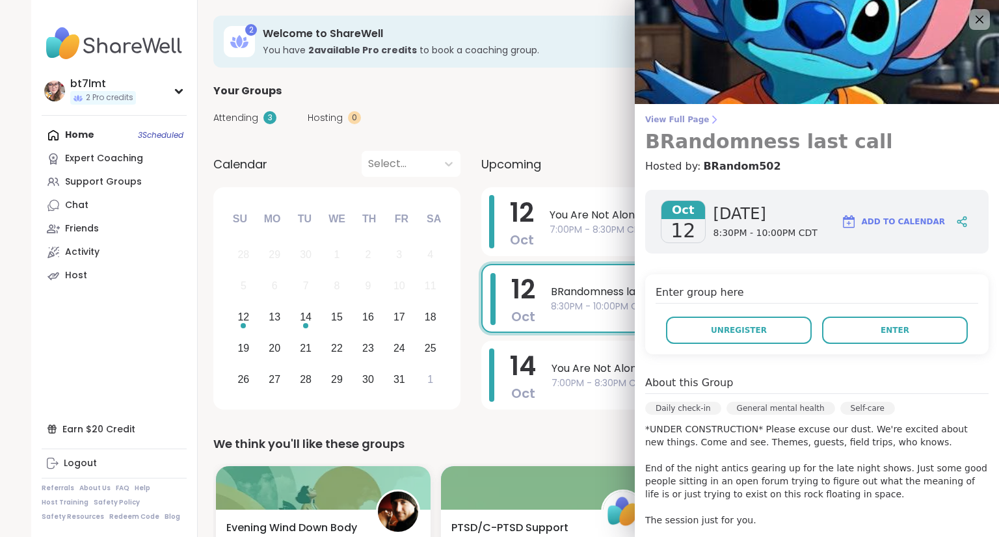
click at [671, 115] on span "View Full Page" at bounding box center [816, 119] width 343 height 10
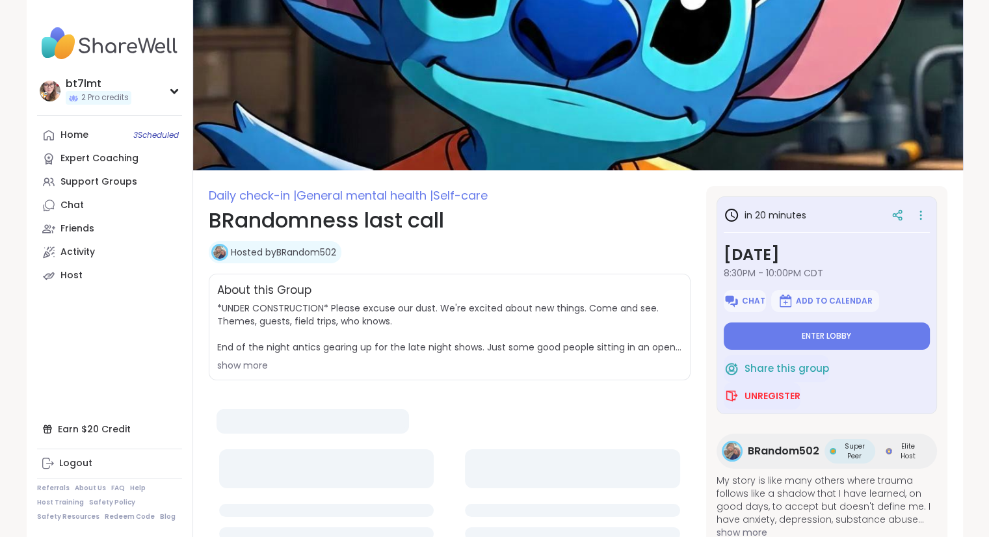
type textarea "*"
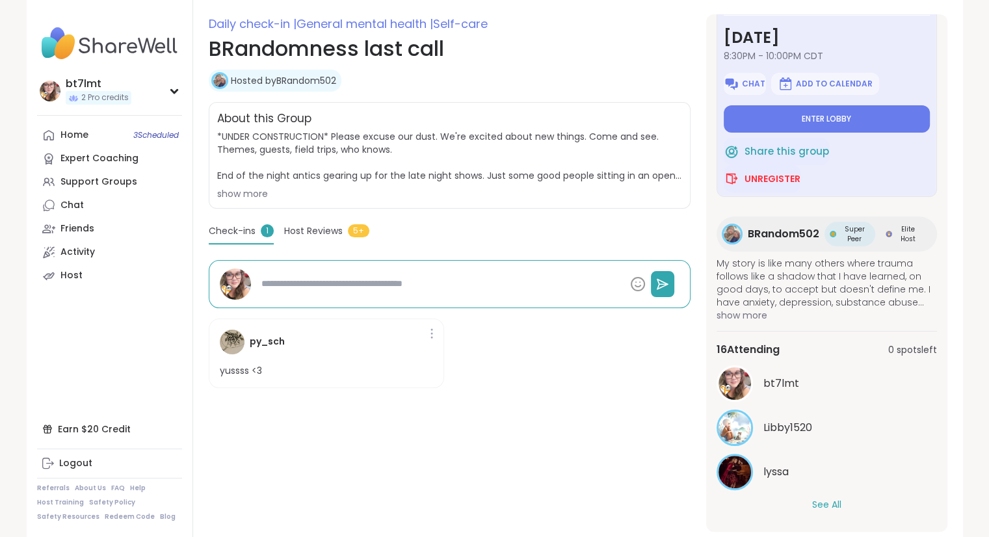
scroll to position [195, 0]
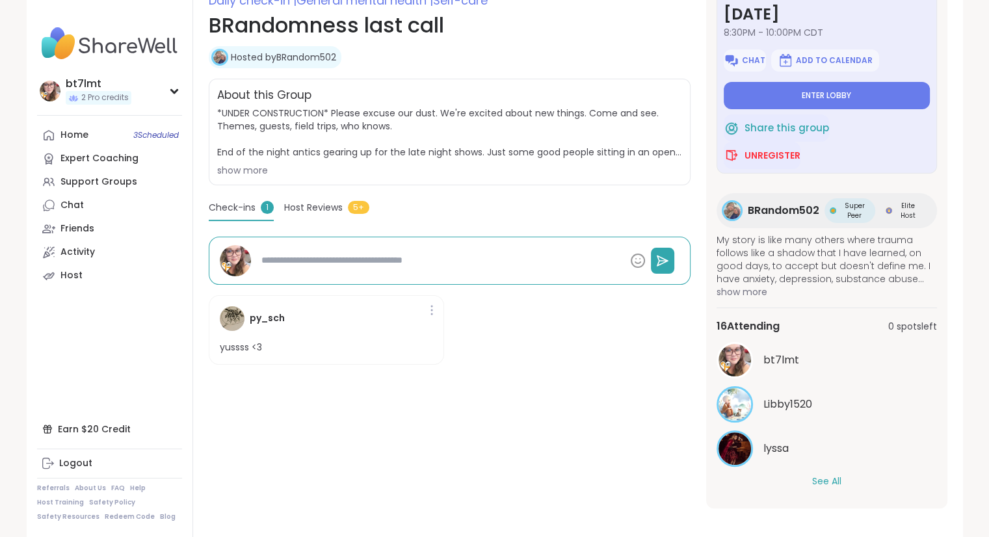
click at [824, 481] on button "See All" at bounding box center [826, 482] width 29 height 14
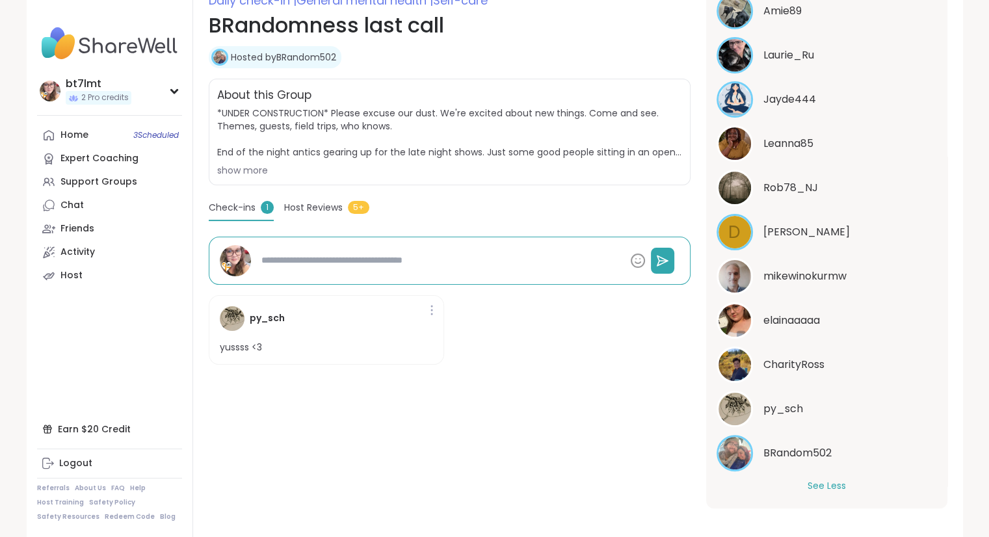
scroll to position [621, 0]
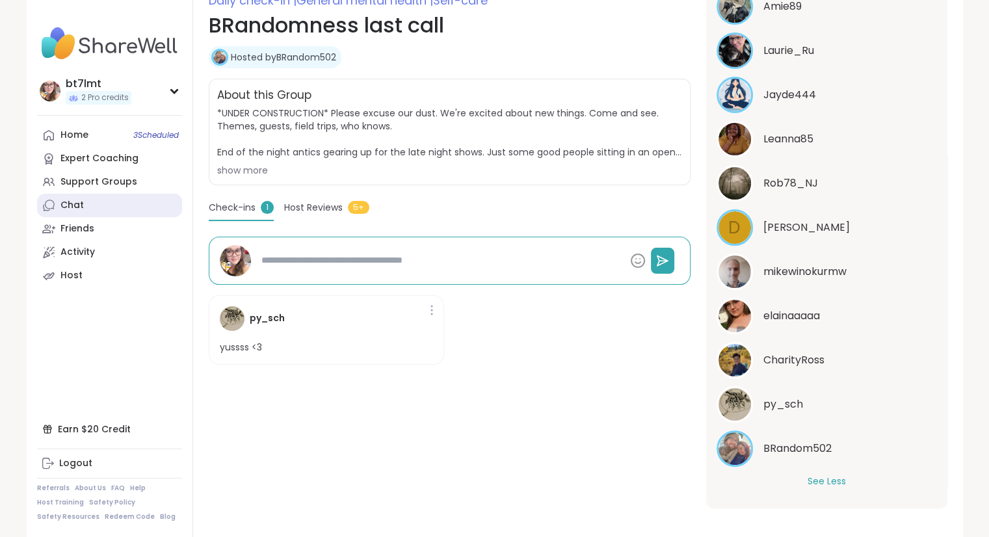
click at [72, 197] on link "Chat" at bounding box center [109, 205] width 145 height 23
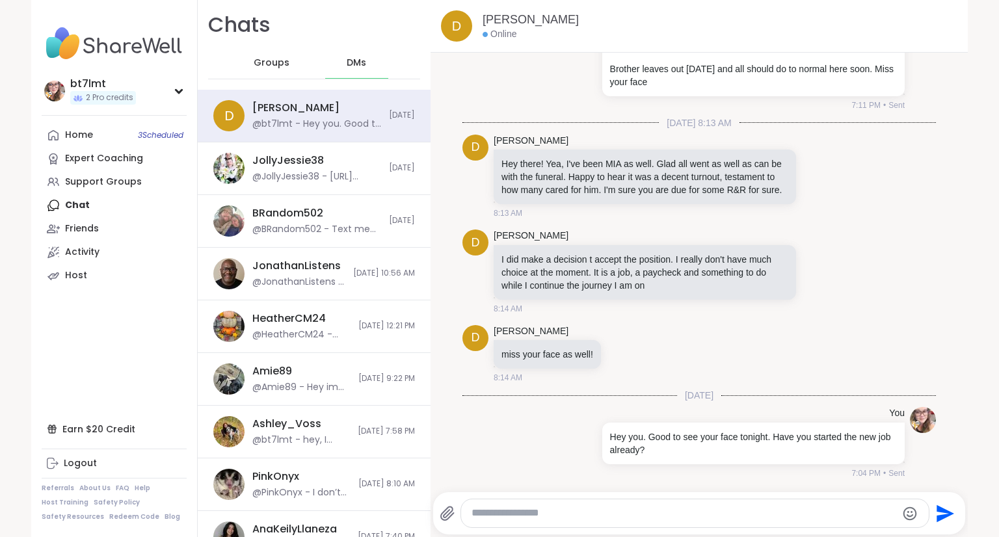
click at [347, 58] on span "DMs" at bounding box center [357, 63] width 20 height 13
click at [671, 518] on textarea "Type your message" at bounding box center [684, 514] width 425 height 14
type textarea "**********"
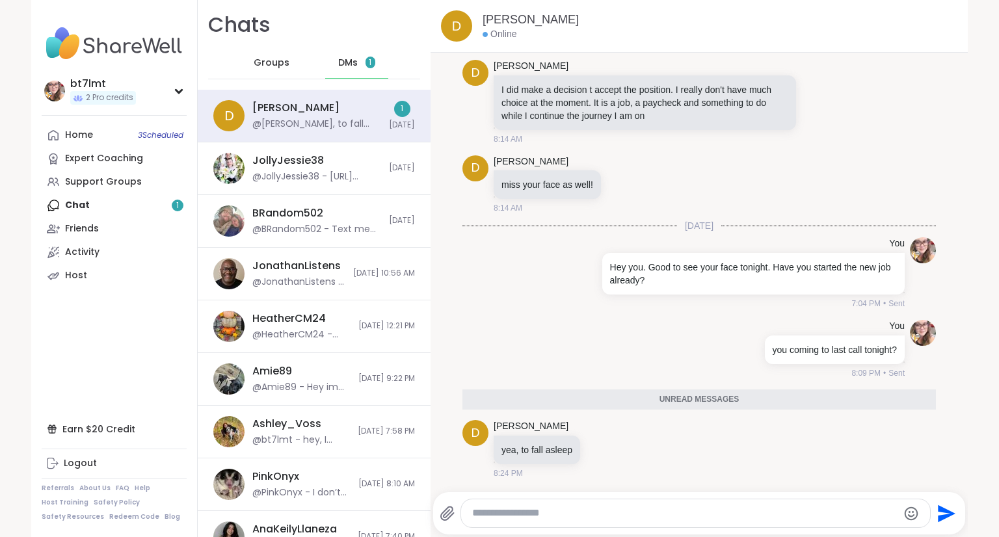
scroll to position [11390, 0]
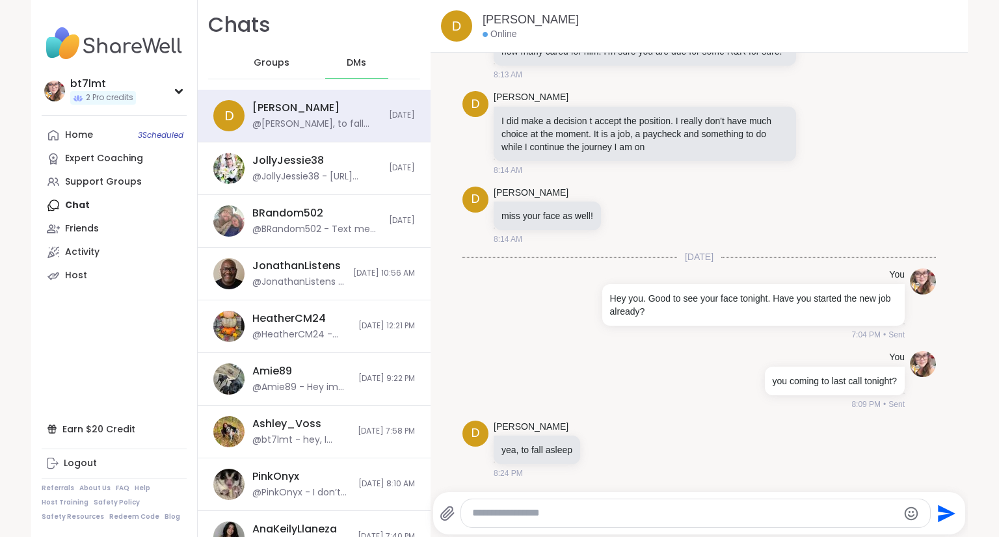
click at [608, 513] on textarea "Type your message" at bounding box center [684, 514] width 425 height 14
type textarea "**********"
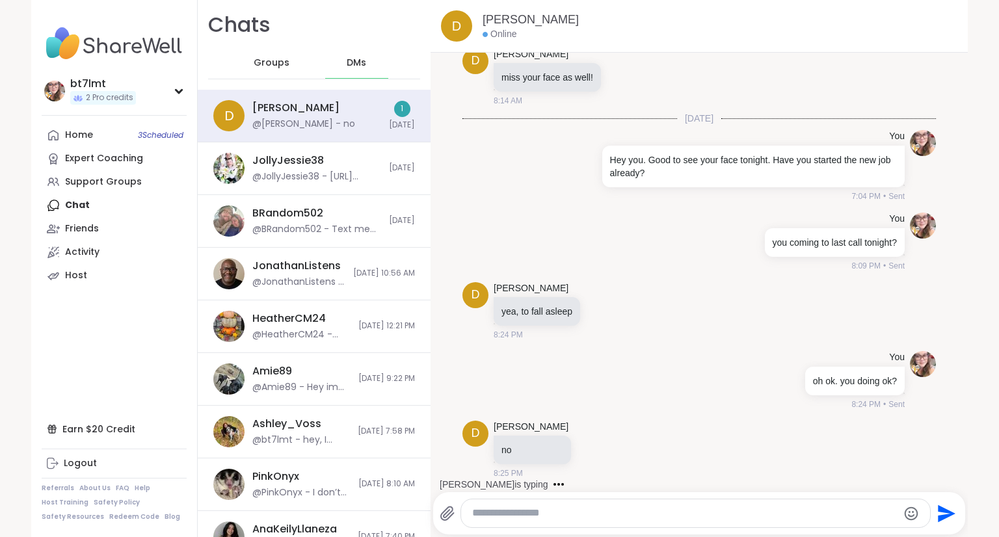
scroll to position [11529, 0]
click at [674, 515] on textarea "Type your message" at bounding box center [684, 514] width 425 height 14
drag, startPoint x: 648, startPoint y: 509, endPoint x: 658, endPoint y: 521, distance: 16.2
click at [648, 509] on textarea "Type your message" at bounding box center [684, 514] width 425 height 14
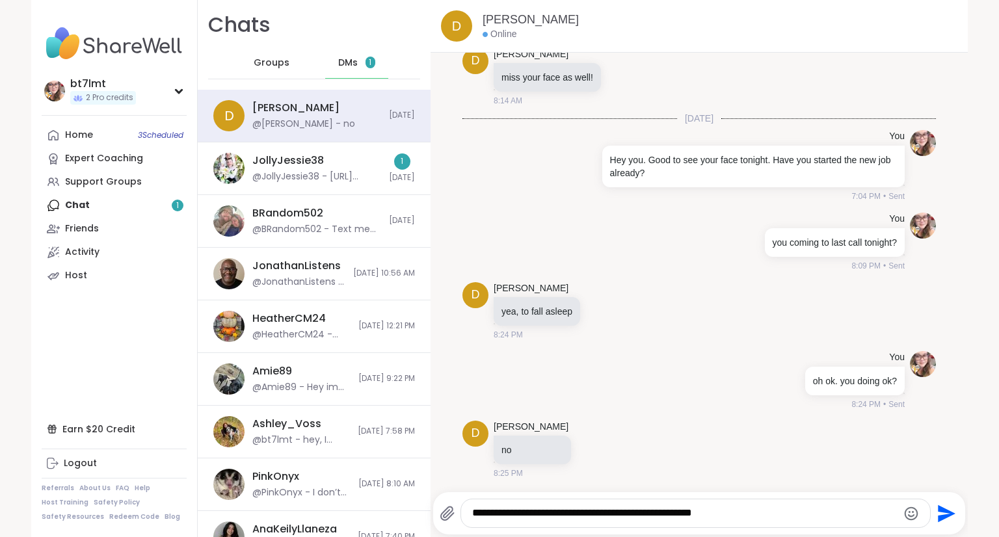
type textarea "**********"
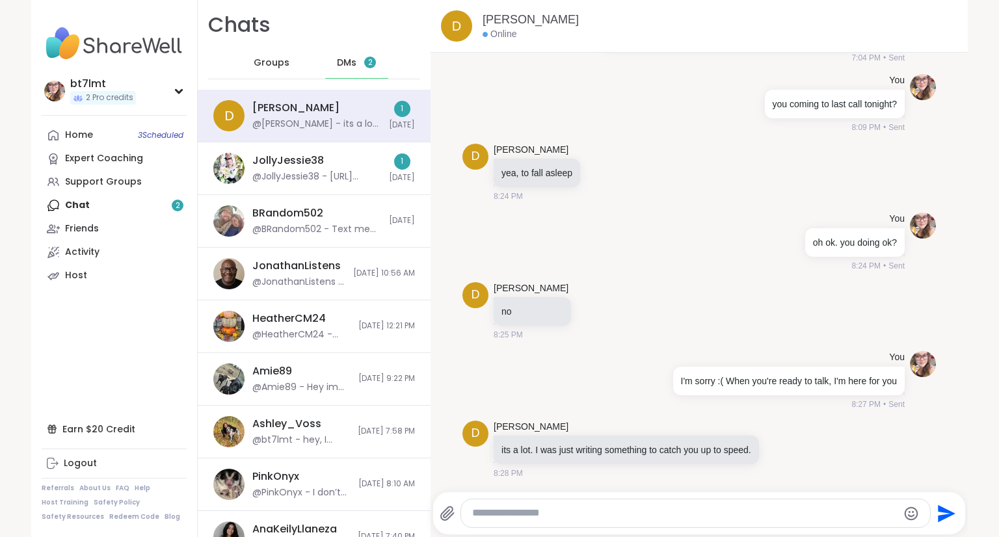
scroll to position [11666, 0]
click at [776, 449] on icon at bounding box center [782, 449] width 12 height 13
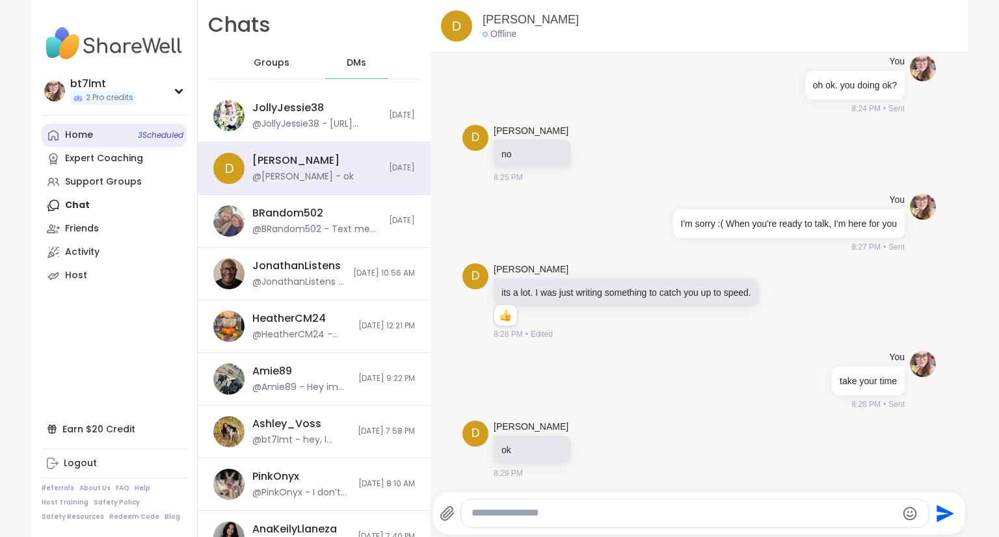
click at [92, 136] on link "Home 3 Scheduled" at bounding box center [114, 135] width 145 height 23
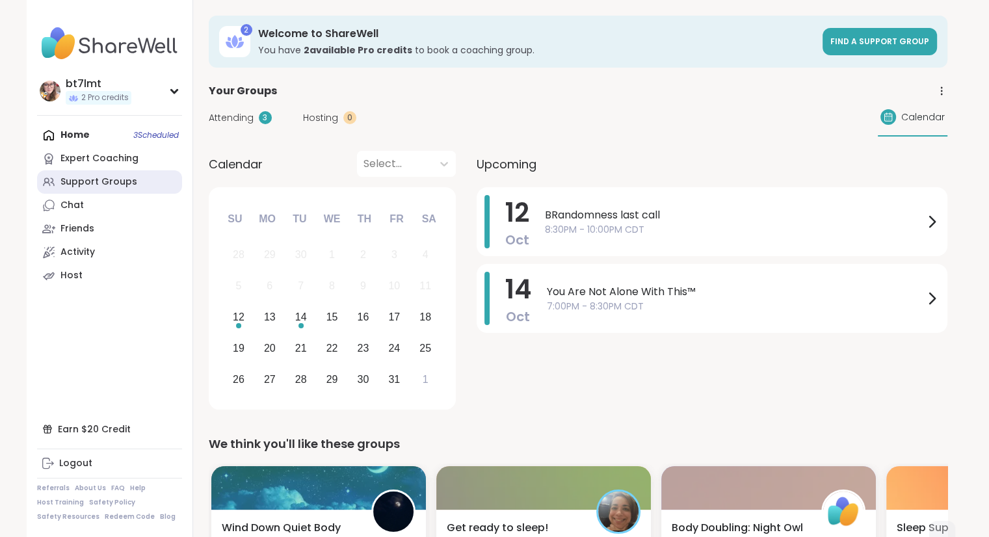
click at [89, 179] on div "Support Groups" at bounding box center [98, 182] width 77 height 13
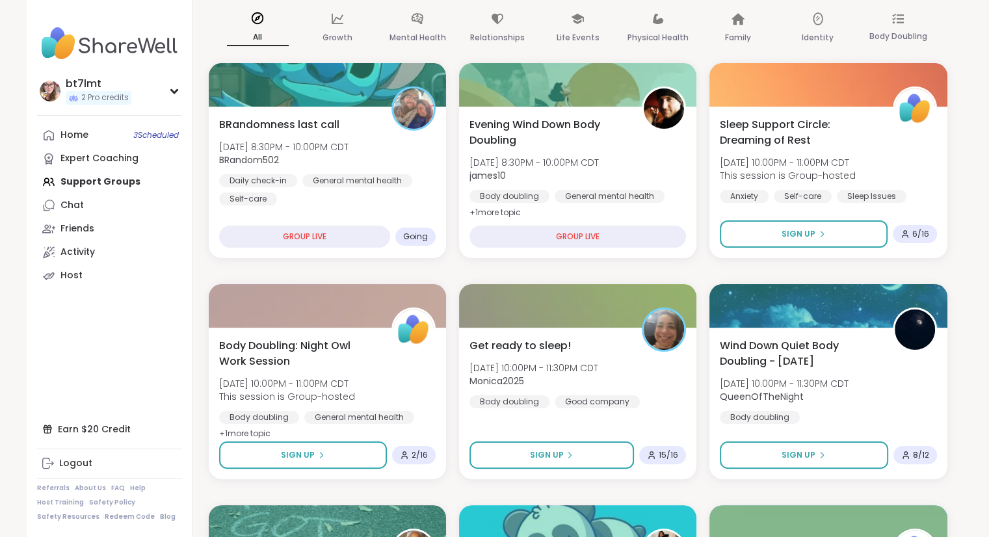
scroll to position [195, 0]
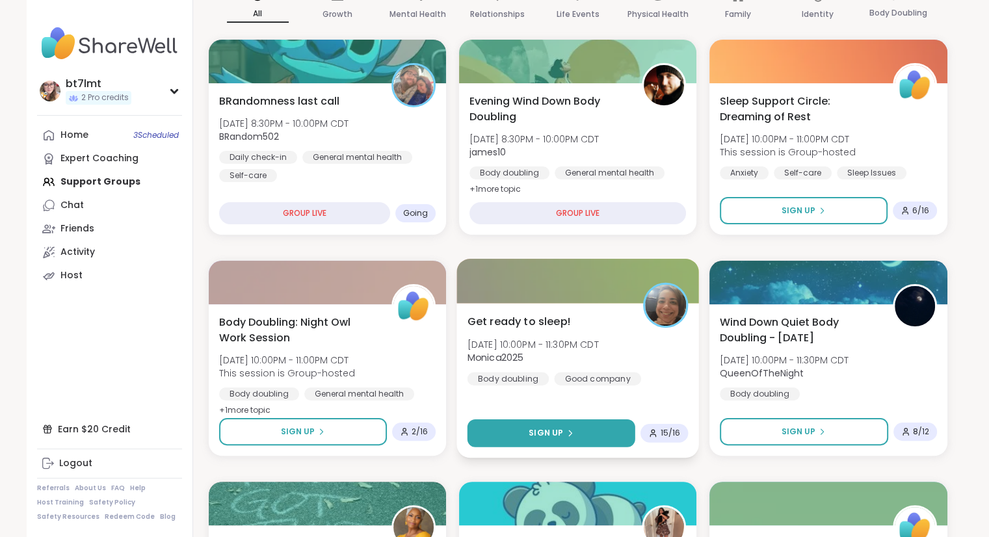
click at [588, 438] on button "Sign Up" at bounding box center [551, 434] width 168 height 28
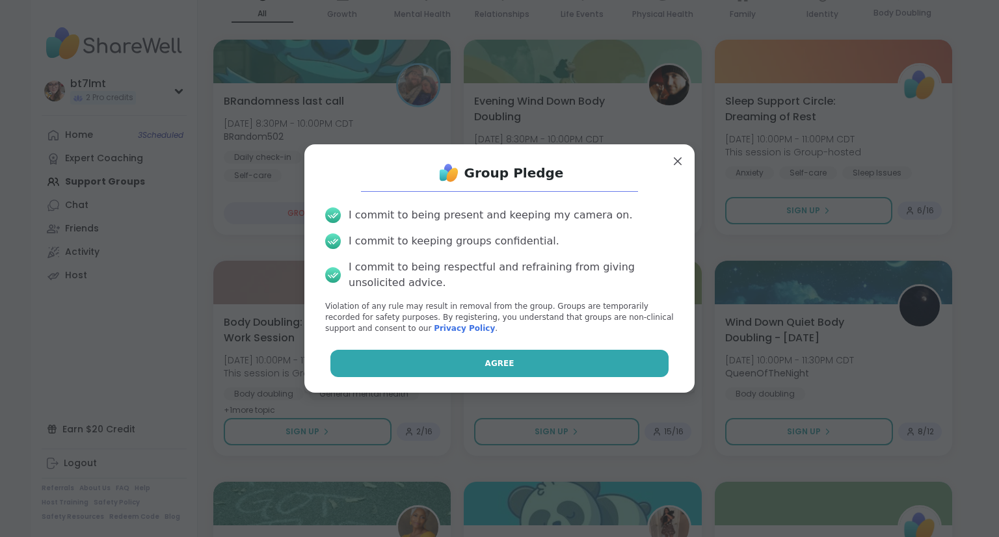
click at [598, 362] on button "Agree" at bounding box center [499, 363] width 339 height 27
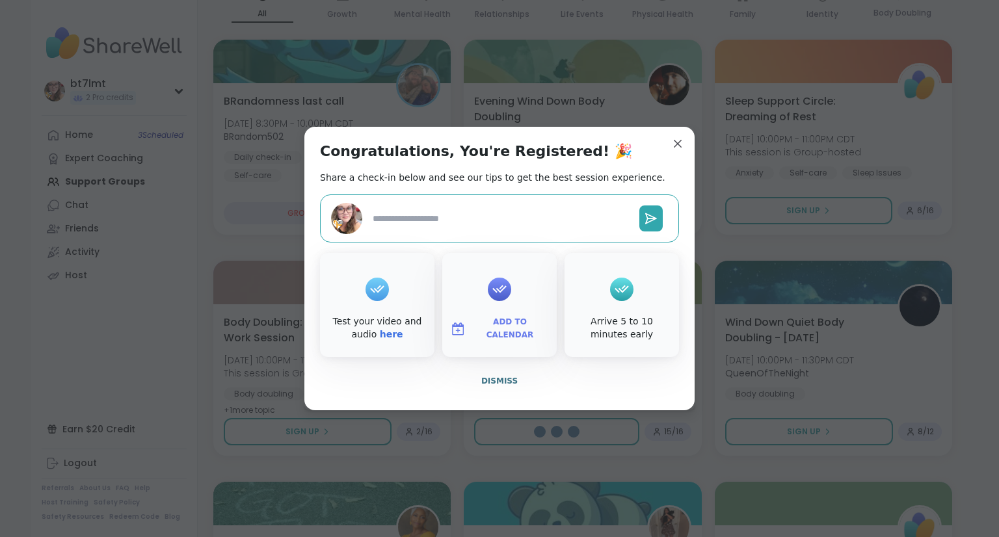
type textarea "*"
click at [489, 382] on span "Dismiss" at bounding box center [499, 381] width 36 height 9
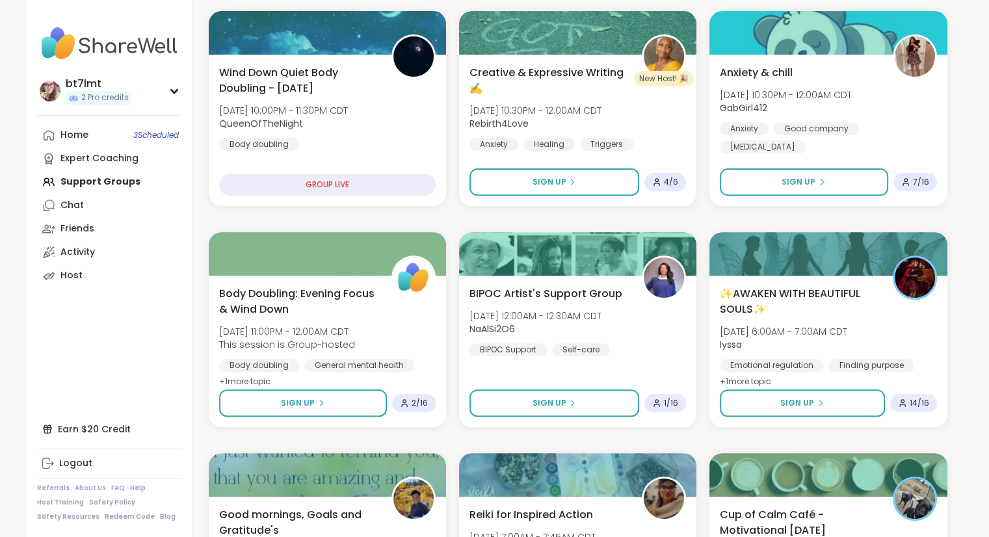
scroll to position [455, 0]
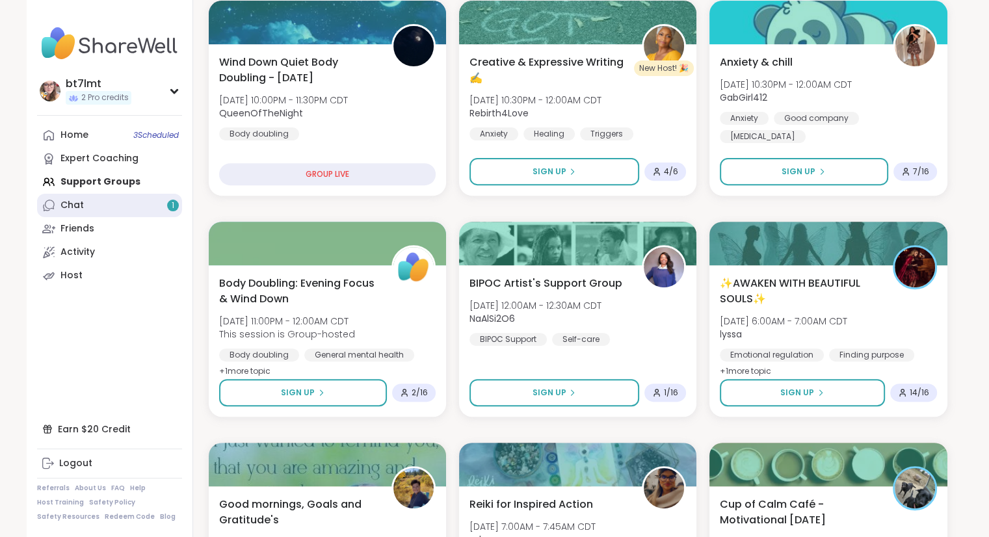
click at [74, 200] on div "Chat 1" at bounding box center [71, 205] width 23 height 13
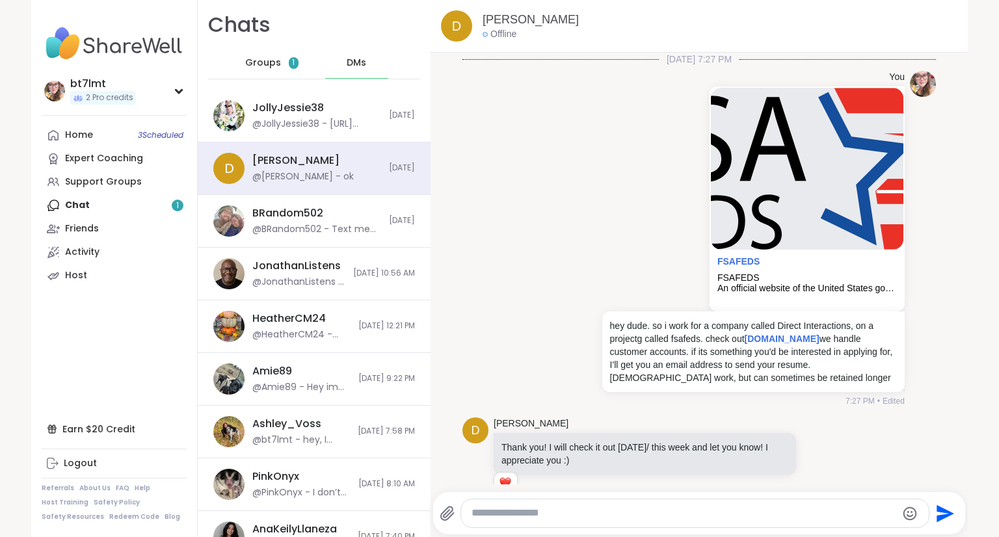
scroll to position [11823, 0]
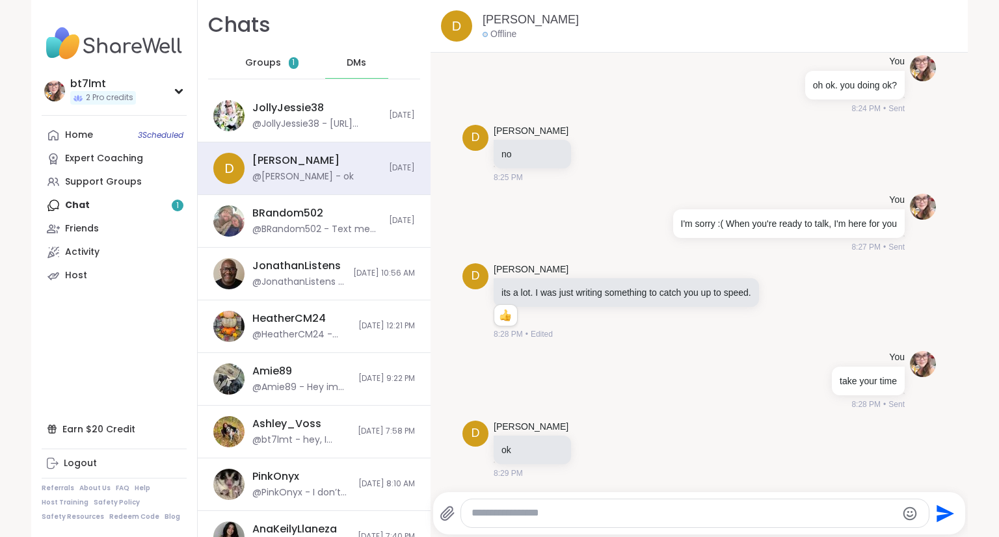
click at [263, 64] on span "Groups" at bounding box center [263, 63] width 36 height 13
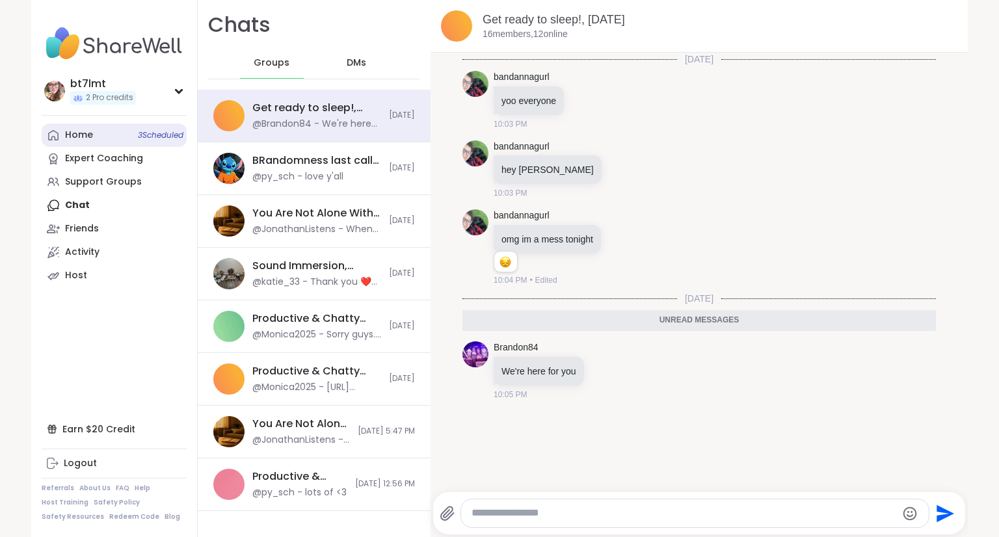
click at [94, 133] on link "Home 3 Scheduled" at bounding box center [114, 135] width 145 height 23
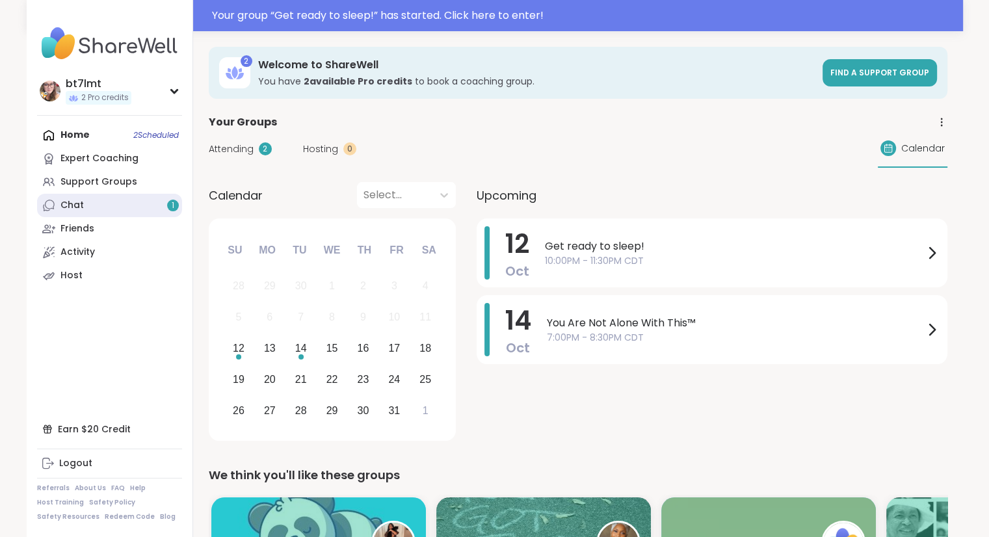
click at [73, 204] on div "Chat 1" at bounding box center [71, 205] width 23 height 13
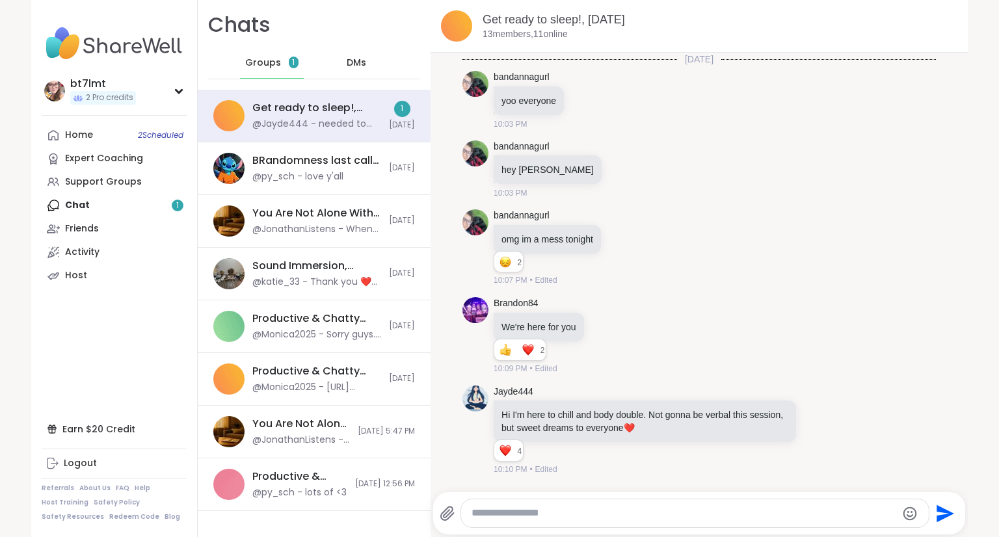
scroll to position [5627, 0]
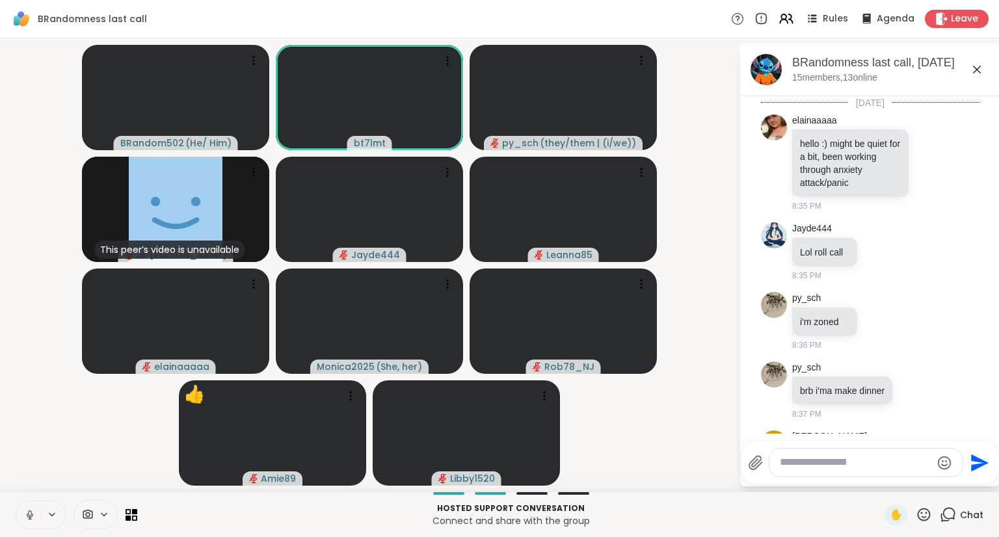
scroll to position [6950, 0]
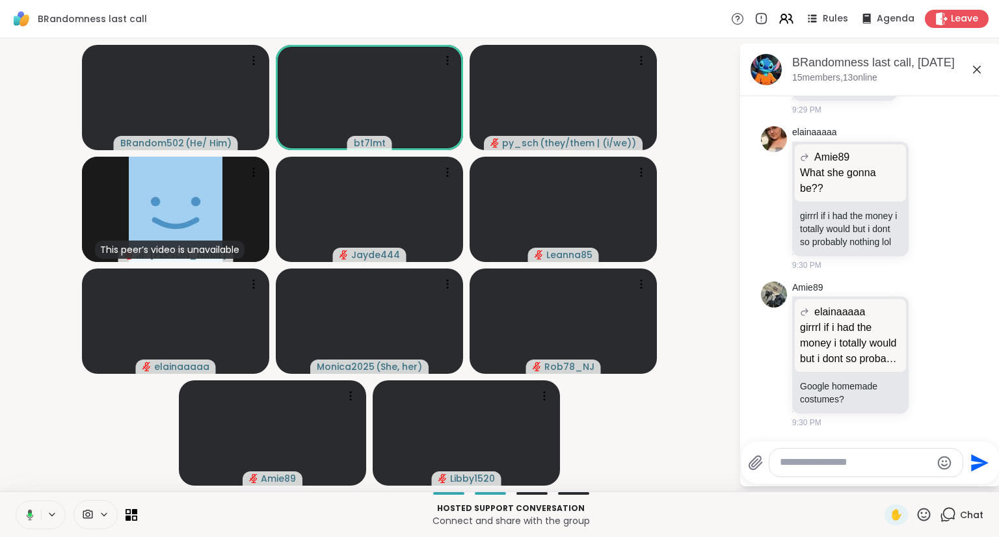
click at [876, 466] on textarea "Type your message" at bounding box center [856, 463] width 152 height 14
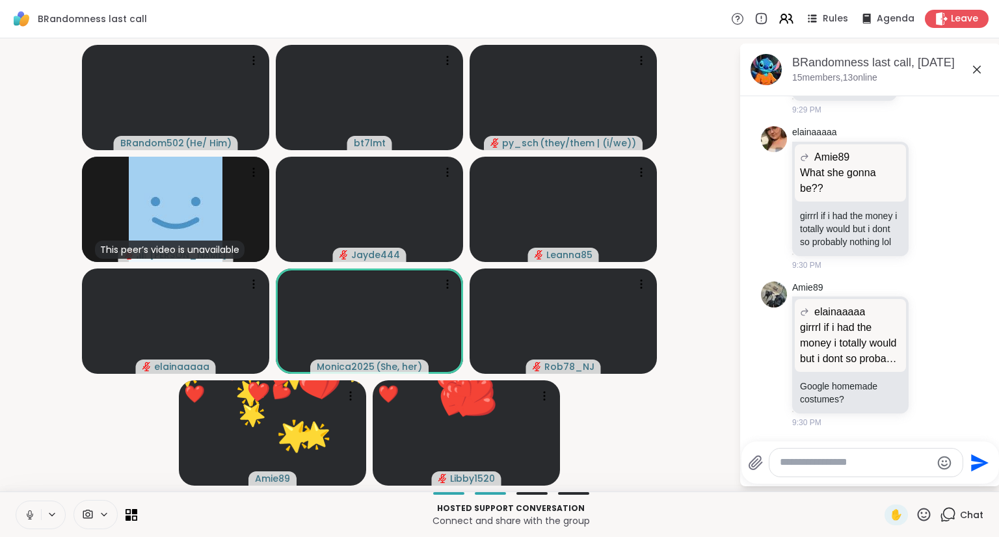
click at [29, 518] on icon at bounding box center [29, 518] width 1 height 3
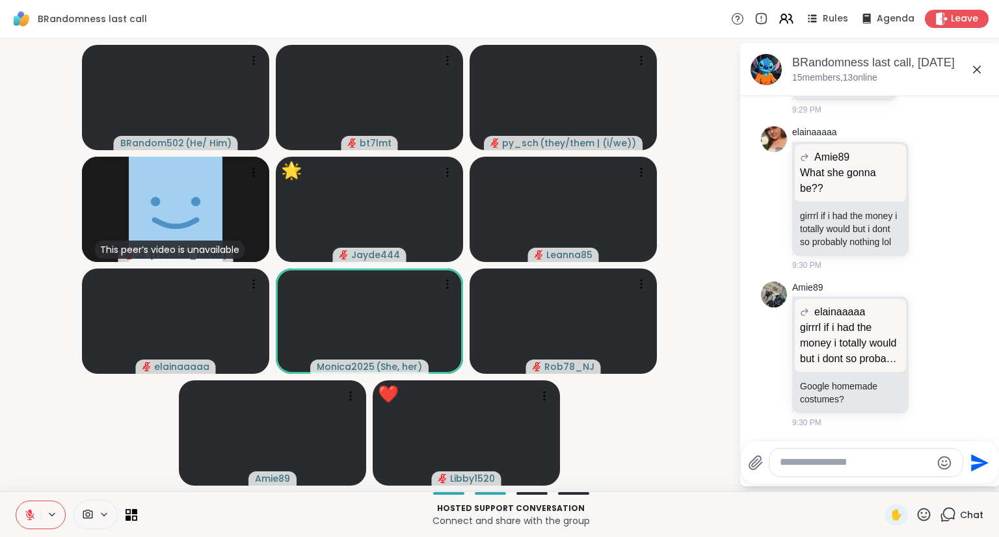
click at [26, 516] on icon at bounding box center [30, 515] width 12 height 12
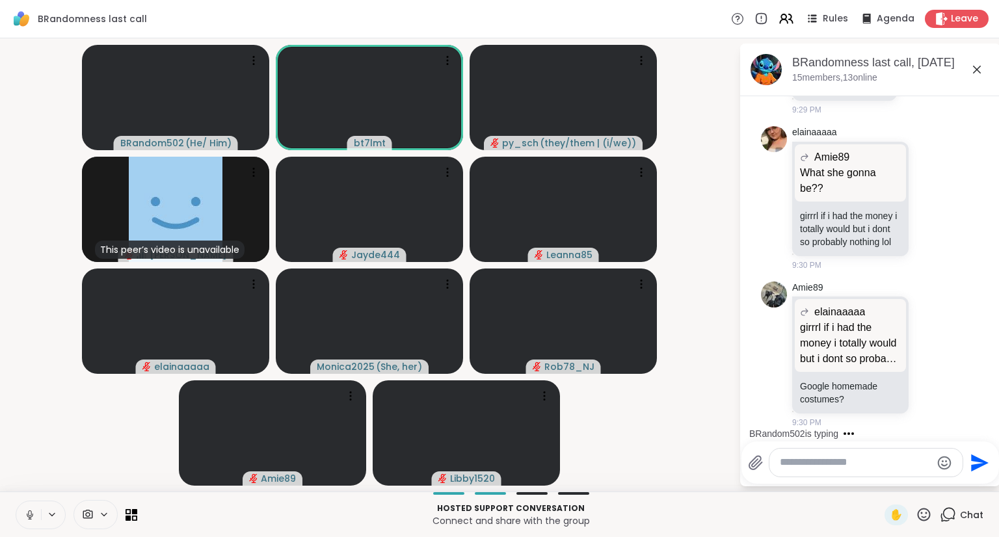
click at [29, 515] on icon at bounding box center [30, 515] width 12 height 12
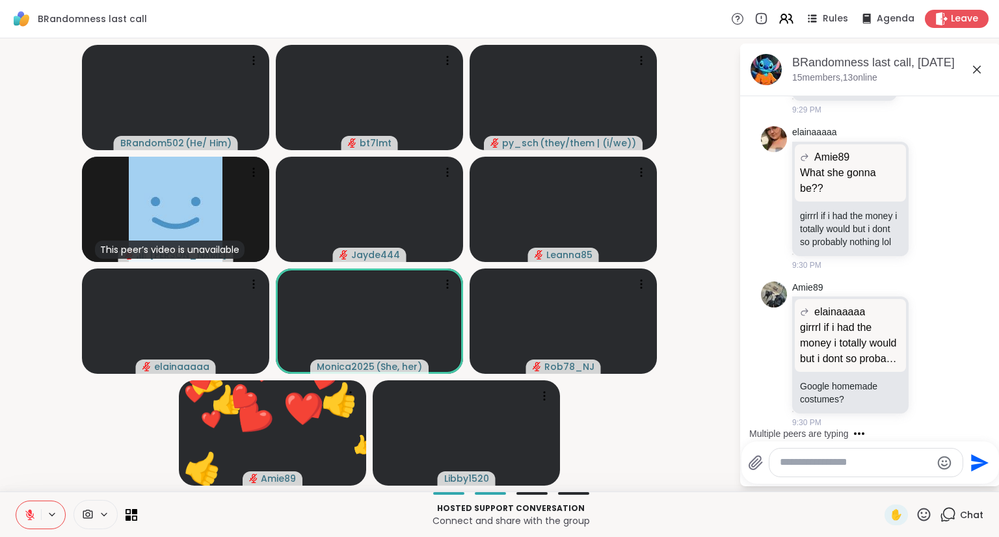
scroll to position [7095, 0]
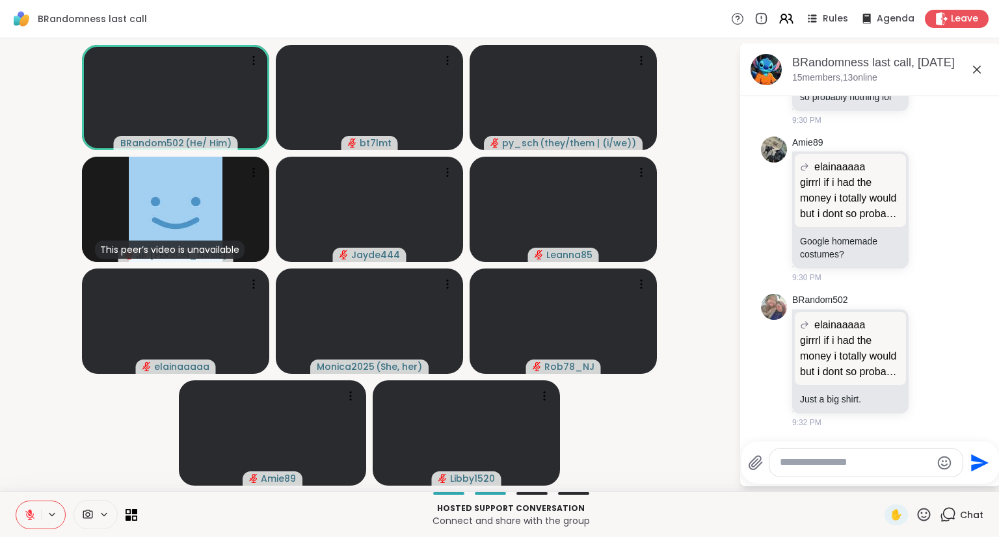
click at [29, 509] on icon at bounding box center [30, 515] width 12 height 12
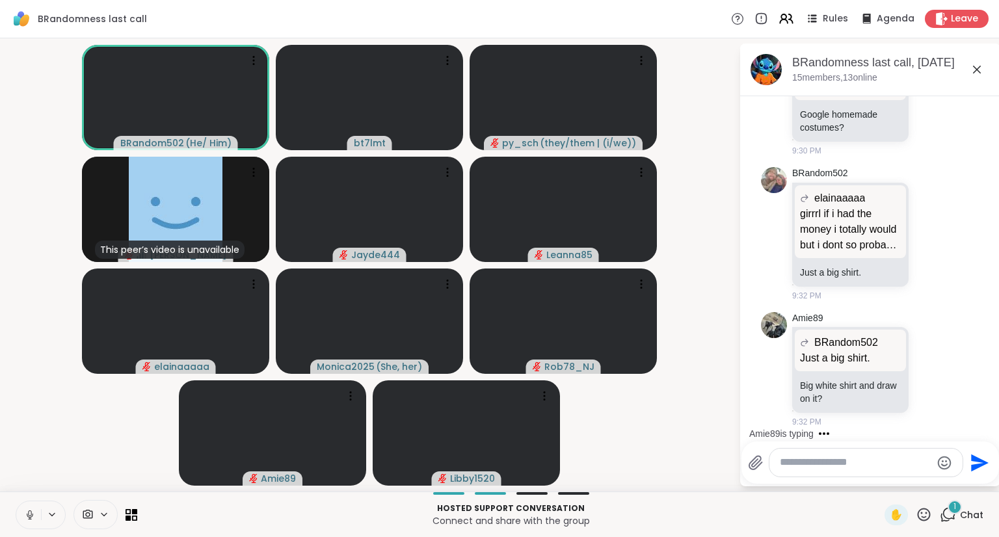
scroll to position [7221, 0]
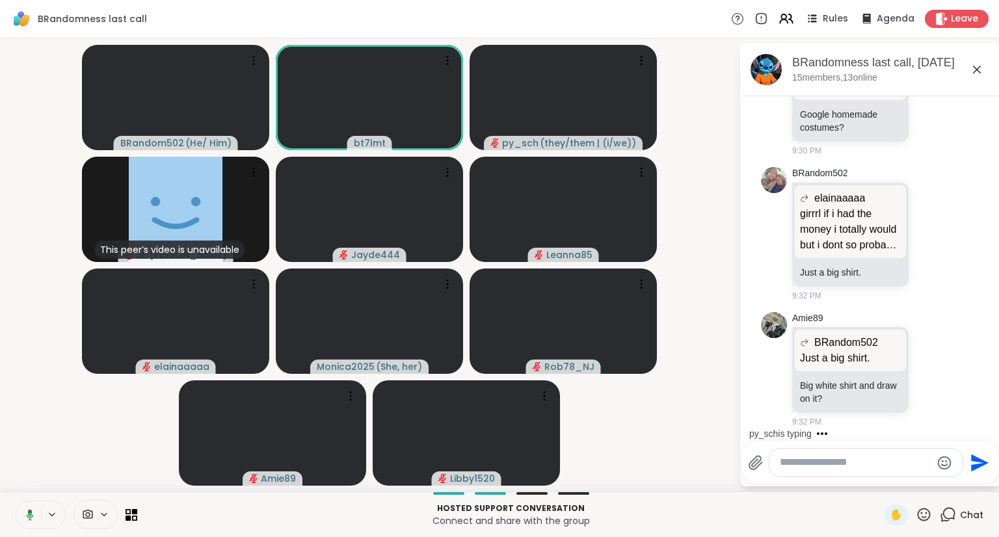
click at [26, 518] on icon at bounding box center [28, 515] width 12 height 12
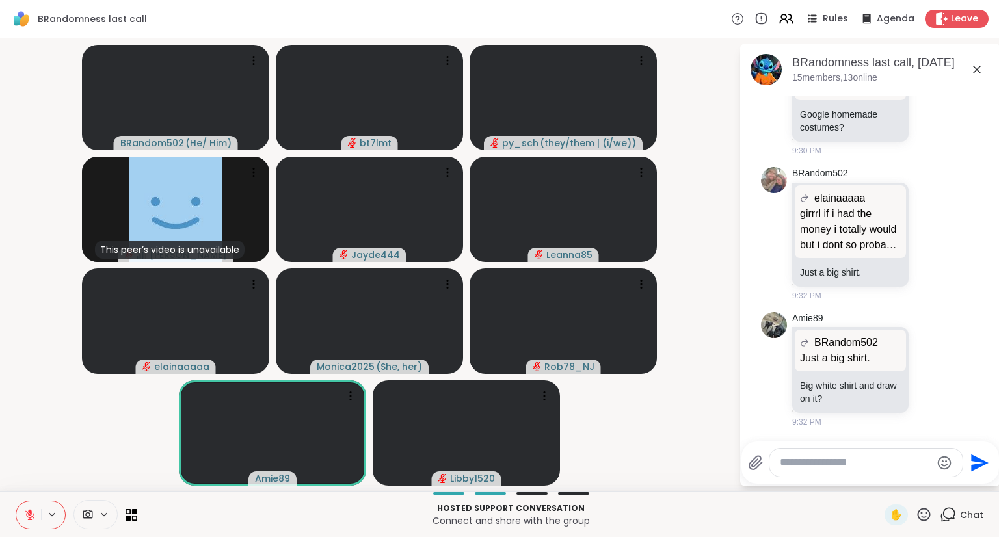
click at [716, 506] on p "Hosted support conversation" at bounding box center [511, 509] width 732 height 12
click at [31, 506] on button at bounding box center [28, 515] width 25 height 27
click at [857, 462] on textarea "Type your message" at bounding box center [856, 463] width 152 height 14
click at [31, 522] on button at bounding box center [27, 515] width 27 height 27
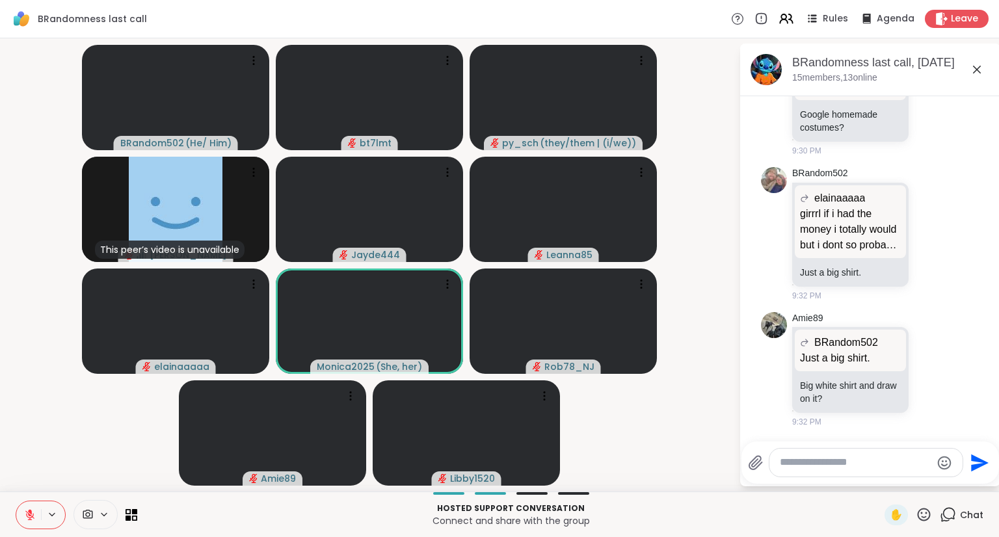
click at [838, 470] on div at bounding box center [866, 463] width 193 height 28
click at [31, 512] on icon at bounding box center [30, 511] width 4 height 5
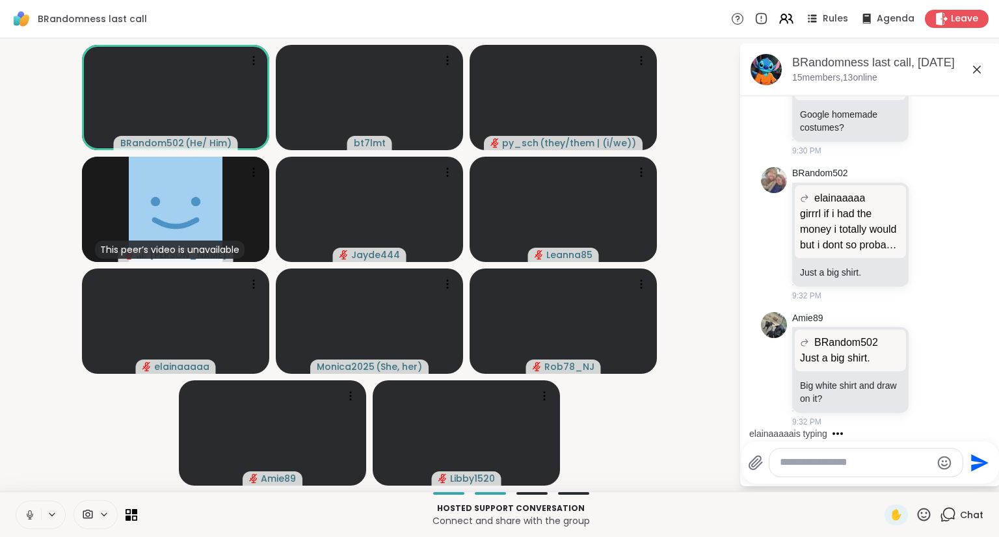
click at [29, 521] on button at bounding box center [28, 515] width 25 height 27
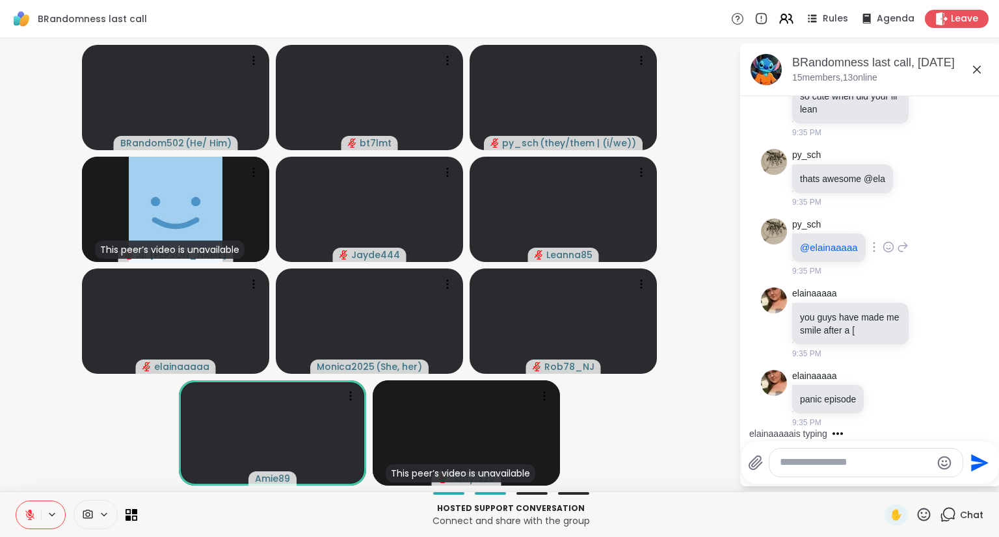
scroll to position [7698, 0]
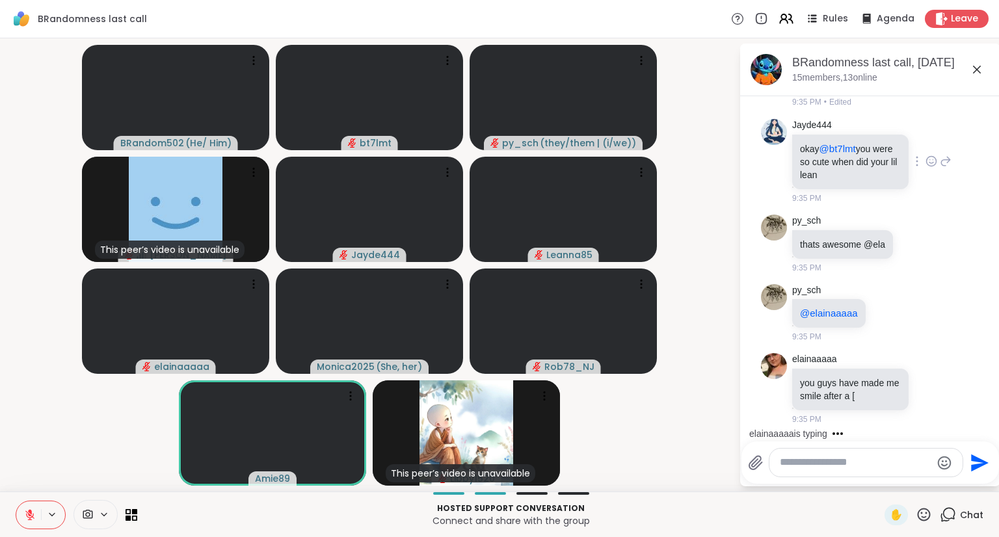
click at [924, 169] on div at bounding box center [931, 162] width 40 height 16
click at [926, 168] on icon at bounding box center [932, 161] width 12 height 13
click at [868, 154] on button "Select Reaction: Joy" at bounding box center [874, 140] width 26 height 26
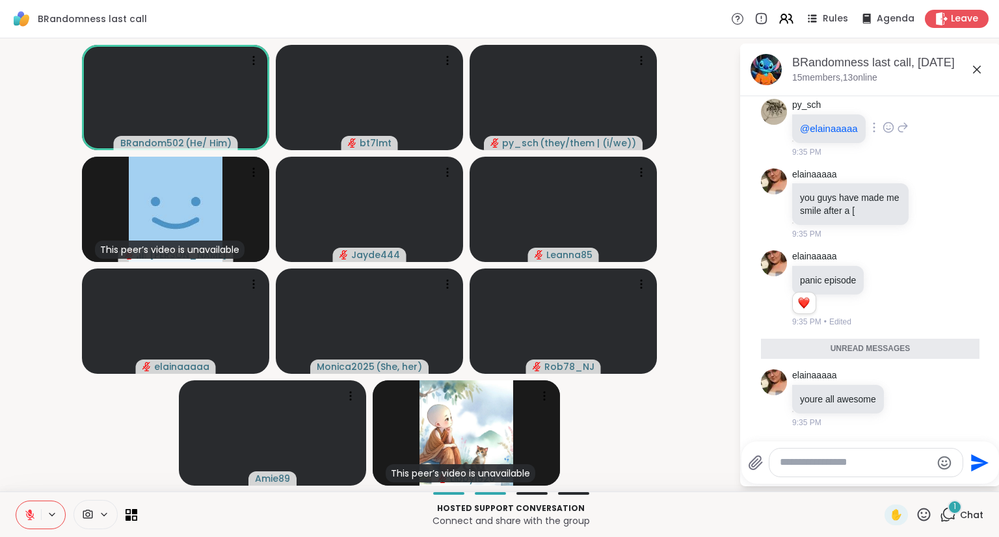
scroll to position [8023, 0]
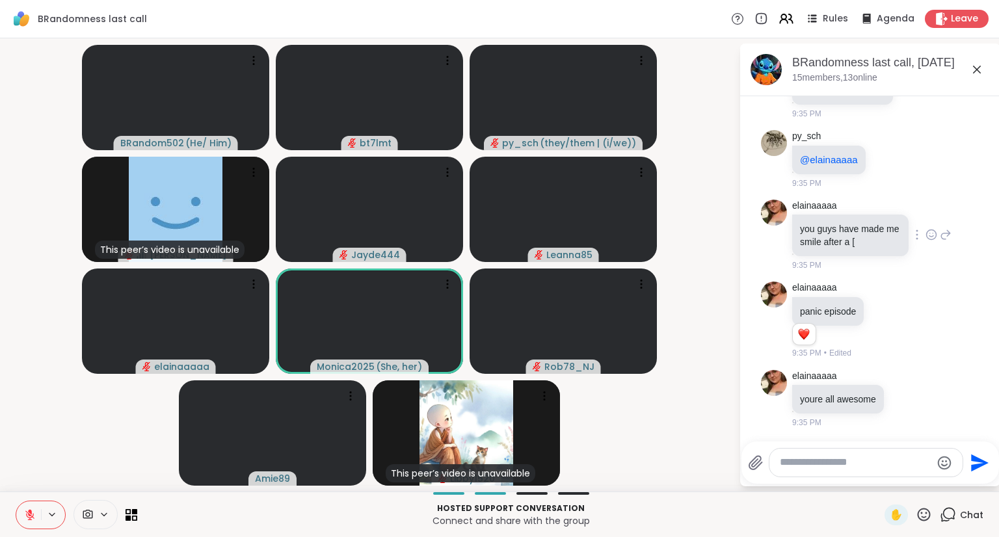
click at [915, 272] on div "elainaaaaa you guys have made me smile after a [ 9:35 PM" at bounding box center [871, 236] width 159 height 72
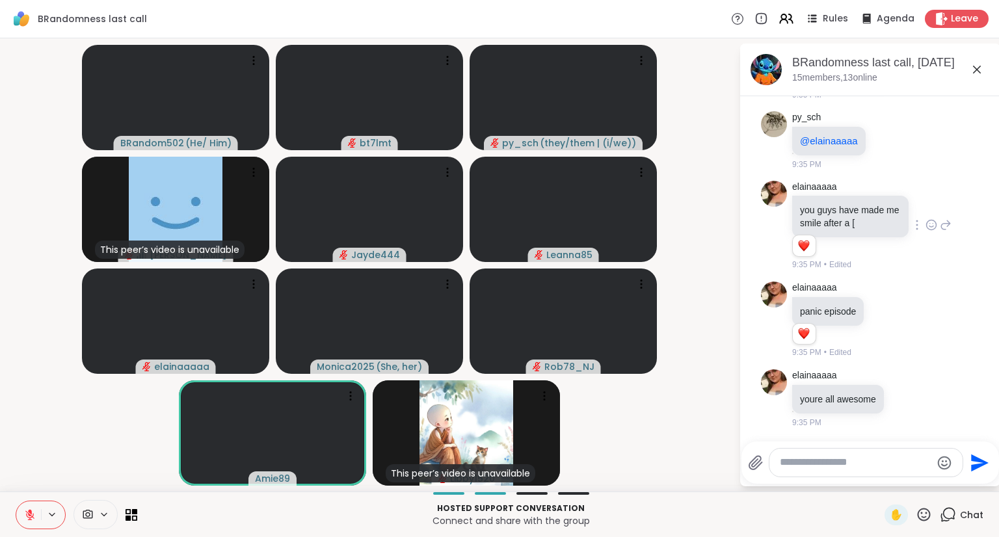
click at [926, 232] on icon at bounding box center [932, 225] width 12 height 13
click at [926, 210] on div "Select Reaction: Heart" at bounding box center [932, 204] width 12 height 12
click at [908, 396] on icon at bounding box center [907, 399] width 10 height 10
click at [906, 378] on div "Select Reaction: Heart" at bounding box center [907, 377] width 12 height 12
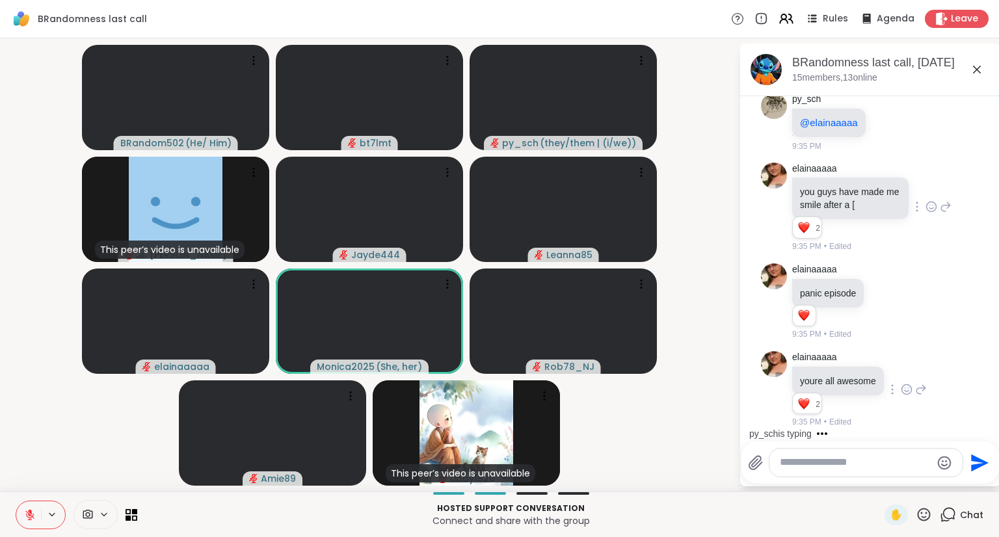
scroll to position [7907, 0]
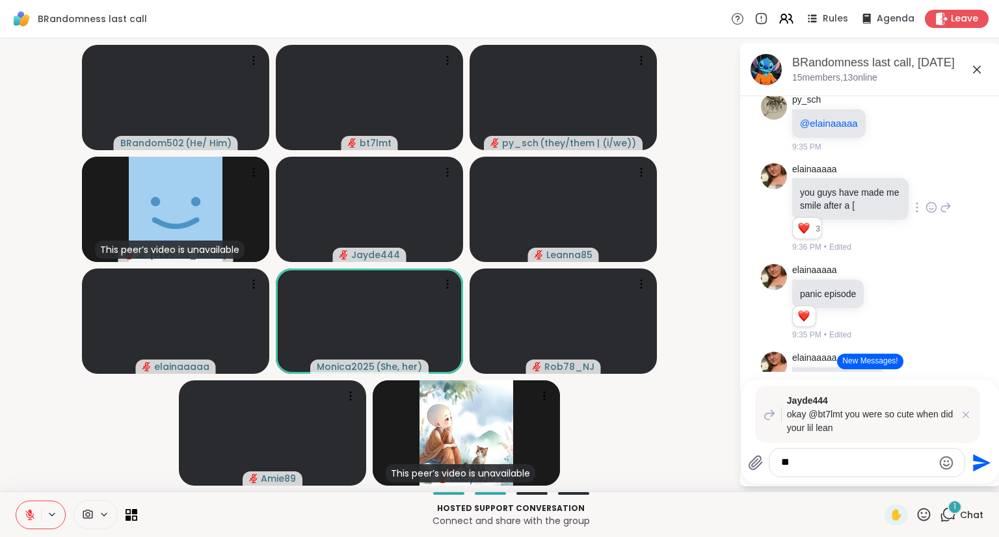
type textarea "*"
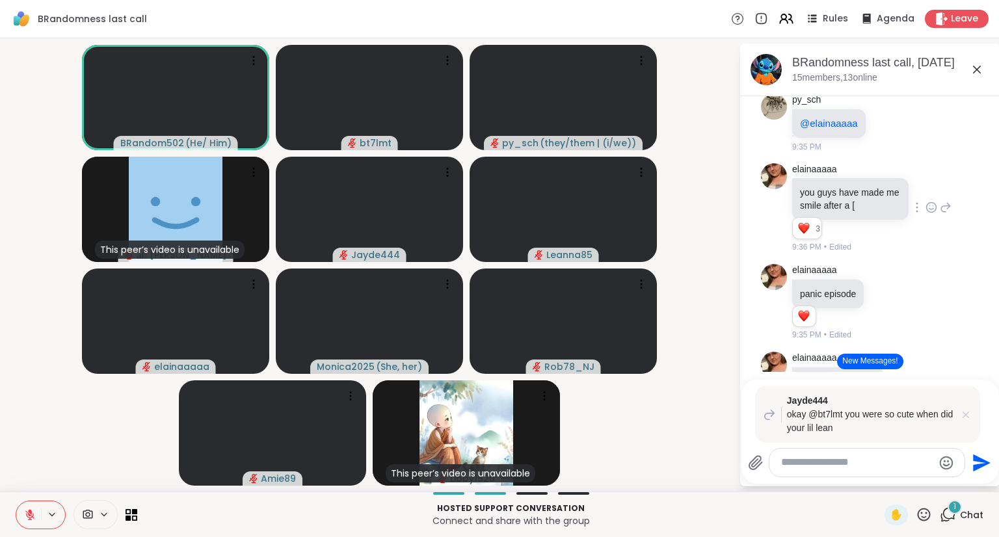
click at [963, 416] on icon at bounding box center [966, 415] width 7 height 7
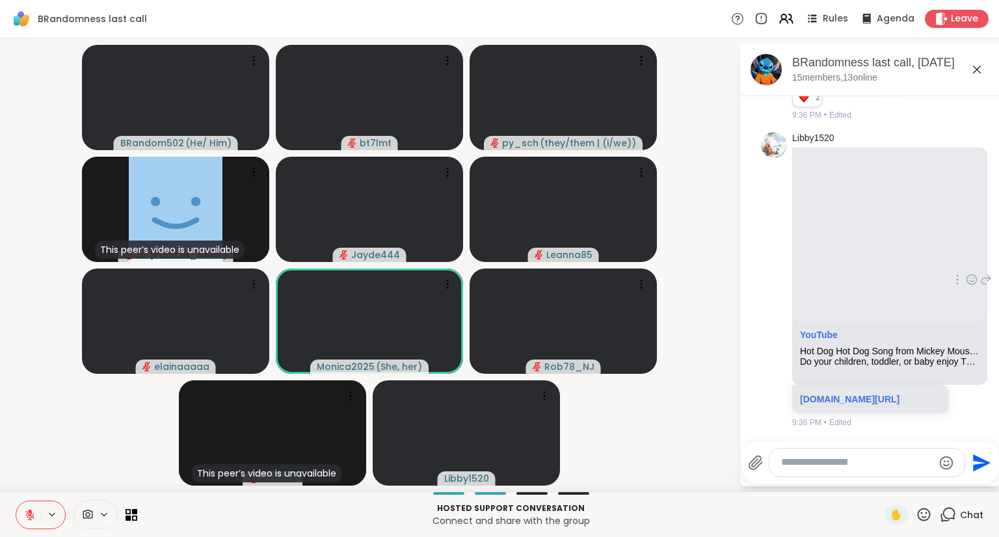
scroll to position [8566, 0]
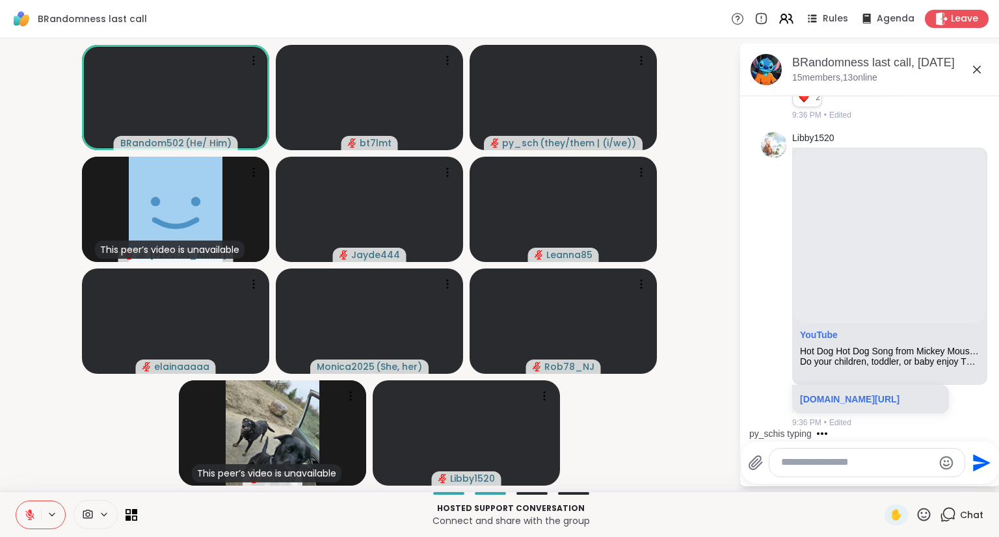
click at [859, 464] on textarea "Type your message" at bounding box center [857, 463] width 152 height 14
click at [30, 521] on button at bounding box center [28, 515] width 25 height 27
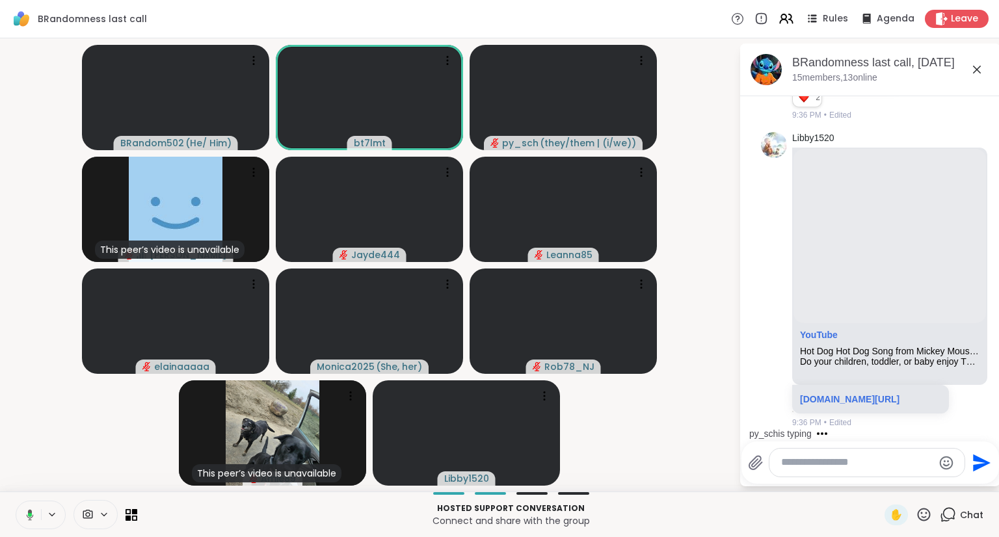
click at [28, 515] on icon at bounding box center [30, 515] width 4 height 4
click at [882, 464] on textarea "Type your message" at bounding box center [857, 463] width 152 height 14
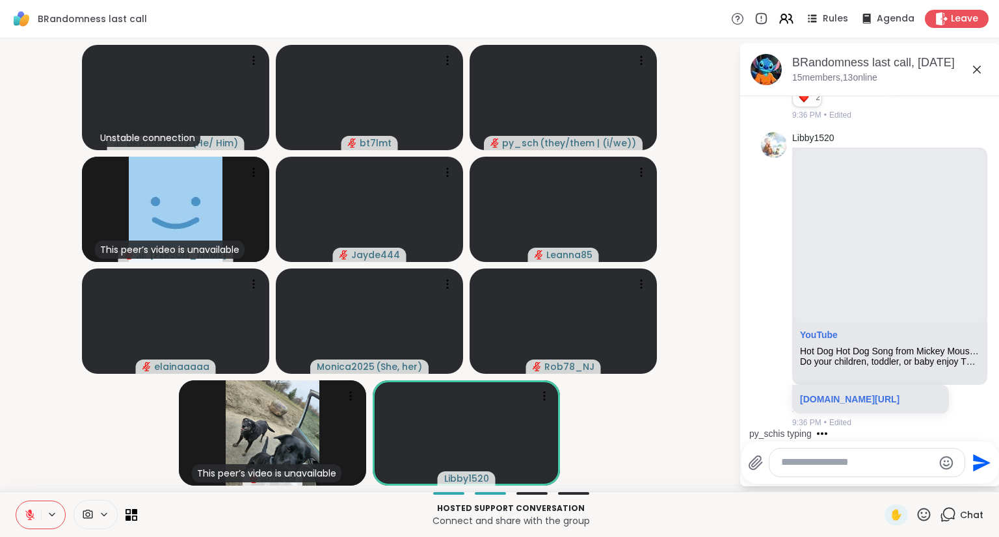
click at [827, 466] on textarea "Type your message" at bounding box center [857, 463] width 152 height 14
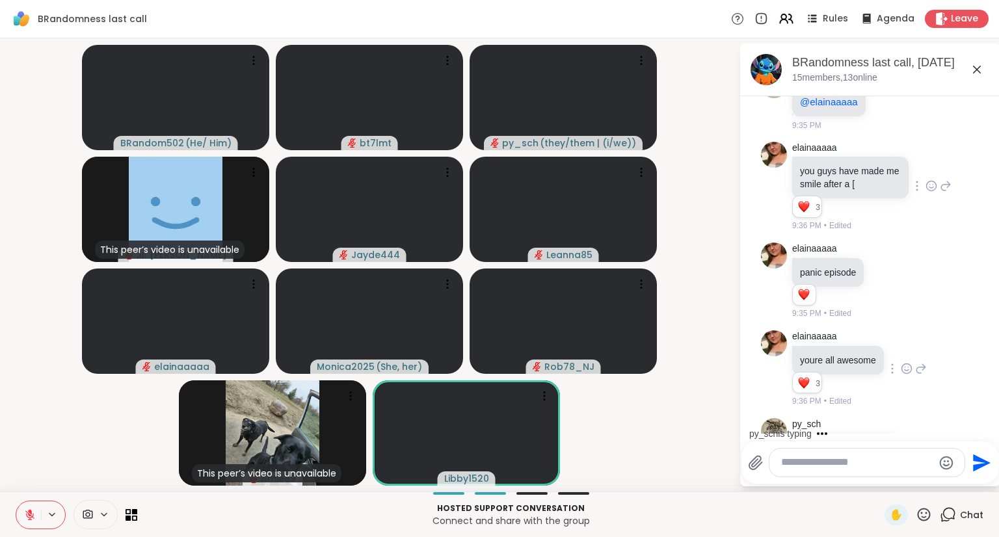
scroll to position [7916, 0]
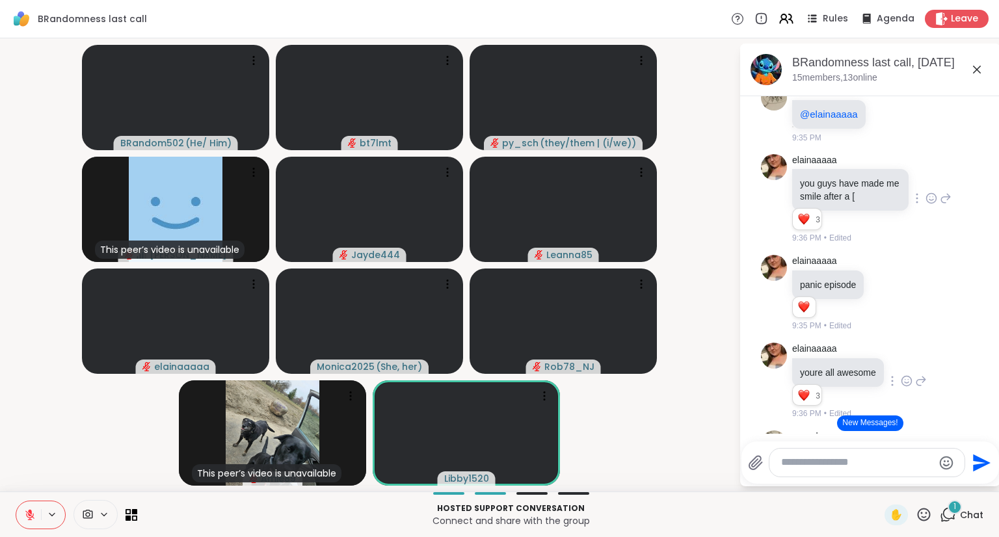
click at [863, 422] on button "New Messages!" at bounding box center [870, 424] width 66 height 16
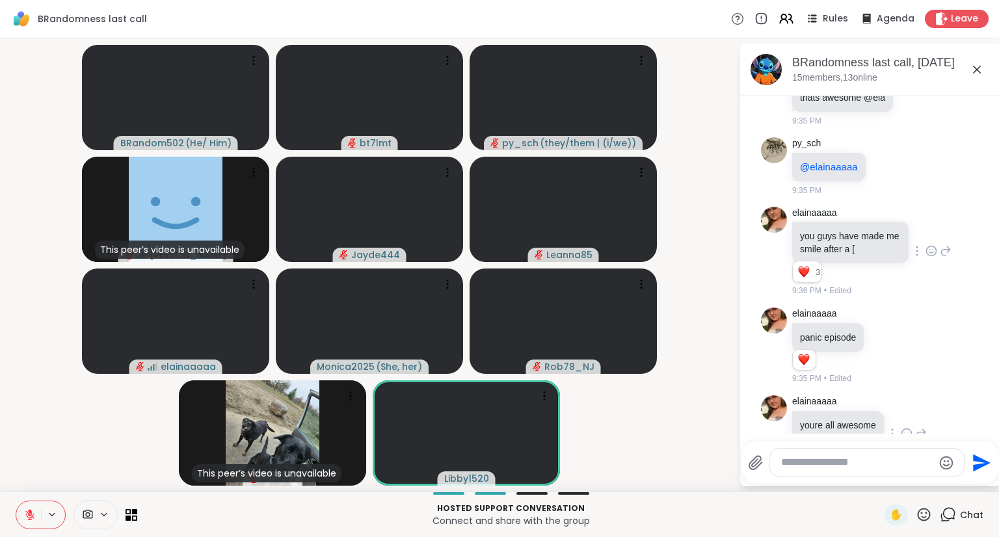
scroll to position [7816, 0]
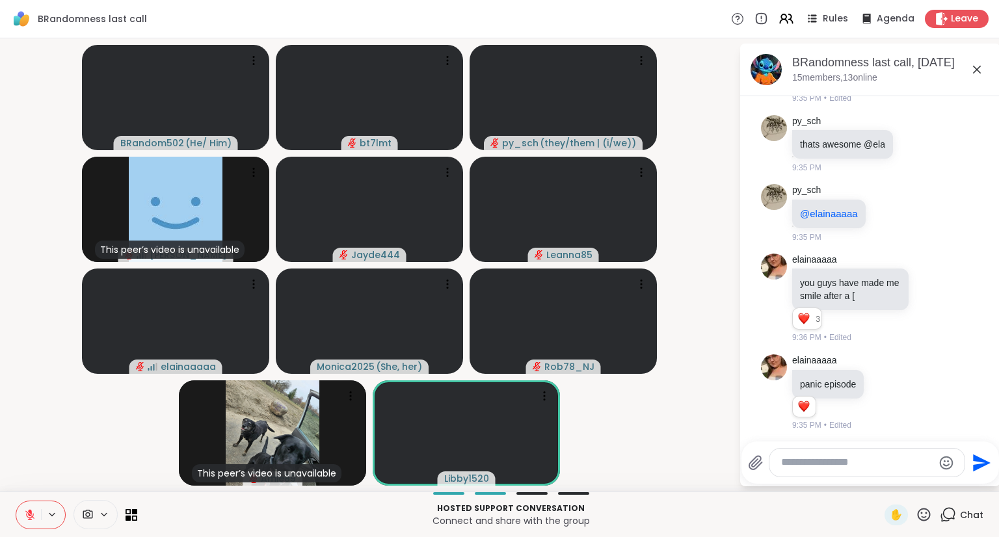
click at [940, 60] on icon at bounding box center [946, 52] width 12 height 16
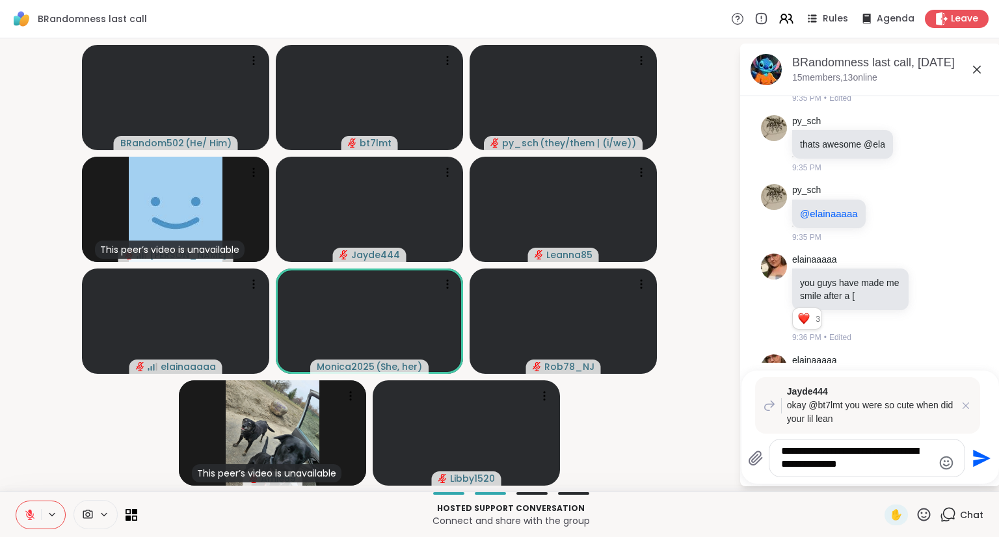
type textarea "**********"
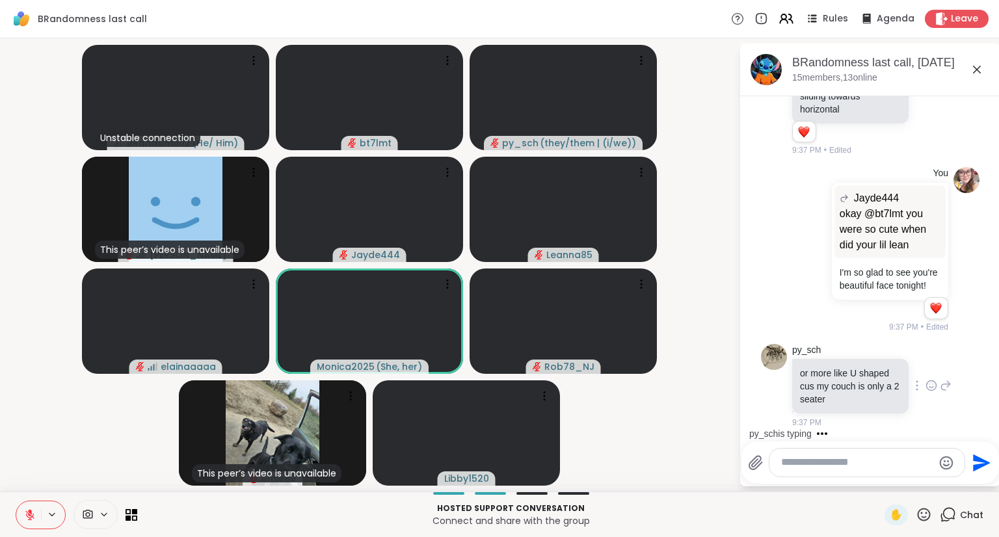
scroll to position [8964, 0]
click at [898, 466] on textarea "Type your message" at bounding box center [857, 463] width 152 height 14
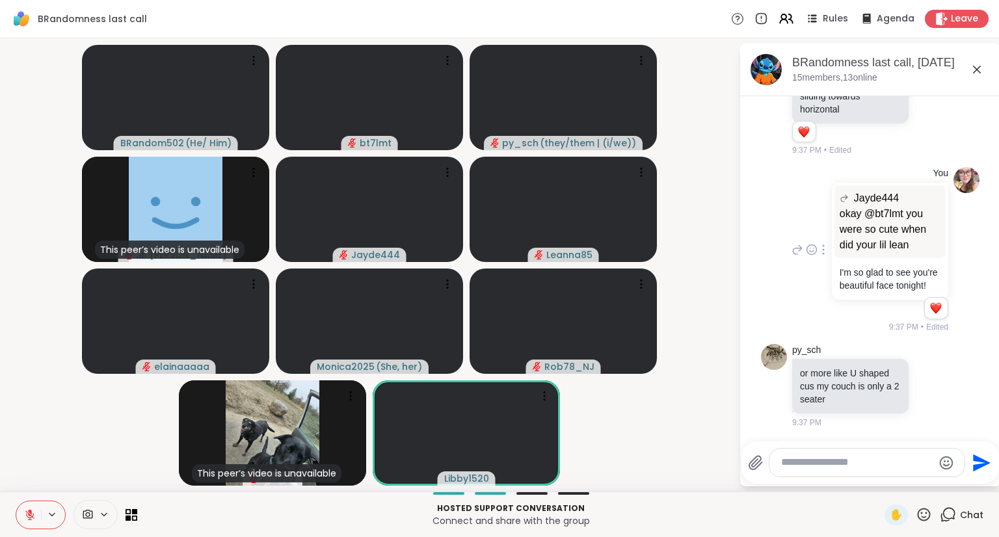
click at [822, 245] on icon at bounding box center [823, 250] width 3 height 10
click at [833, 262] on icon at bounding box center [839, 268] width 13 height 13
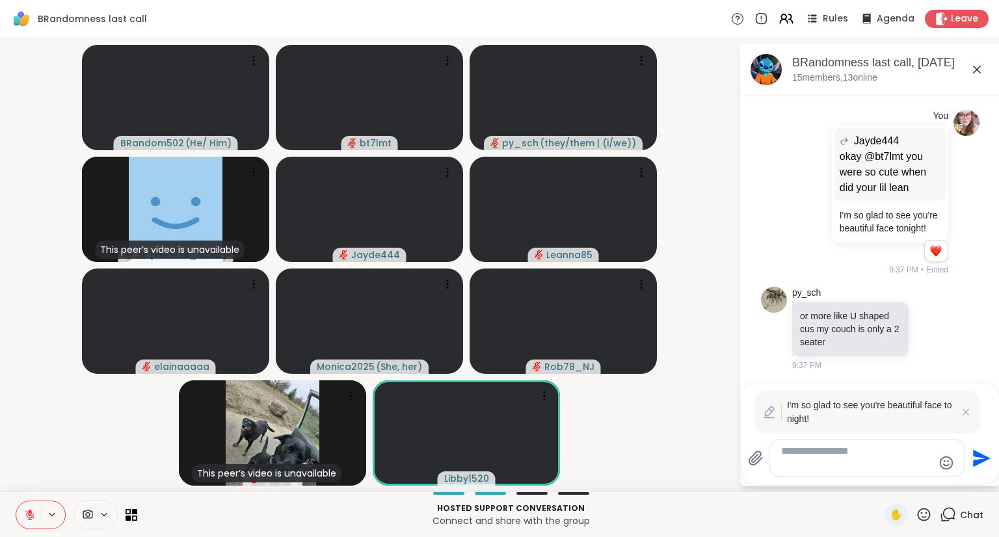
click at [894, 452] on textarea "**********" at bounding box center [857, 458] width 152 height 27
type textarea "**********"
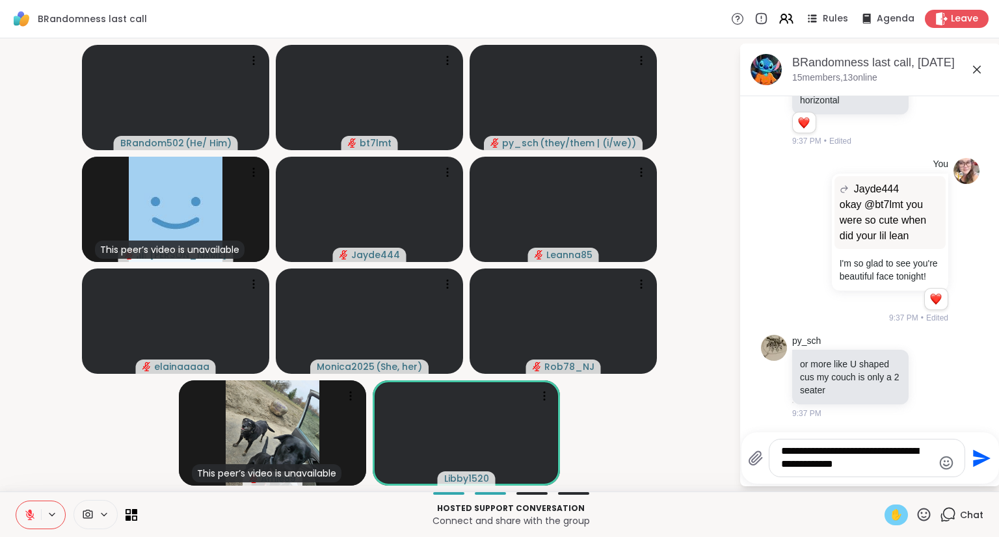
scroll to position [8964, 0]
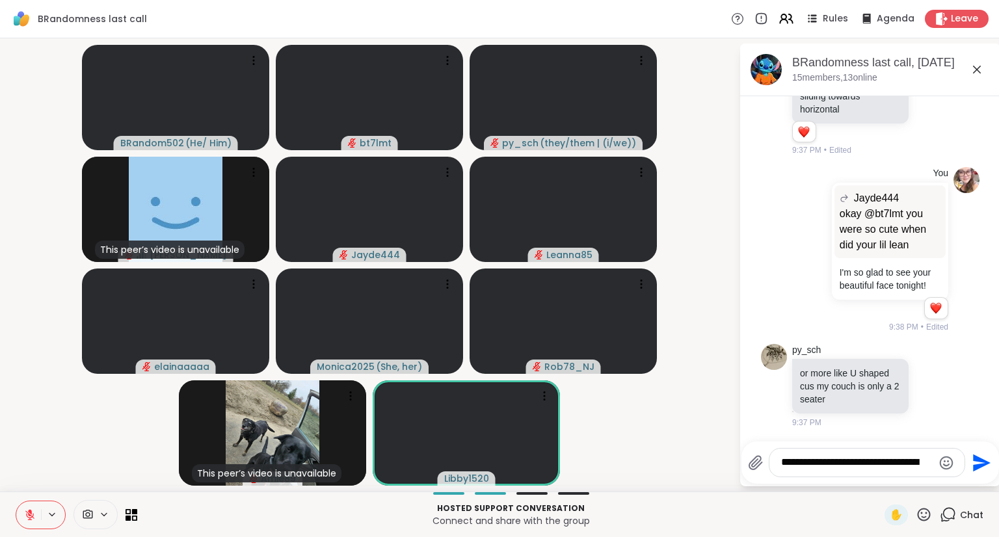
click at [874, 466] on textarea "**********" at bounding box center [857, 463] width 152 height 14
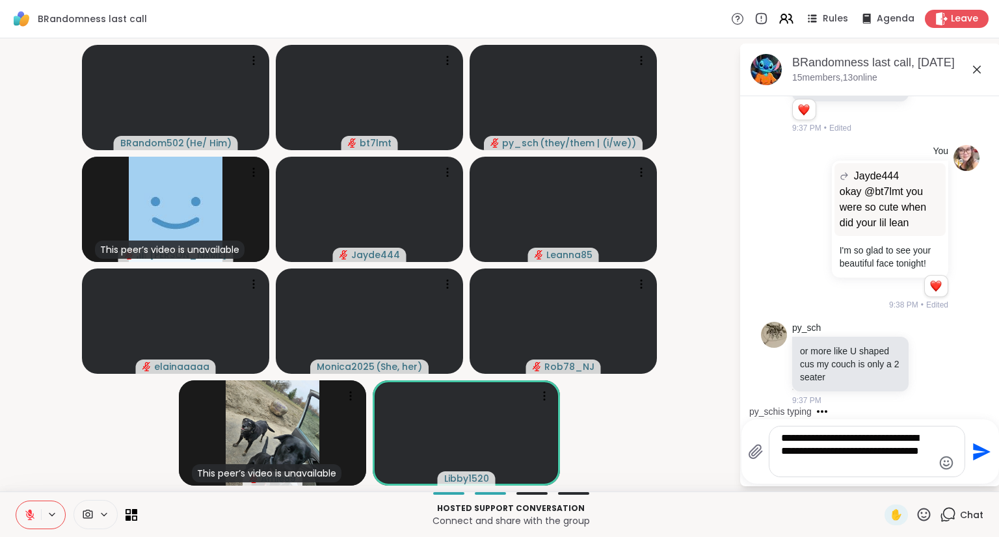
scroll to position [8986, 0]
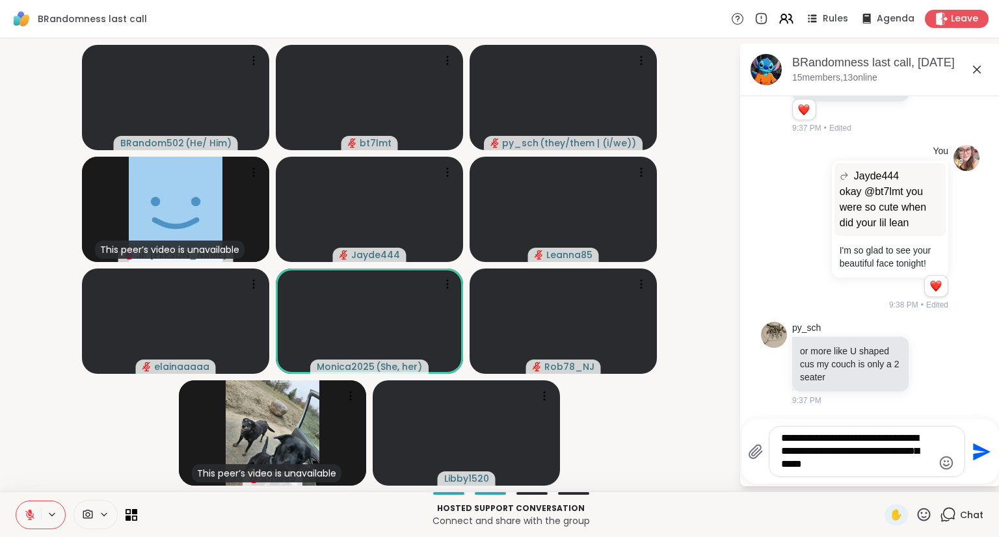
type textarea "**********"
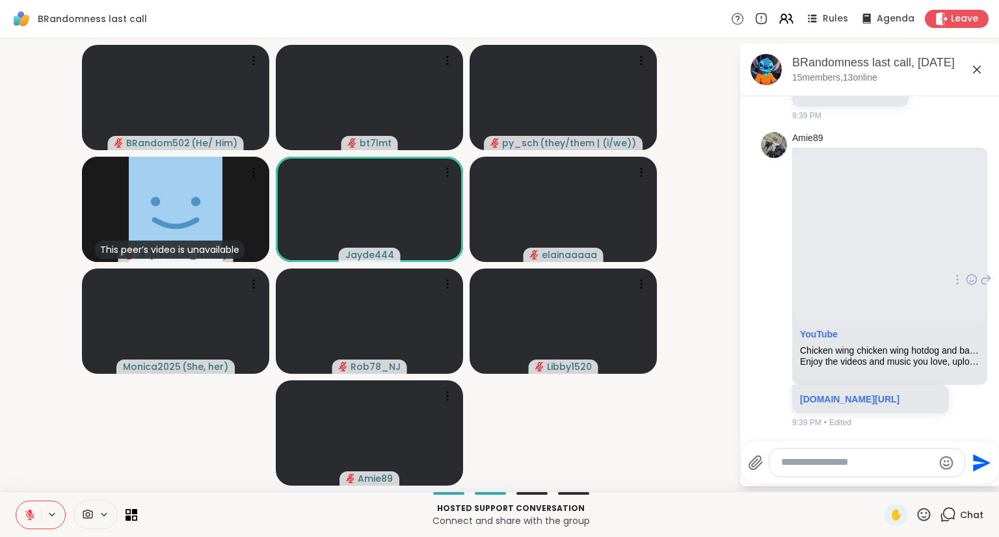
scroll to position [9295, 0]
click at [926, 64] on icon at bounding box center [932, 57] width 12 height 13
click at [926, 42] on div "Select Reaction: Heart" at bounding box center [932, 37] width 12 height 12
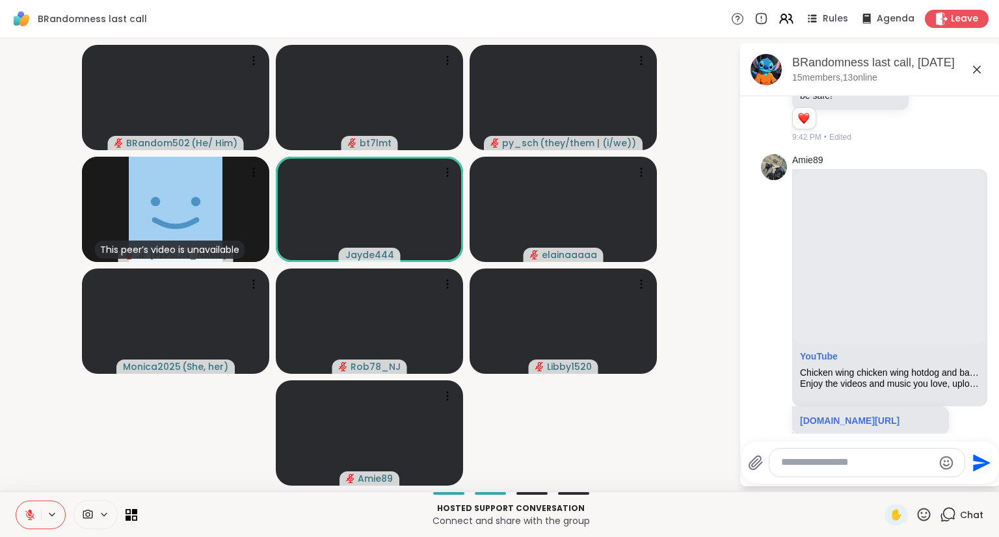
click at [913, 466] on textarea "Type your message" at bounding box center [857, 463] width 152 height 14
type textarea "**********"
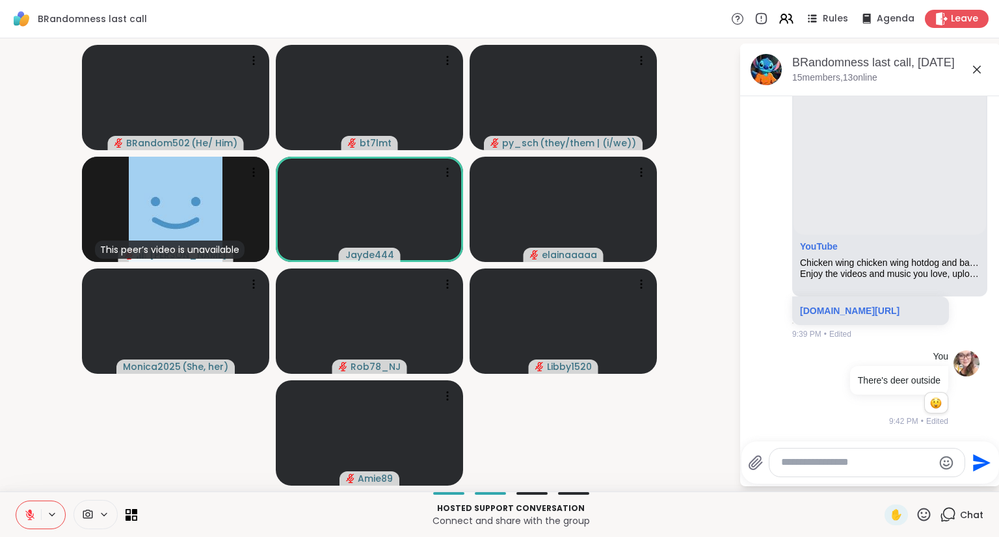
scroll to position [9661, 0]
click at [666, 444] on video-player-container "BRandom502 ( He/ Him ) bt7lmt py_sch ( they/them | (i/we) ) This peer’s video i…" at bounding box center [369, 265] width 723 height 443
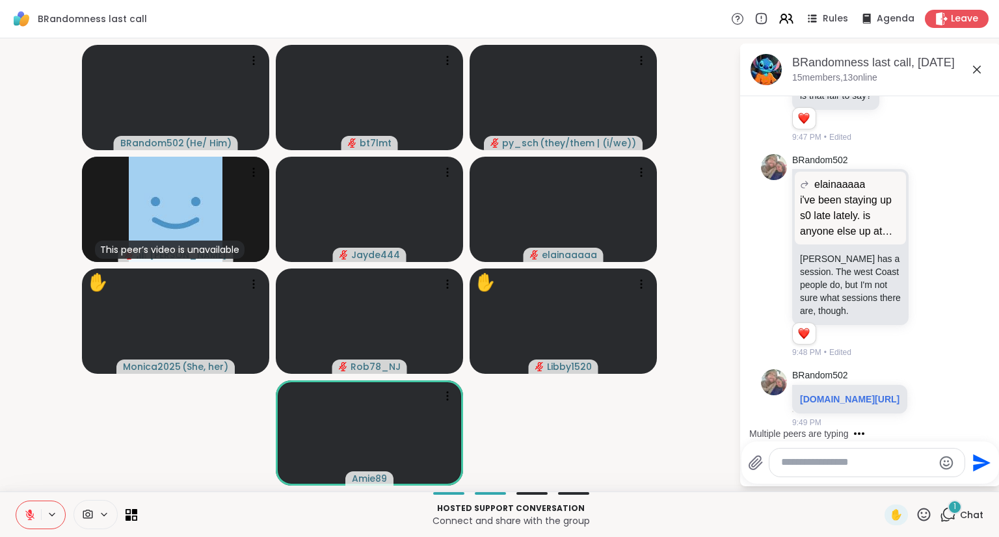
scroll to position [10275, 0]
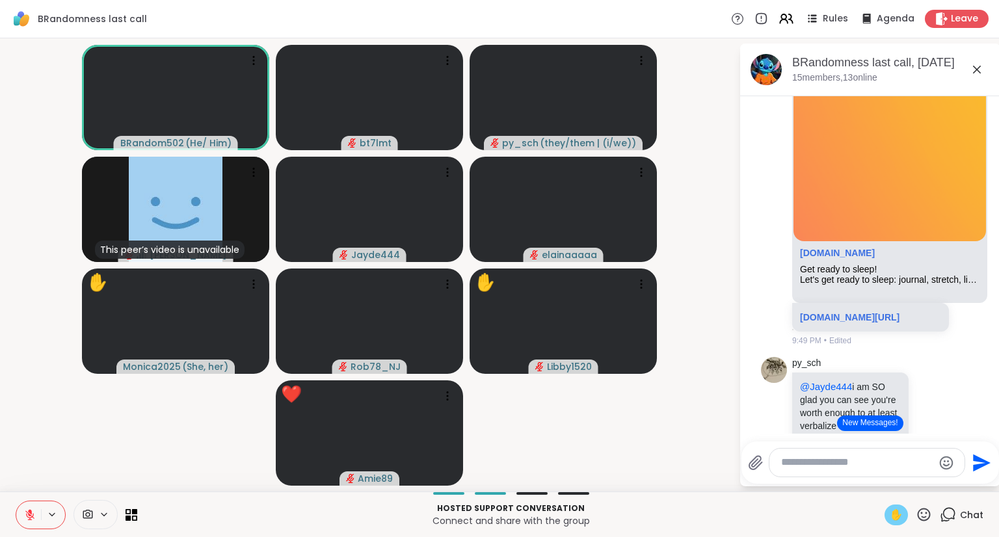
click at [892, 512] on span "✋" at bounding box center [896, 515] width 13 height 16
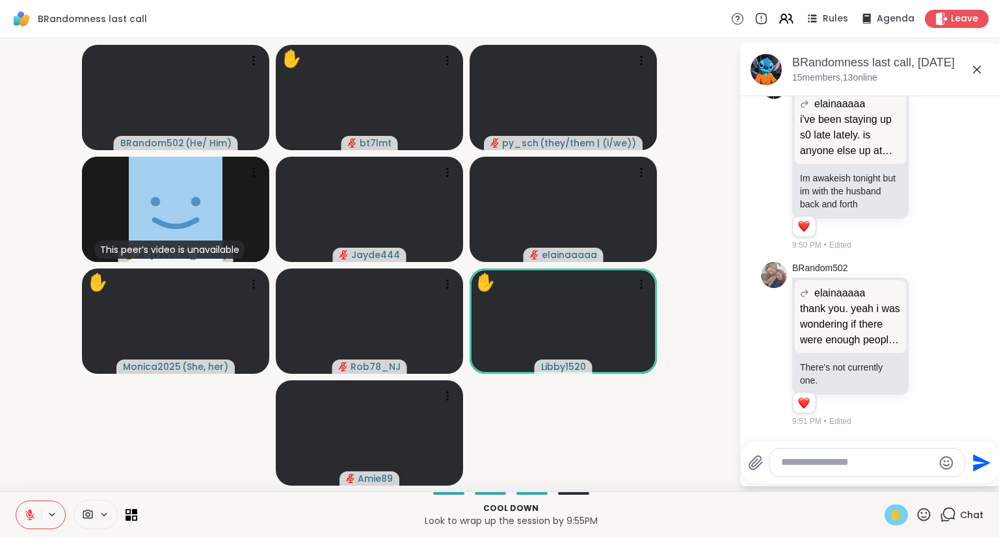
scroll to position [11268, 0]
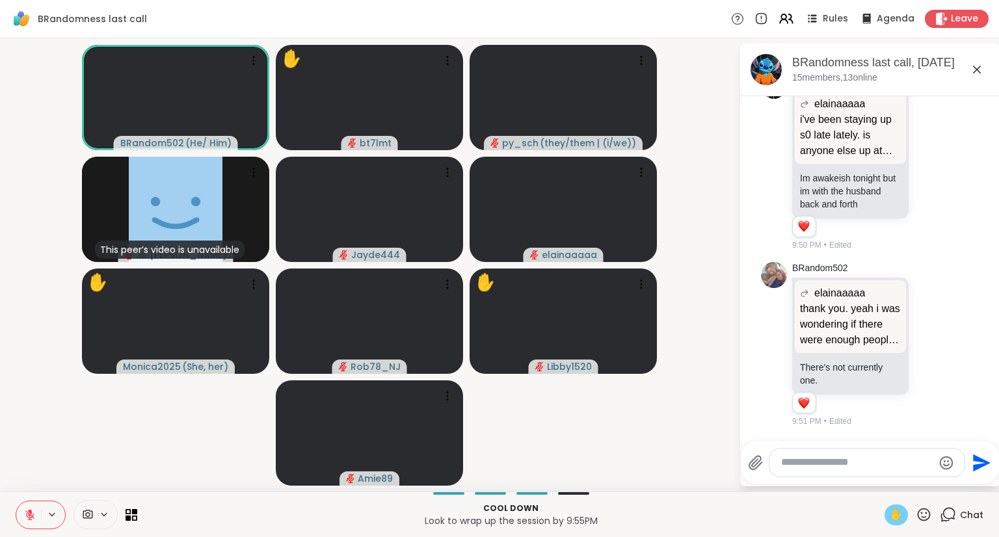
click at [29, 515] on icon at bounding box center [29, 515] width 9 height 9
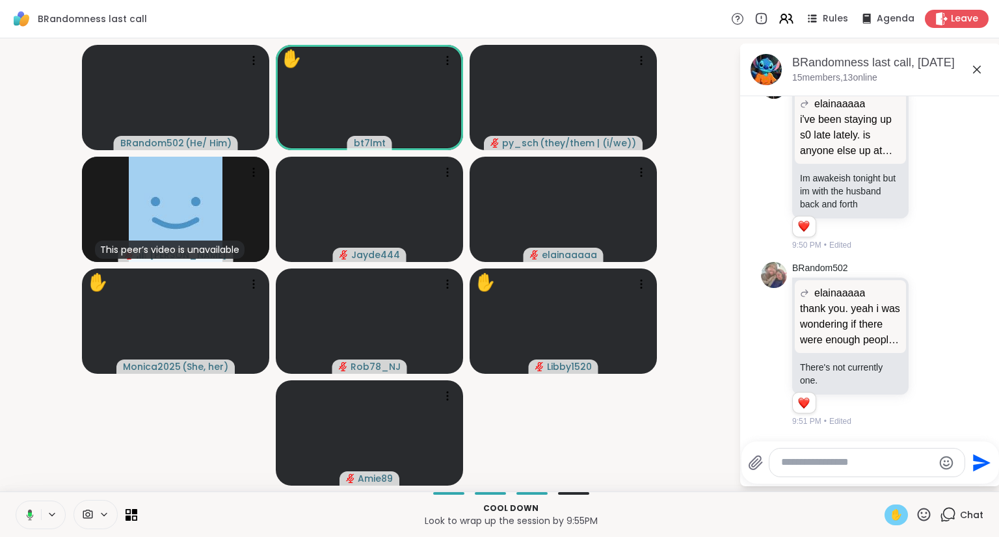
click at [885, 513] on div "✋" at bounding box center [896, 515] width 23 height 21
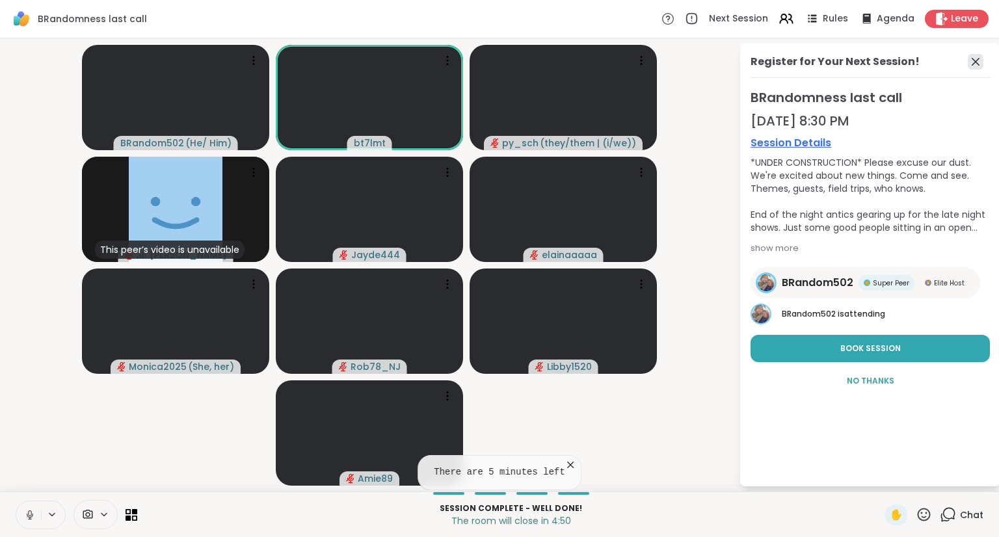
click at [974, 59] on icon at bounding box center [976, 62] width 8 height 8
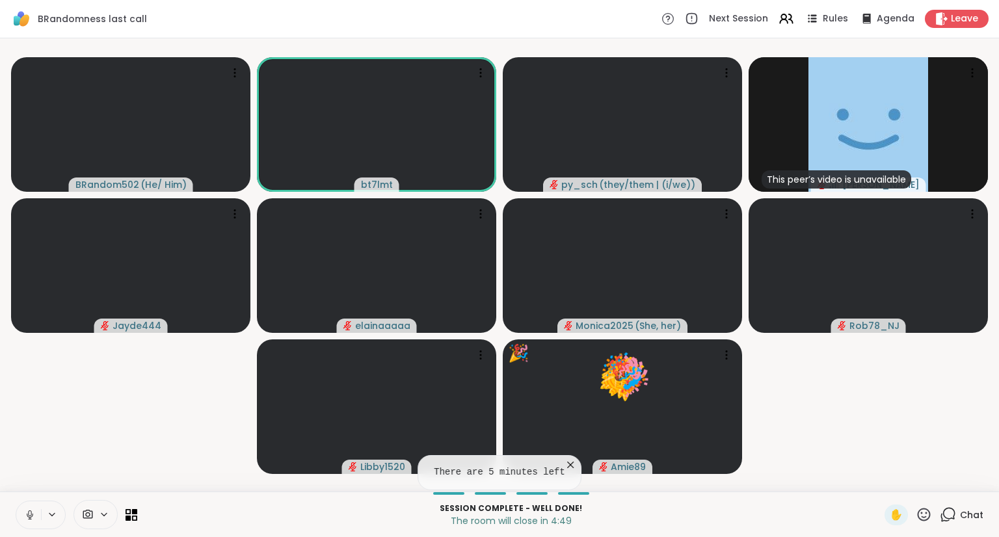
click at [32, 513] on icon at bounding box center [30, 515] width 12 height 12
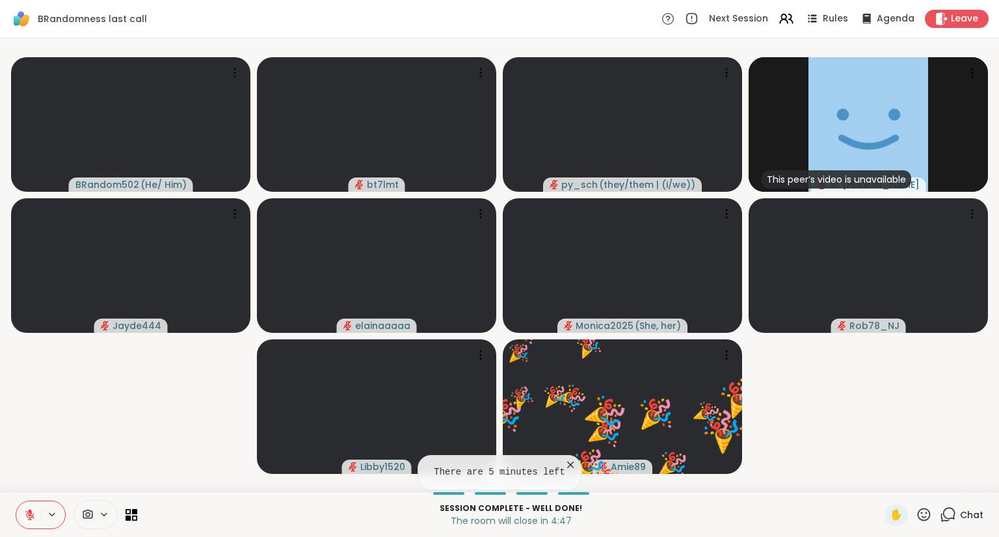
click at [944, 515] on icon at bounding box center [948, 515] width 16 height 16
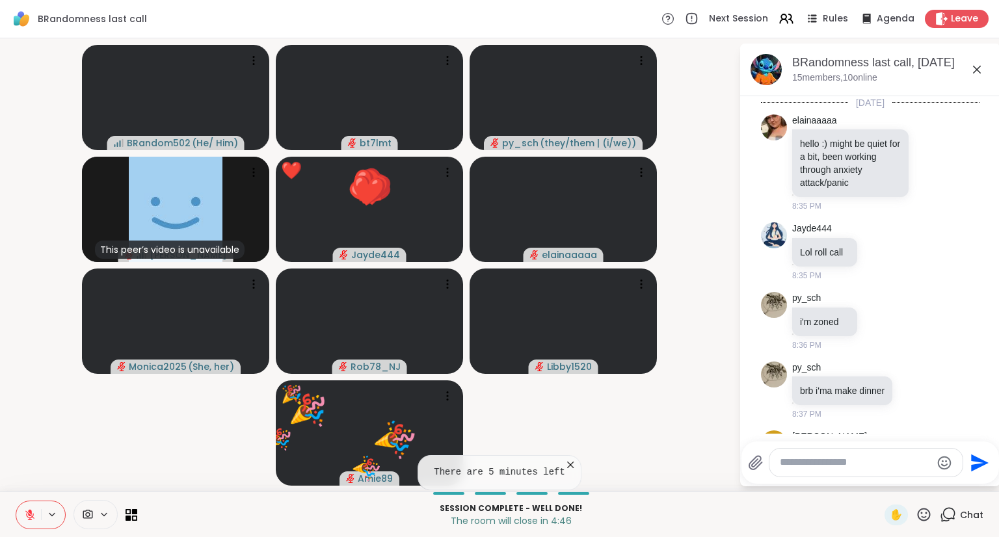
scroll to position [11255, 0]
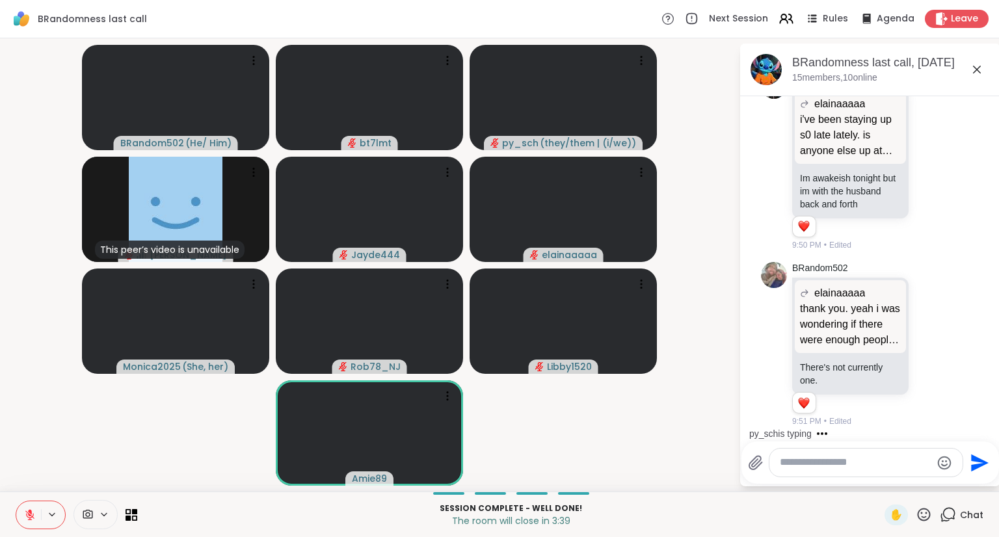
click at [29, 518] on icon at bounding box center [29, 515] width 9 height 9
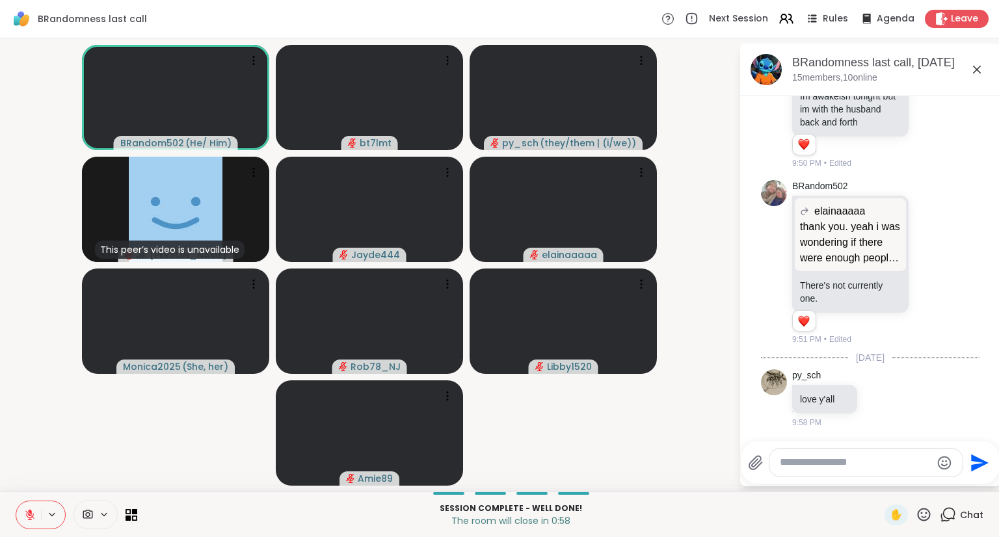
scroll to position [11355, 0]
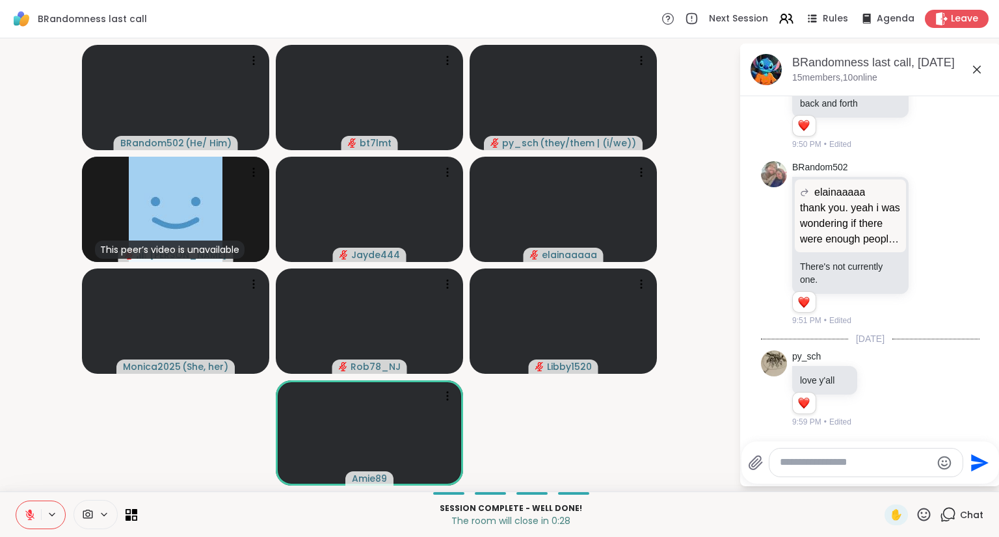
click at [26, 511] on icon at bounding box center [30, 515] width 12 height 12
click at [790, 457] on textarea "Type your message" at bounding box center [856, 463] width 152 height 14
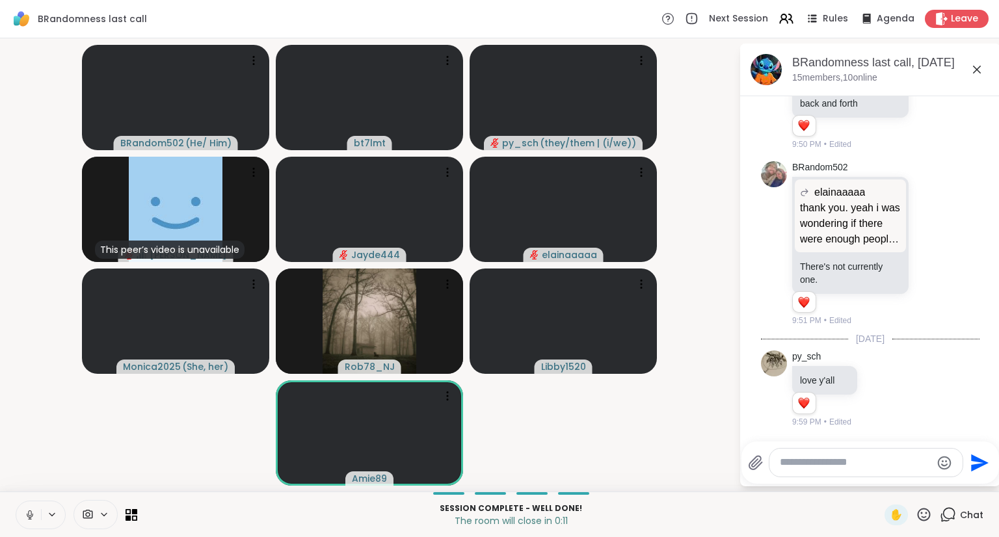
click at [29, 511] on icon at bounding box center [29, 514] width 3 height 6
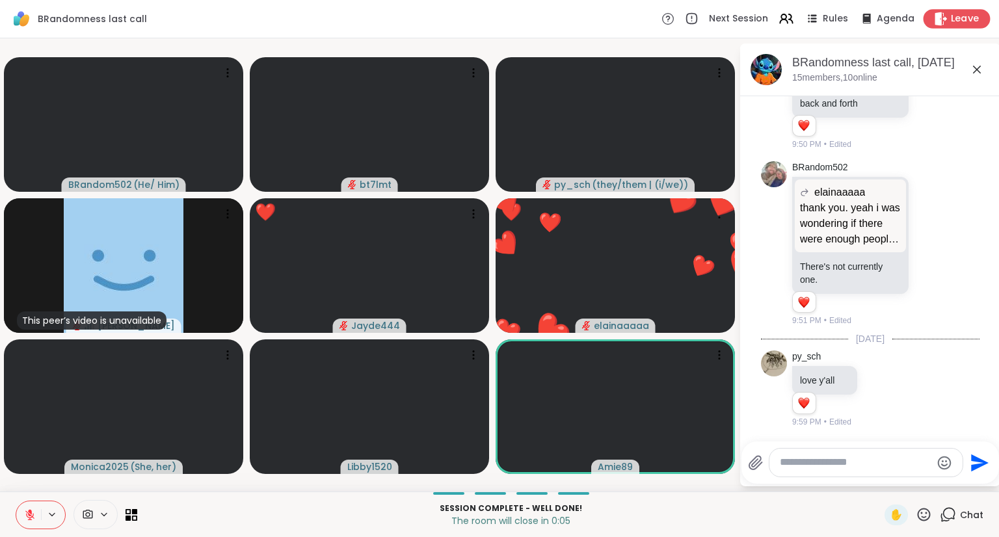
click at [956, 16] on span "Leave" at bounding box center [965, 19] width 29 height 14
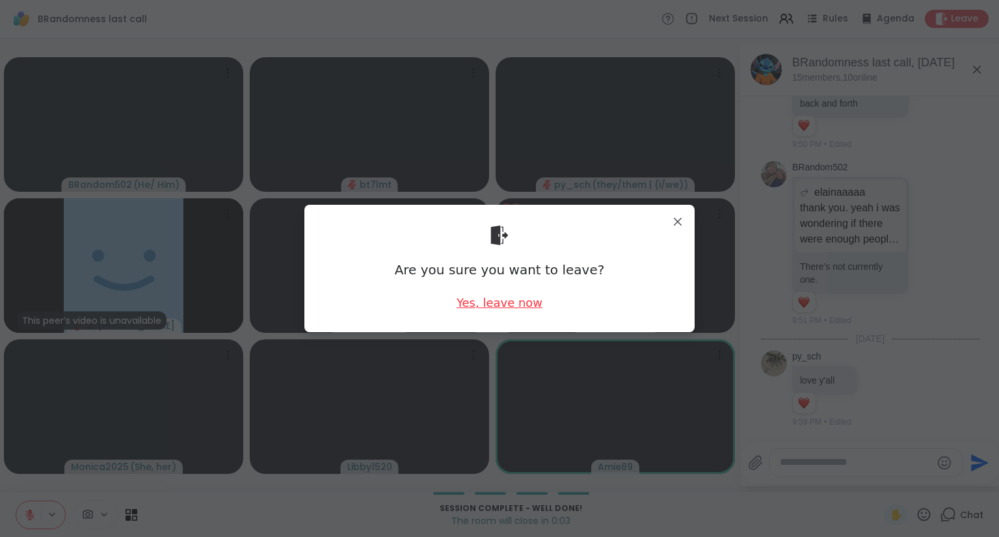
click at [494, 309] on div "Yes, leave now" at bounding box center [500, 303] width 86 height 16
click at [520, 304] on div "BRandomness last call Next Session Rules Agenda Leave BRandom502 ( He/ Him ) bt…" at bounding box center [499, 268] width 999 height 537
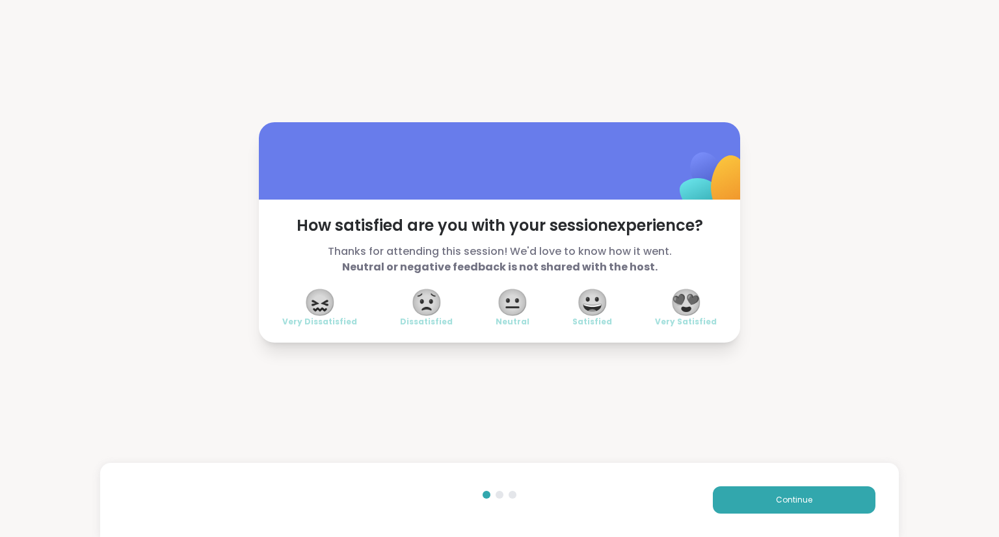
click at [686, 308] on span "😍" at bounding box center [686, 302] width 33 height 23
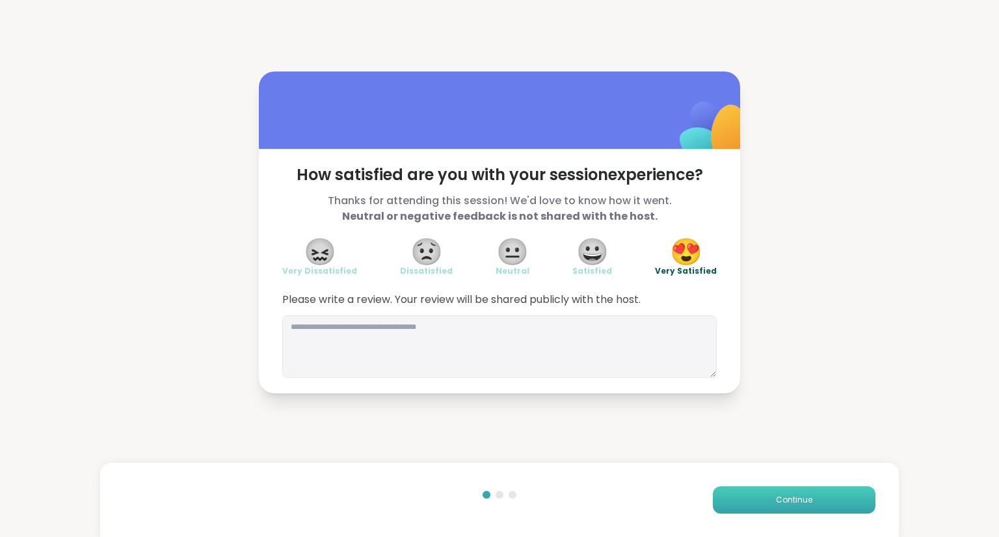
click at [786, 513] on button "Continue" at bounding box center [794, 500] width 163 height 27
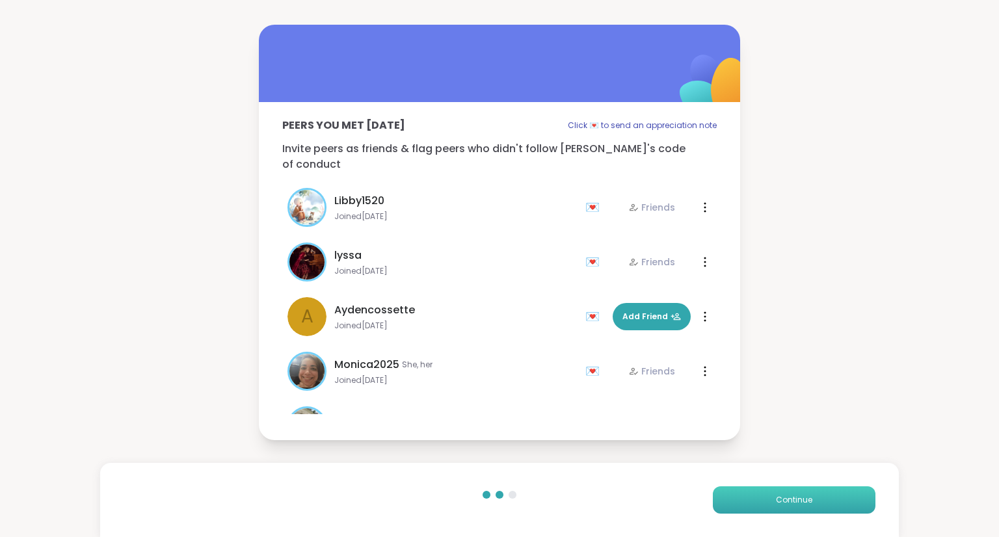
click at [786, 513] on button "Continue" at bounding box center [794, 500] width 163 height 27
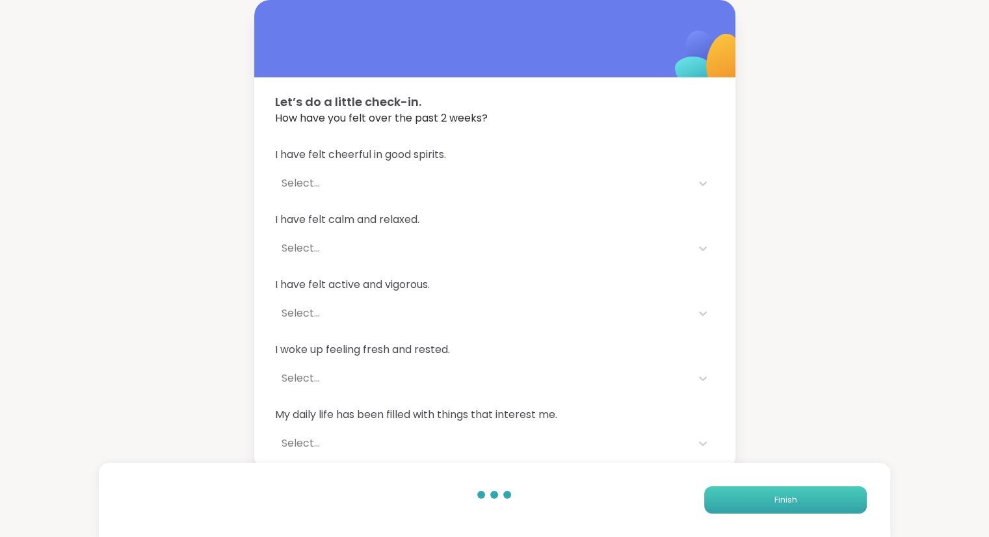
click at [786, 511] on button "Finish" at bounding box center [785, 500] width 163 height 27
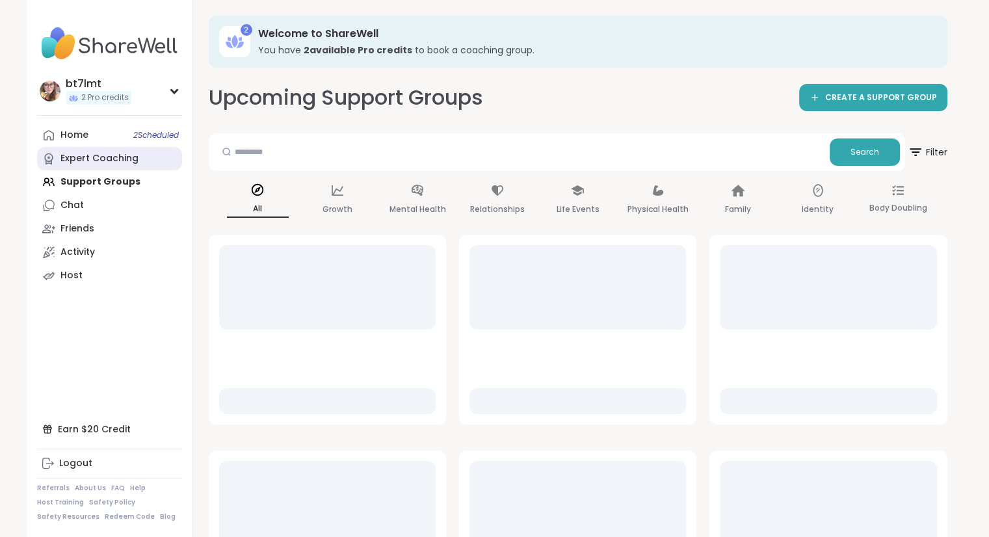
click at [75, 162] on div "Expert Coaching" at bounding box center [99, 158] width 78 height 13
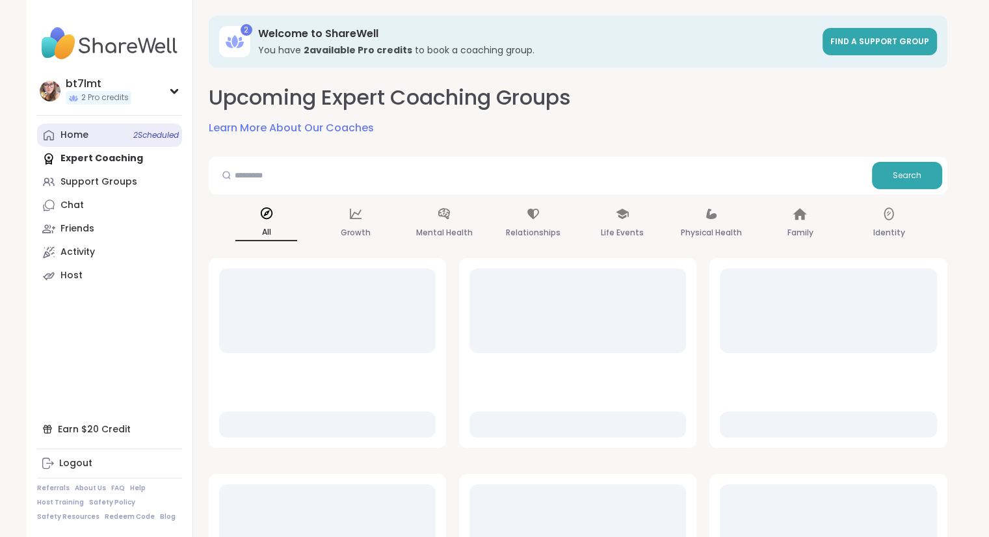
click at [80, 139] on div "Home 2 Scheduled" at bounding box center [74, 135] width 28 height 13
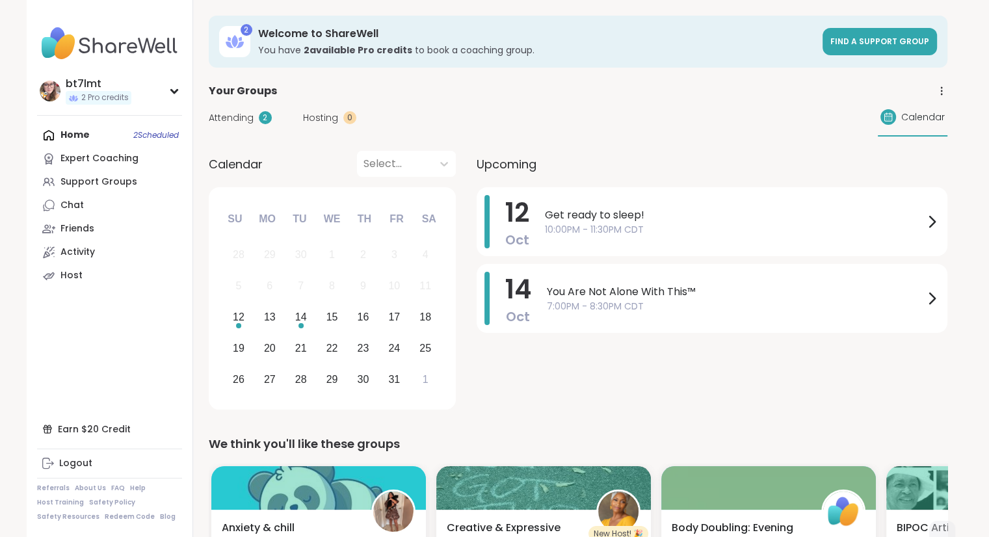
click at [693, 223] on span "10:00PM - 11:30PM CDT" at bounding box center [734, 230] width 379 height 14
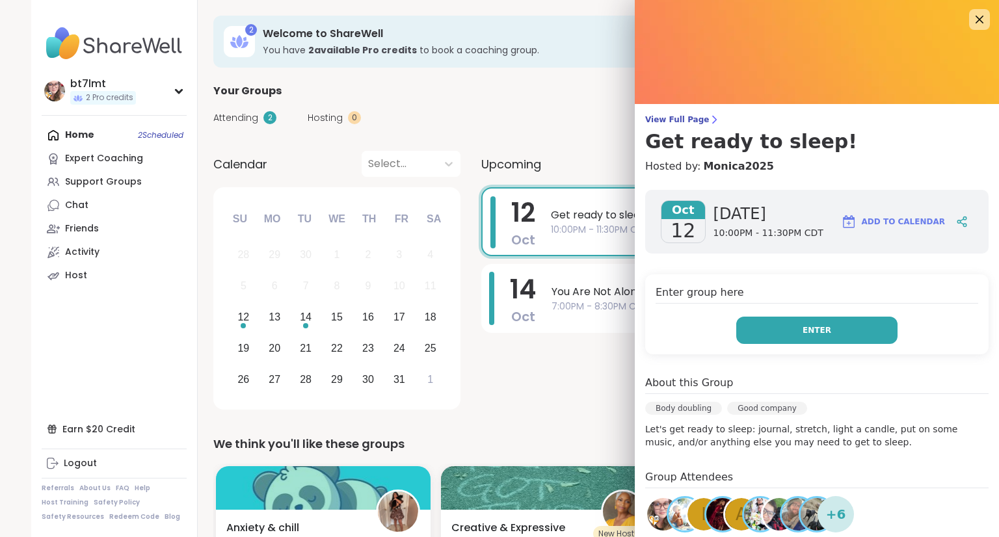
click at [839, 321] on button "Enter" at bounding box center [816, 330] width 161 height 27
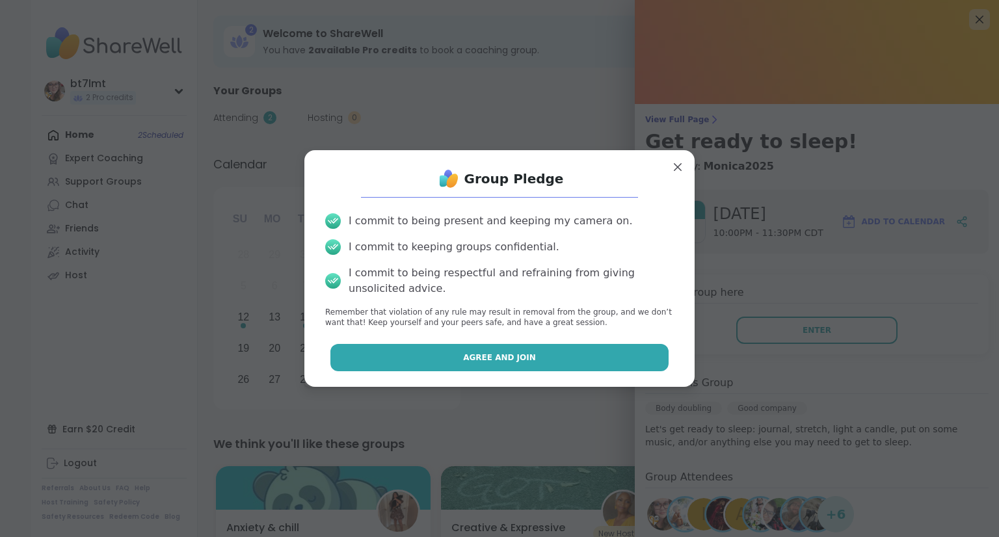
click at [450, 357] on button "Agree and Join" at bounding box center [499, 357] width 339 height 27
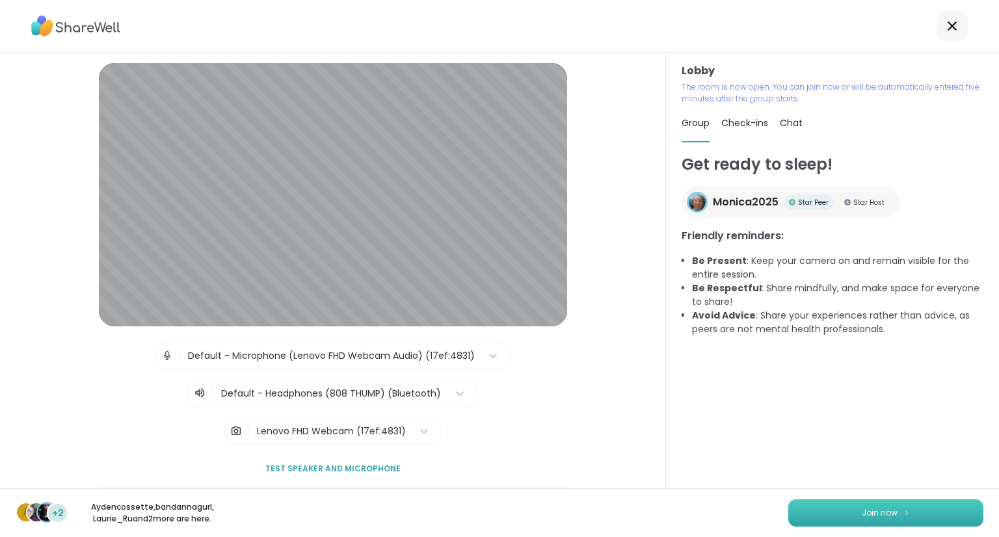
click at [829, 509] on button "Join now" at bounding box center [885, 513] width 195 height 27
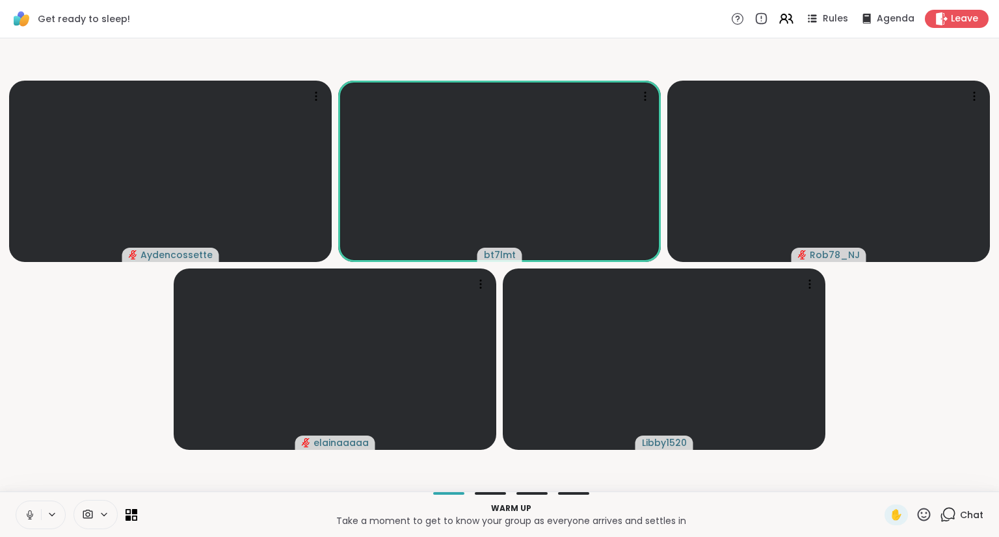
click at [946, 526] on div "Warm up Take a moment to get to know your group as everyone arrives and settles…" at bounding box center [499, 515] width 999 height 46
click at [960, 514] on span "Chat" at bounding box center [971, 515] width 23 height 13
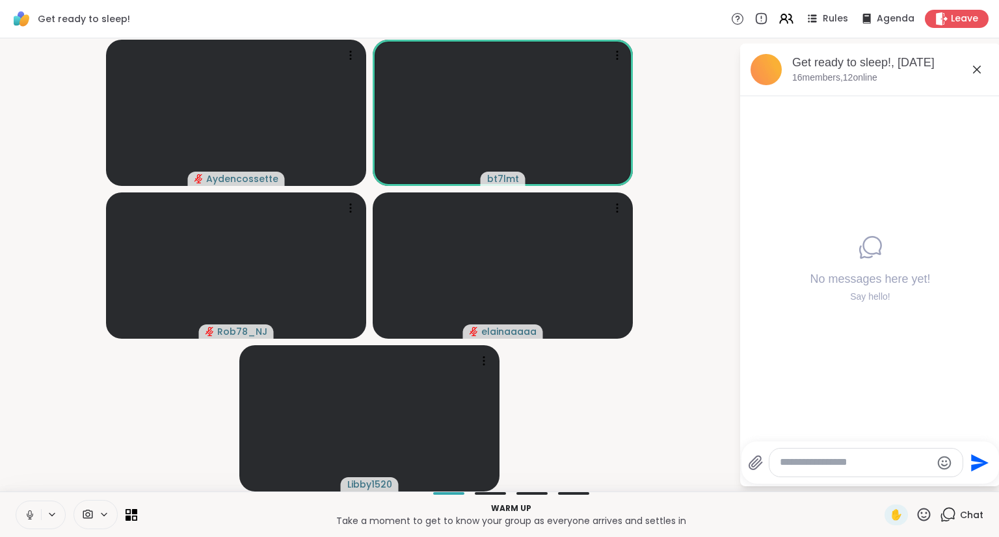
click at [978, 75] on icon at bounding box center [977, 70] width 16 height 16
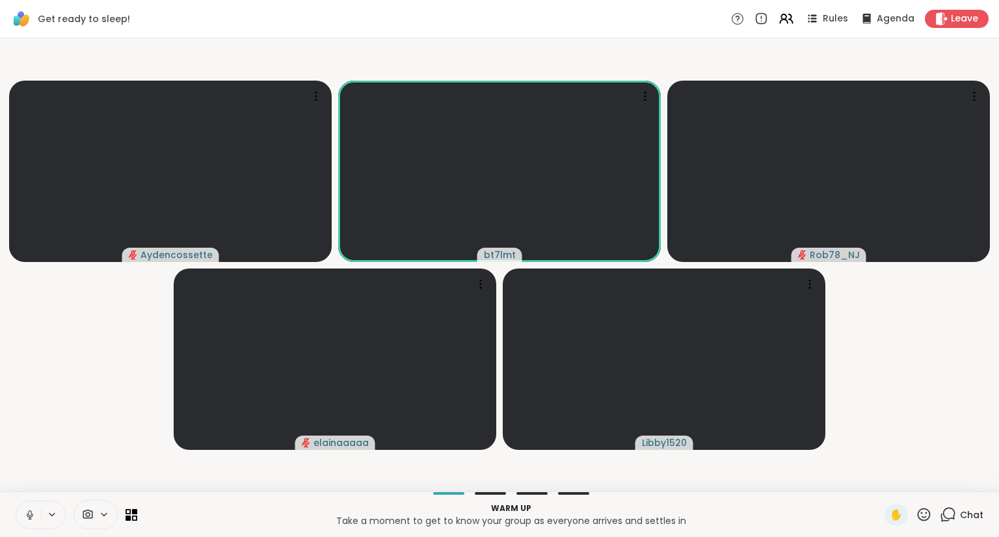
click at [36, 516] on button at bounding box center [28, 515] width 25 height 27
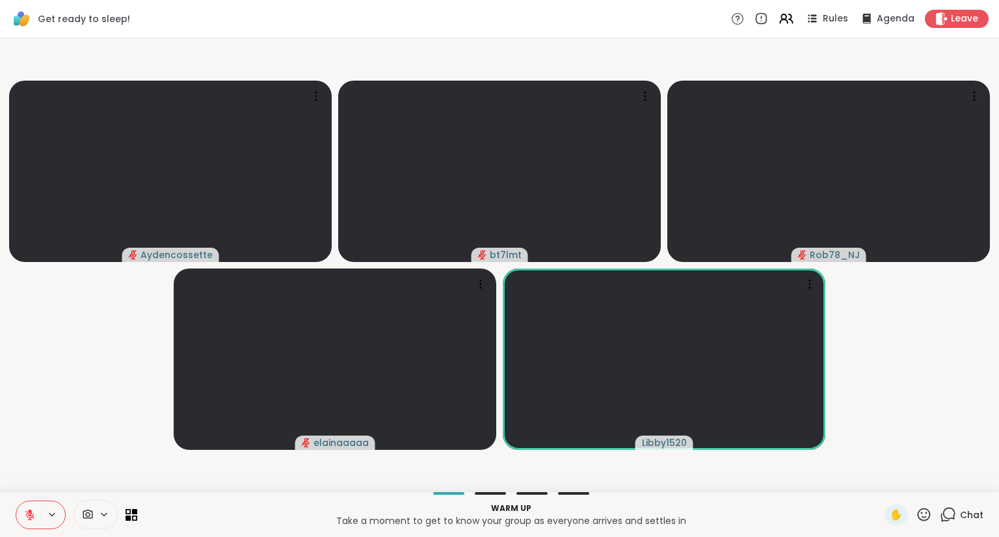
click at [965, 517] on span "Chat" at bounding box center [971, 515] width 23 height 13
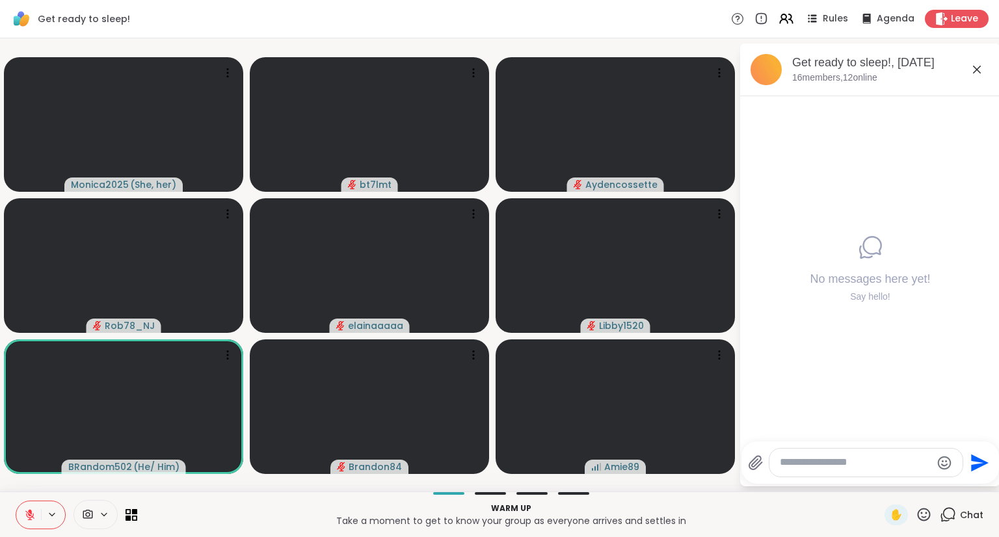
click at [27, 511] on icon at bounding box center [30, 515] width 12 height 12
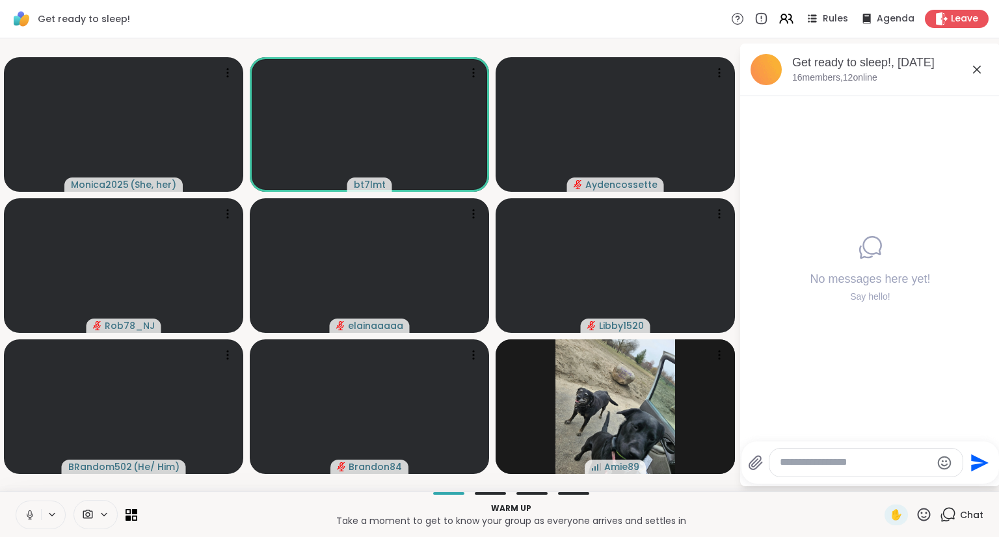
click at [23, 515] on button at bounding box center [28, 515] width 25 height 27
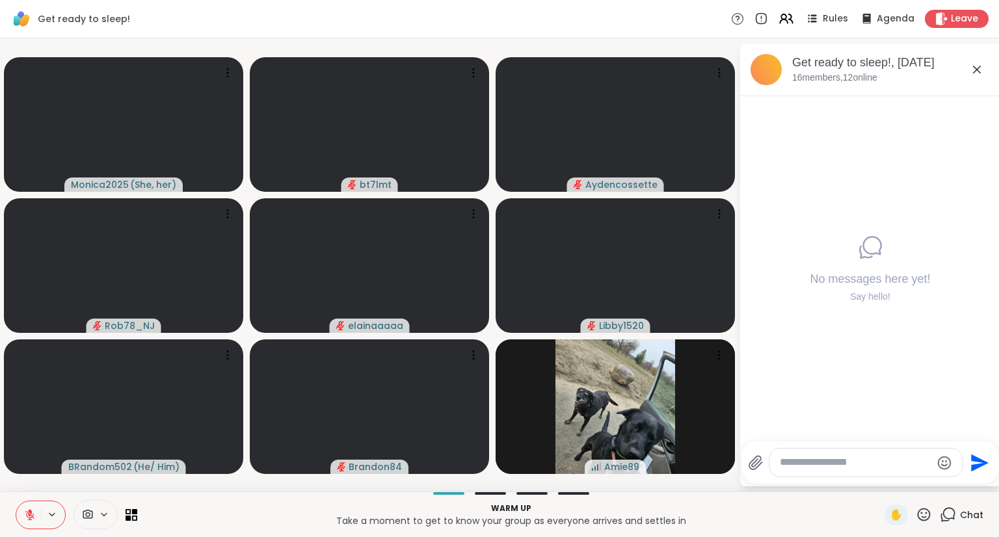
click at [848, 471] on div at bounding box center [866, 463] width 193 height 28
click at [853, 456] on textarea "Type your message" at bounding box center [856, 463] width 152 height 14
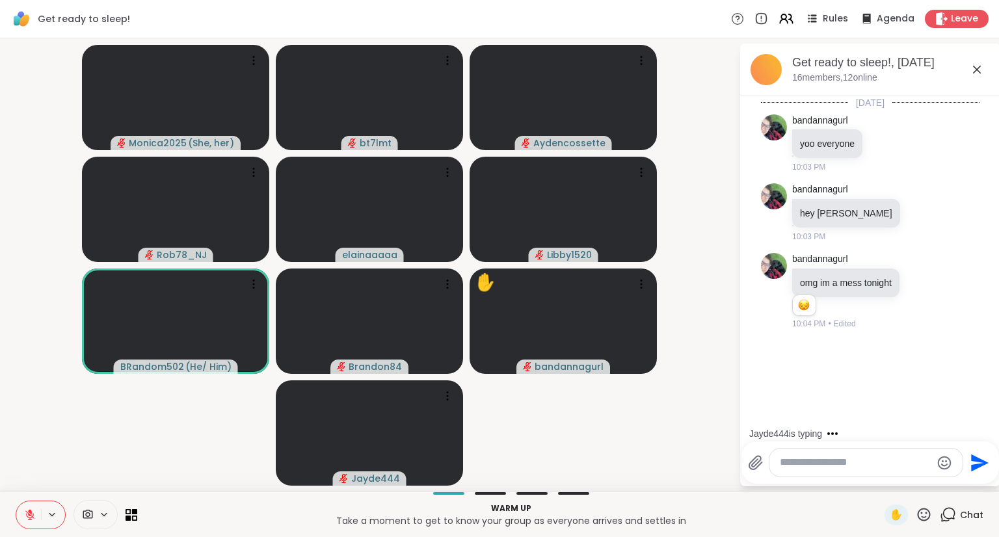
click at [813, 458] on textarea "Type your message" at bounding box center [856, 463] width 152 height 14
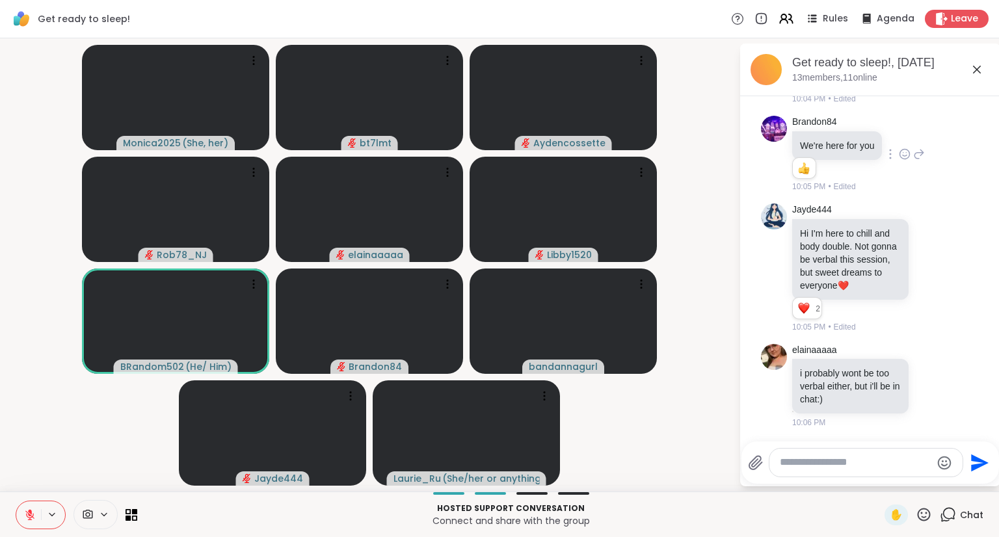
scroll to position [268, 0]
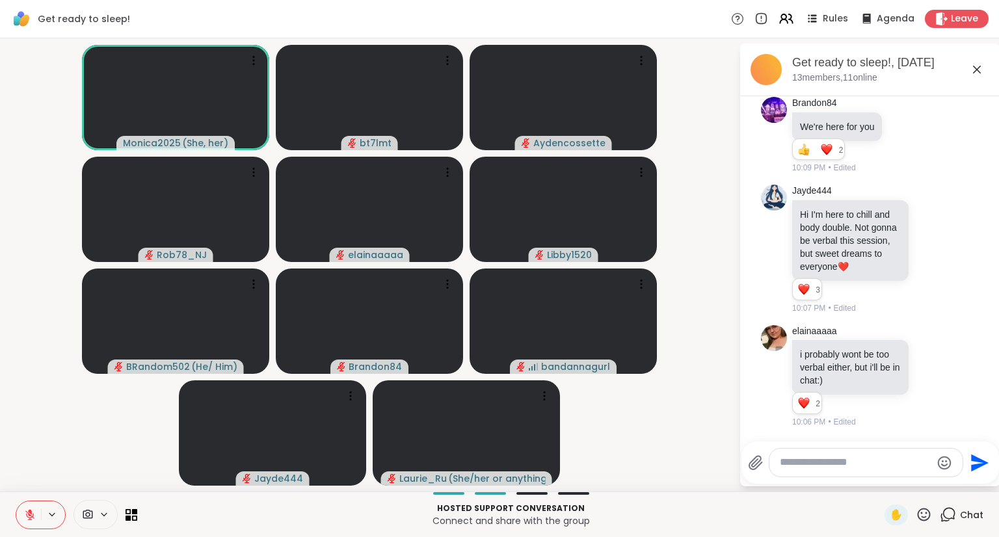
click at [851, 459] on textarea "Type your message" at bounding box center [856, 463] width 152 height 14
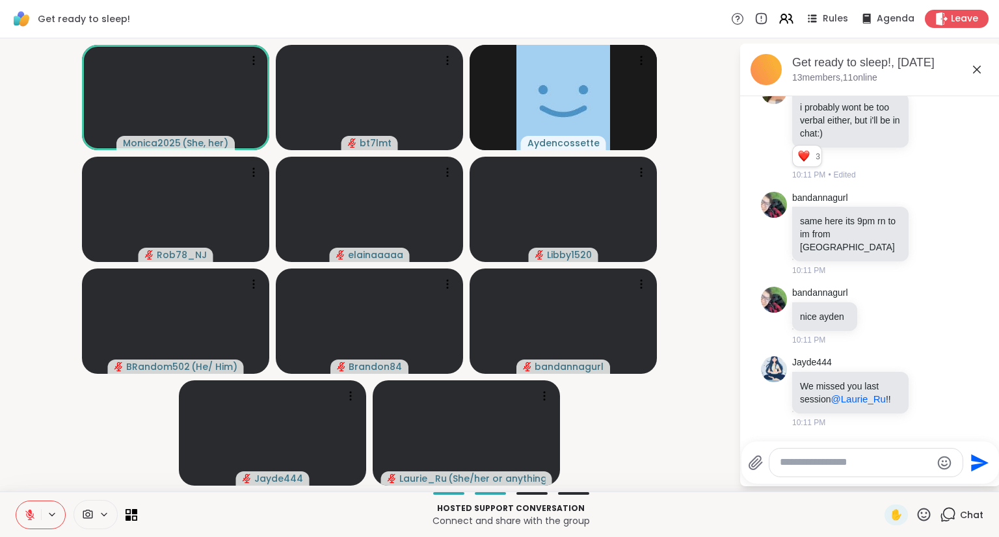
scroll to position [533, 0]
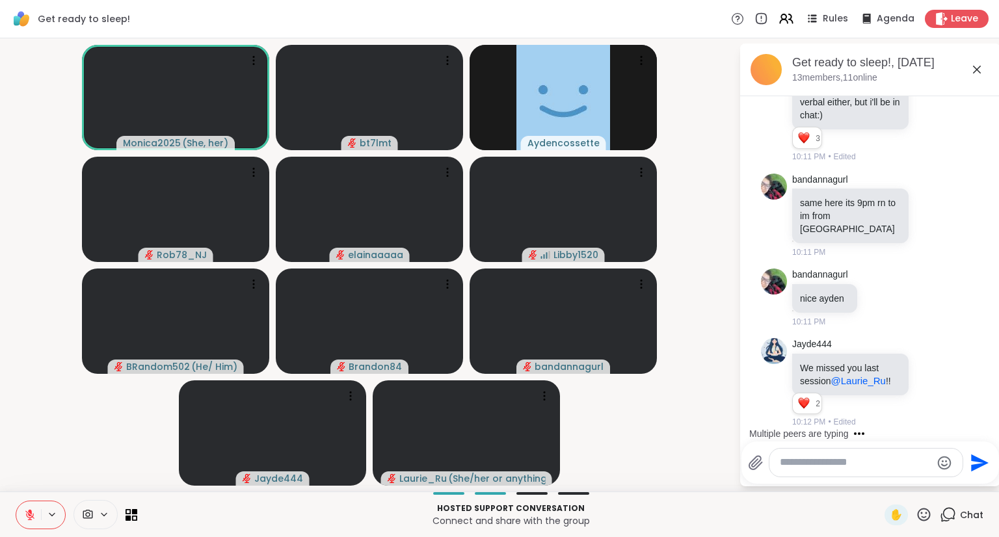
click at [682, 489] on div "Monica2025 ( She, her ) bt7lmt Aydencossette Rob78_NJ elainaaaaa Libby1520 BRan…" at bounding box center [499, 264] width 999 height 453
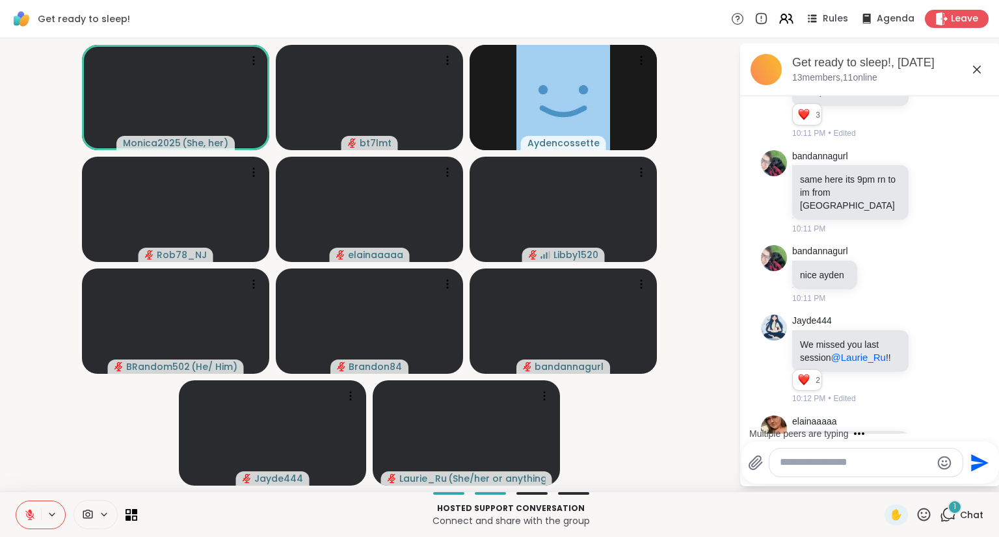
click at [34, 514] on icon at bounding box center [30, 515] width 12 height 12
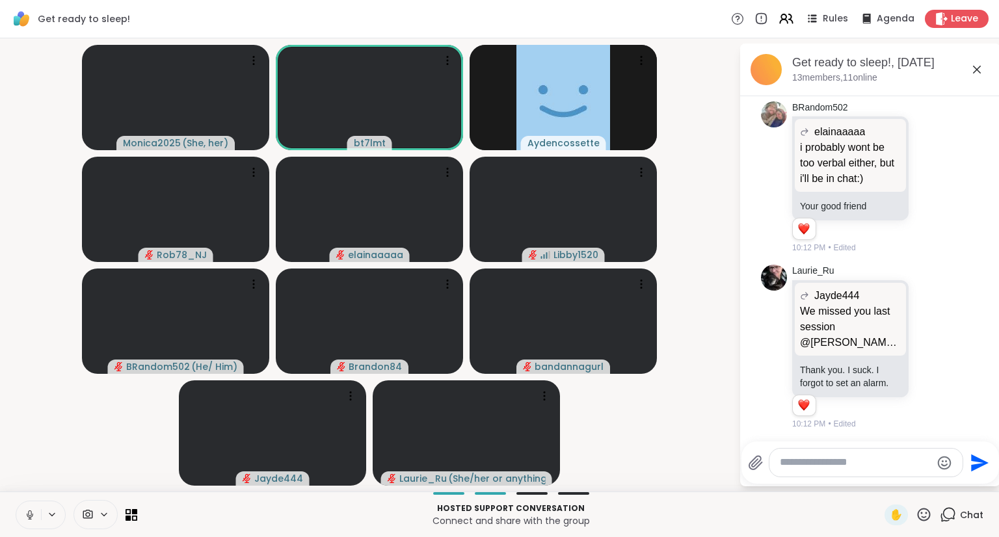
scroll to position [980, 0]
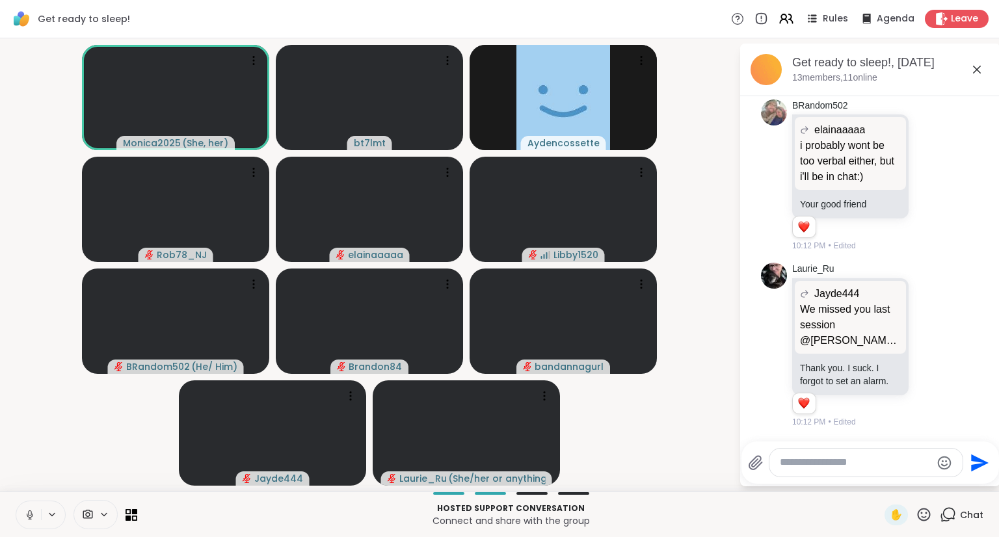
click at [29, 518] on icon at bounding box center [29, 518] width 1 height 3
click at [799, 461] on textarea "Type your message" at bounding box center [856, 463] width 152 height 14
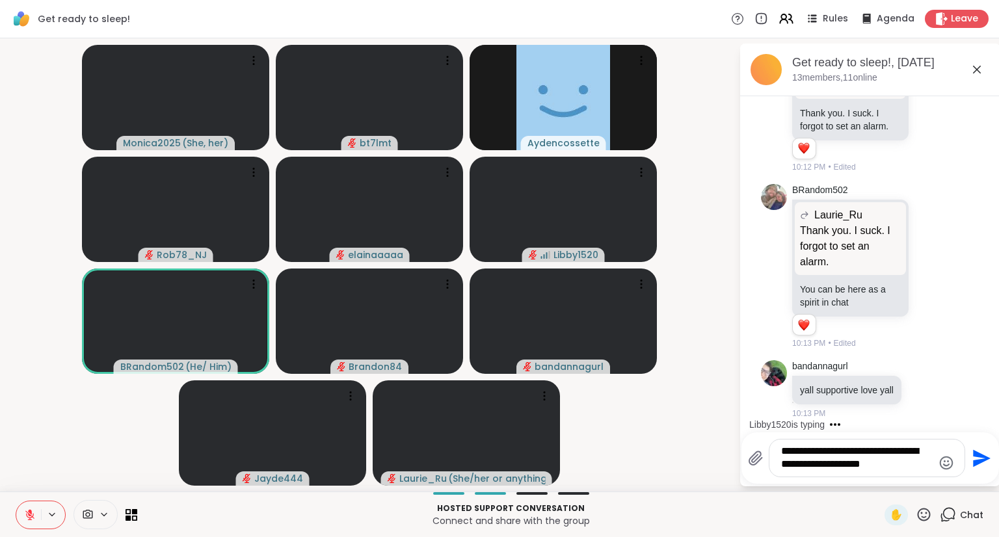
scroll to position [1260, 0]
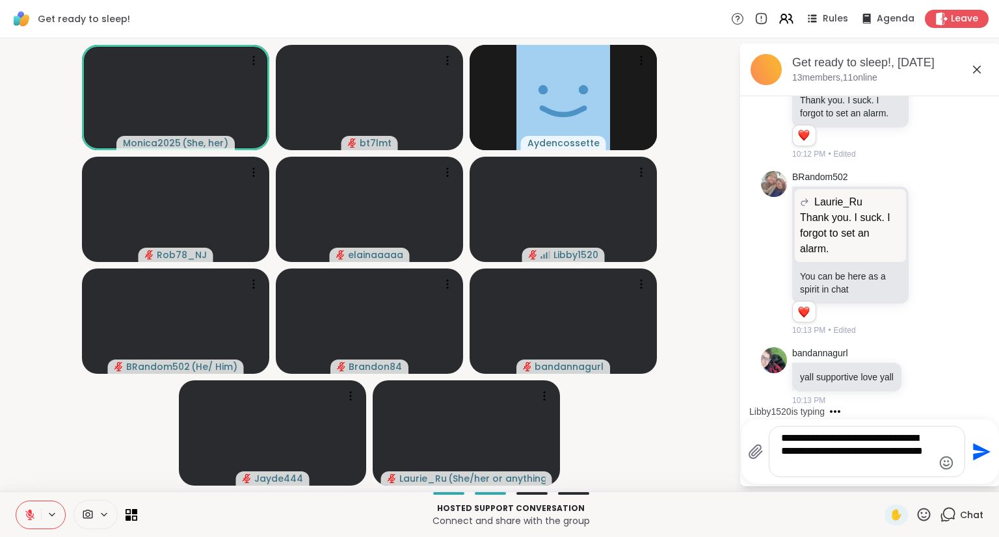
type textarea "**********"
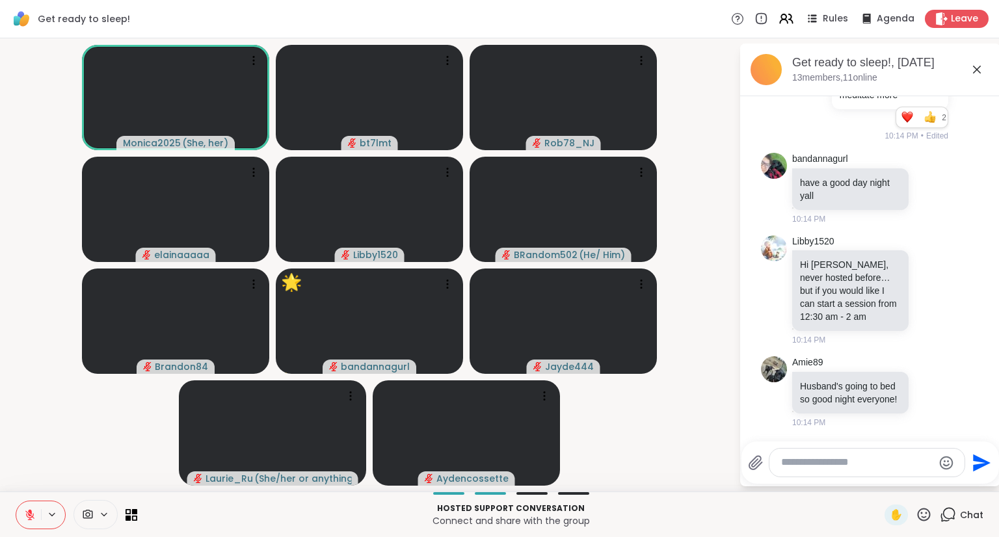
scroll to position [1676, 0]
click at [927, 388] on icon at bounding box center [932, 392] width 10 height 10
click at [926, 366] on div "Select Reaction: Heart" at bounding box center [932, 372] width 12 height 12
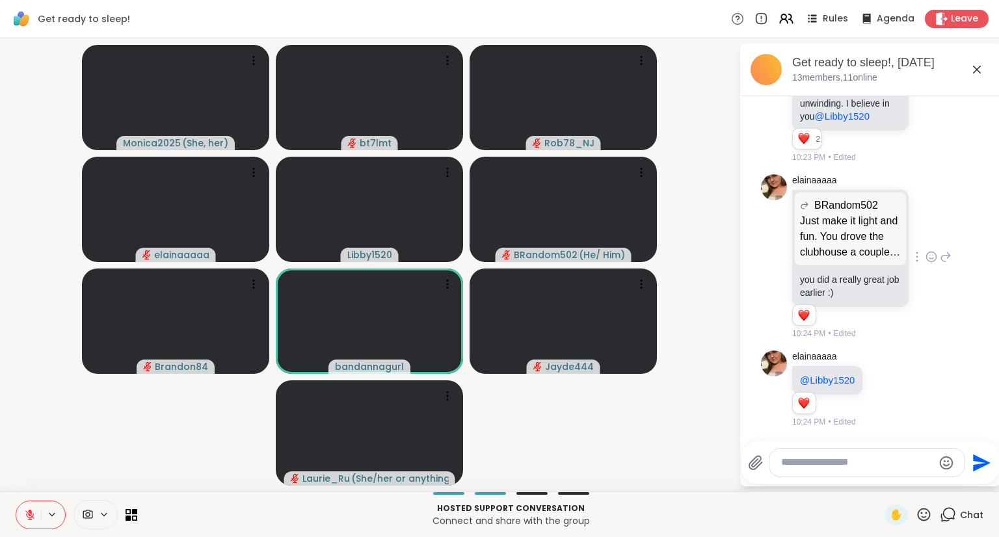
scroll to position [3461, 0]
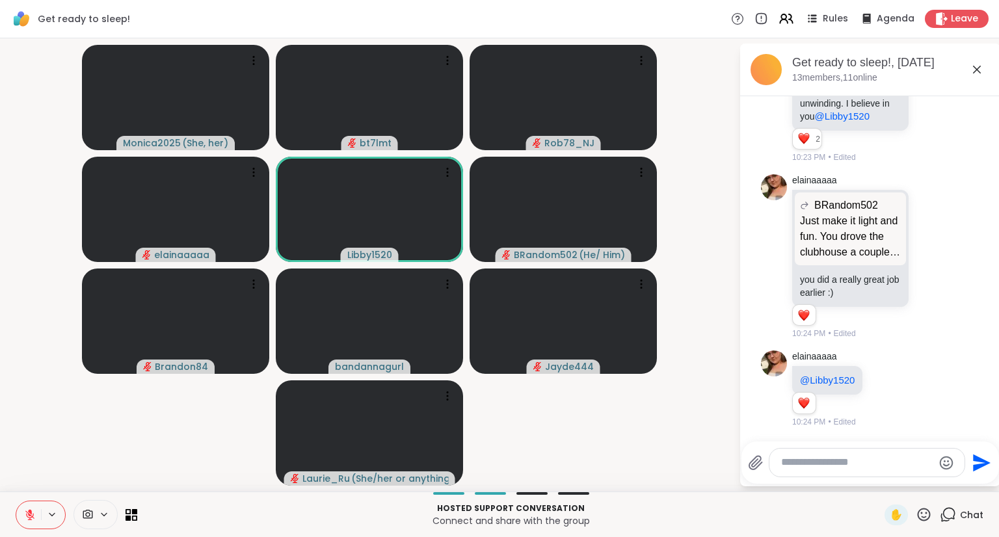
click at [859, 455] on div at bounding box center [867, 463] width 195 height 28
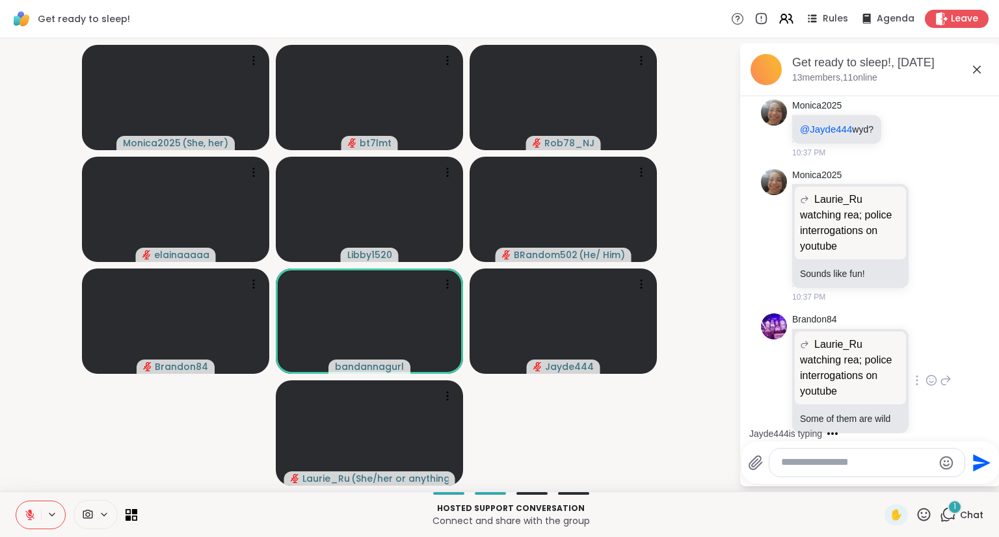
scroll to position [6239, 0]
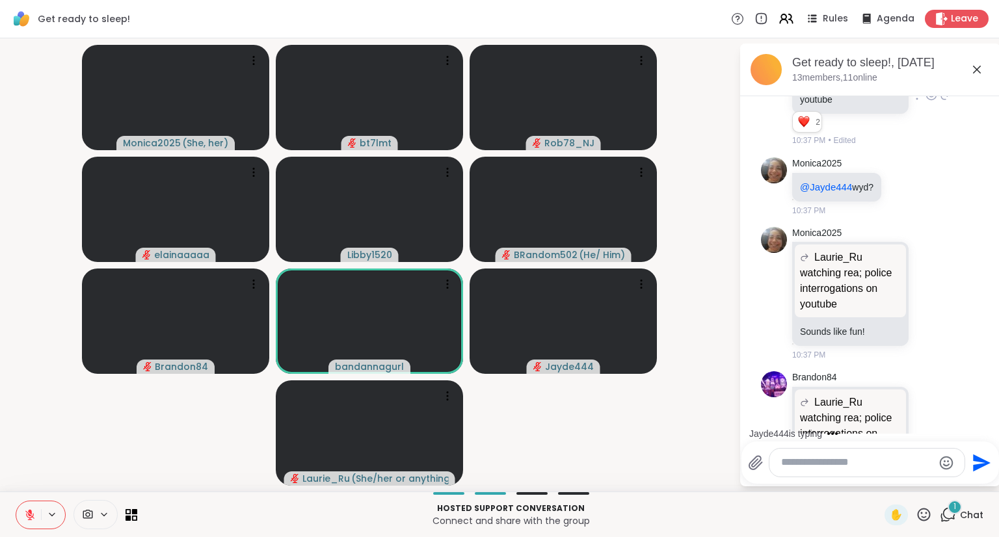
click at [942, 100] on icon at bounding box center [946, 94] width 9 height 9
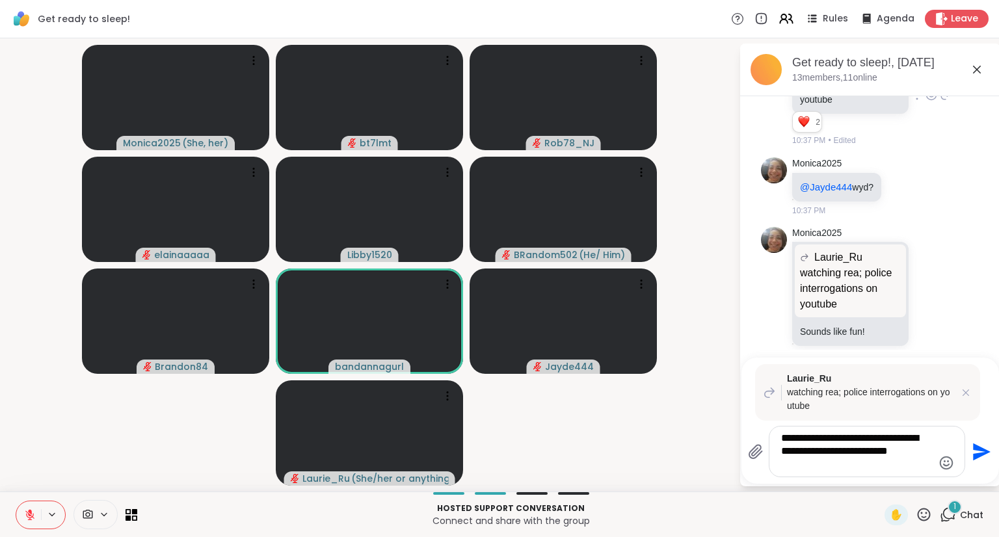
type textarea "**********"
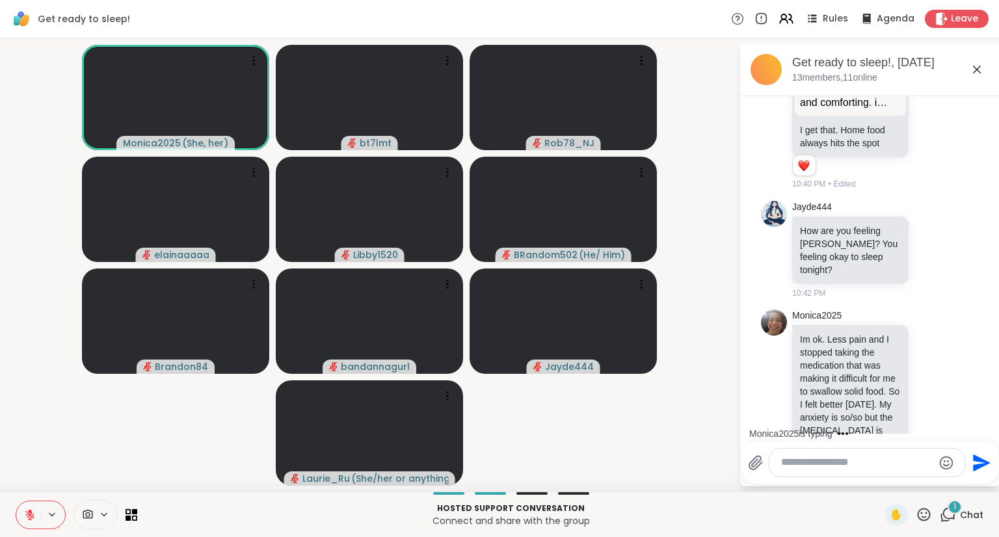
scroll to position [7253, 0]
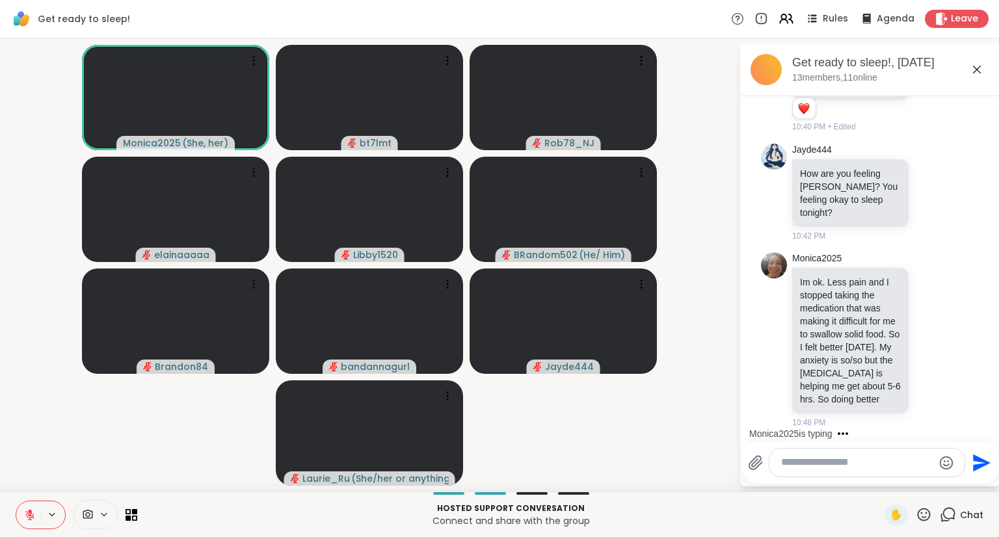
click at [840, 461] on textarea "Type your message" at bounding box center [857, 463] width 152 height 14
type textarea "**********"
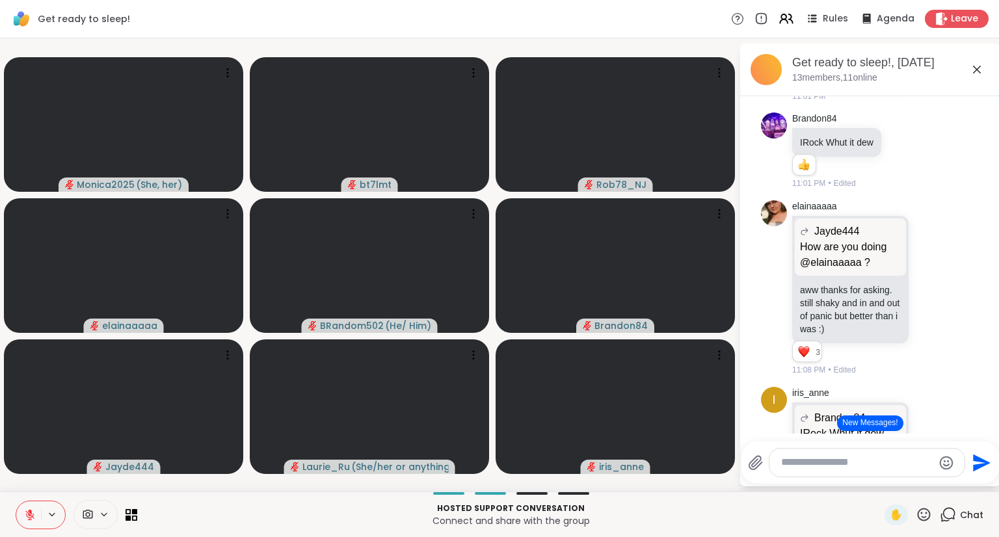
scroll to position [8623, 0]
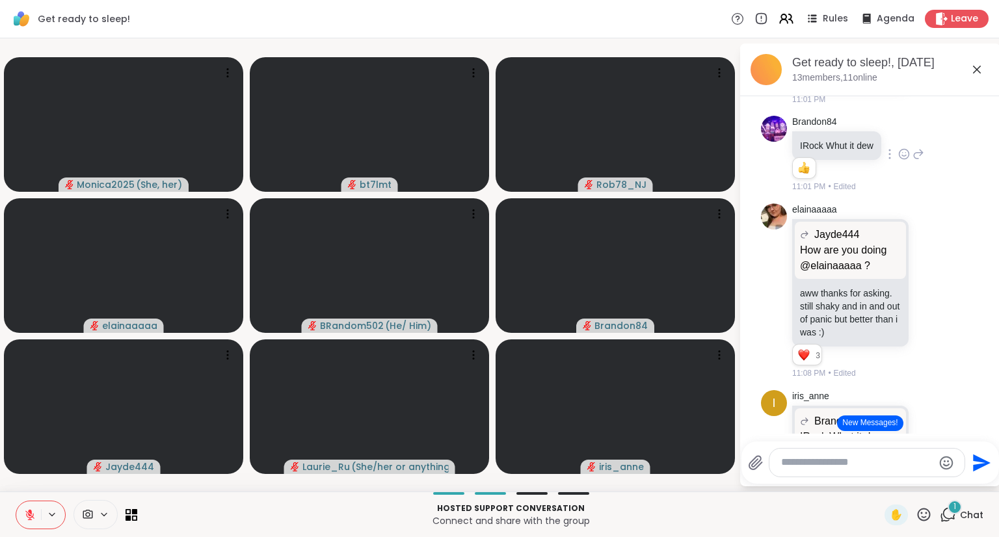
click at [860, 152] on p "IRock Whut it dew" at bounding box center [837, 145] width 74 height 13
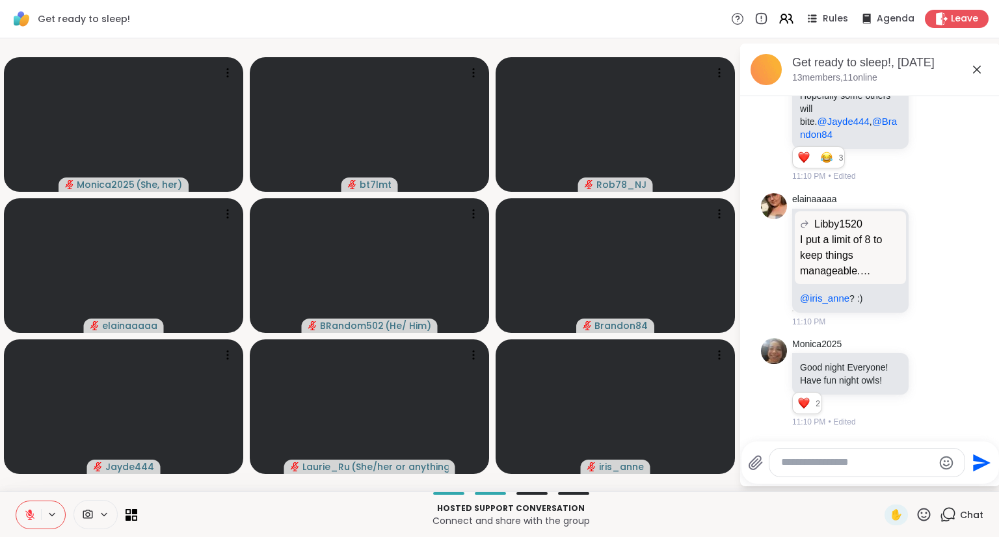
scroll to position [10002, 0]
click at [820, 463] on textarea "Type your message" at bounding box center [857, 463] width 152 height 14
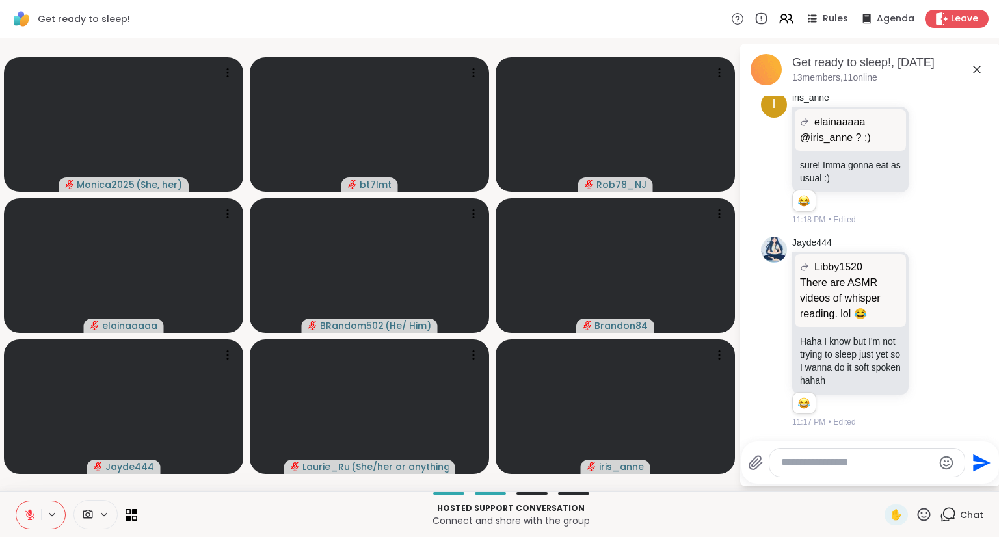
scroll to position [11017, 0]
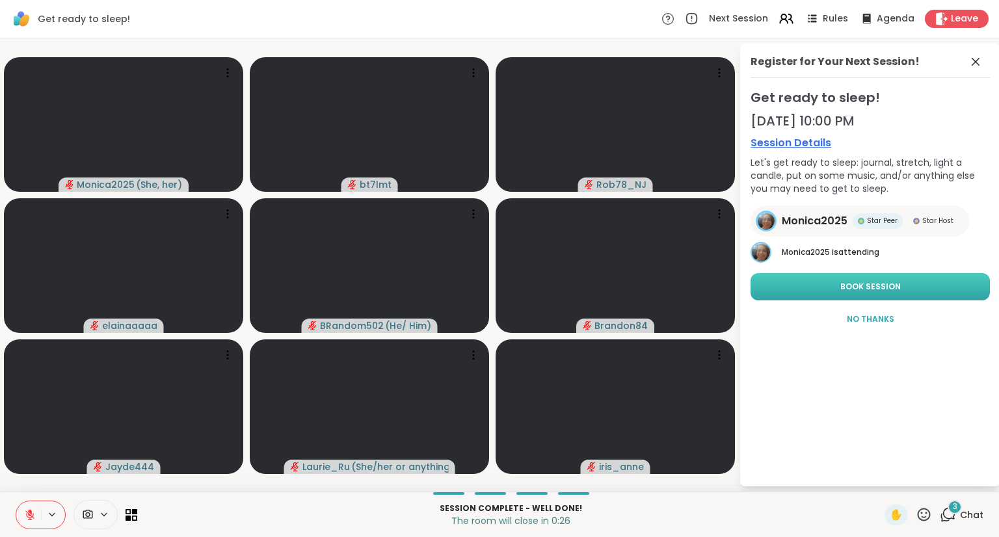
click at [801, 289] on button "Book Session" at bounding box center [870, 286] width 239 height 27
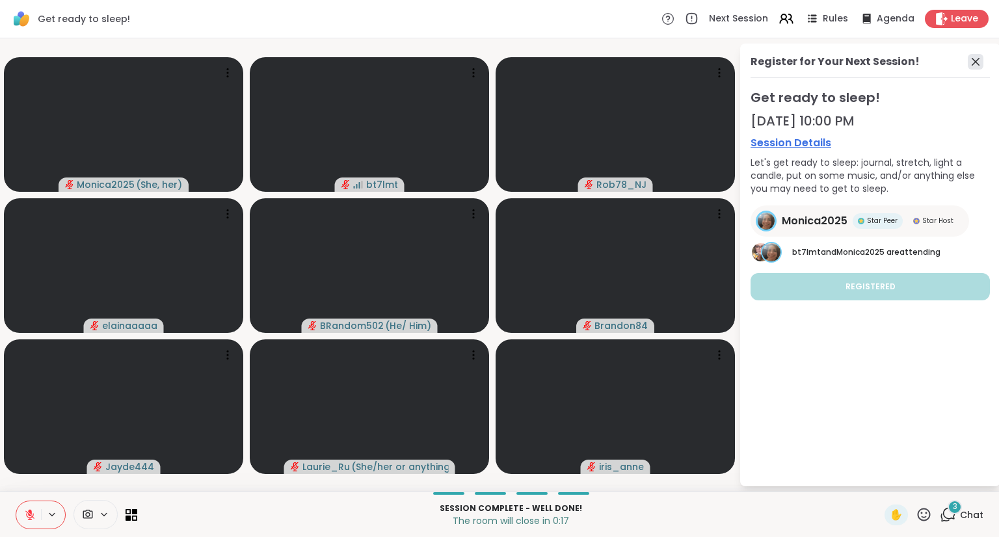
click at [978, 63] on icon at bounding box center [976, 62] width 16 height 16
